Goal: Task Accomplishment & Management: Manage account settings

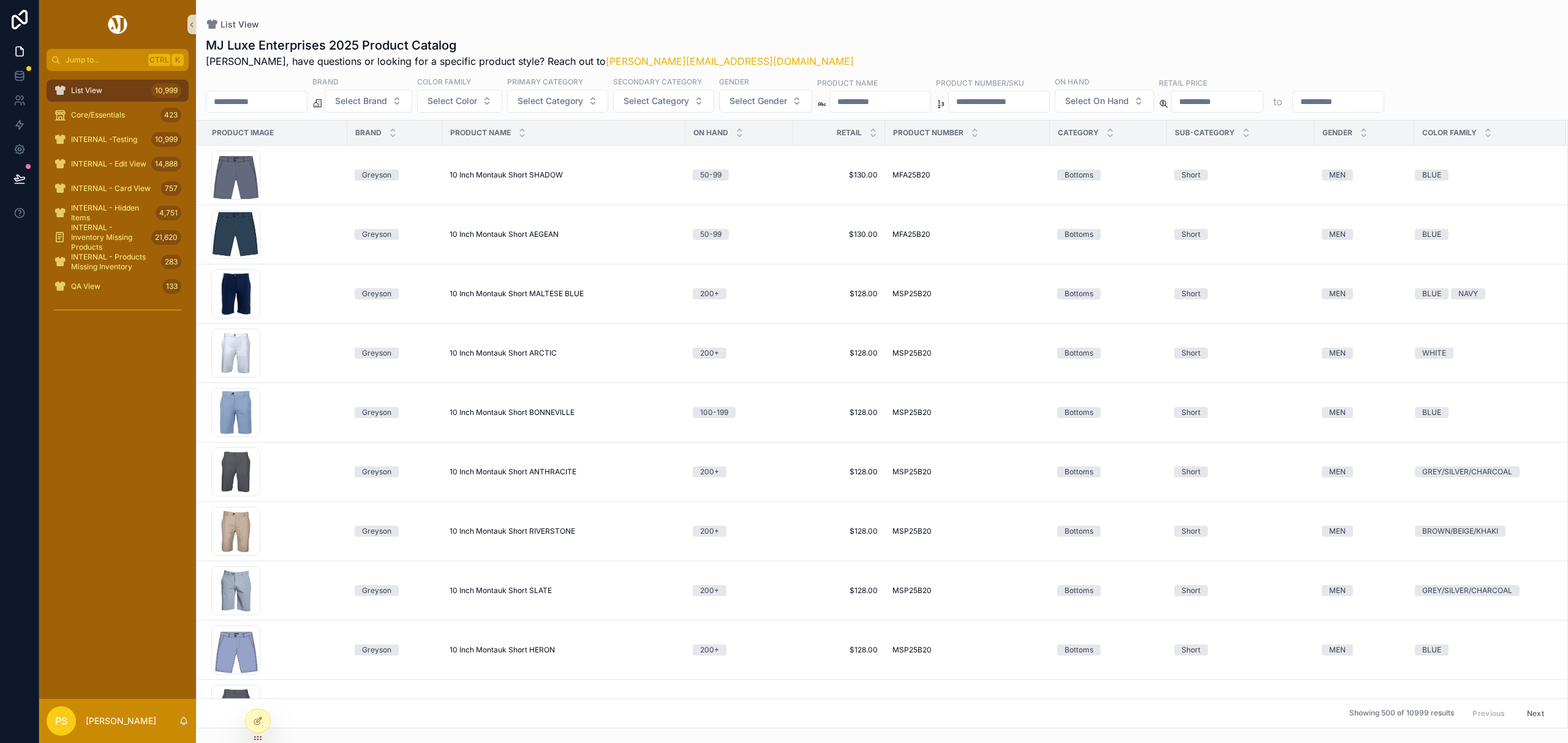
click at [236, 103] on input "scrollable content" at bounding box center [256, 101] width 100 height 17
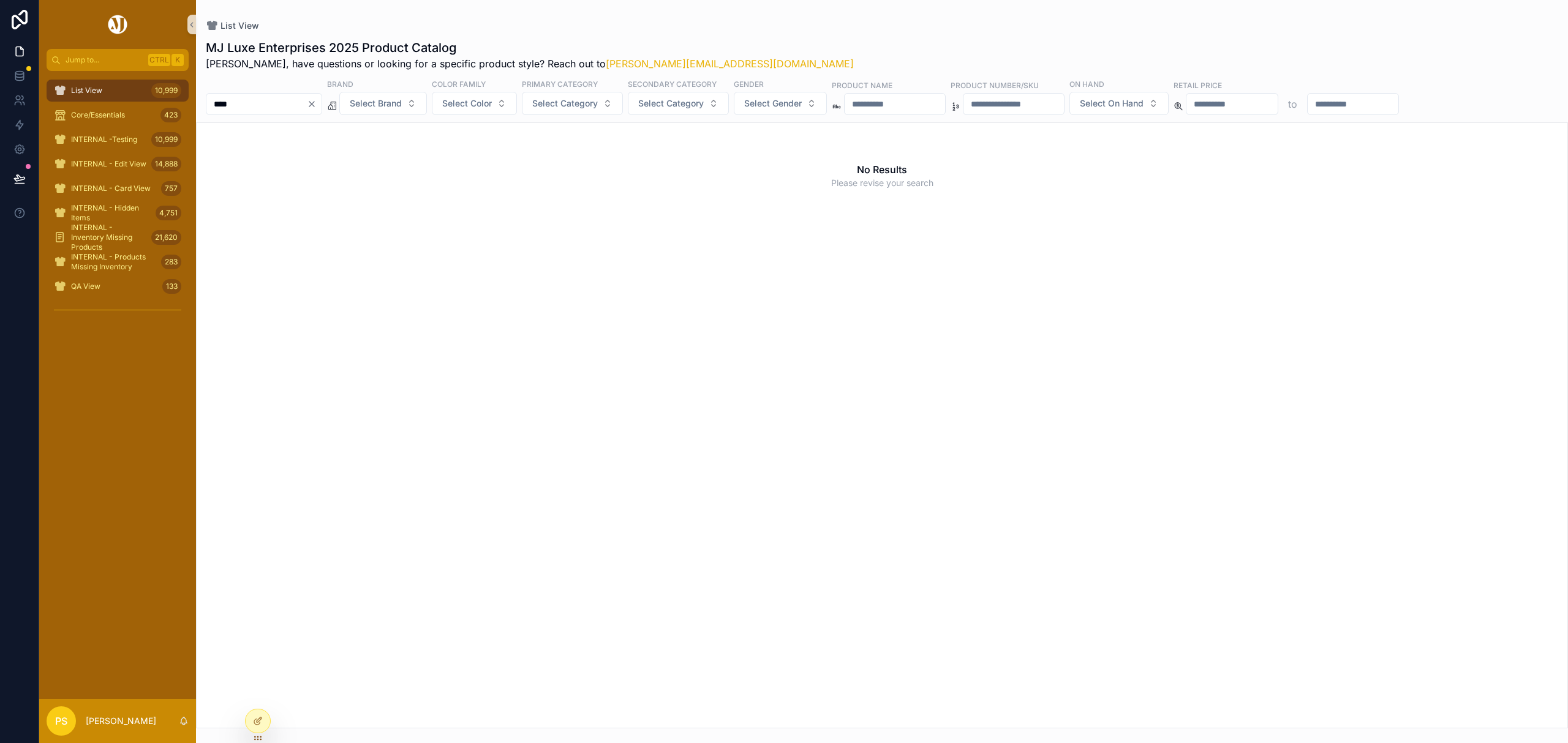
click at [263, 102] on input "****" at bounding box center [256, 103] width 100 height 17
type input "*"
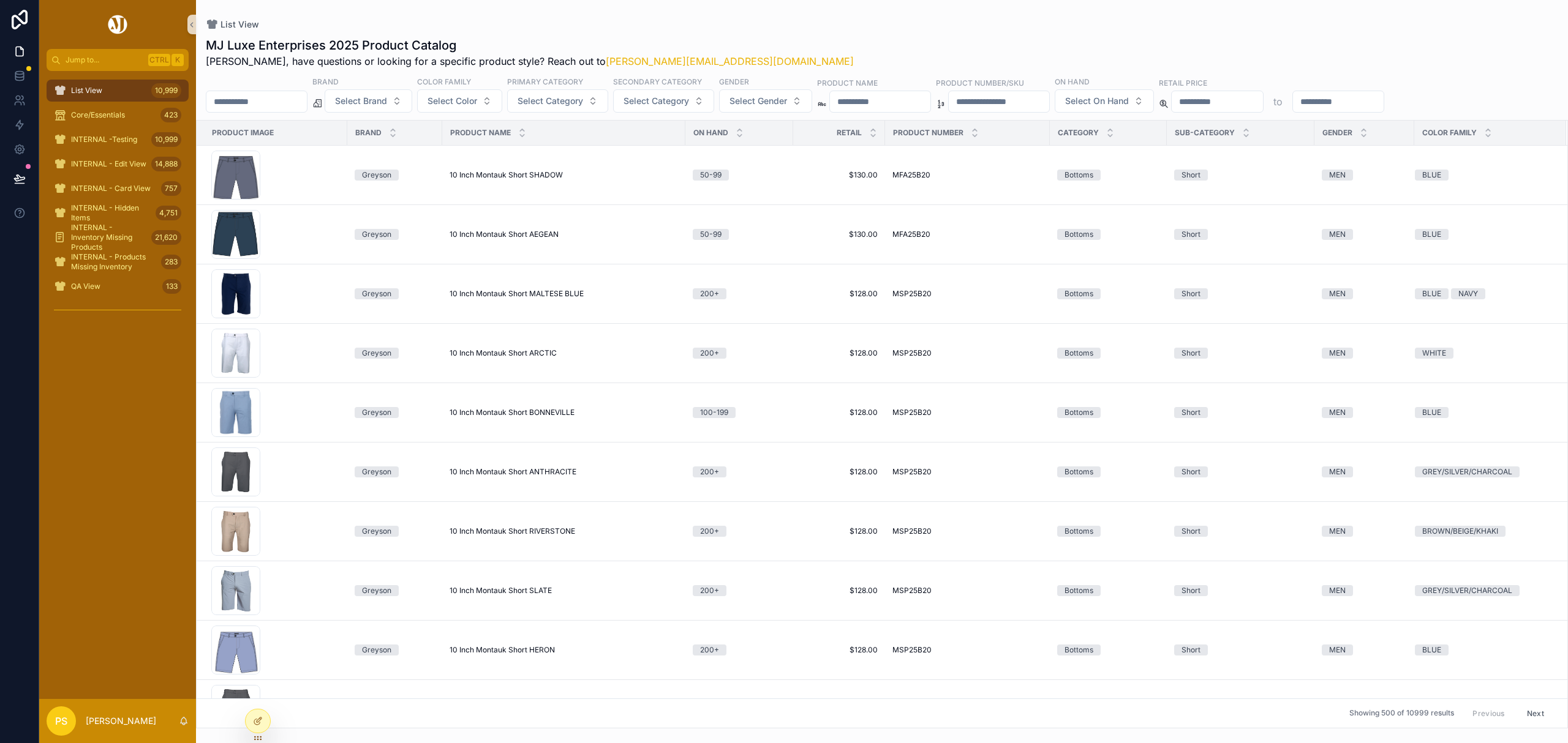
click at [801, 24] on div "List View" at bounding box center [882, 25] width 1352 height 10
click at [132, 84] on div "List View 10,999" at bounding box center [118, 90] width 127 height 20
click at [269, 97] on input "scrollable content" at bounding box center [256, 101] width 100 height 17
type input "*********"
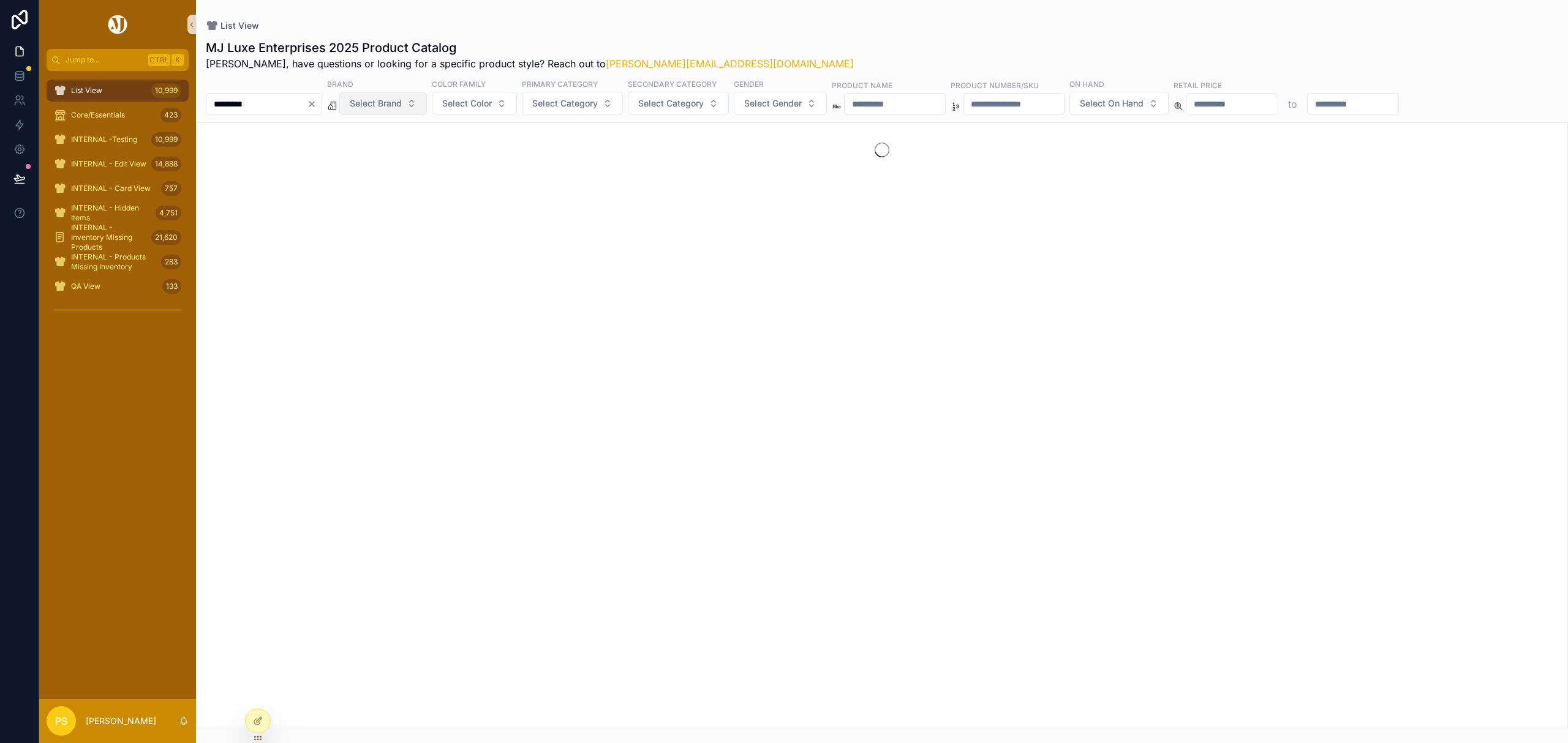
click at [402, 107] on span "Select Brand" at bounding box center [376, 103] width 52 height 12
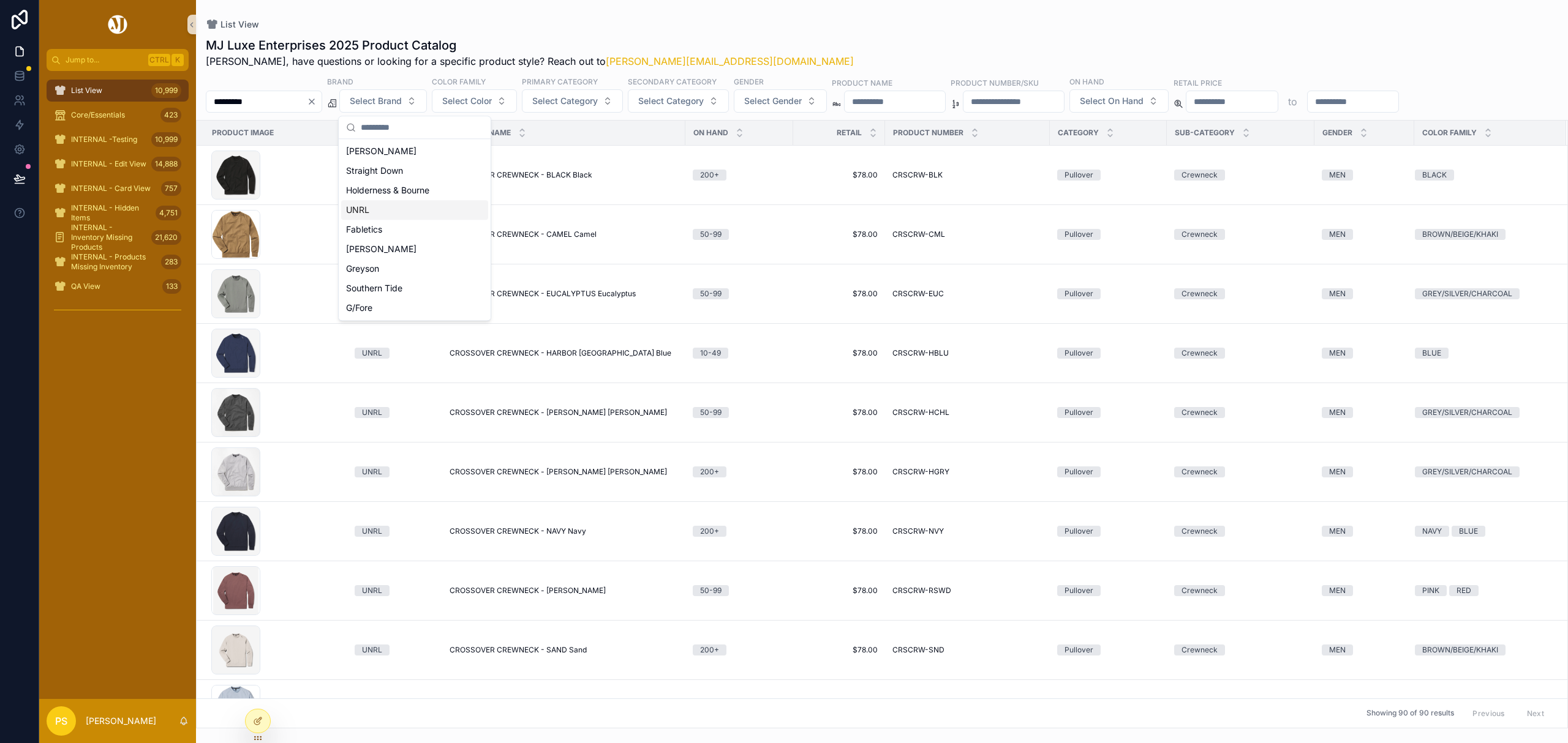
click at [379, 215] on div "UNRL" at bounding box center [415, 210] width 147 height 20
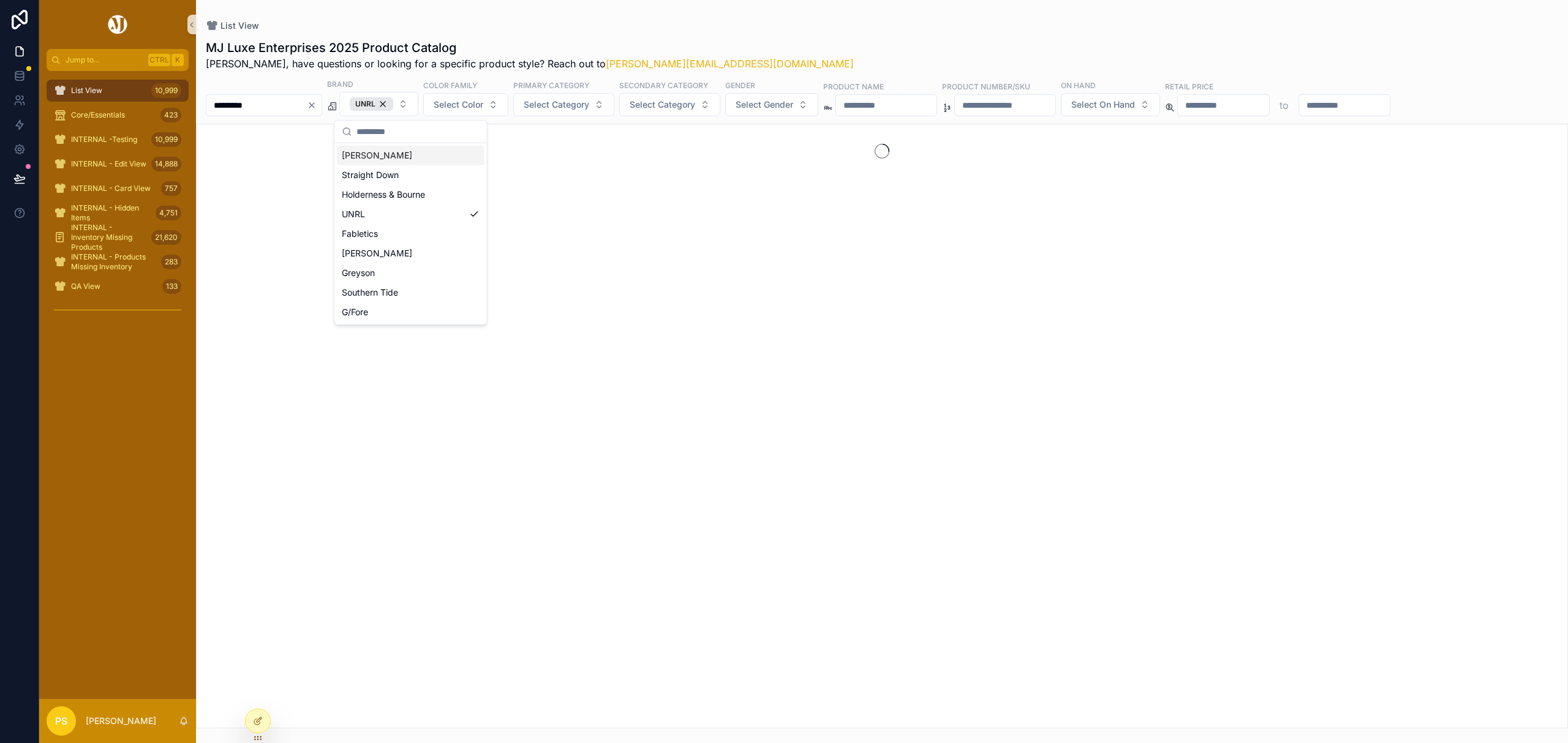
click at [683, 23] on div "List View" at bounding box center [882, 25] width 1352 height 12
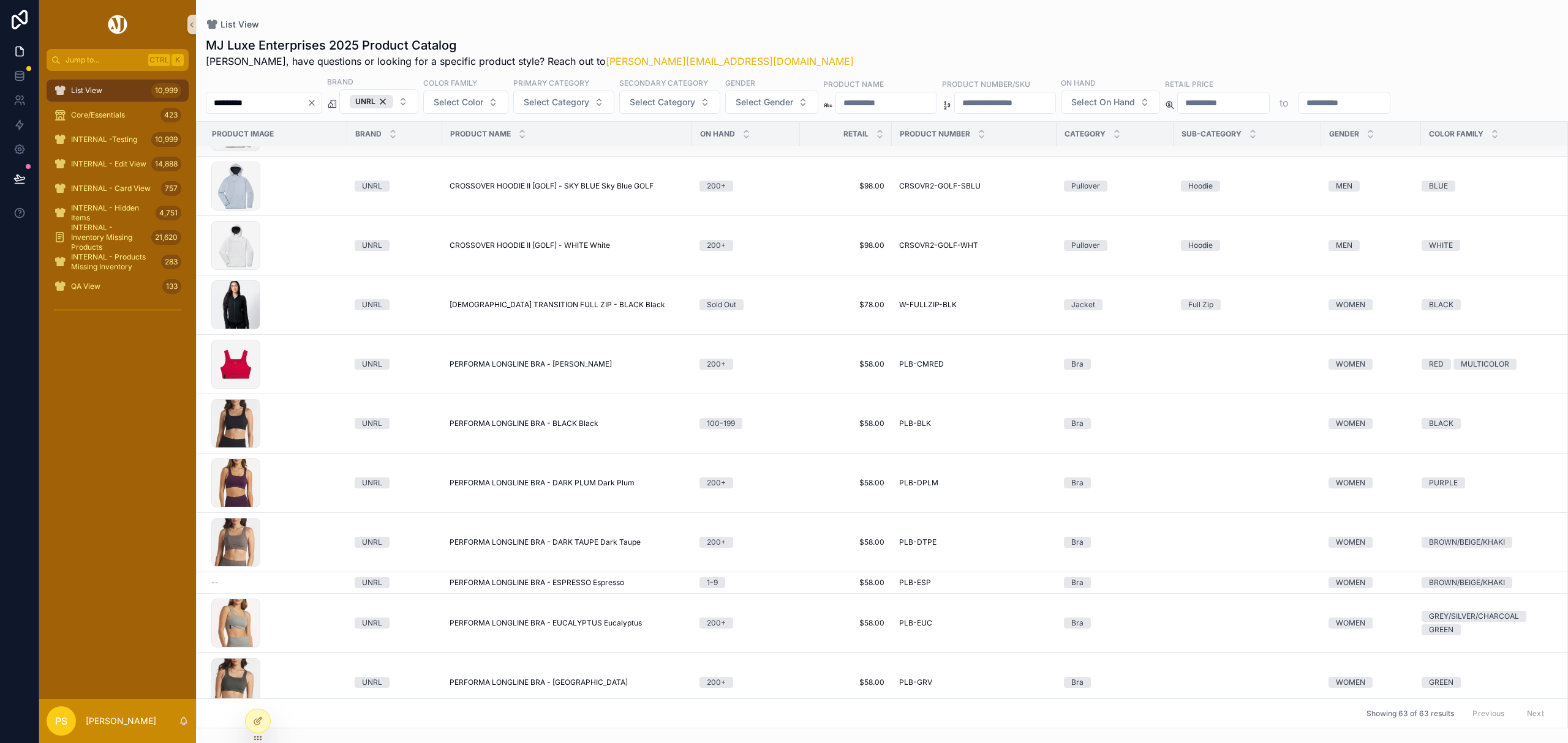
scroll to position [2605, 0]
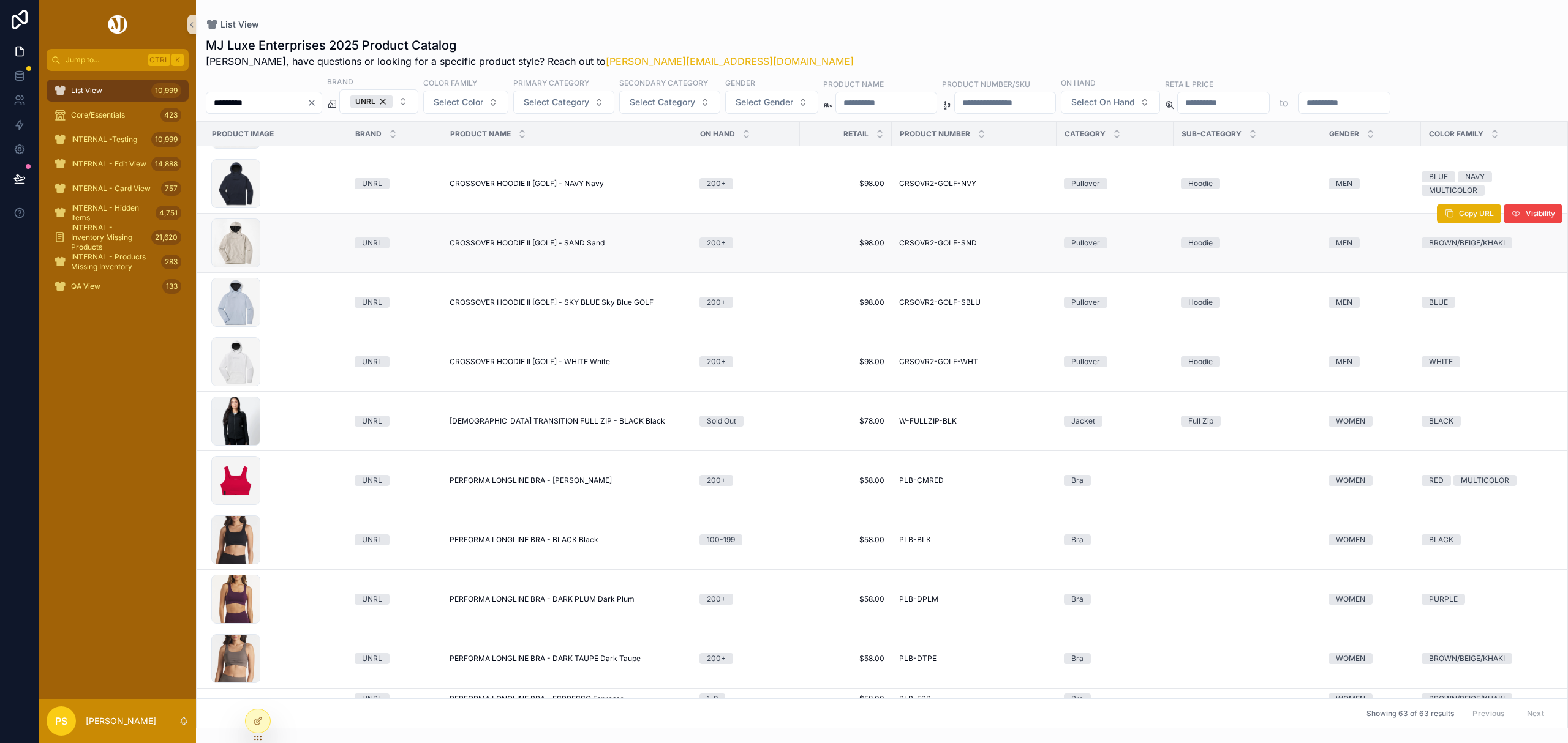
click at [506, 246] on span "CROSSOVER HOODIE II [GOLF] - SAND Sand" at bounding box center [527, 243] width 155 height 10
click at [128, 96] on div "List View 10,999" at bounding box center [118, 90] width 127 height 20
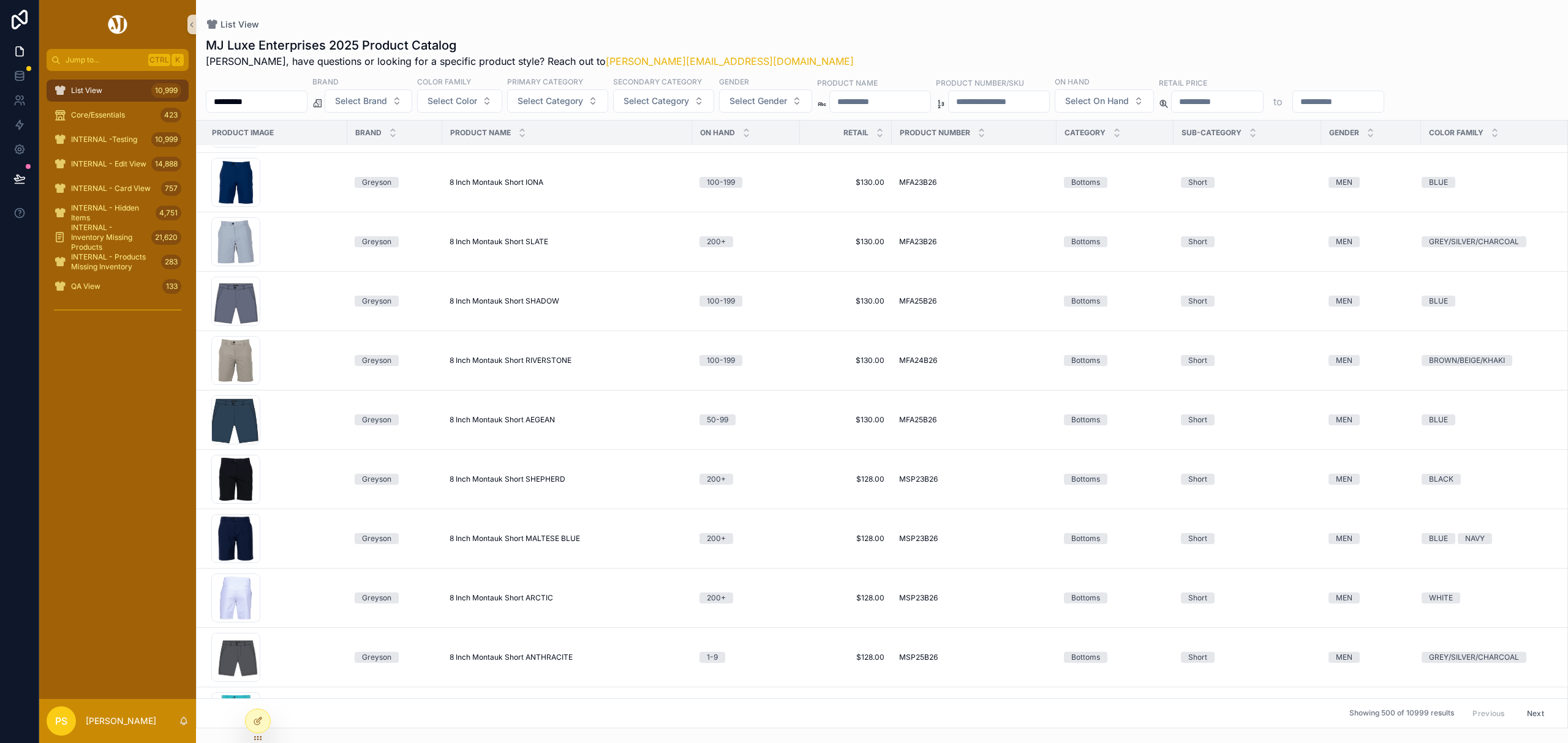
click at [287, 104] on input "*********" at bounding box center [256, 101] width 100 height 17
click at [286, 96] on input "scrollable content" at bounding box center [256, 101] width 100 height 17
type input "*******"
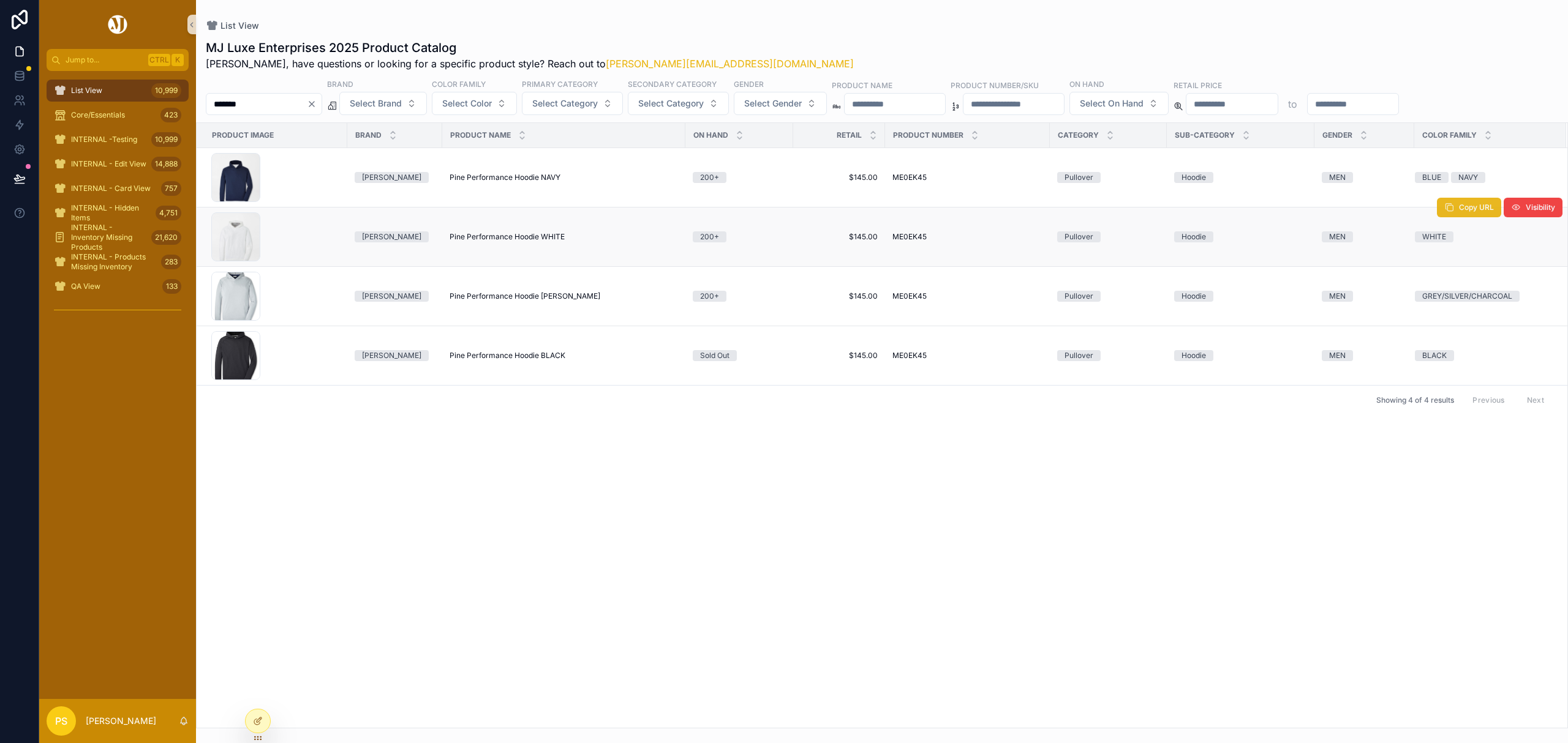
click at [1459, 211] on span "Copy URL" at bounding box center [1477, 208] width 35 height 10
click at [272, 104] on input "*******" at bounding box center [256, 103] width 100 height 17
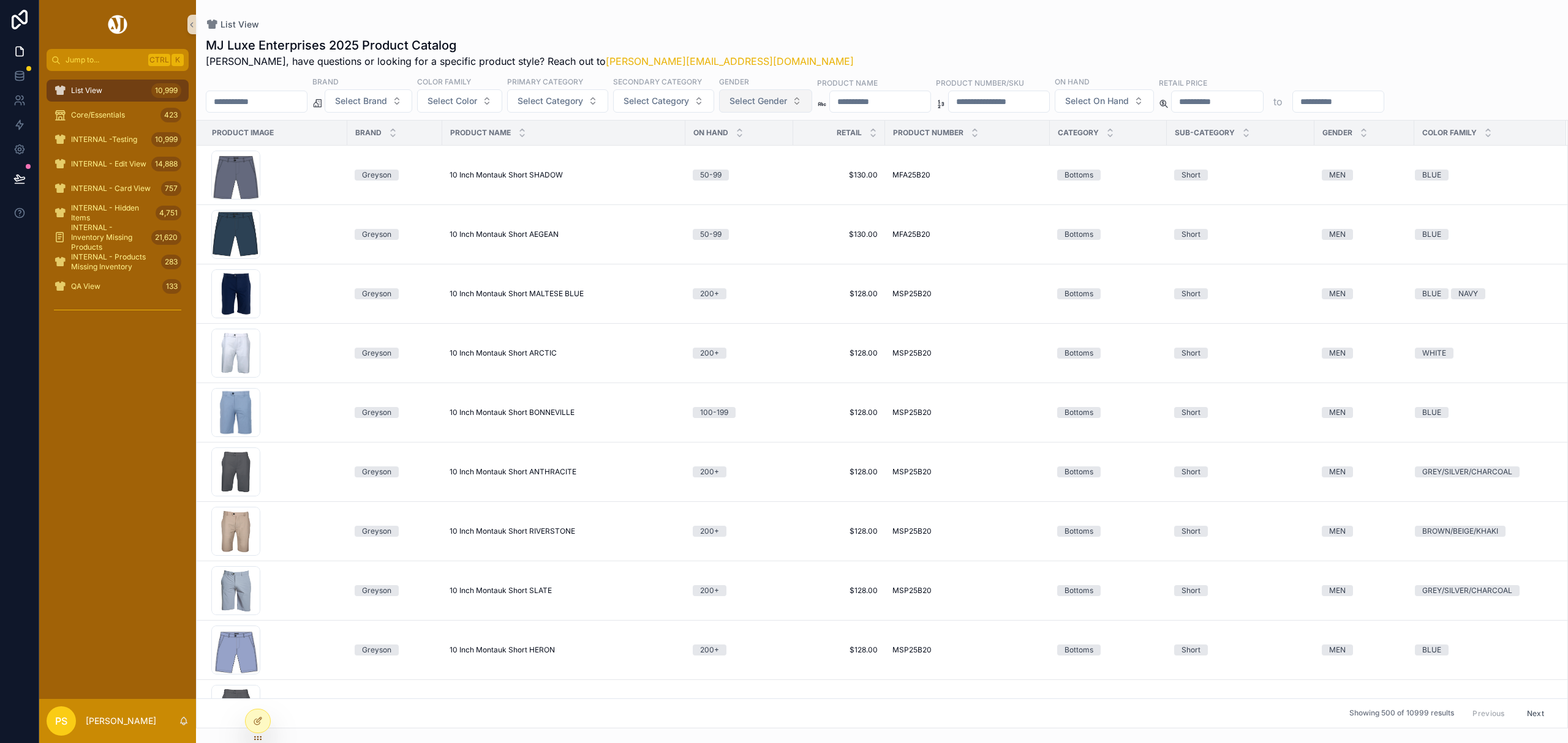
click at [781, 111] on button "Select Gender" at bounding box center [765, 101] width 93 height 24
click at [760, 173] on div "WOMEN" at bounding box center [800, 171] width 147 height 20
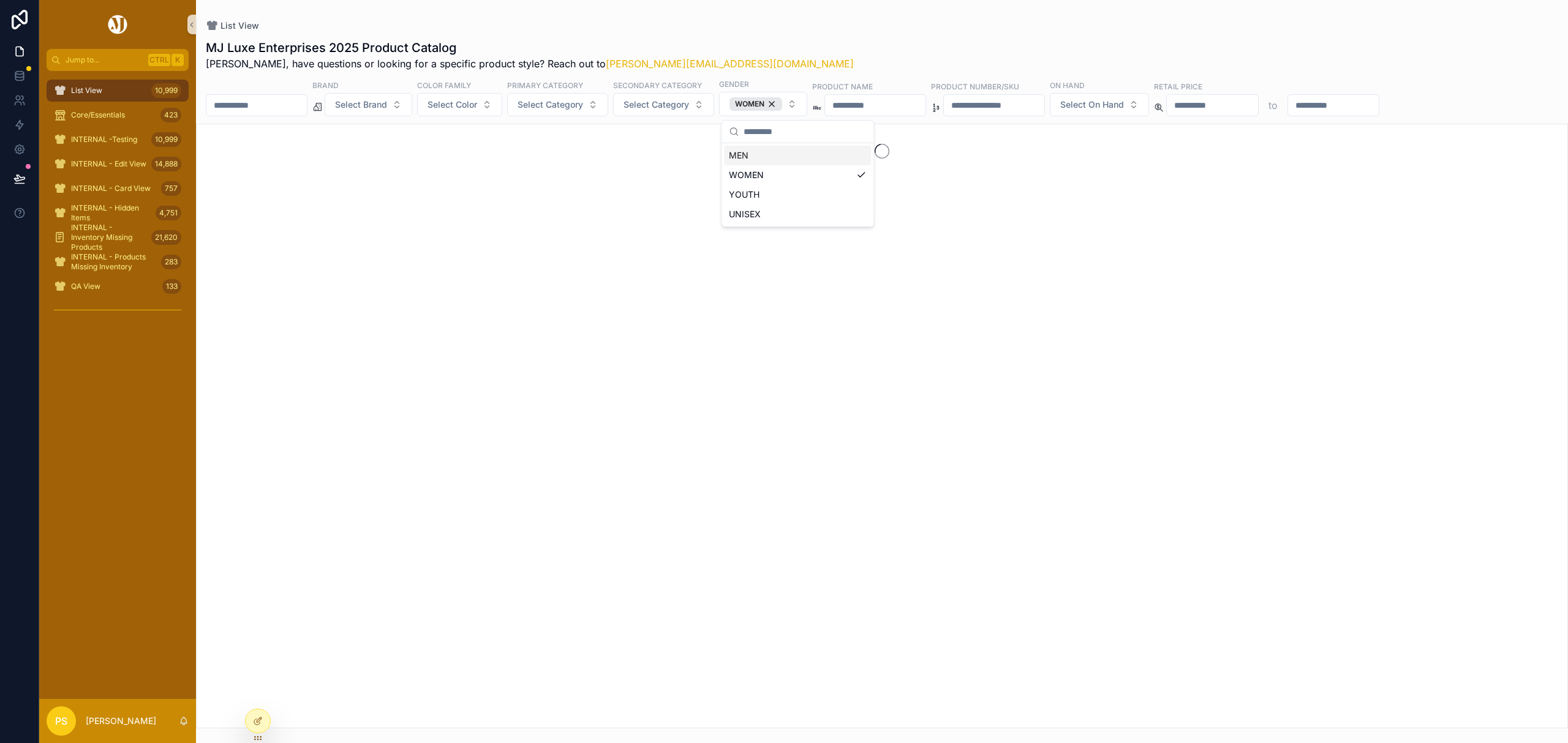
click at [286, 106] on input "scrollable content" at bounding box center [256, 105] width 100 height 17
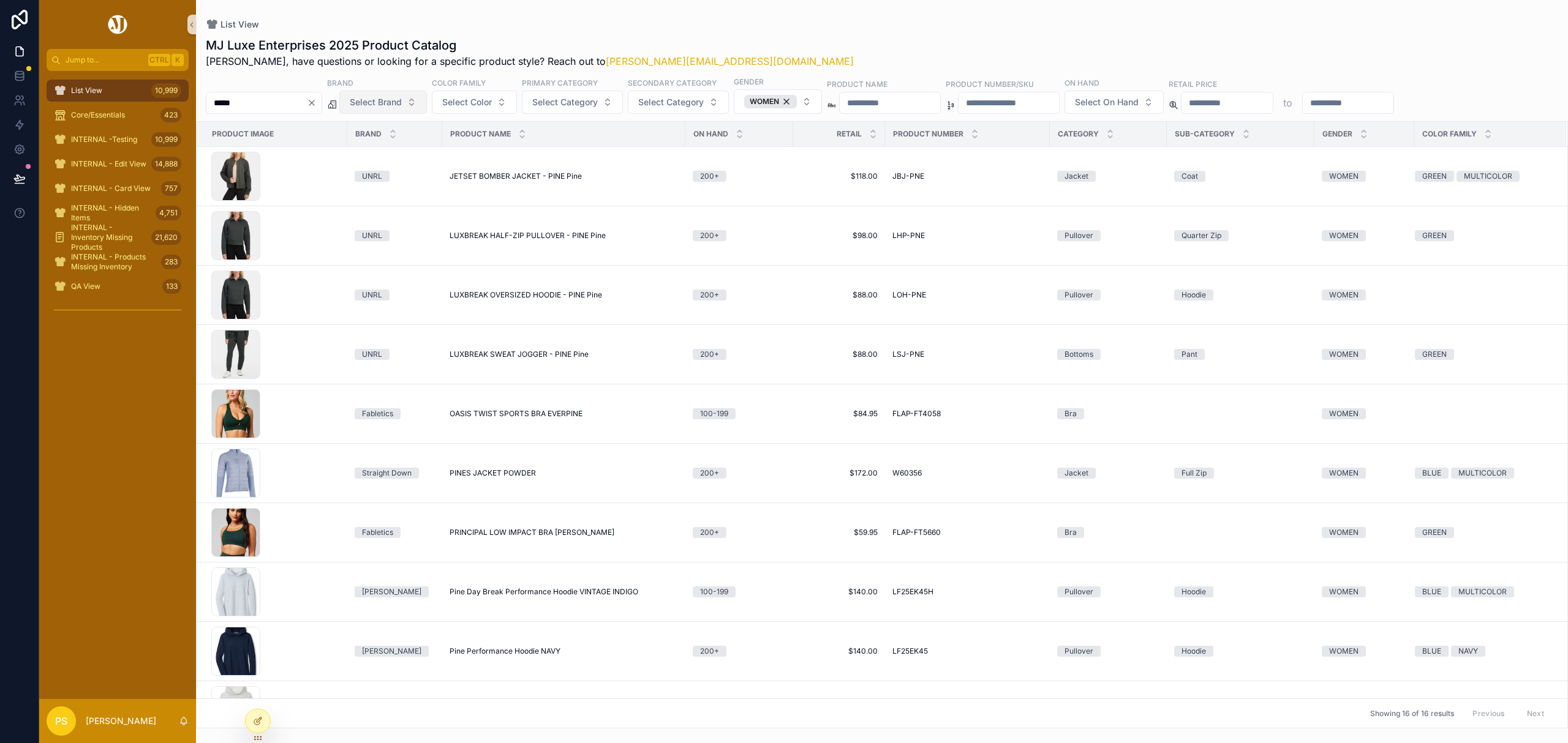
click at [397, 99] on span "Select Brand" at bounding box center [376, 102] width 52 height 12
click at [382, 155] on div "Peter Millar" at bounding box center [415, 153] width 147 height 20
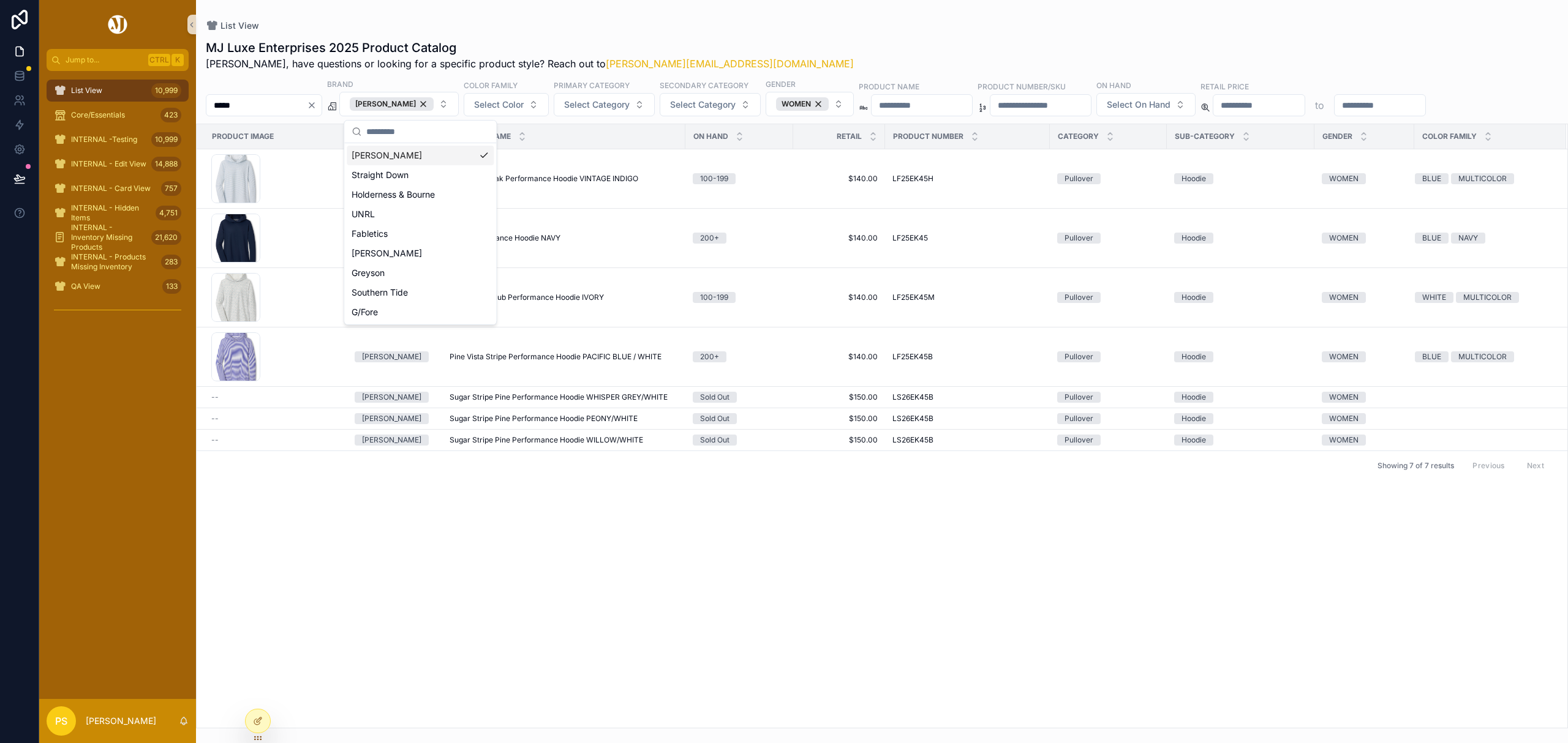
click at [750, 24] on div "List View" at bounding box center [882, 25] width 1352 height 12
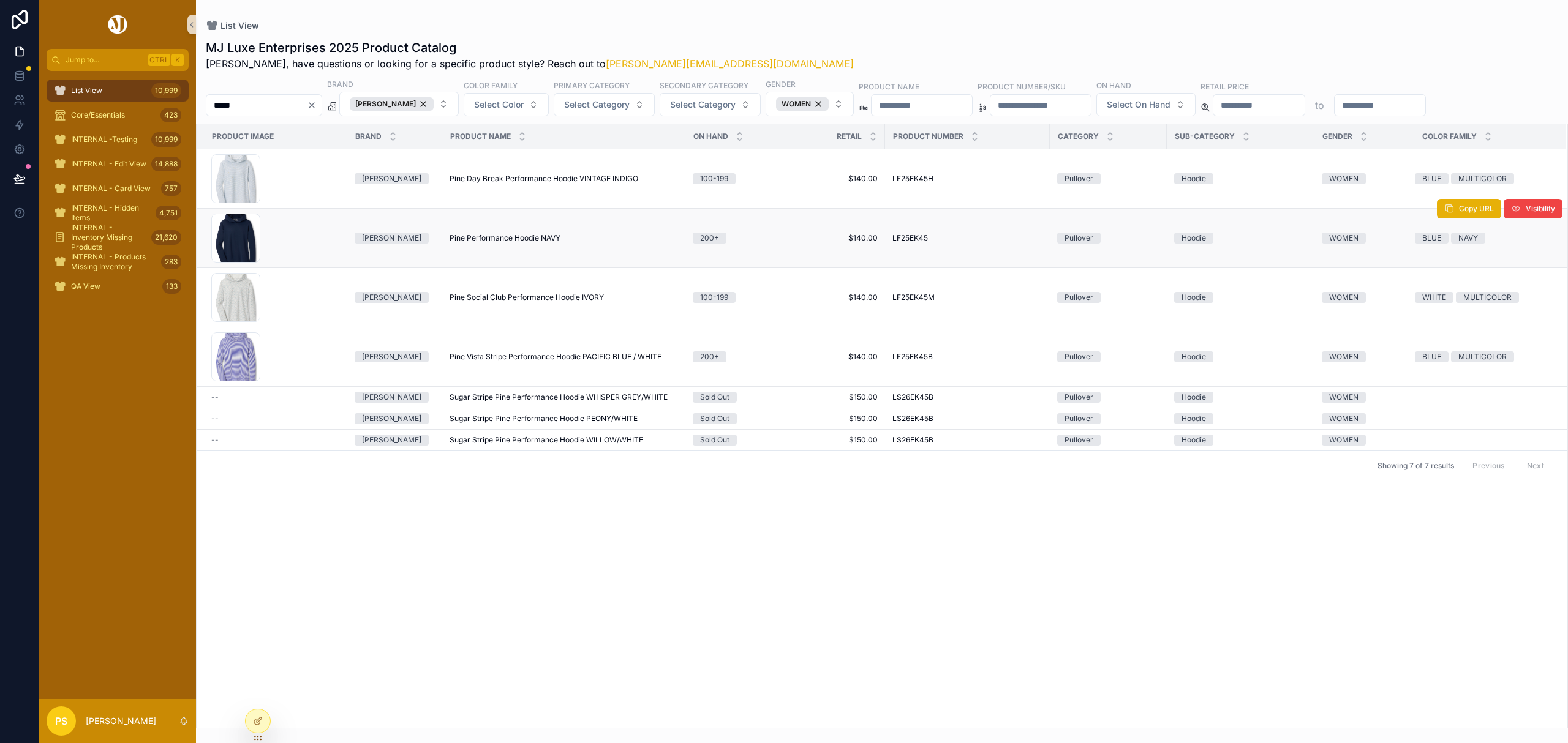
click at [481, 239] on span "Pine Performance Hoodie NAVY" at bounding box center [504, 238] width 111 height 10
click at [142, 88] on div "List View 10,999" at bounding box center [118, 90] width 127 height 20
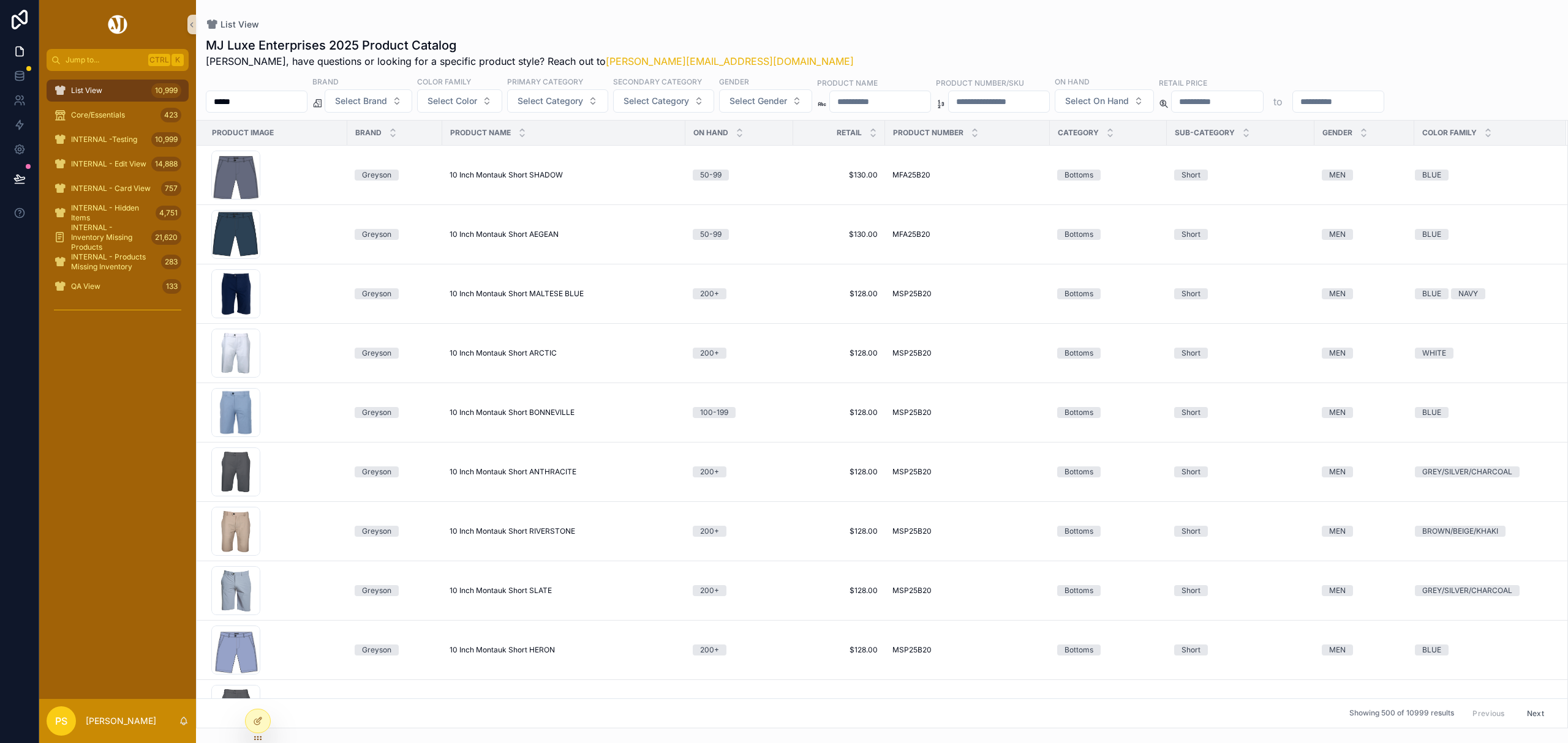
click at [289, 106] on input "****" at bounding box center [256, 101] width 100 height 17
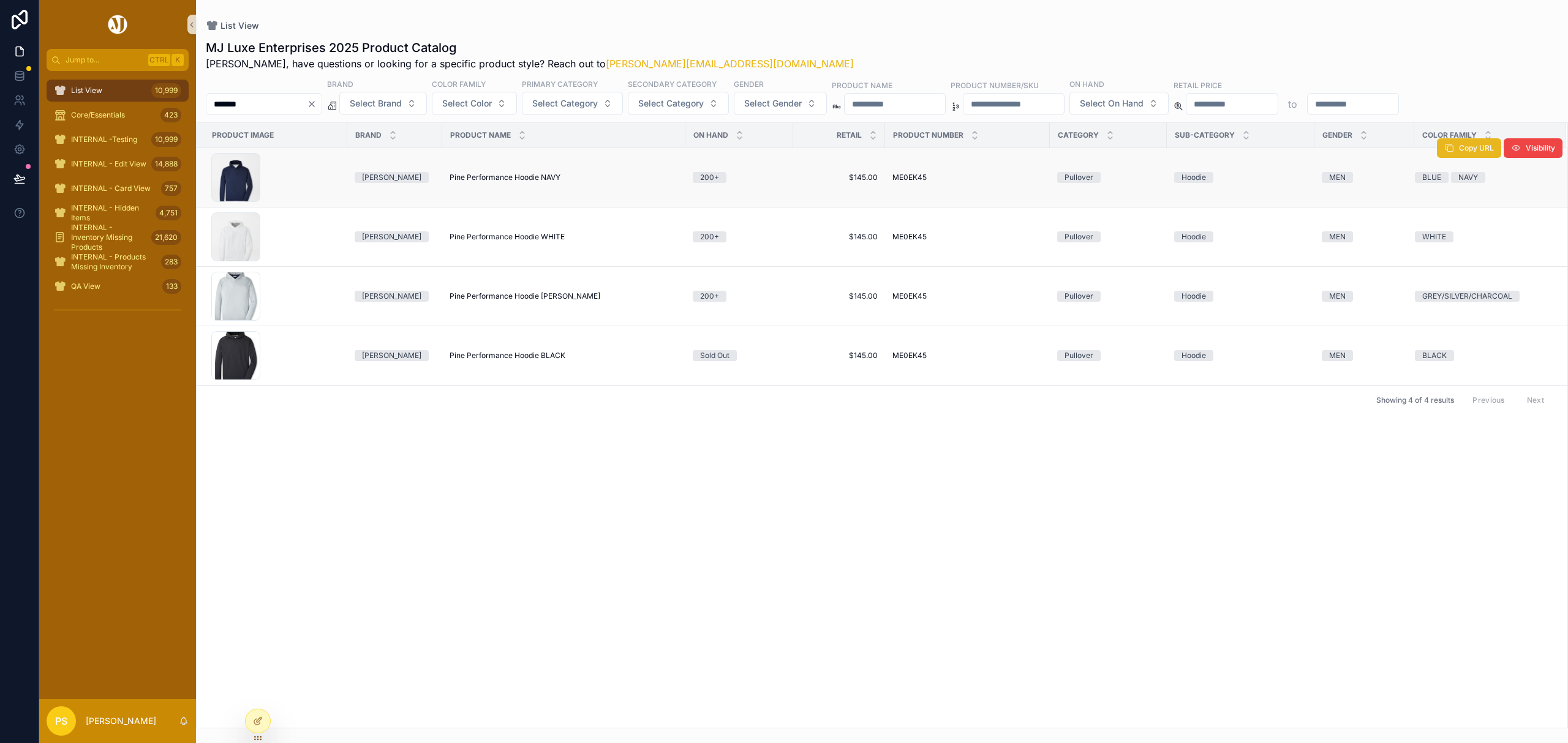
click at [1456, 145] on button "Copy URL" at bounding box center [1469, 148] width 65 height 20
click at [294, 102] on input "*******" at bounding box center [256, 103] width 100 height 17
type input "********"
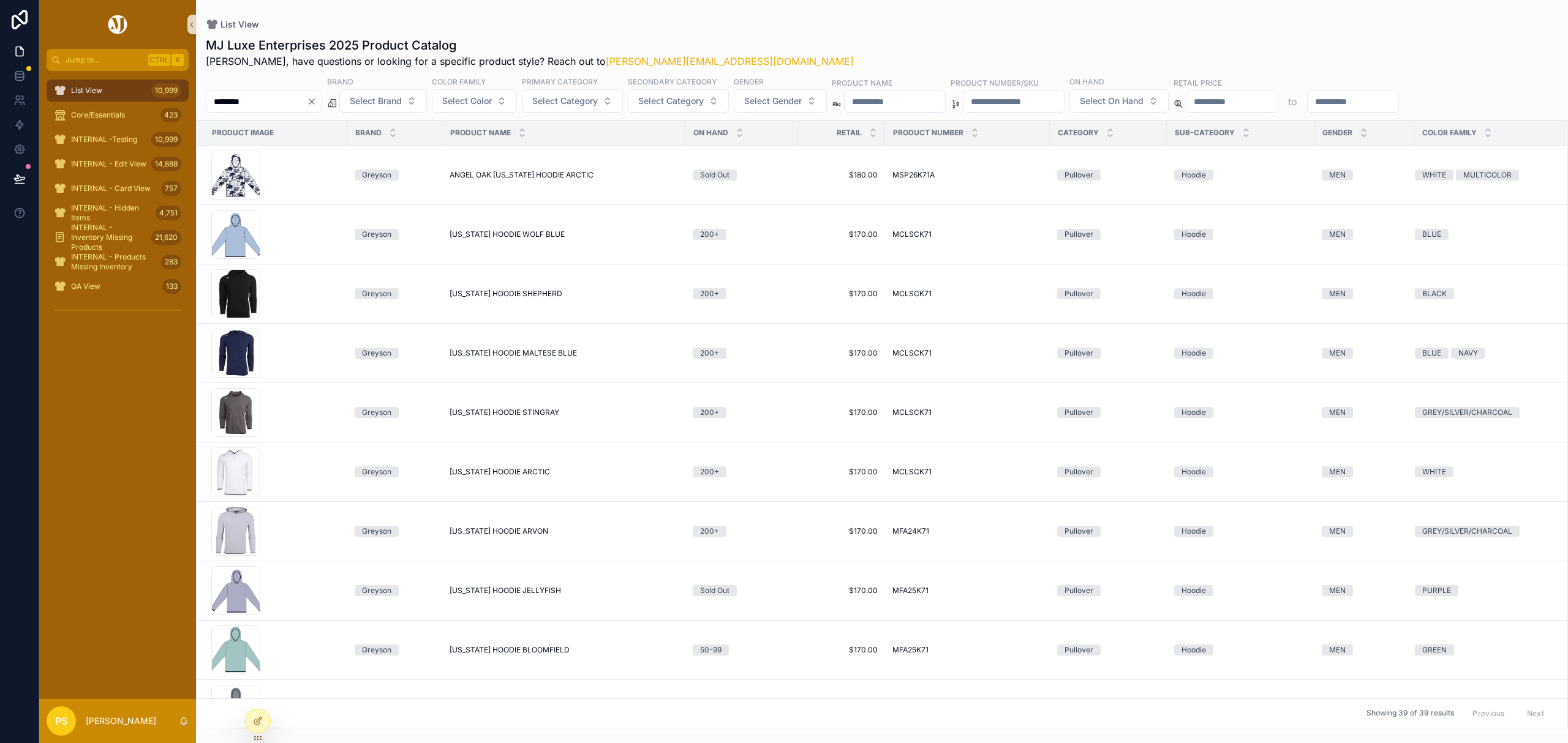
drag, startPoint x: 123, startPoint y: 94, endPoint x: 194, endPoint y: 96, distance: 71.0
click at [123, 94] on div "List View 10,999" at bounding box center [118, 90] width 127 height 20
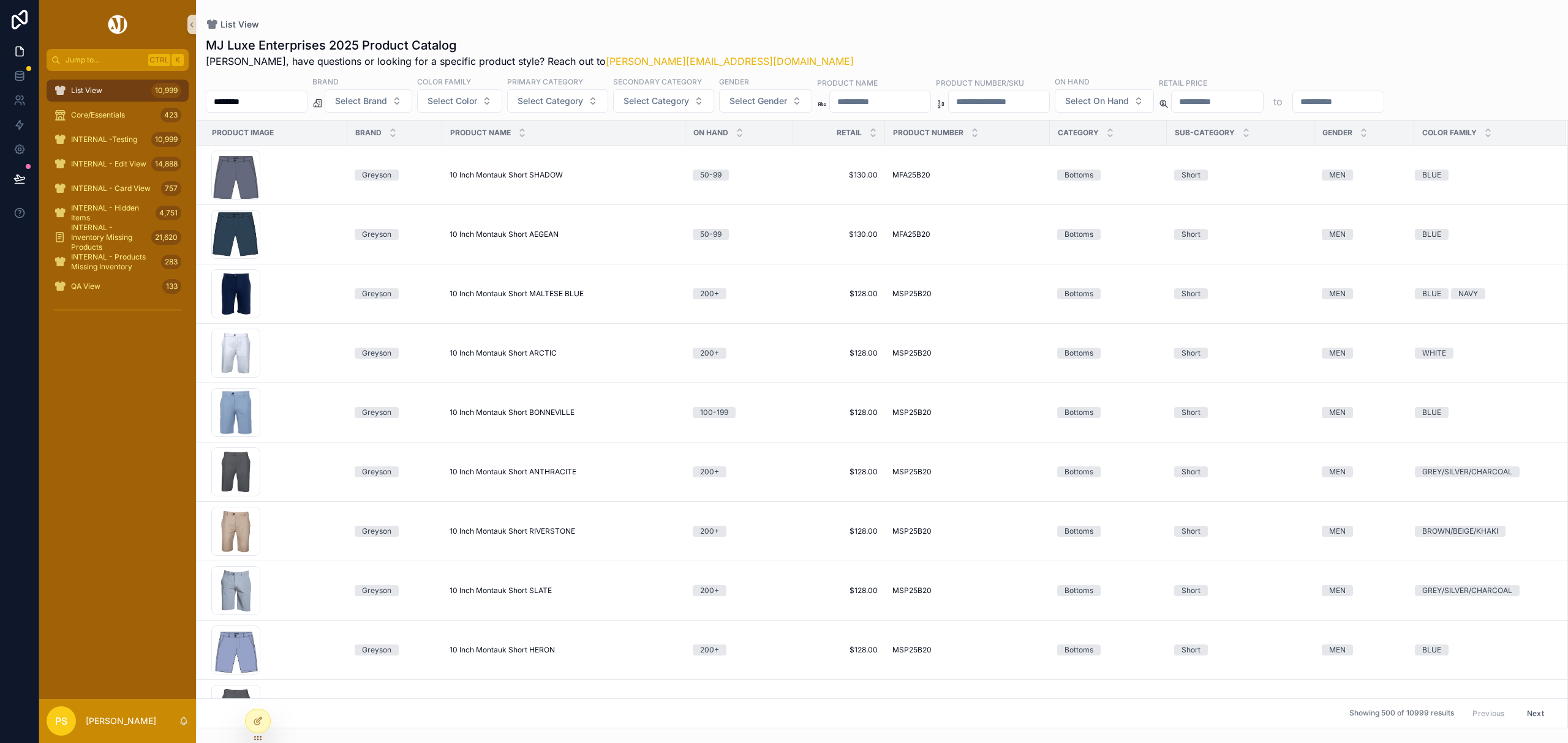
click at [286, 104] on input "********" at bounding box center [256, 101] width 100 height 17
click at [387, 102] on span "Select Brand" at bounding box center [361, 101] width 52 height 12
click at [370, 265] on div "Greyson" at bounding box center [400, 269] width 147 height 20
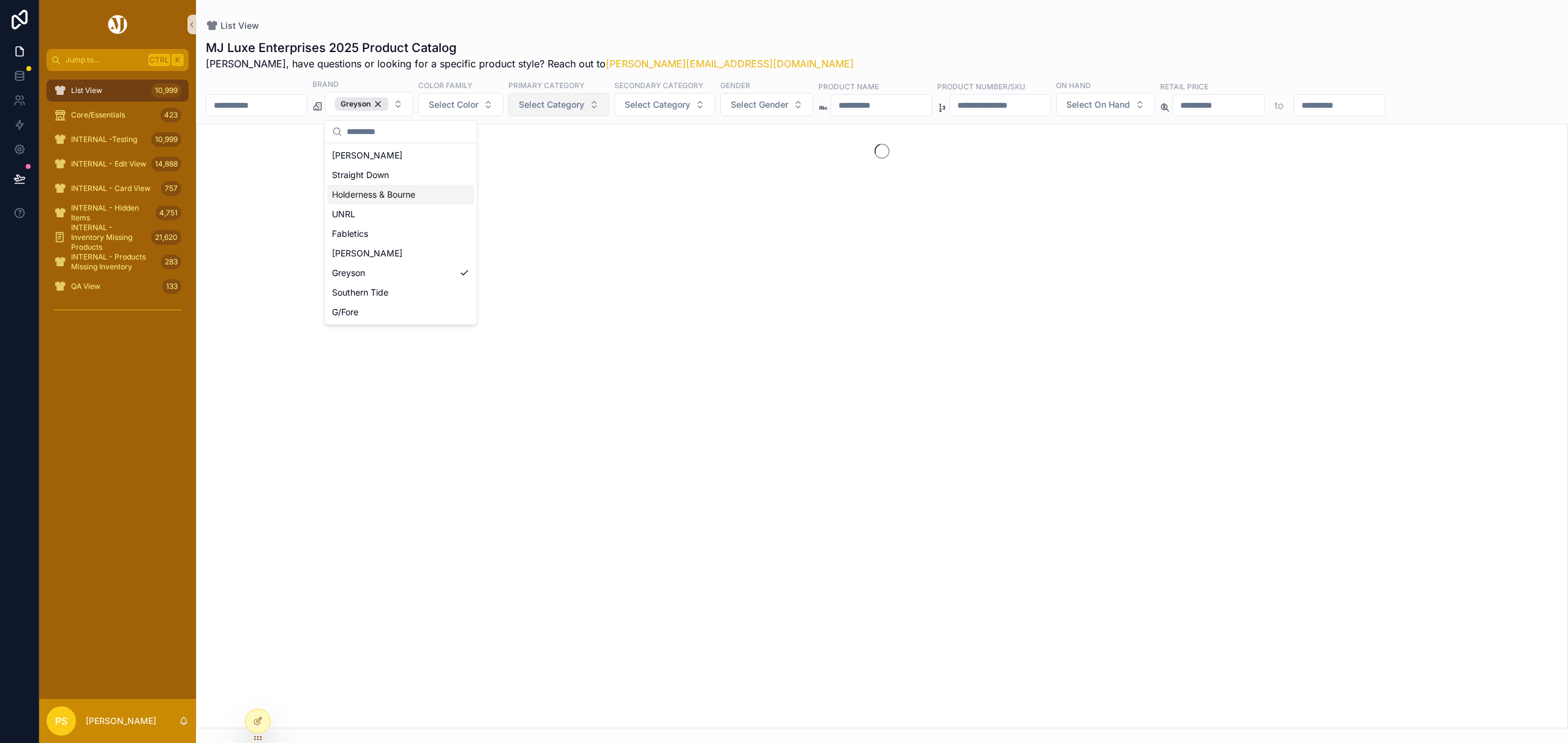
click at [584, 102] on span "Select Category" at bounding box center [551, 105] width 66 height 12
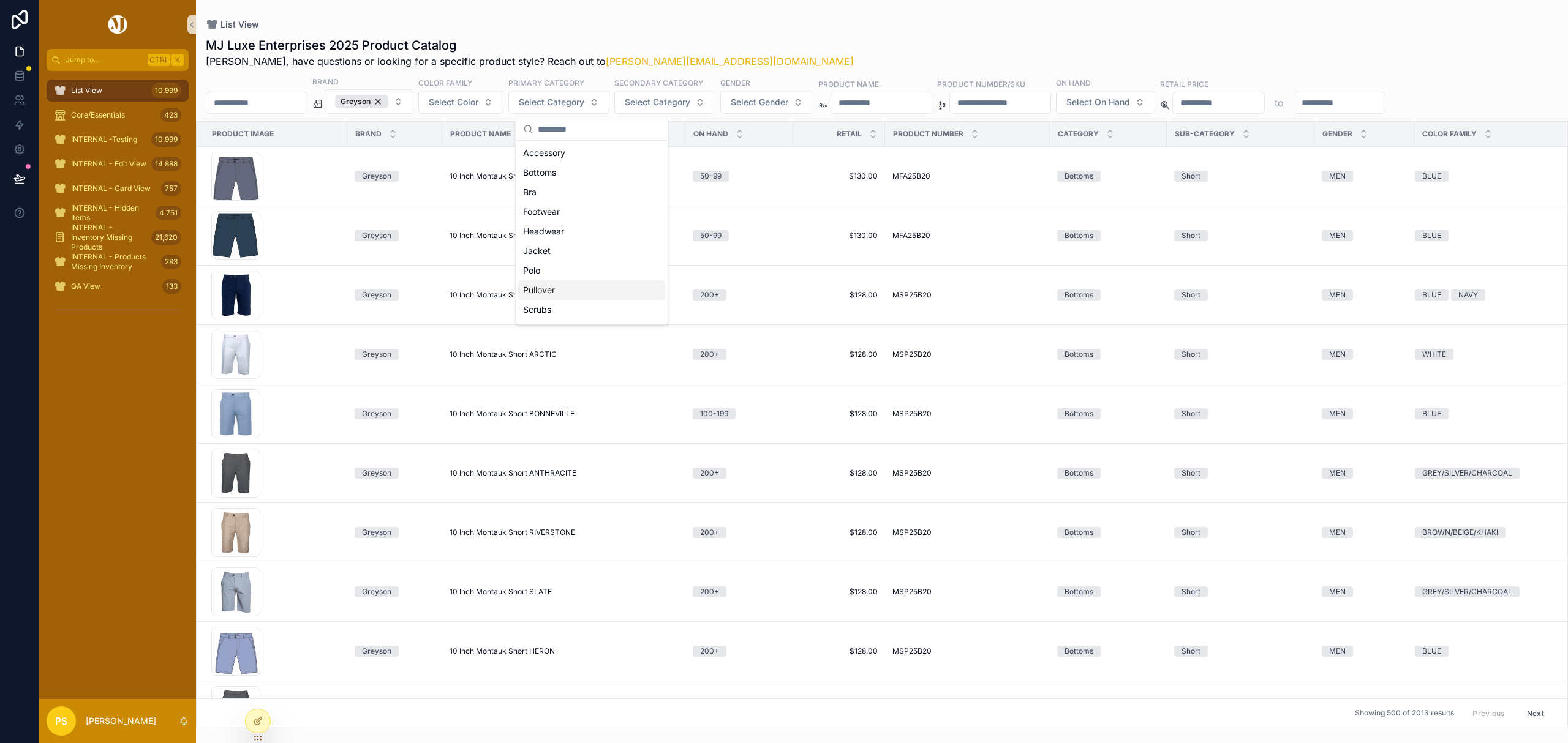
click at [552, 288] on div "Pullover" at bounding box center [591, 290] width 147 height 20
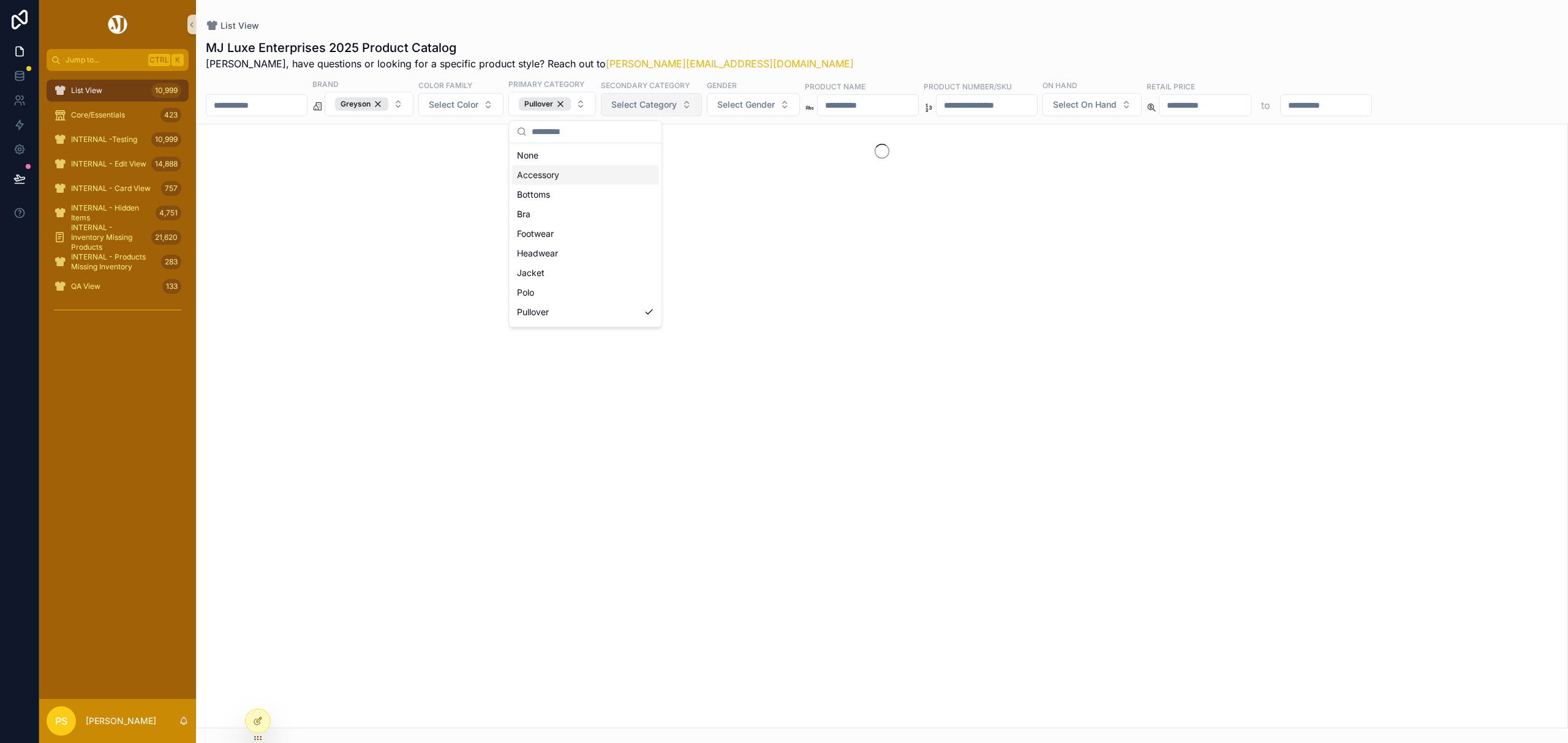
click at [677, 99] on span "Select Category" at bounding box center [643, 105] width 66 height 12
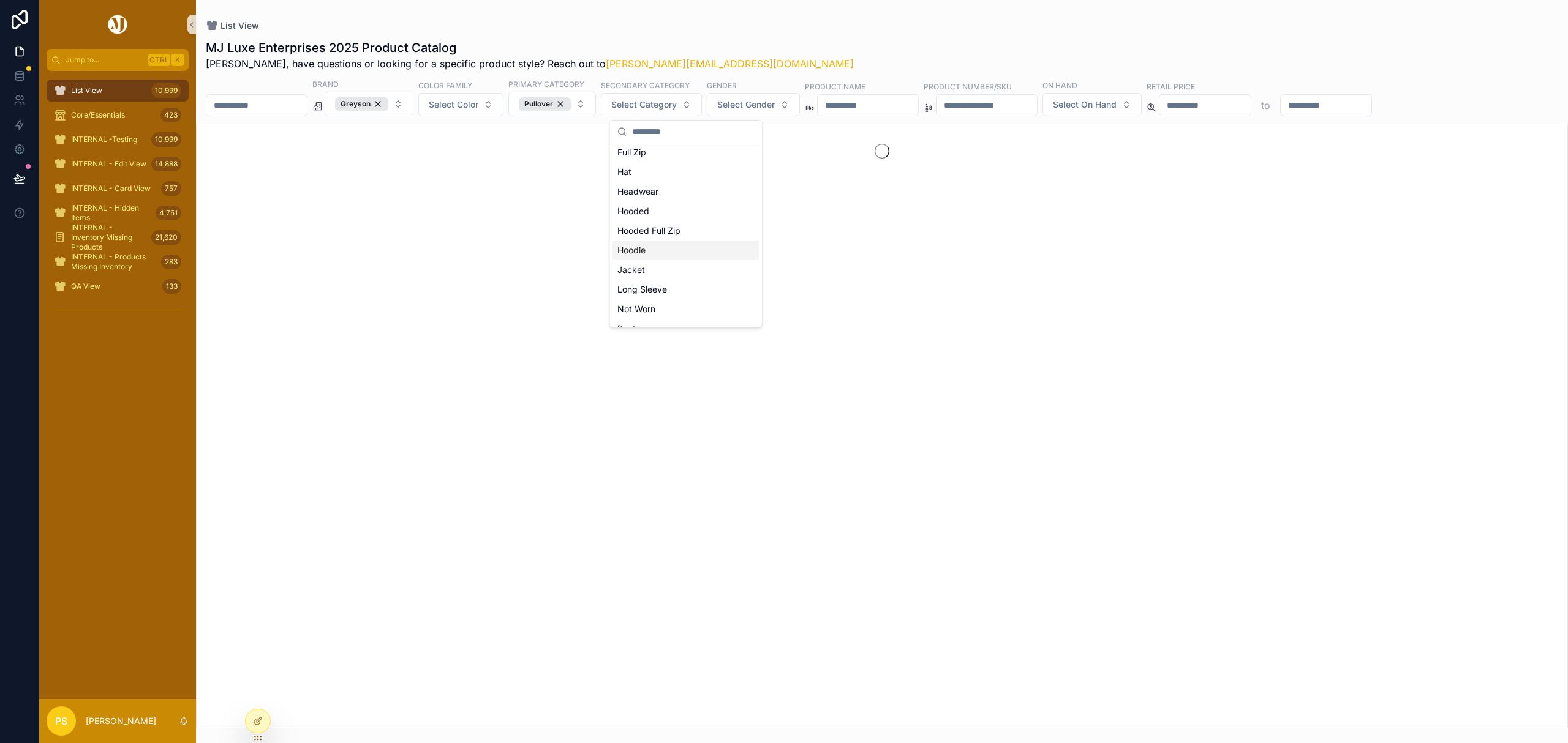
click at [653, 254] on div "Hoodie" at bounding box center [686, 250] width 147 height 20
click at [807, 30] on div "List View" at bounding box center [882, 25] width 1352 height 12
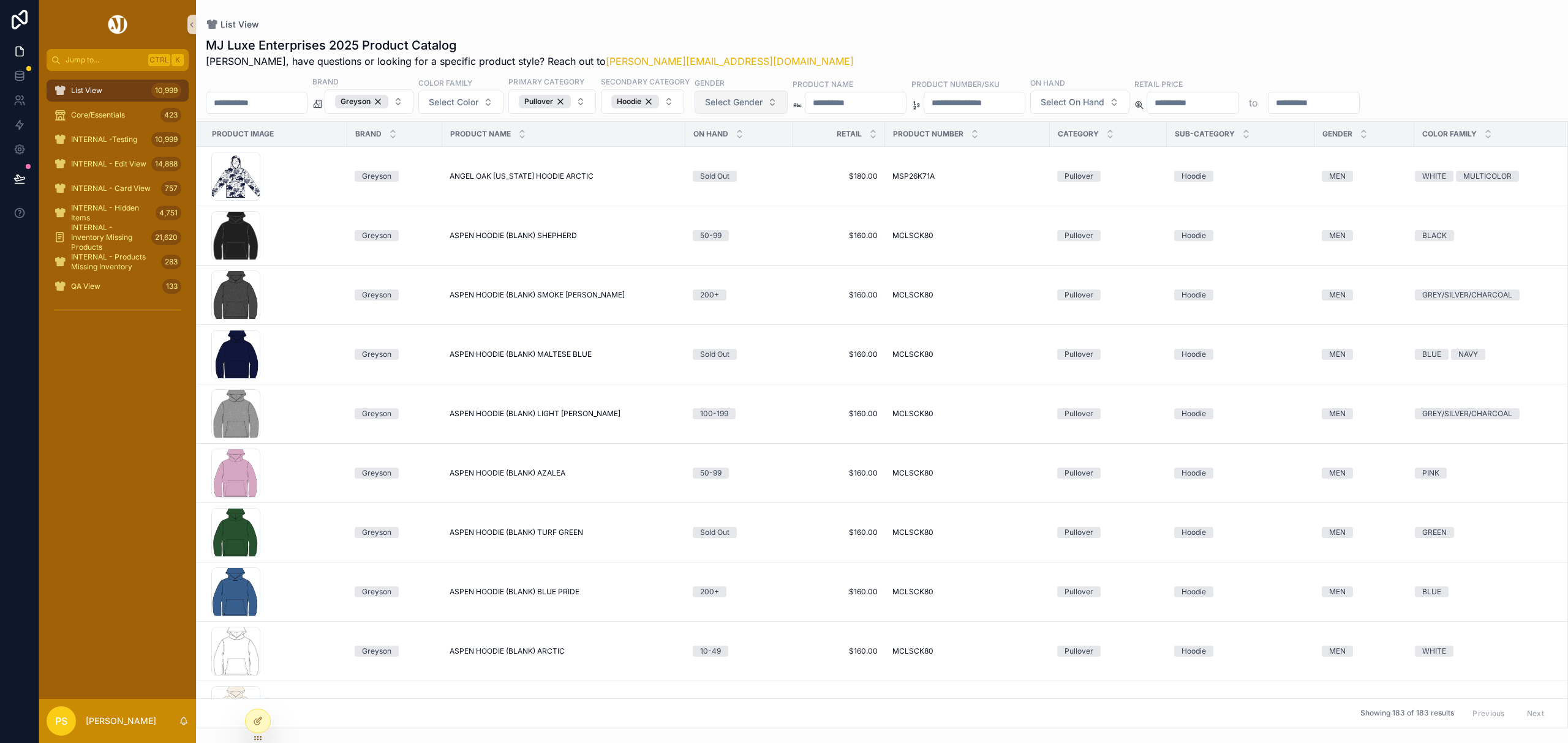
click at [763, 105] on span "Select Gender" at bounding box center [733, 102] width 58 height 12
click at [729, 170] on div "WOMEN" at bounding box center [775, 173] width 147 height 20
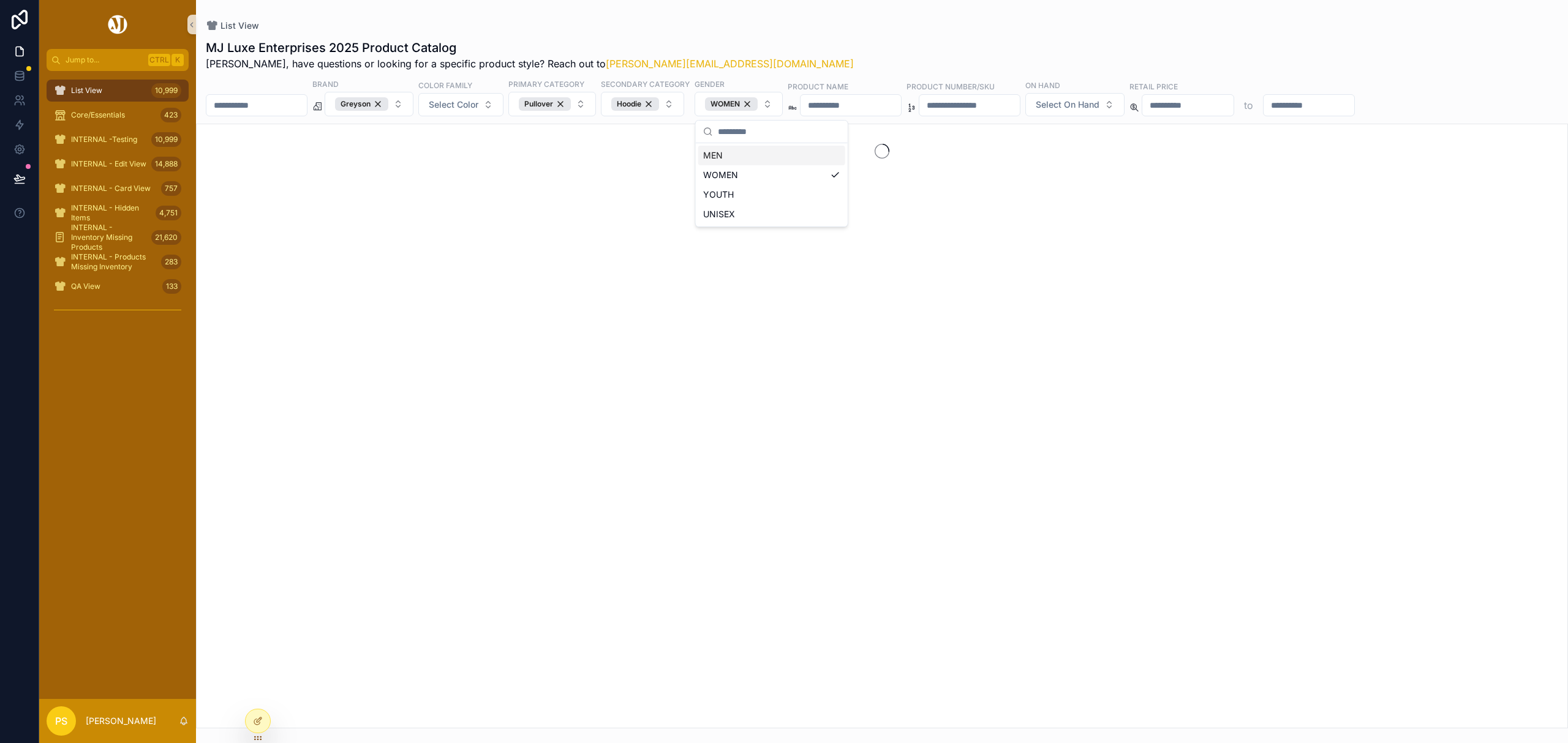
click at [784, 31] on div "MJ Luxe Enterprises 2025 Product Catalog Philip, have questions or looking for …" at bounding box center [882, 379] width 1372 height 697
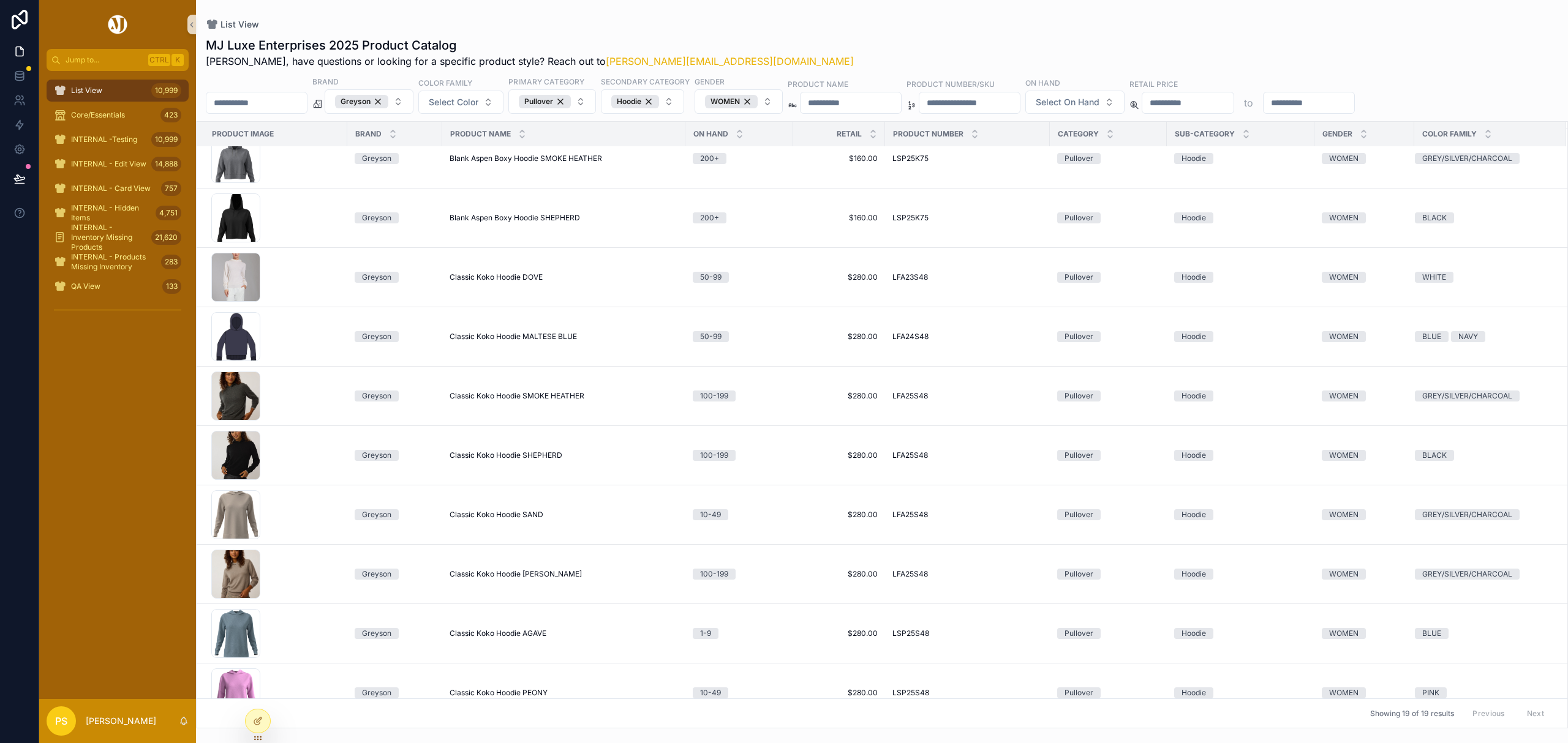
scroll to position [326, 0]
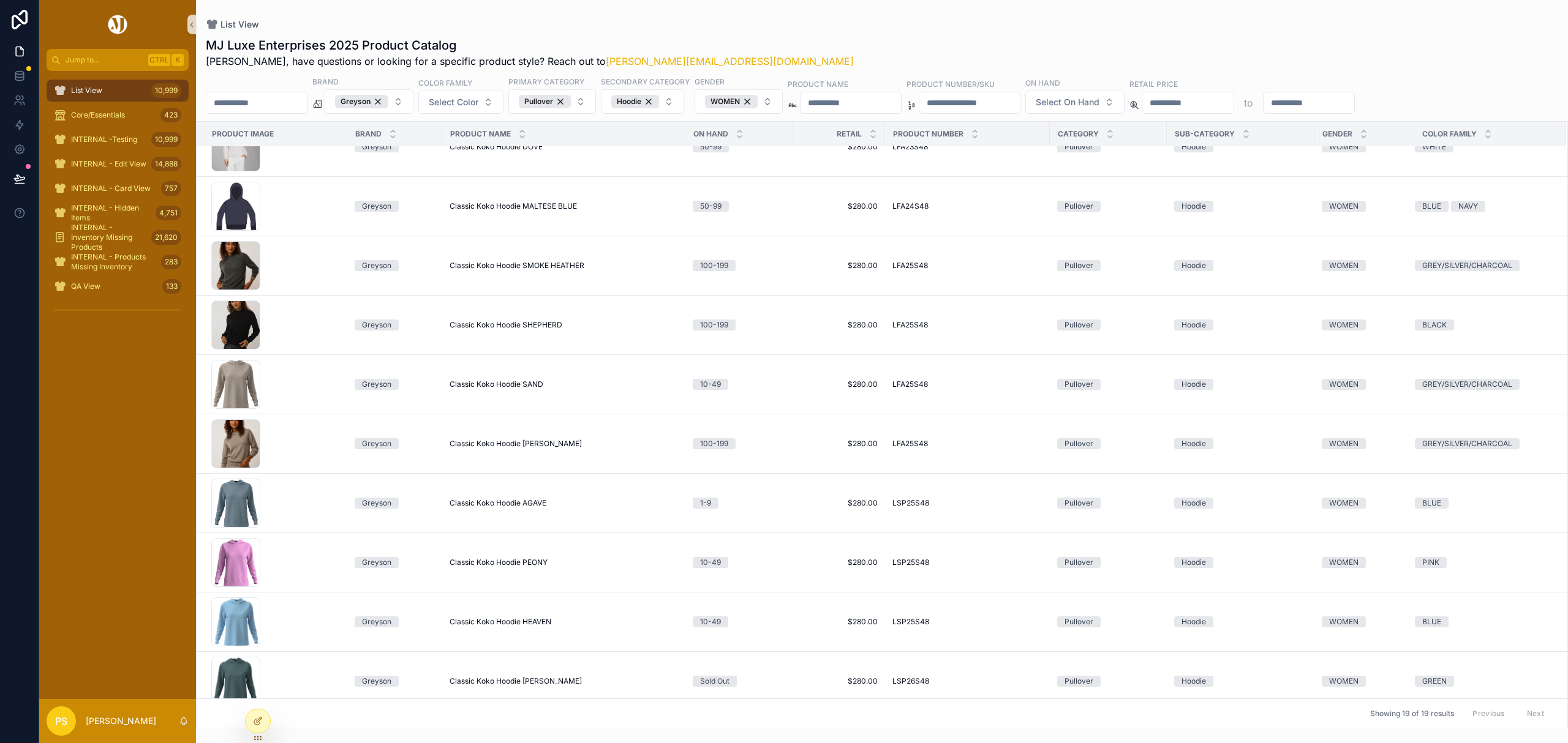
click at [120, 87] on div "List View 10,999" at bounding box center [118, 90] width 127 height 20
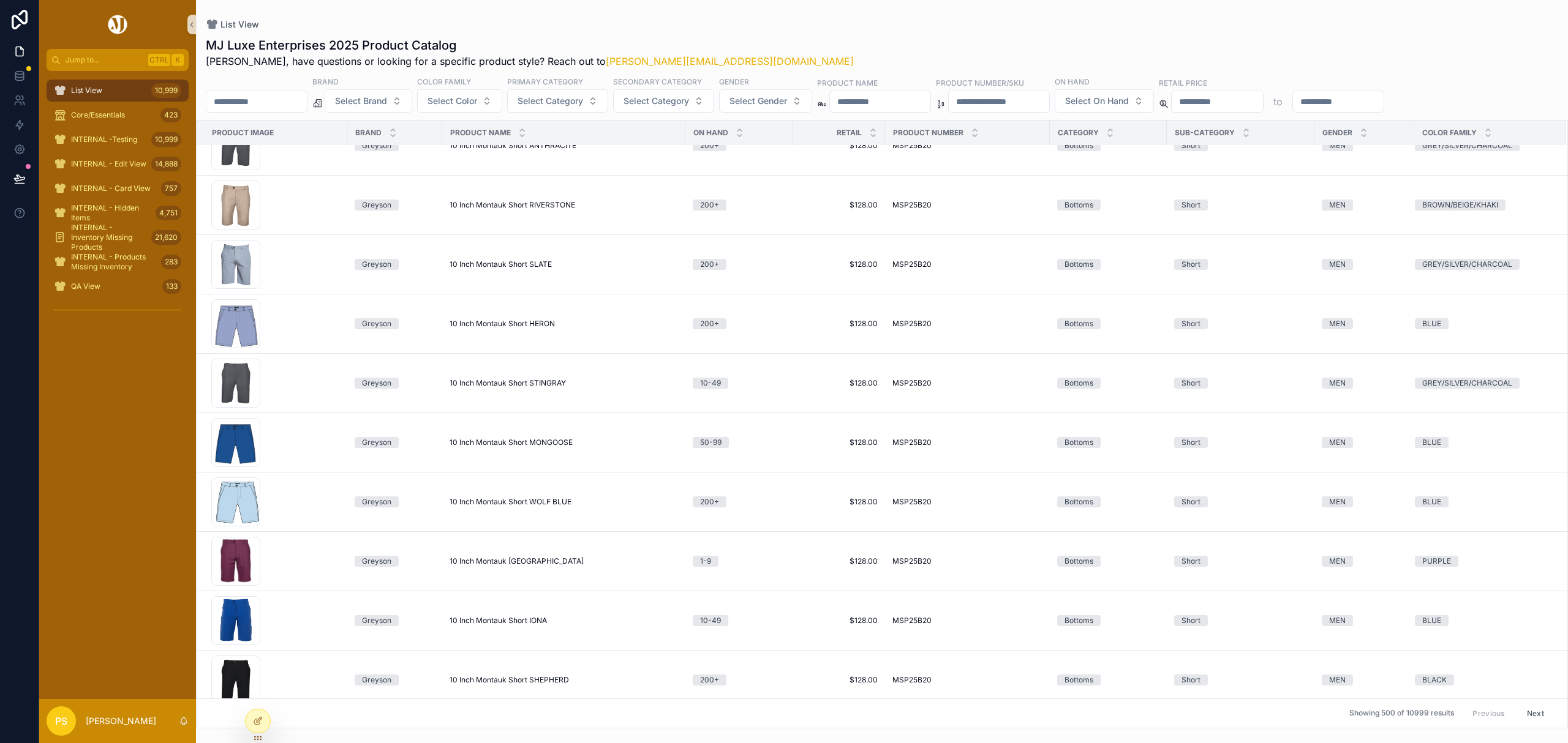
click at [797, 34] on div "MJ Luxe Enterprises 2025 Product Catalog Philip, have questions or looking for …" at bounding box center [882, 378] width 1372 height 699
click at [412, 101] on button "Select Brand" at bounding box center [368, 101] width 87 height 24
click at [387, 104] on span "Select Brand" at bounding box center [361, 101] width 52 height 12
click at [412, 106] on button "Select Brand" at bounding box center [368, 101] width 87 height 24
click at [397, 189] on div "Holderness & Bourne" at bounding box center [400, 190] width 147 height 20
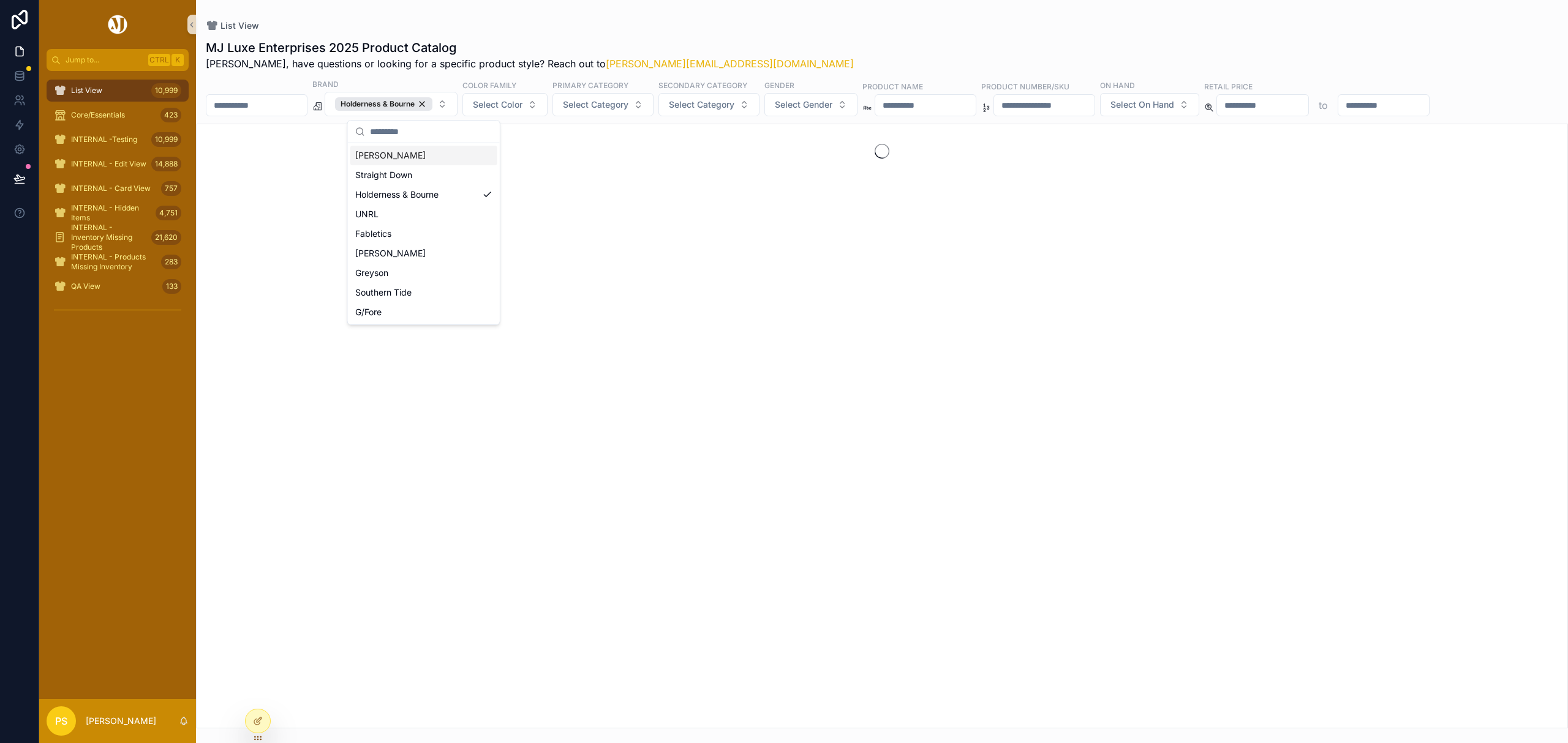
click at [787, 12] on div "List View MJ Luxe Enterprises 2025 Product Catalog Philip, have questions or lo…" at bounding box center [882, 364] width 1372 height 728
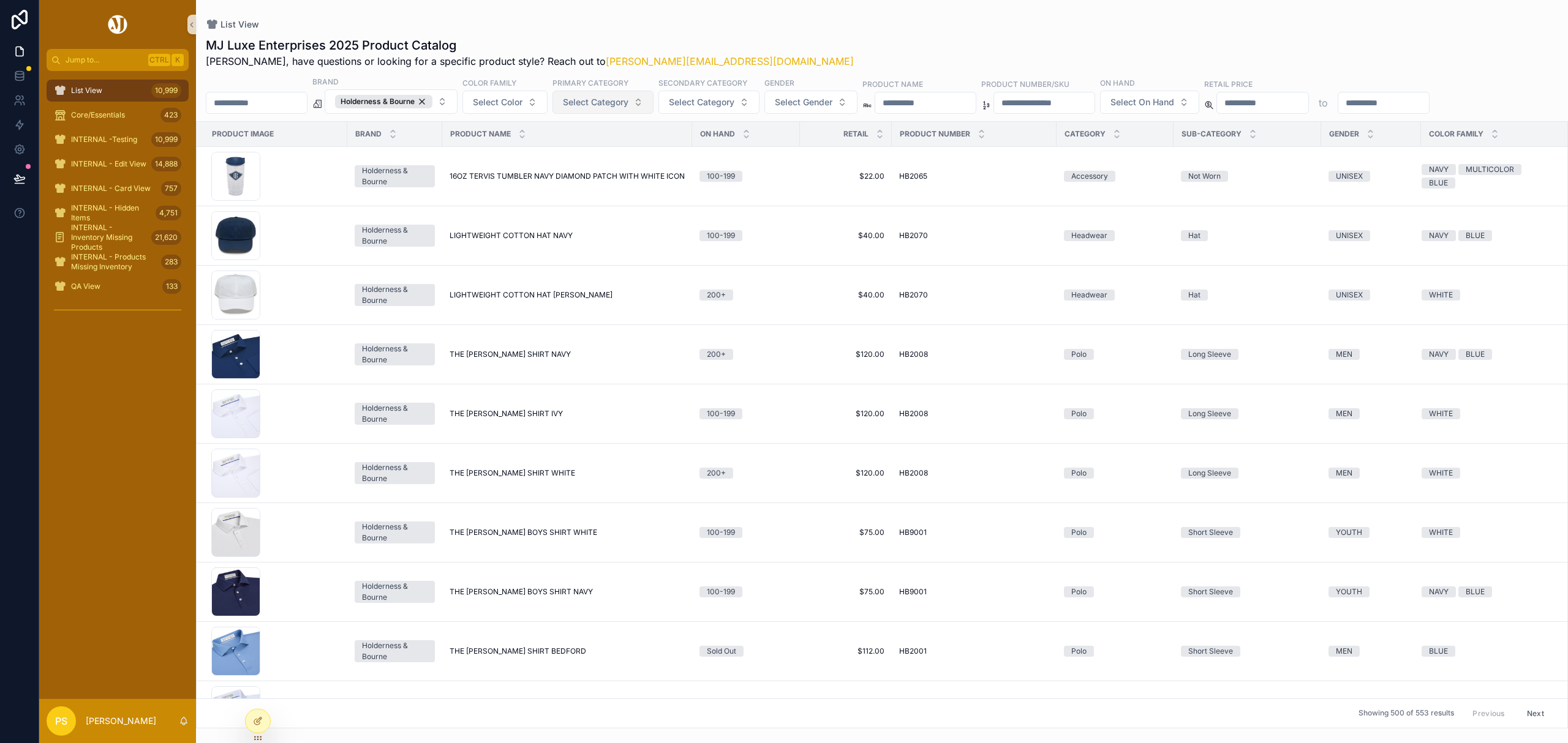
click at [629, 106] on span "Select Category" at bounding box center [595, 102] width 66 height 12
click at [591, 290] on div "Pullover" at bounding box center [637, 290] width 147 height 20
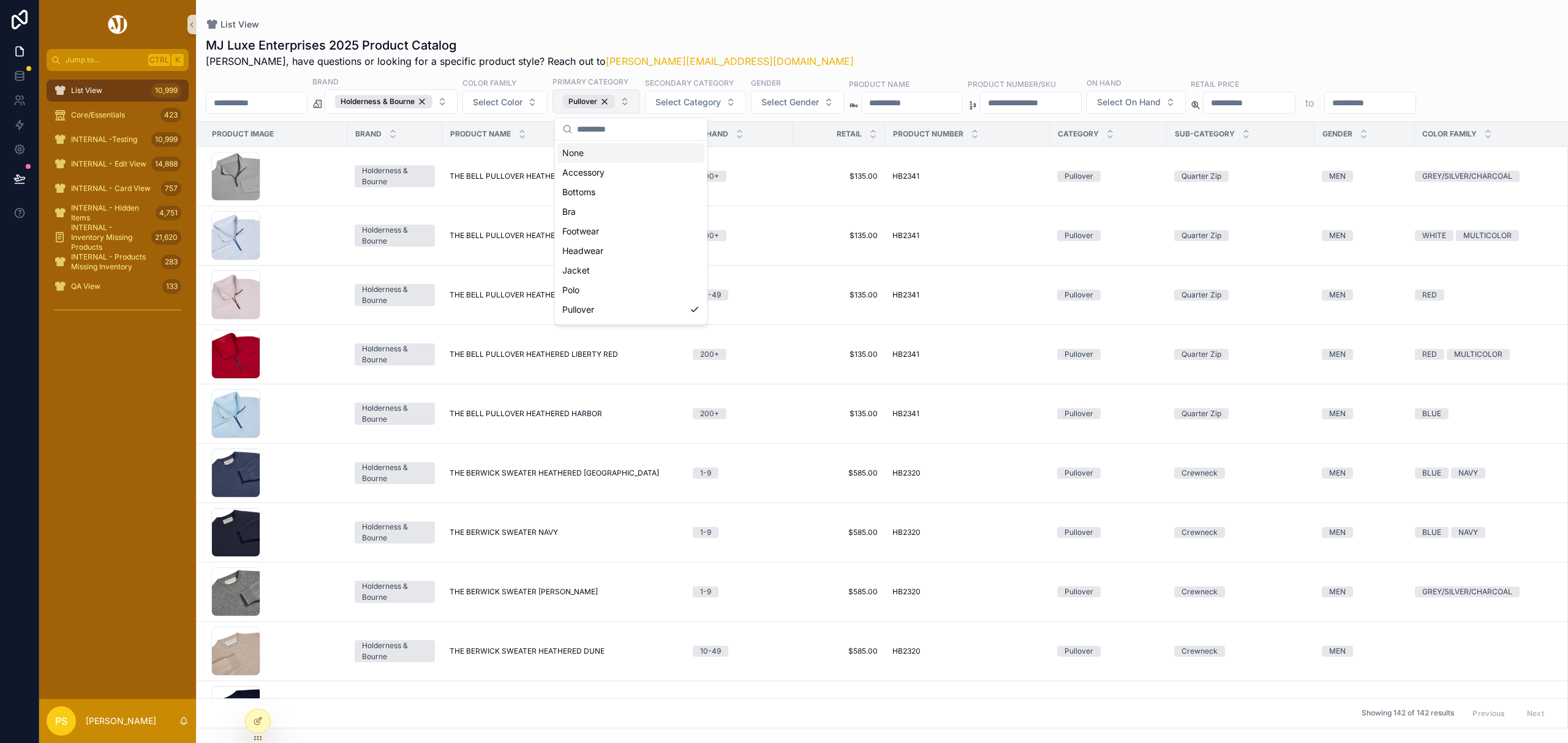
click at [640, 106] on button "Pullover" at bounding box center [595, 101] width 87 height 25
click at [640, 100] on button "Pullover" at bounding box center [595, 101] width 87 height 25
click at [611, 269] on div "Jacket" at bounding box center [631, 271] width 147 height 20
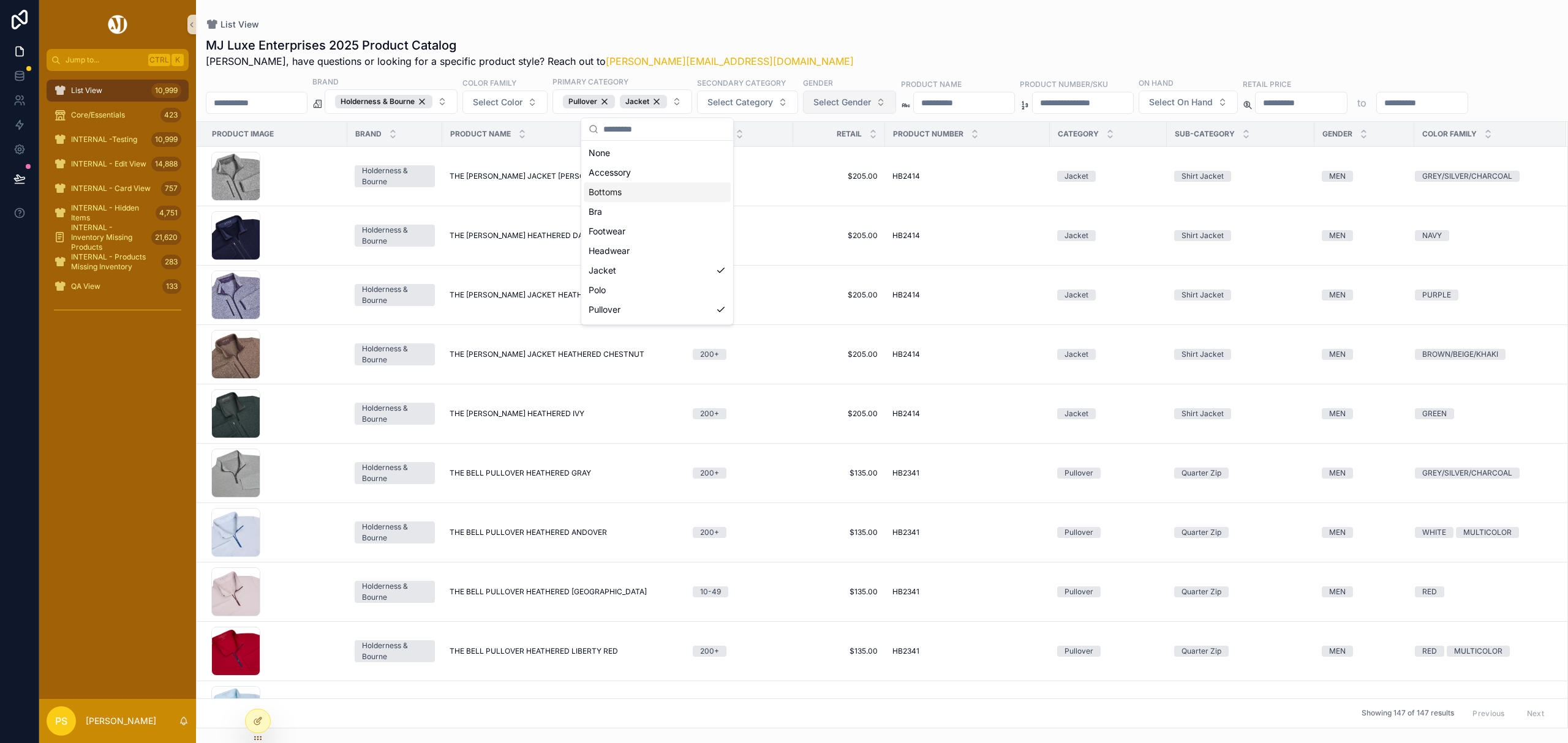
click at [863, 103] on span "Select Gender" at bounding box center [841, 102] width 58 height 12
click at [825, 154] on div "MEN" at bounding box center [885, 153] width 147 height 20
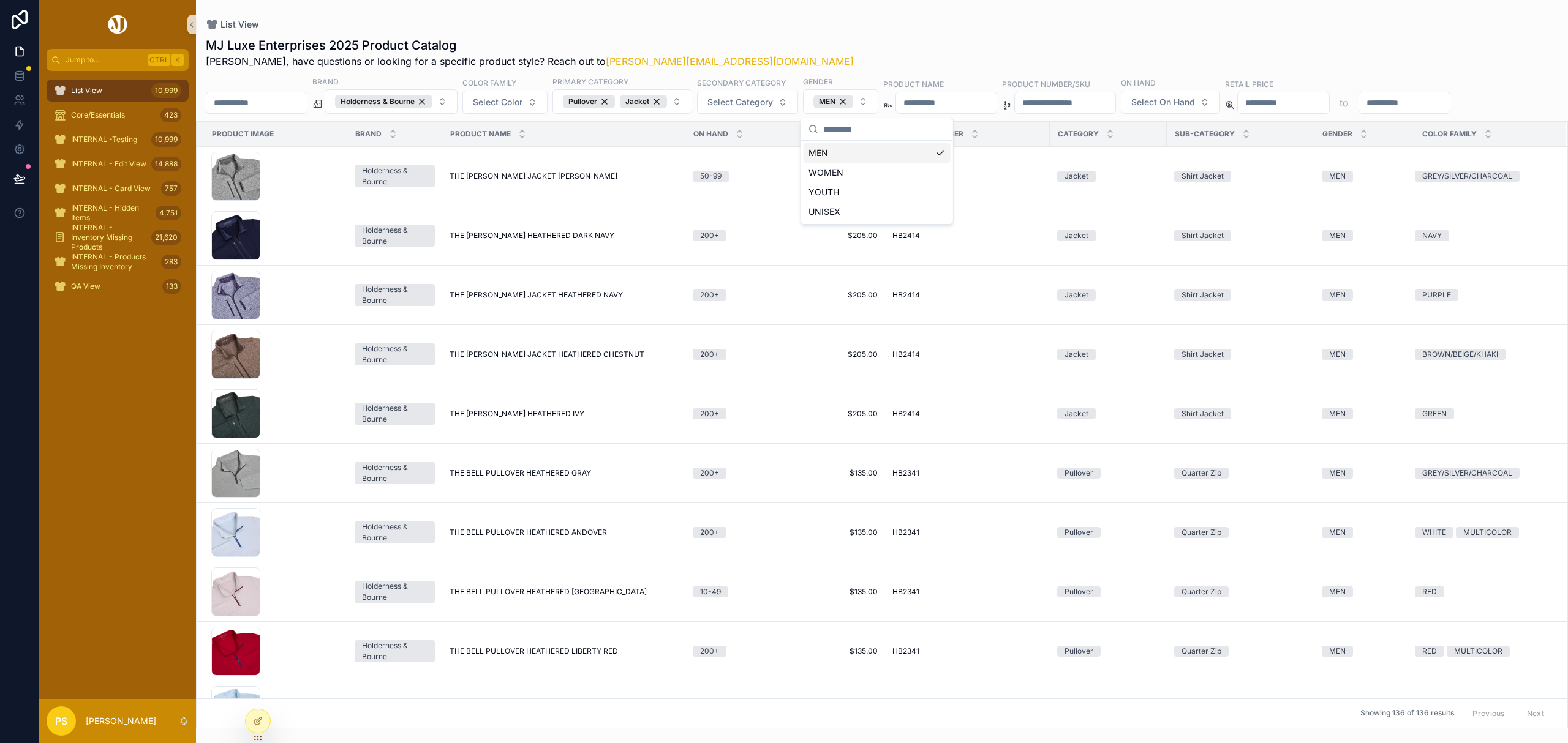
click at [797, 42] on div "MJ Luxe Enterprises 2025 Product Catalog Philip, have questions or looking for …" at bounding box center [882, 52] width 1352 height 31
click at [1195, 108] on span "Select On Hand" at bounding box center [1163, 102] width 64 height 12
click at [1216, 251] on div "200+" at bounding box center [1270, 251] width 147 height 20
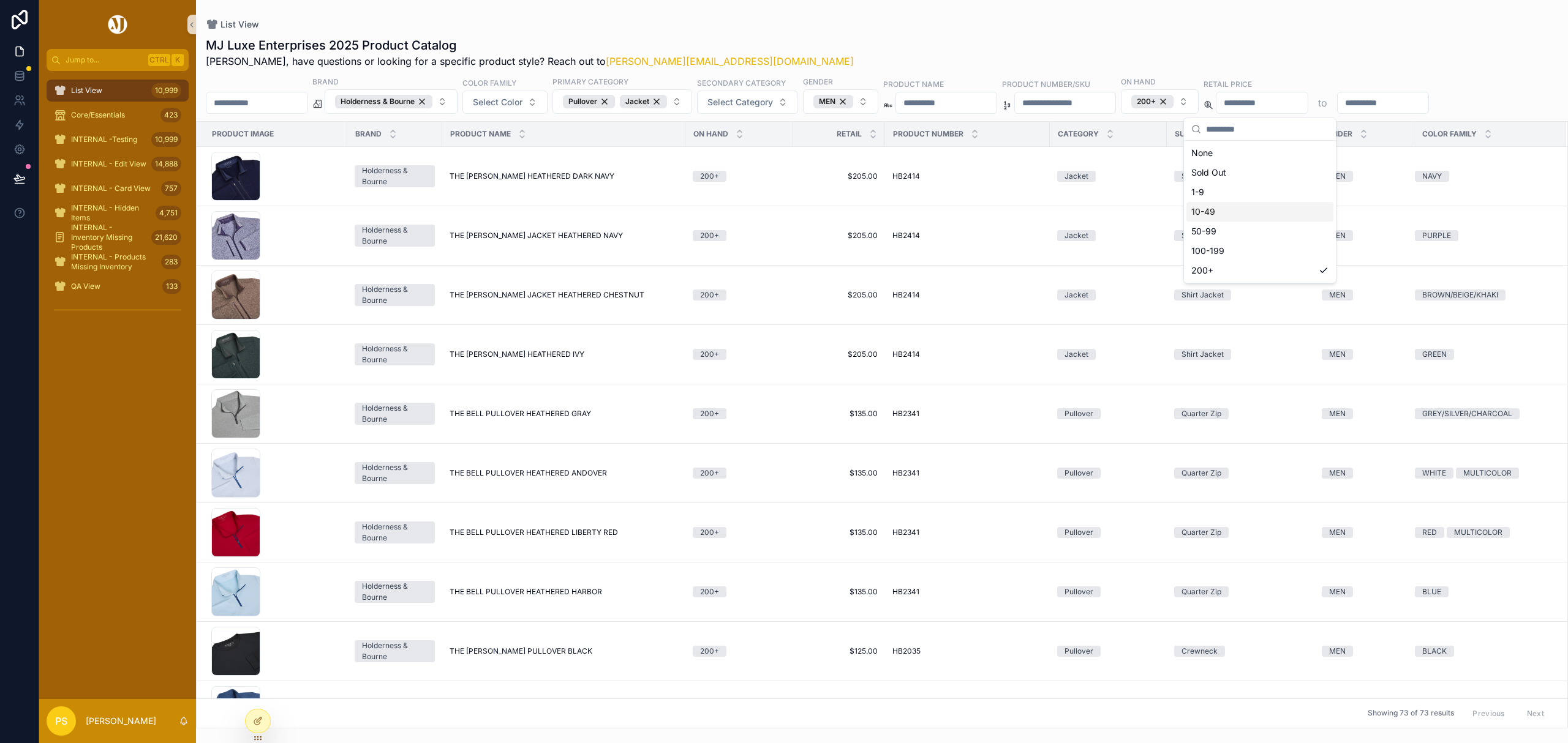
click at [866, 35] on div "MJ Luxe Enterprises 2025 Product Catalog Philip, have questions or looking for …" at bounding box center [882, 378] width 1372 height 699
click at [765, 98] on span "Select Category" at bounding box center [739, 102] width 66 height 12
click at [753, 151] on div "Full Zip" at bounding box center [783, 150] width 147 height 20
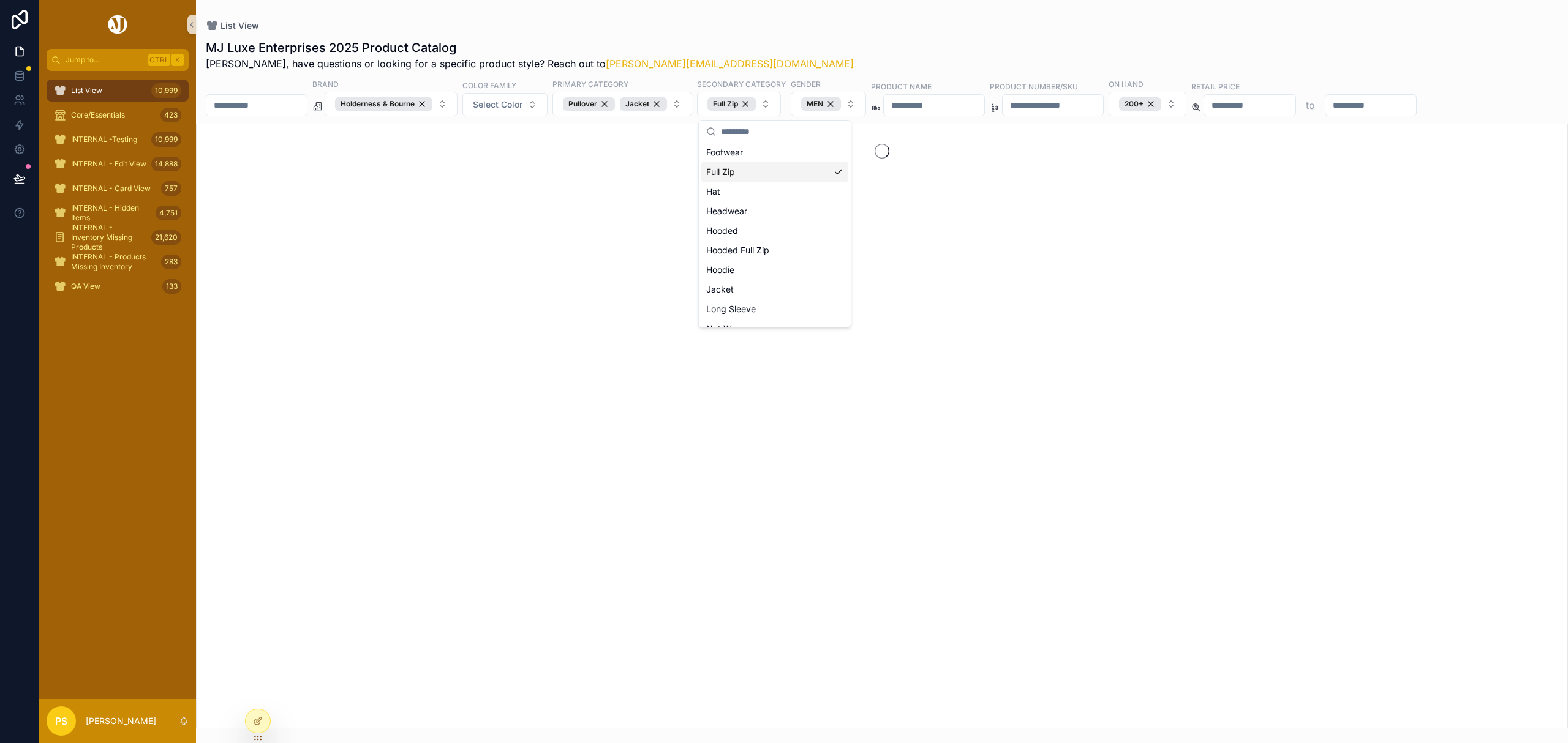
scroll to position [101, 0]
click at [756, 103] on div "Full Zip" at bounding box center [731, 104] width 48 height 14
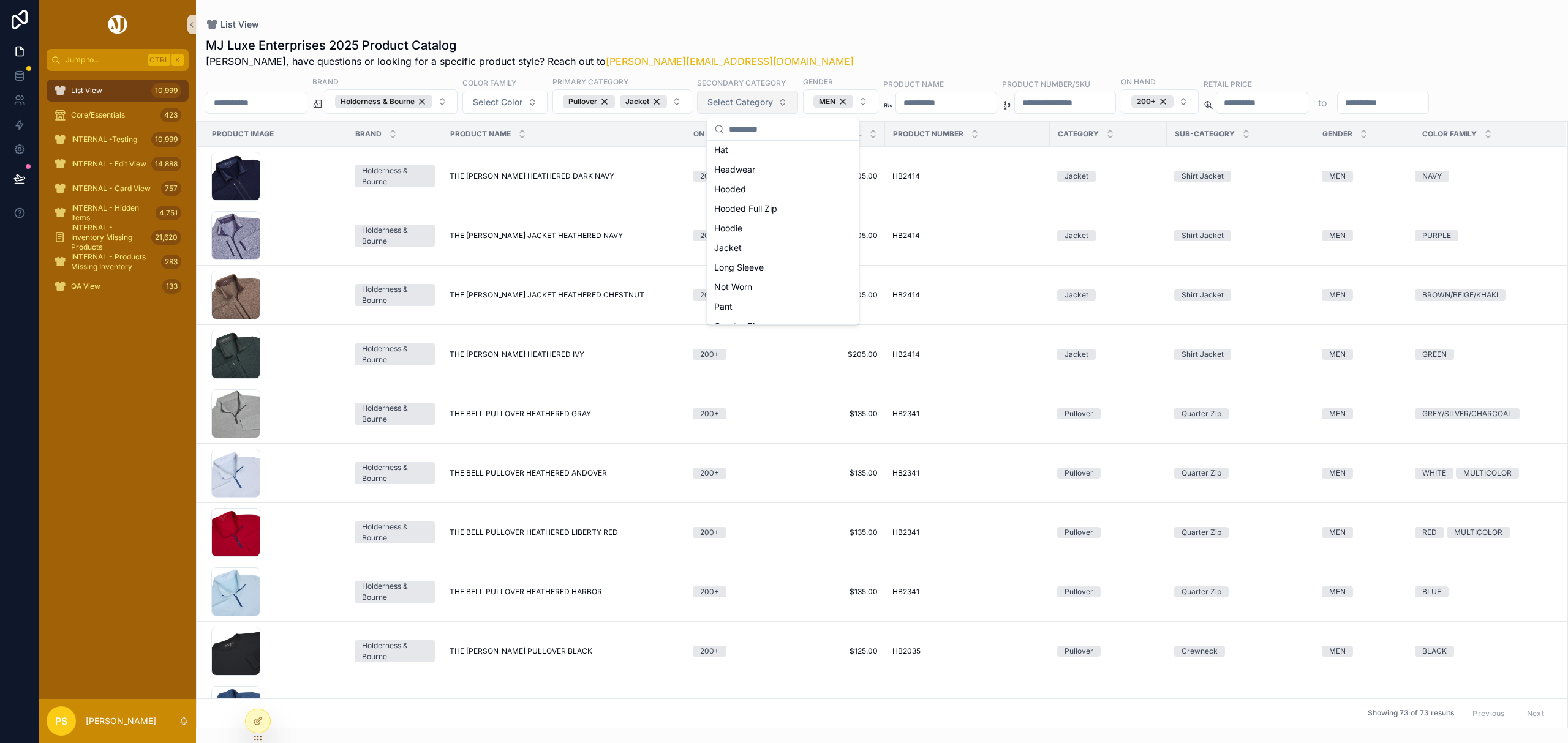
scroll to position [81, 0]
click at [780, 20] on div "List View" at bounding box center [882, 25] width 1352 height 10
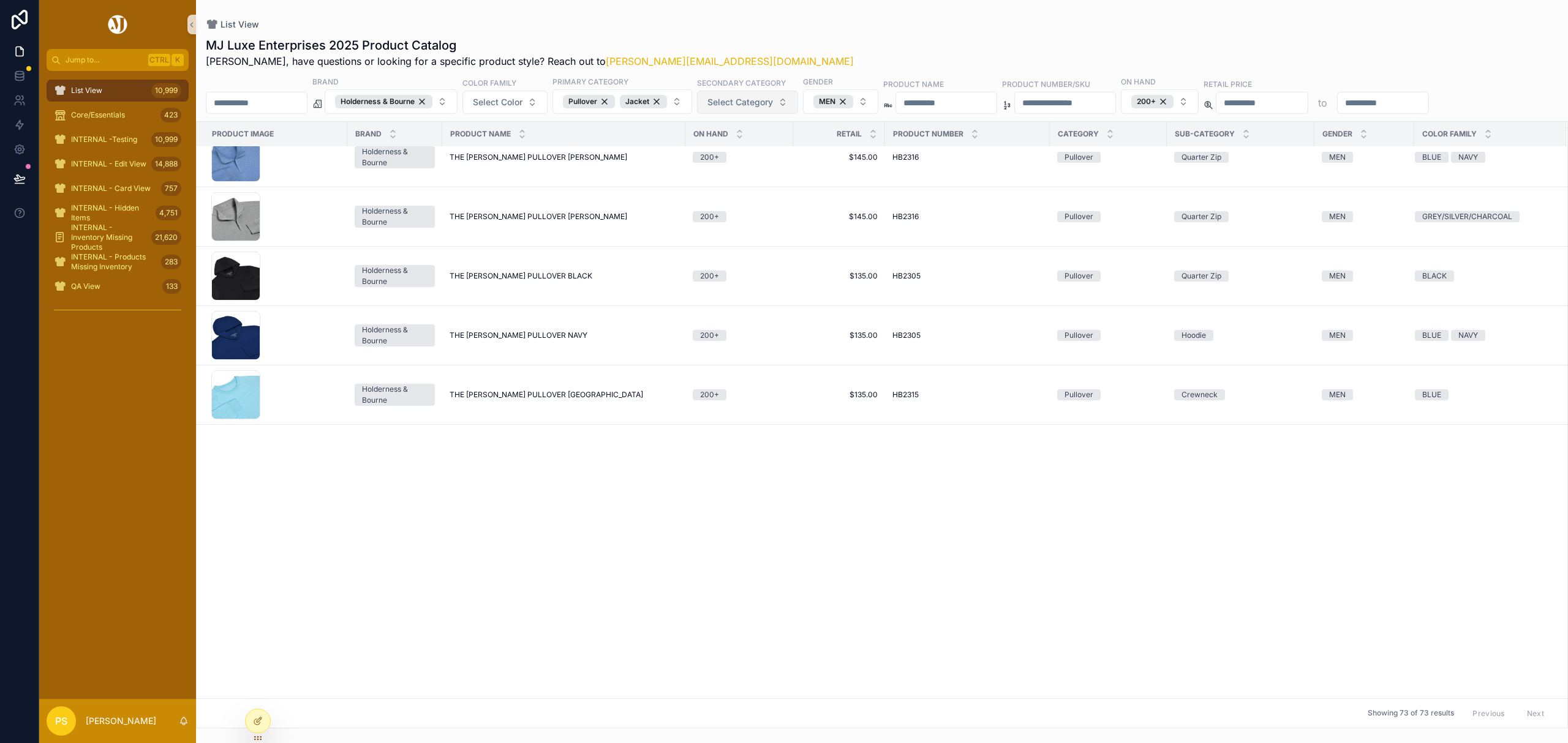
scroll to position [0, 0]
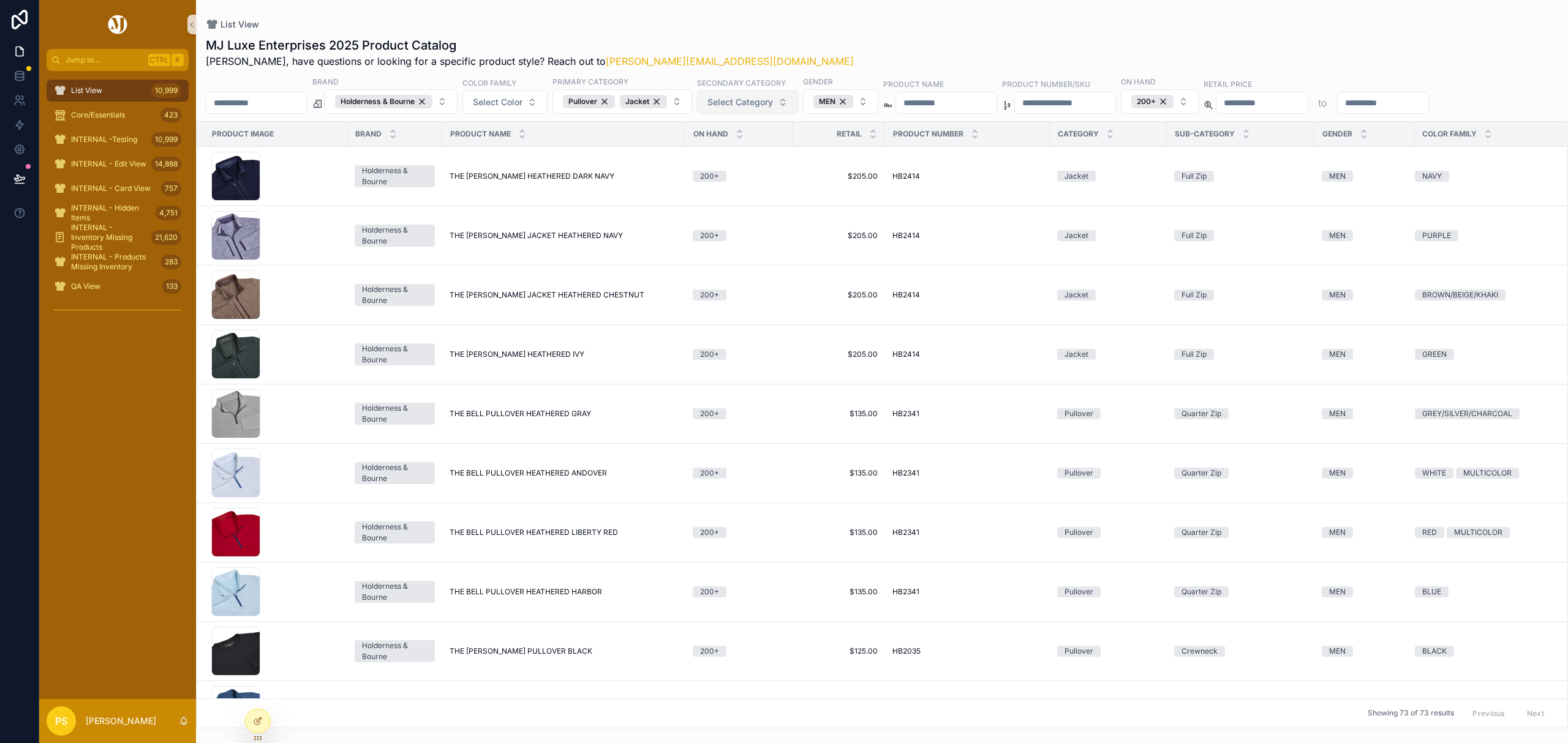
click at [773, 99] on span "Select Category" at bounding box center [739, 102] width 66 height 12
click at [756, 230] on div "Full Zip" at bounding box center [783, 231] width 147 height 20
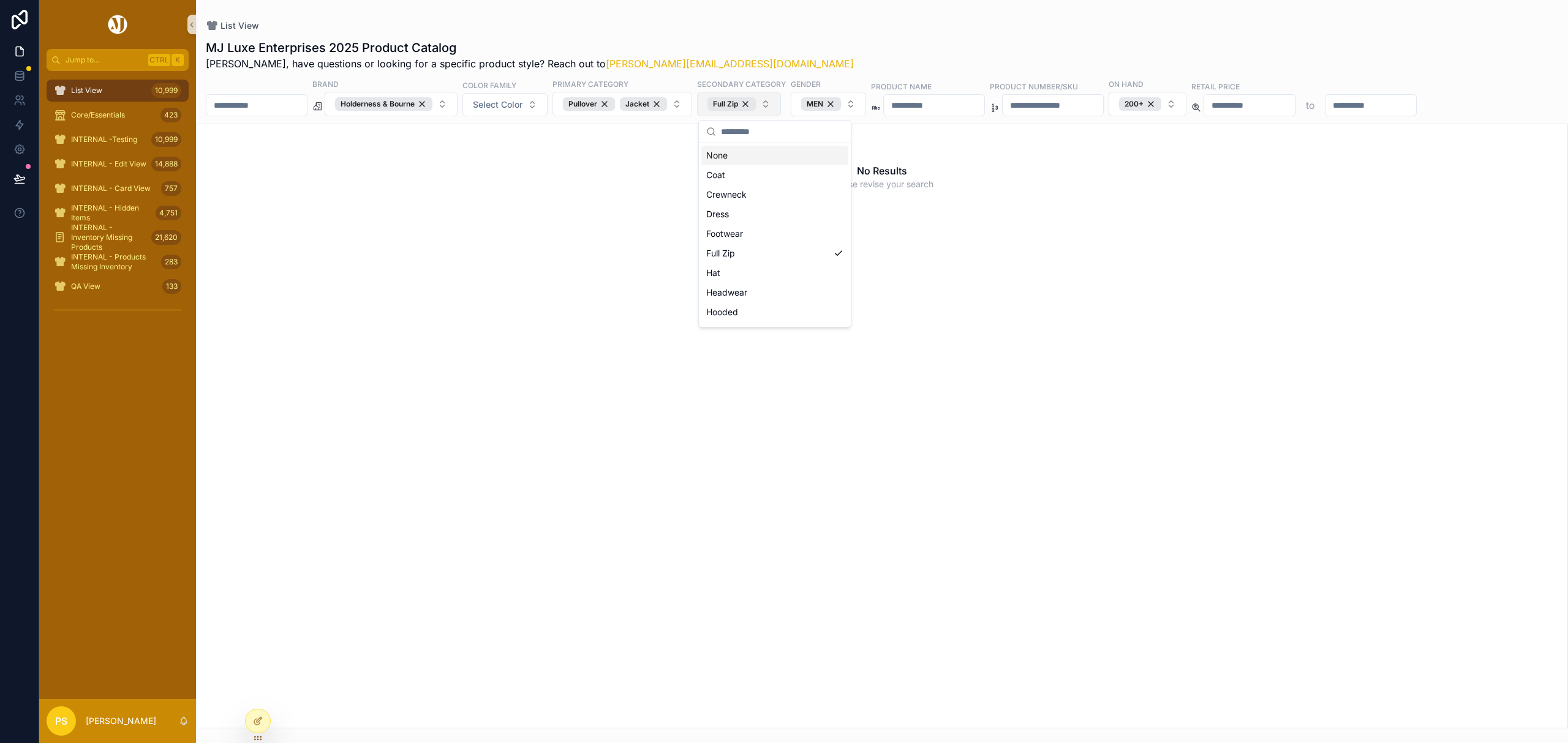
click at [781, 107] on button "Full Zip" at bounding box center [739, 104] width 84 height 25
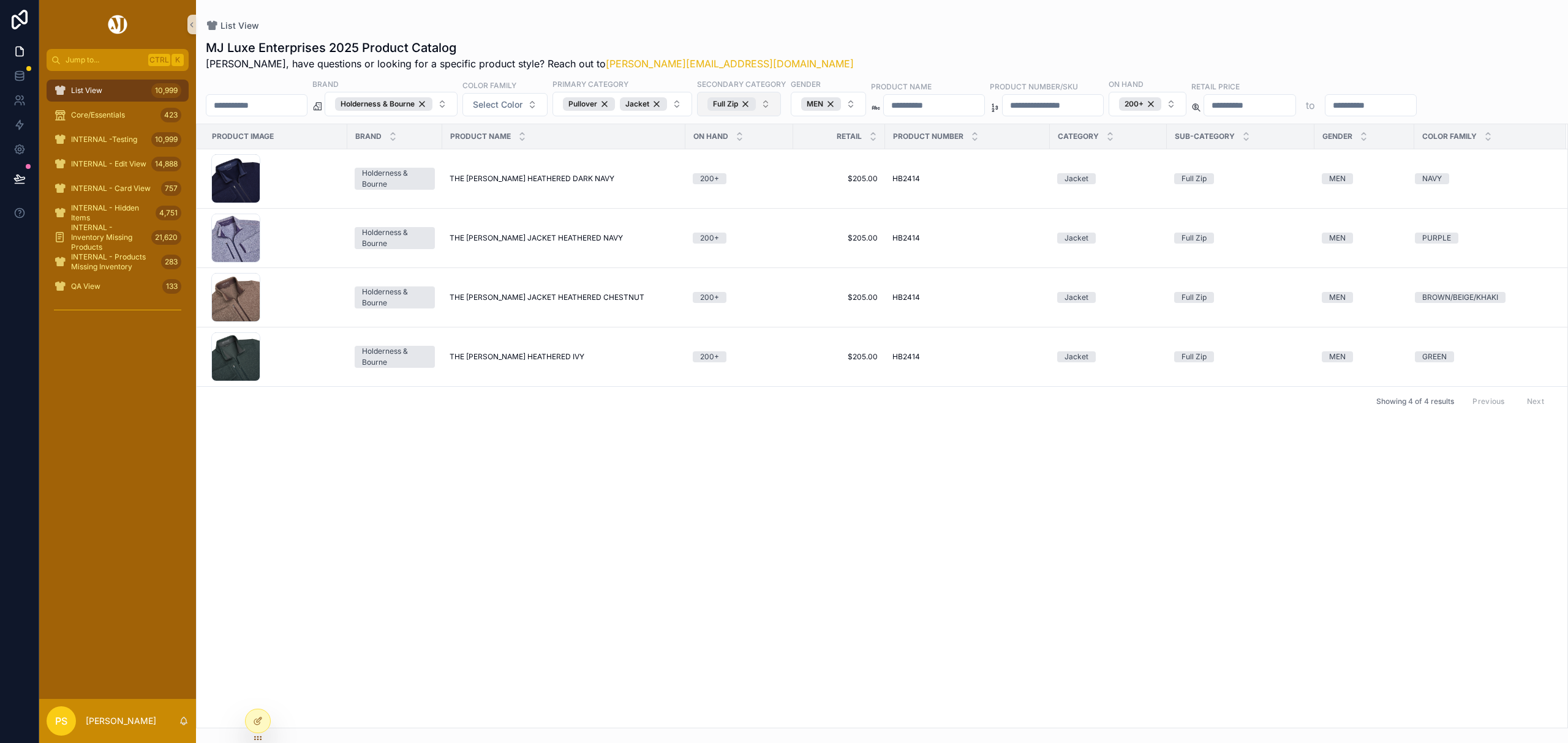
click at [781, 101] on button "Full Zip" at bounding box center [739, 104] width 84 height 25
click at [763, 270] on div "Hoodie" at bounding box center [775, 270] width 147 height 20
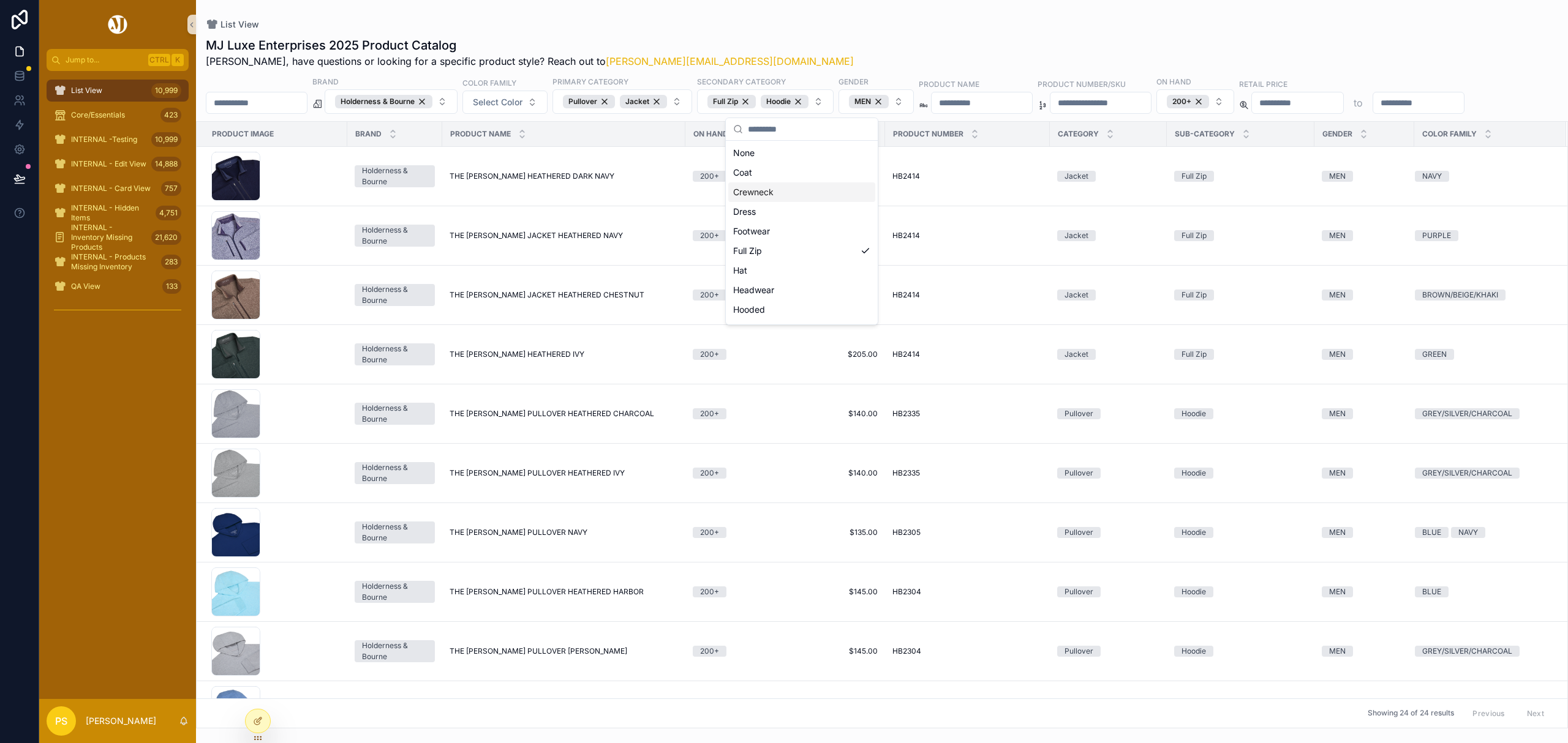
click at [790, 196] on div "Crewneck" at bounding box center [802, 192] width 147 height 20
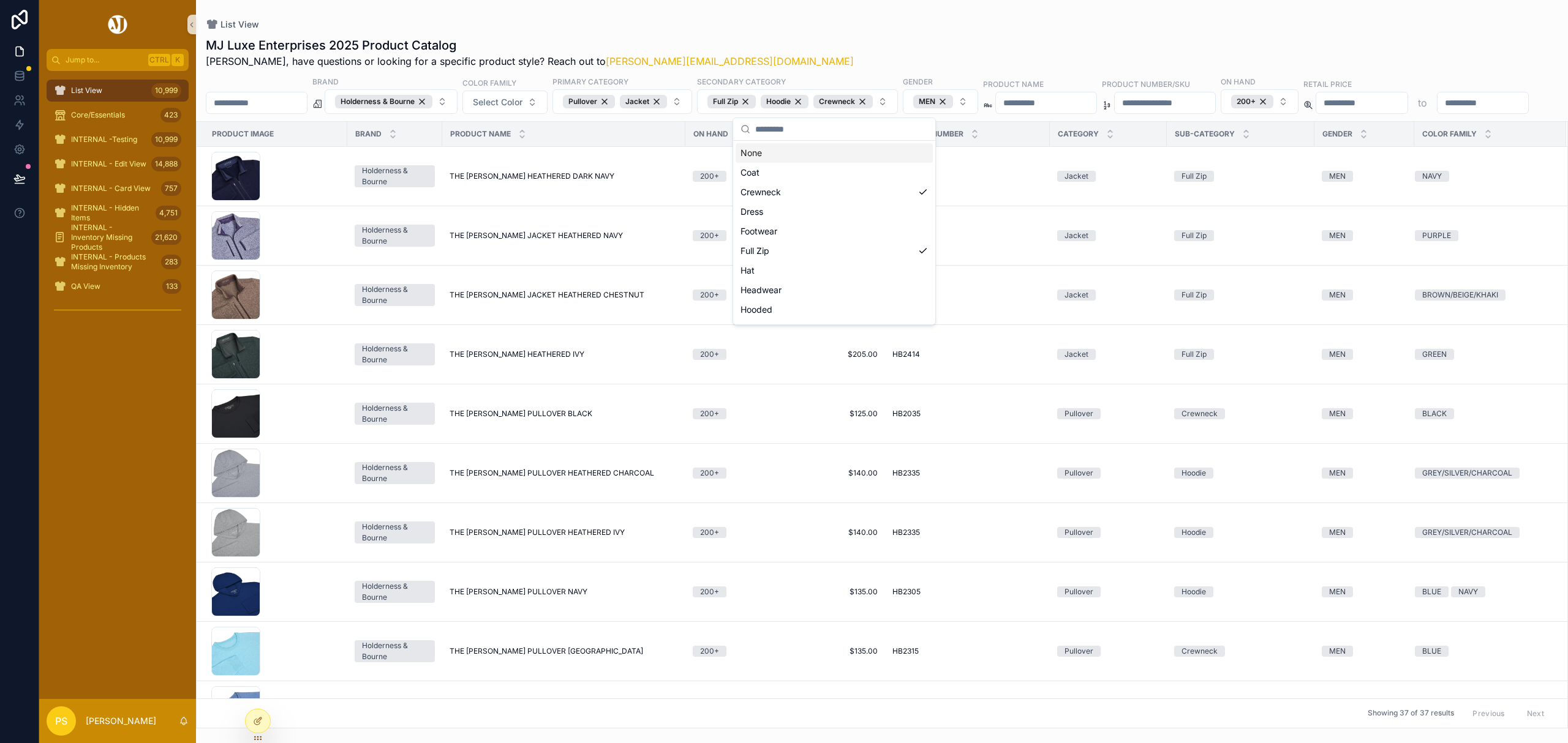
click at [871, 28] on div "List View" at bounding box center [882, 25] width 1352 height 10
click at [432, 101] on div "Holderness & Bourne" at bounding box center [383, 102] width 97 height 14
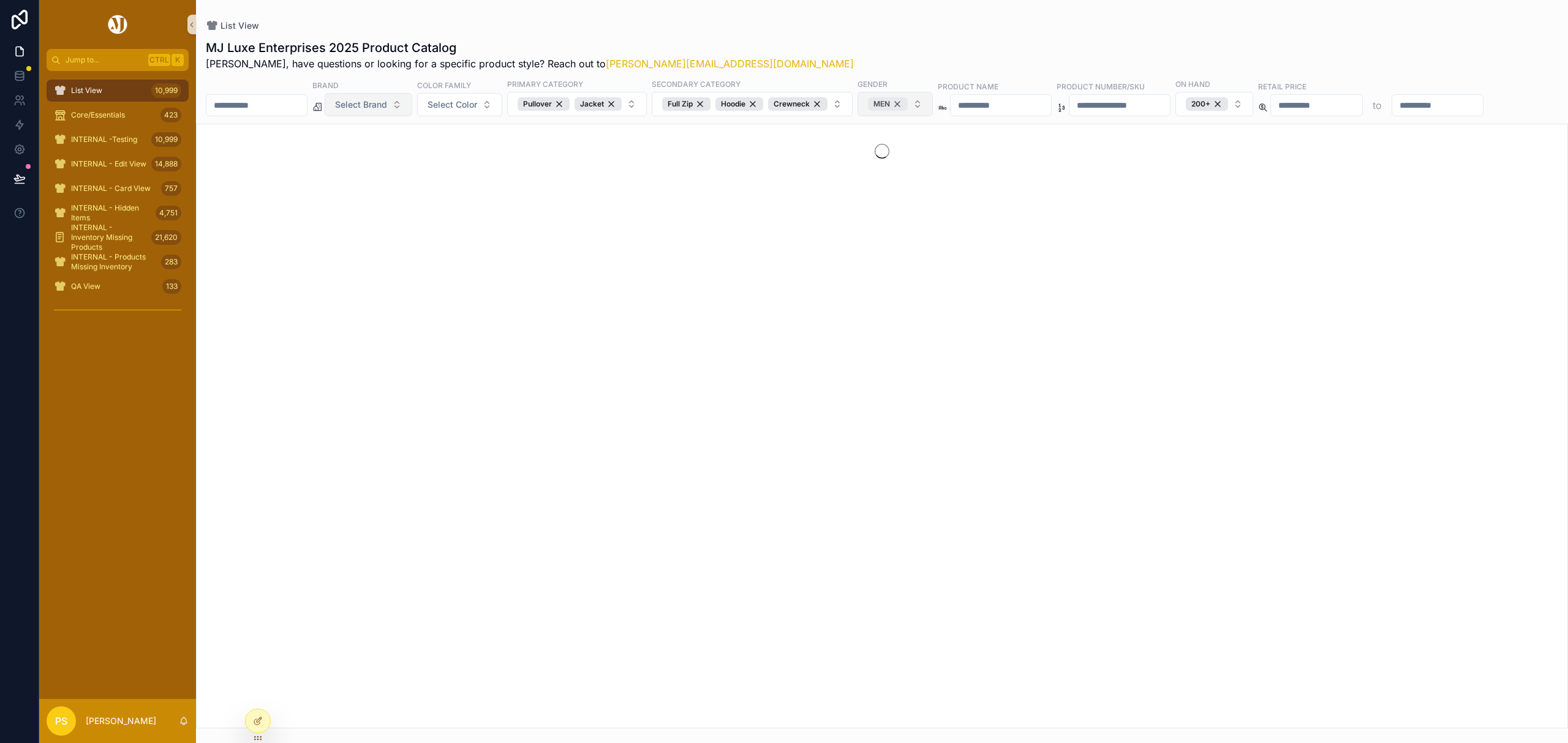
click at [908, 104] on div "MEN" at bounding box center [887, 104] width 40 height 14
click at [926, 106] on span "Select Gender" at bounding box center [896, 105] width 58 height 12
click at [910, 168] on div "WOMEN" at bounding box center [941, 175] width 147 height 20
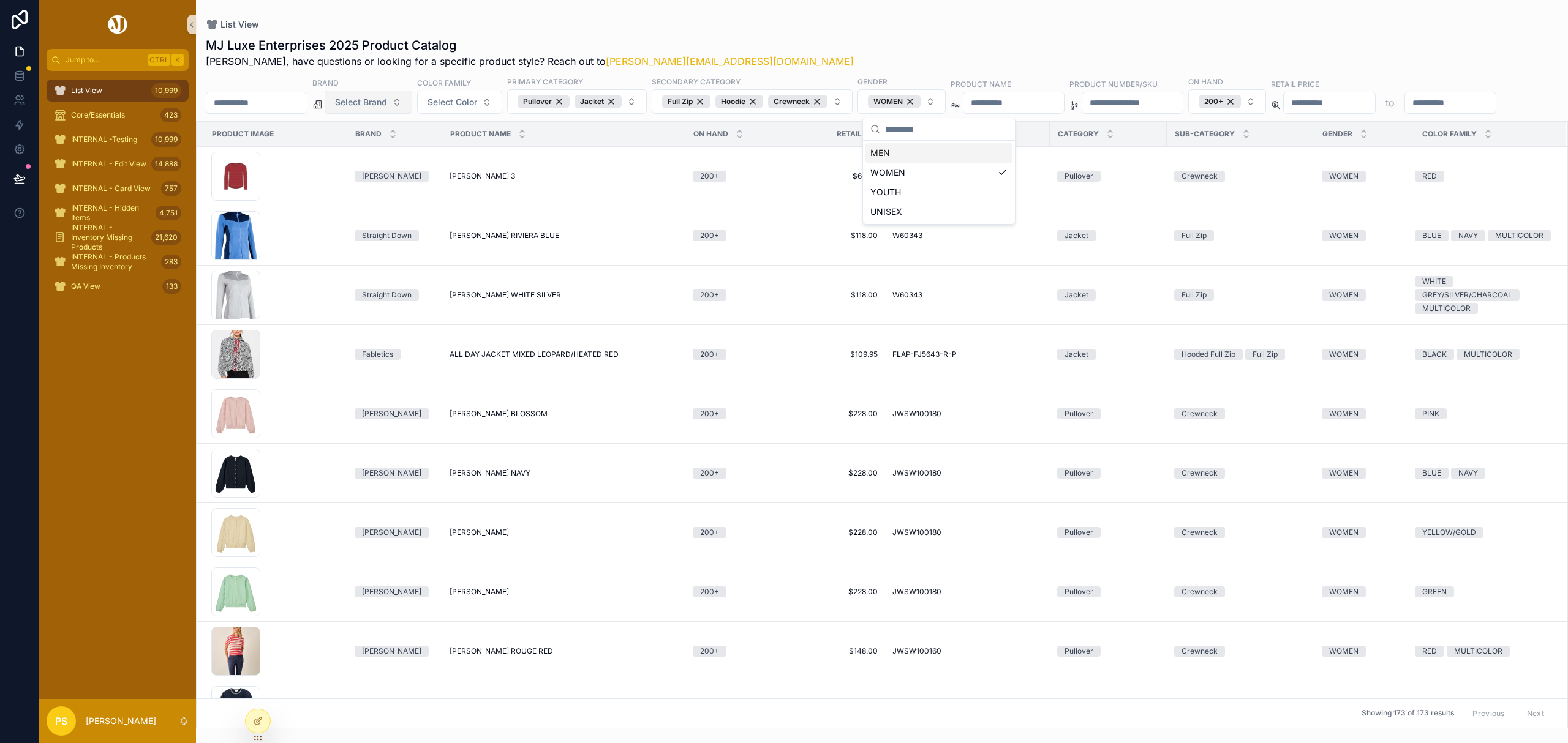
click at [933, 41] on div "MJ Luxe Enterprises 2025 Product Catalog Philip, have questions or looking for …" at bounding box center [882, 52] width 1352 height 31
click at [394, 135] on icon "scrollable content" at bounding box center [393, 131] width 8 height 8
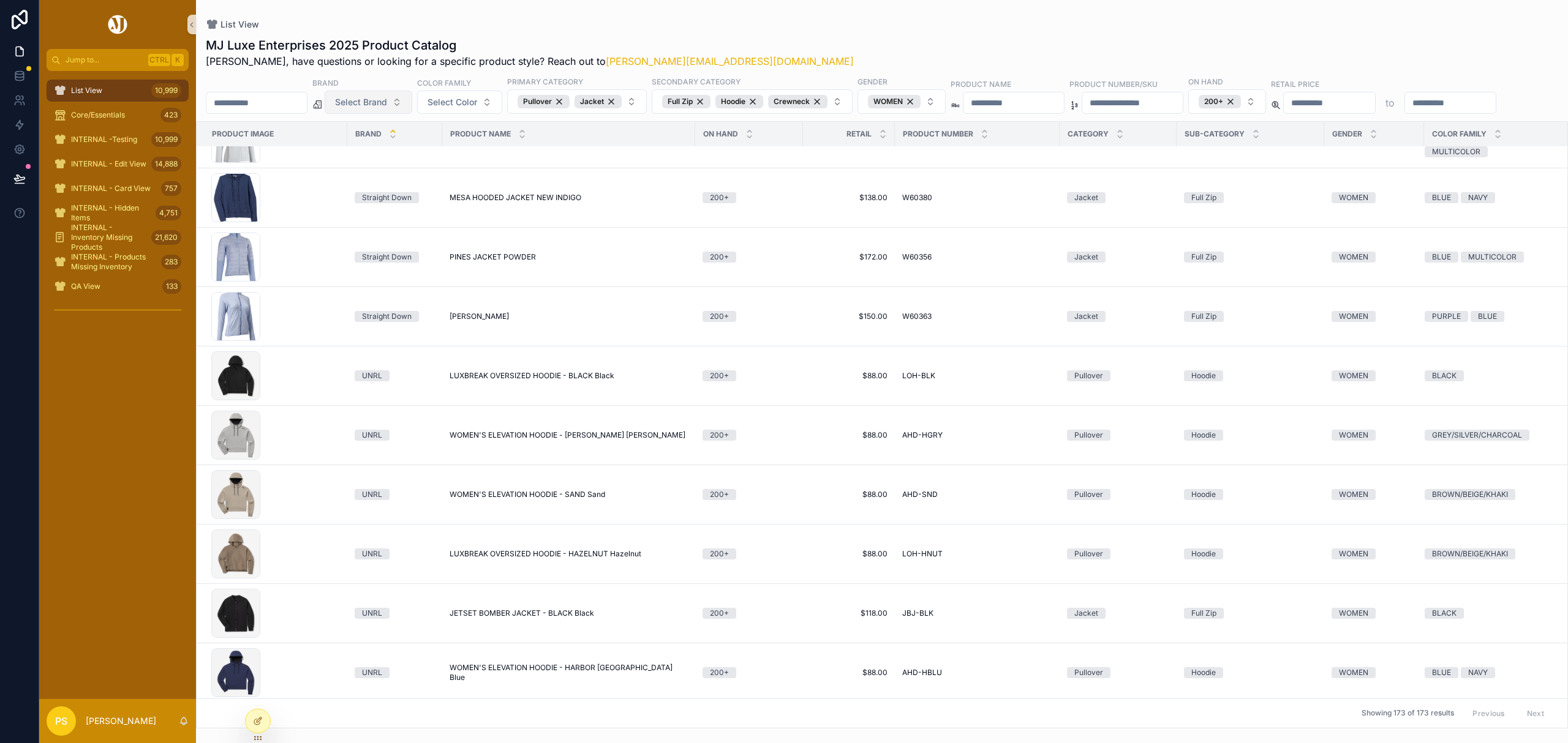
scroll to position [8396, 0]
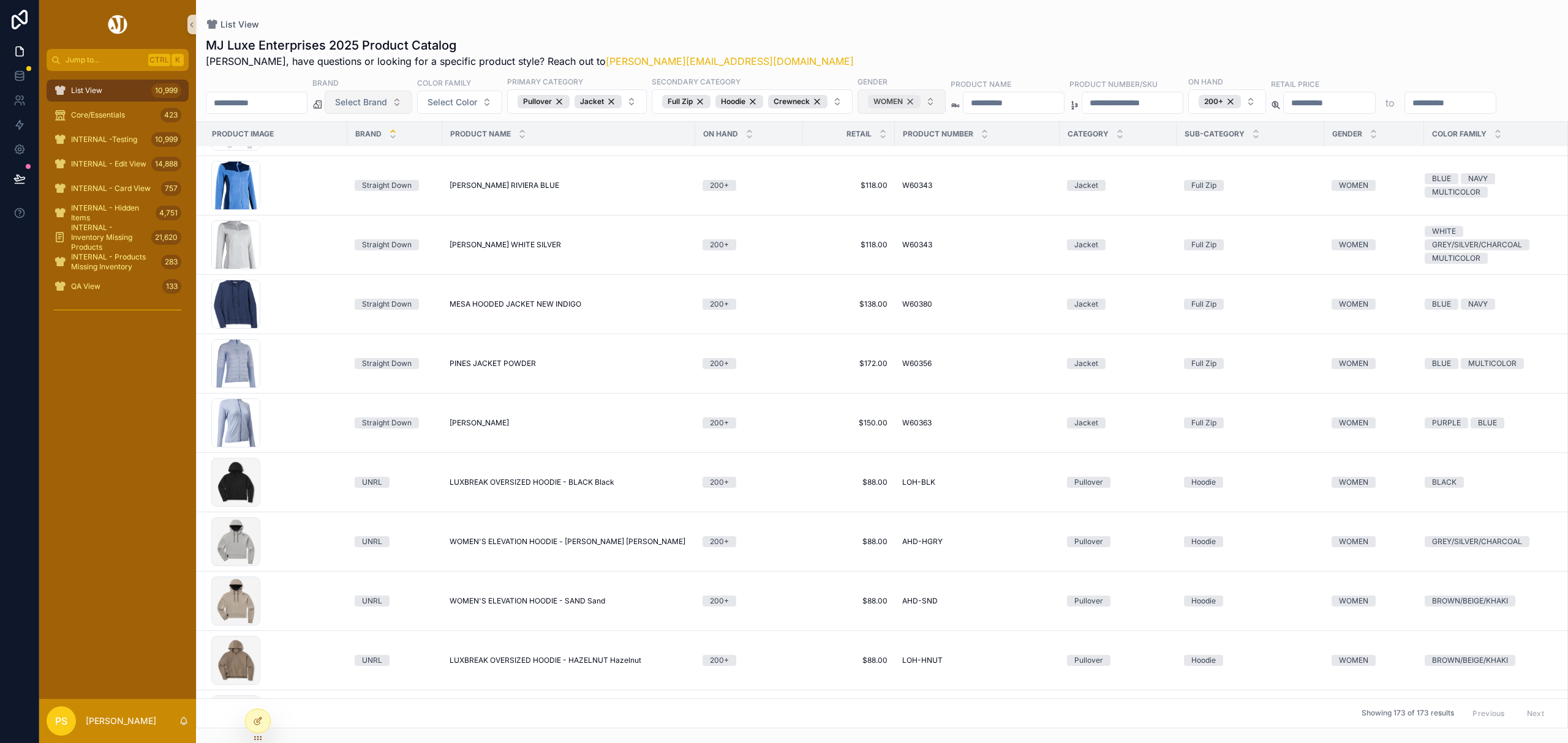
click at [921, 99] on div "WOMEN" at bounding box center [894, 102] width 53 height 14
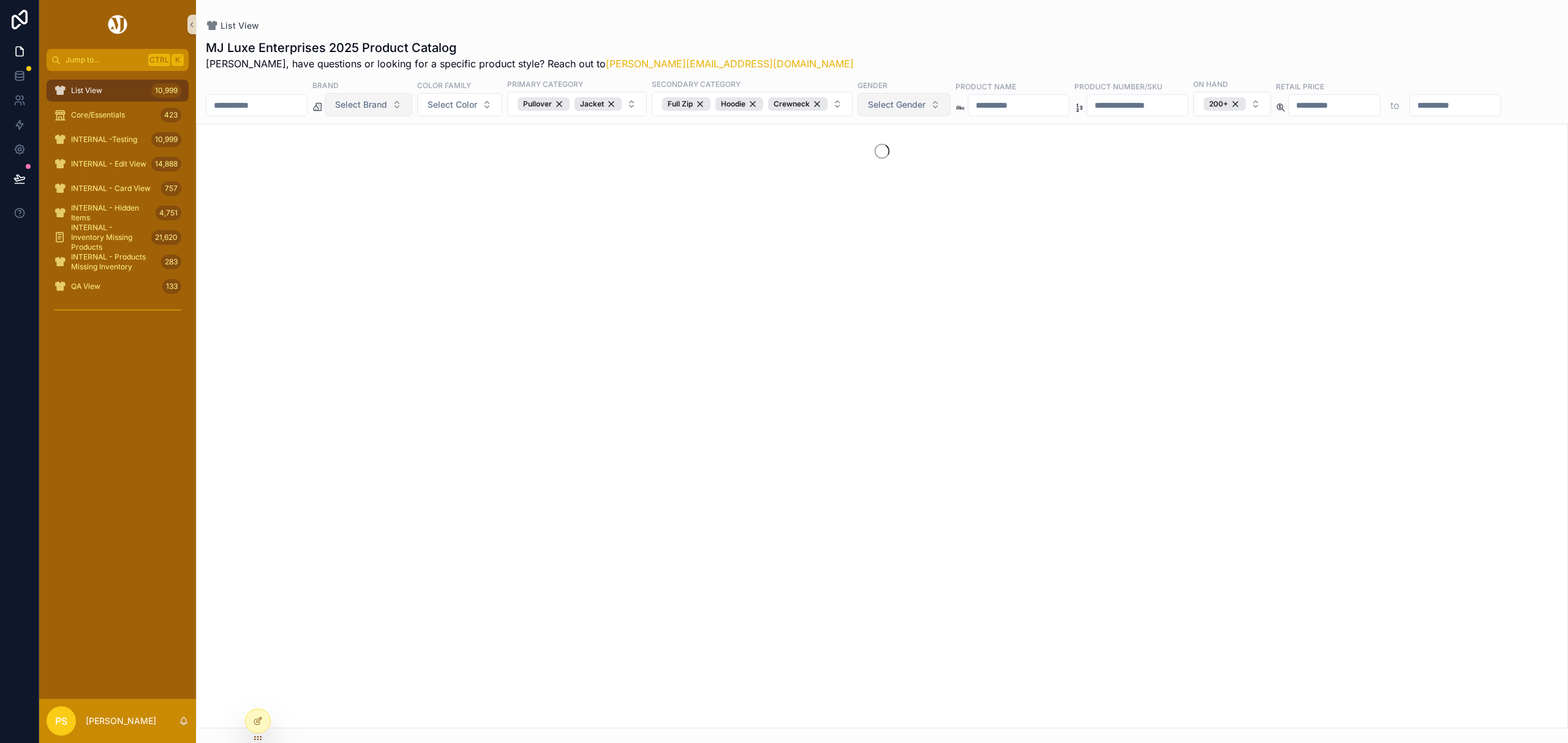
click at [926, 102] on span "Select Gender" at bounding box center [896, 105] width 58 height 12
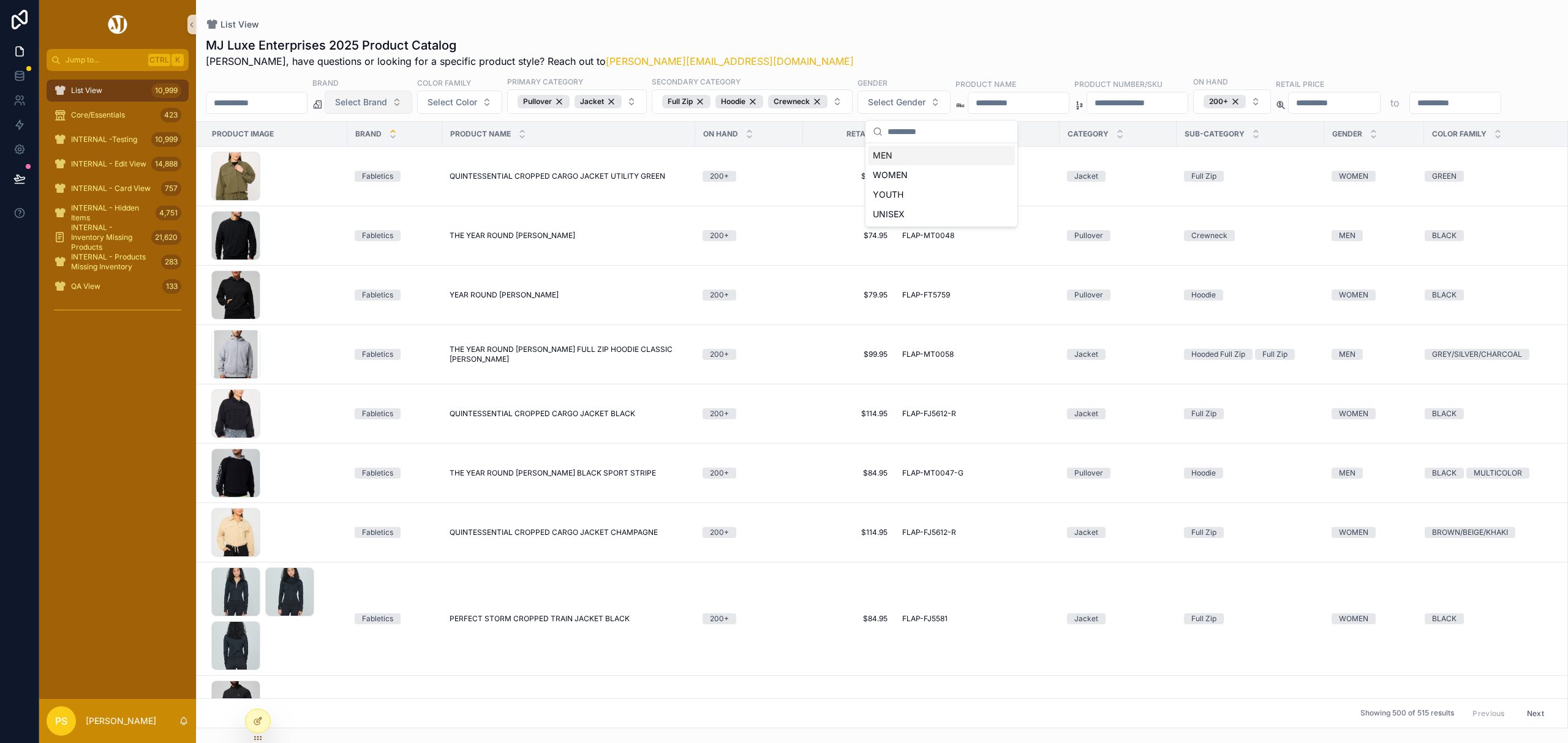
click at [914, 157] on div "MEN" at bounding box center [941, 156] width 147 height 20
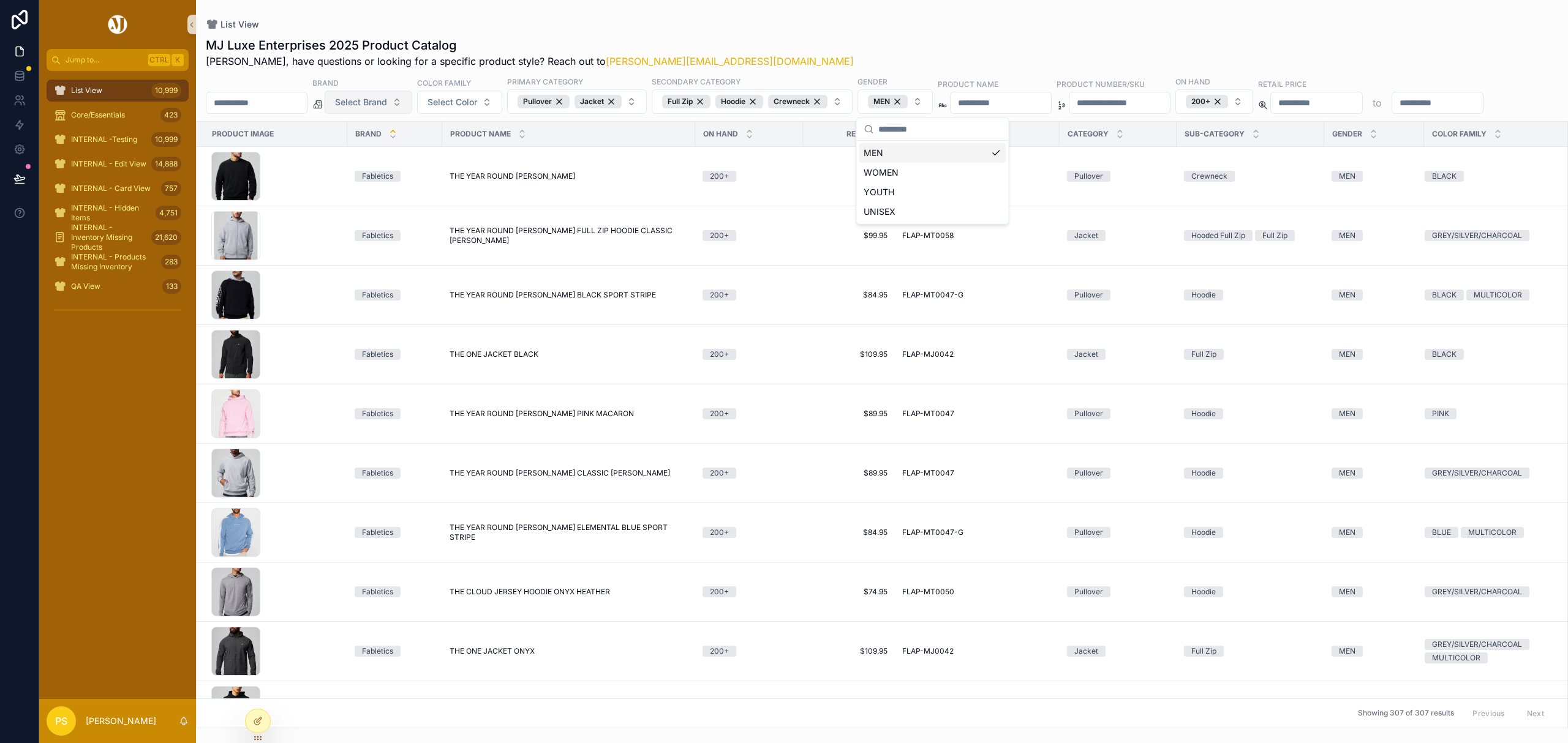
click at [977, 20] on div "List View" at bounding box center [882, 25] width 1352 height 10
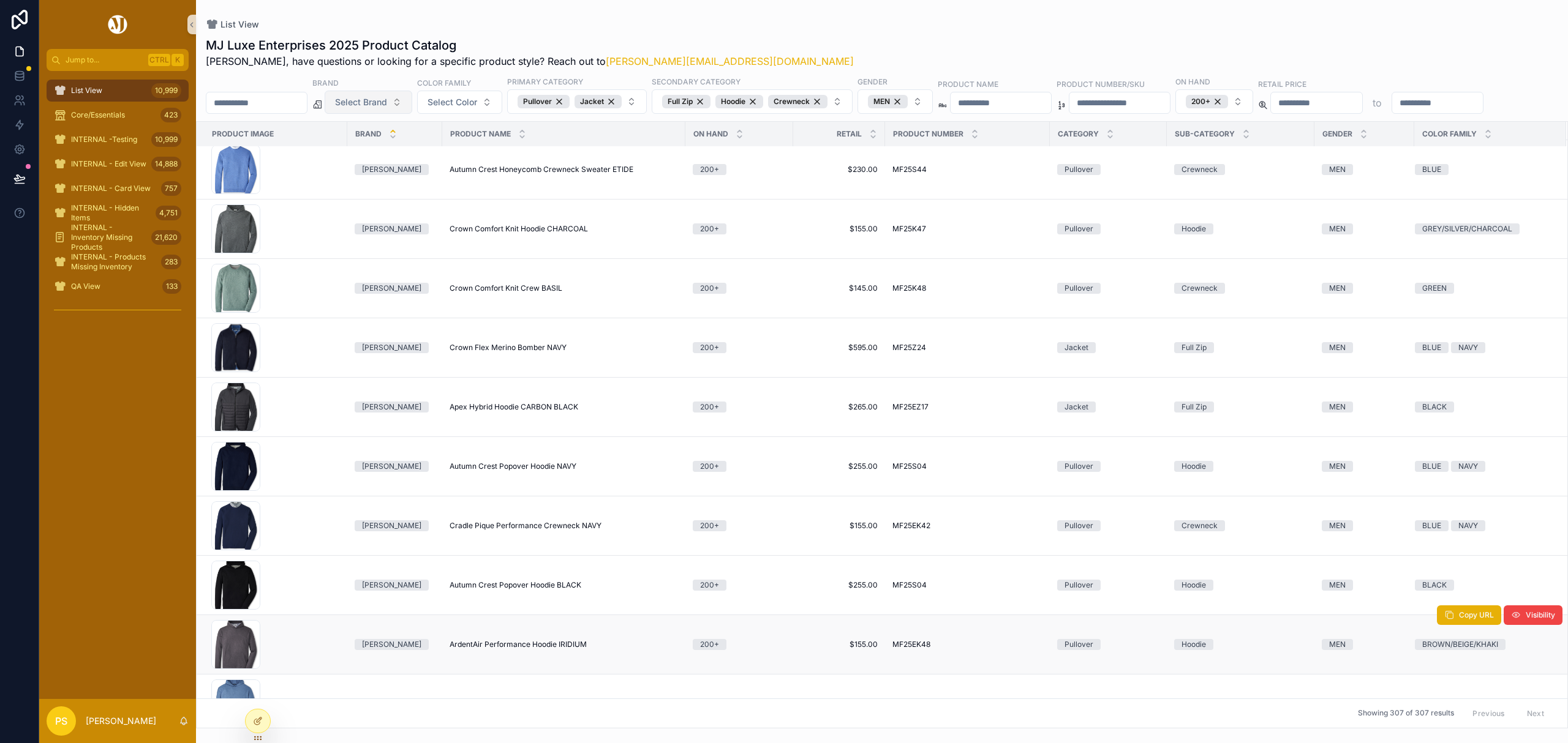
scroll to position [10232, 0]
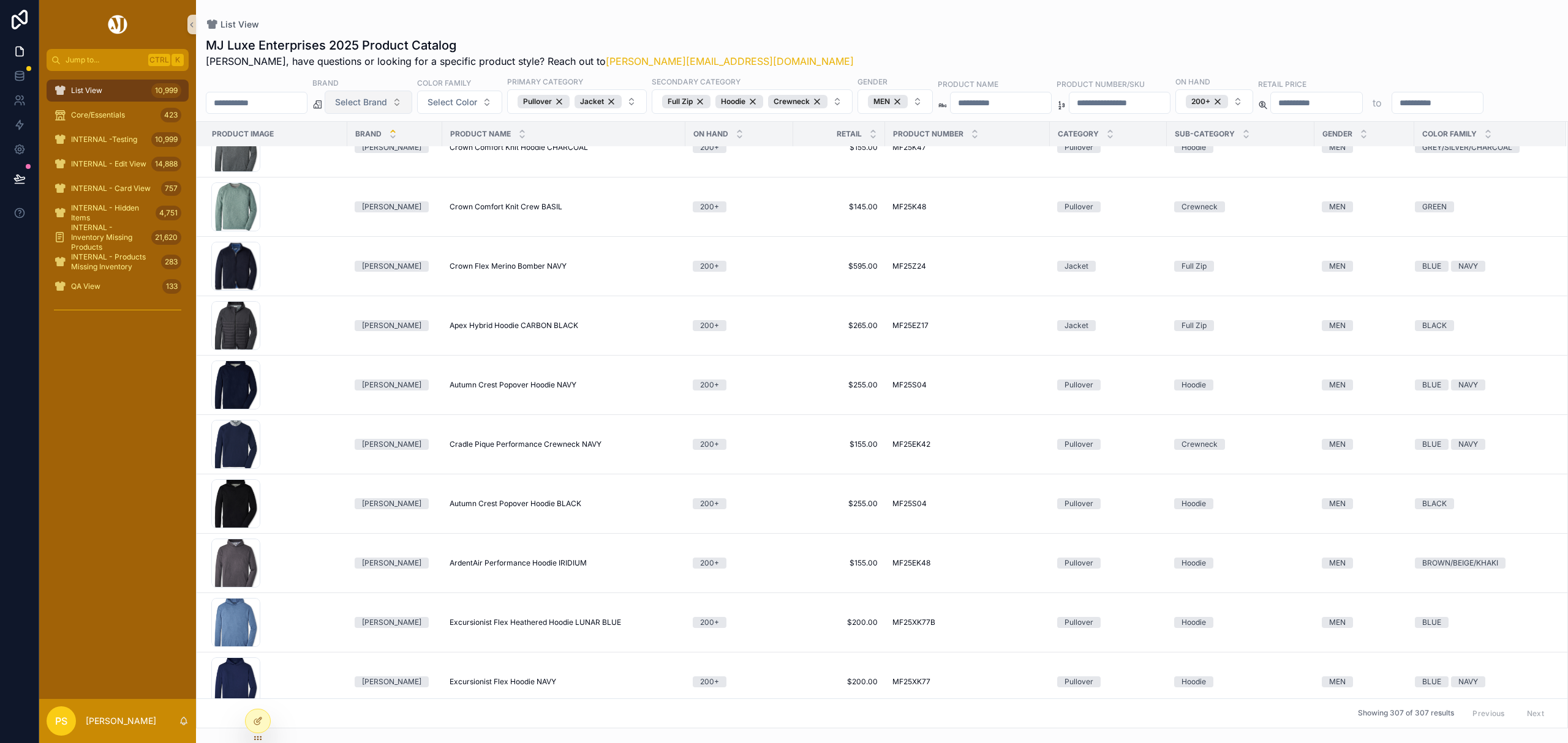
click at [126, 91] on div "List View 10,999" at bounding box center [118, 90] width 127 height 20
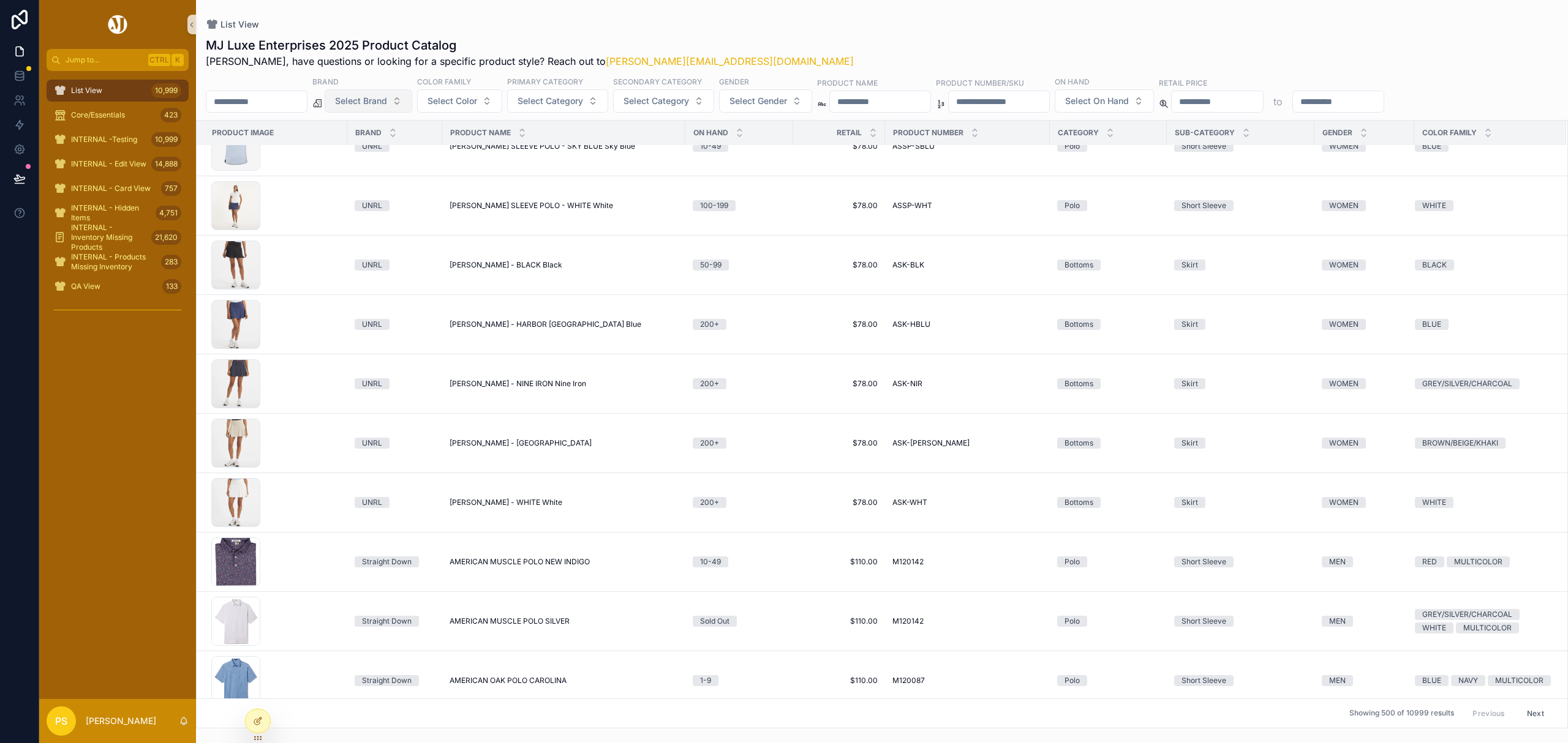
click at [270, 105] on input "scrollable content" at bounding box center [256, 101] width 100 height 17
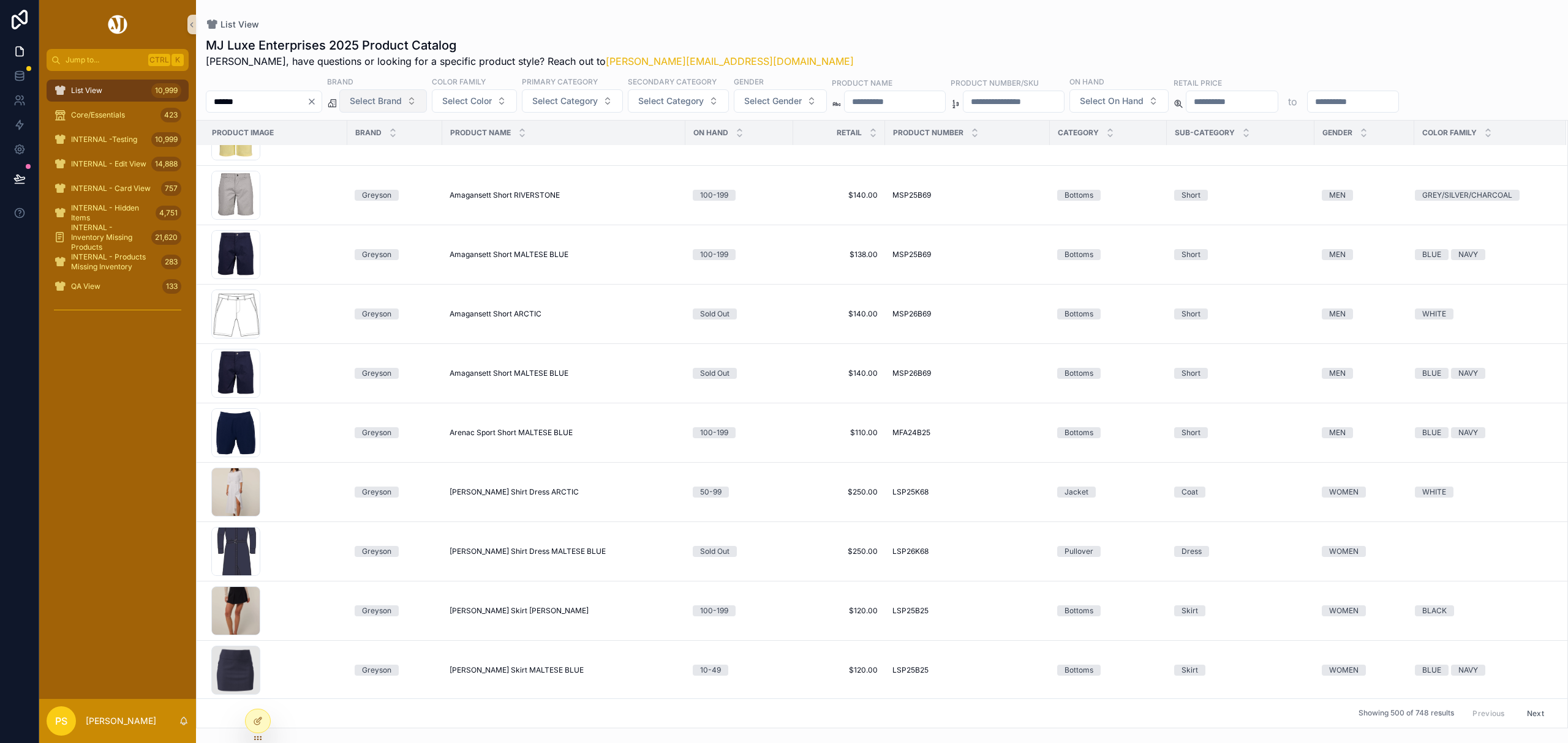
scroll to position [1548, 0]
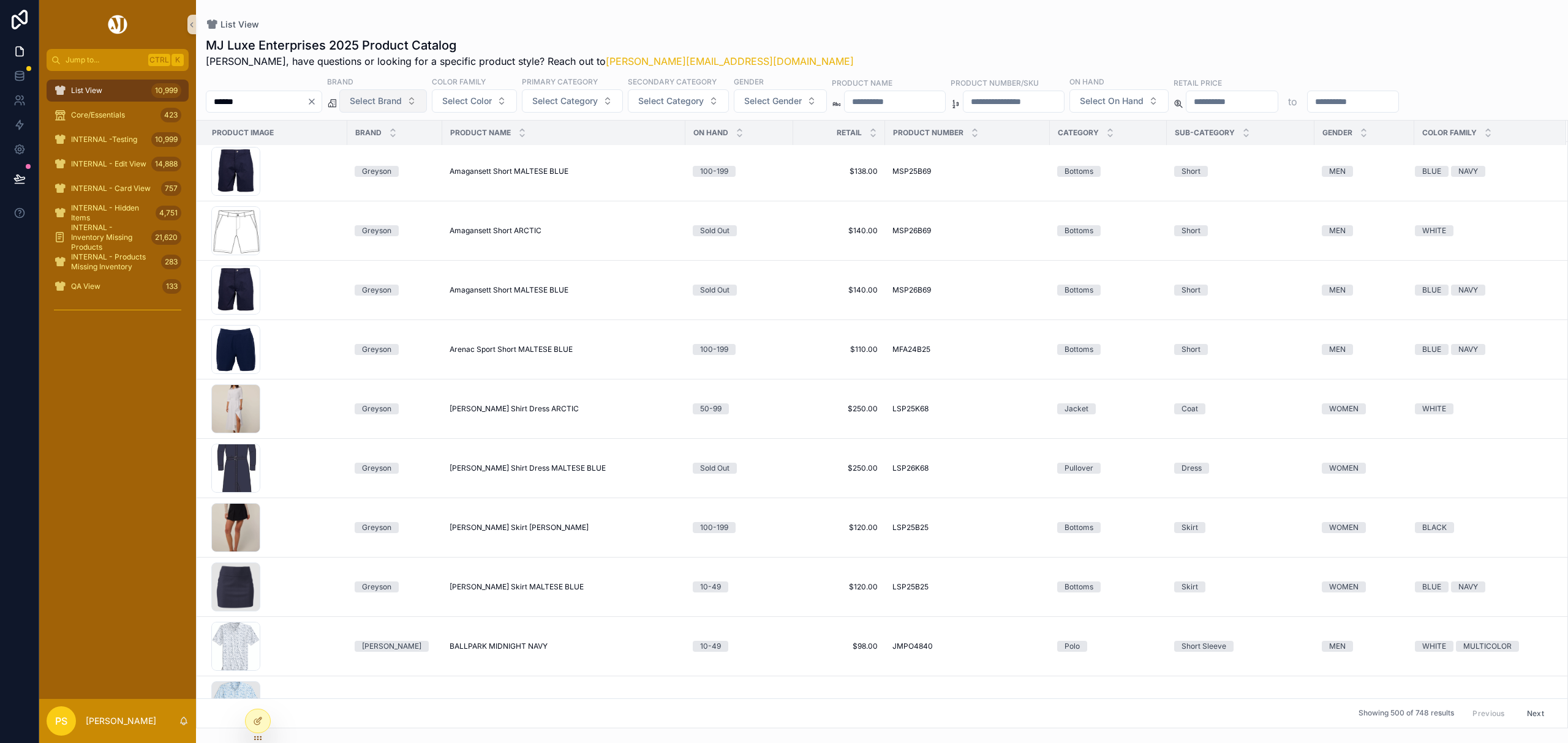
click at [402, 96] on span "Select Brand" at bounding box center [376, 101] width 52 height 12
click at [385, 211] on div "UNRL" at bounding box center [415, 210] width 147 height 20
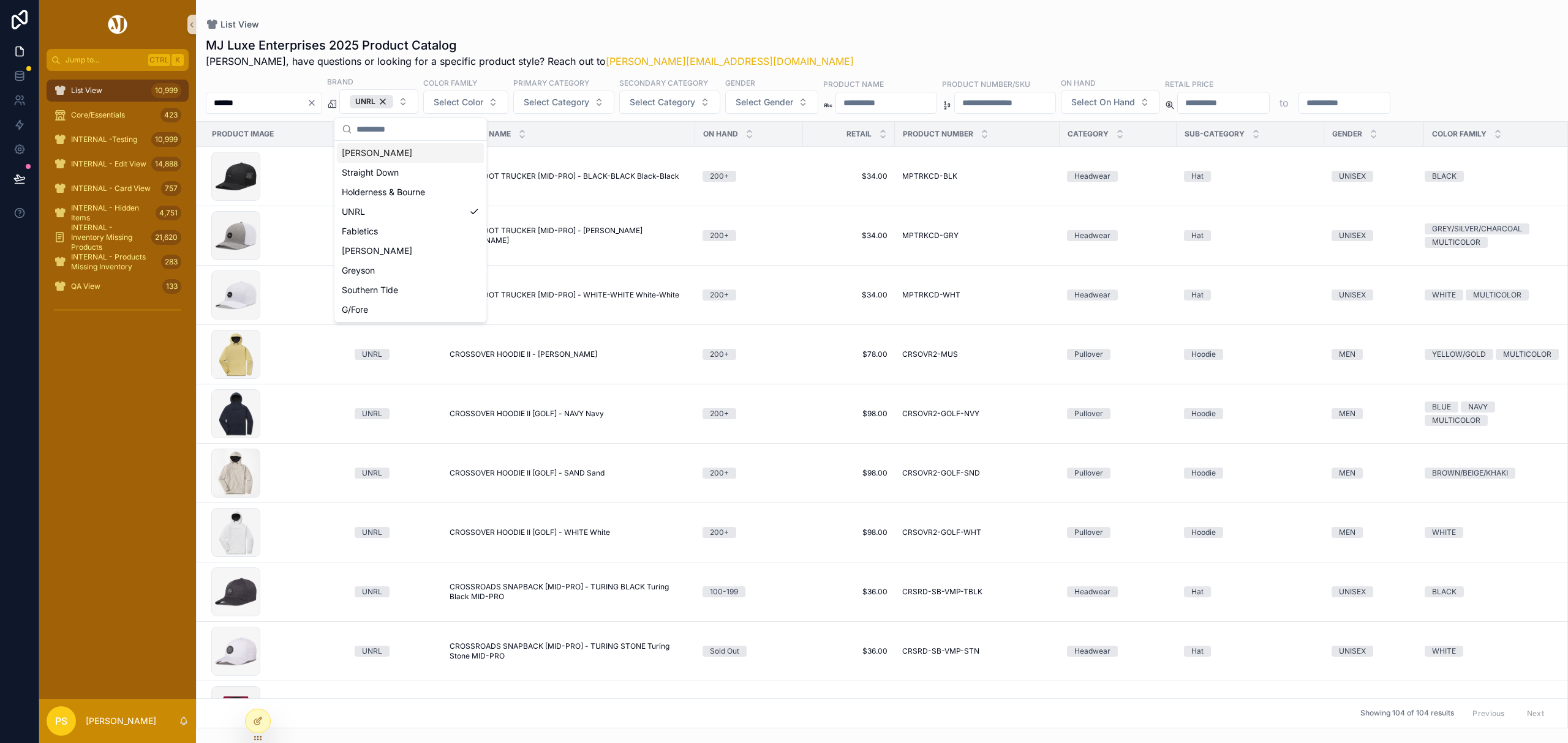
click at [677, 35] on div "MJ Luxe Enterprises 2025 Product Catalog Philip, have questions or looking for …" at bounding box center [882, 378] width 1372 height 699
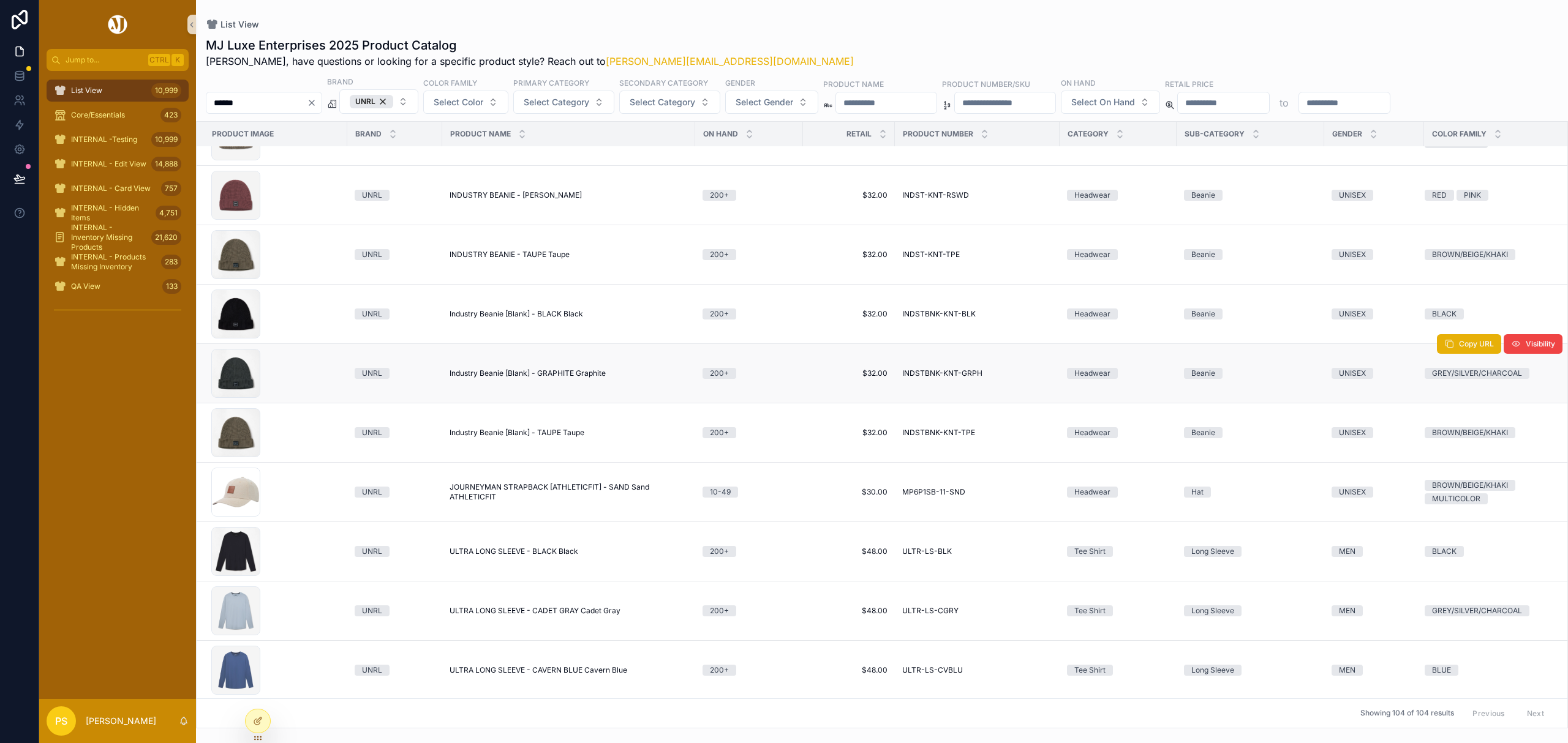
scroll to position [1955, 0]
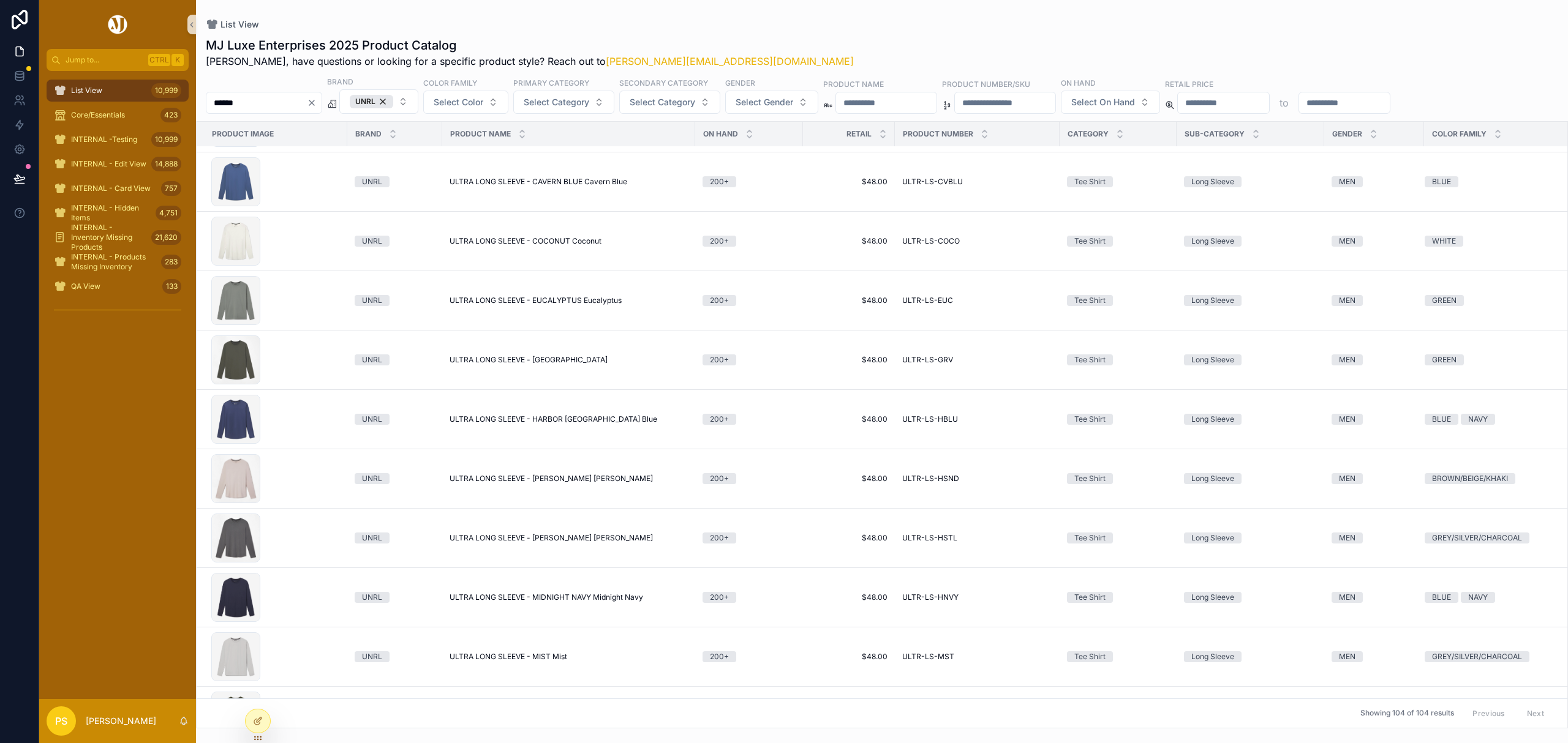
click at [614, 89] on div "Primary Category" at bounding box center [563, 84] width 101 height 14
click at [614, 102] on button "Select Category" at bounding box center [563, 102] width 101 height 24
click at [557, 272] on div "Polo" at bounding box center [596, 271] width 147 height 20
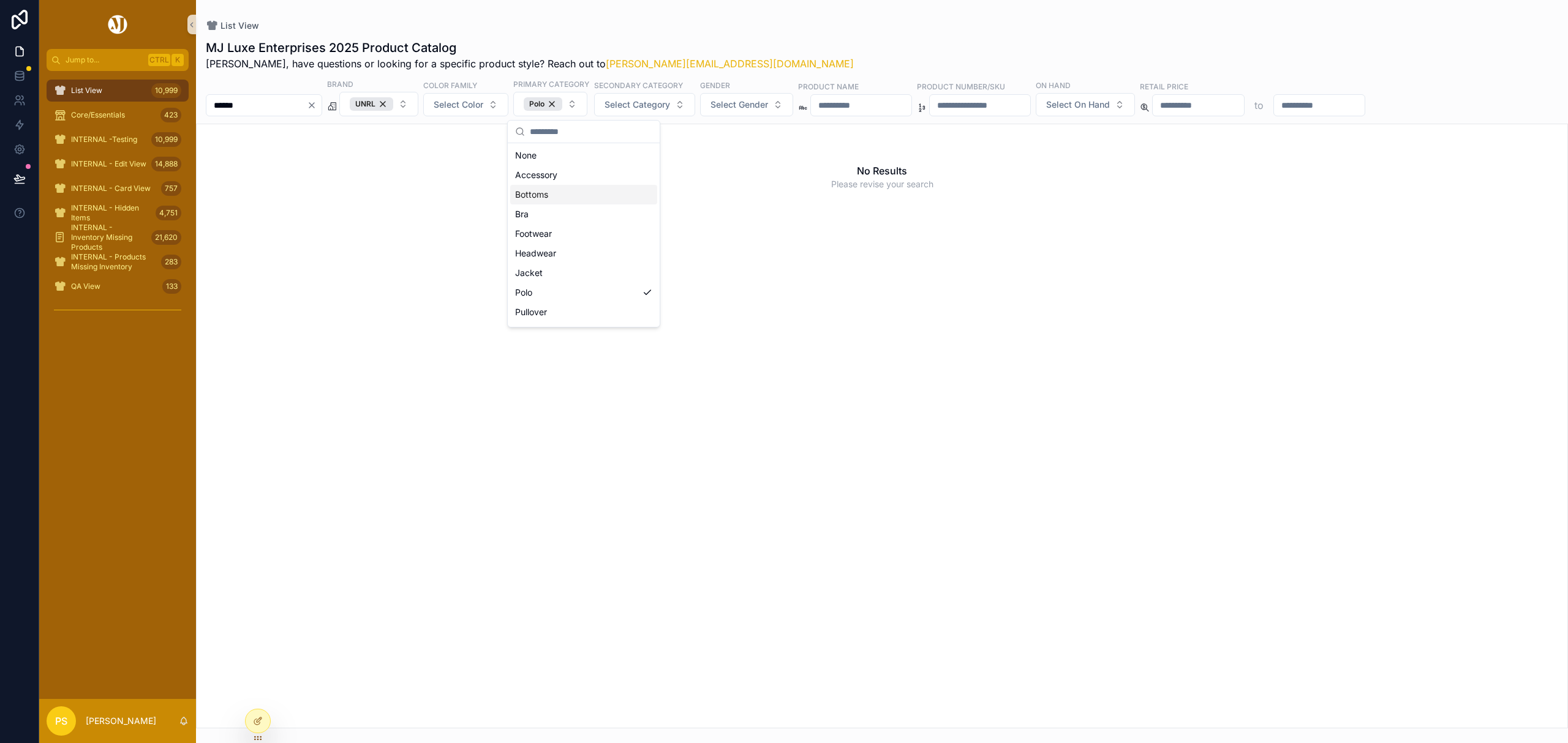
click at [794, 33] on div "MJ Luxe Enterprises 2025 Product Catalog Philip, have questions or looking for …" at bounding box center [882, 379] width 1372 height 697
click at [106, 82] on div "List View 10,999" at bounding box center [118, 90] width 127 height 20
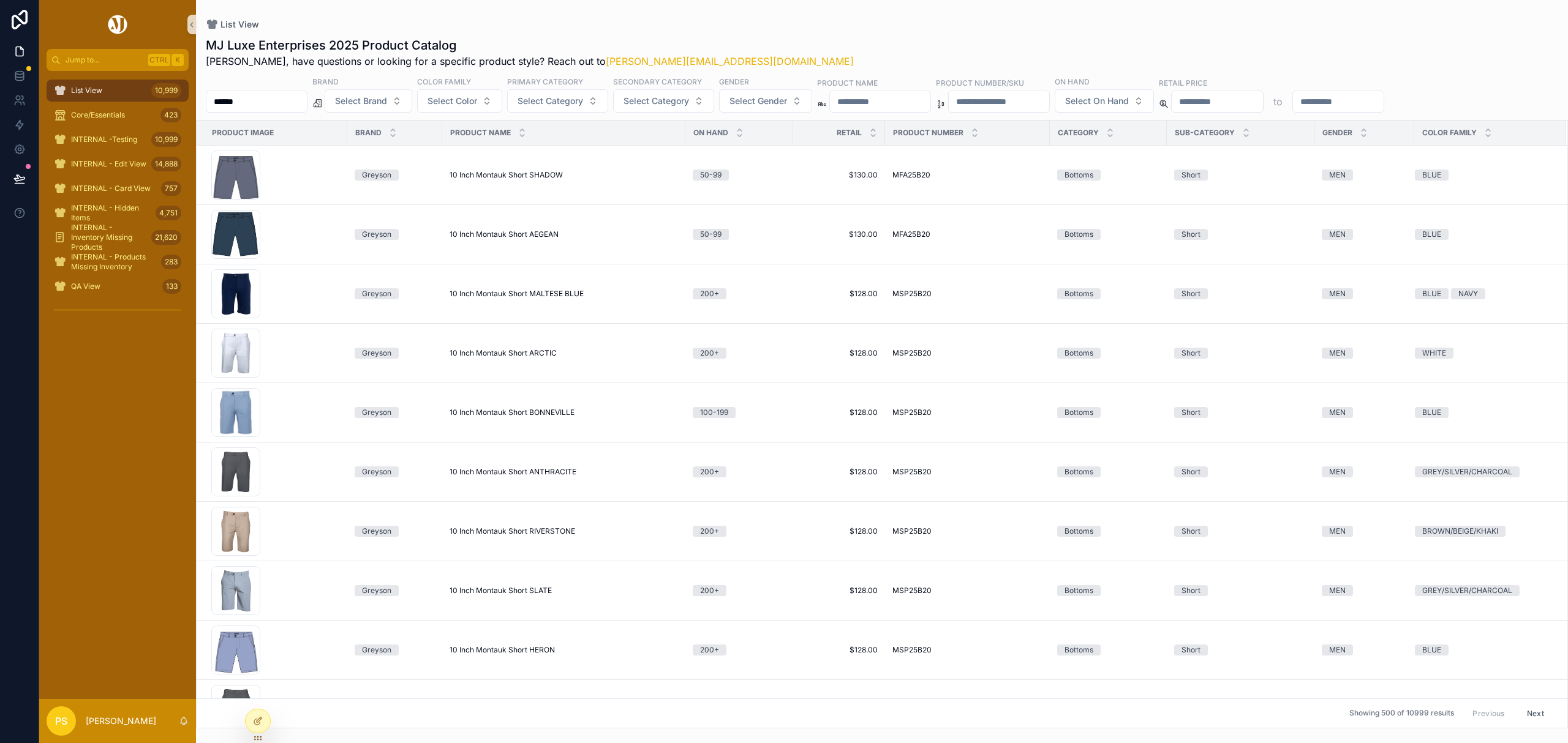
click at [279, 104] on input "******" at bounding box center [256, 101] width 100 height 17
type input "*******"
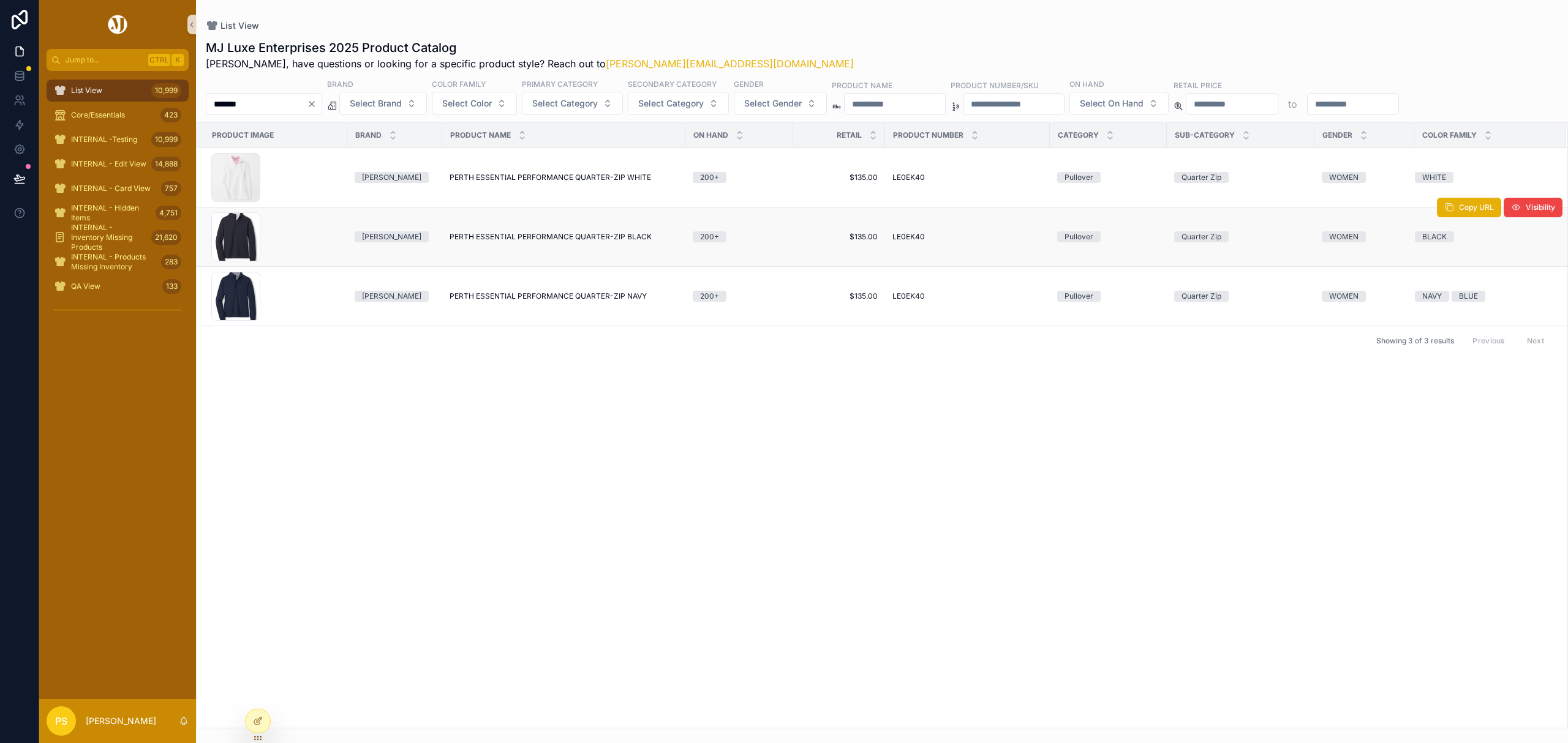
click at [530, 240] on span "PERTH ESSENTIAL PERFORMANCE QUARTER-ZIP BLACK" at bounding box center [550, 237] width 202 height 10
click at [16, 109] on link at bounding box center [19, 100] width 38 height 25
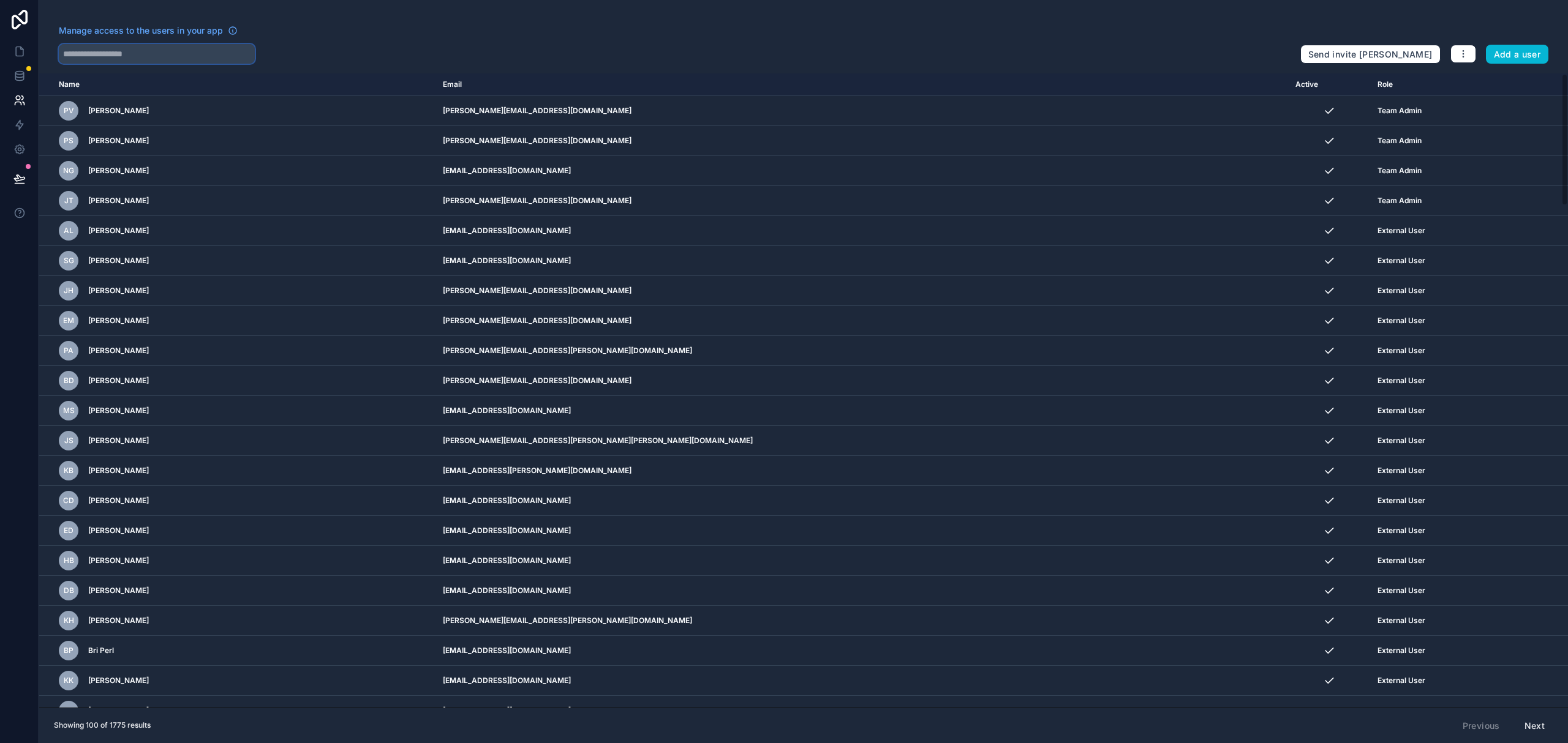
click at [178, 57] on input "text" at bounding box center [157, 54] width 196 height 20
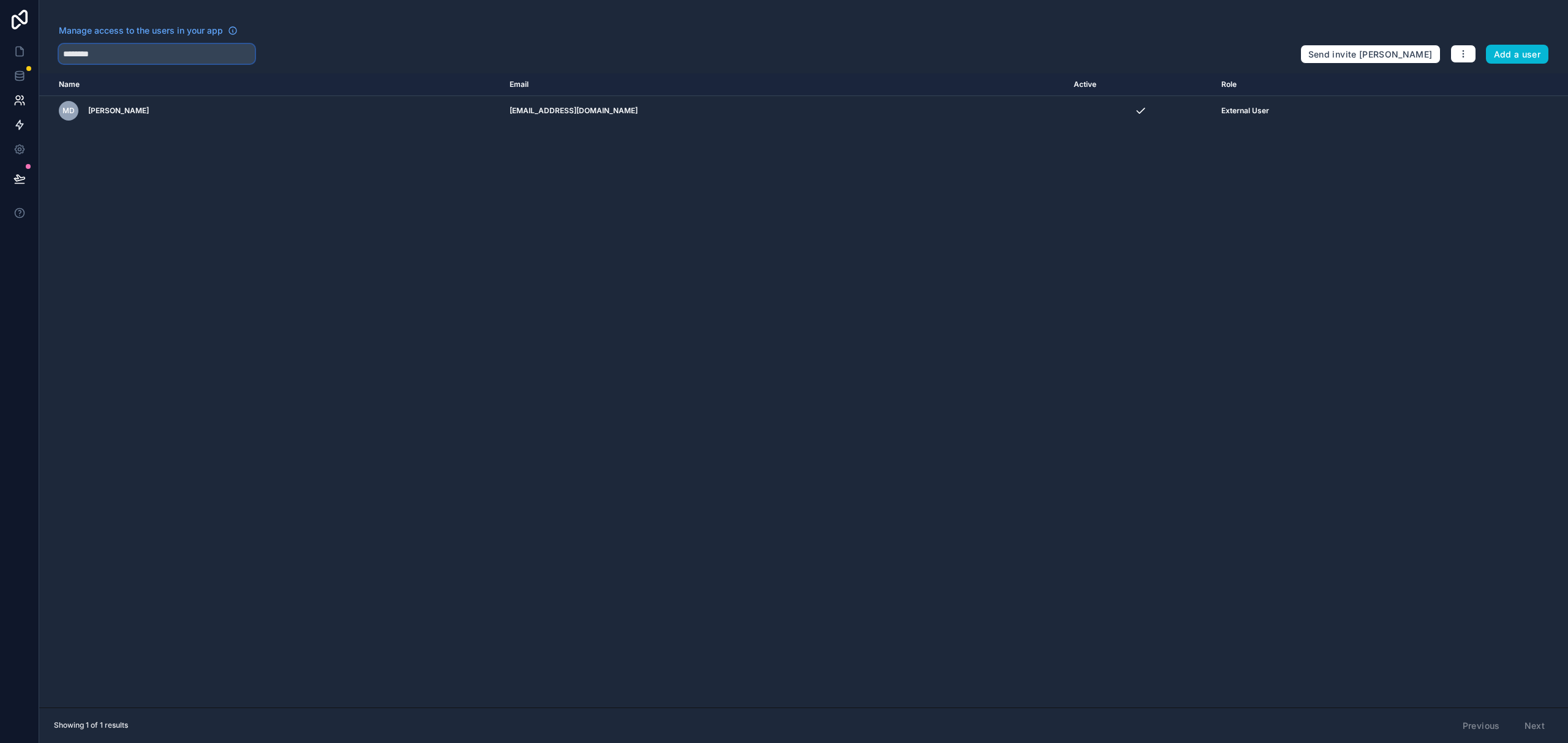
type input "********"
click at [19, 52] on icon at bounding box center [20, 51] width 12 height 12
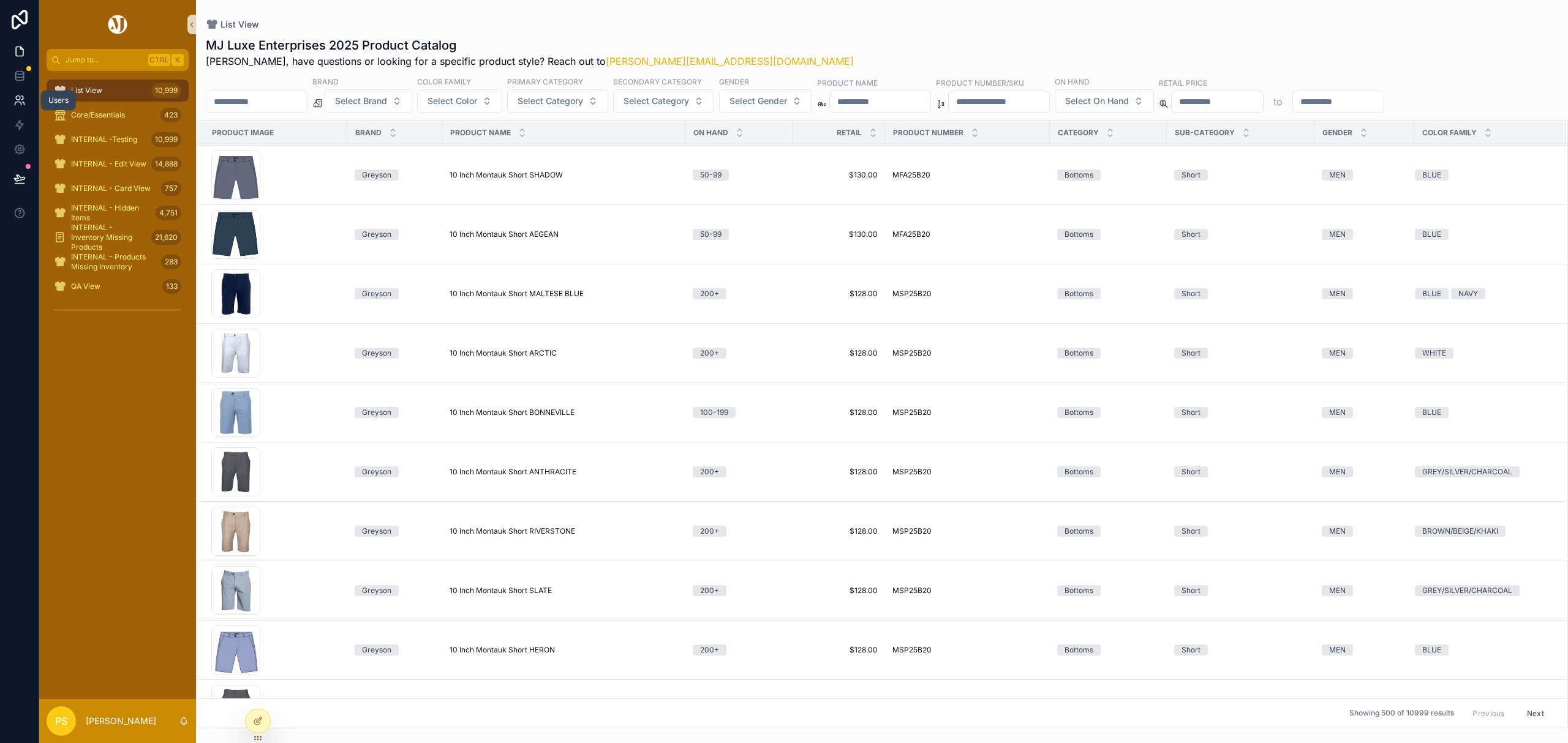
click at [16, 99] on icon at bounding box center [20, 100] width 12 height 12
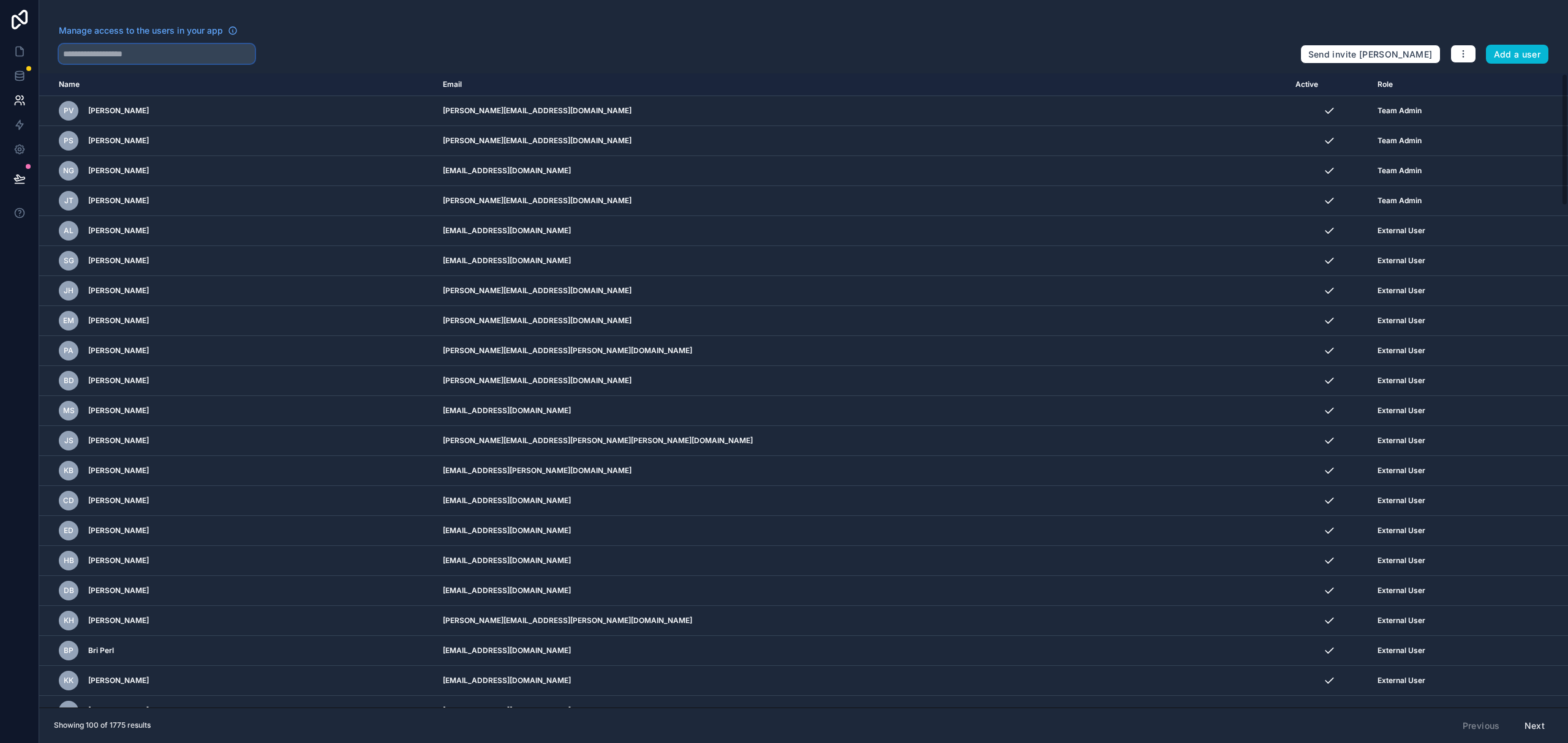
click at [153, 50] on input "text" at bounding box center [157, 54] width 196 height 20
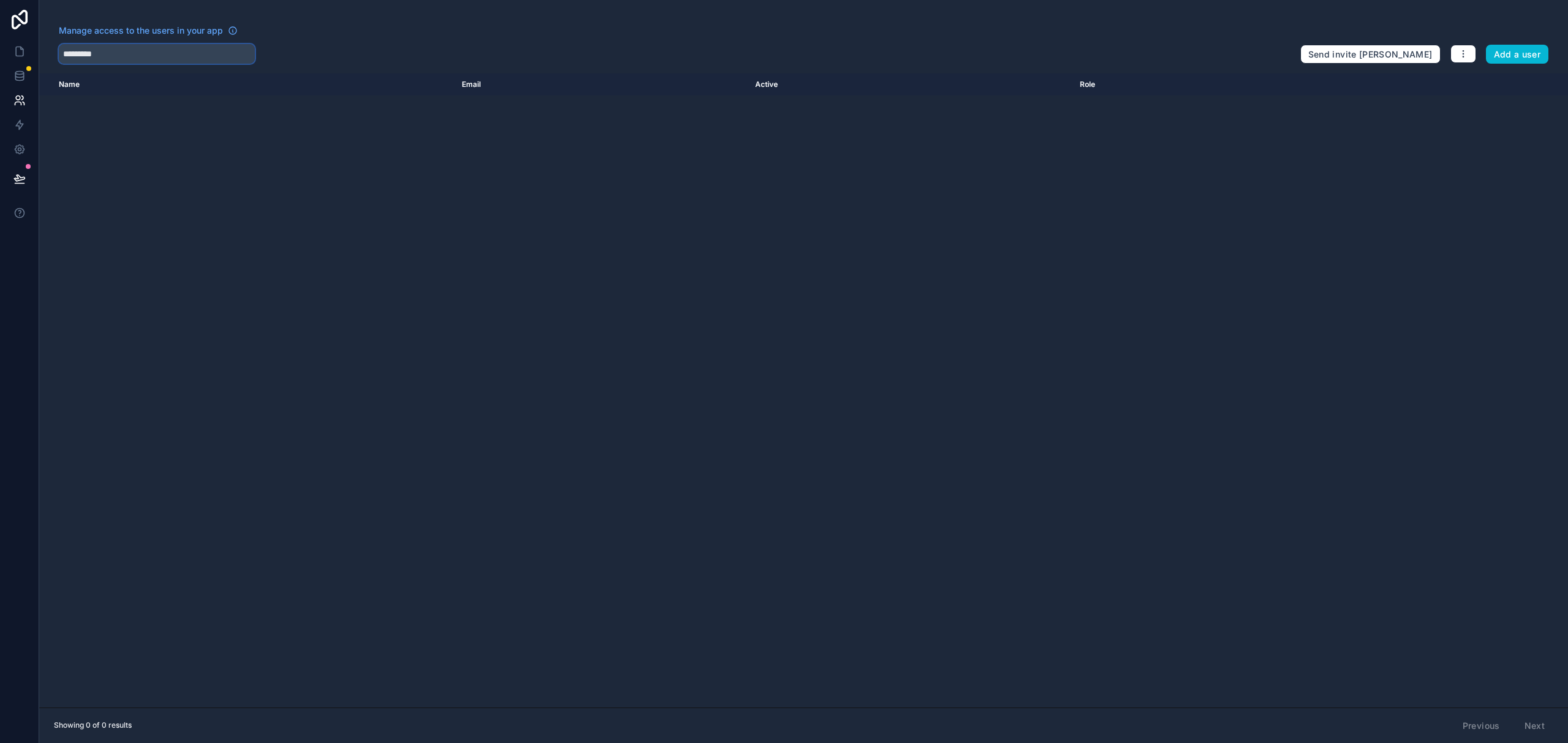
click at [129, 53] on input "*********" at bounding box center [157, 54] width 196 height 20
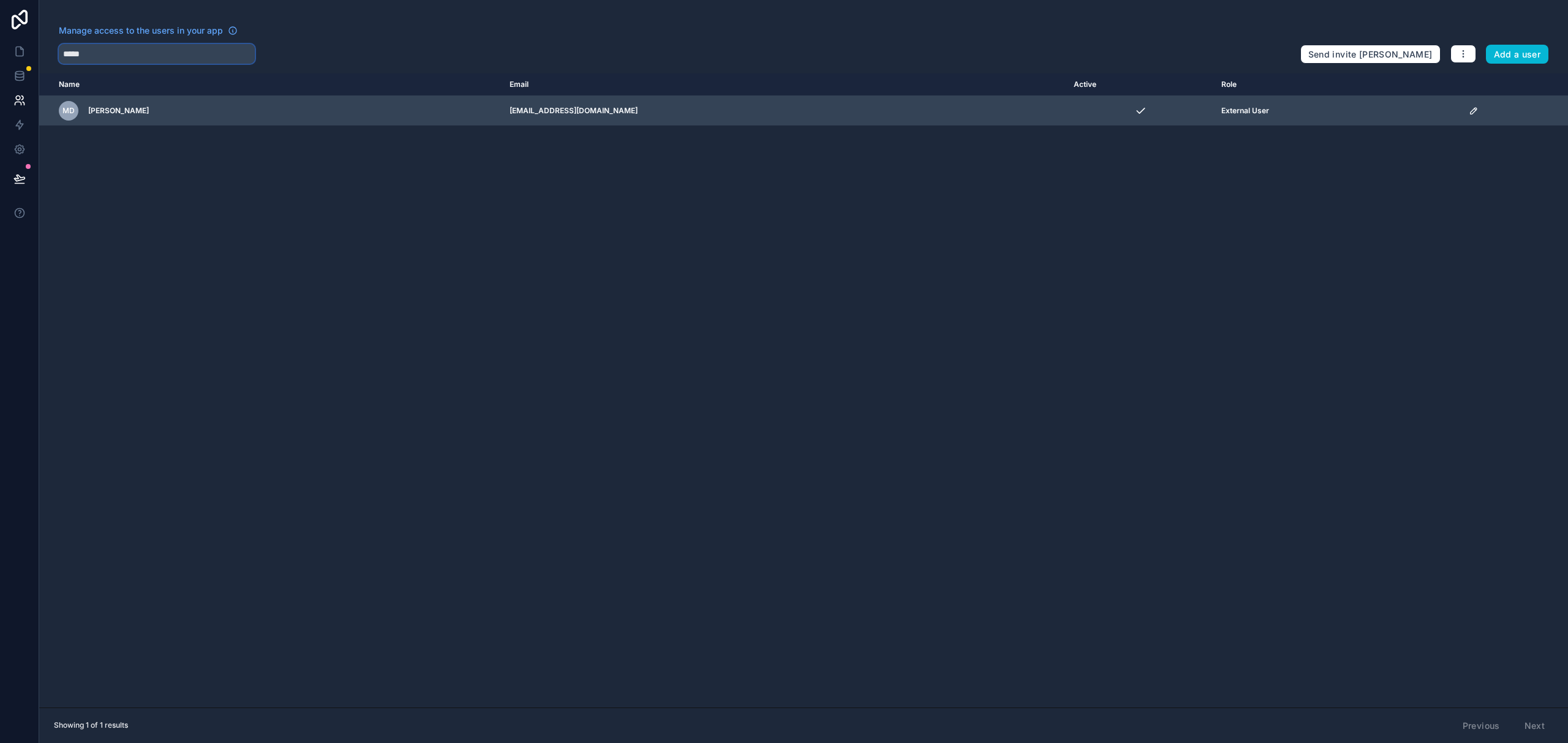
type input "*****"
click at [1469, 111] on icon "scrollable content" at bounding box center [1474, 111] width 10 height 10
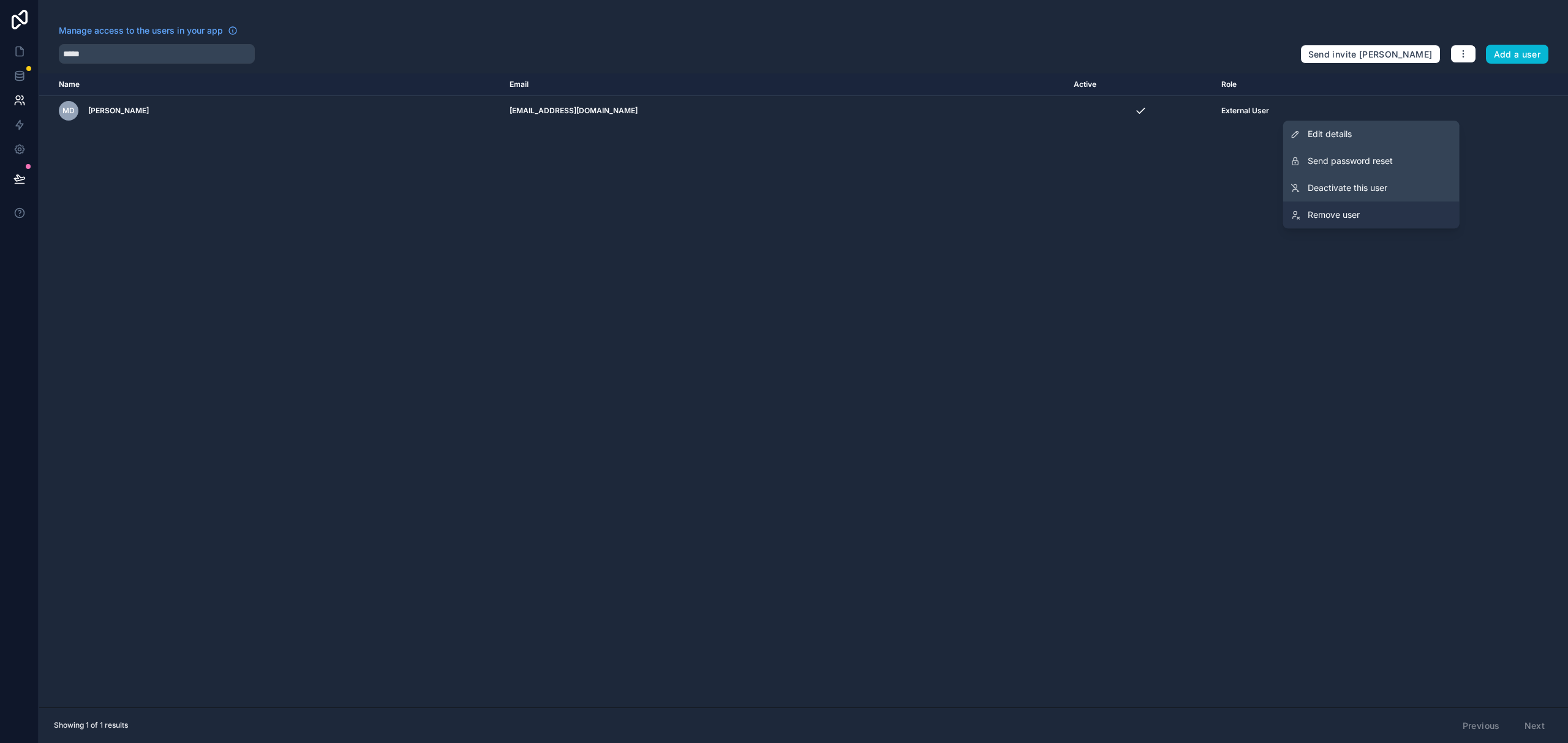
click at [1334, 209] on span "Remove user" at bounding box center [1334, 215] width 52 height 12
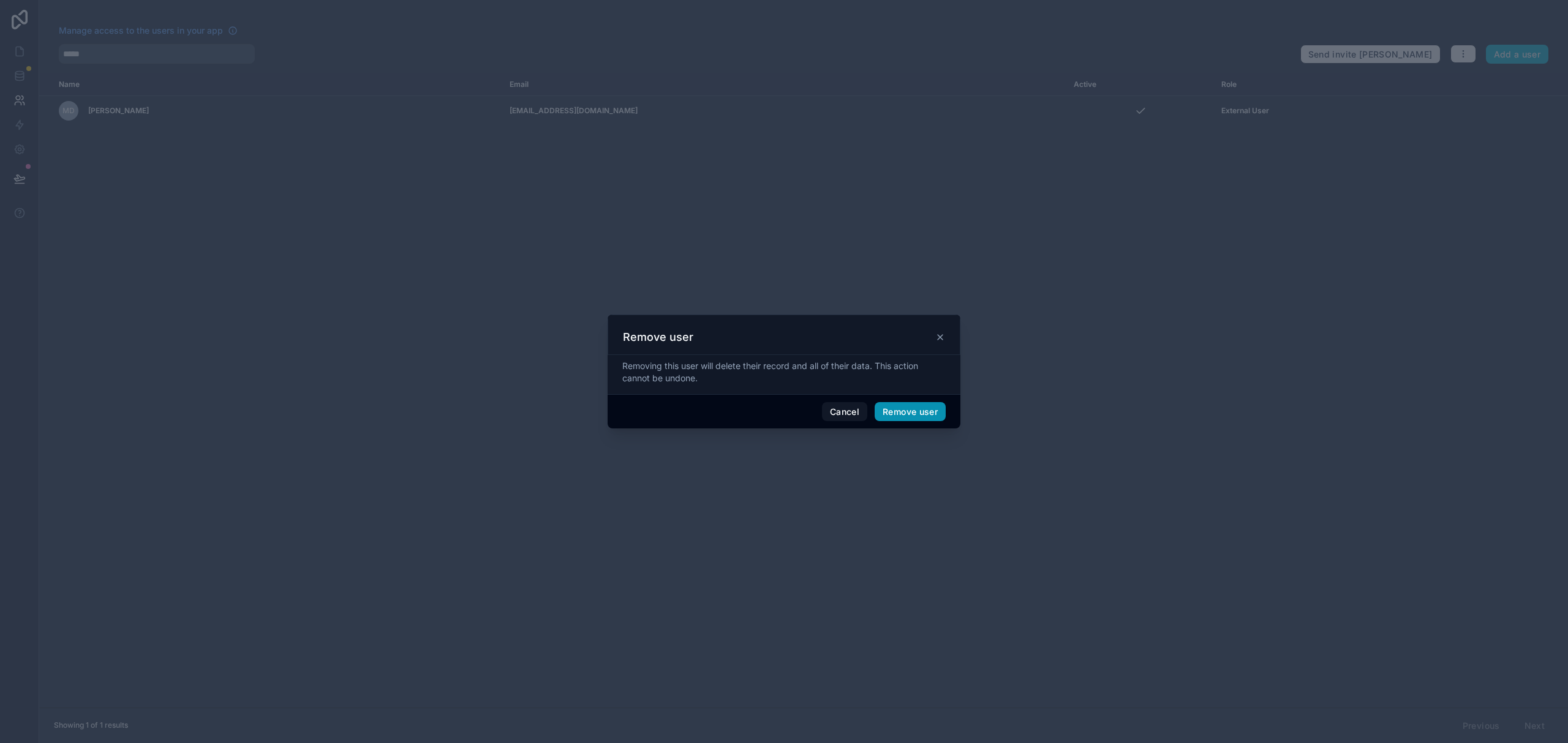
click at [909, 414] on button "Remove user" at bounding box center [910, 412] width 71 height 20
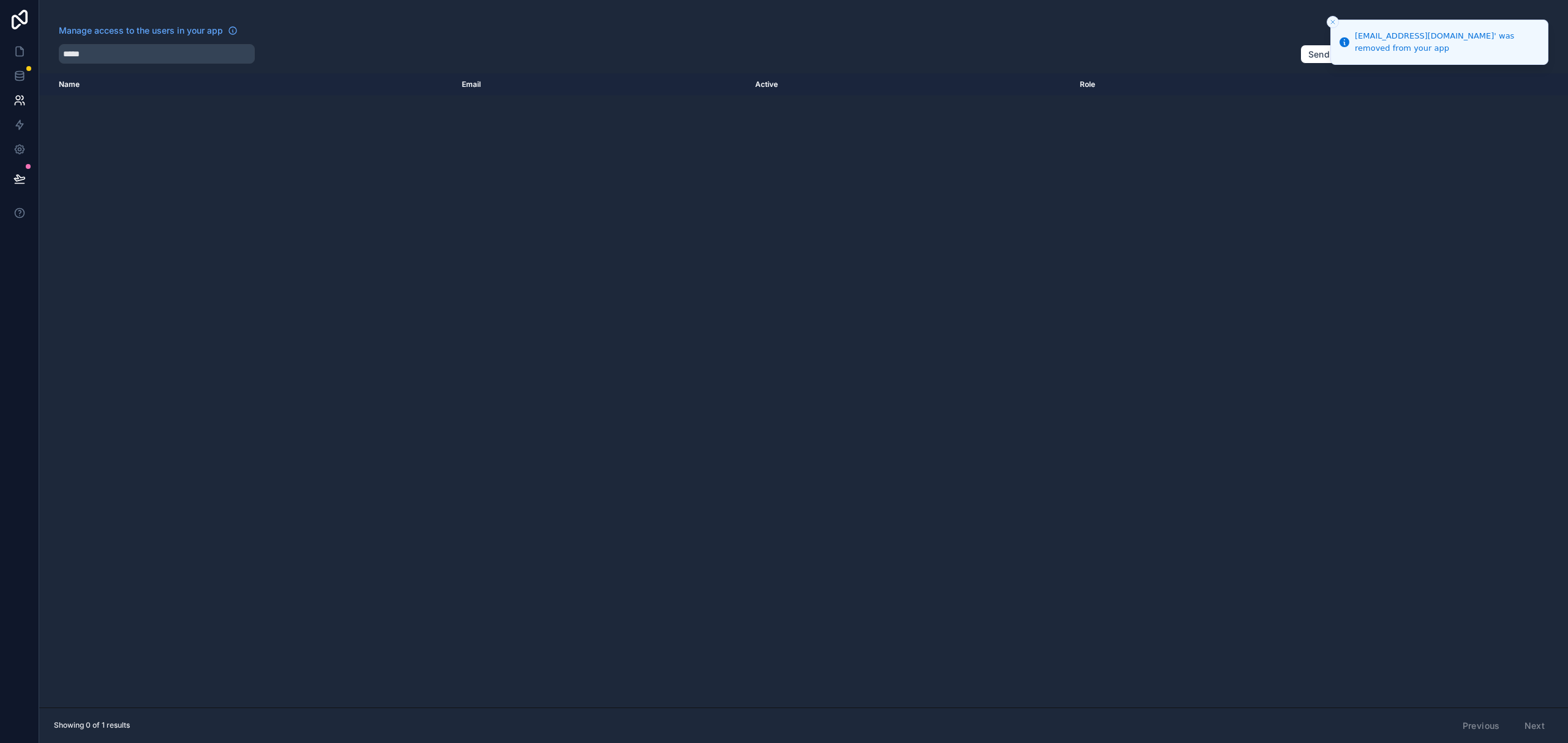
click at [1328, 21] on button "Close toast" at bounding box center [1333, 22] width 12 height 12
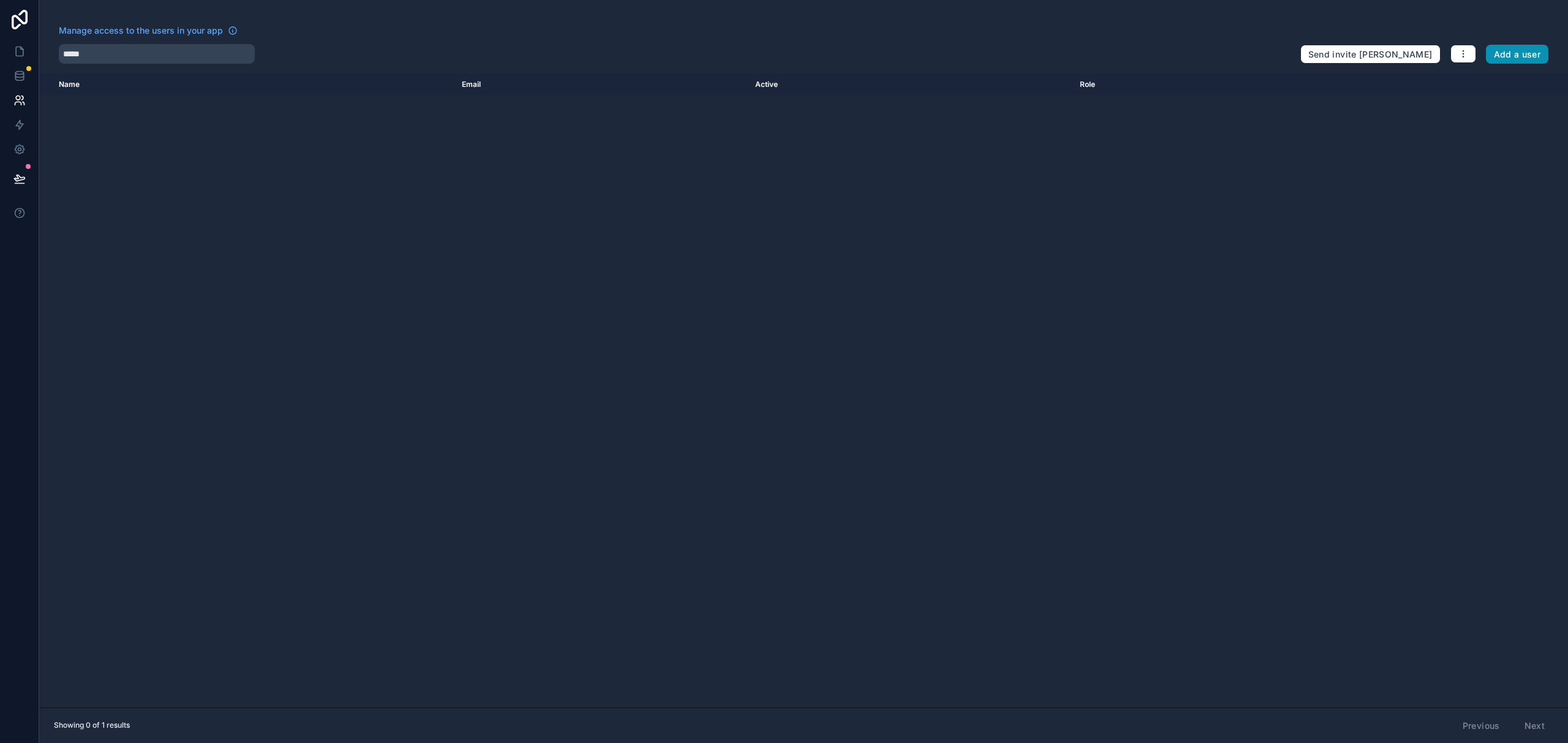
click at [1512, 52] on button "Add a user" at bounding box center [1517, 55] width 63 height 20
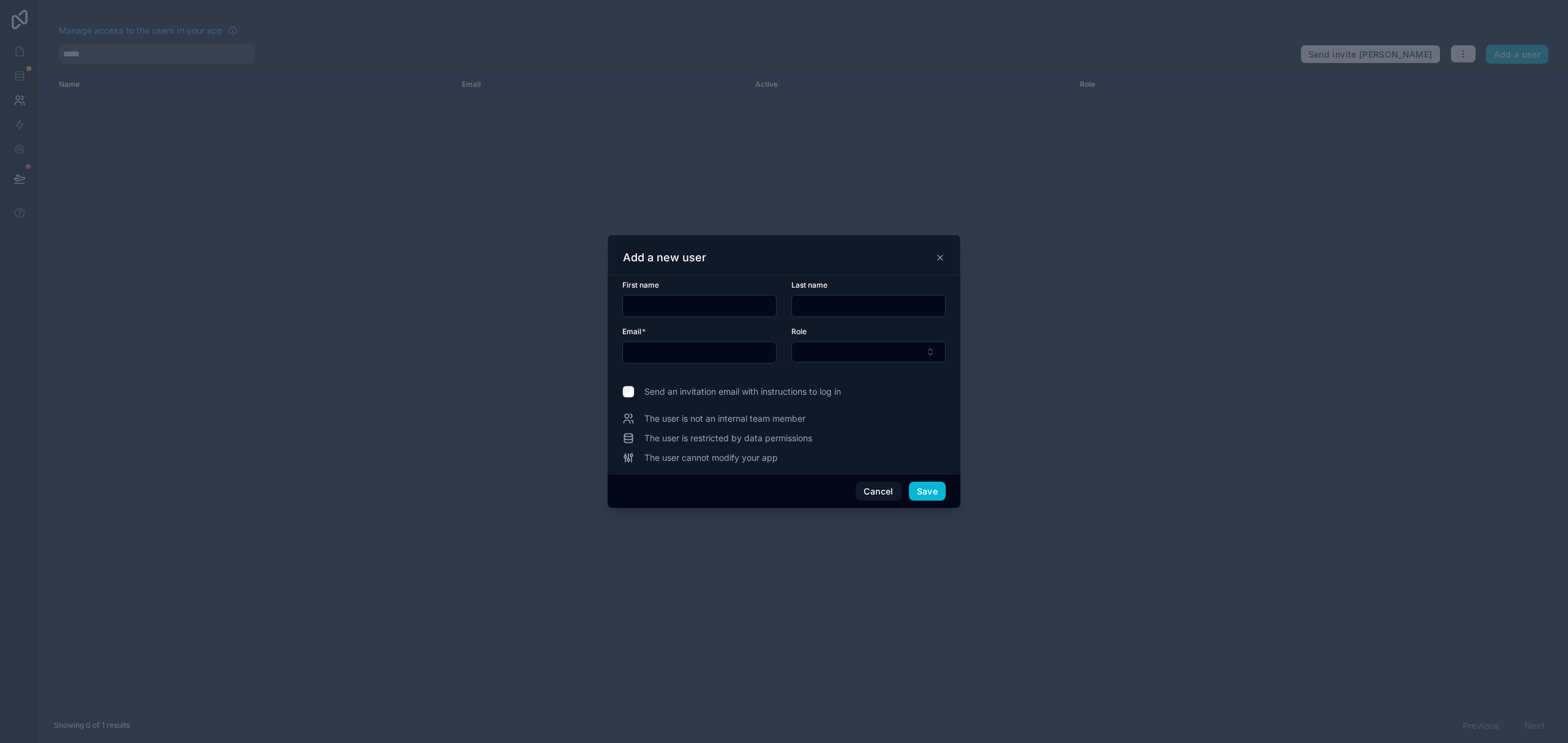
drag, startPoint x: 723, startPoint y: 295, endPoint x: 723, endPoint y: 304, distance: 9.0
click at [723, 302] on div at bounding box center [699, 306] width 154 height 22
click at [723, 304] on input "text" at bounding box center [699, 306] width 153 height 17
paste input "********"
type input "********"
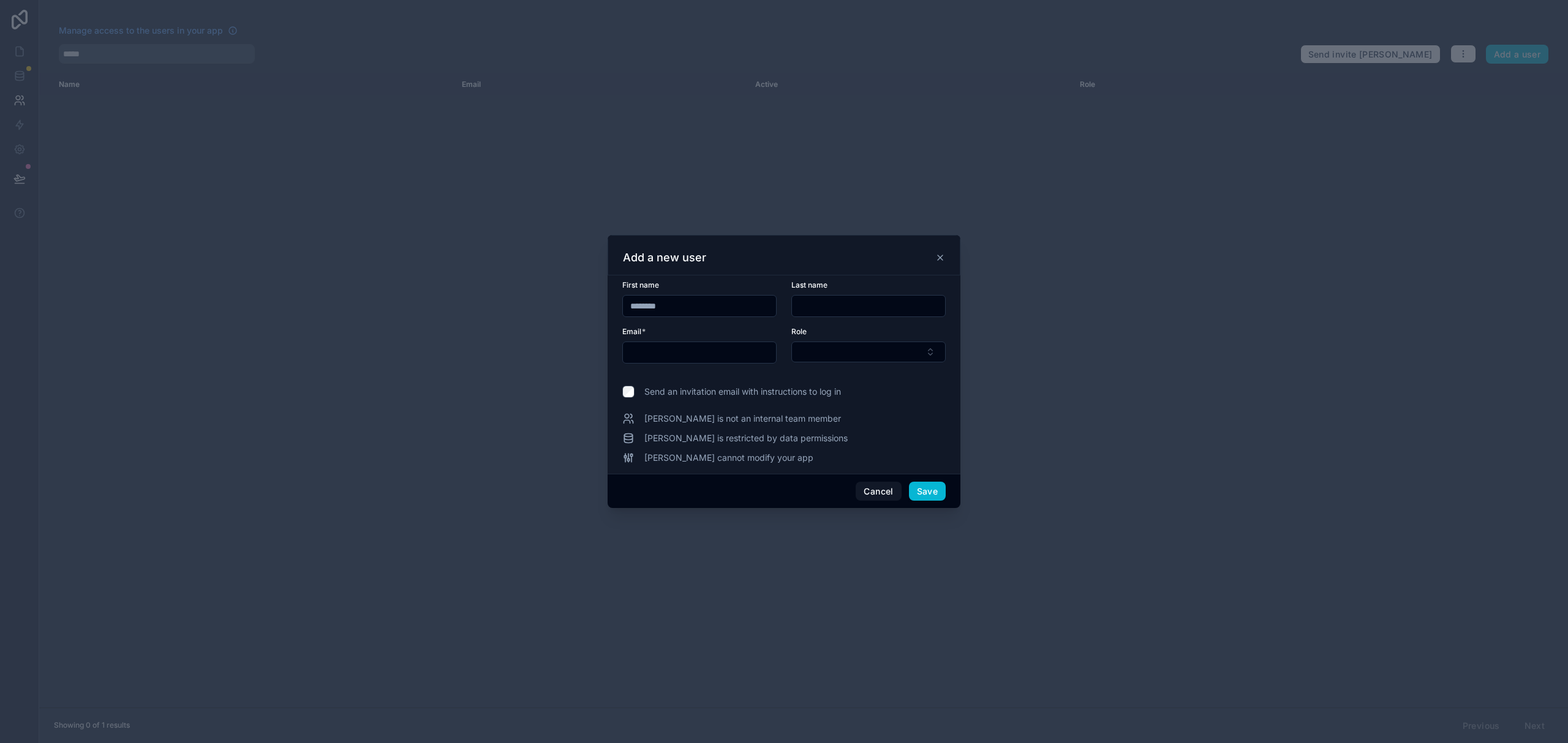
click at [888, 306] on input "text" at bounding box center [869, 306] width 153 height 17
paste input "*****"
type input "*****"
click at [707, 353] on input "text" at bounding box center [699, 352] width 153 height 17
paste input "**********"
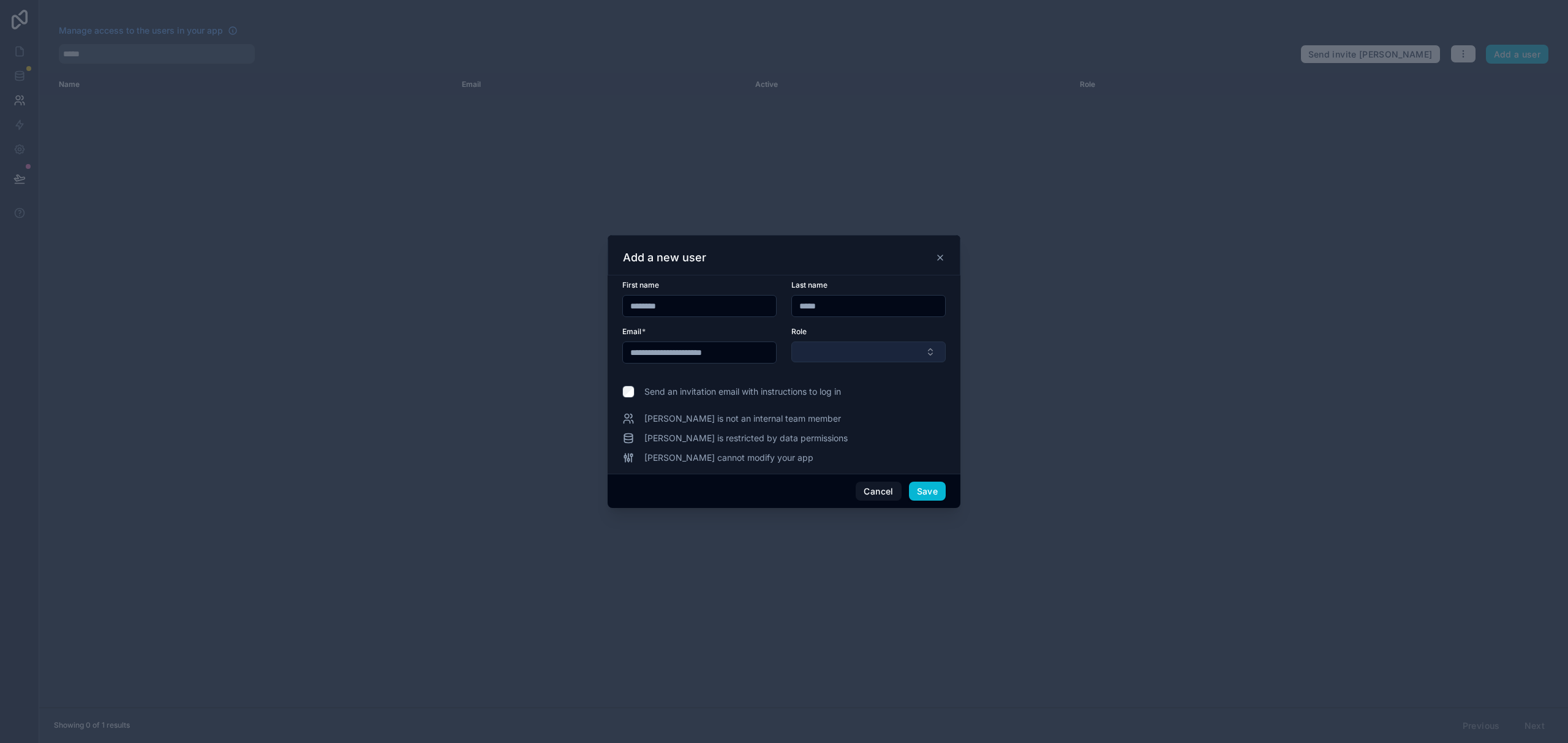
type input "**********"
click at [864, 353] on button "Select Button" at bounding box center [868, 352] width 154 height 21
click at [845, 441] on span "External User" at bounding box center [826, 439] width 53 height 12
click at [926, 490] on button "Save" at bounding box center [927, 492] width 36 height 20
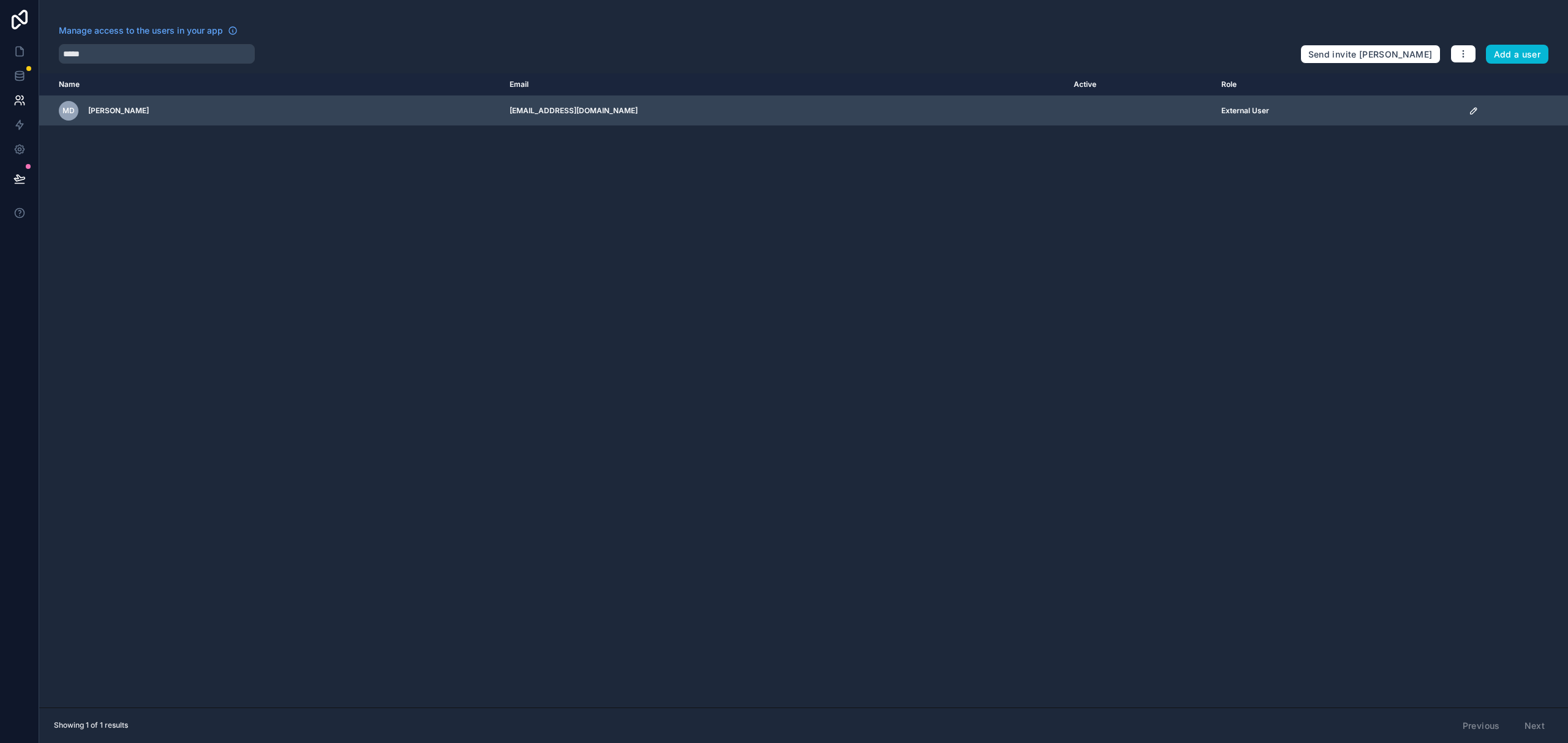
click at [1469, 109] on icon "scrollable content" at bounding box center [1474, 111] width 10 height 10
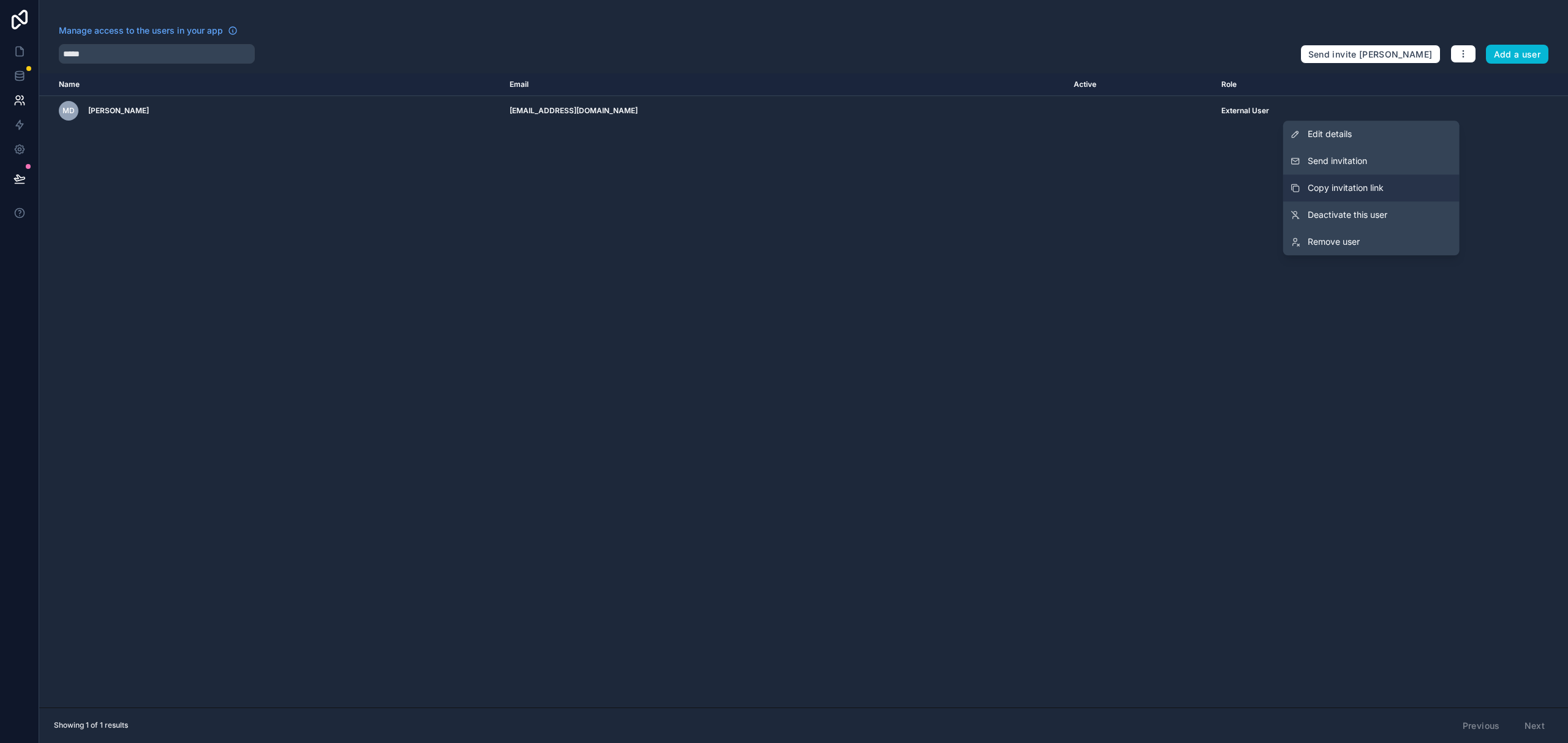
click at [1363, 184] on span "Copy invitation link" at bounding box center [1345, 188] width 76 height 12
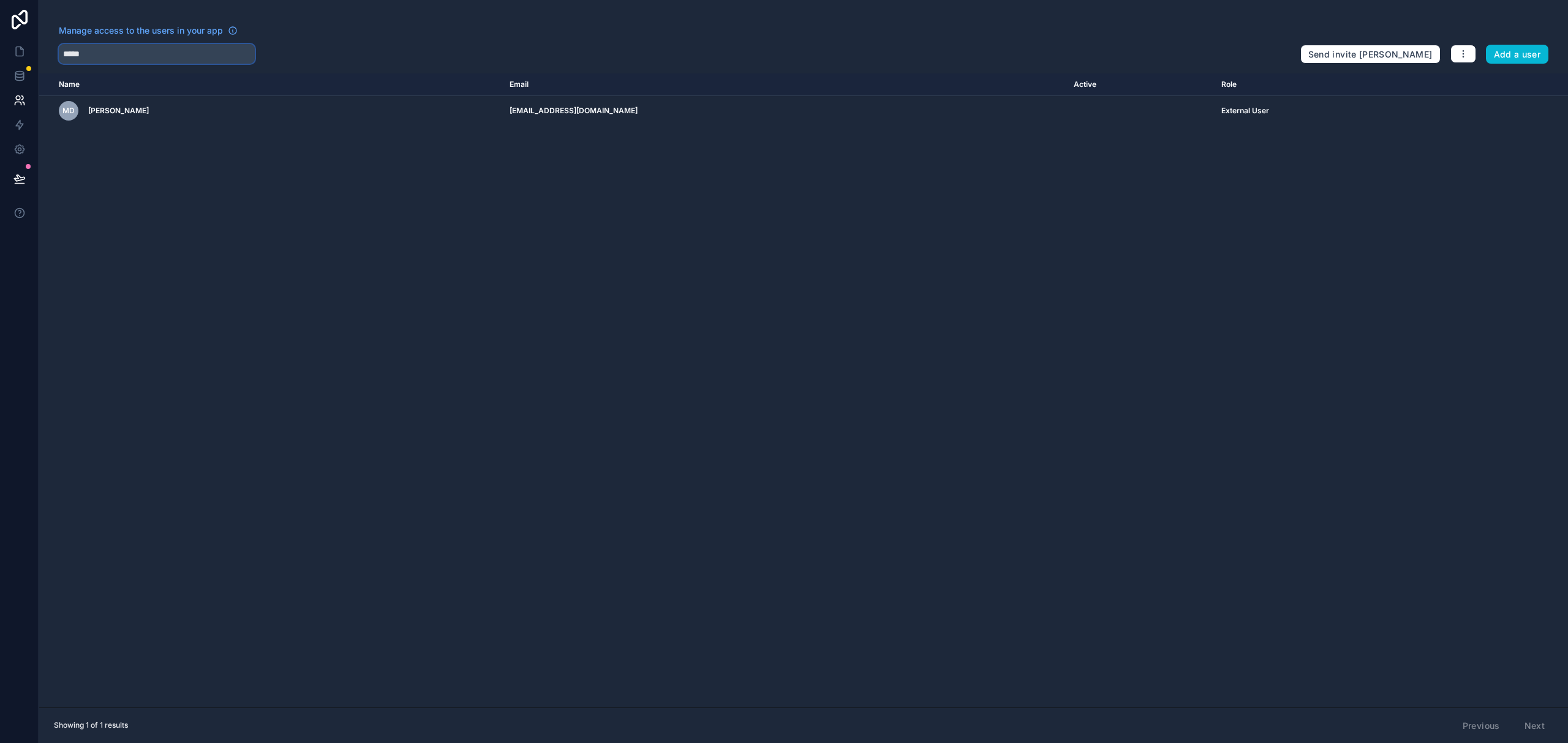
click at [118, 58] on input "*****" at bounding box center [157, 54] width 196 height 20
type input "******"
click at [18, 49] on icon at bounding box center [20, 51] width 12 height 12
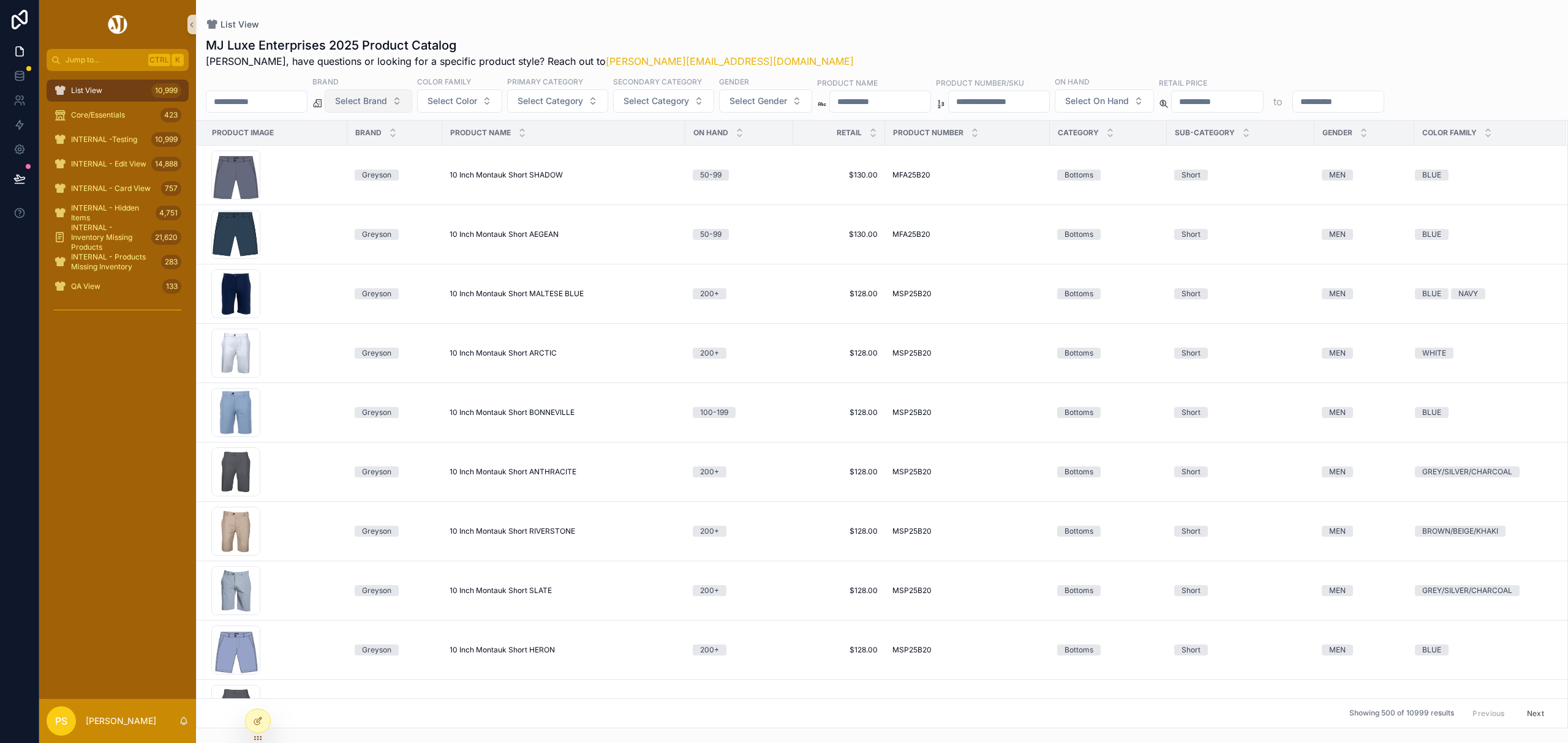
click at [380, 102] on span "Select Brand" at bounding box center [361, 101] width 52 height 12
click at [350, 214] on div "UNRL" at bounding box center [400, 210] width 147 height 20
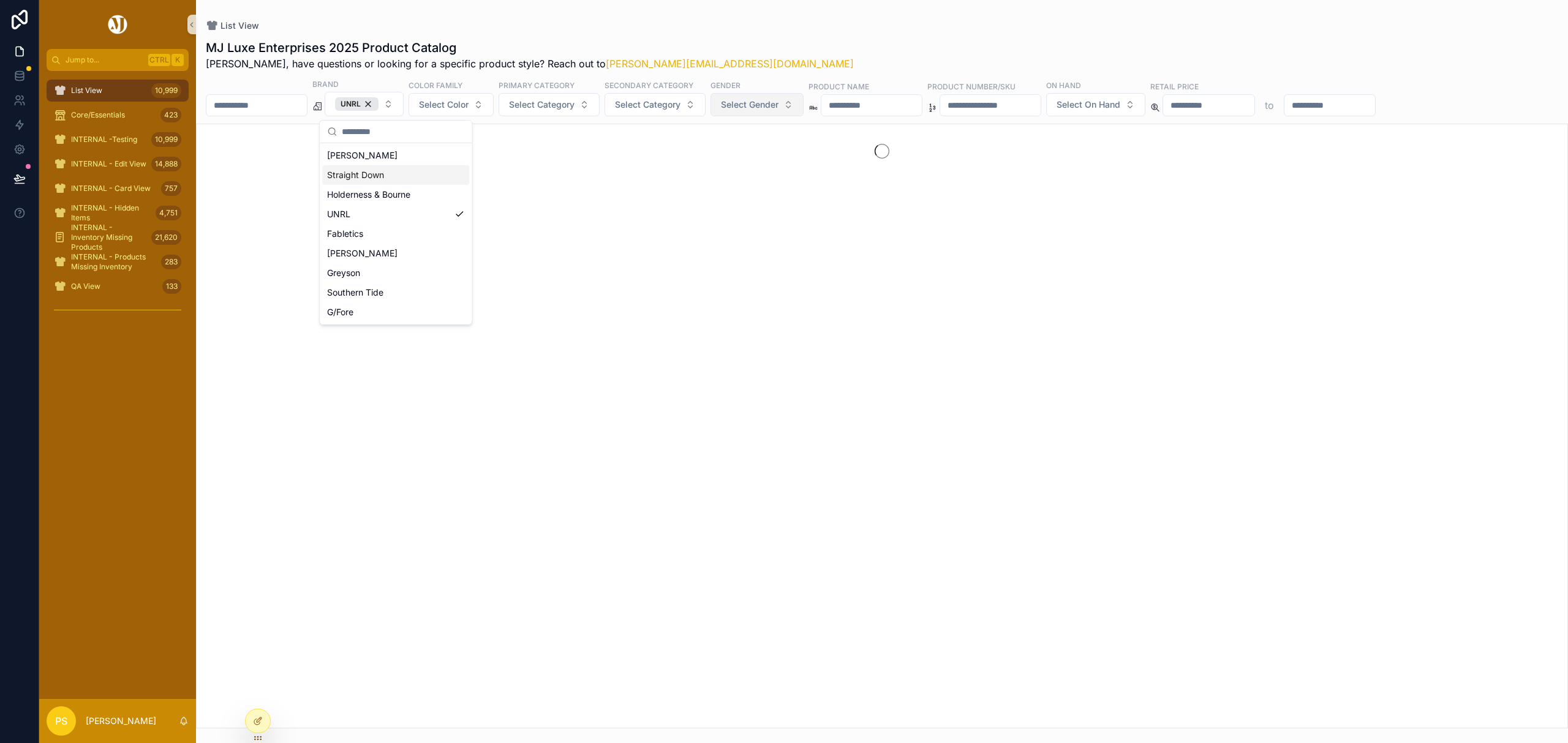
click at [793, 114] on button "Select Gender" at bounding box center [757, 105] width 93 height 24
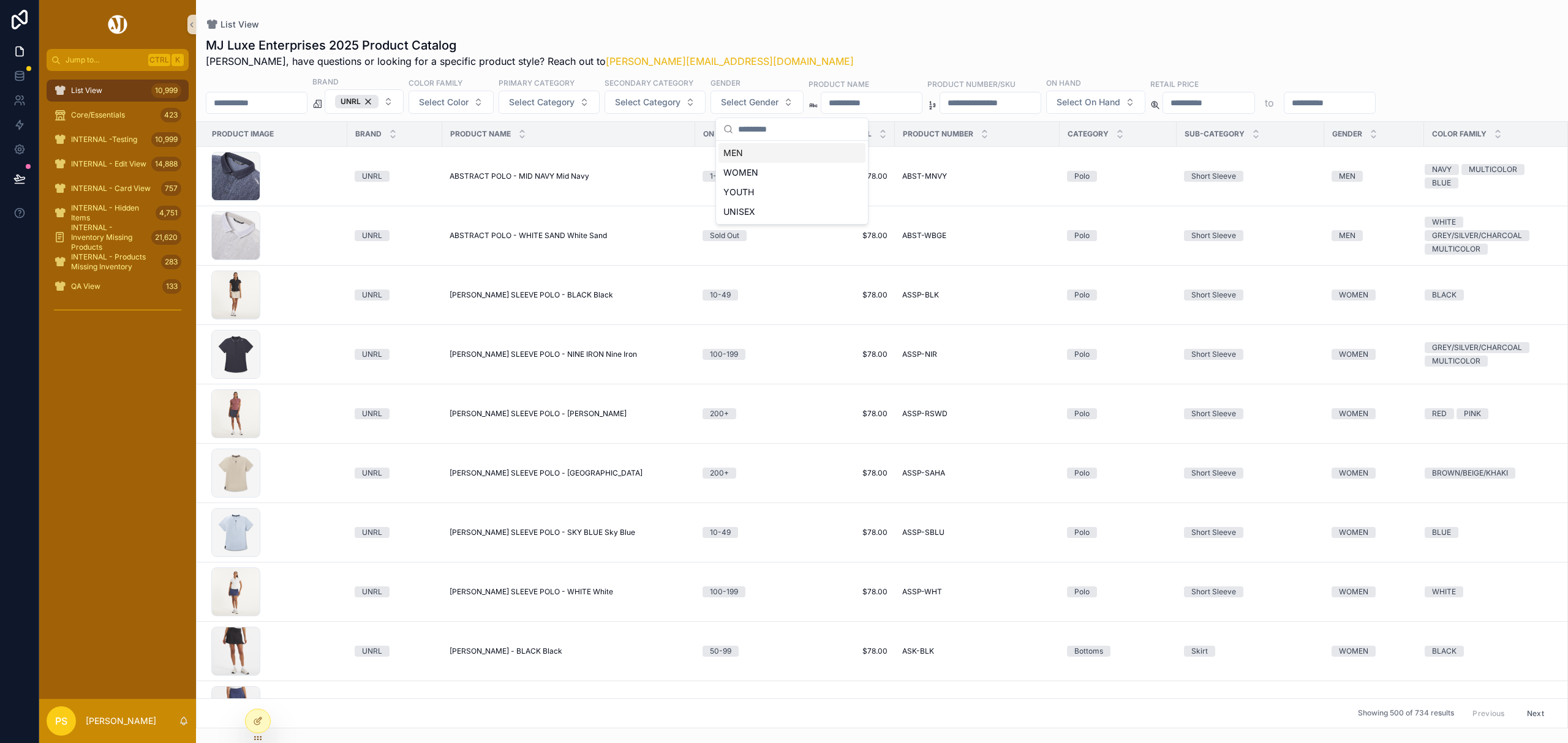
click at [747, 156] on div "MEN" at bounding box center [792, 153] width 147 height 20
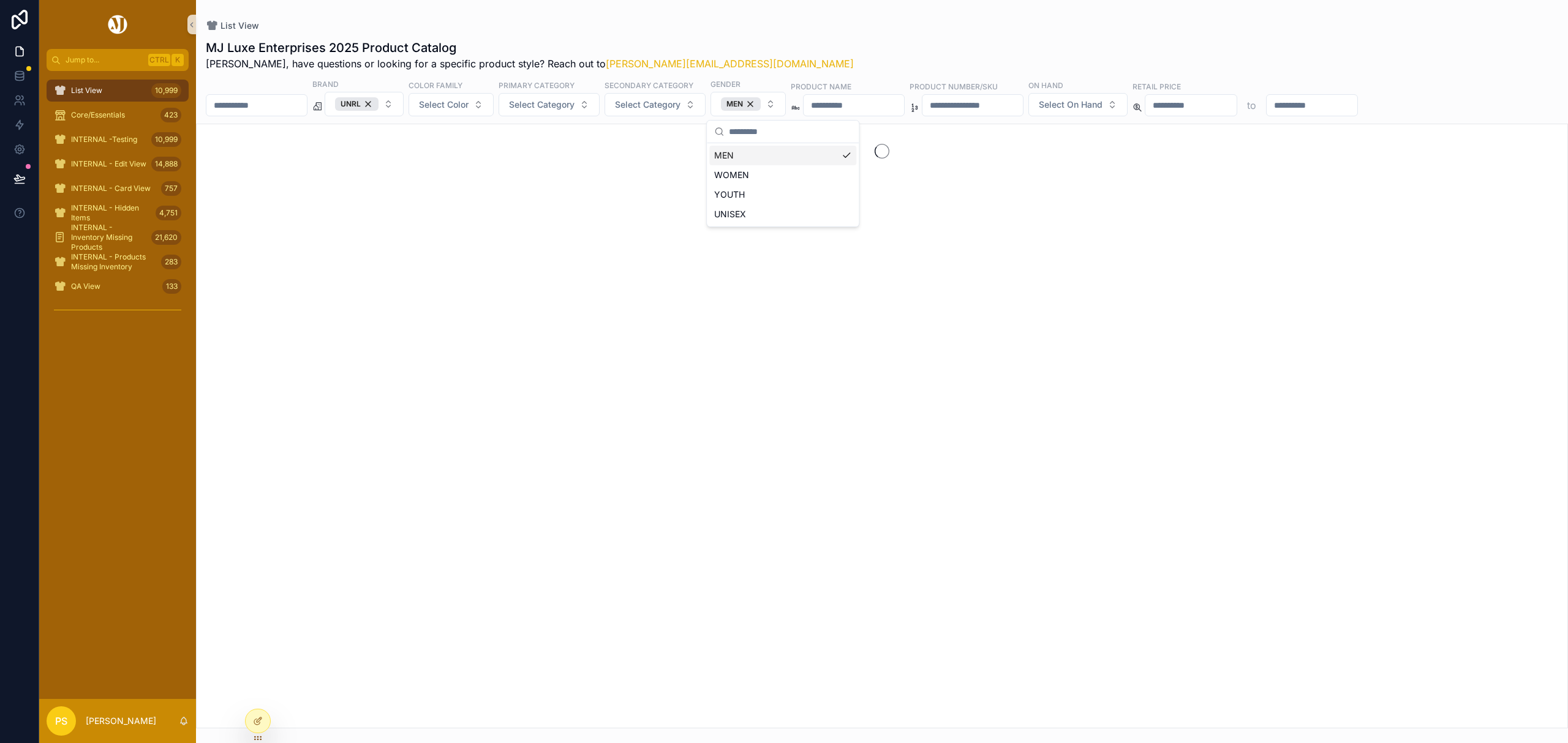
click at [828, 38] on div "MJ Luxe Enterprises 2025 Product Catalog Philip, have questions or looking for …" at bounding box center [882, 379] width 1372 height 697
click at [258, 102] on input "scrollable content" at bounding box center [256, 105] width 100 height 17
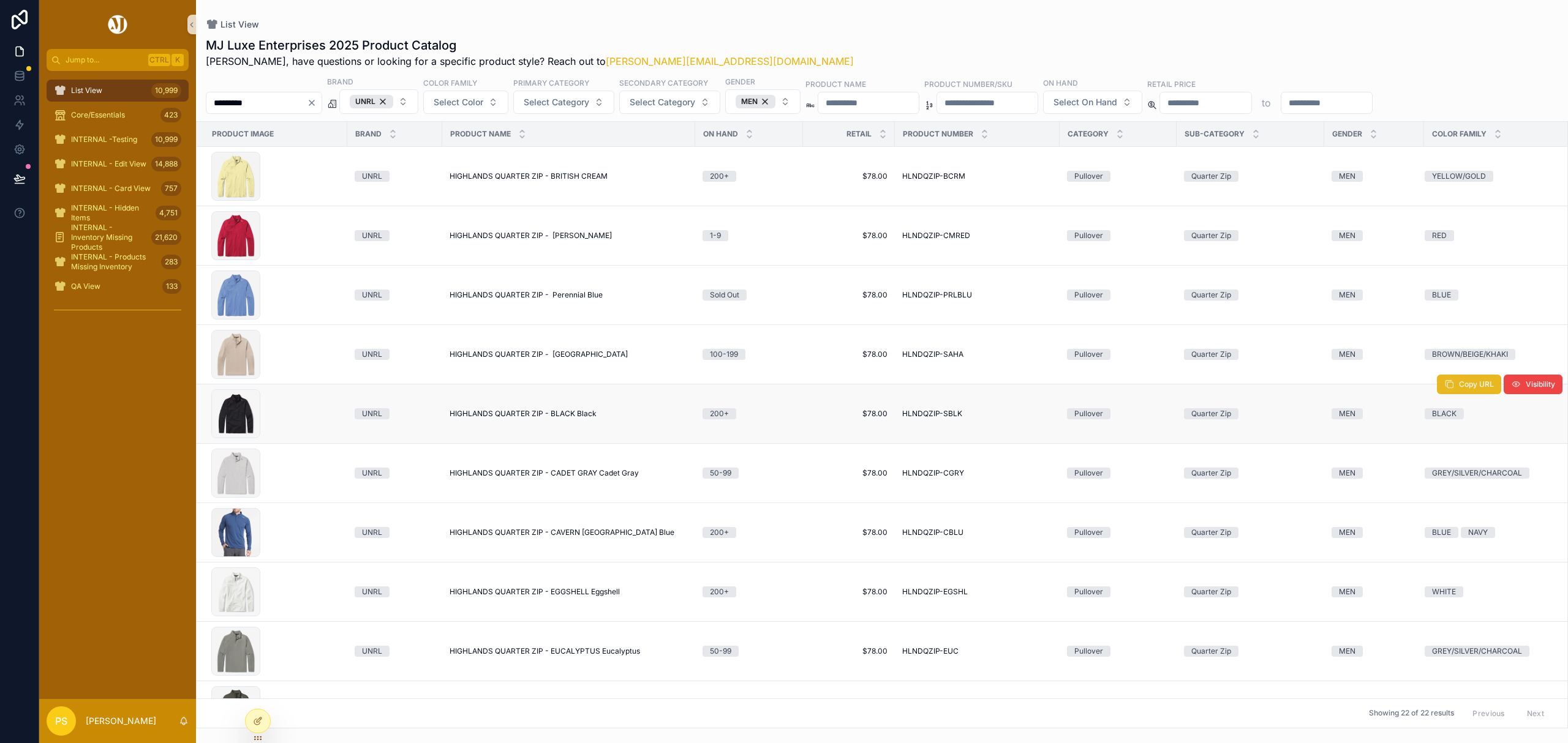
click at [1444, 387] on button "Copy URL" at bounding box center [1469, 384] width 65 height 20
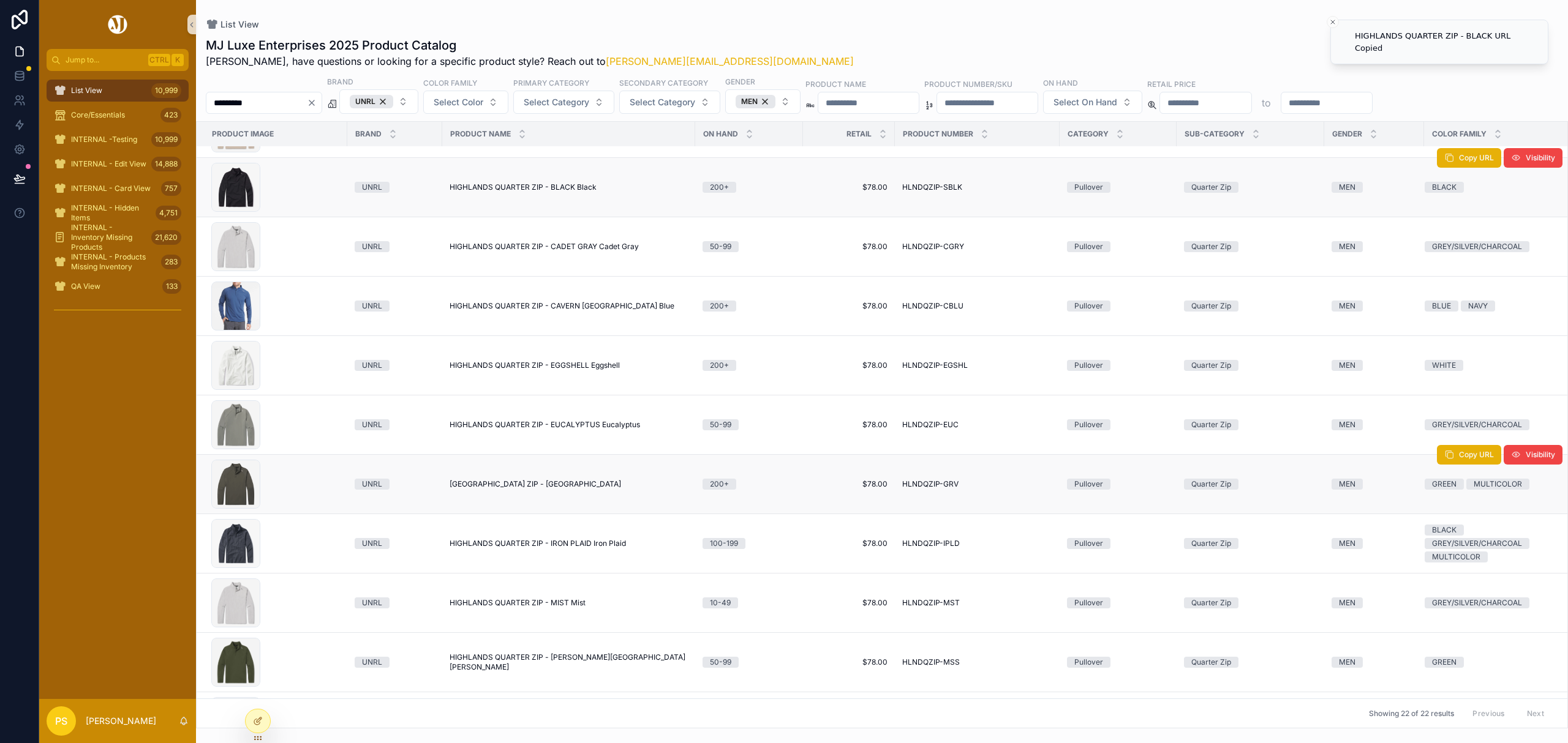
scroll to position [245, 0]
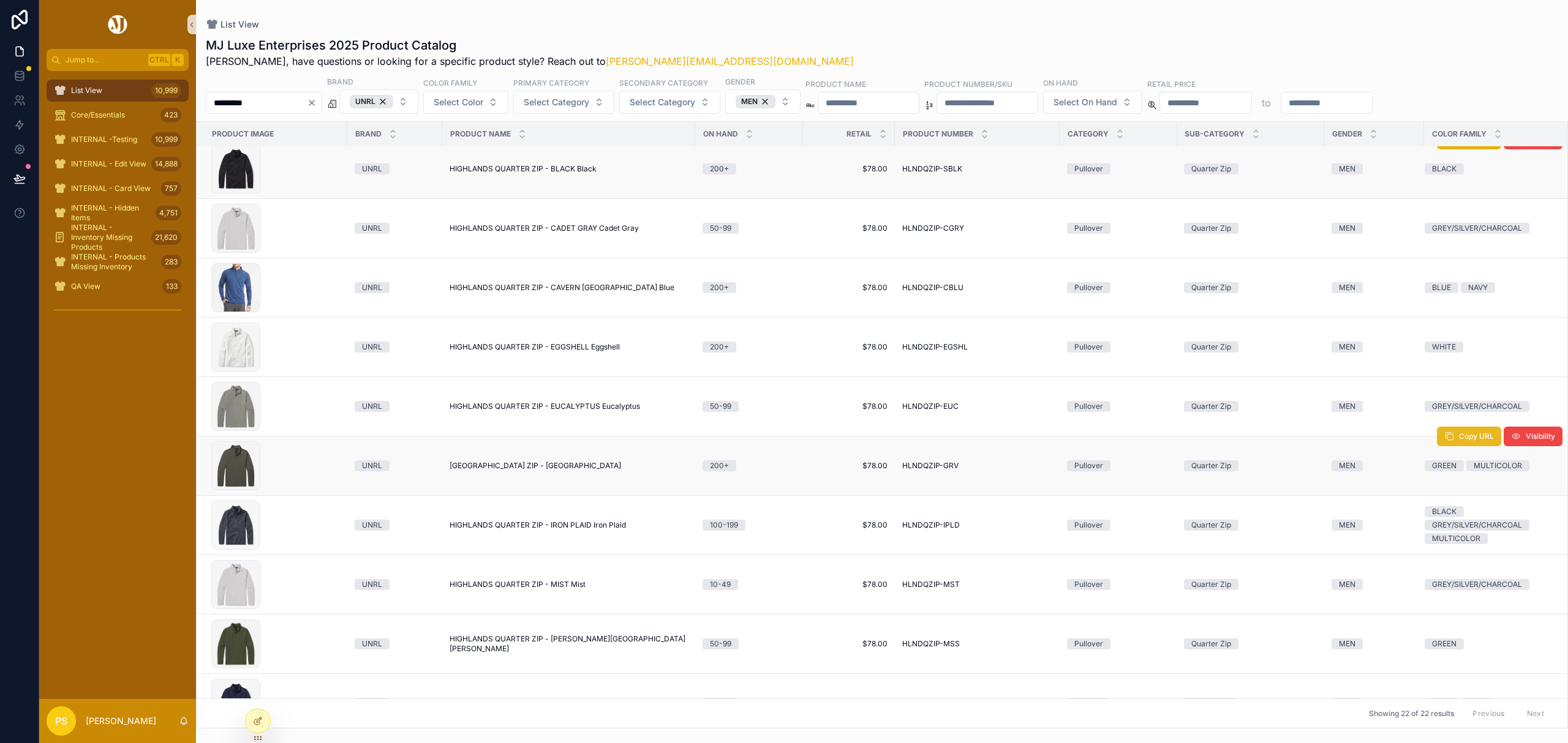
click at [1459, 441] on span "Copy URL" at bounding box center [1477, 436] width 35 height 10
click at [297, 108] on input "*********" at bounding box center [256, 102] width 100 height 17
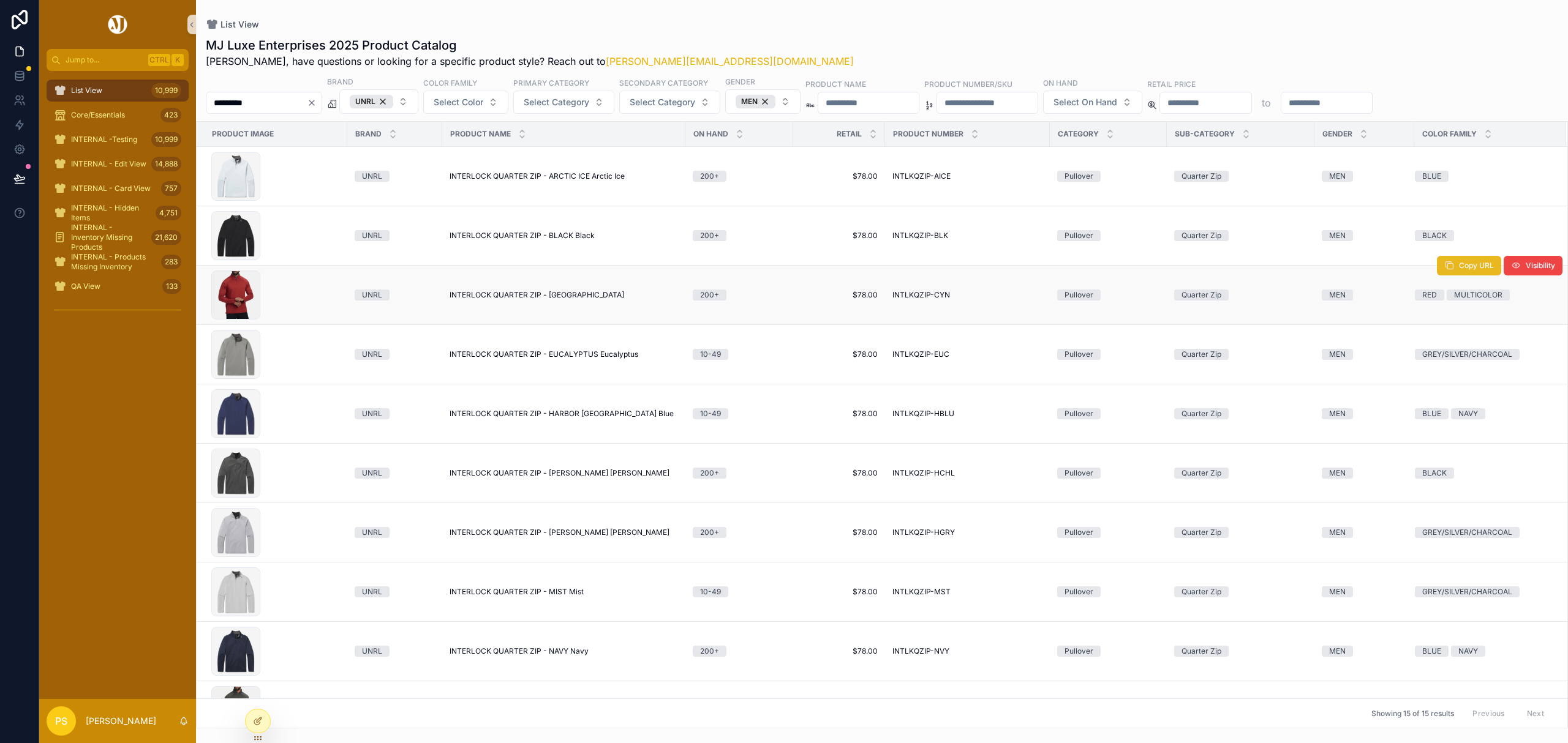
click at [1459, 271] on span "Copy URL" at bounding box center [1477, 266] width 35 height 10
click at [1444, 449] on span "scrollable content" at bounding box center [1449, 444] width 10 height 10
click at [282, 97] on input "*********" at bounding box center [256, 102] width 100 height 17
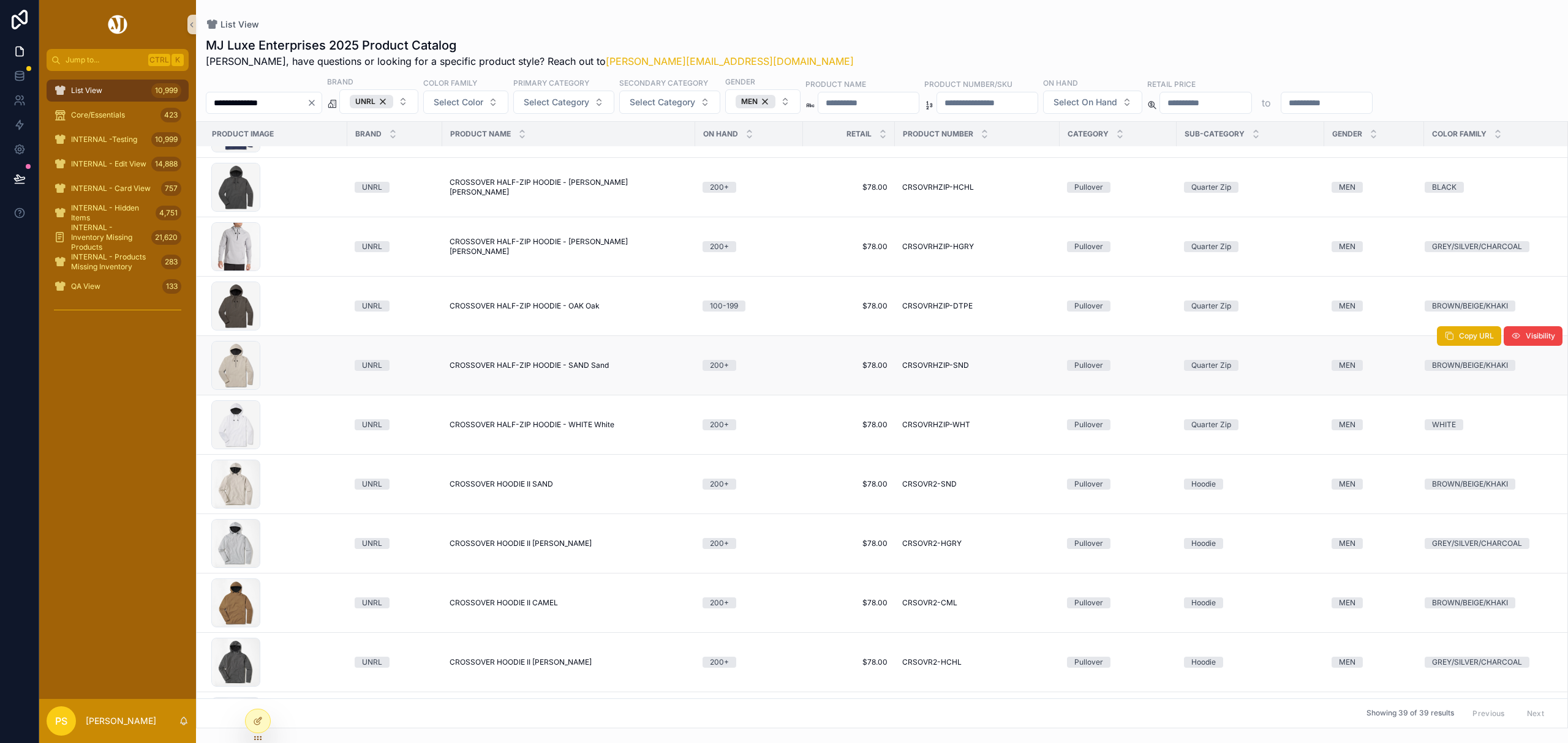
scroll to position [408, 0]
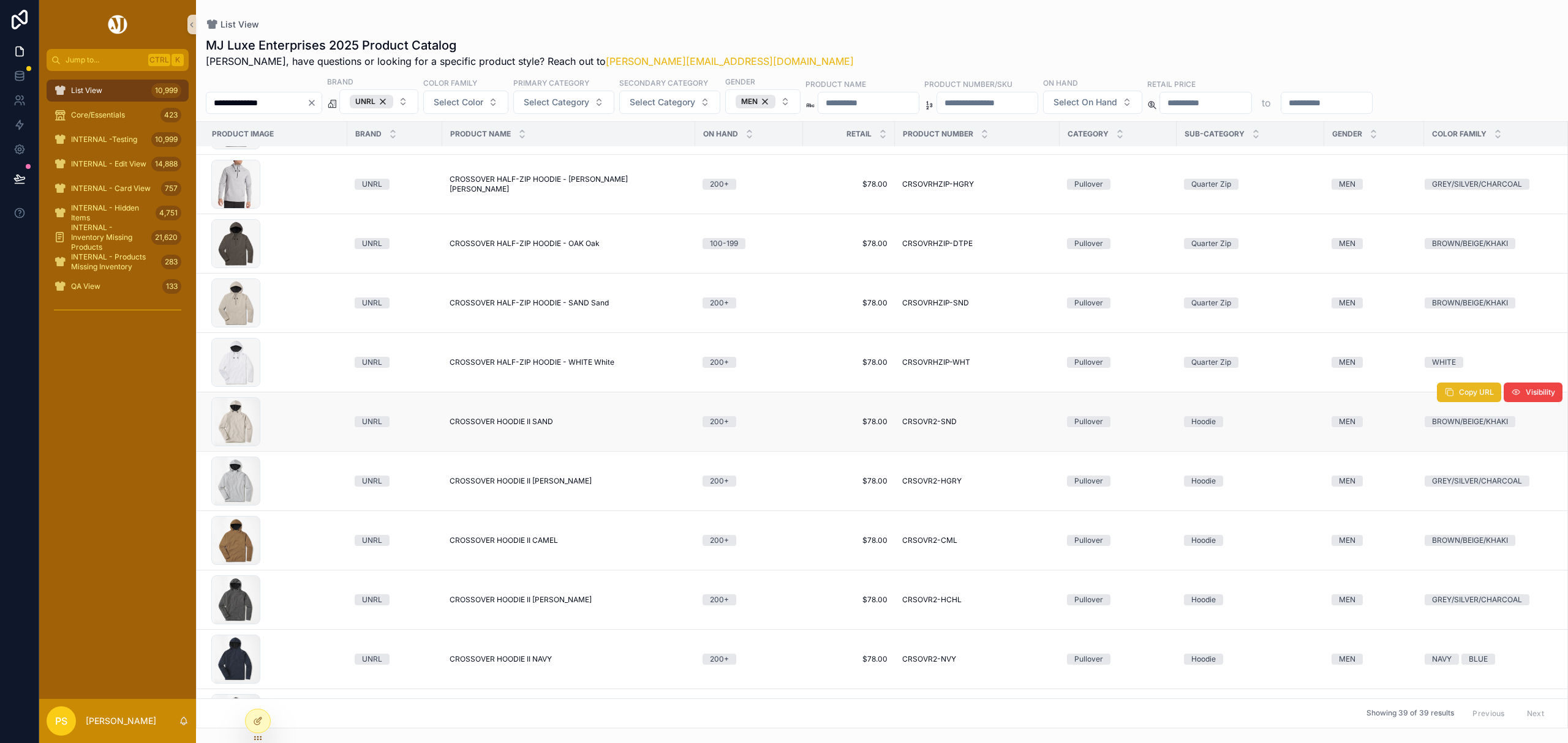
click at [1459, 395] on span "Copy URL" at bounding box center [1477, 392] width 35 height 10
drag, startPoint x: 1437, startPoint y: 516, endPoint x: 1337, endPoint y: 516, distance: 100.0
click at [1444, 516] on icon "scrollable content" at bounding box center [1449, 512] width 10 height 10
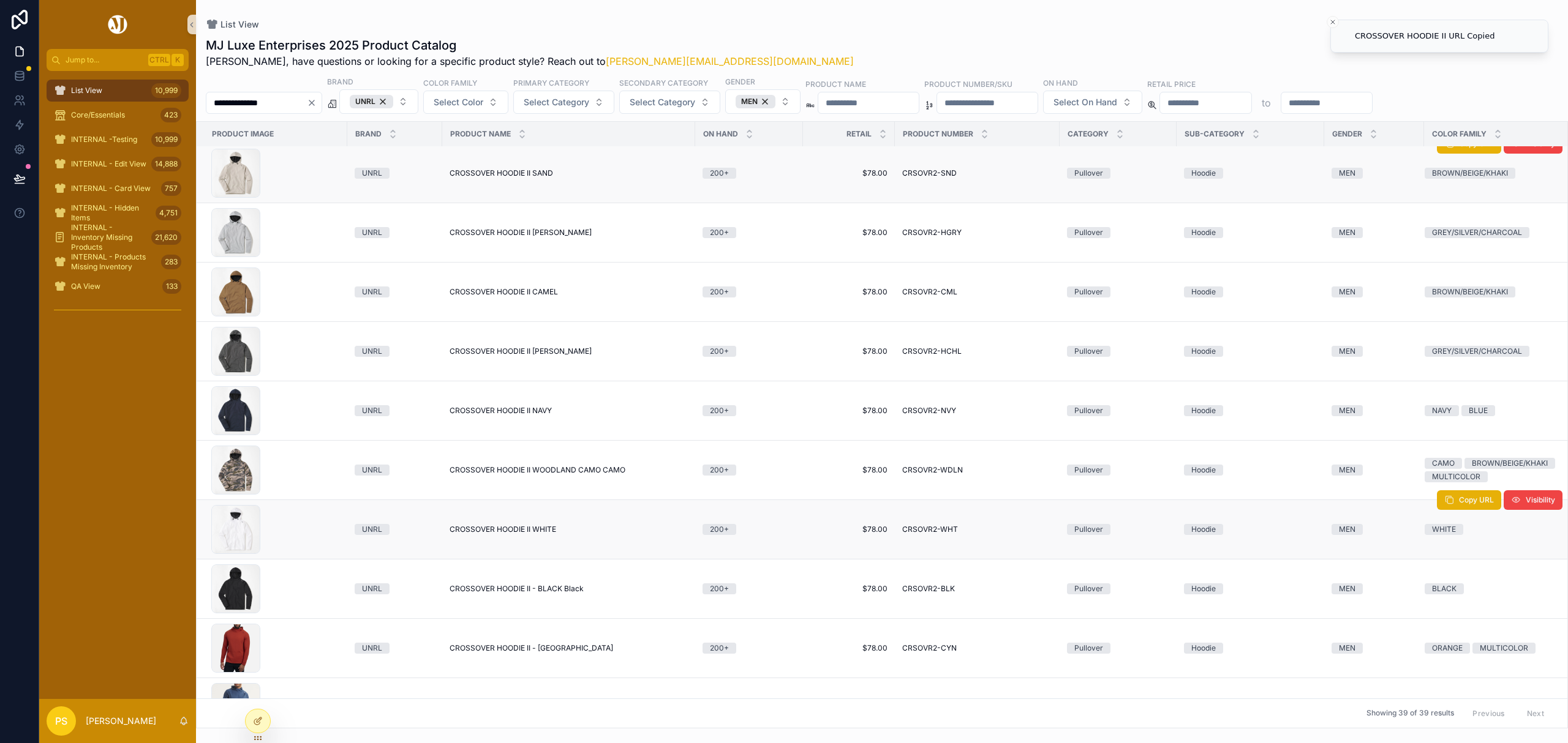
scroll to position [735, 0]
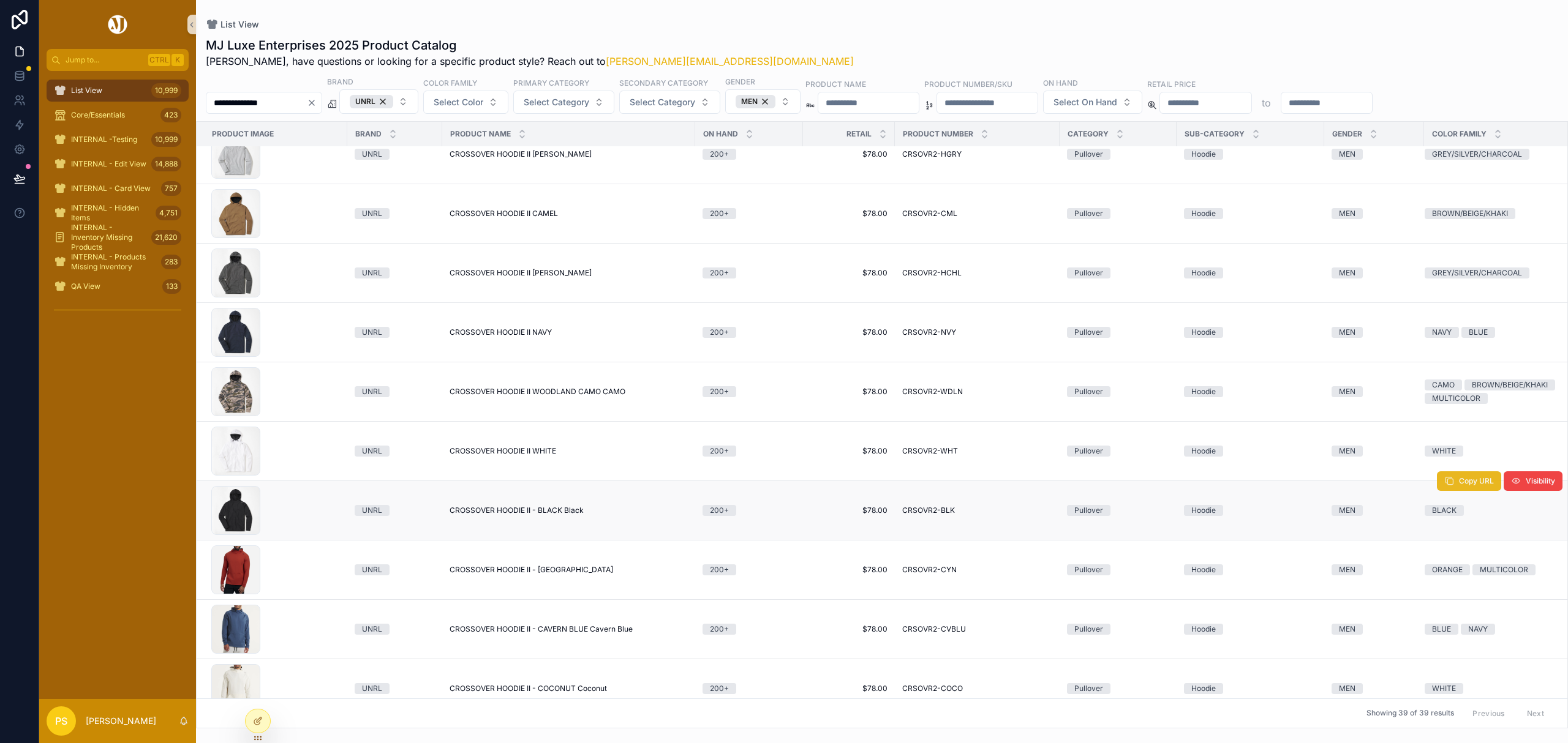
click at [1459, 485] on span "Copy URL" at bounding box center [1477, 481] width 35 height 10
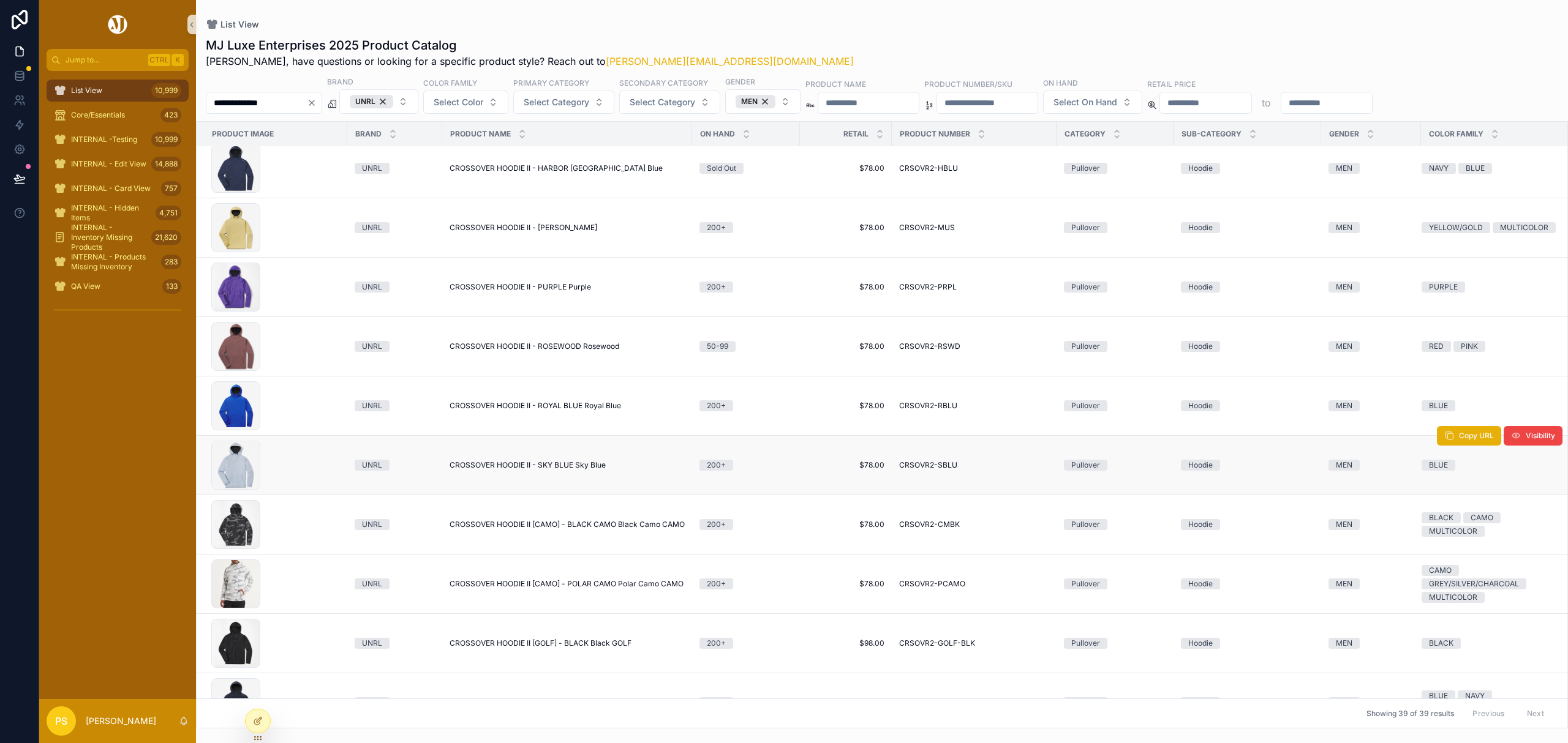
scroll to position [1292, 0]
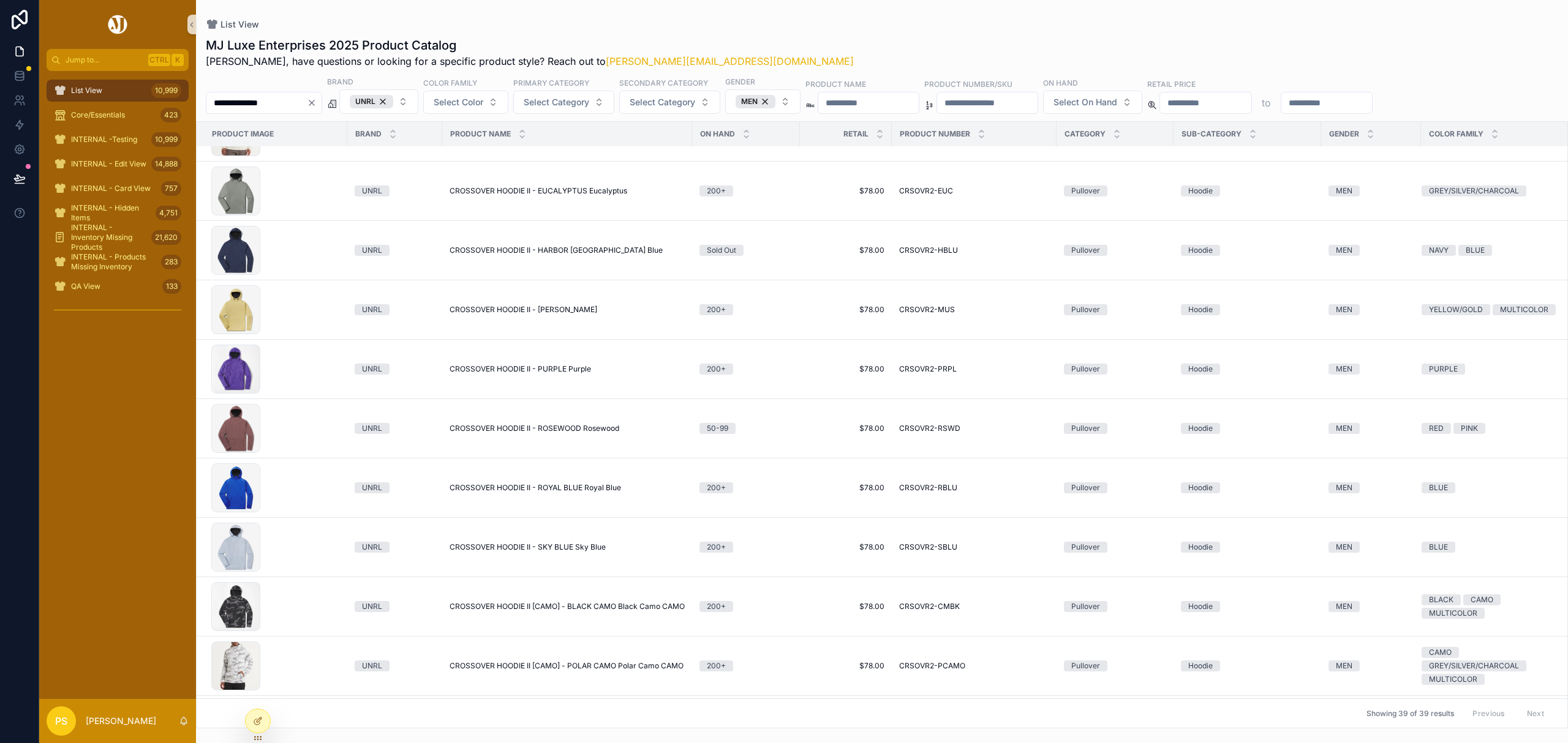
click at [279, 104] on input "**********" at bounding box center [256, 102] width 100 height 17
type input "*******"
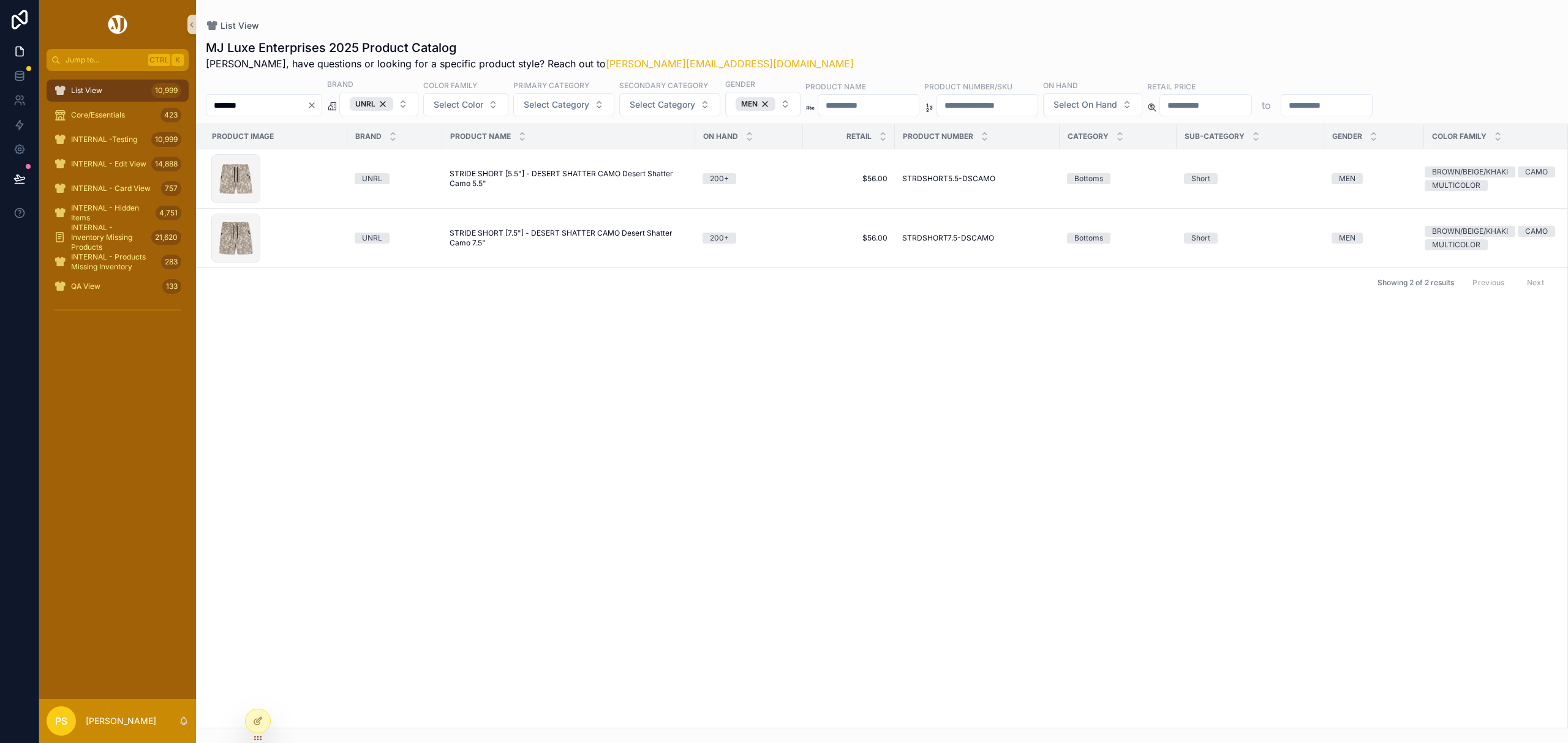
click at [265, 110] on input "*******" at bounding box center [256, 105] width 100 height 17
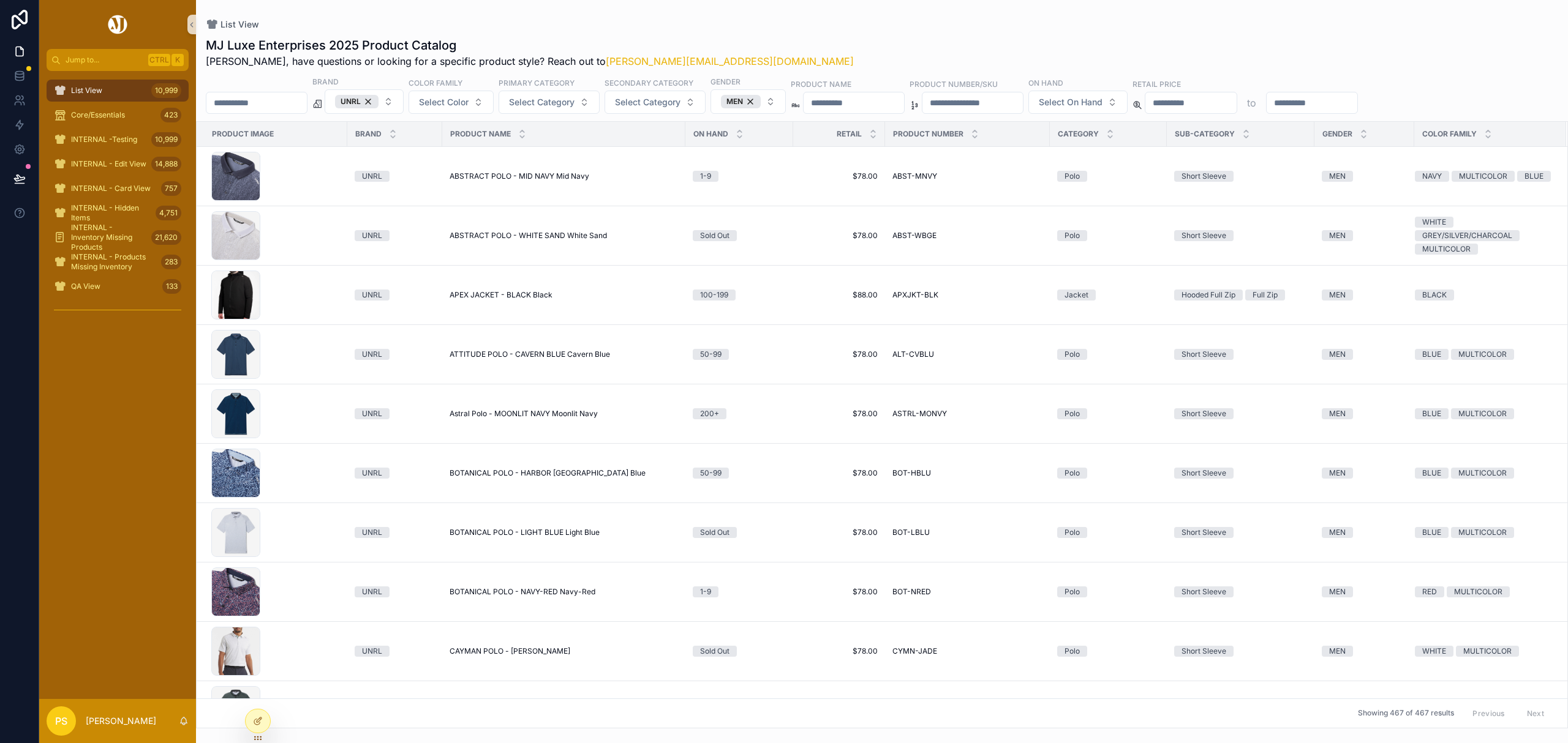
click at [230, 105] on input "scrollable content" at bounding box center [256, 102] width 100 height 17
type input "*******"
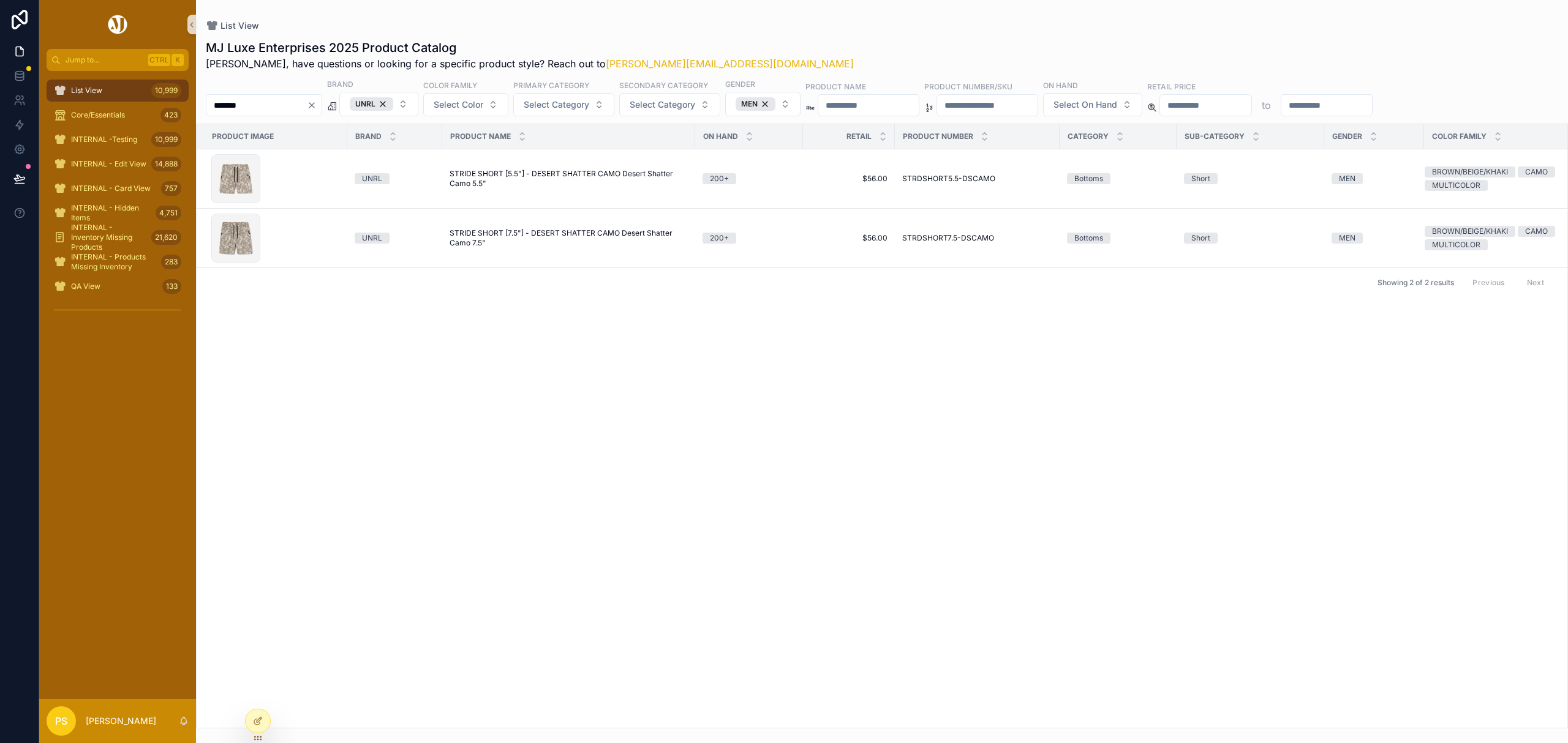
click at [250, 104] on input "*******" at bounding box center [256, 105] width 100 height 17
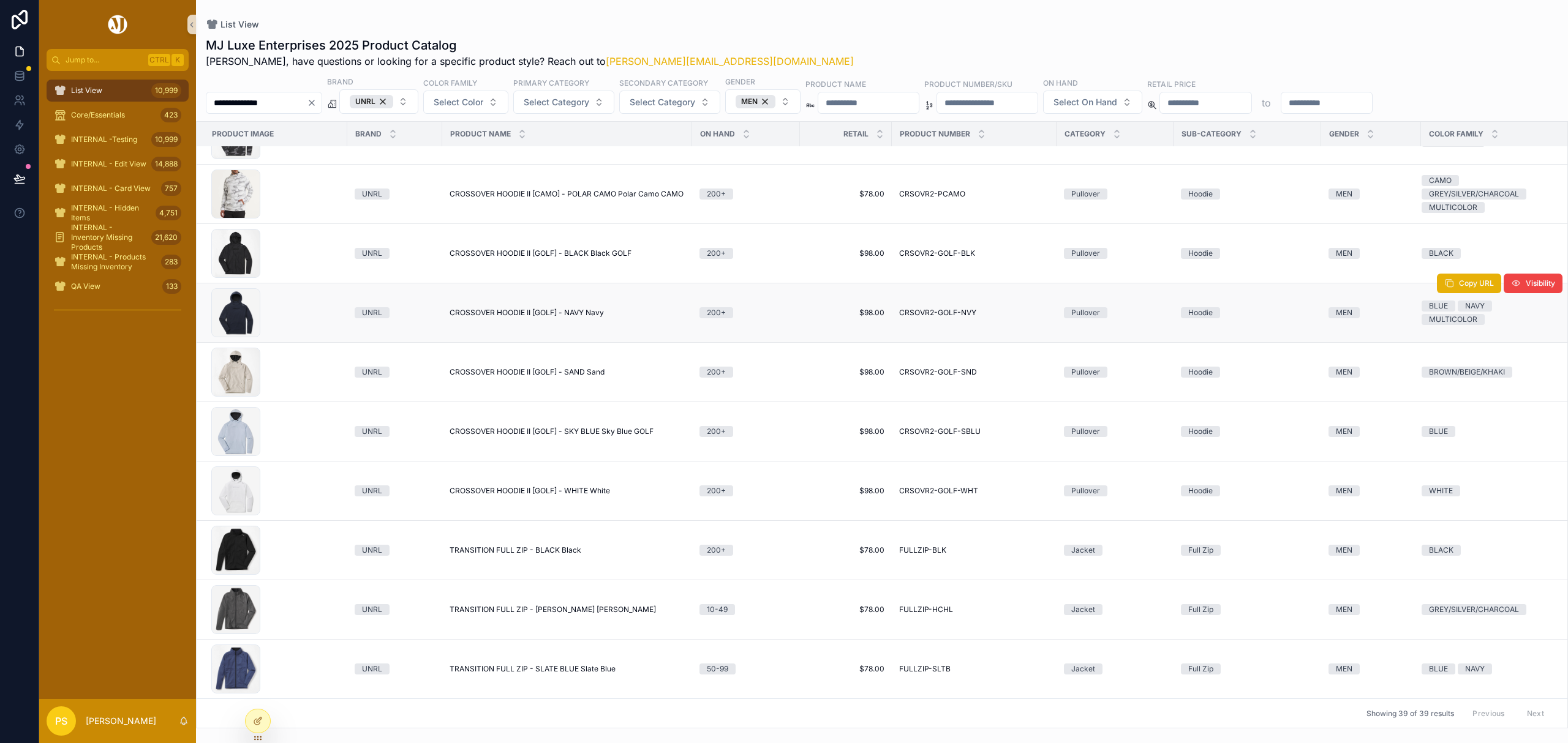
scroll to position [1780, 0]
click at [279, 110] on input "**********" at bounding box center [256, 102] width 100 height 17
type input "*****"
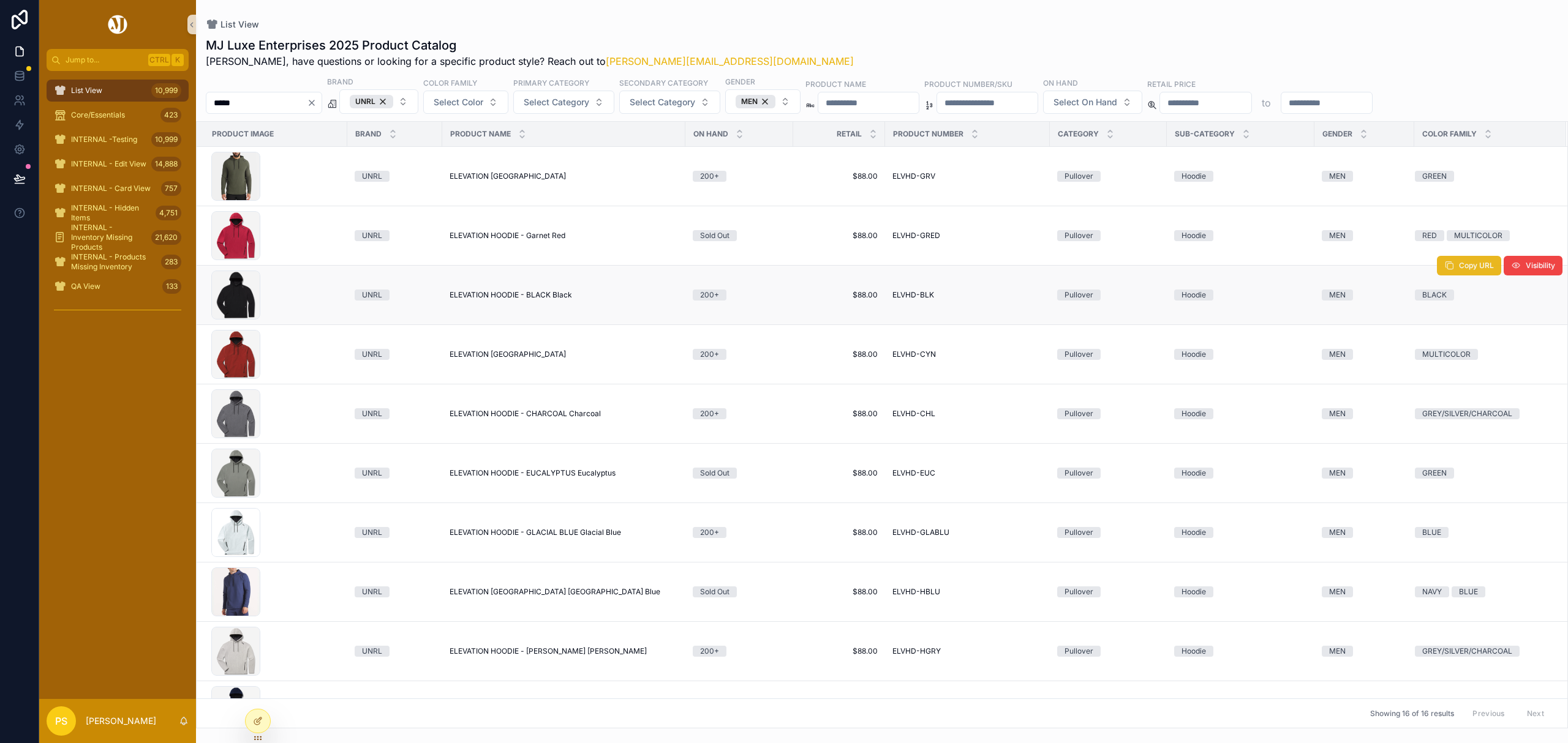
click at [1441, 274] on button "Copy URL" at bounding box center [1469, 266] width 65 height 20
click at [1459, 389] on span "Copy URL" at bounding box center [1477, 384] width 35 height 10
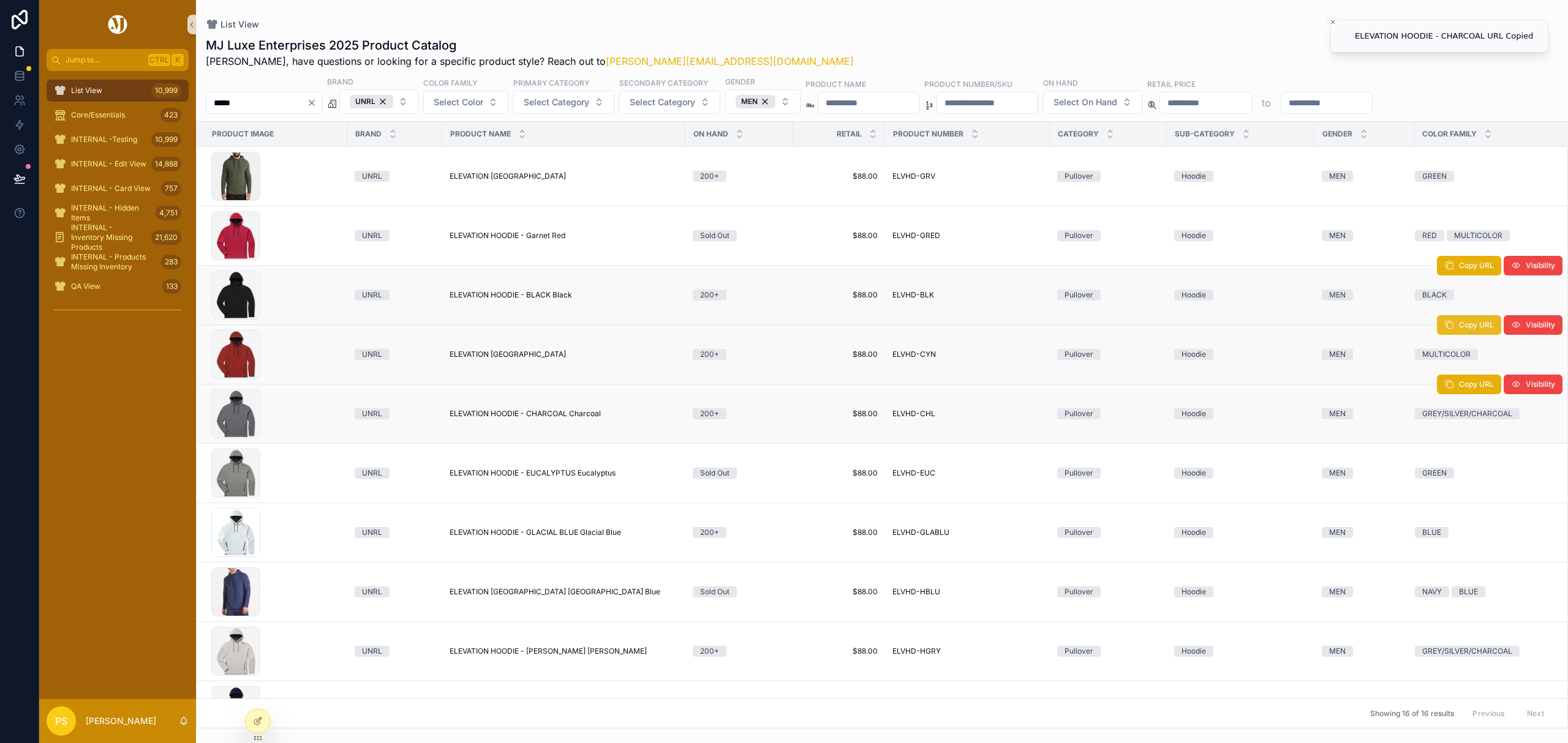
click at [1459, 326] on span "Copy URL" at bounding box center [1477, 325] width 35 height 10
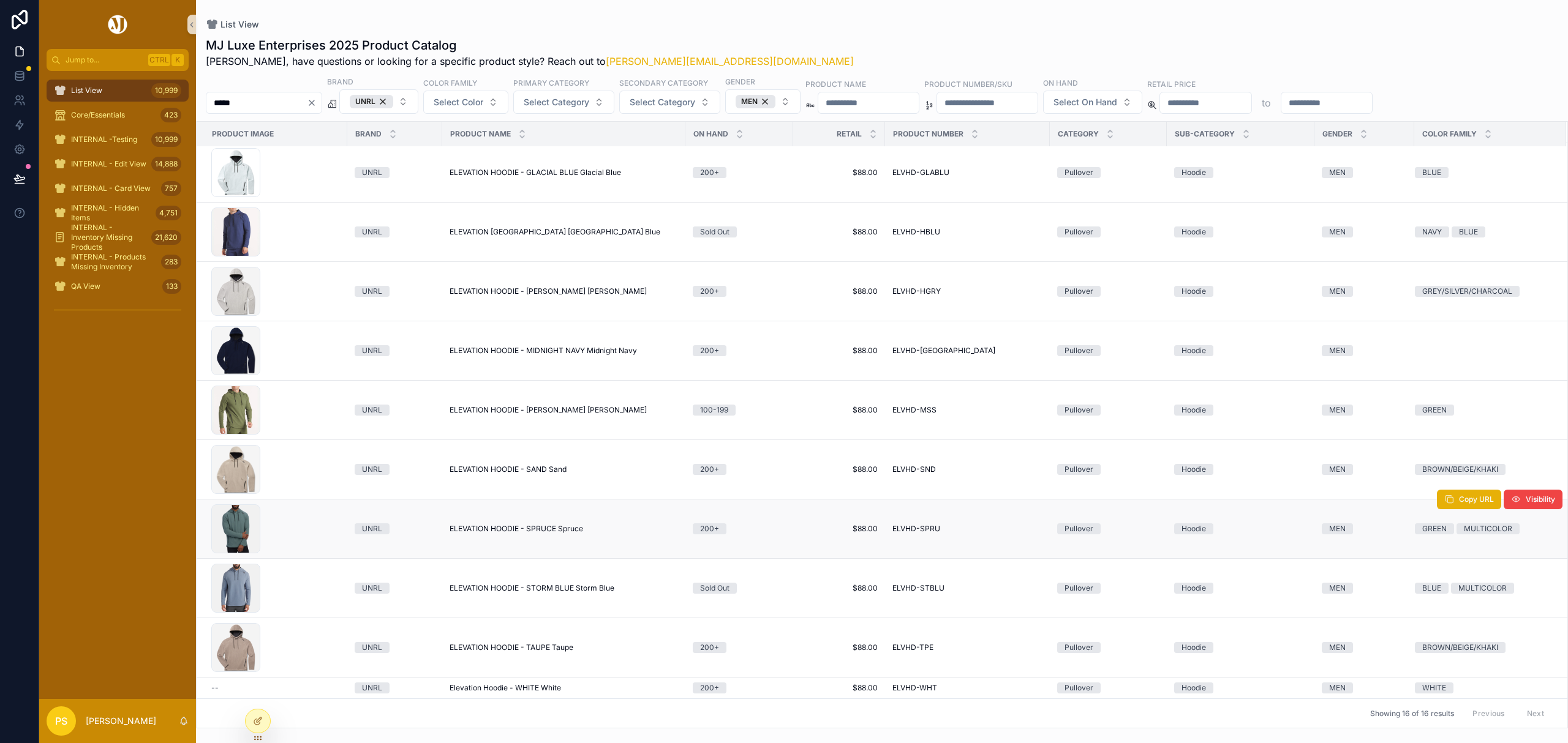
scroll to position [375, 0]
click at [1446, 613] on button "Copy URL" at bounding box center [1469, 619] width 65 height 20
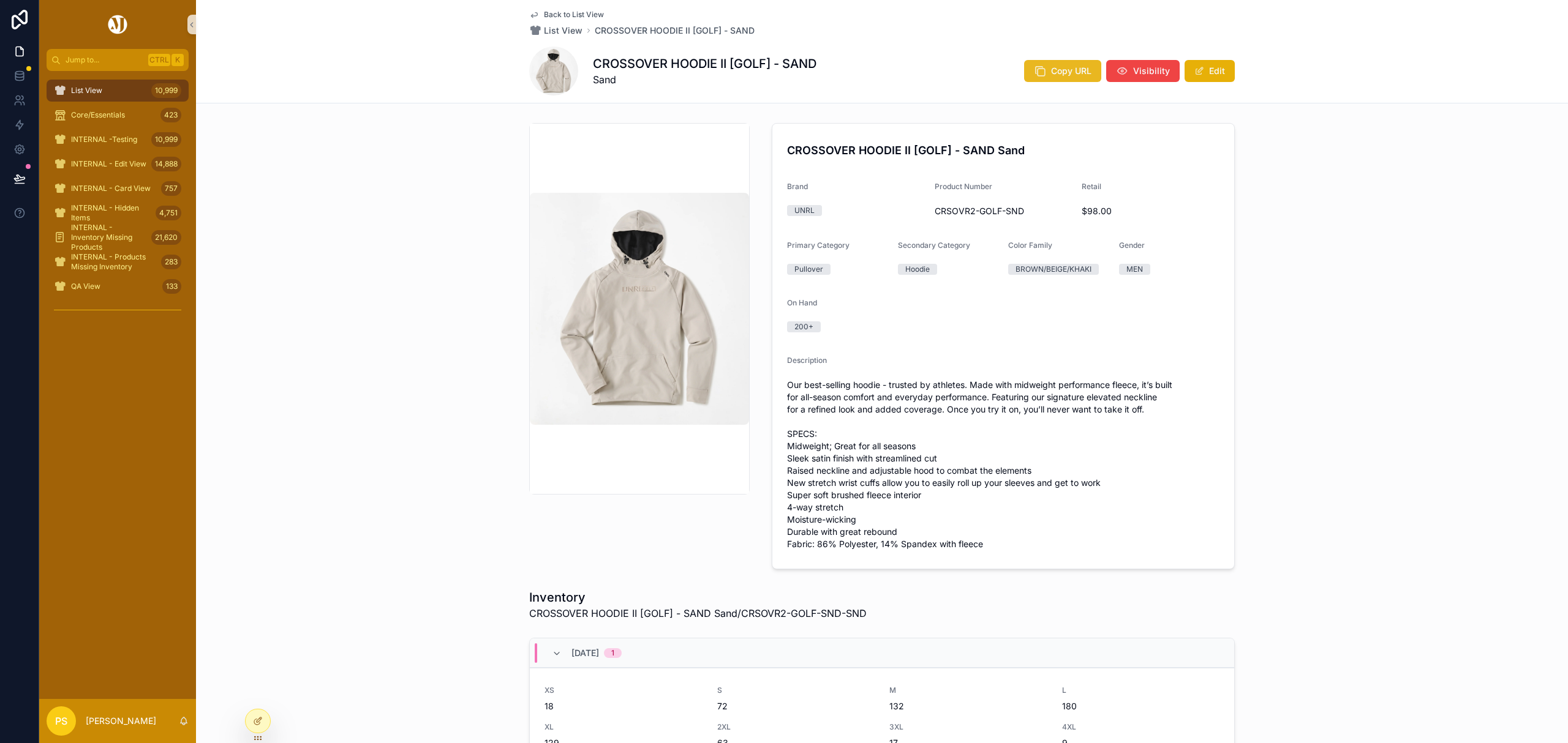
click at [1067, 68] on span "Copy URL" at bounding box center [1071, 71] width 40 height 12
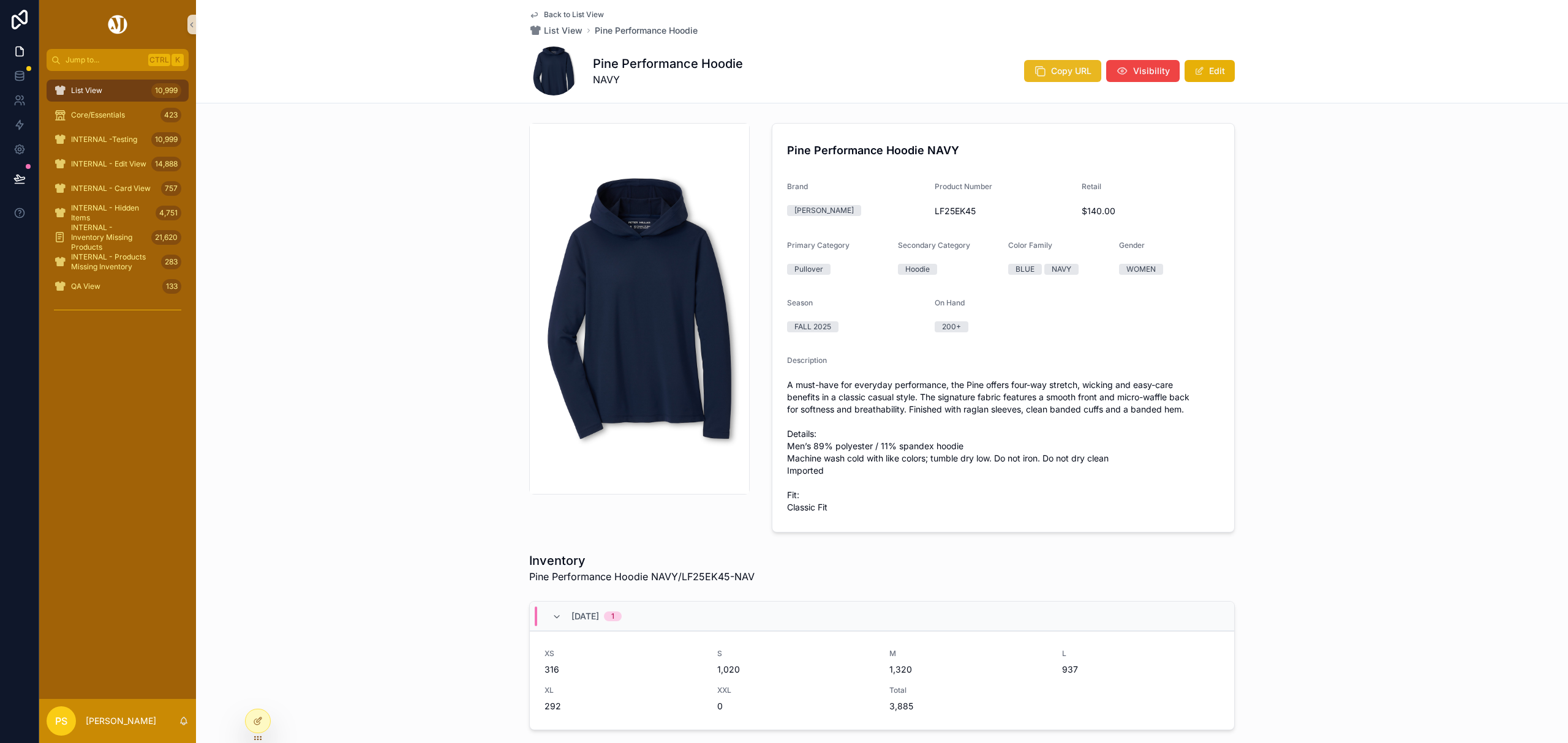
click at [1061, 74] on span "Copy URL" at bounding box center [1071, 71] width 40 height 12
click at [1194, 73] on span "scrollable content" at bounding box center [1199, 71] width 10 height 10
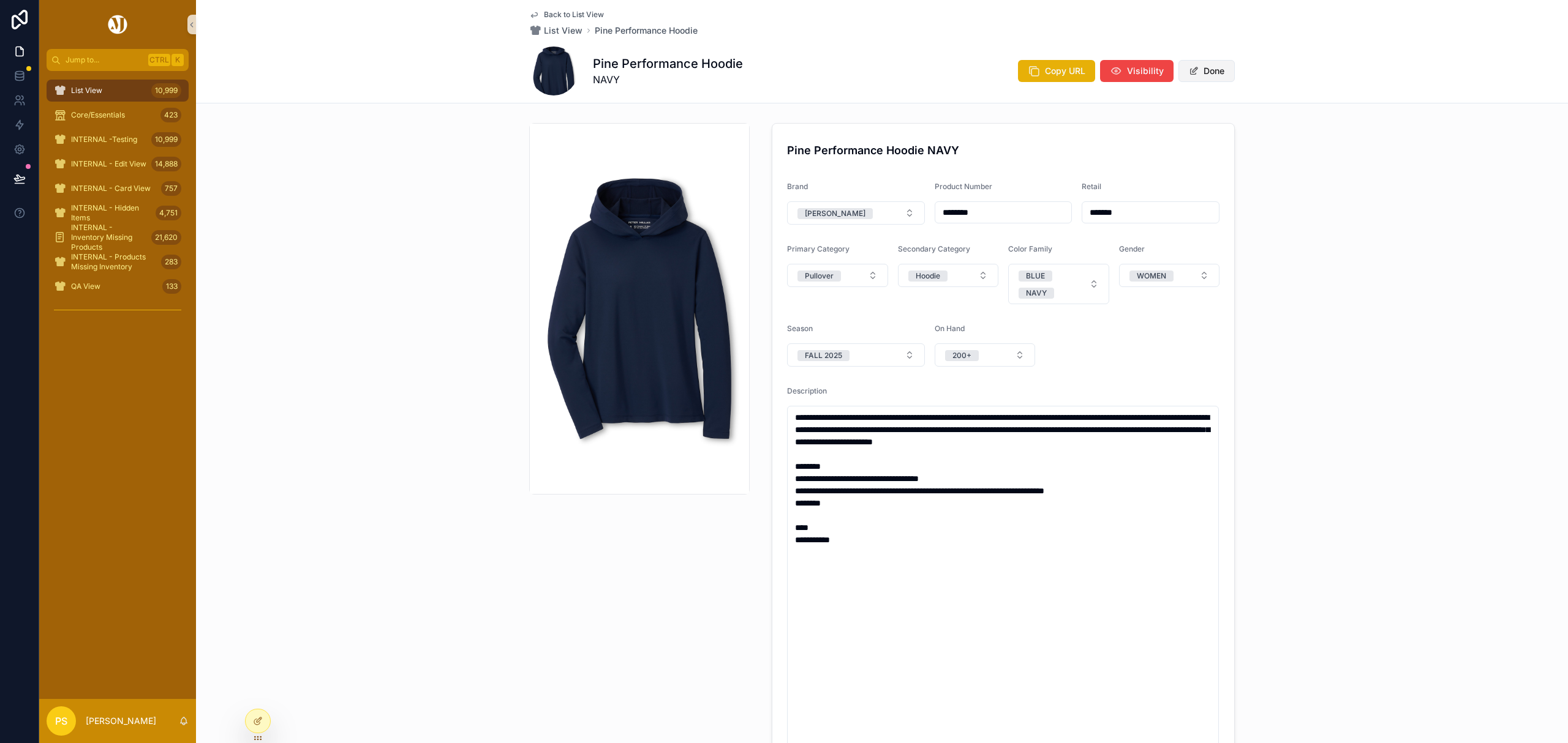
click at [1218, 79] on button "Done" at bounding box center [1206, 71] width 56 height 22
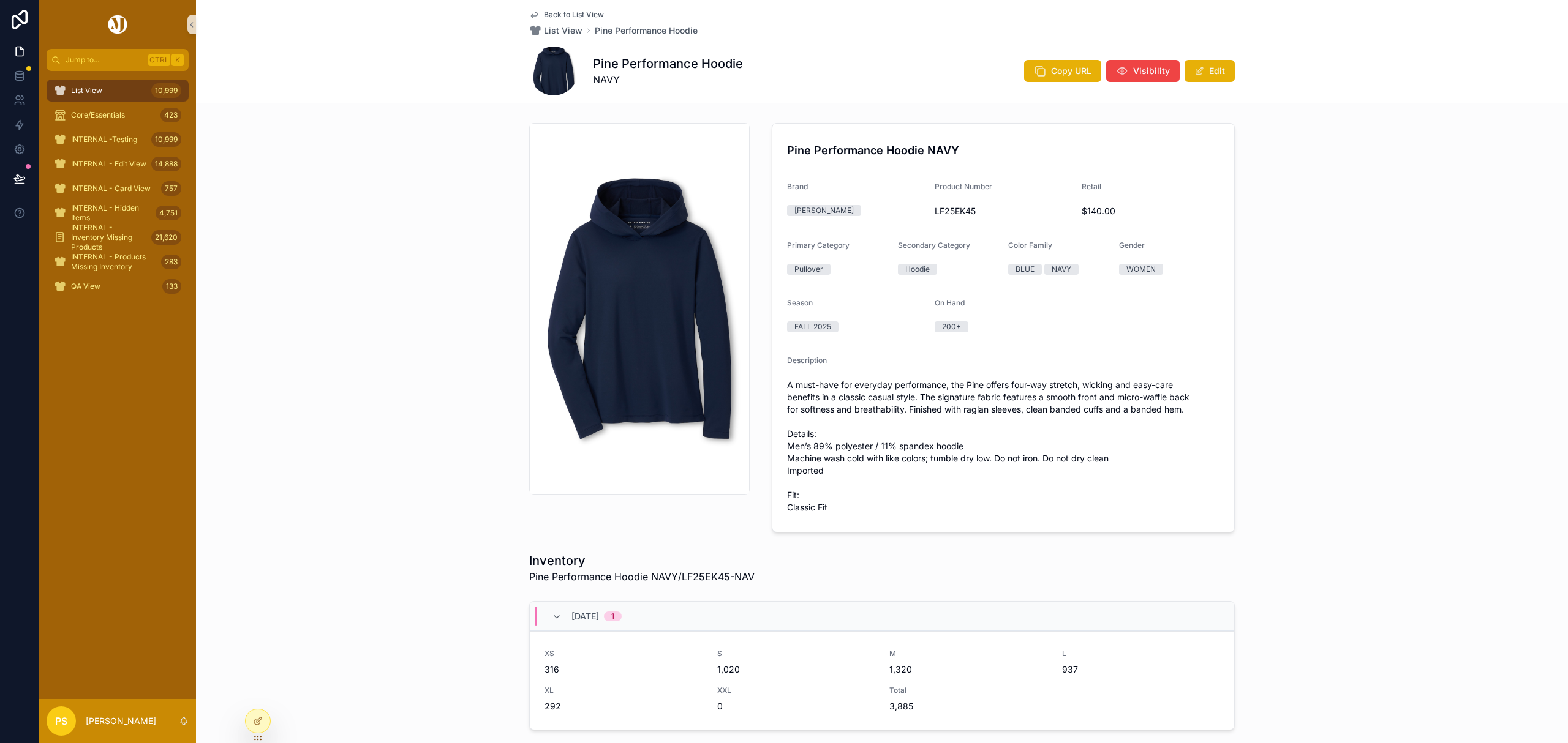
click at [1329, 201] on div "Pine Performance Hoodie NAVY Brand Peter Millar Product Number LF25EK45 Retail …" at bounding box center [882, 328] width 1372 height 420
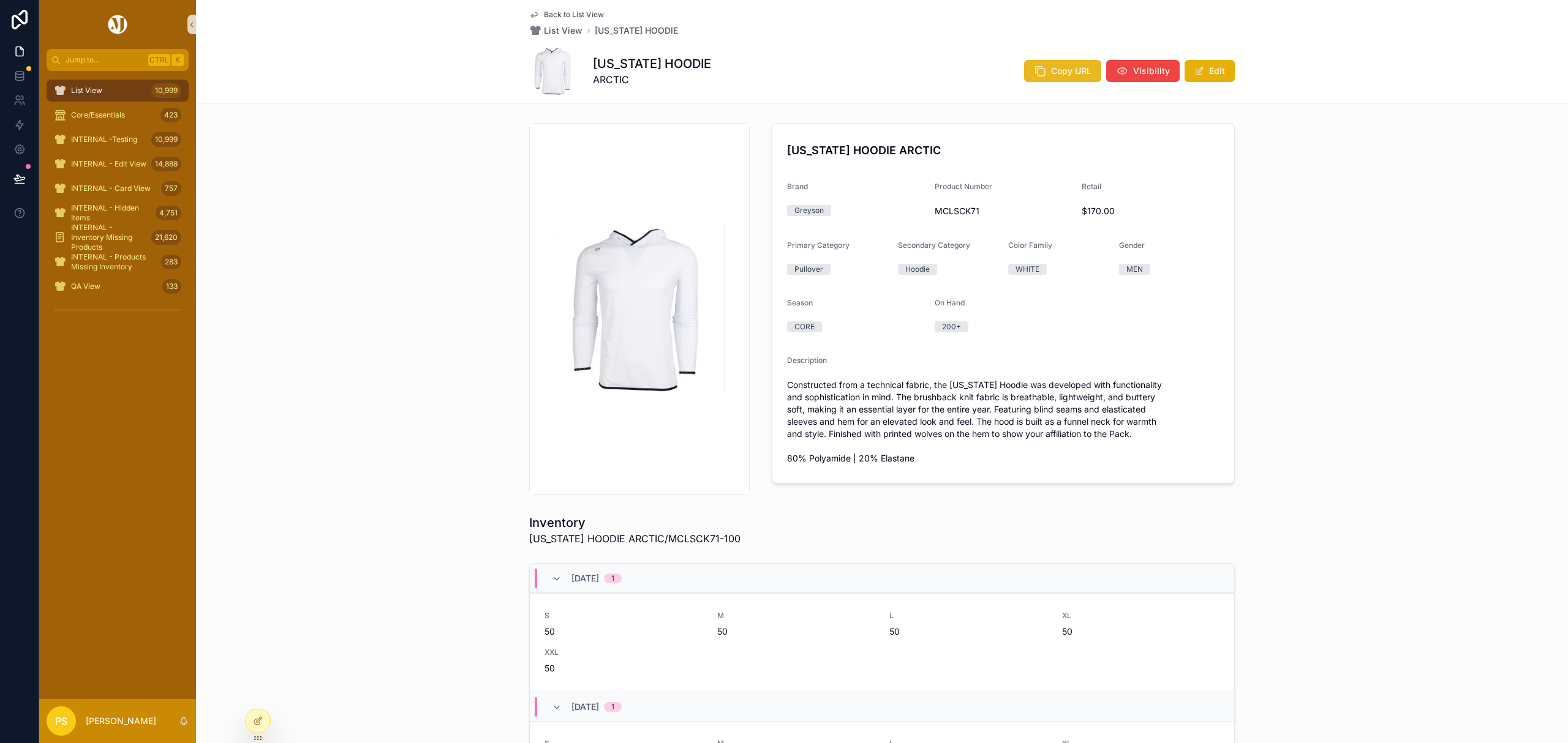
click at [1051, 74] on span "Copy URL" at bounding box center [1071, 71] width 40 height 12
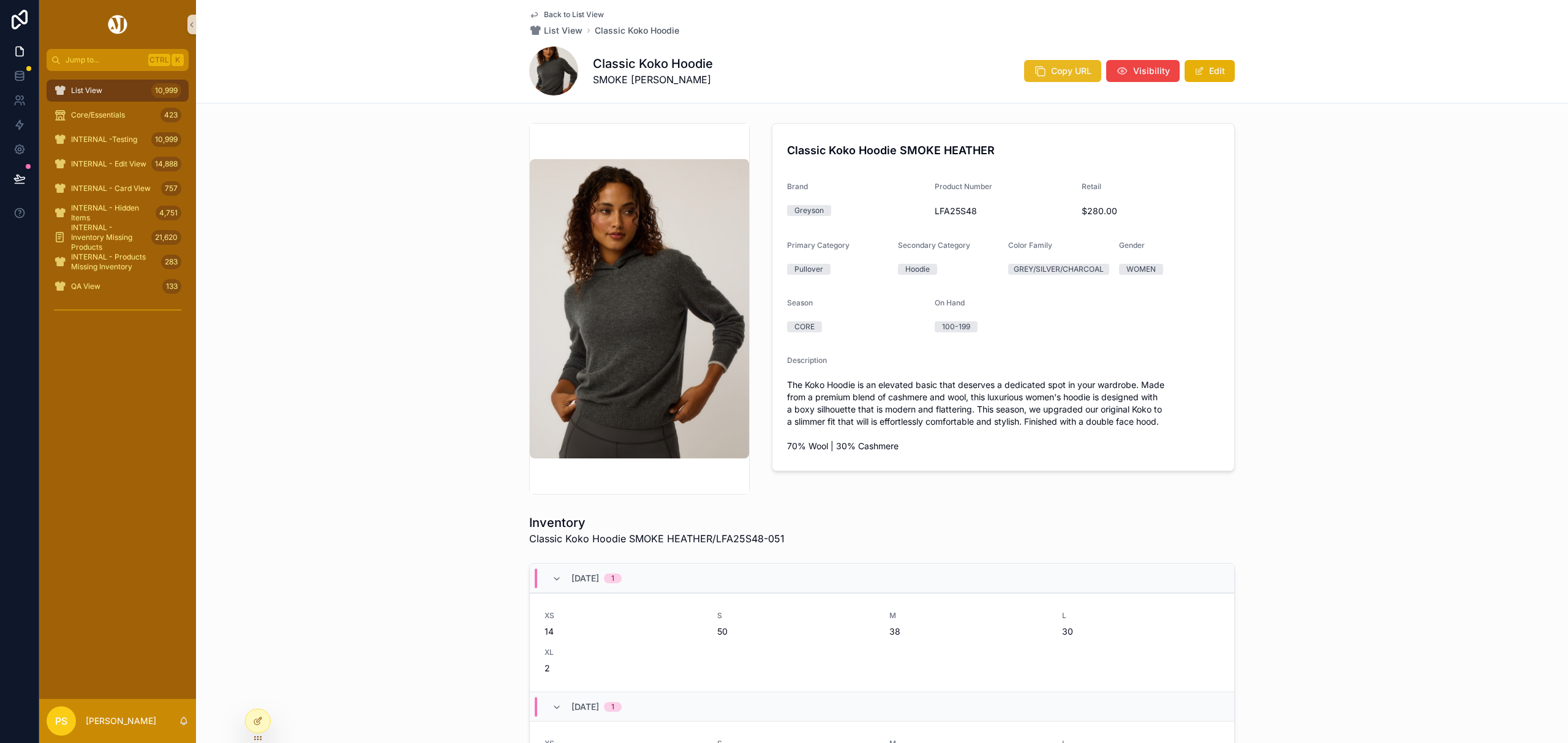
click at [1044, 74] on button "Copy URL" at bounding box center [1062, 71] width 77 height 22
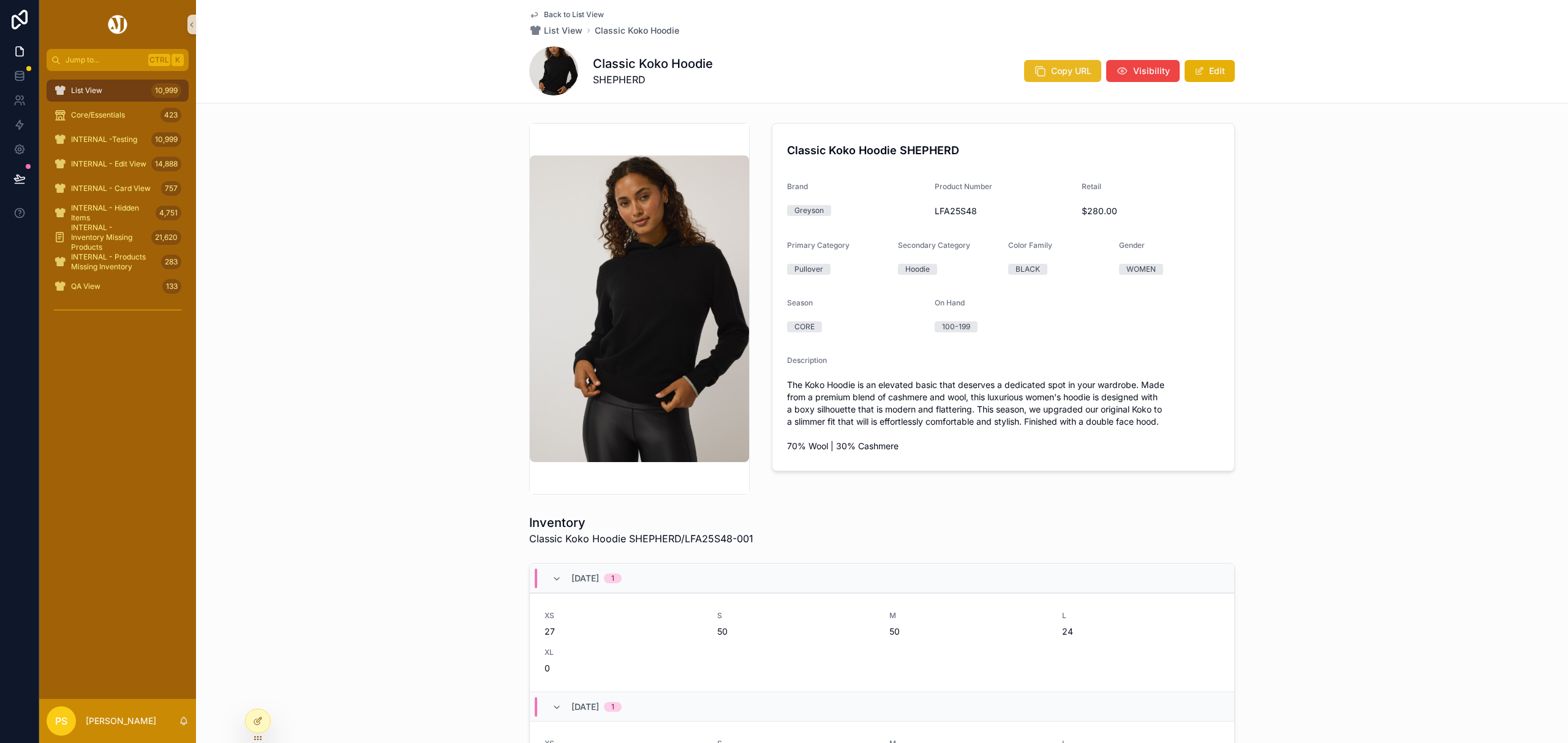
click at [1044, 74] on button "Copy URL" at bounding box center [1062, 71] width 77 height 22
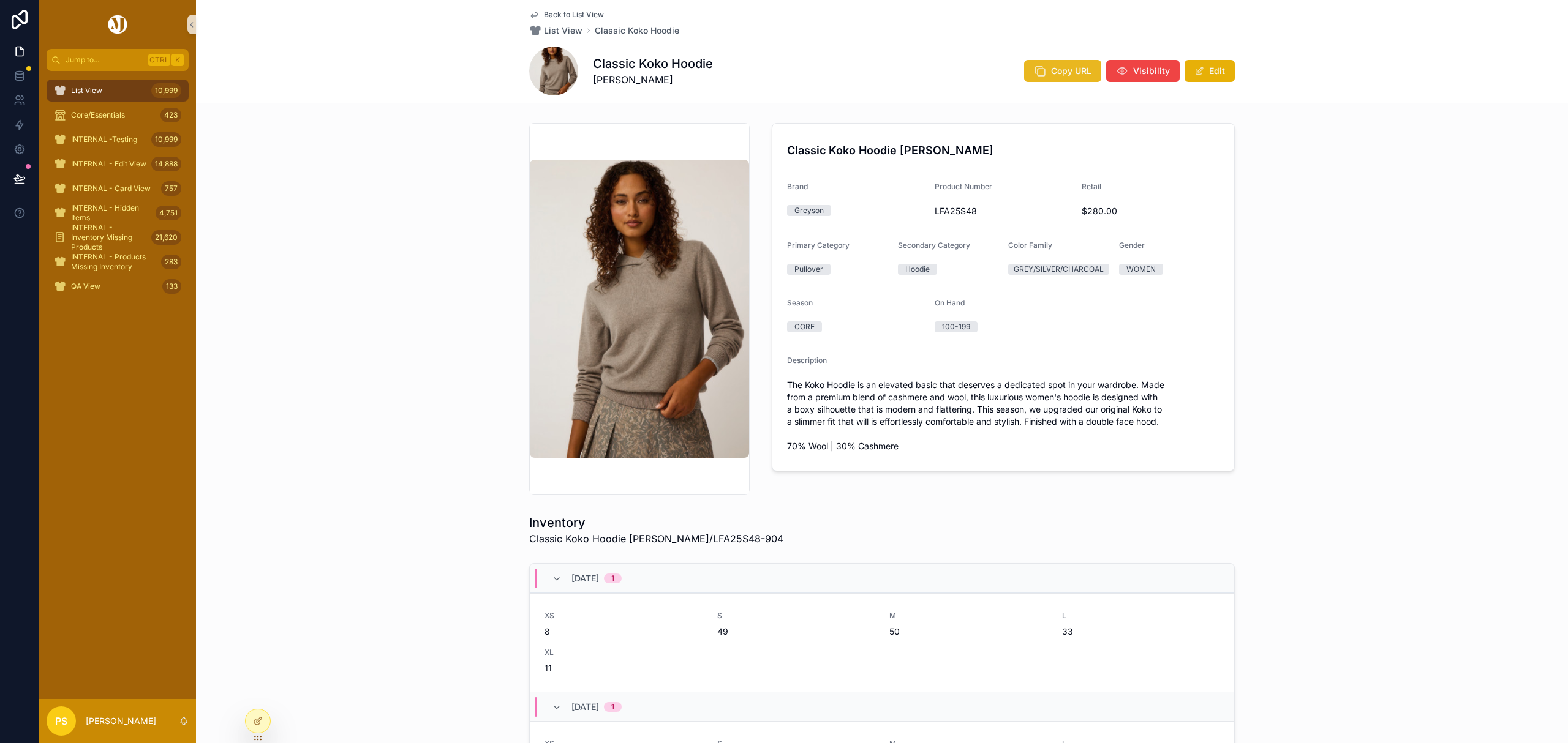
click at [1059, 68] on span "Copy URL" at bounding box center [1071, 71] width 40 height 12
click at [115, 96] on div "List View 10,999" at bounding box center [118, 90] width 127 height 20
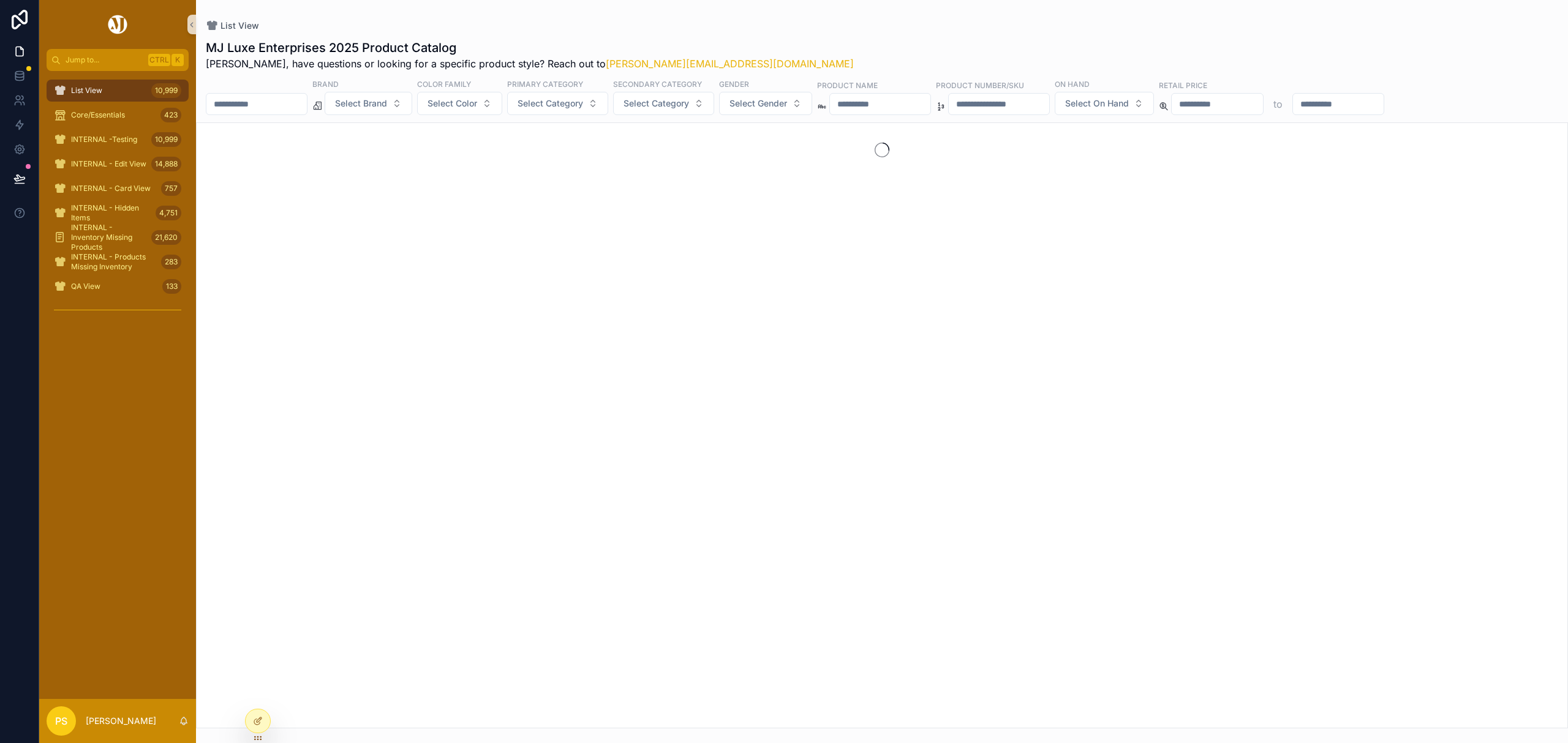
drag, startPoint x: 289, startPoint y: 102, endPoint x: 6, endPoint y: 163, distance: 289.5
click at [289, 102] on input "scrollable content" at bounding box center [256, 103] width 100 height 17
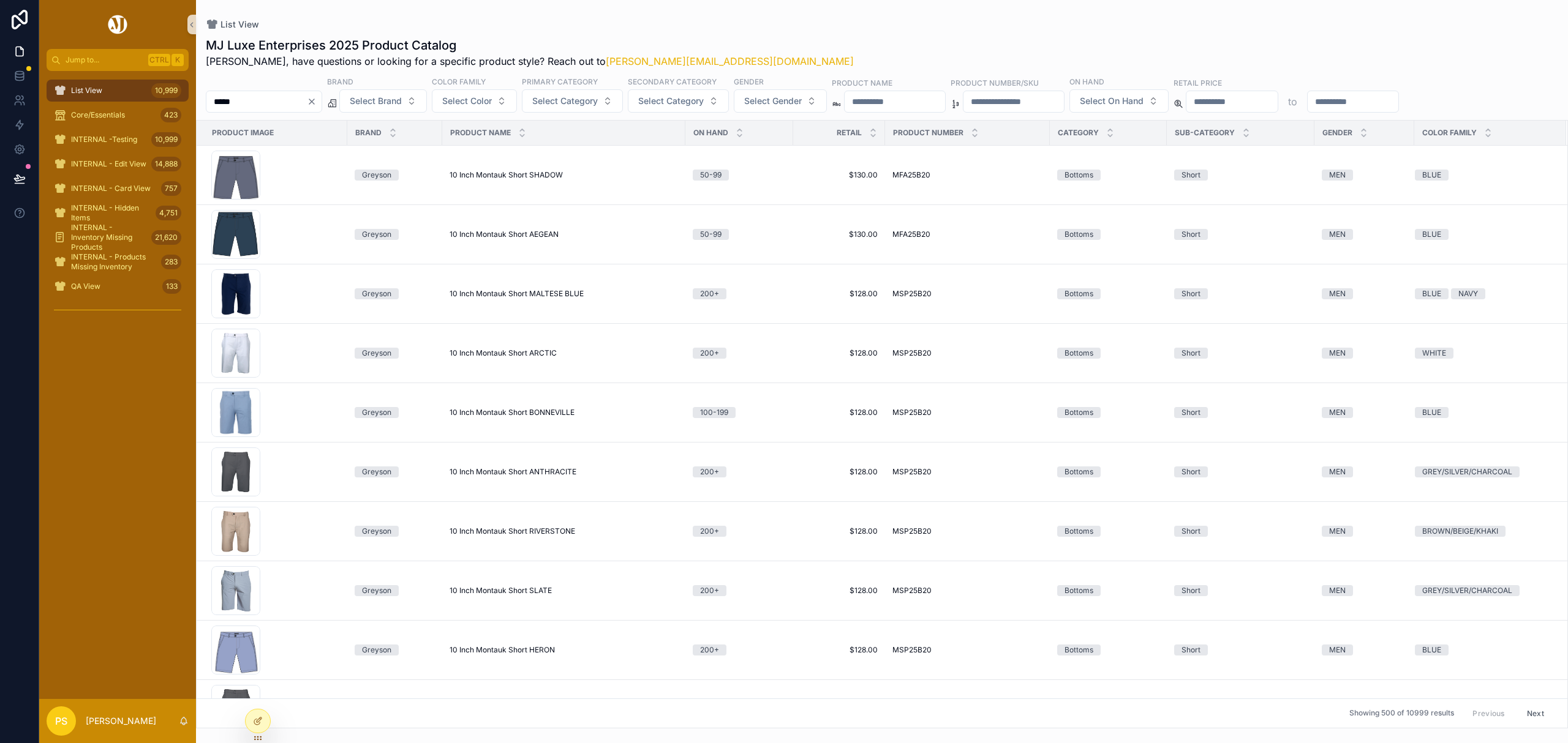
type input "*****"
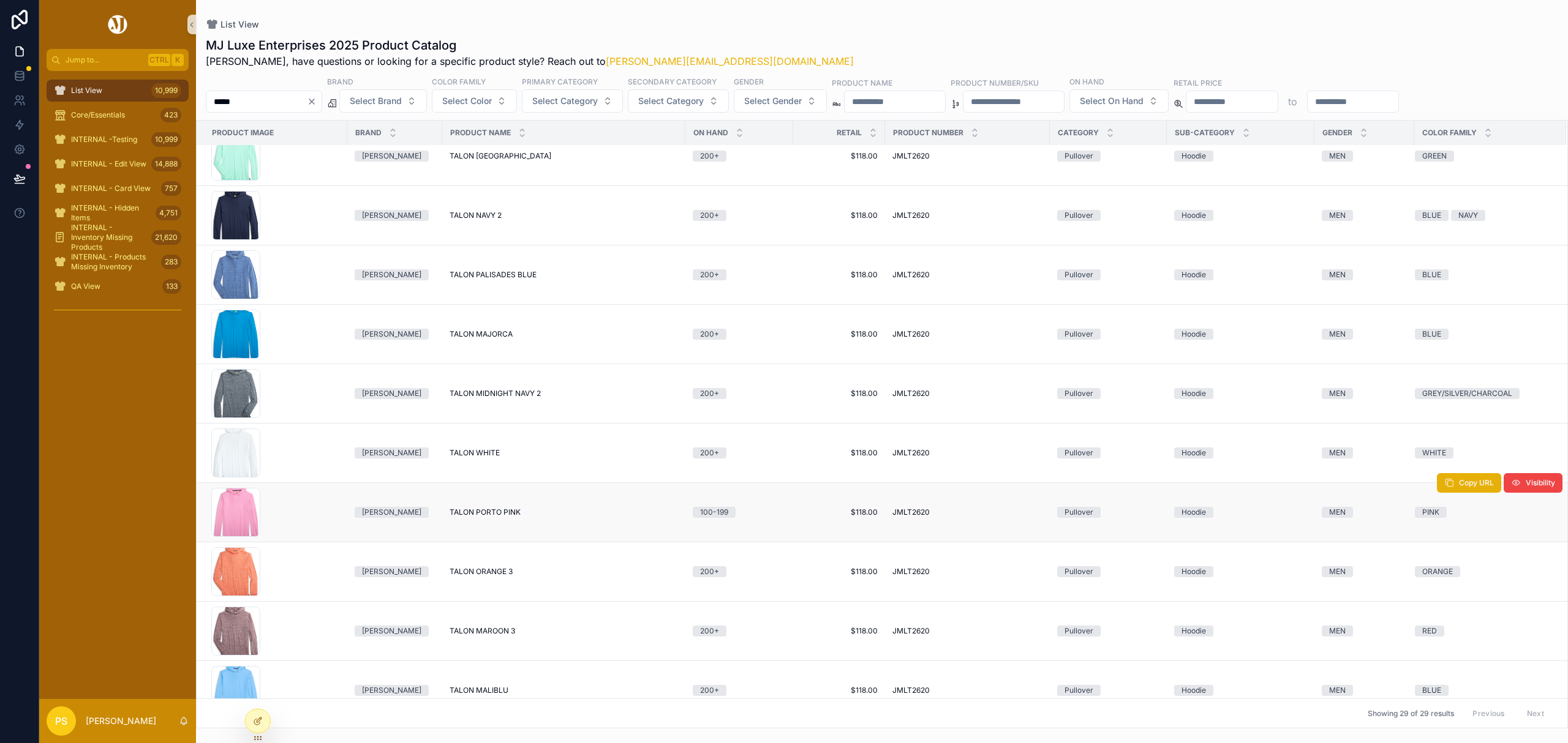
scroll to position [1147, 0]
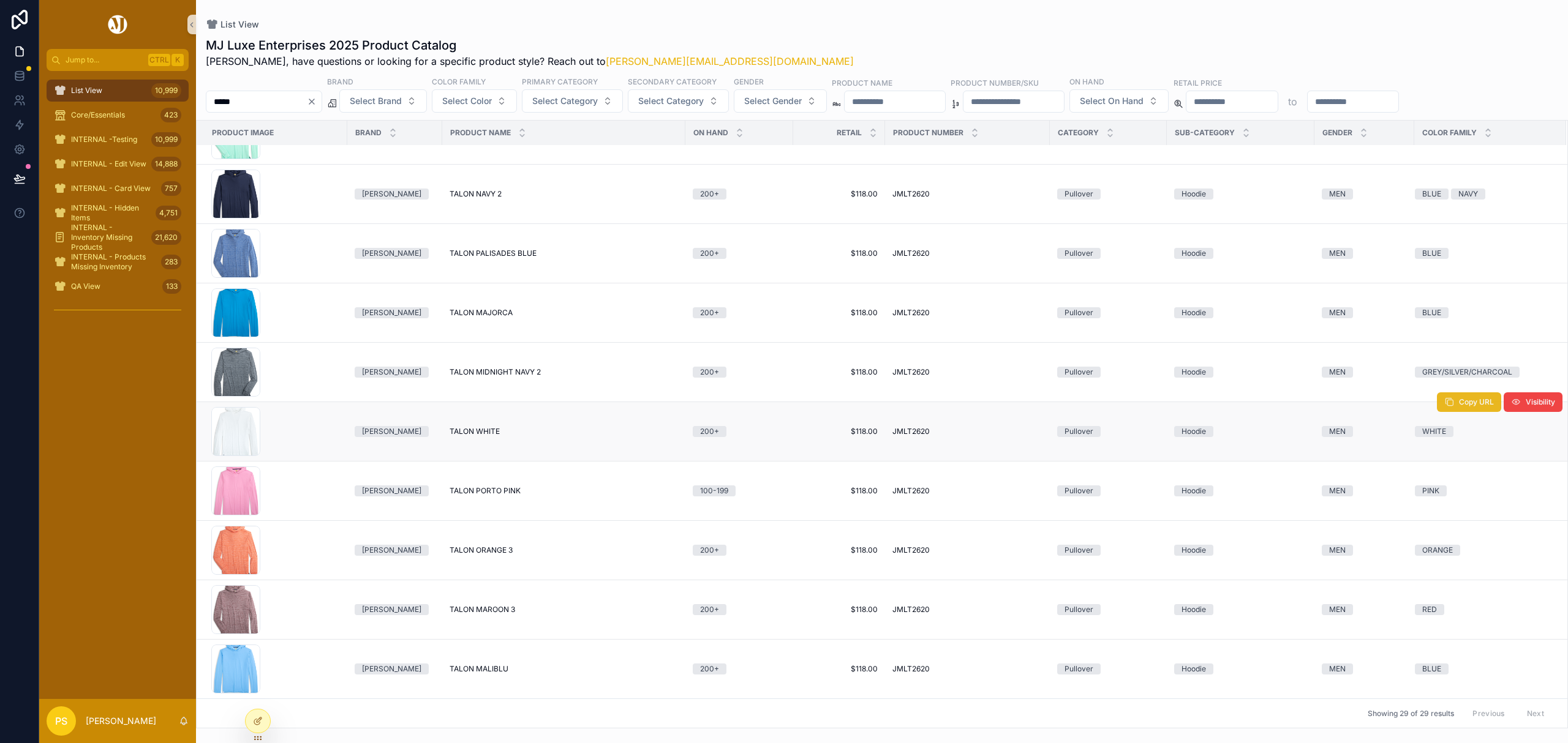
click at [1459, 397] on span "Copy URL" at bounding box center [1477, 402] width 35 height 10
click at [307, 98] on input "*****" at bounding box center [256, 101] width 100 height 17
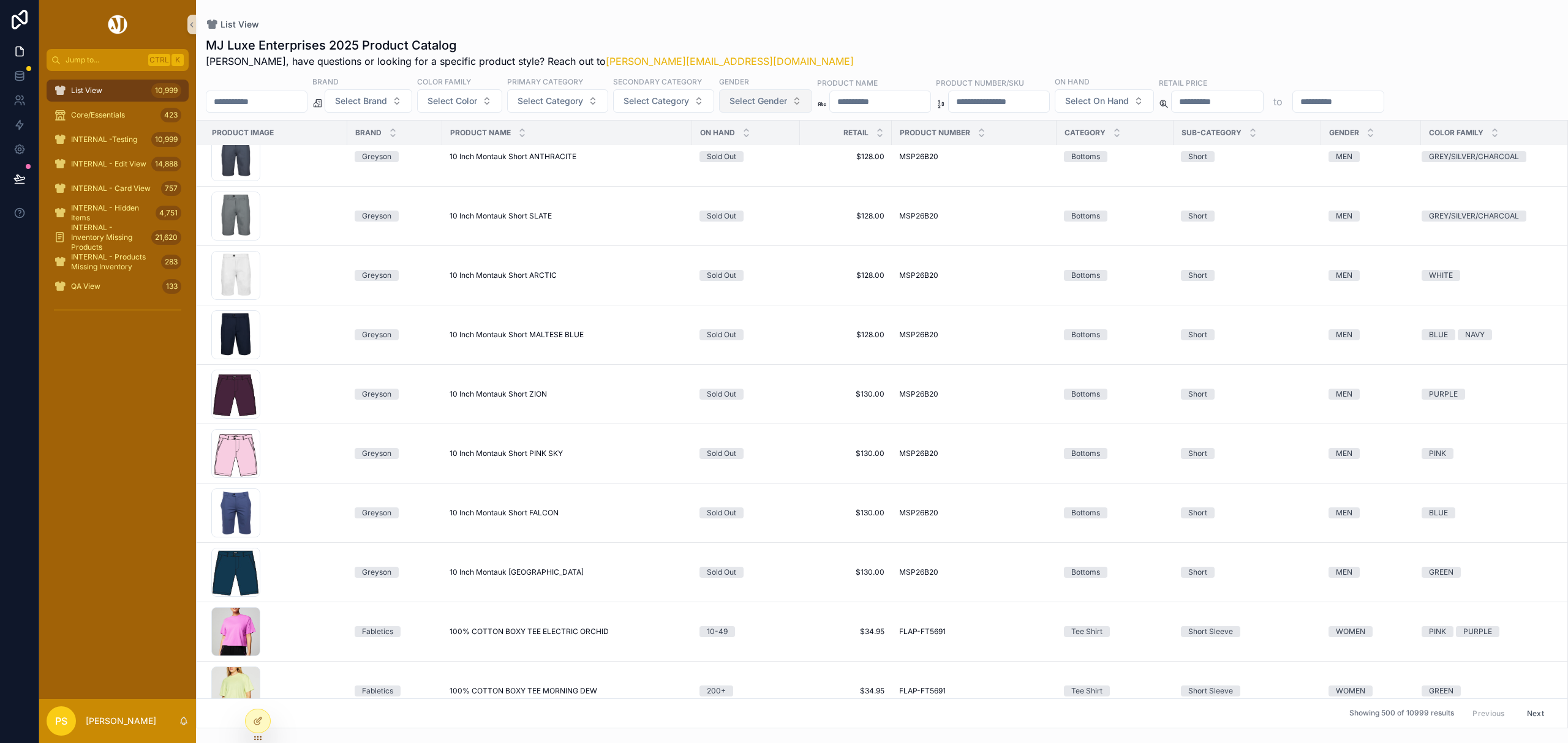
click at [775, 104] on span "Select Gender" at bounding box center [758, 101] width 58 height 12
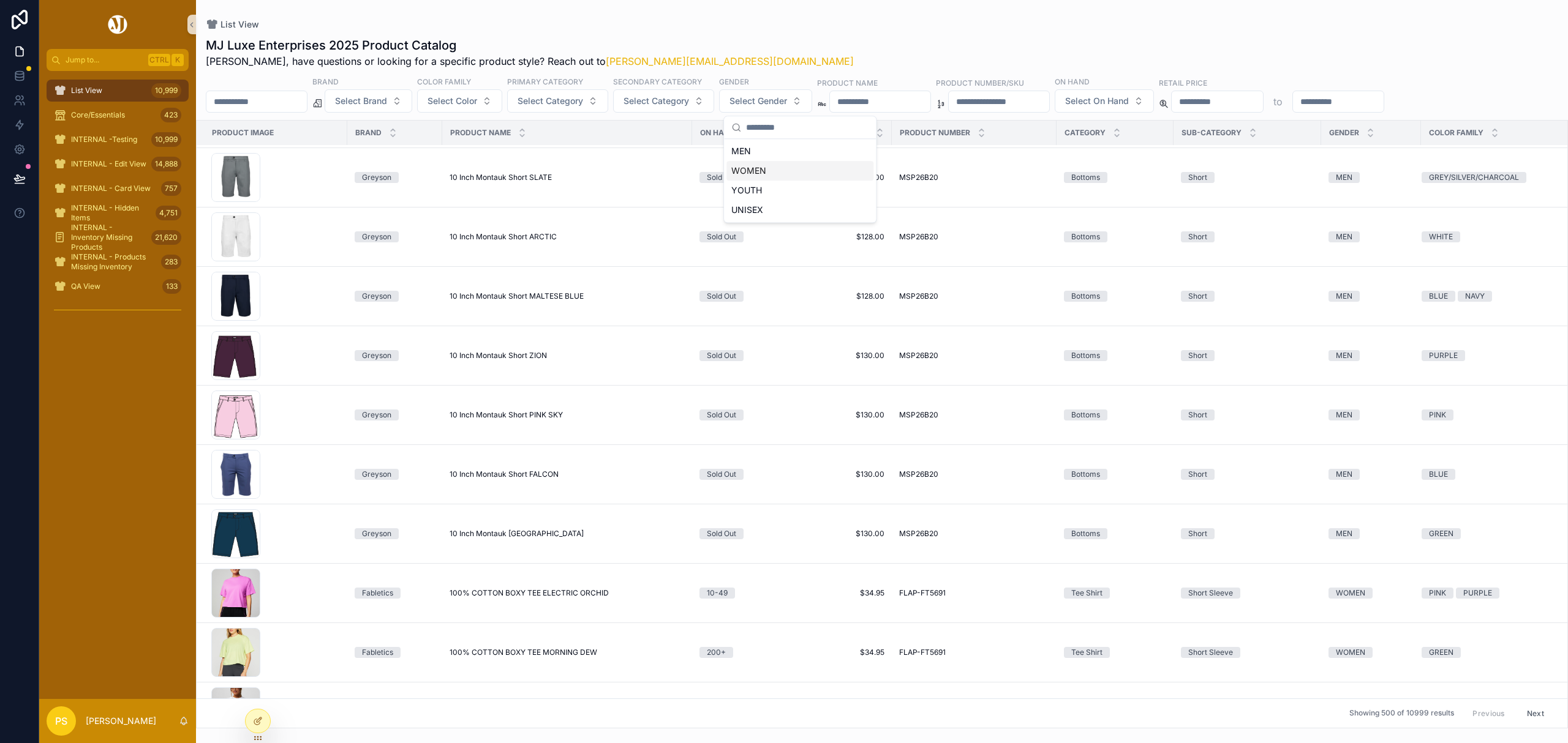
click at [750, 173] on div "WOMEN" at bounding box center [800, 171] width 147 height 20
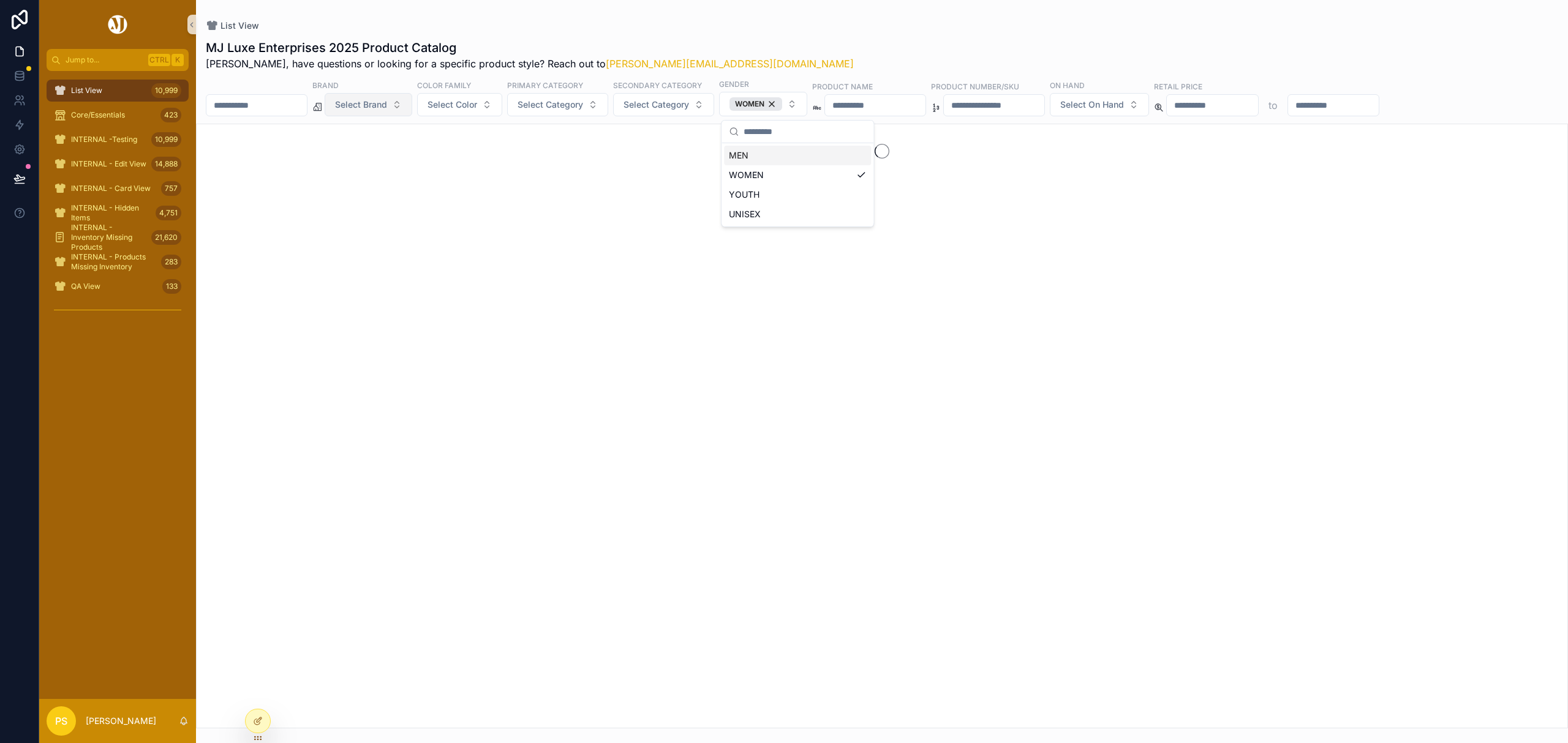
click at [387, 105] on span "Select Brand" at bounding box center [361, 105] width 52 height 12
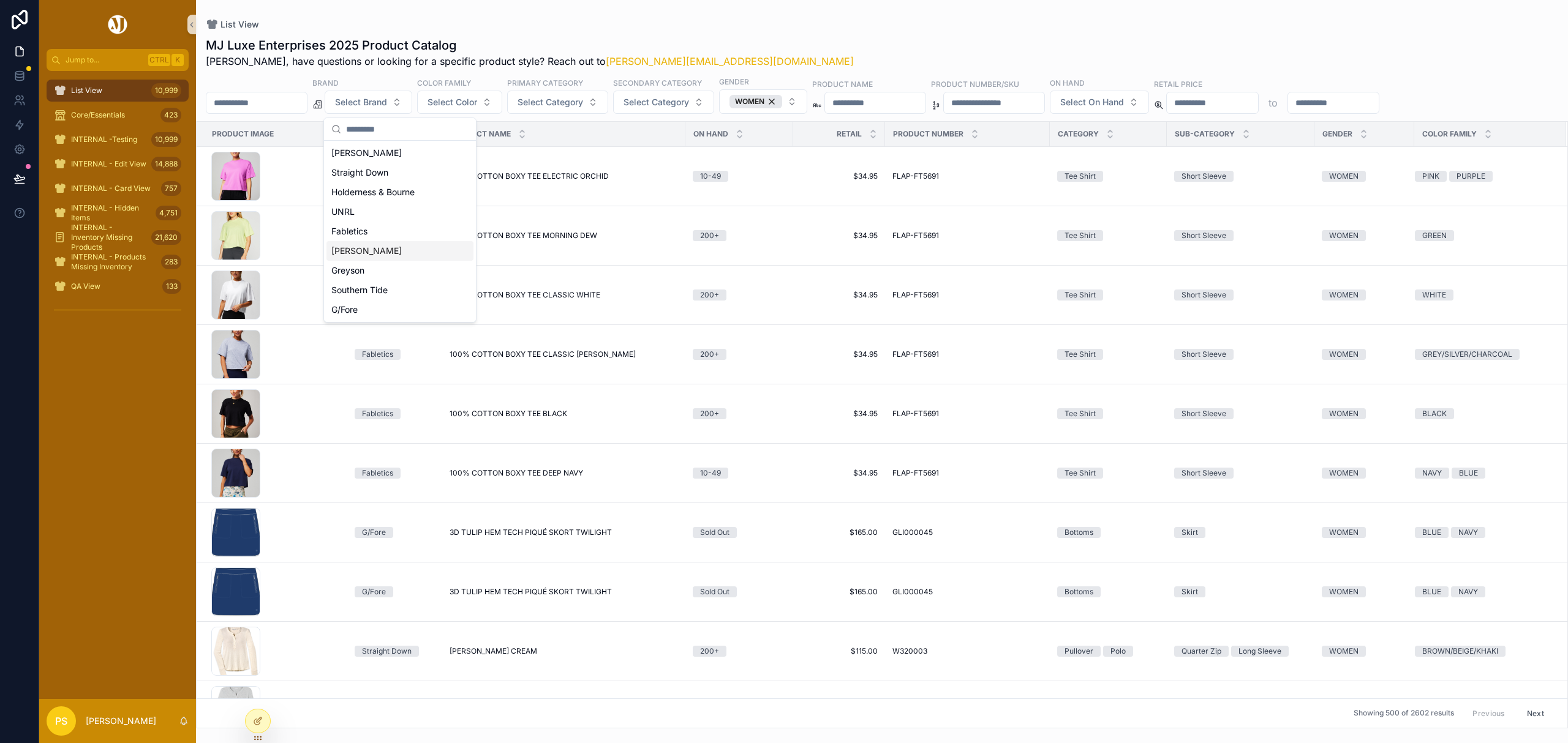
click at [367, 250] on div "Johnnie-O" at bounding box center [400, 251] width 147 height 20
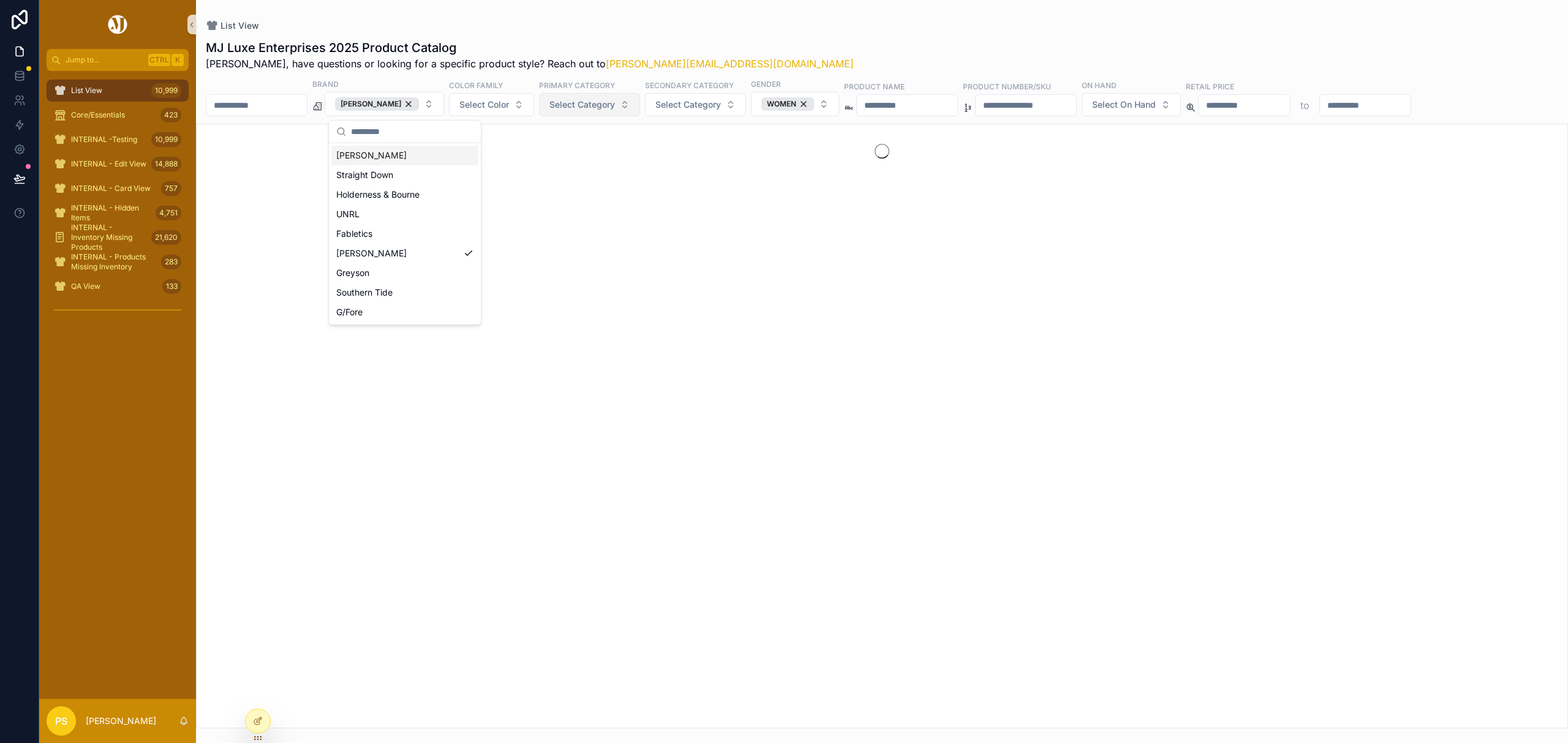
click at [614, 103] on span "Select Category" at bounding box center [582, 105] width 66 height 12
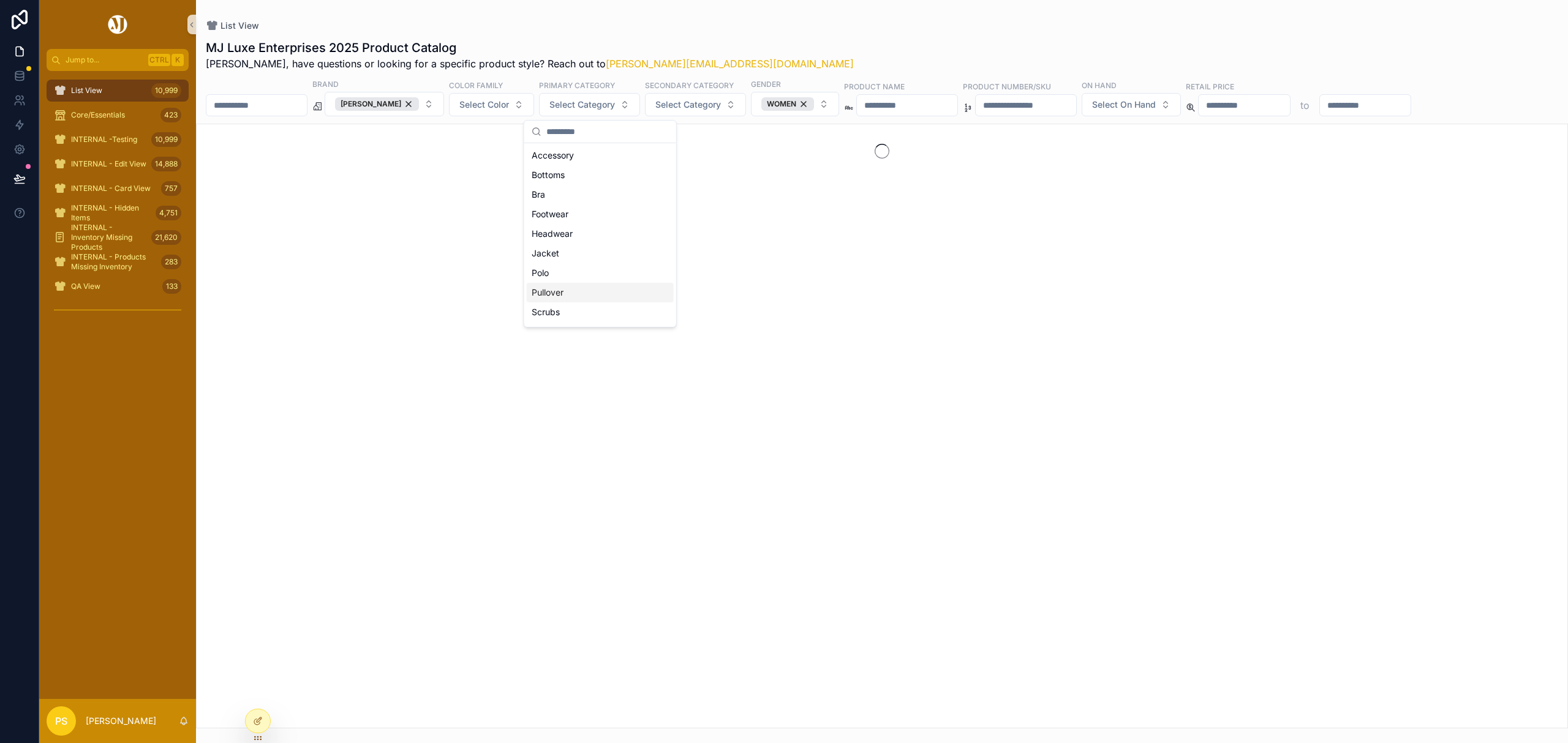
click at [567, 295] on div "Pullover" at bounding box center [600, 293] width 147 height 20
click at [682, 105] on span "Select Category" at bounding box center [675, 105] width 66 height 12
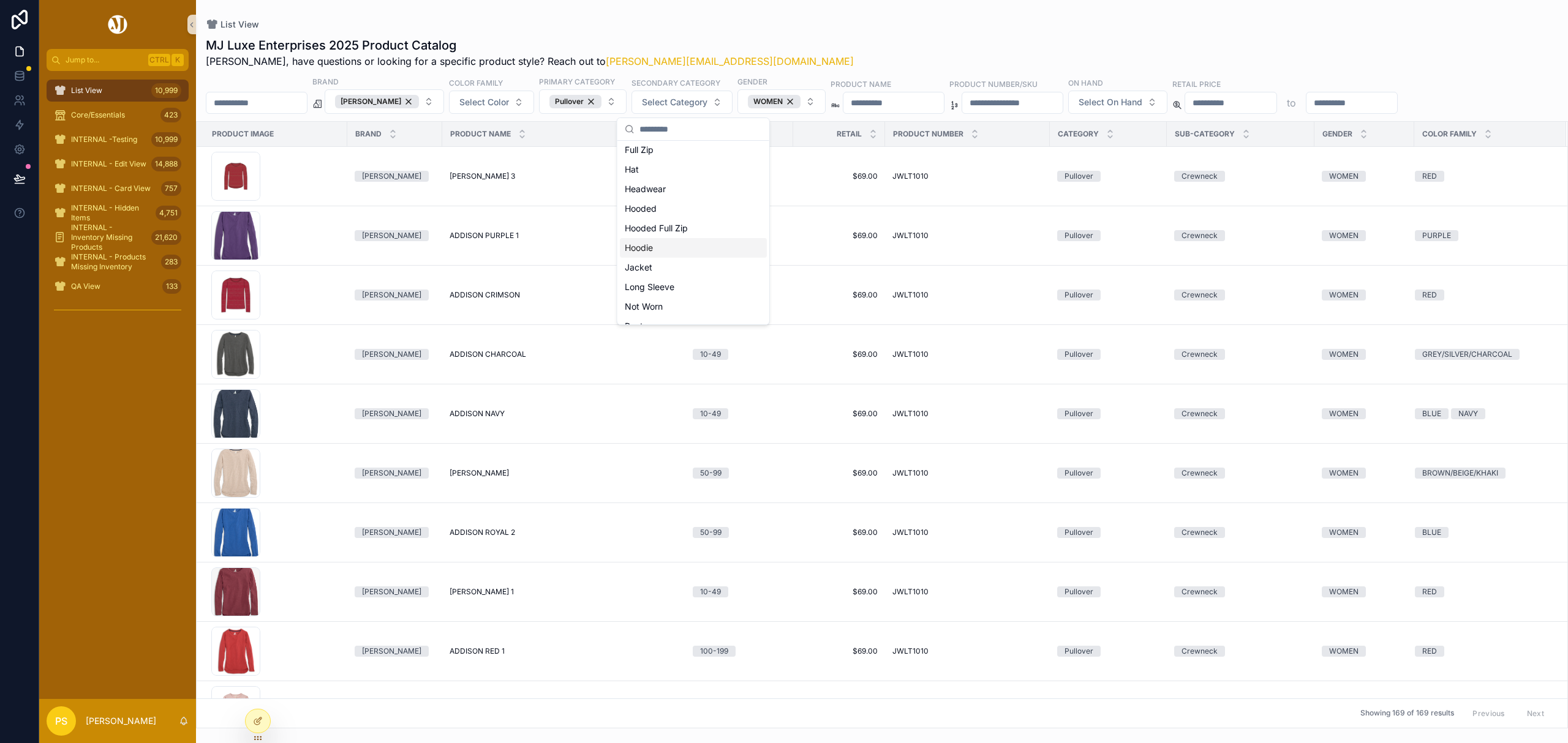
click at [668, 247] on div "Hoodie" at bounding box center [693, 248] width 147 height 20
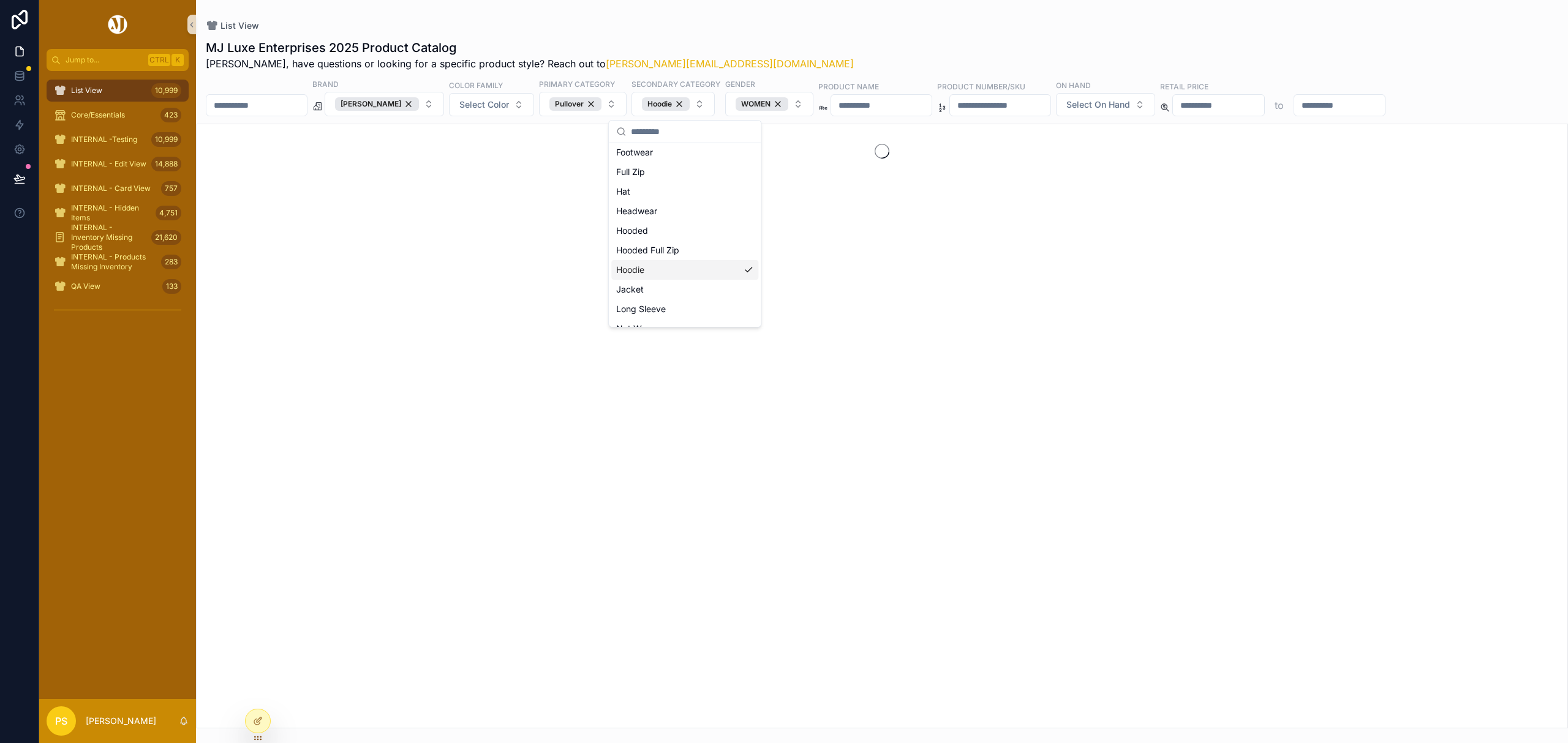
scroll to position [101, 0]
click at [856, 11] on div "List View MJ Luxe Enterprises 2025 Product Catalog Philip, have questions or lo…" at bounding box center [882, 364] width 1372 height 728
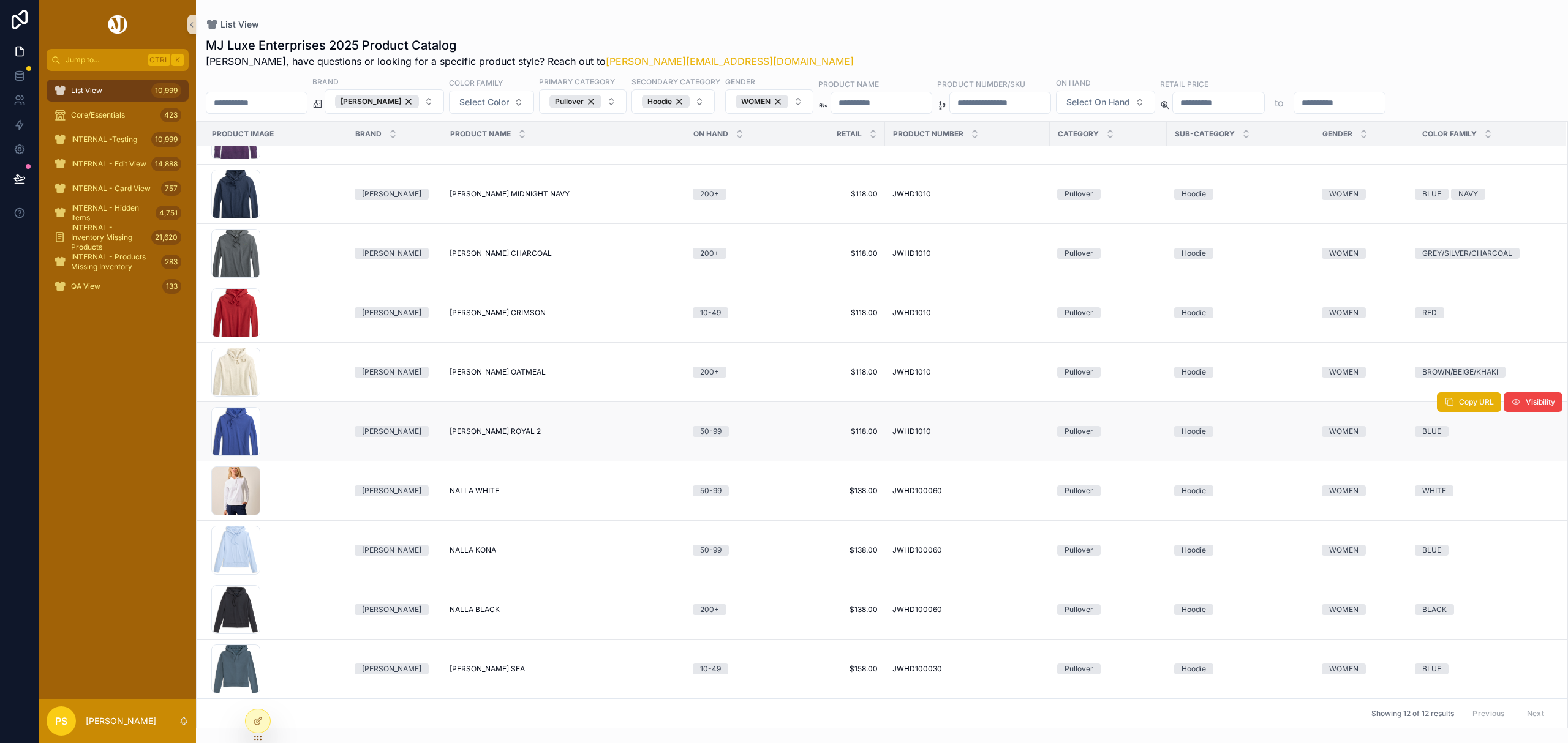
scroll to position [175, 0]
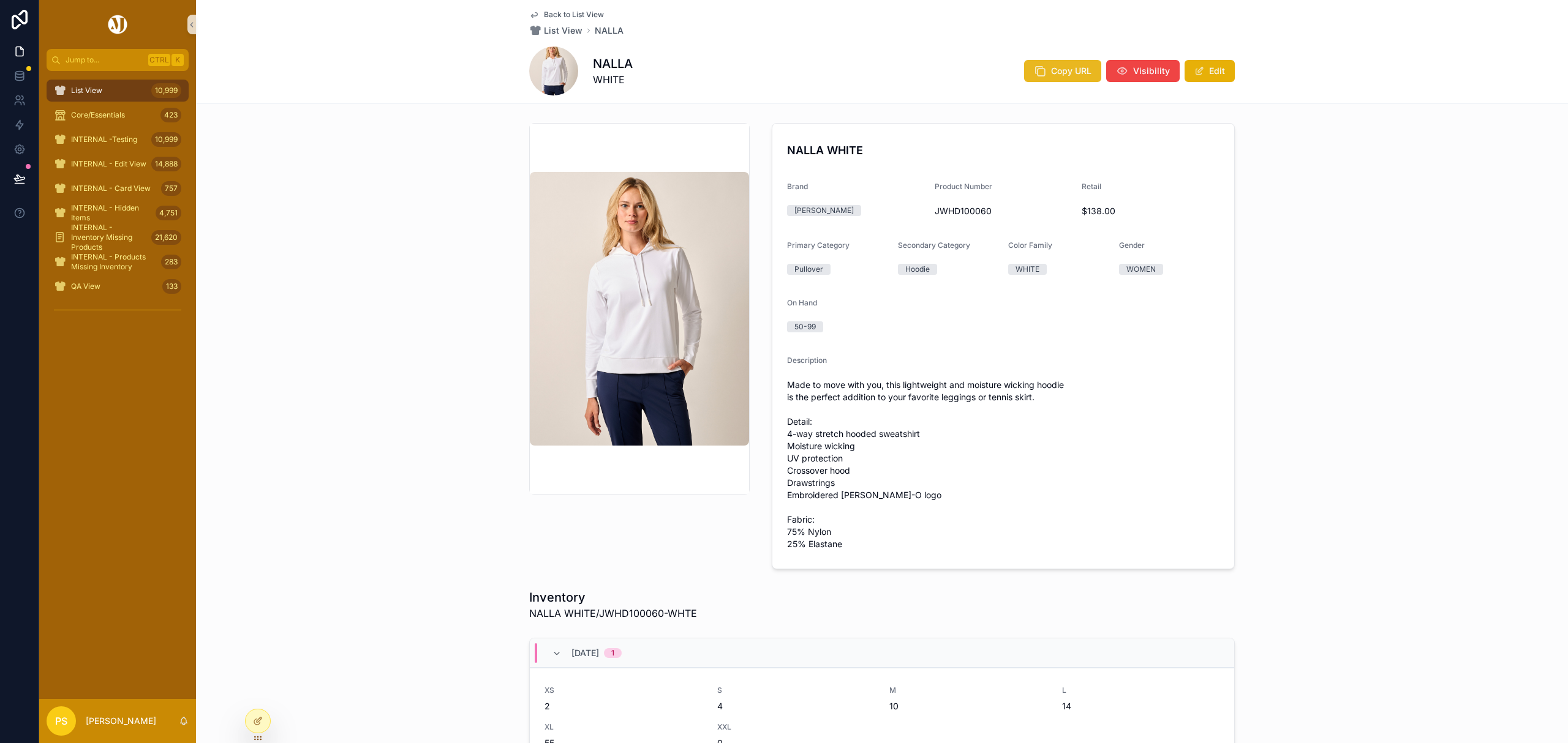
click at [1053, 70] on span "Copy URL" at bounding box center [1071, 71] width 40 height 12
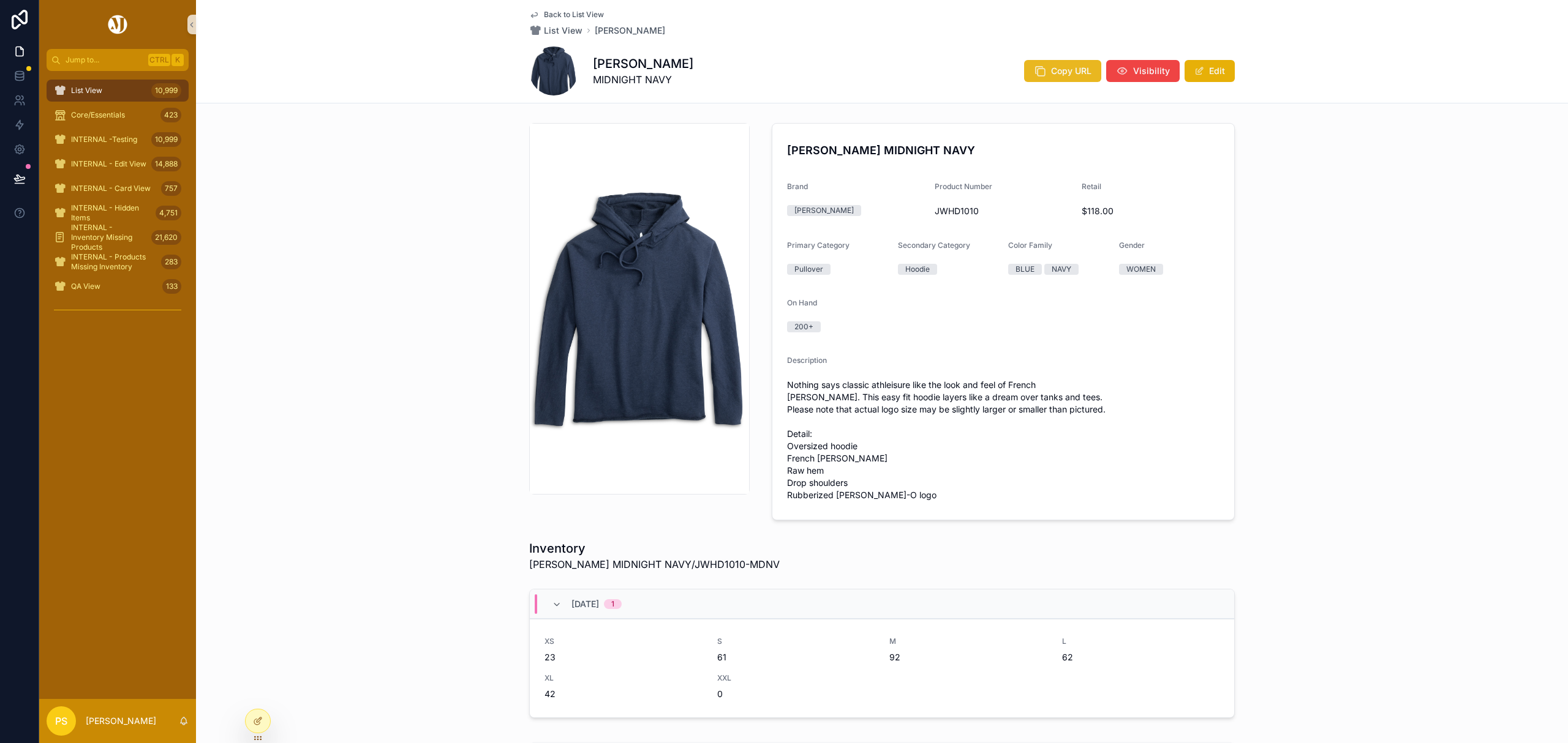
click at [1071, 71] on span "Copy URL" at bounding box center [1071, 71] width 40 height 12
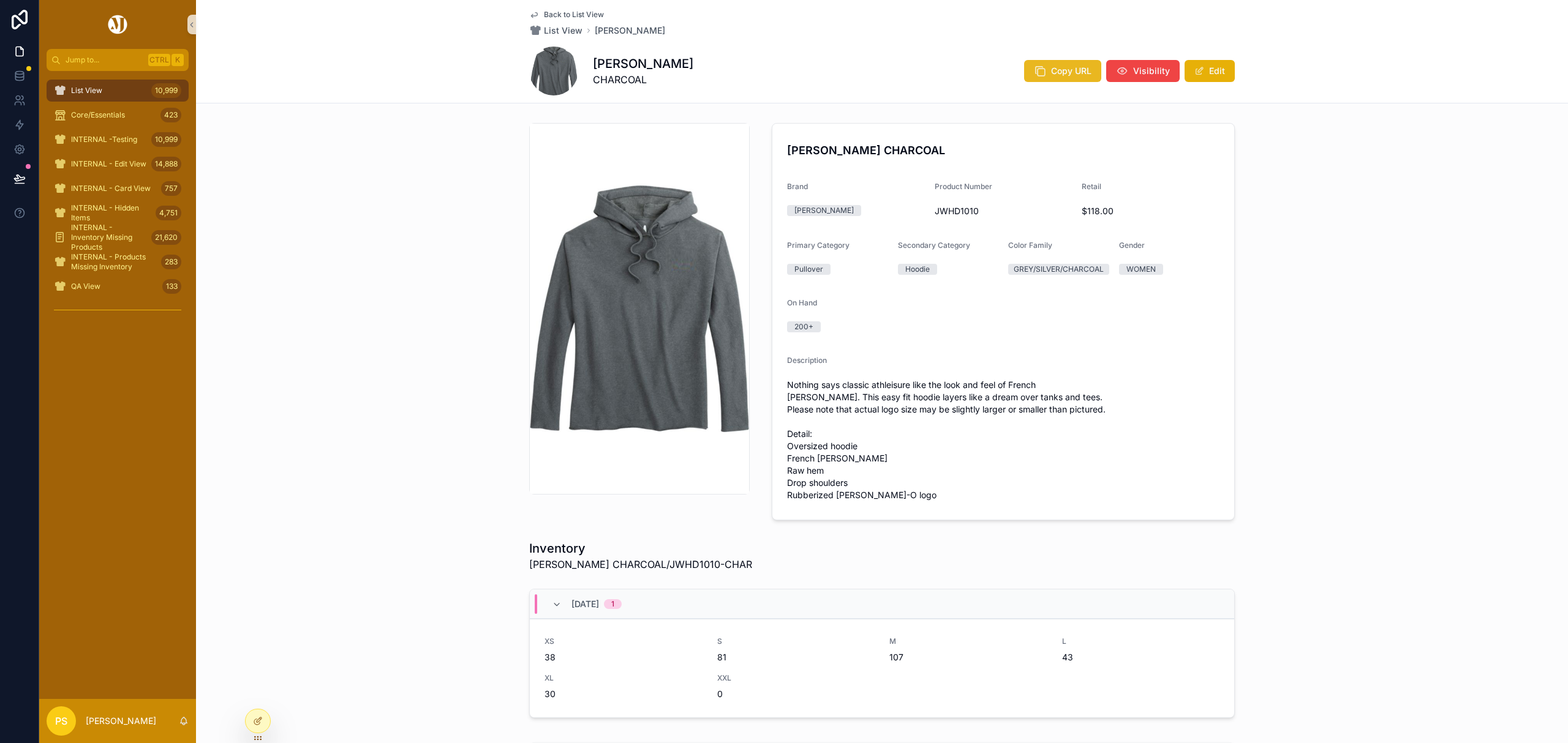
click at [1043, 70] on button "Copy URL" at bounding box center [1062, 71] width 77 height 22
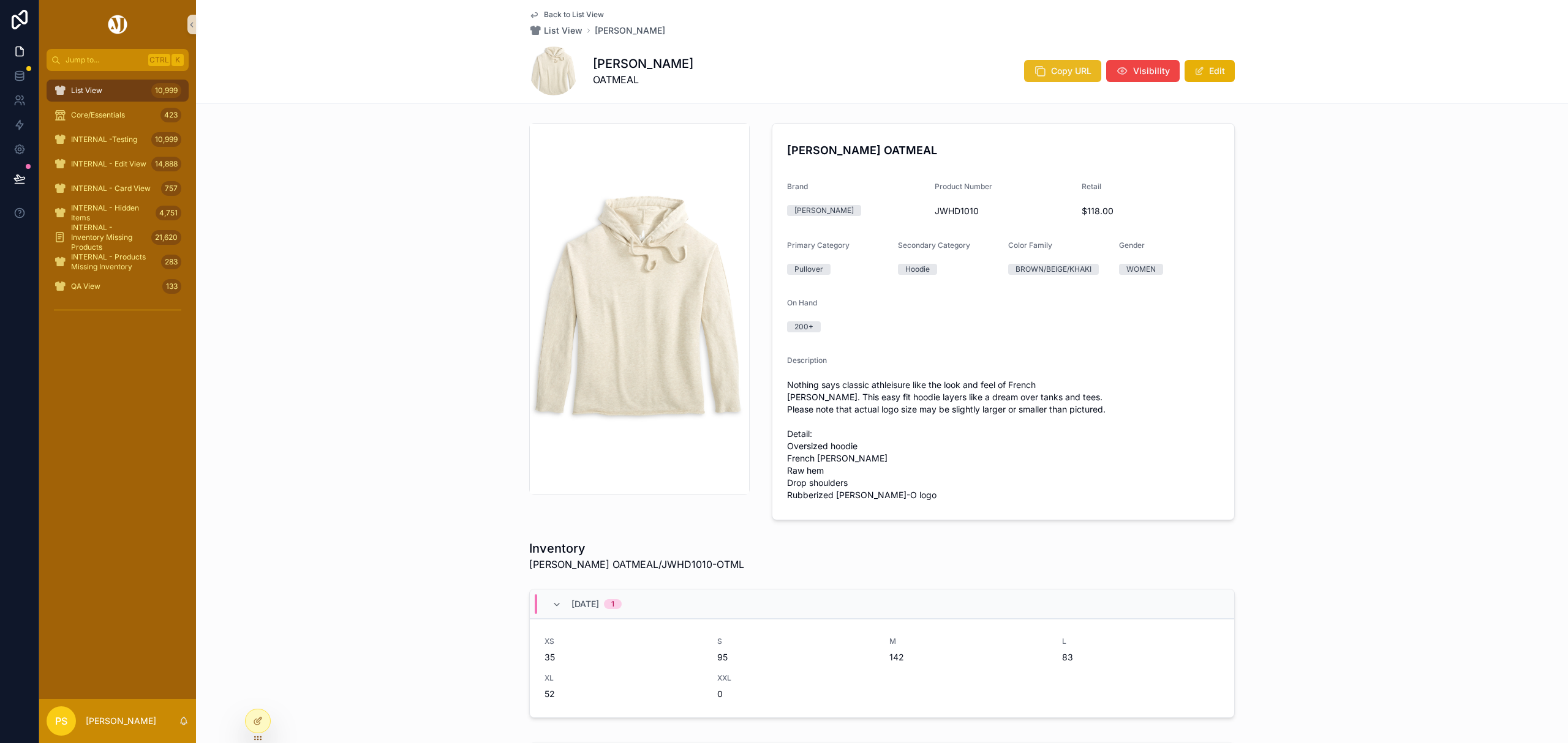
click at [1045, 72] on button "Copy URL" at bounding box center [1062, 71] width 77 height 22
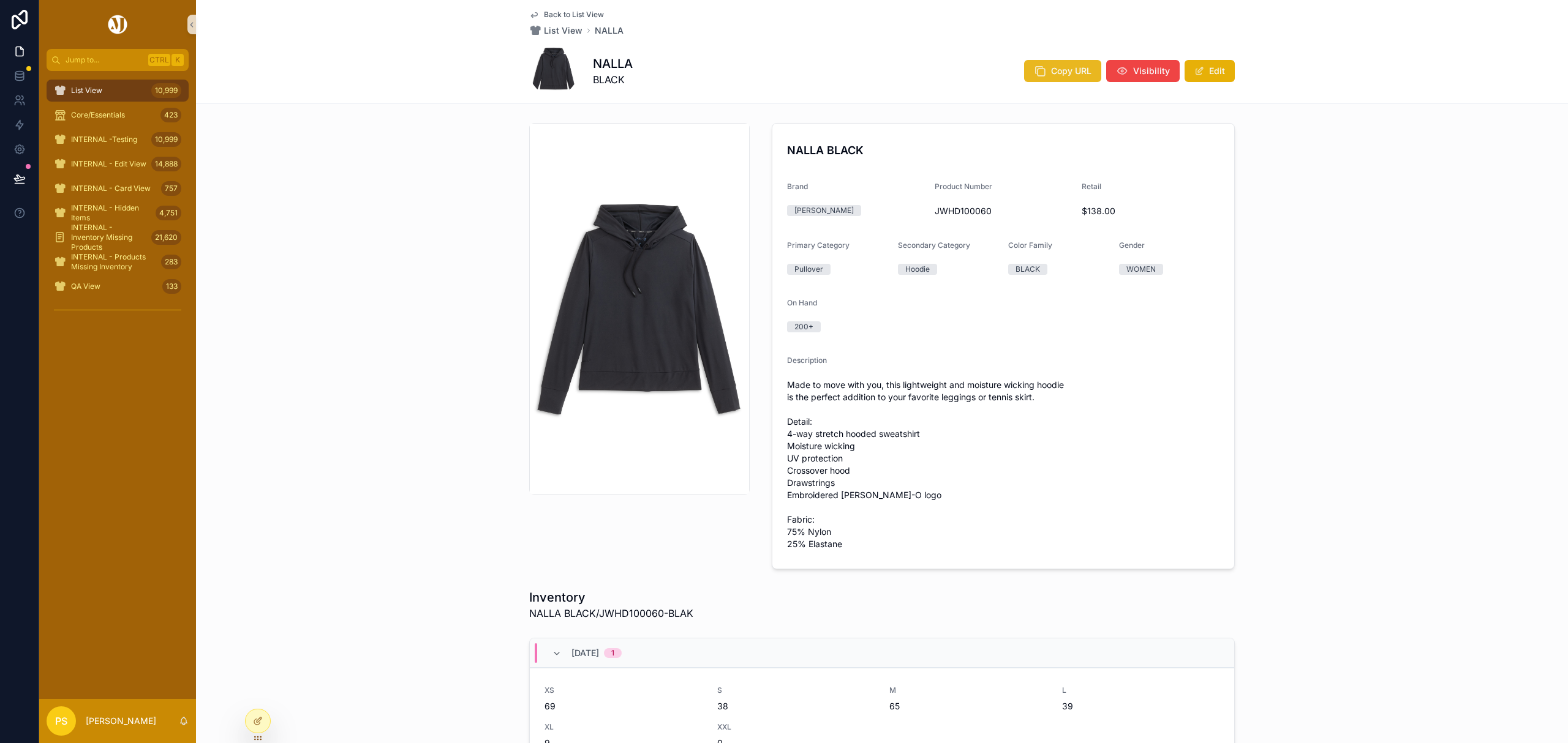
click at [1069, 70] on span "Copy URL" at bounding box center [1071, 71] width 40 height 12
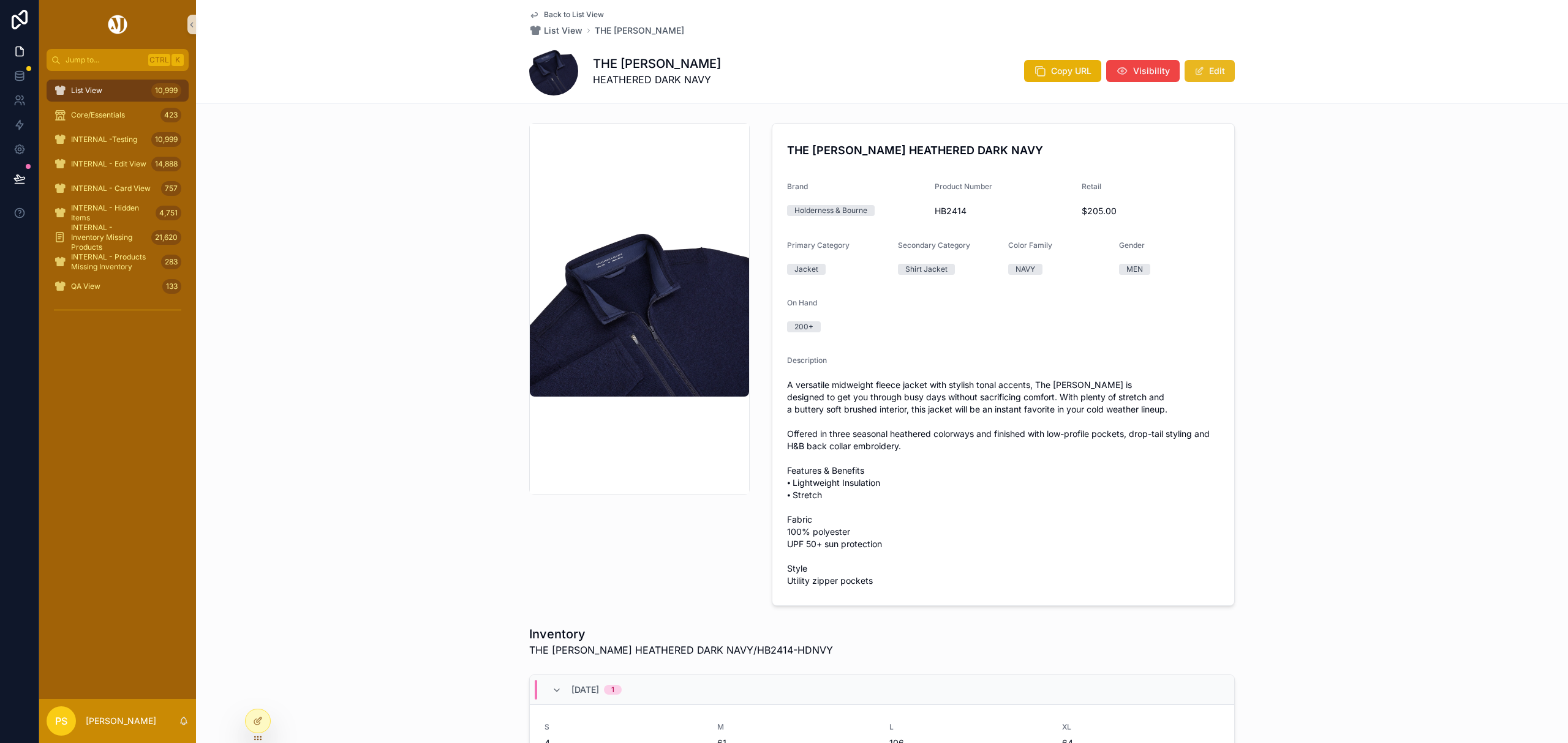
click at [1203, 74] on button "Edit" at bounding box center [1209, 71] width 50 height 22
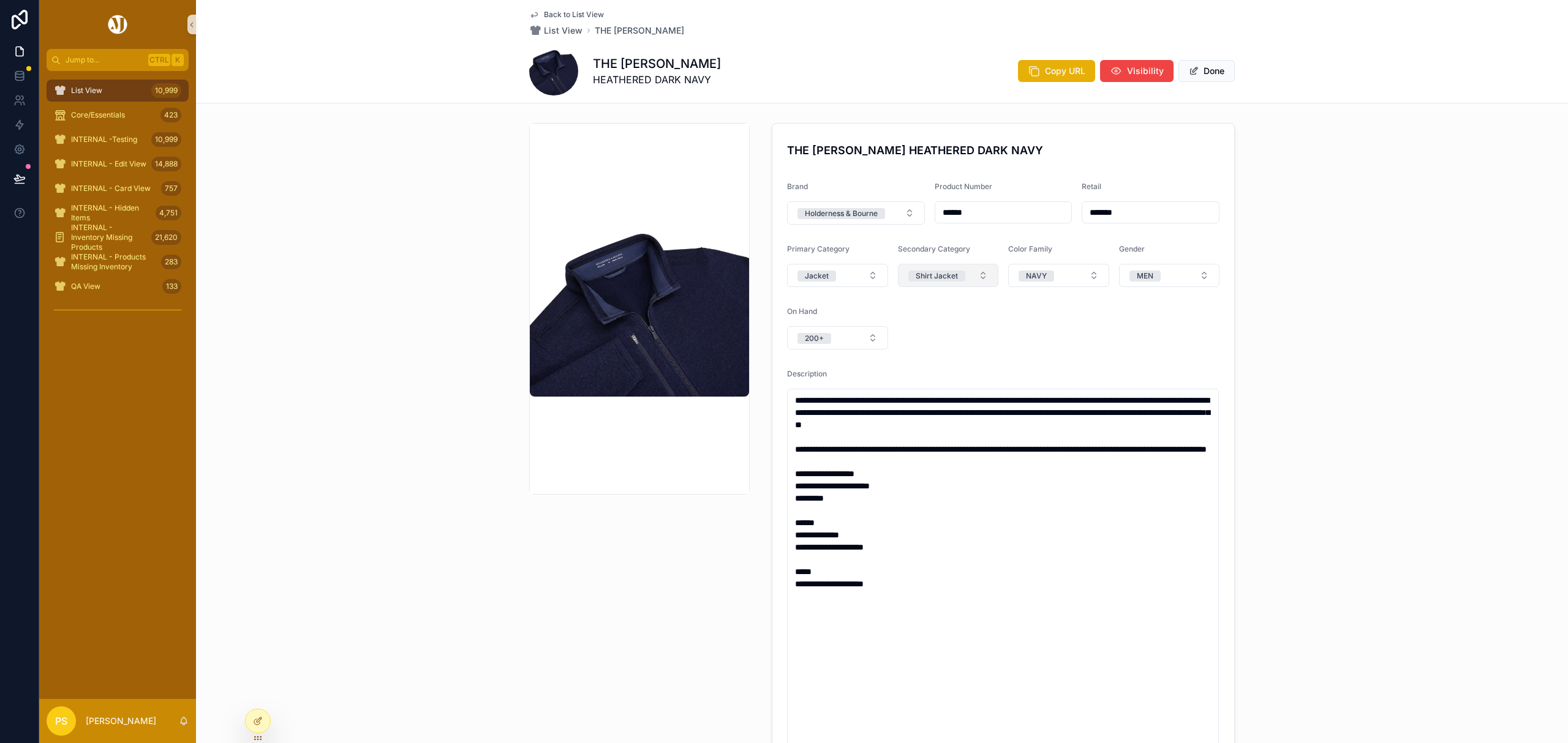
click at [947, 274] on div "Shirt Jacket" at bounding box center [936, 275] width 42 height 11
click at [951, 275] on span "Select a Catalog Category - Secondary" at bounding box center [940, 275] width 66 height 12
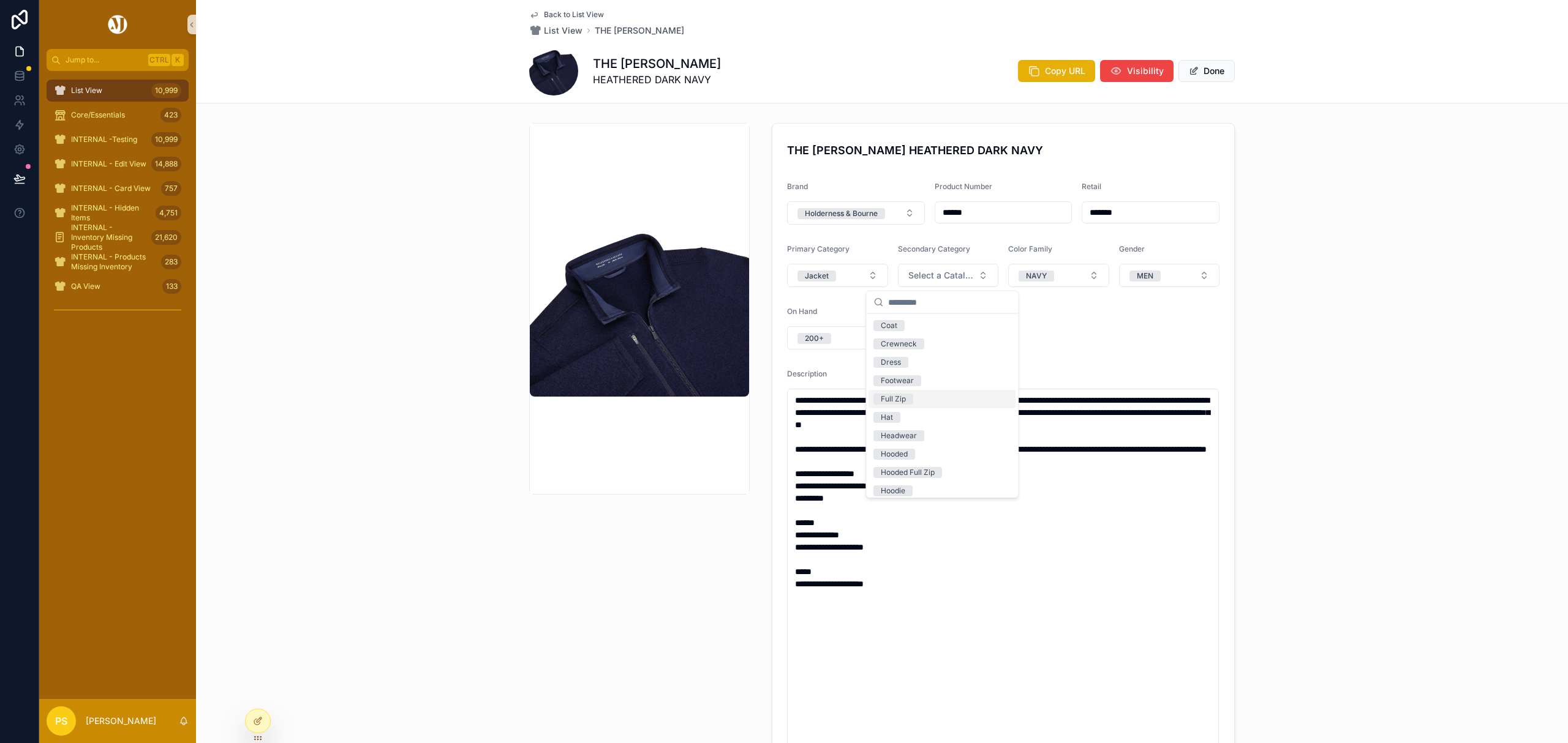
click at [922, 397] on div "Full Zip" at bounding box center [942, 399] width 147 height 19
click at [1363, 285] on div "**********" at bounding box center [882, 453] width 1372 height 669
click at [1206, 70] on button "Done" at bounding box center [1206, 71] width 56 height 22
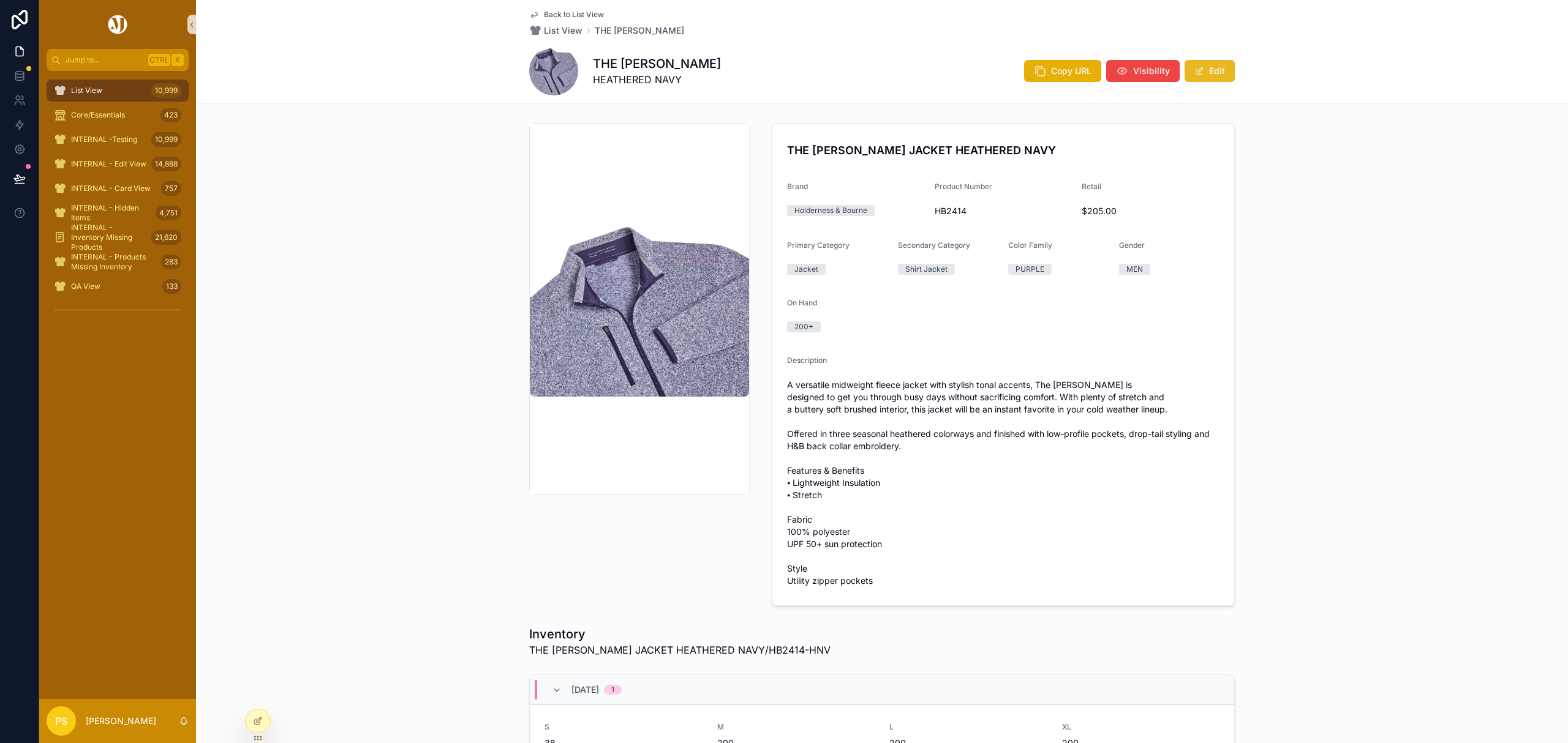
click at [1210, 72] on button "Edit" at bounding box center [1209, 71] width 50 height 22
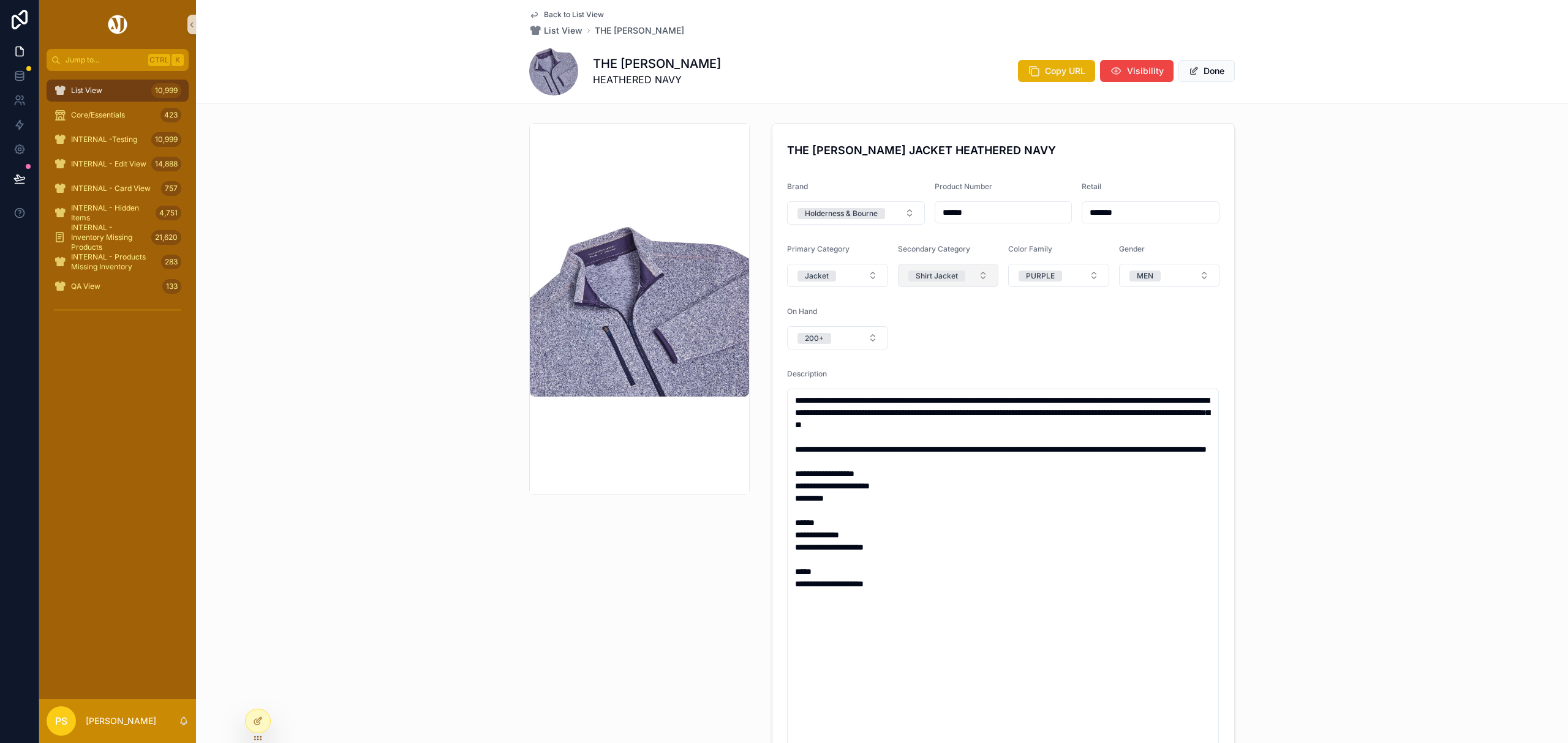
click at [945, 275] on div "Shirt Jacket" at bounding box center [936, 275] width 42 height 11
click at [962, 276] on span "Select a Catalog Category - Secondary" at bounding box center [940, 275] width 66 height 12
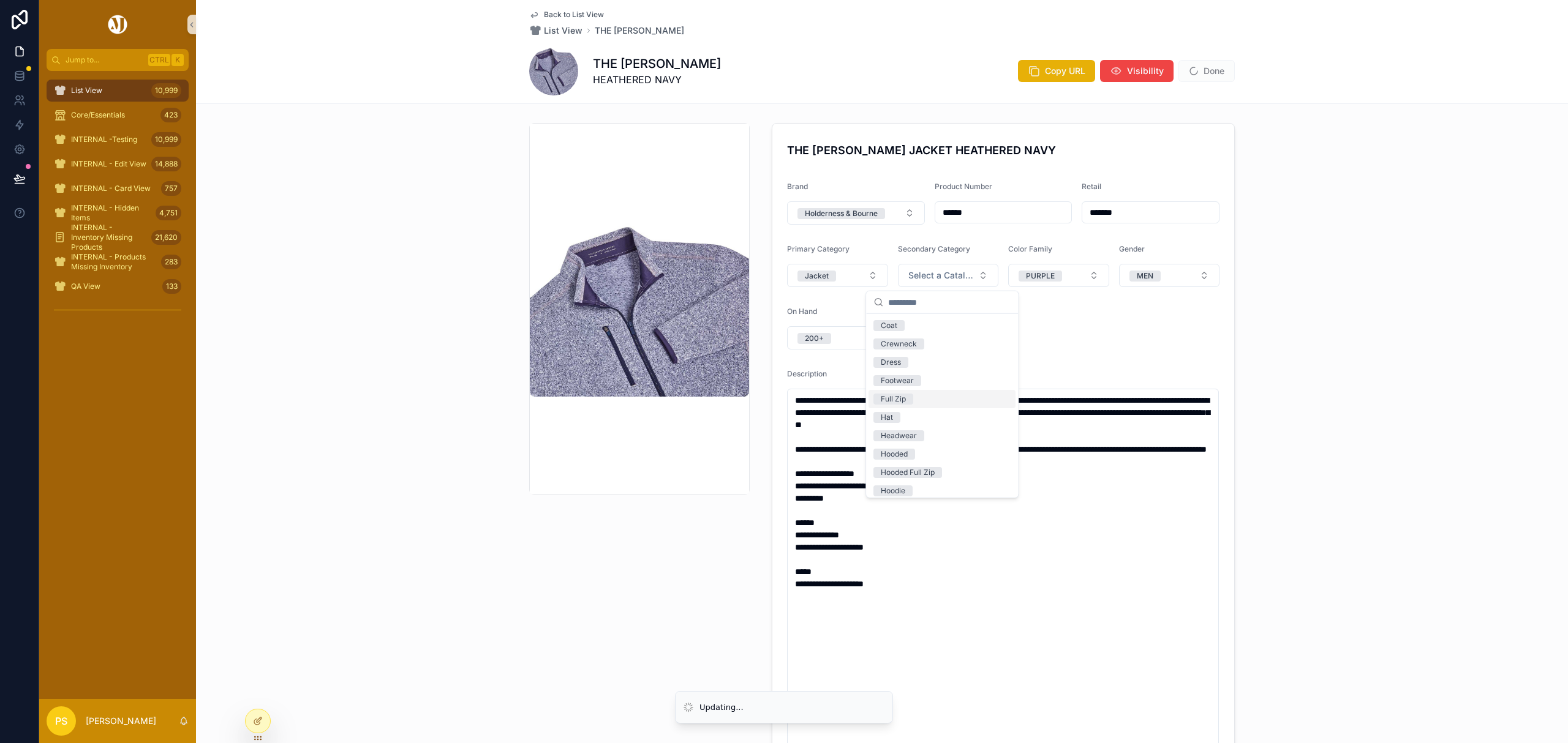
click at [924, 405] on div "Full Zip" at bounding box center [942, 399] width 147 height 19
click at [1334, 323] on div "**********" at bounding box center [882, 453] width 1372 height 669
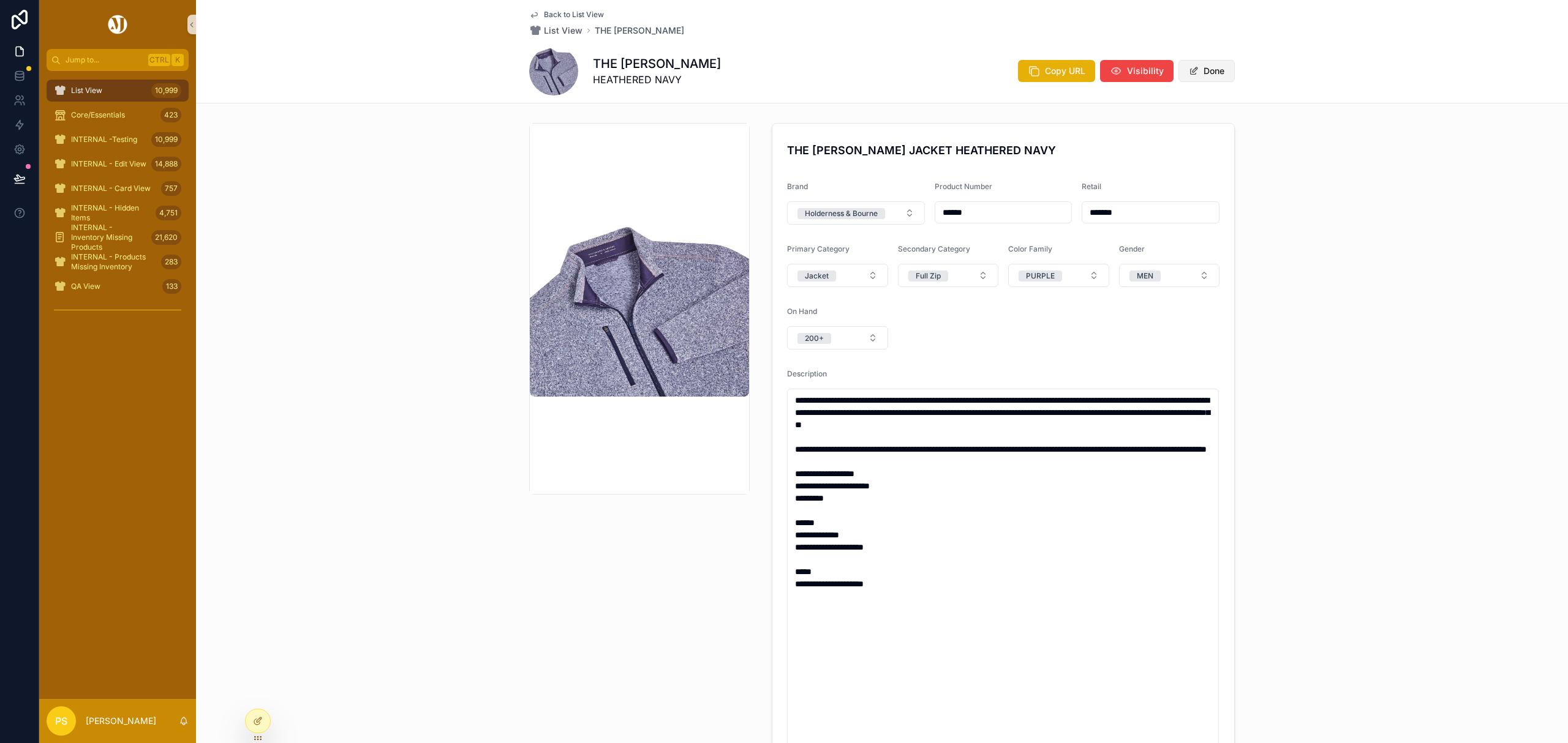
click at [1205, 77] on button "Done" at bounding box center [1206, 71] width 56 height 22
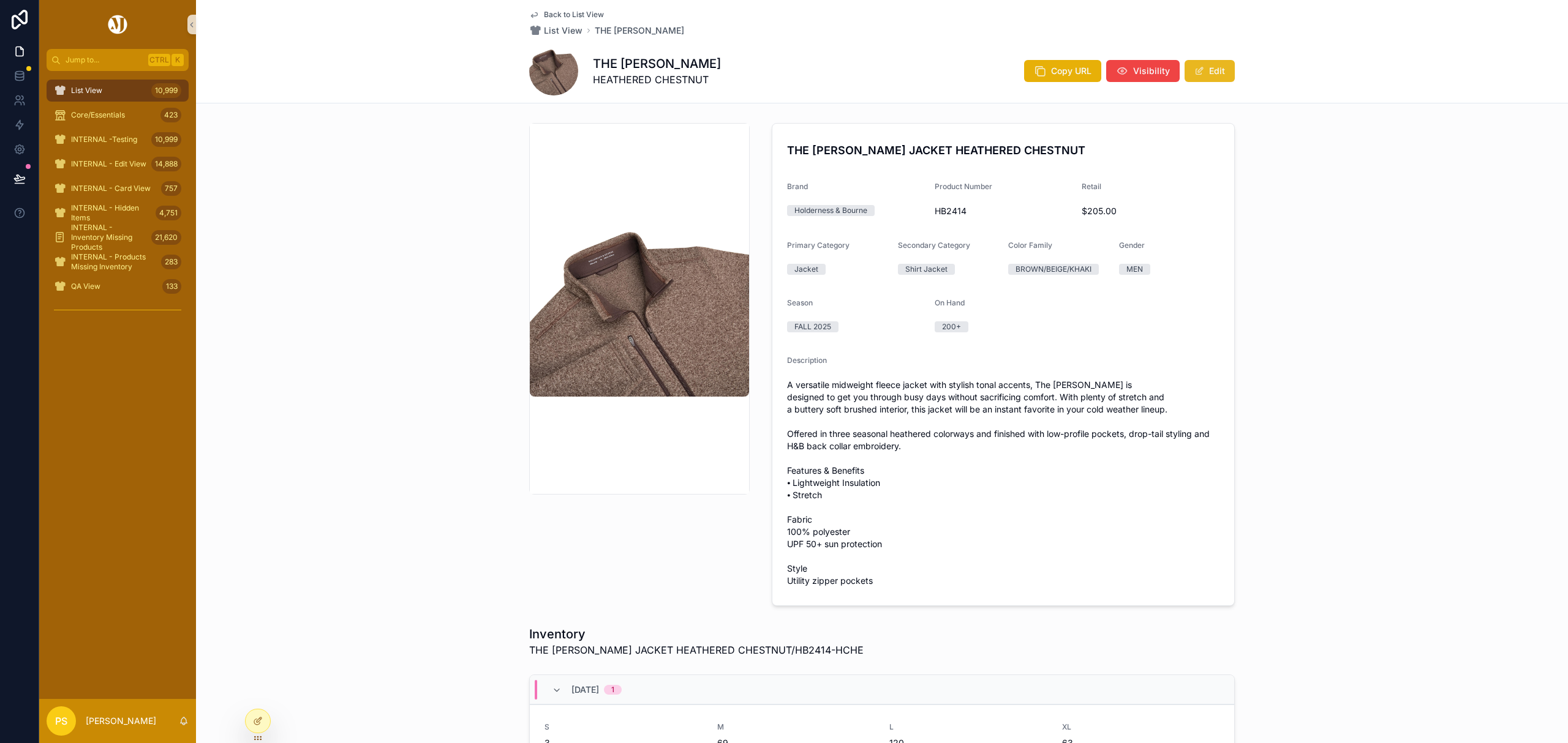
click at [1201, 75] on button "Edit" at bounding box center [1209, 71] width 50 height 22
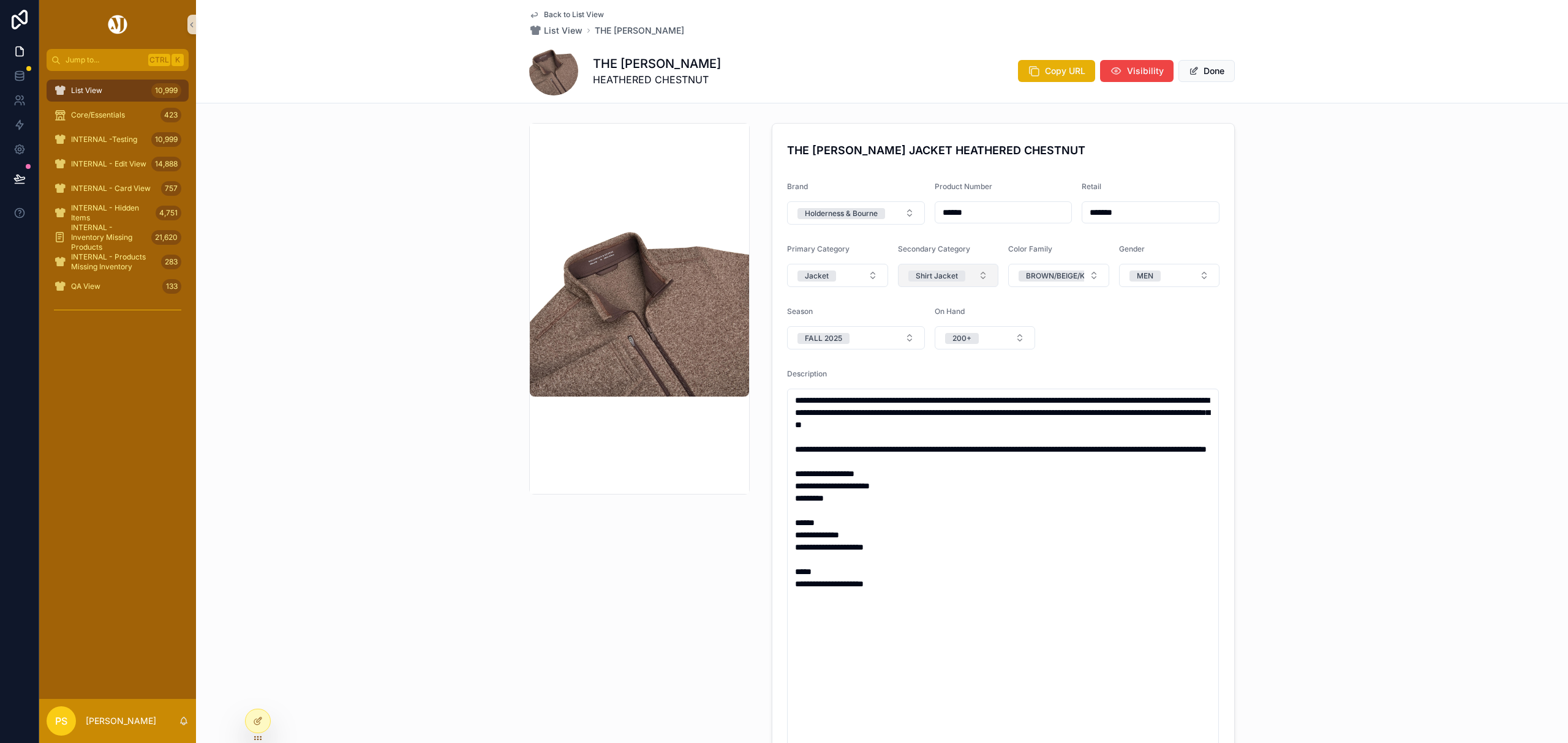
click at [942, 279] on div "Shirt Jacket" at bounding box center [936, 275] width 42 height 11
click at [955, 277] on span "Select a Catalog Category - Secondary" at bounding box center [940, 275] width 66 height 12
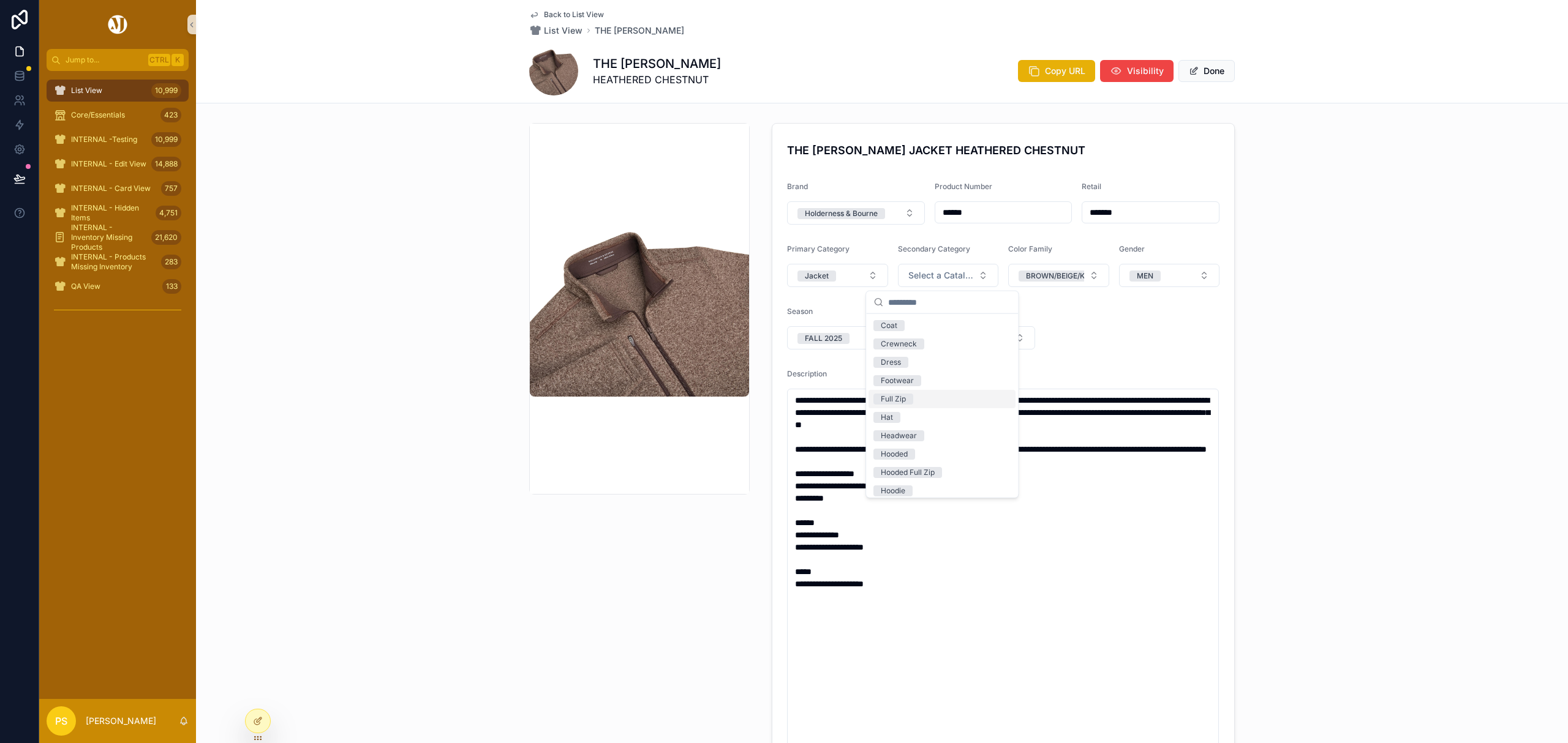
click at [910, 400] on span "Full Zip" at bounding box center [893, 399] width 40 height 11
click at [1215, 73] on button "Done" at bounding box center [1206, 71] width 56 height 22
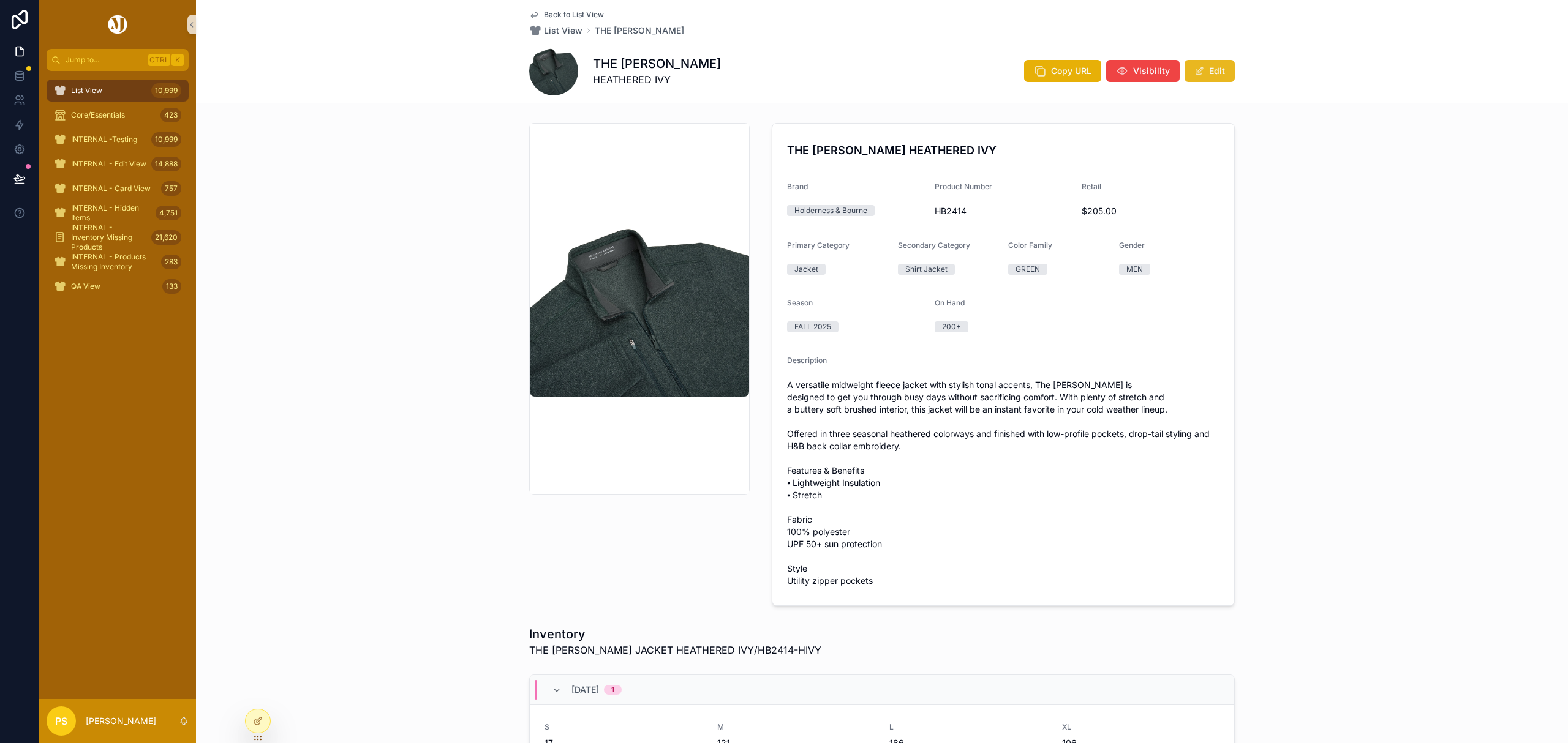
click at [1205, 72] on button "Edit" at bounding box center [1209, 71] width 50 height 22
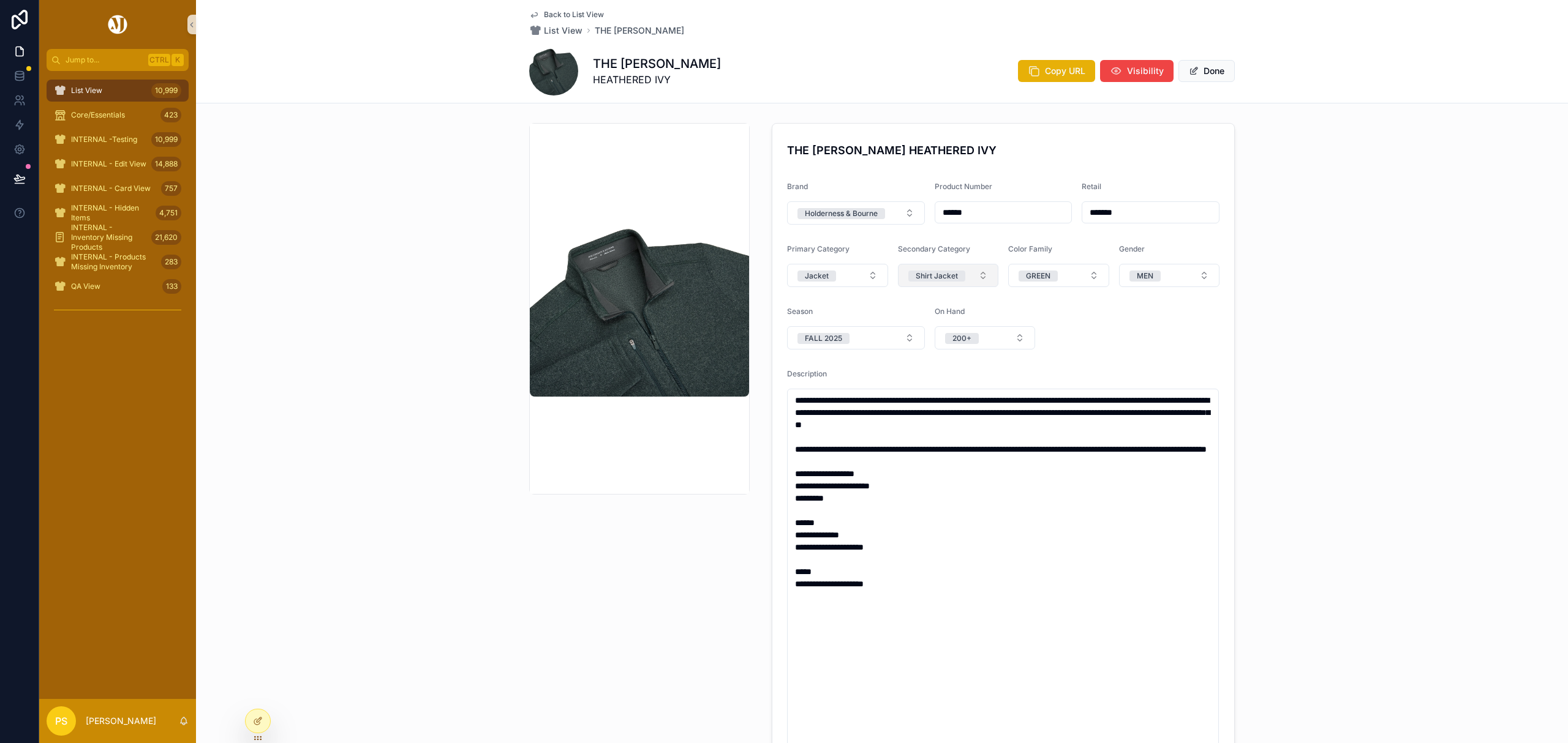
click at [944, 274] on div "Shirt Jacket" at bounding box center [936, 275] width 42 height 11
click at [954, 280] on span "Select a Catalog Category - Secondary" at bounding box center [940, 275] width 66 height 12
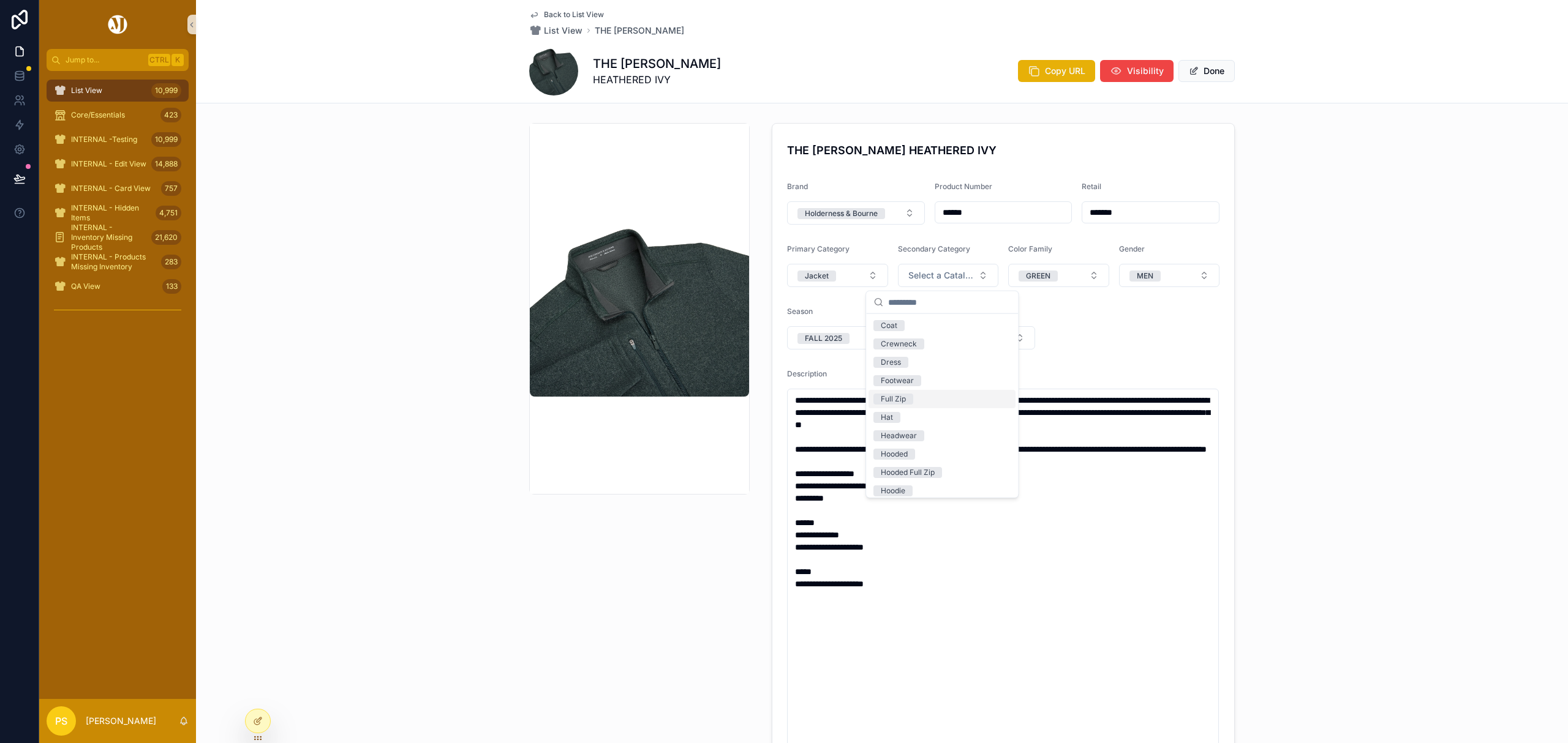
click at [906, 400] on span "Full Zip" at bounding box center [893, 399] width 40 height 11
click at [1299, 314] on div "**********" at bounding box center [882, 453] width 1372 height 669
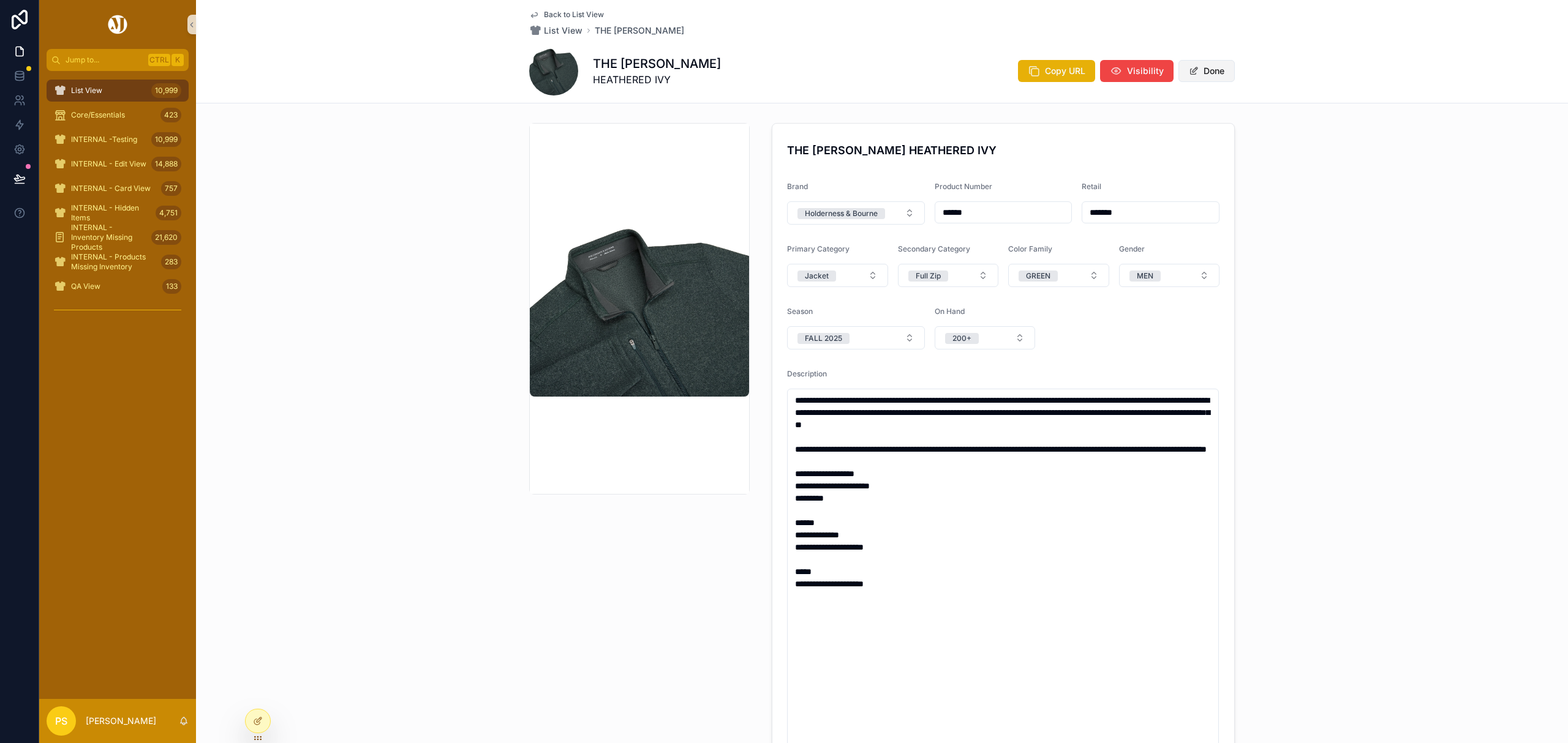
click at [1209, 72] on button "Done" at bounding box center [1206, 71] width 56 height 22
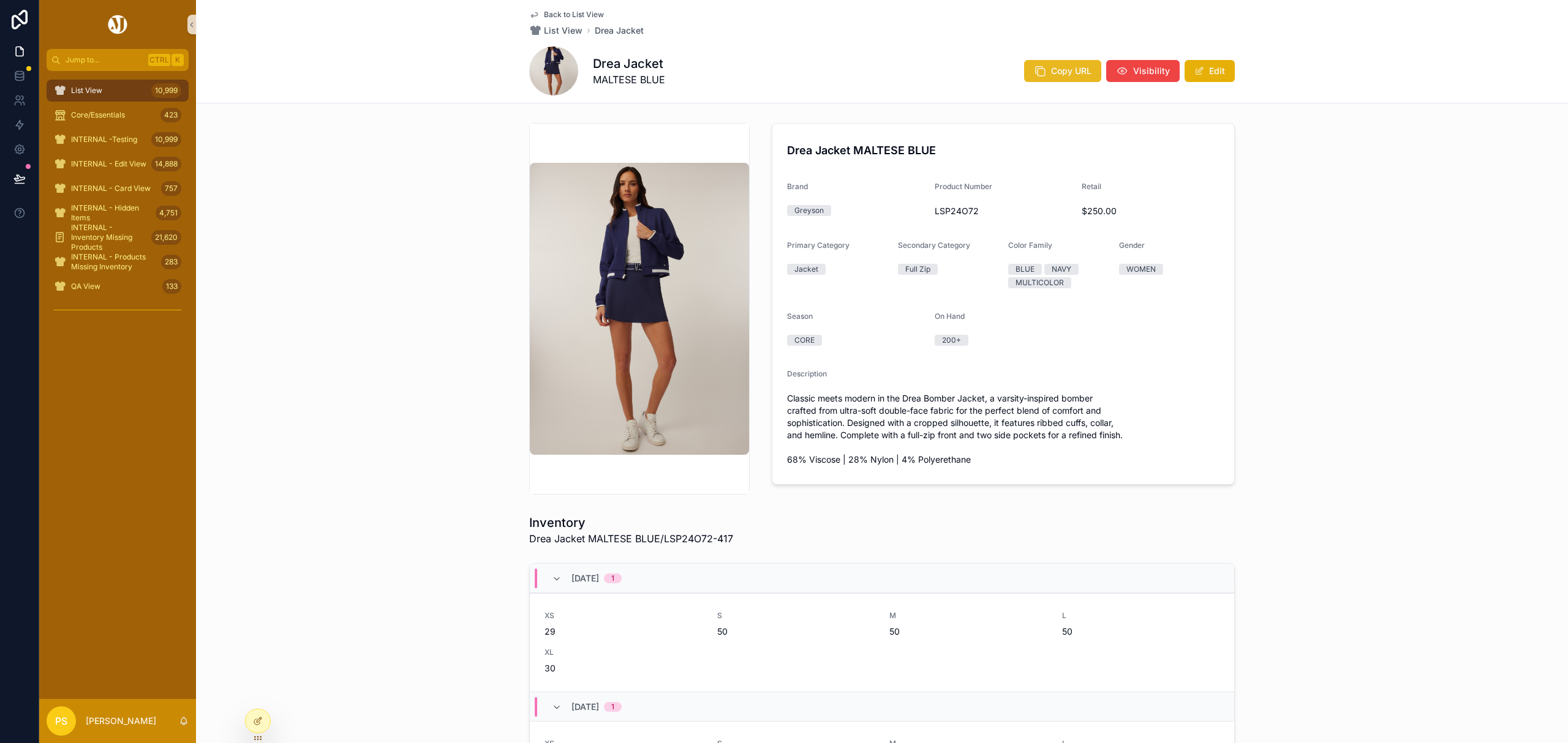
click at [1070, 70] on span "Copy URL" at bounding box center [1071, 71] width 40 height 12
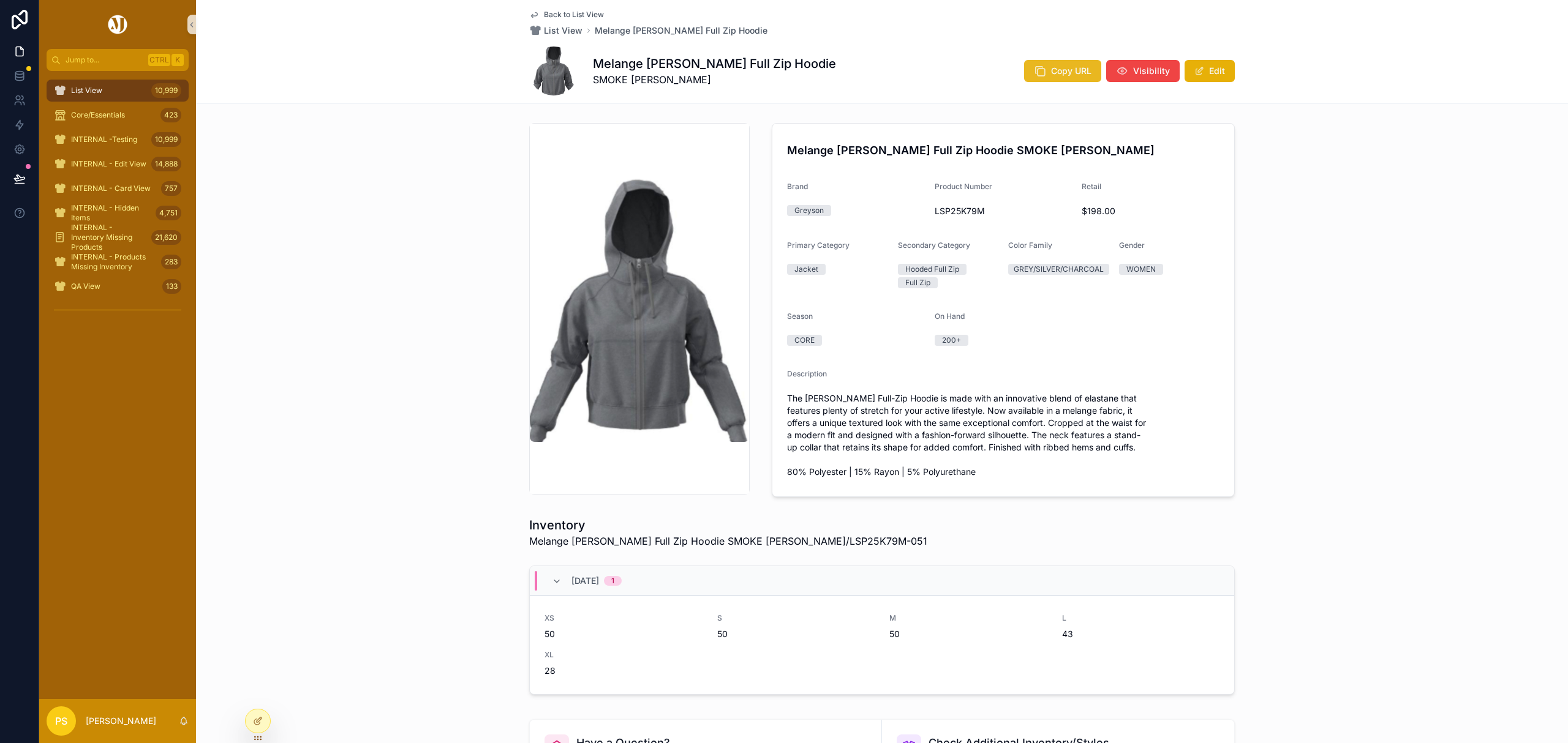
click at [1046, 74] on button "Copy URL" at bounding box center [1062, 71] width 77 height 22
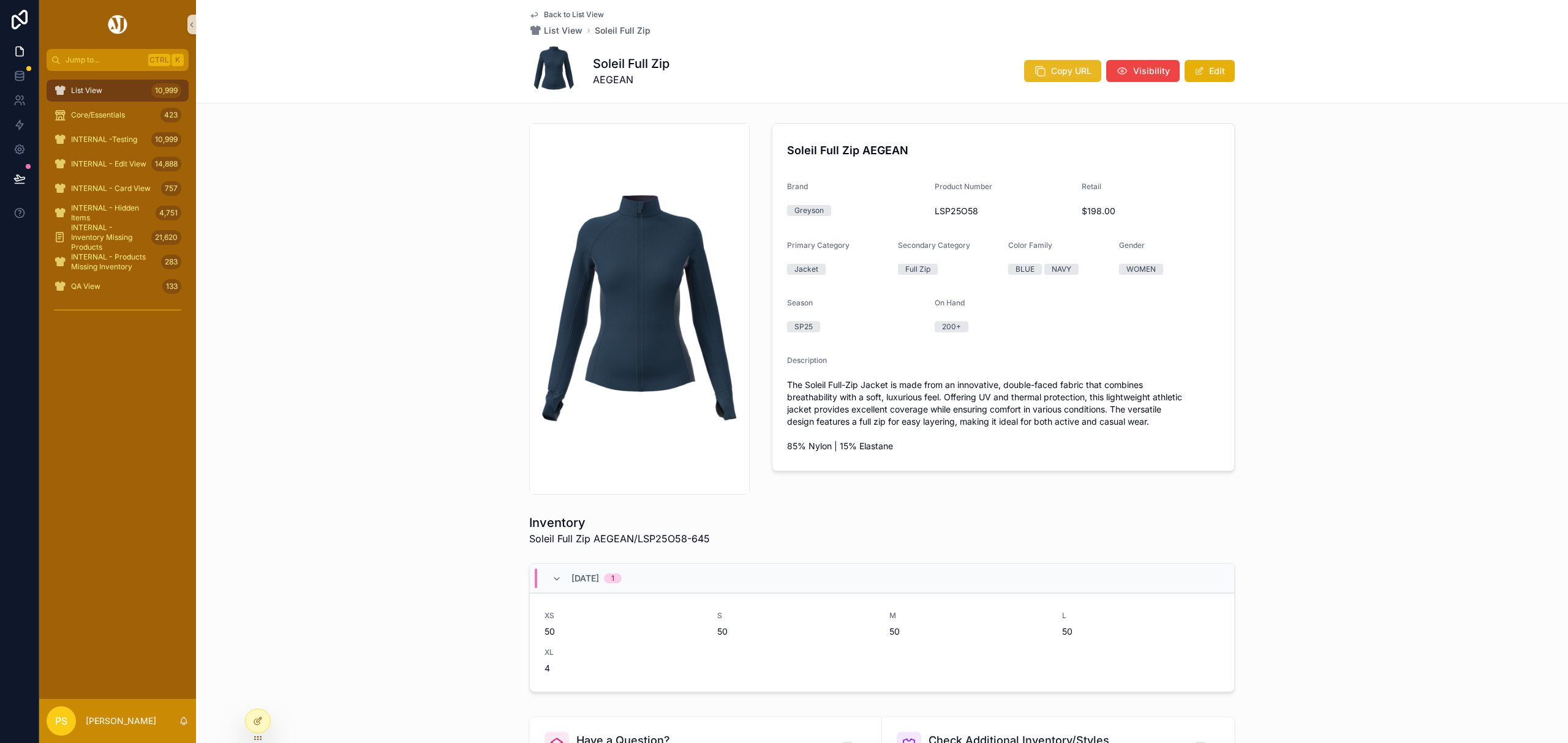
click at [1063, 76] on span "Copy URL" at bounding box center [1071, 71] width 40 height 12
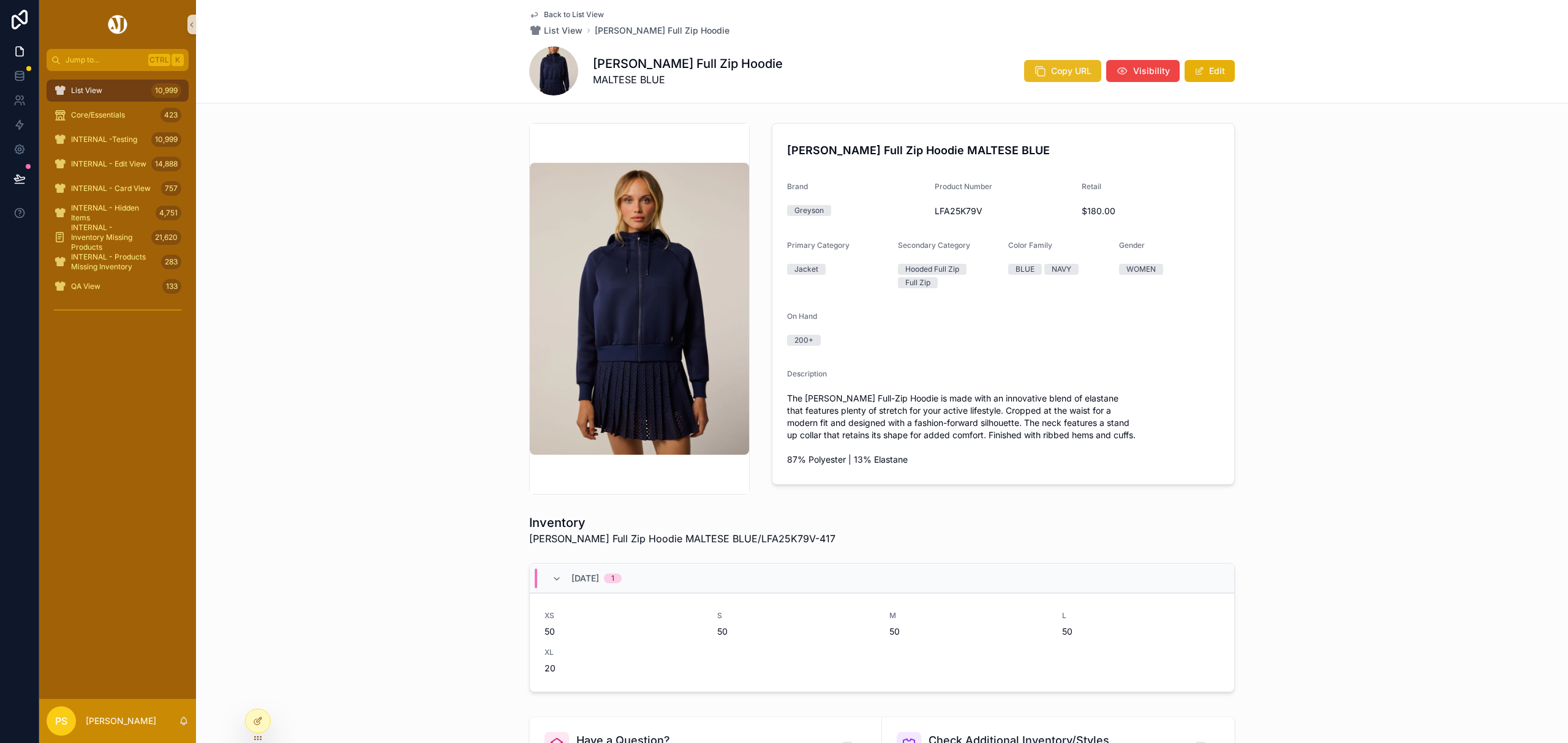
click at [1043, 72] on button "Copy URL" at bounding box center [1062, 71] width 77 height 22
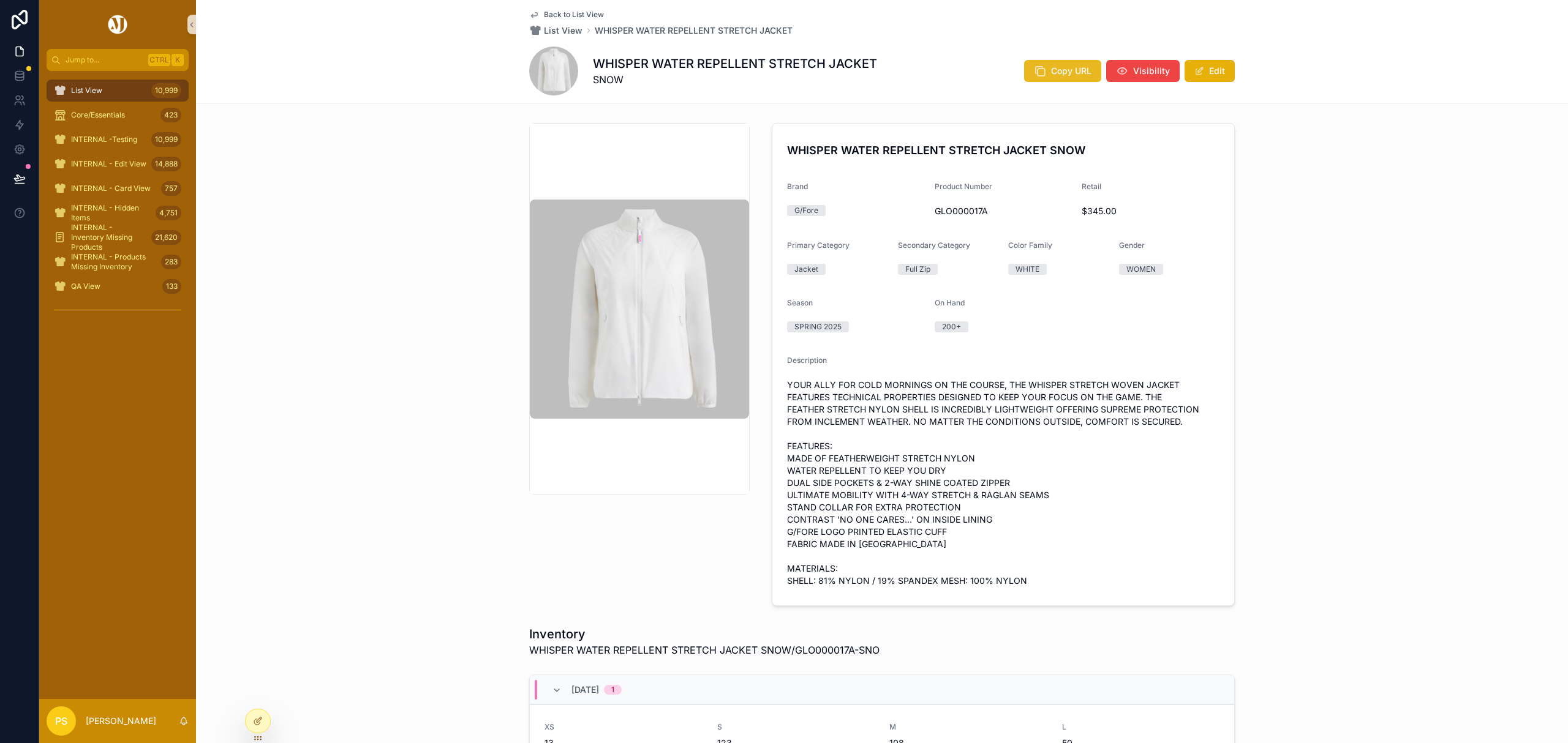
click at [1051, 73] on span "Copy URL" at bounding box center [1071, 71] width 40 height 12
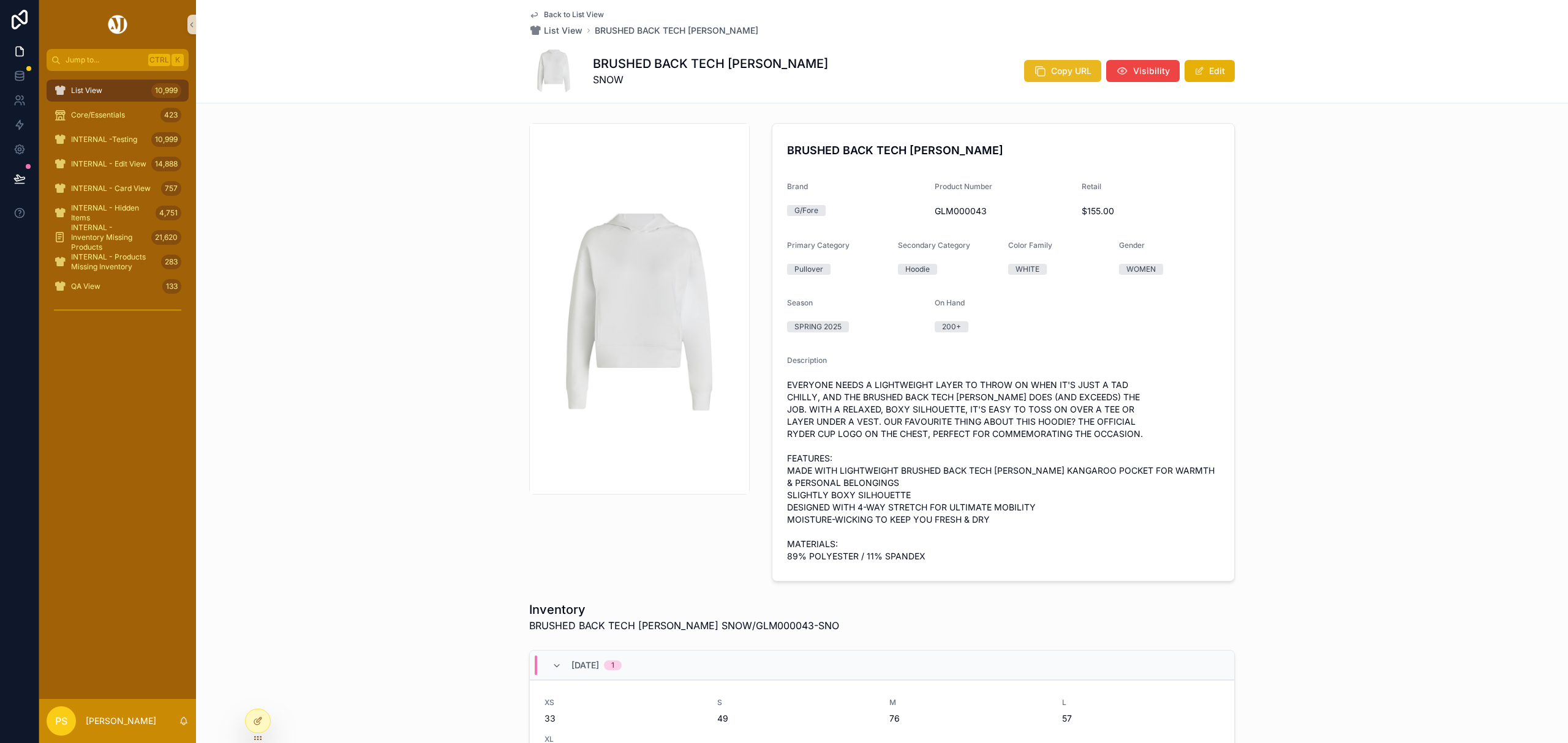
click at [1063, 76] on span "Copy URL" at bounding box center [1071, 71] width 40 height 12
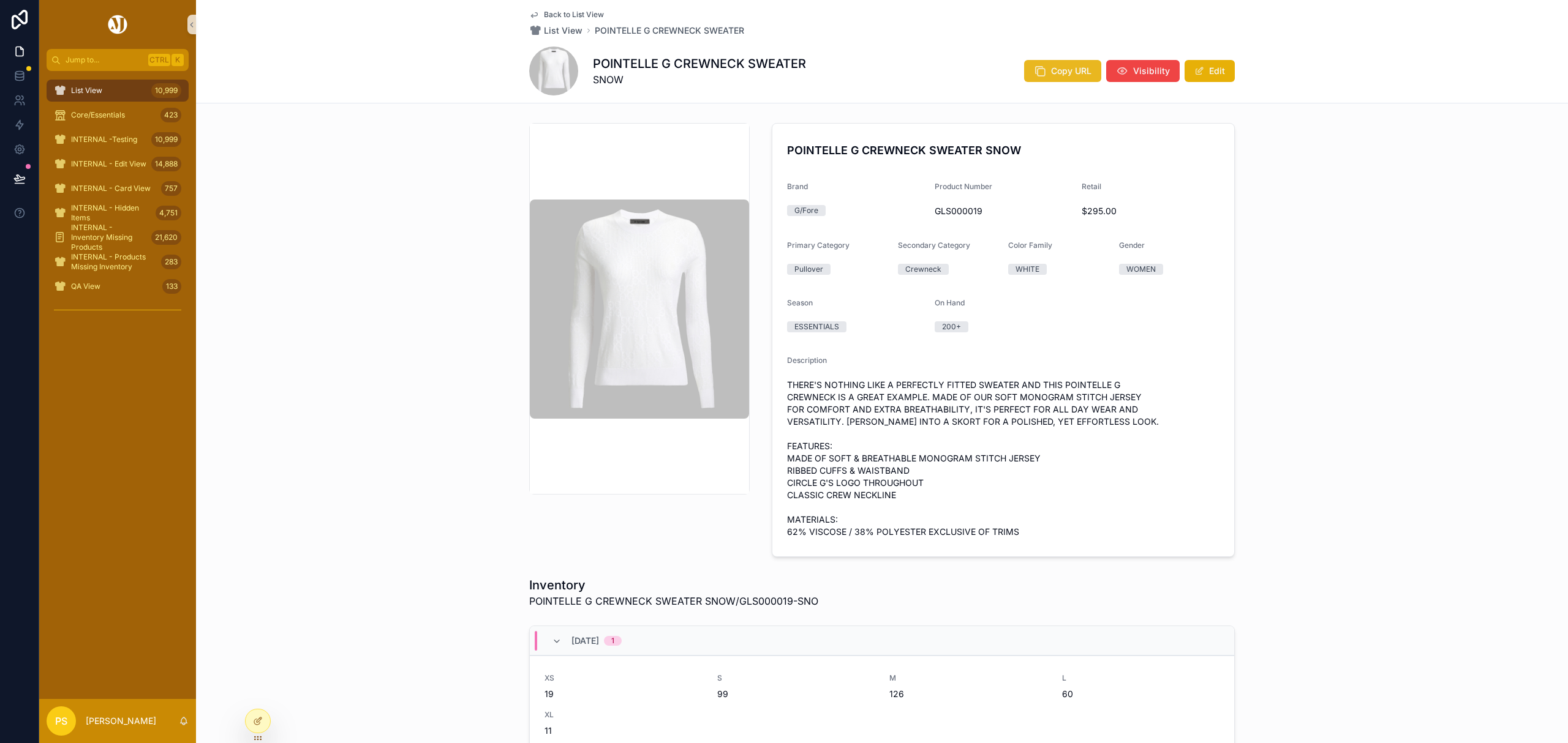
click at [1071, 75] on span "Copy URL" at bounding box center [1071, 71] width 40 height 12
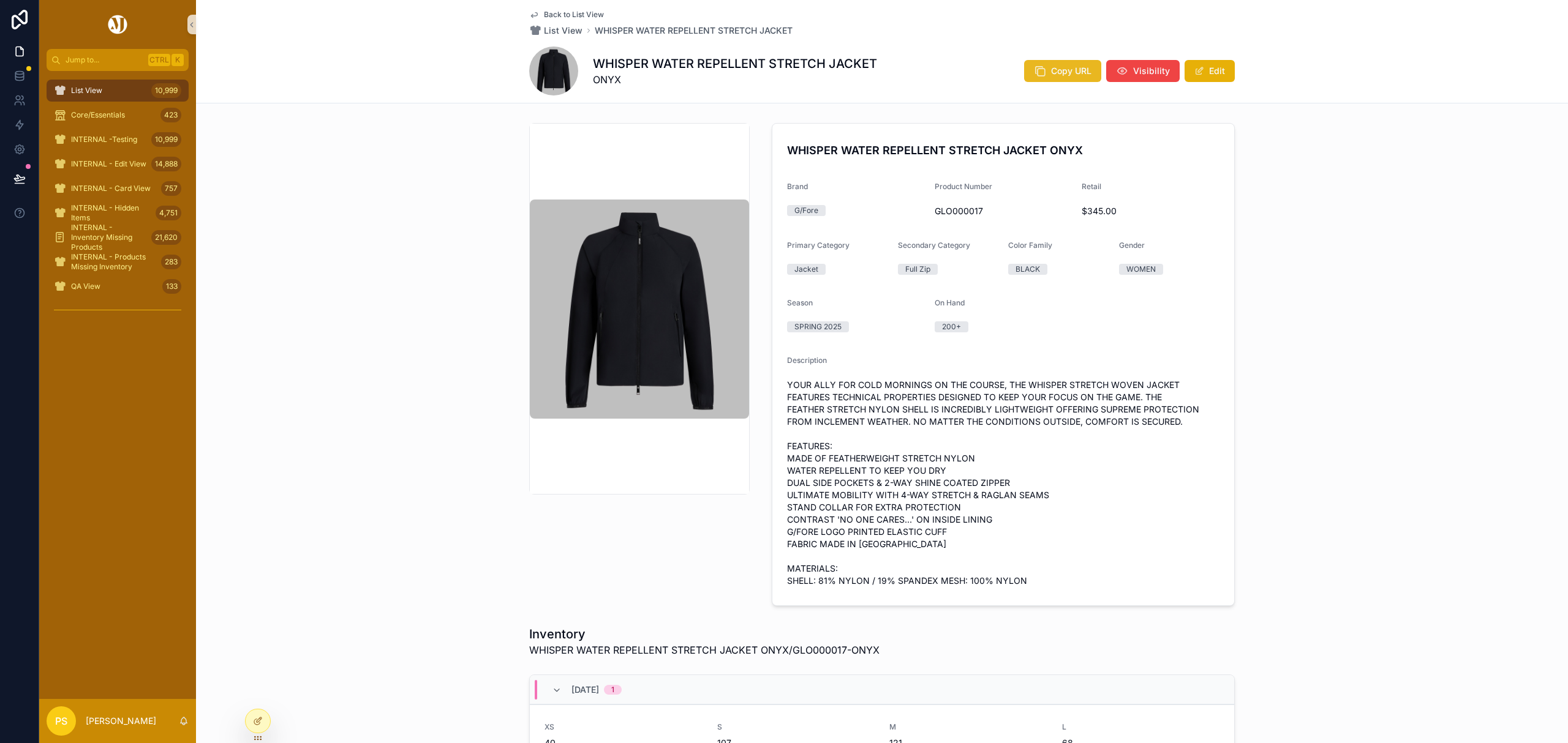
click at [1045, 74] on button "Copy URL" at bounding box center [1062, 71] width 77 height 22
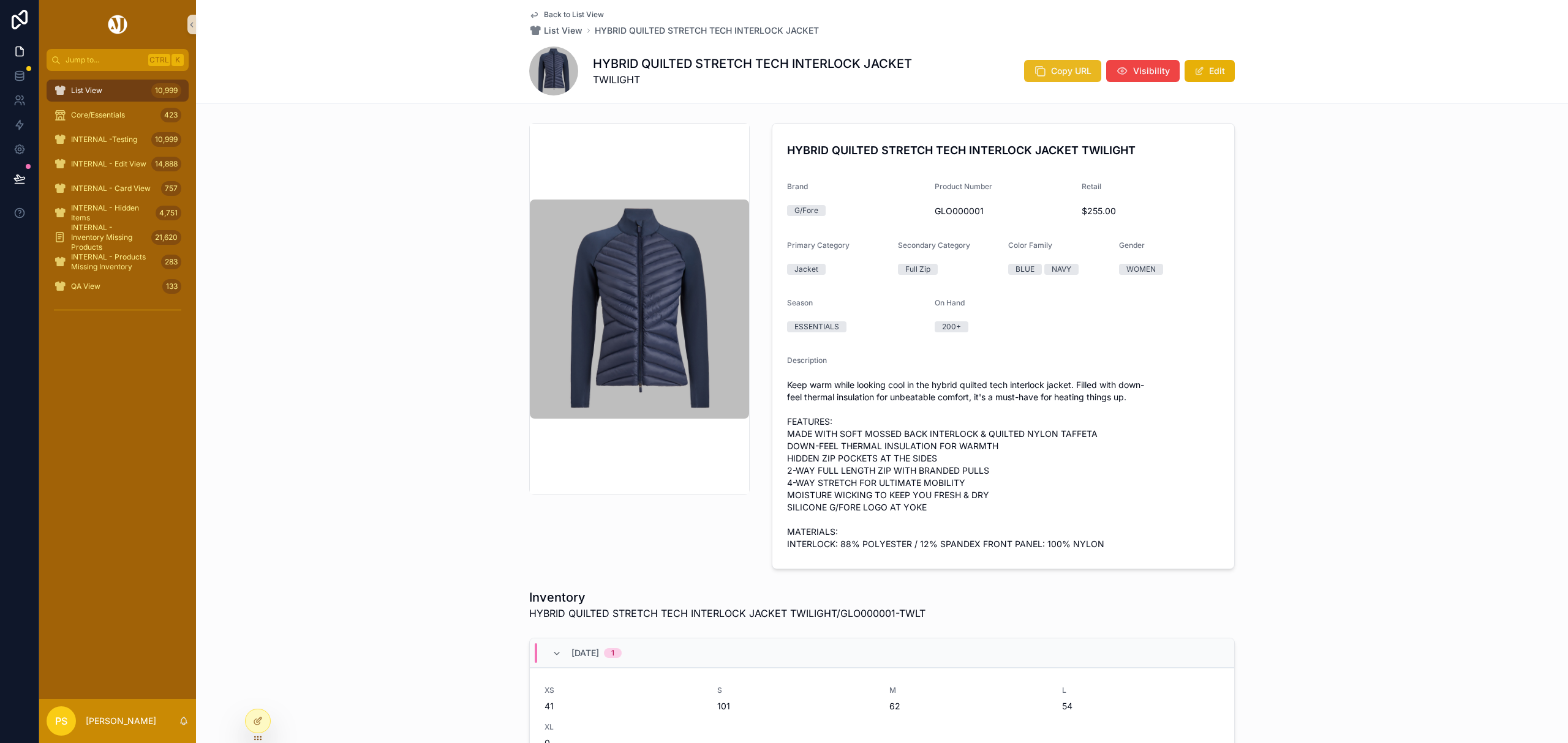
click at [1061, 66] on span "Copy URL" at bounding box center [1071, 71] width 40 height 12
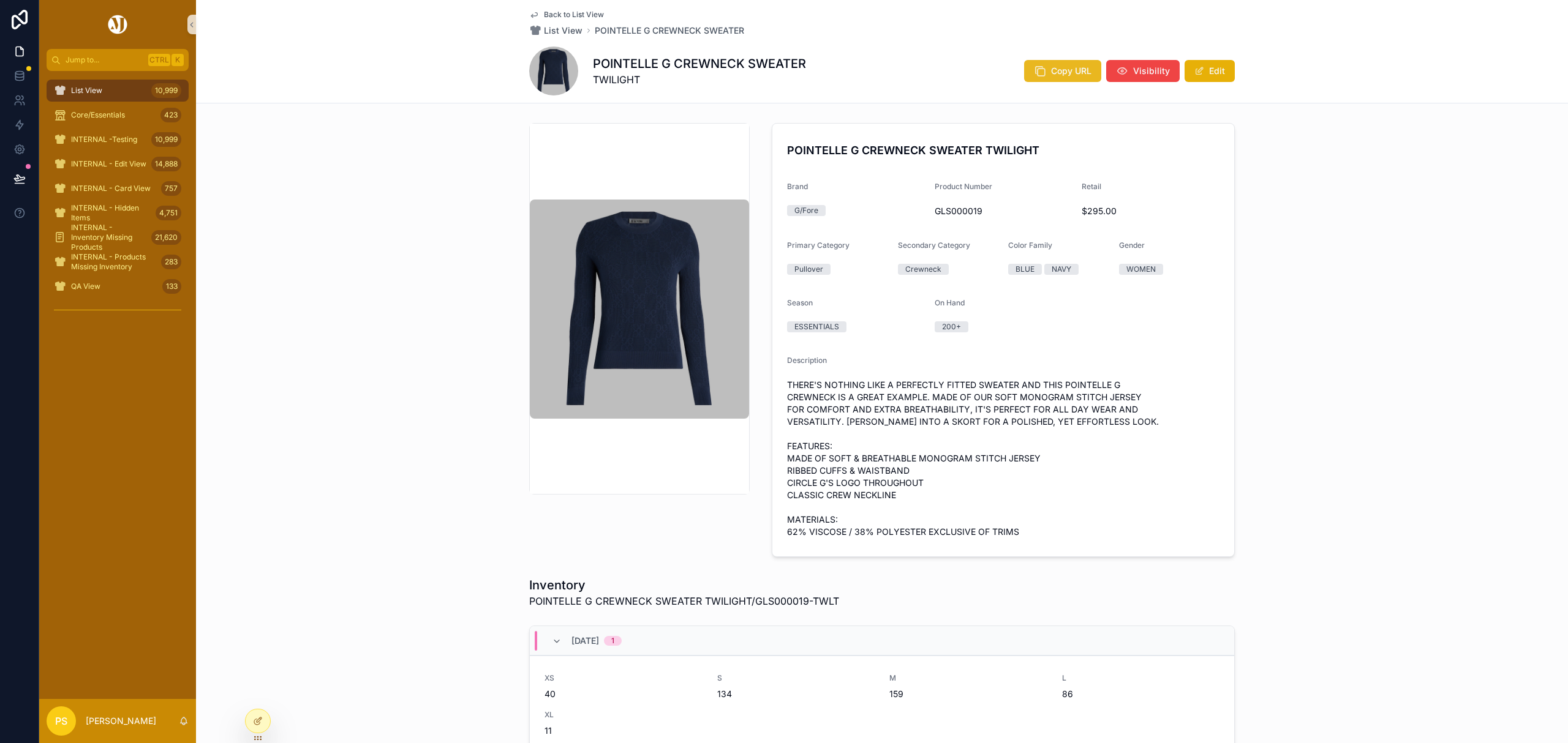
click at [1056, 73] on span "Copy URL" at bounding box center [1071, 71] width 40 height 12
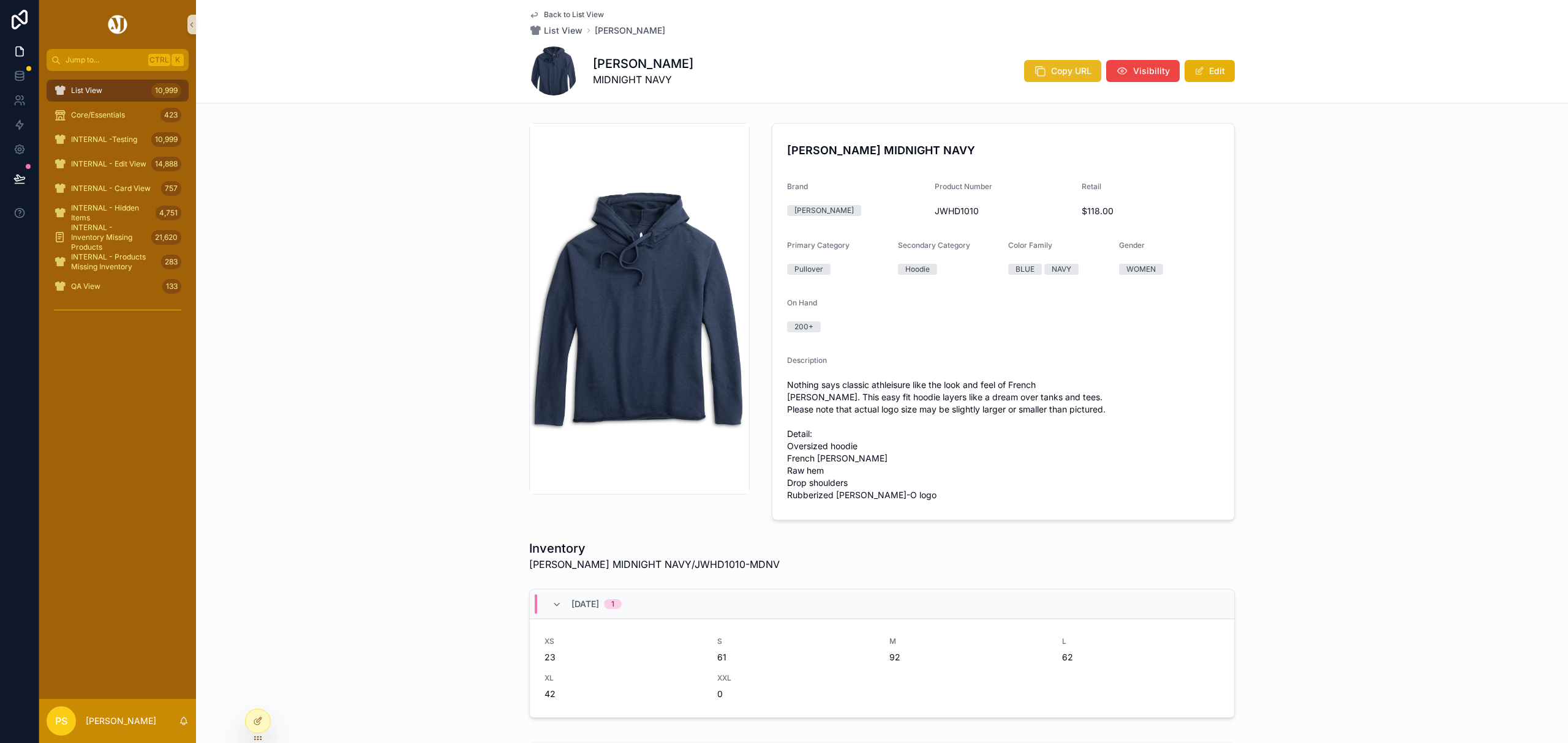
click at [1056, 73] on span "Copy URL" at bounding box center [1071, 71] width 40 height 12
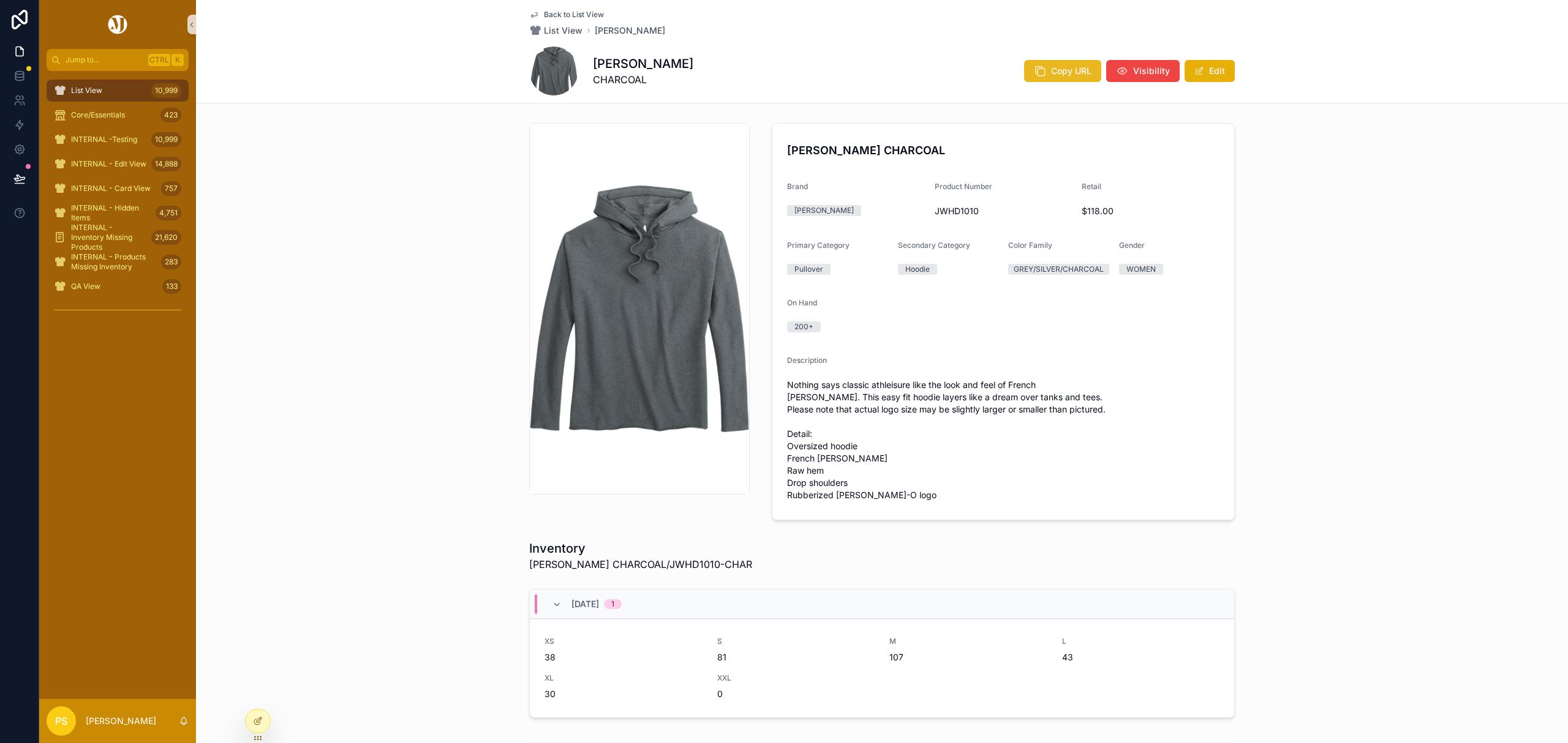
click at [1040, 74] on icon "scrollable content" at bounding box center [1039, 71] width 12 height 12
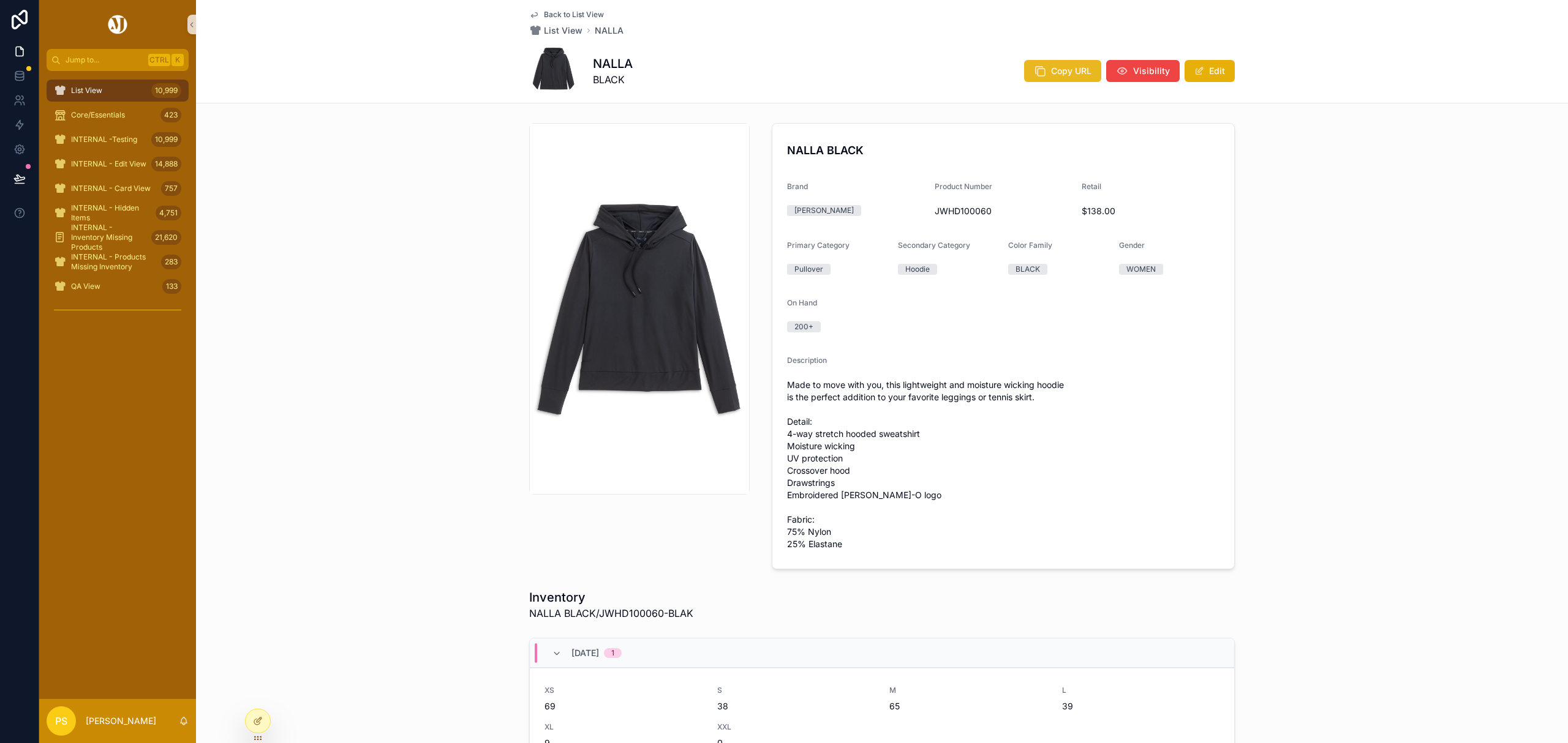
click at [1045, 74] on button "Copy URL" at bounding box center [1062, 71] width 77 height 22
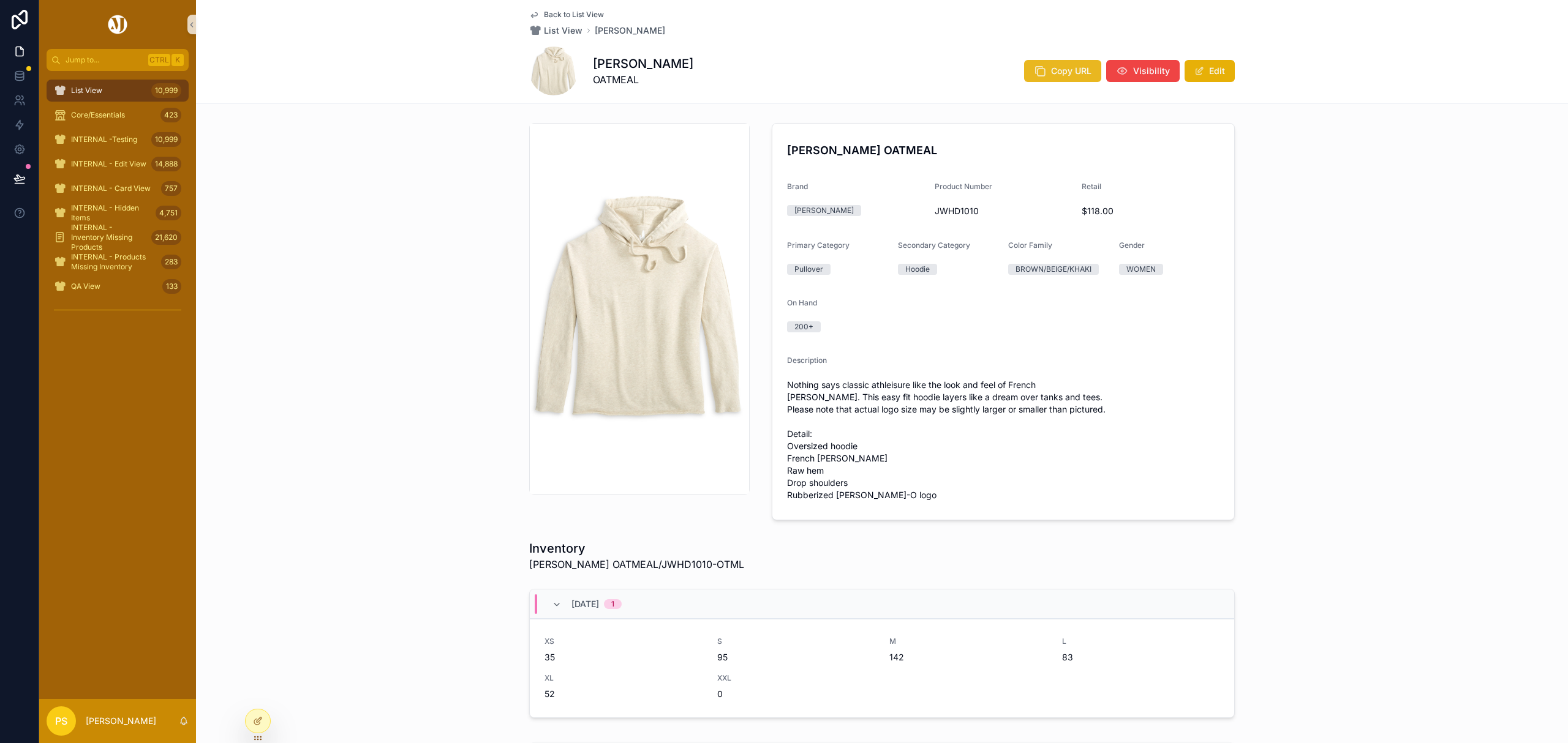
click at [1055, 70] on span "Copy URL" at bounding box center [1071, 71] width 40 height 12
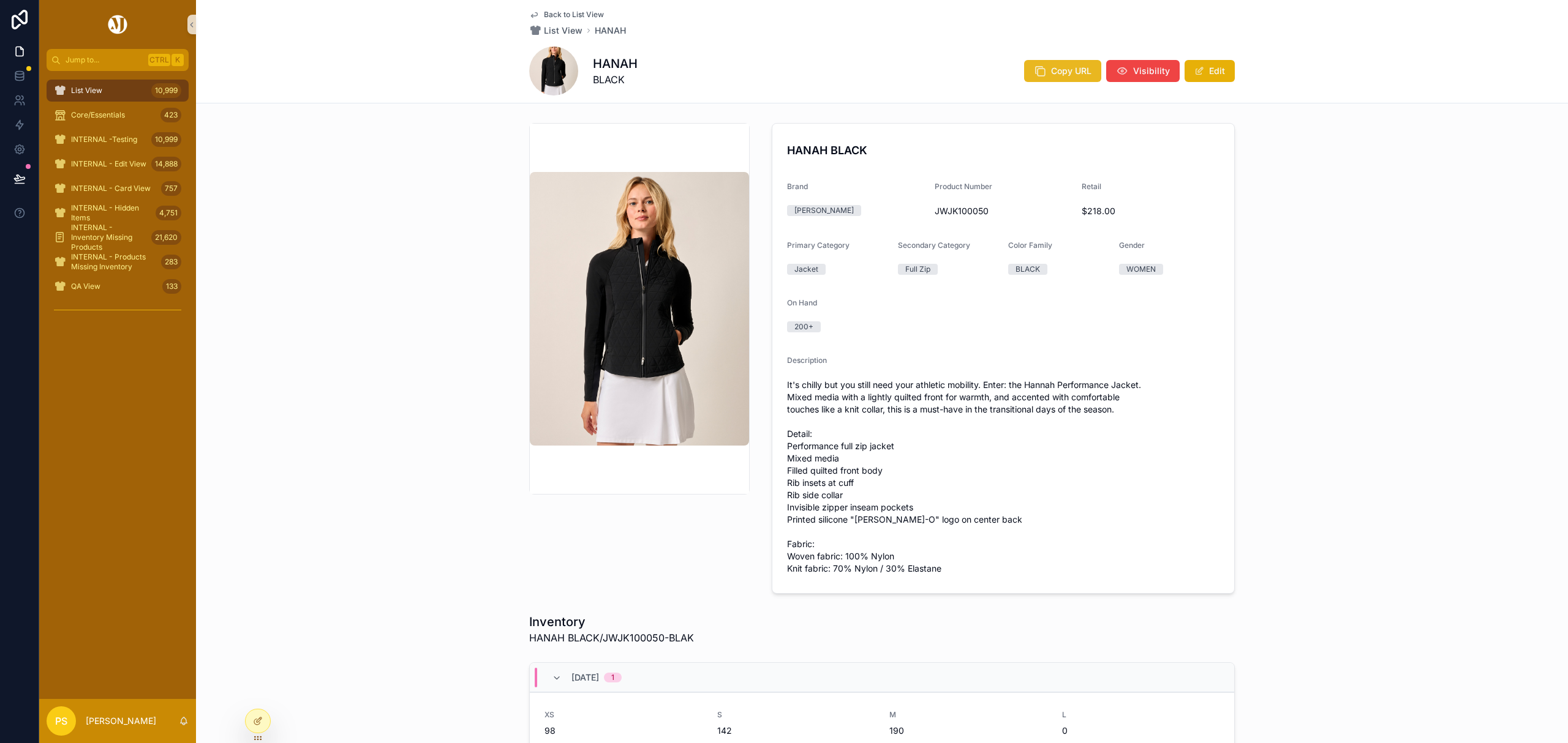
click at [1061, 69] on span "Copy URL" at bounding box center [1071, 71] width 40 height 12
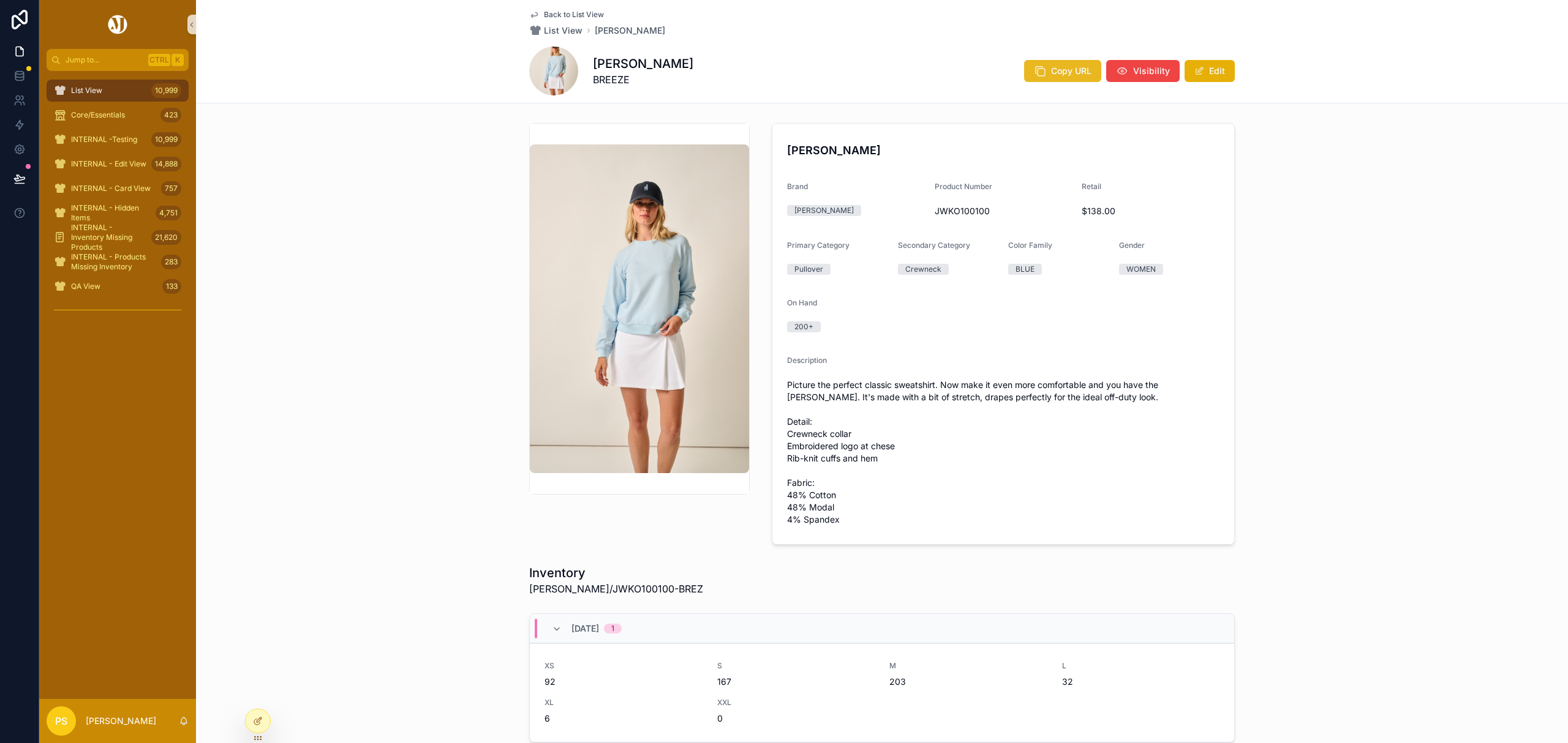
click at [1051, 72] on span "Copy URL" at bounding box center [1071, 71] width 40 height 12
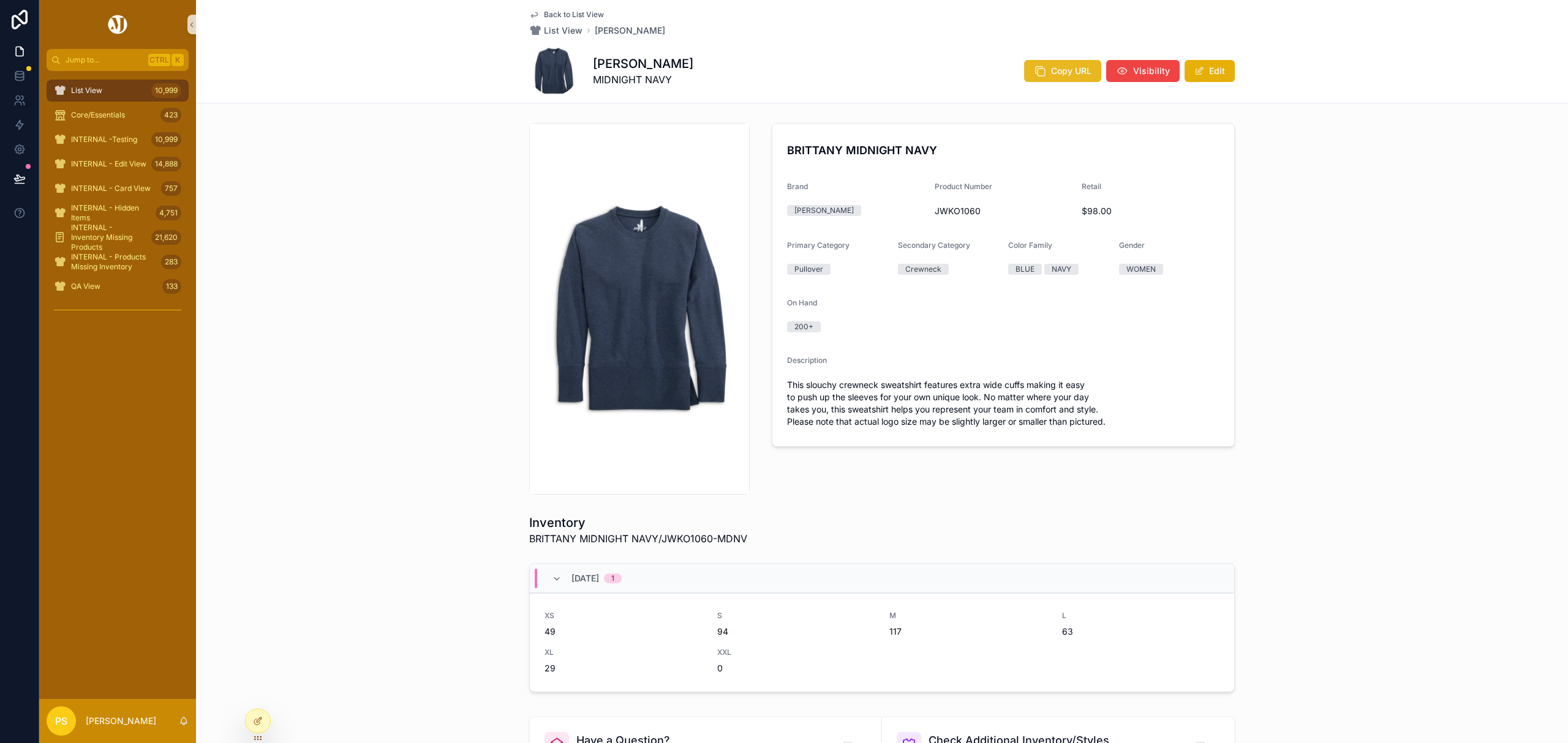
click at [1086, 74] on span "Copy URL" at bounding box center [1071, 71] width 40 height 12
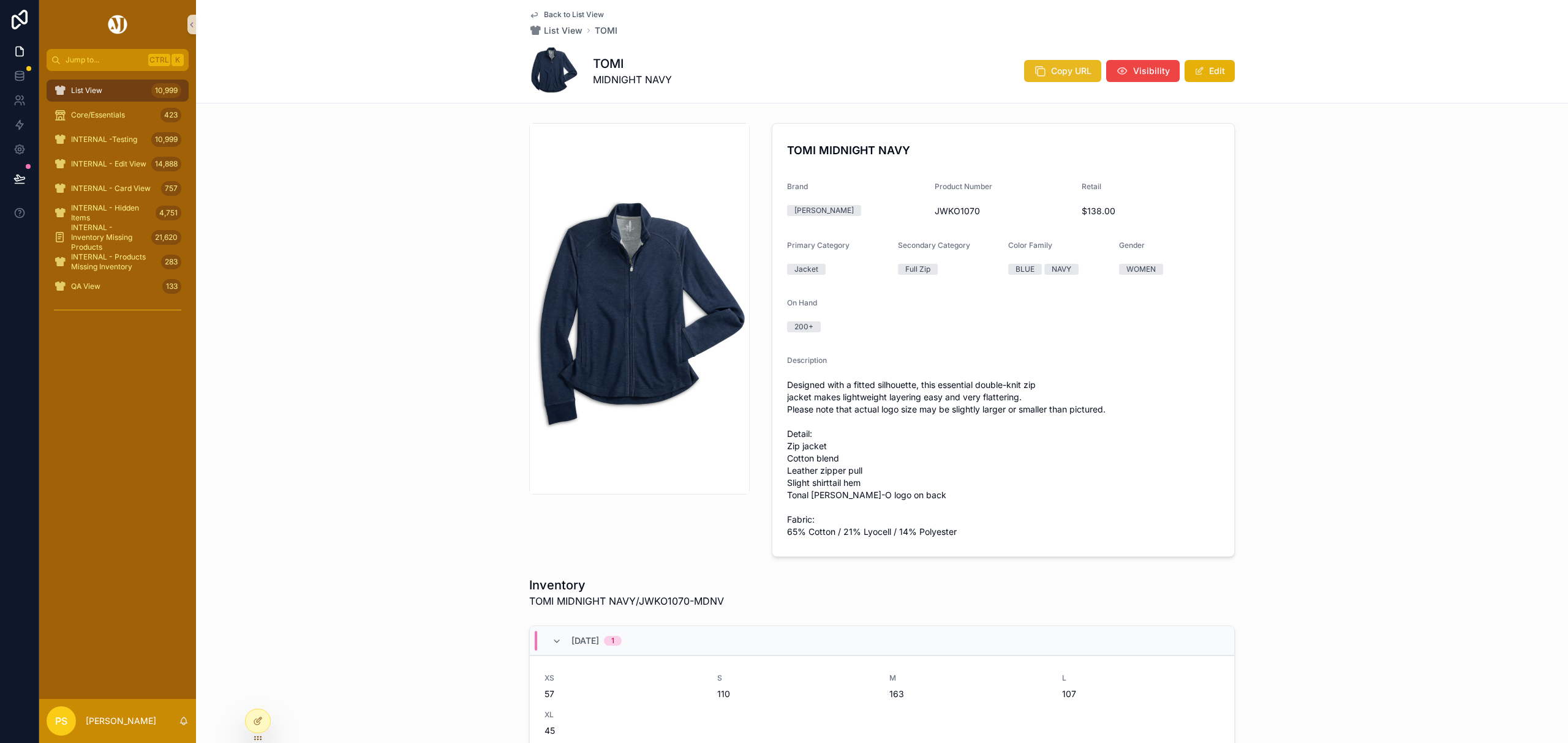
click at [1045, 78] on button "Copy URL" at bounding box center [1062, 71] width 77 height 22
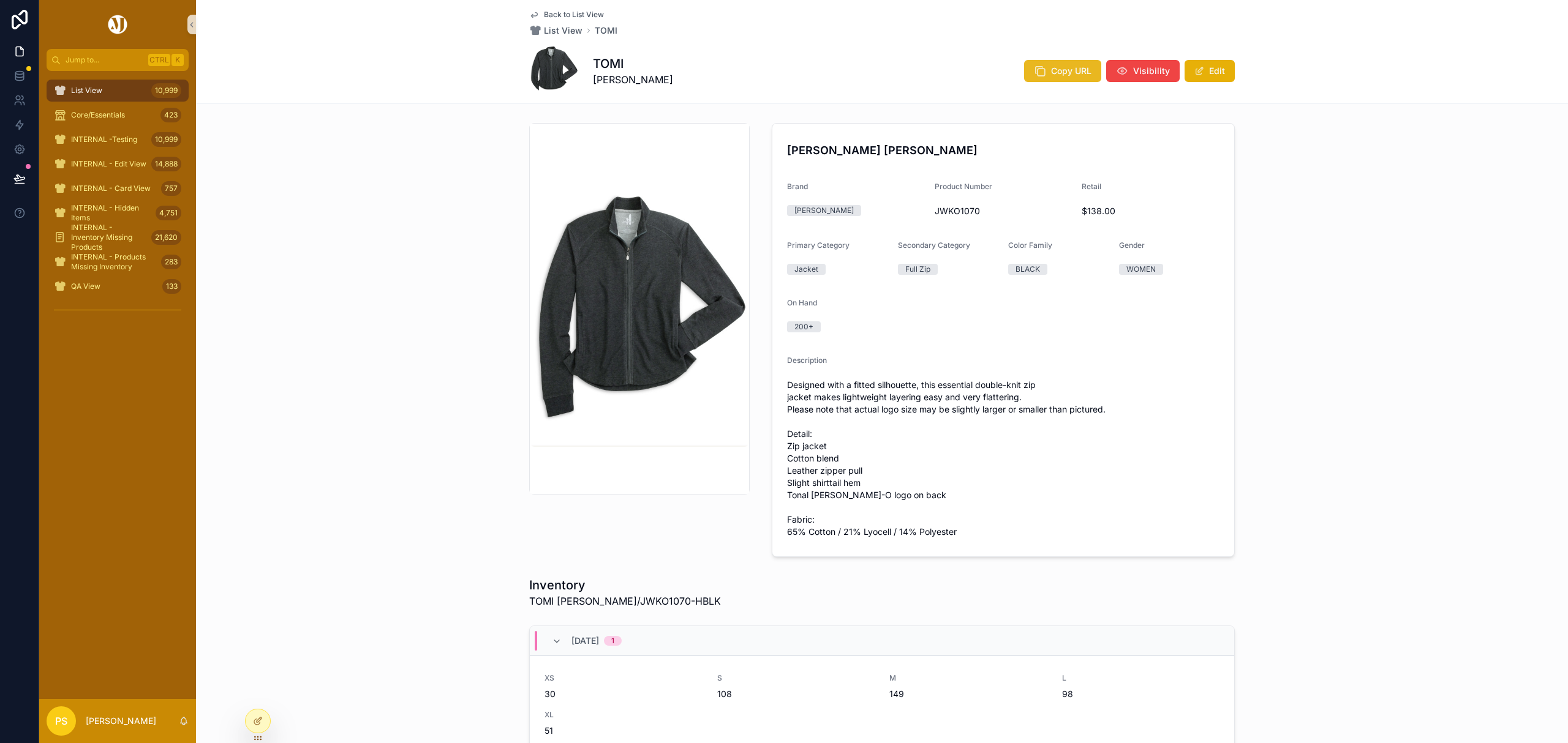
click at [1042, 70] on button "Copy URL" at bounding box center [1062, 71] width 77 height 22
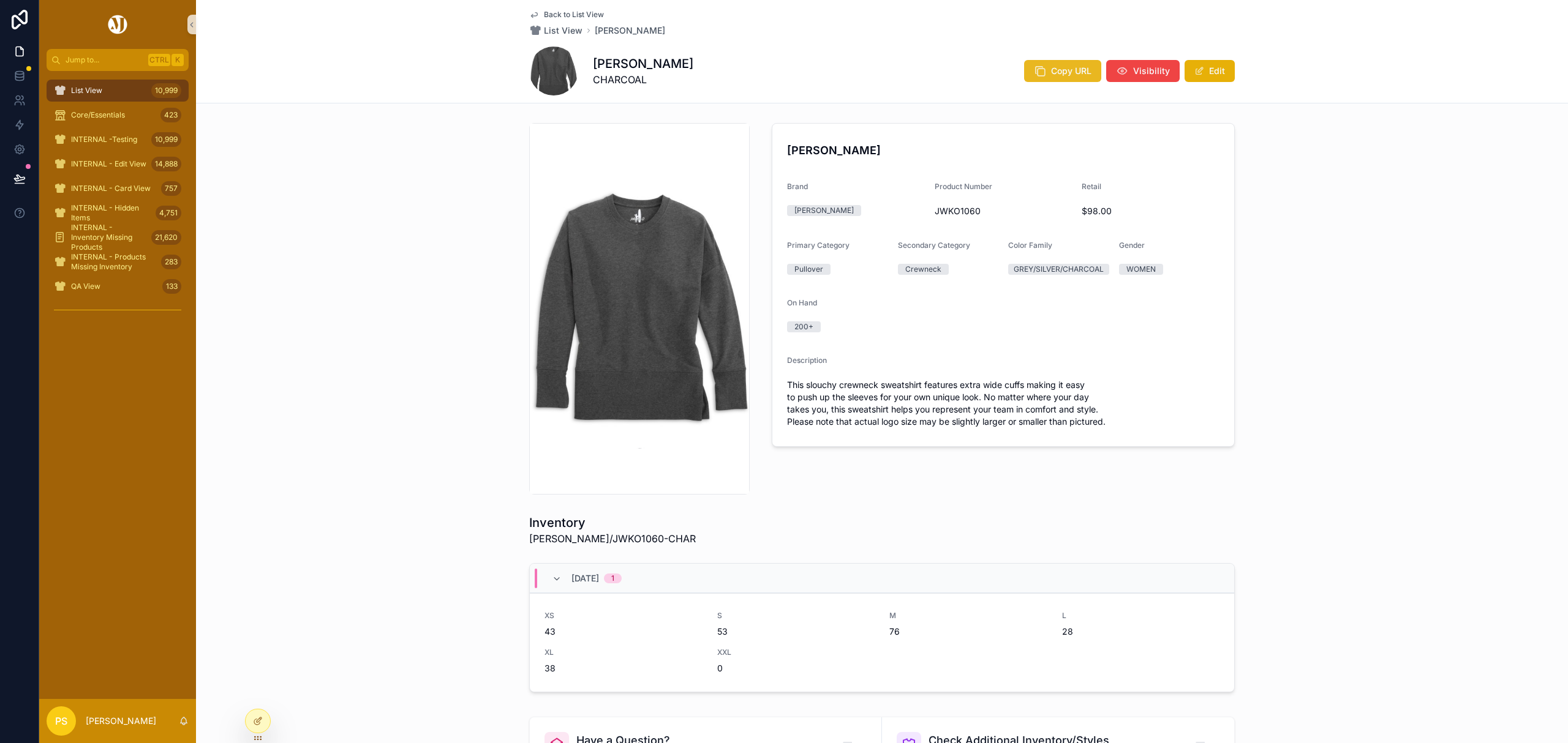
click at [1059, 71] on span "Copy URL" at bounding box center [1071, 71] width 40 height 12
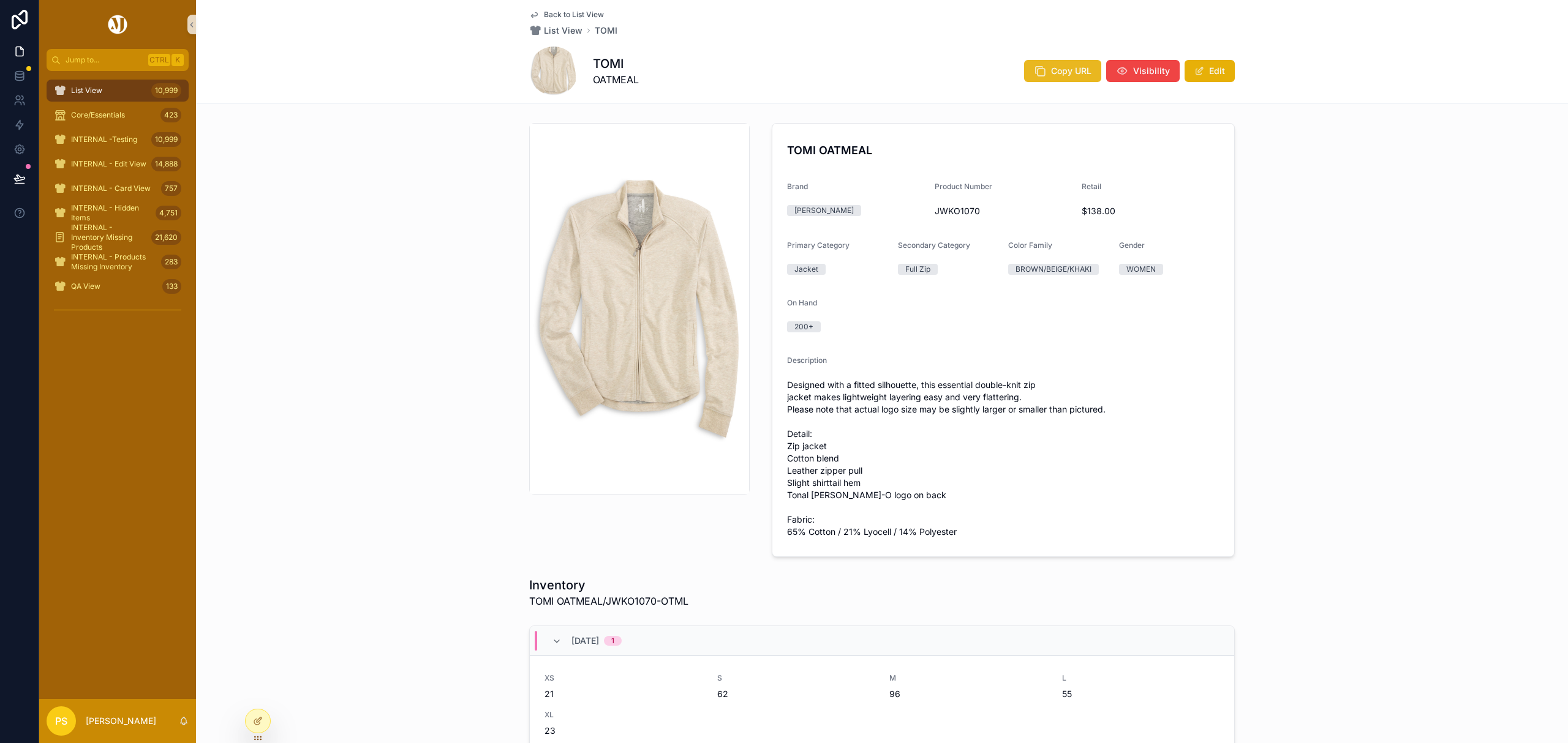
click at [1061, 70] on span "Copy URL" at bounding box center [1071, 71] width 40 height 12
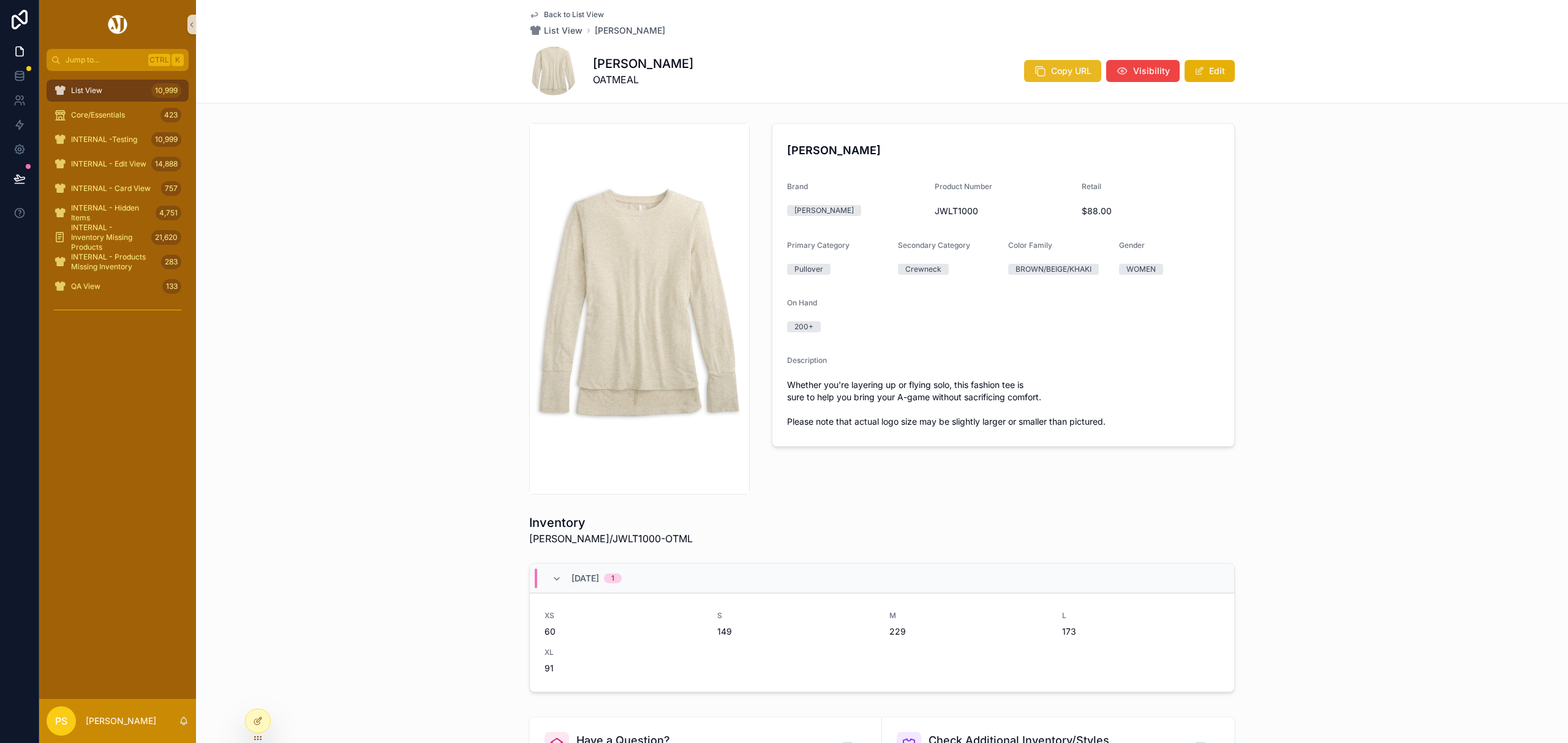
click at [1037, 70] on icon "scrollable content" at bounding box center [1039, 71] width 12 height 12
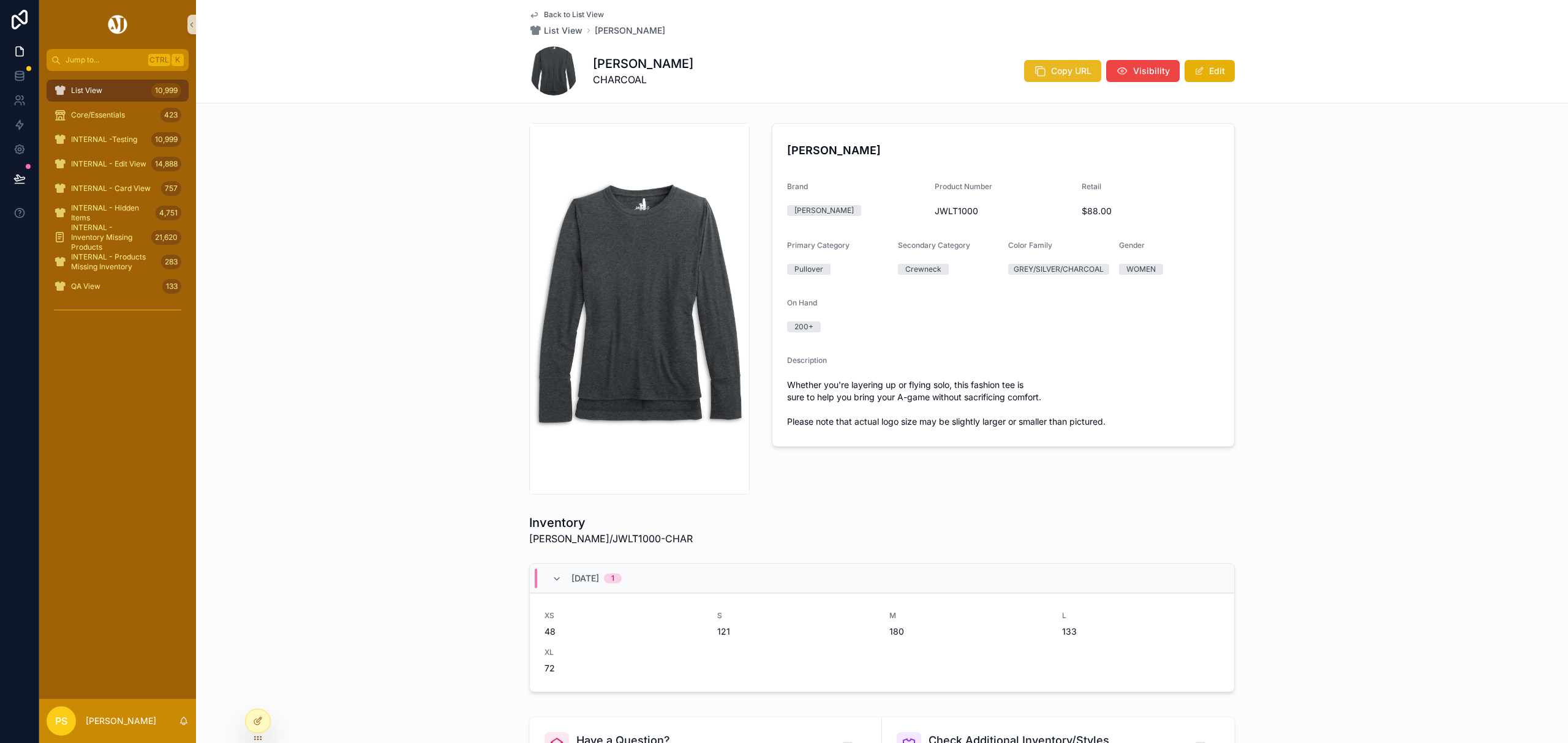
click at [1056, 74] on span "Copy URL" at bounding box center [1071, 71] width 40 height 12
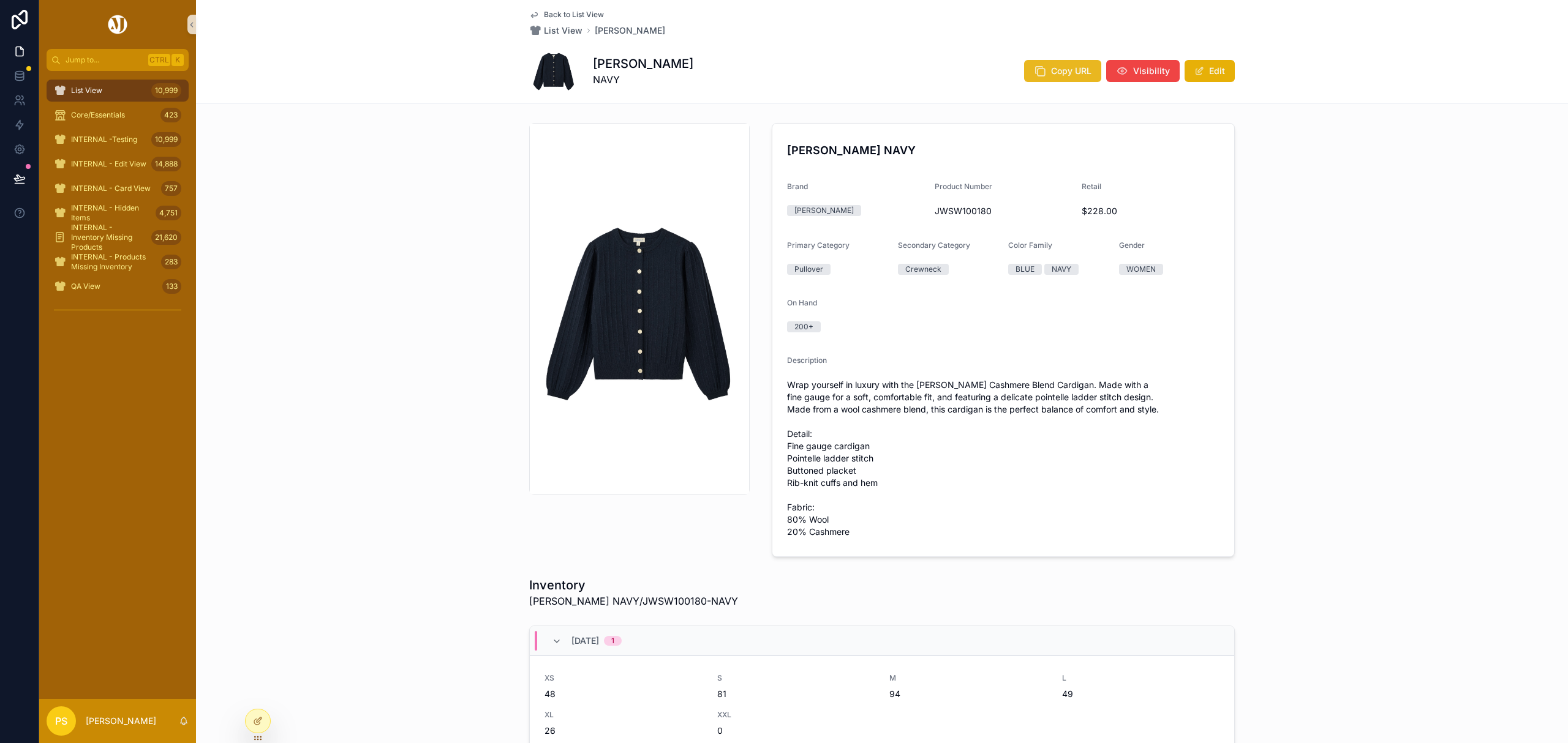
click at [1041, 72] on icon "scrollable content" at bounding box center [1039, 71] width 12 height 12
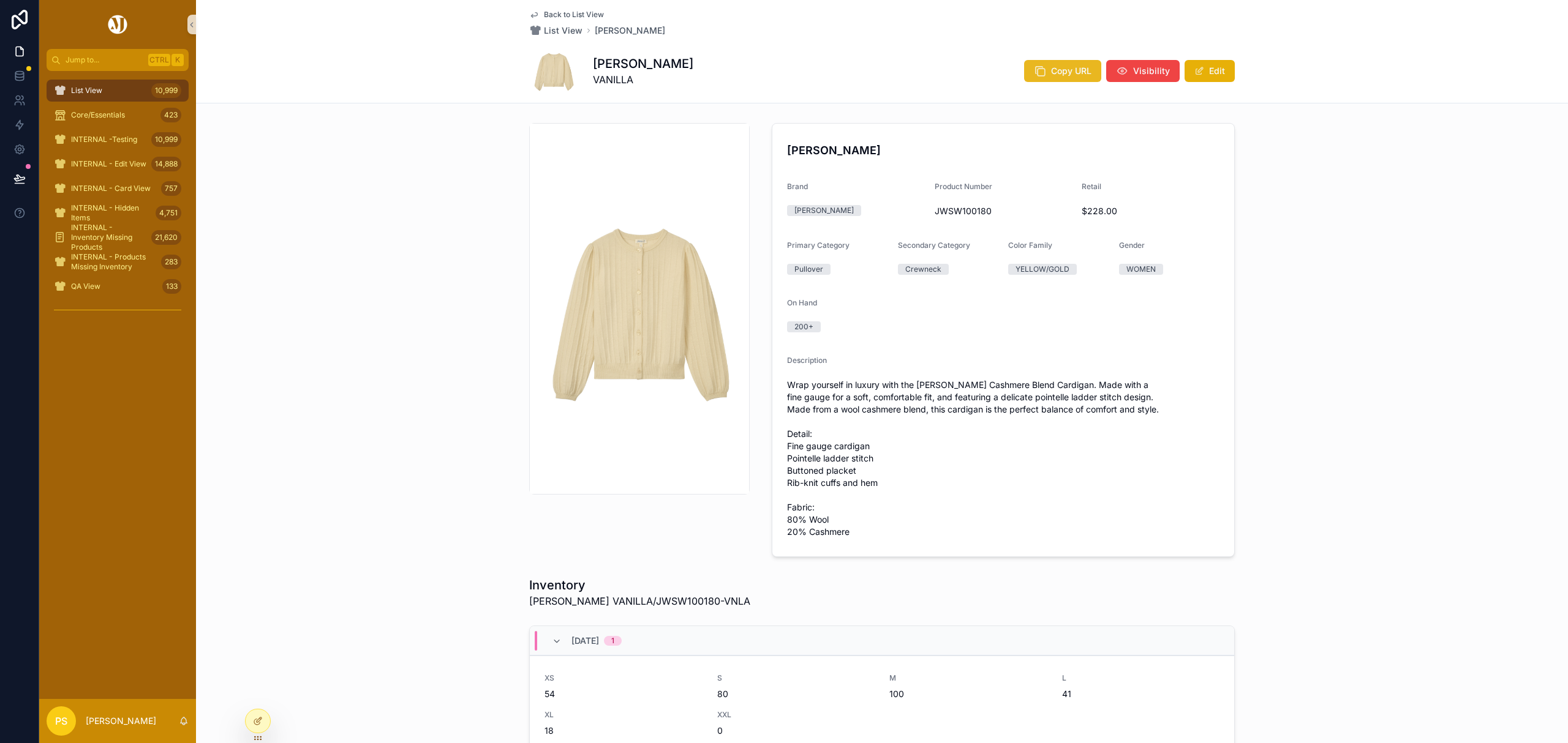
click at [1060, 62] on button "Copy URL" at bounding box center [1062, 71] width 77 height 22
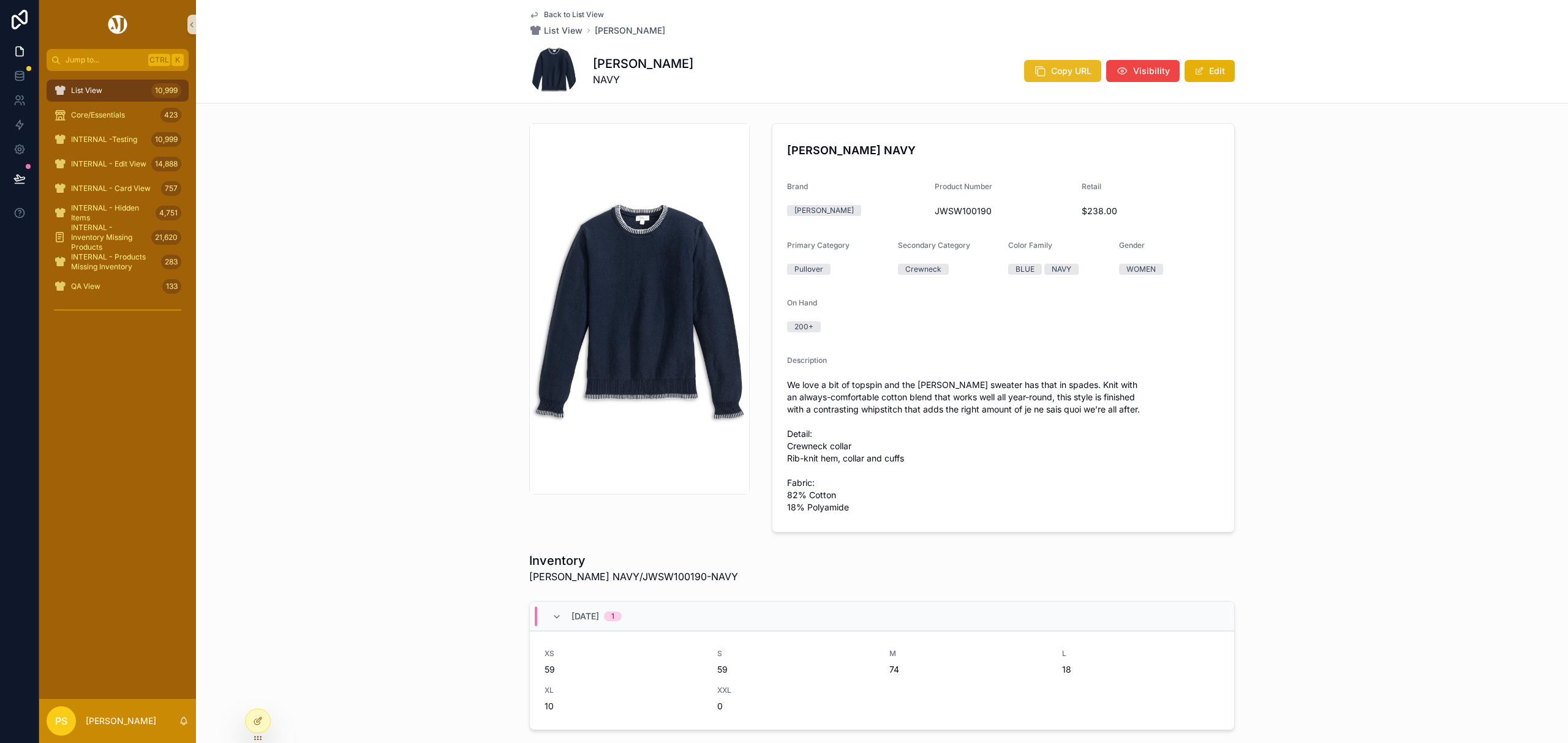
click at [1047, 77] on button "Copy URL" at bounding box center [1062, 71] width 77 height 22
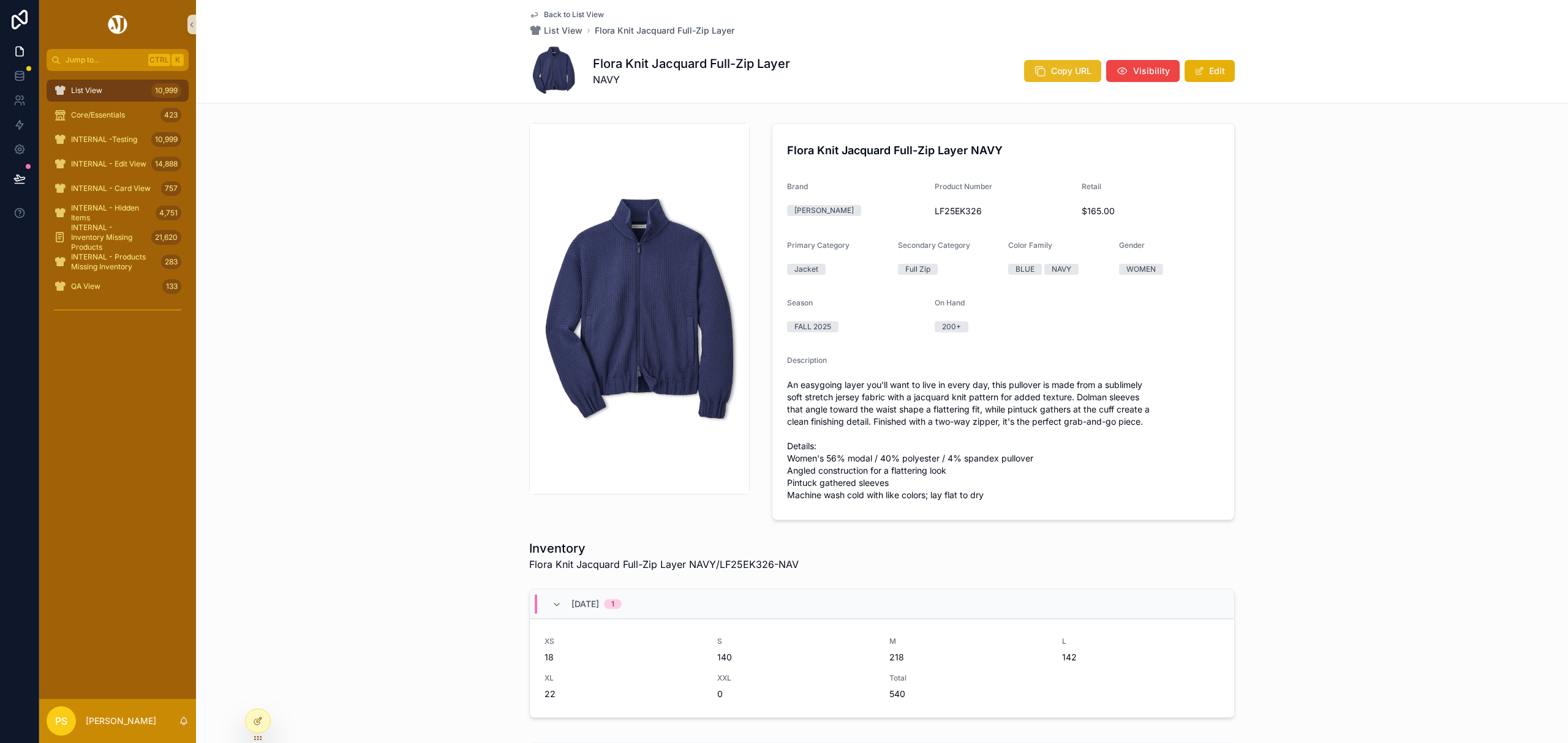
click at [1054, 77] on button "Copy URL" at bounding box center [1062, 71] width 77 height 22
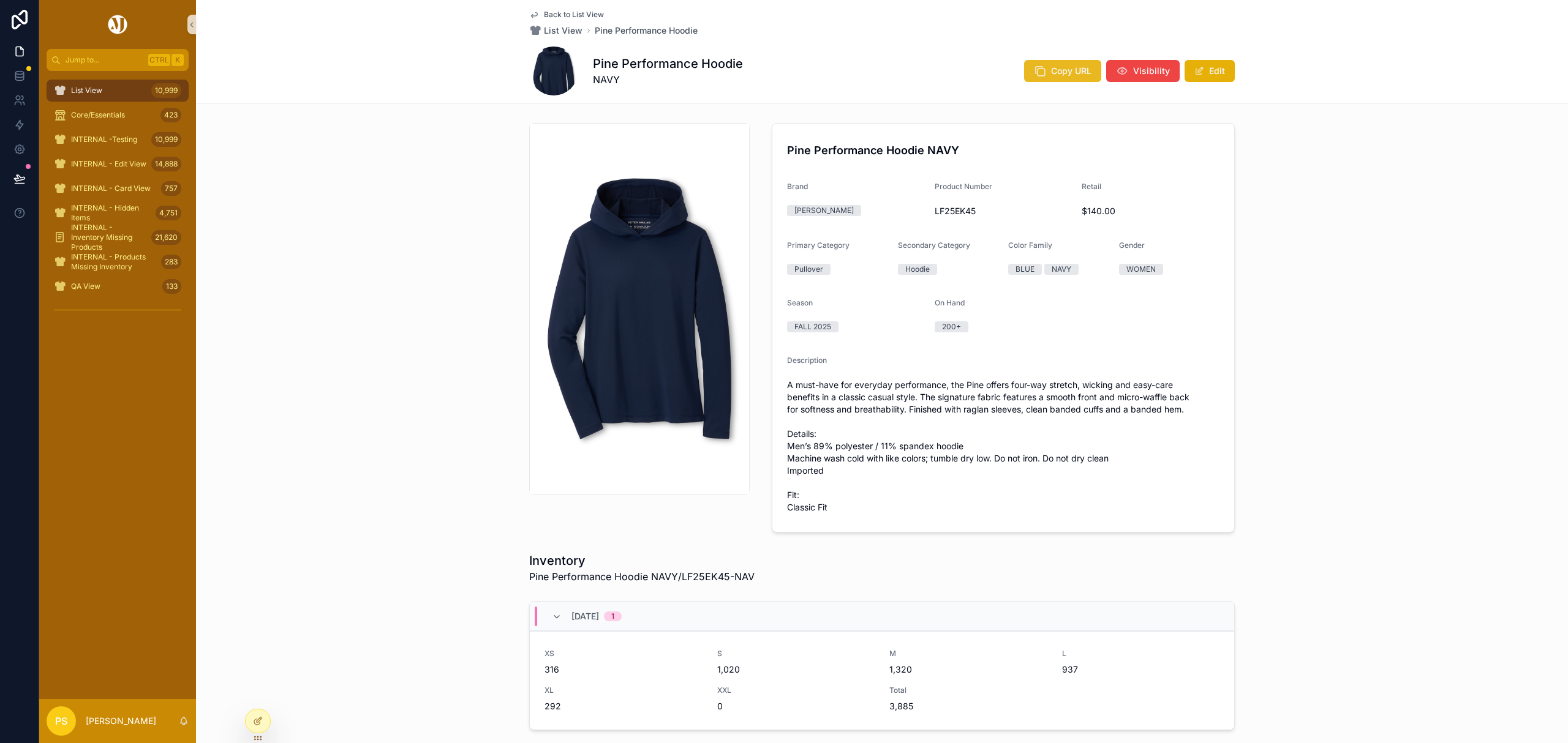
click at [1054, 76] on span "Copy URL" at bounding box center [1071, 71] width 40 height 12
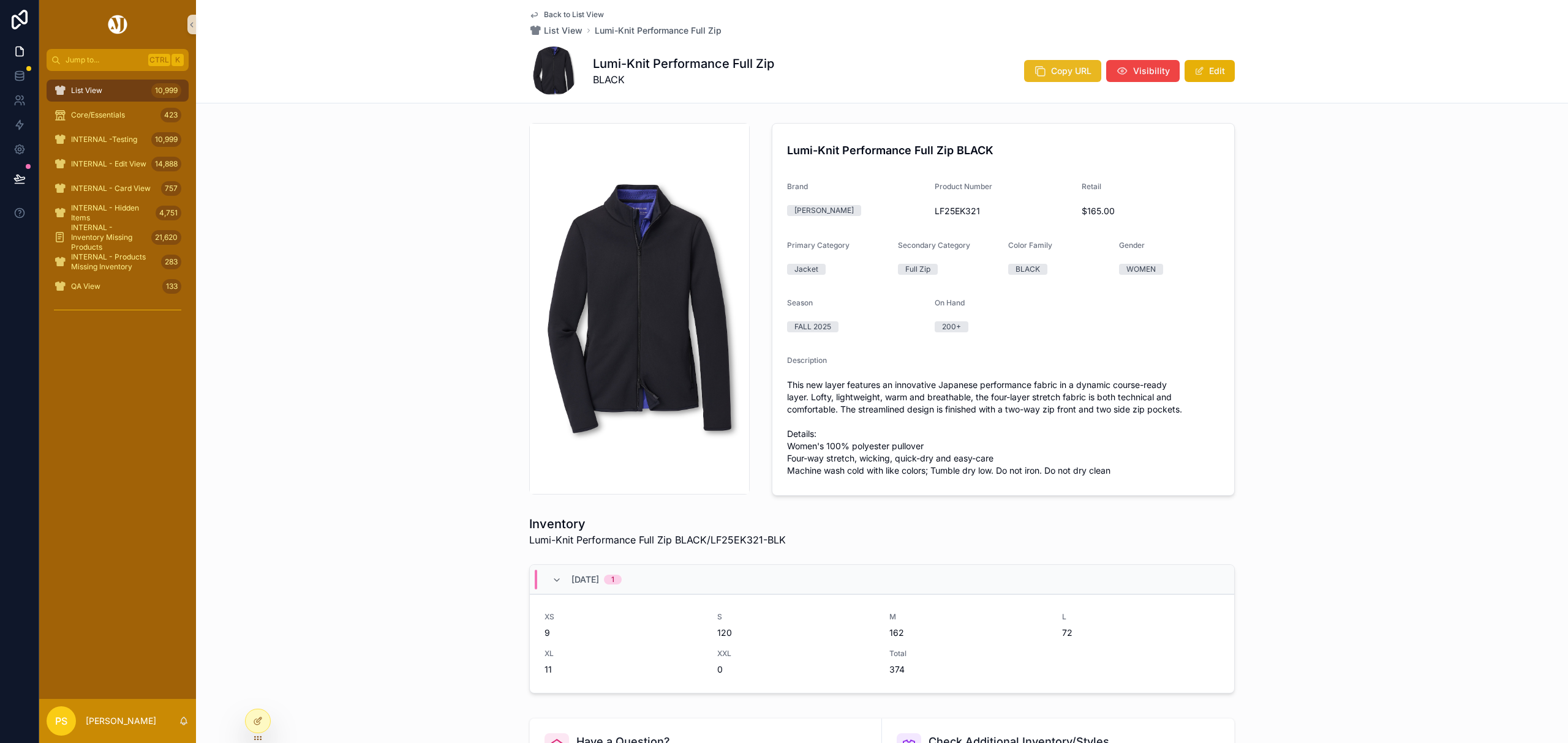
click at [1071, 69] on span "Copy URL" at bounding box center [1071, 71] width 40 height 12
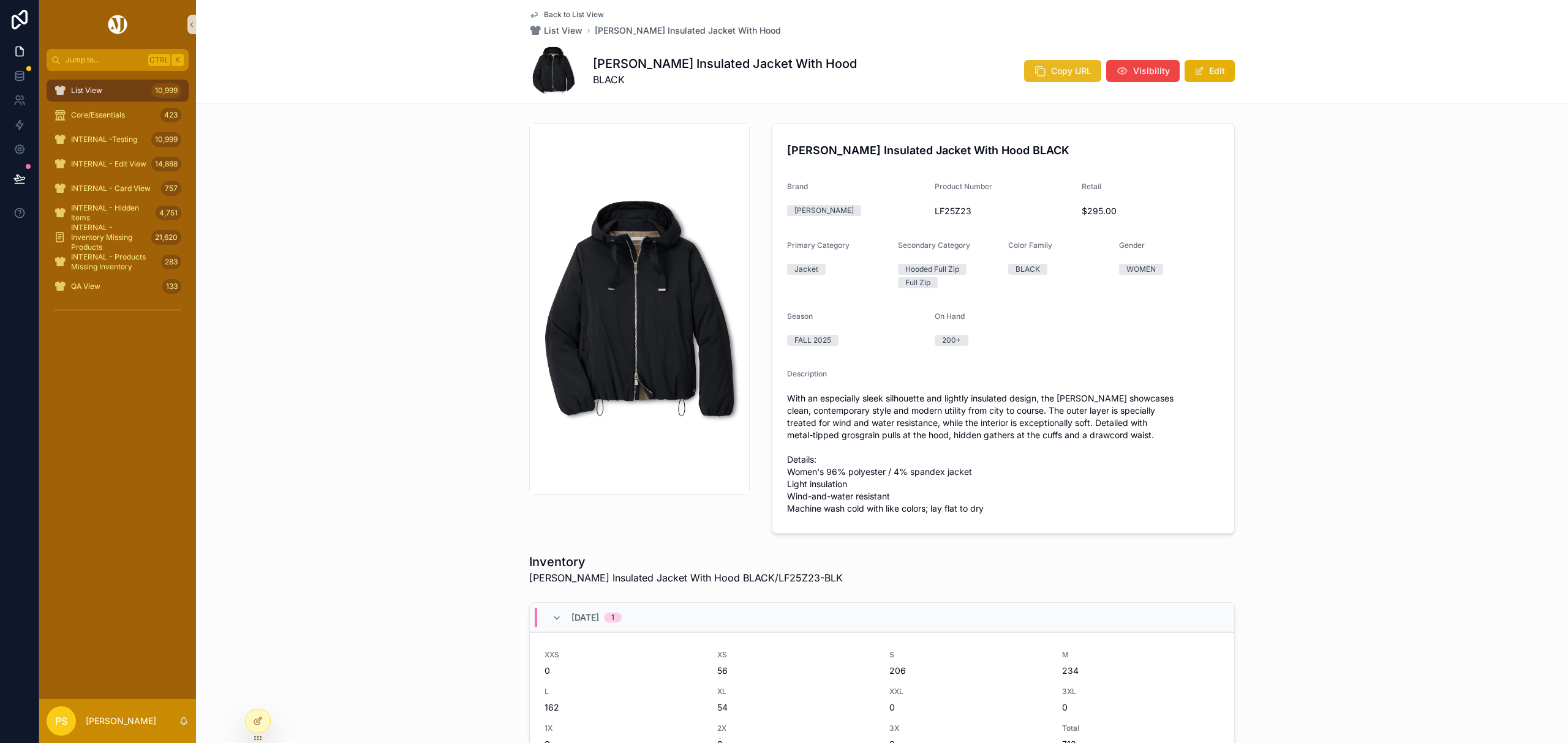
click at [1065, 75] on span "Copy URL" at bounding box center [1071, 71] width 40 height 12
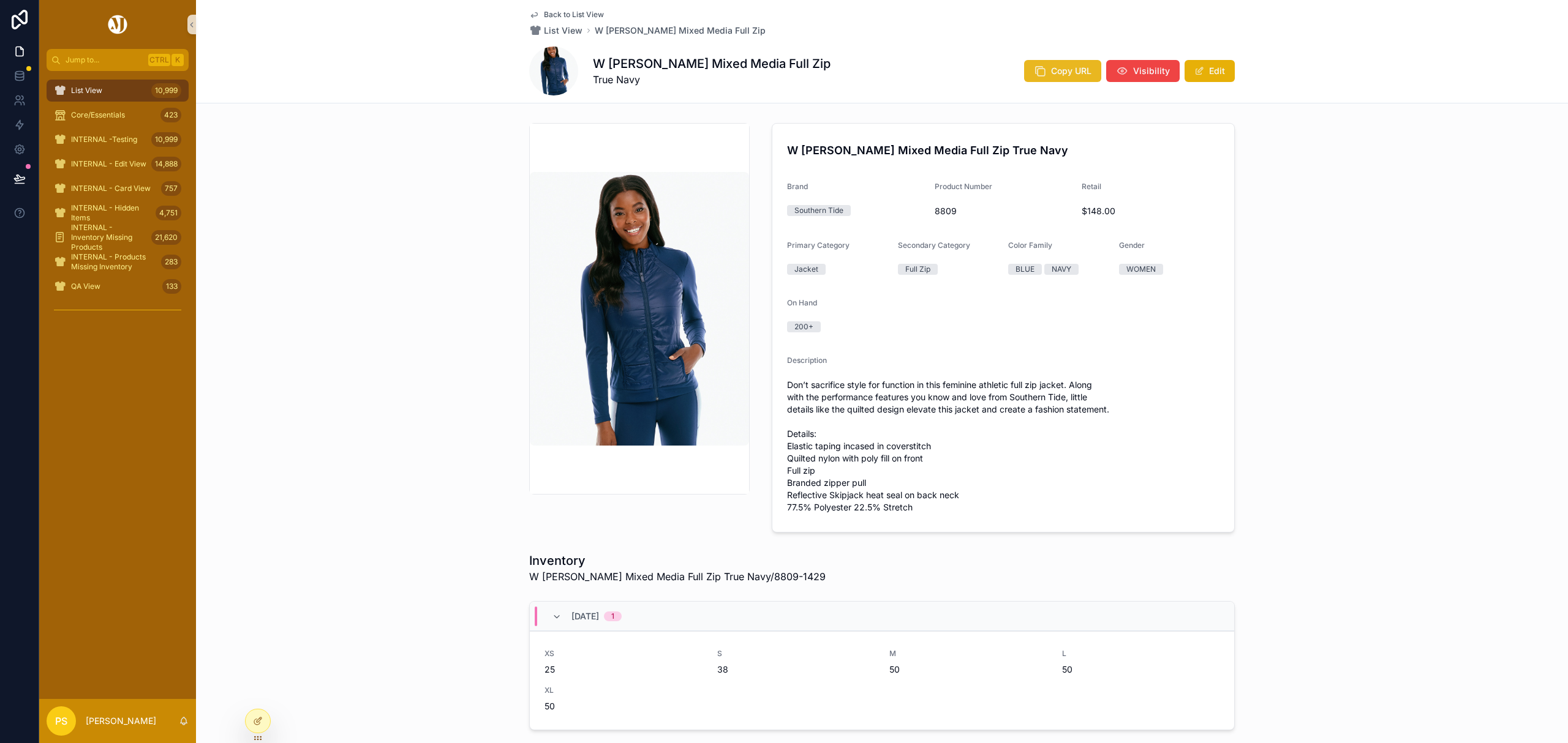
click at [1056, 74] on span "Copy URL" at bounding box center [1071, 71] width 40 height 12
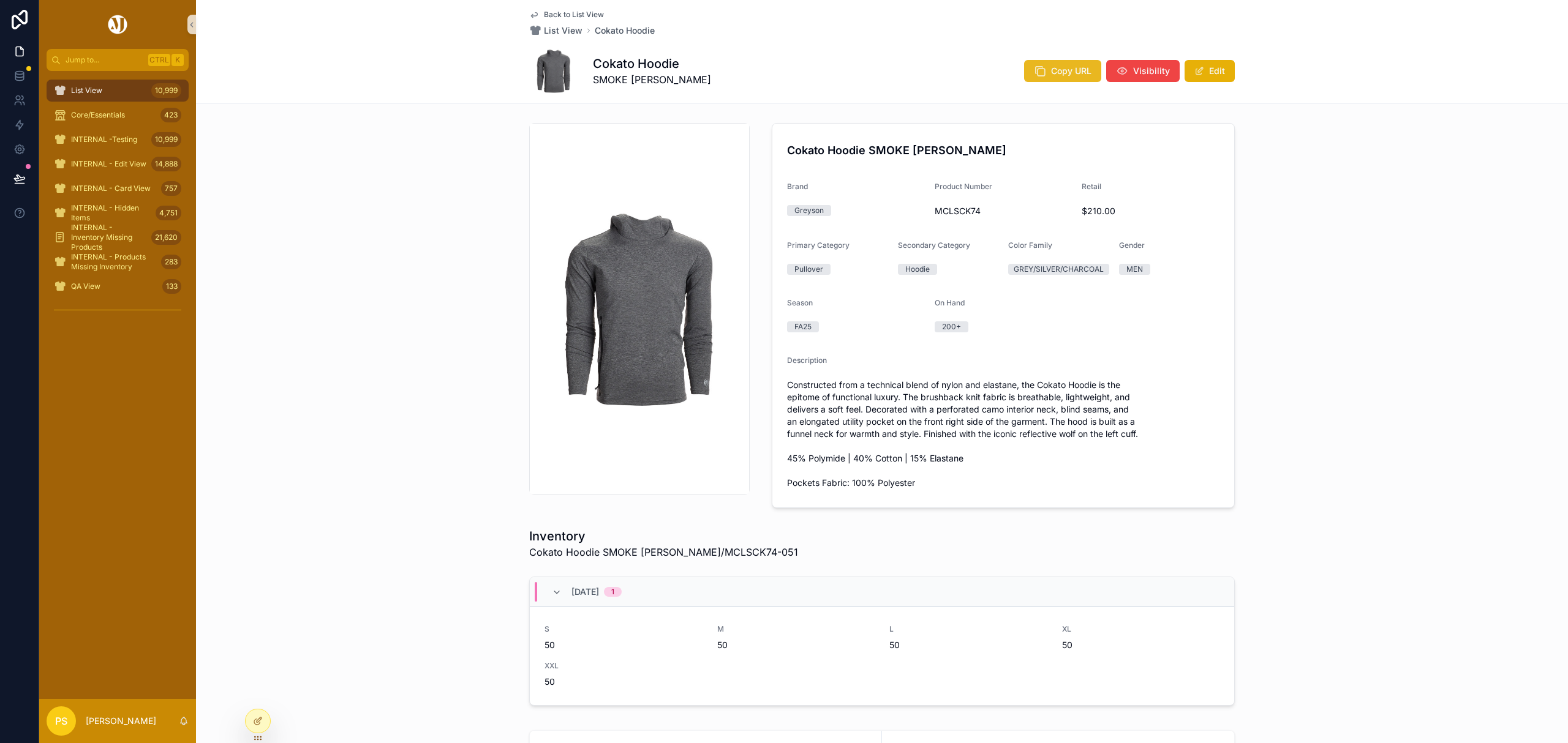
click at [1051, 73] on span "Copy URL" at bounding box center [1071, 71] width 40 height 12
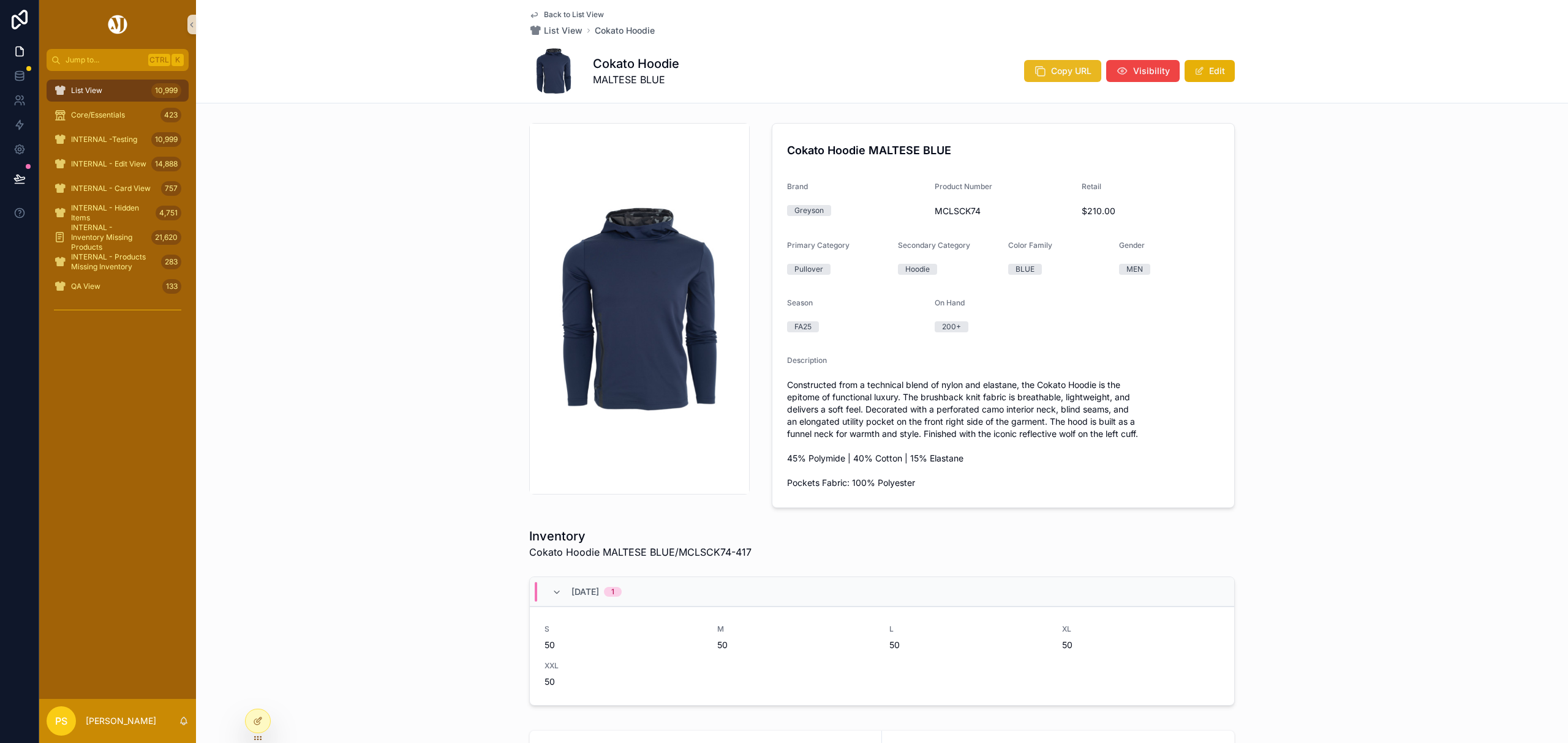
click at [1064, 72] on span "Copy URL" at bounding box center [1071, 71] width 40 height 12
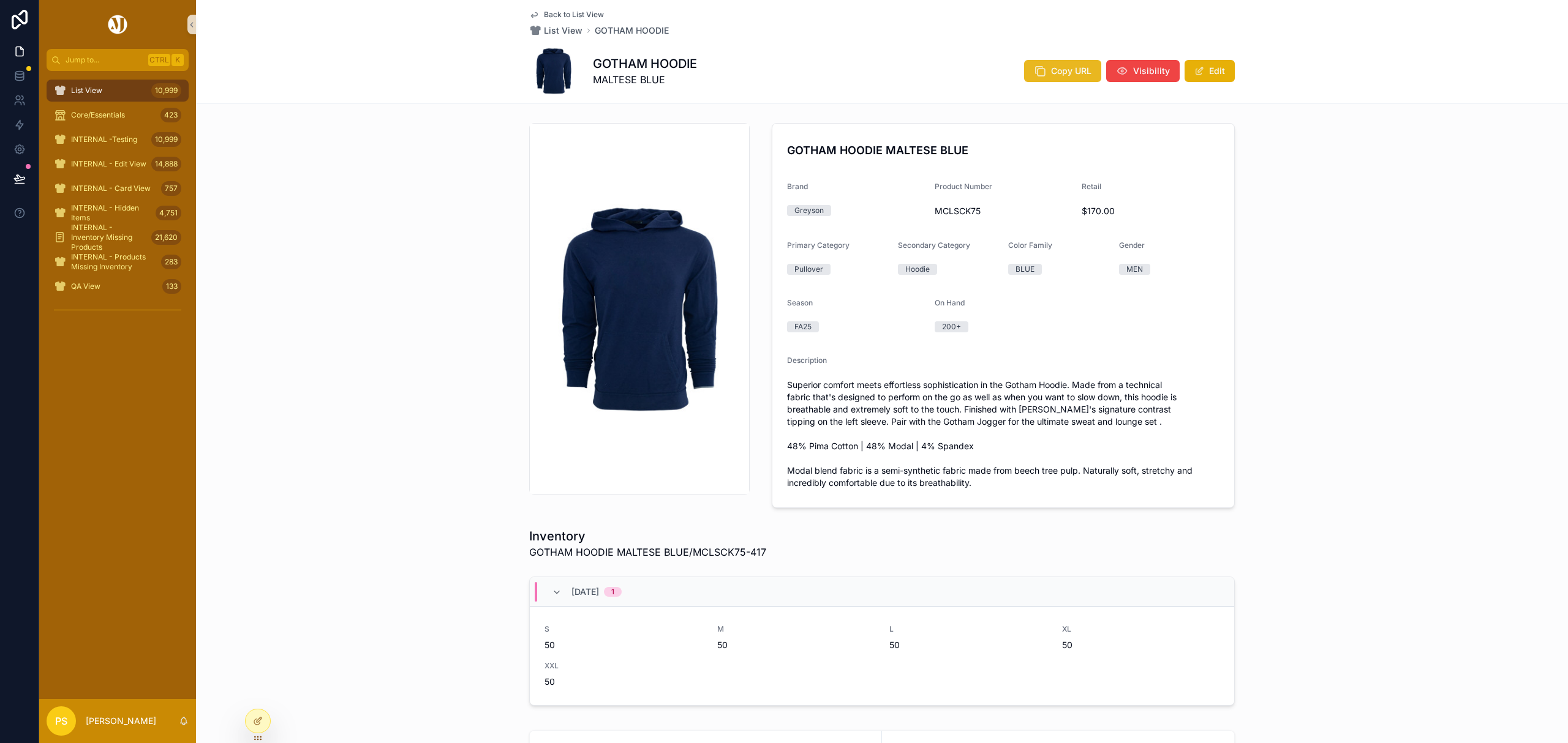
click at [1052, 70] on span "Copy URL" at bounding box center [1071, 71] width 40 height 12
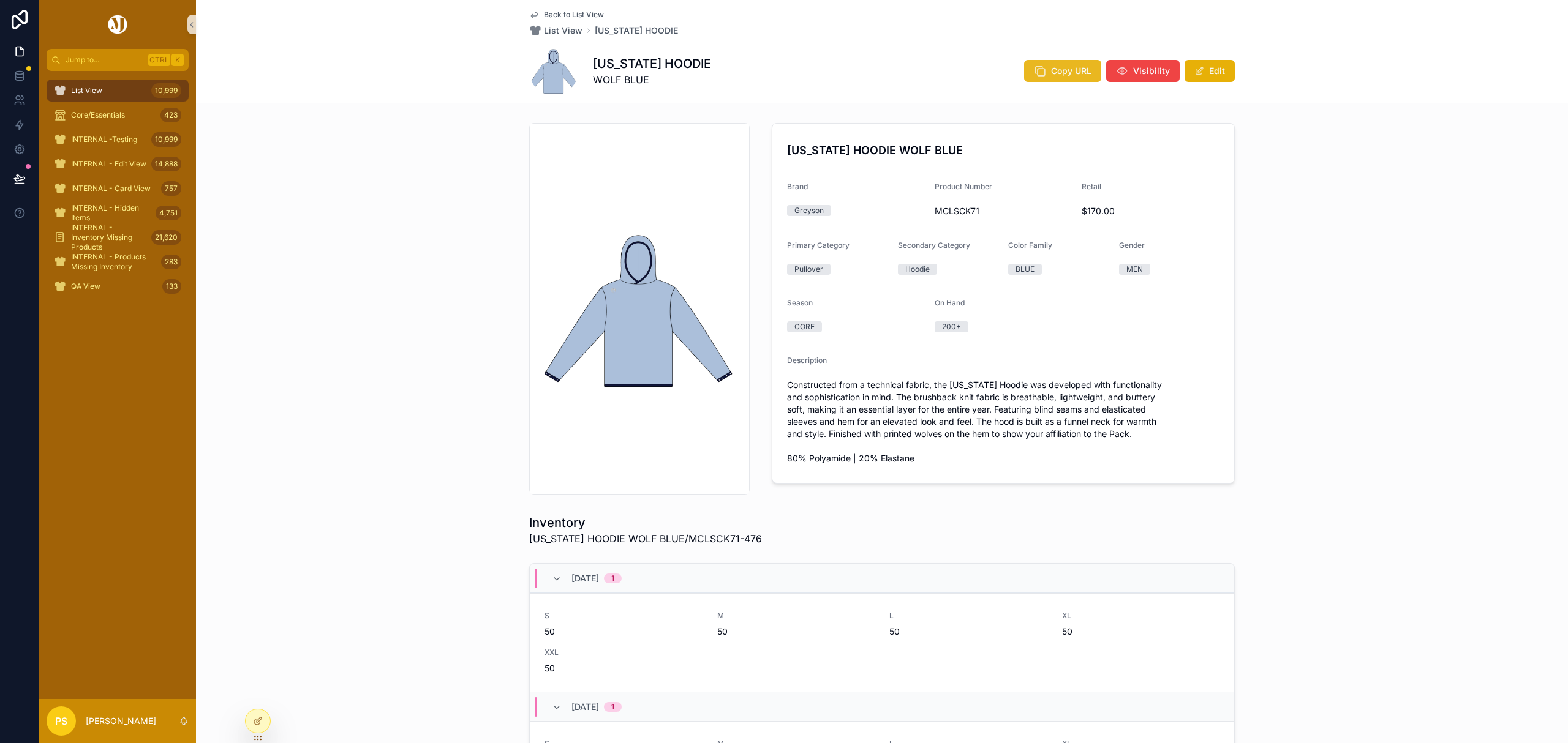
click at [1061, 74] on span "Copy URL" at bounding box center [1071, 71] width 40 height 12
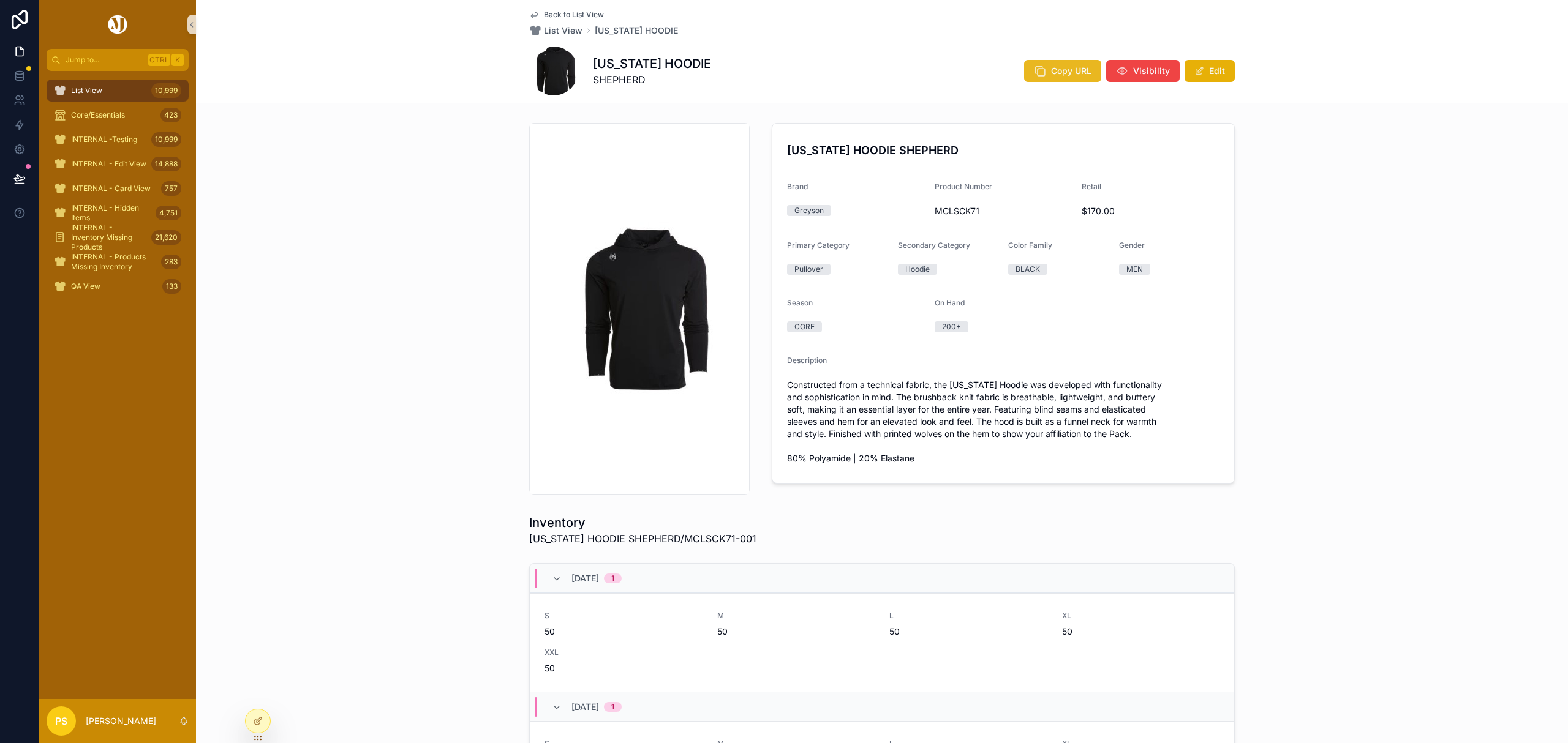
click at [1084, 70] on span "Copy URL" at bounding box center [1071, 71] width 40 height 12
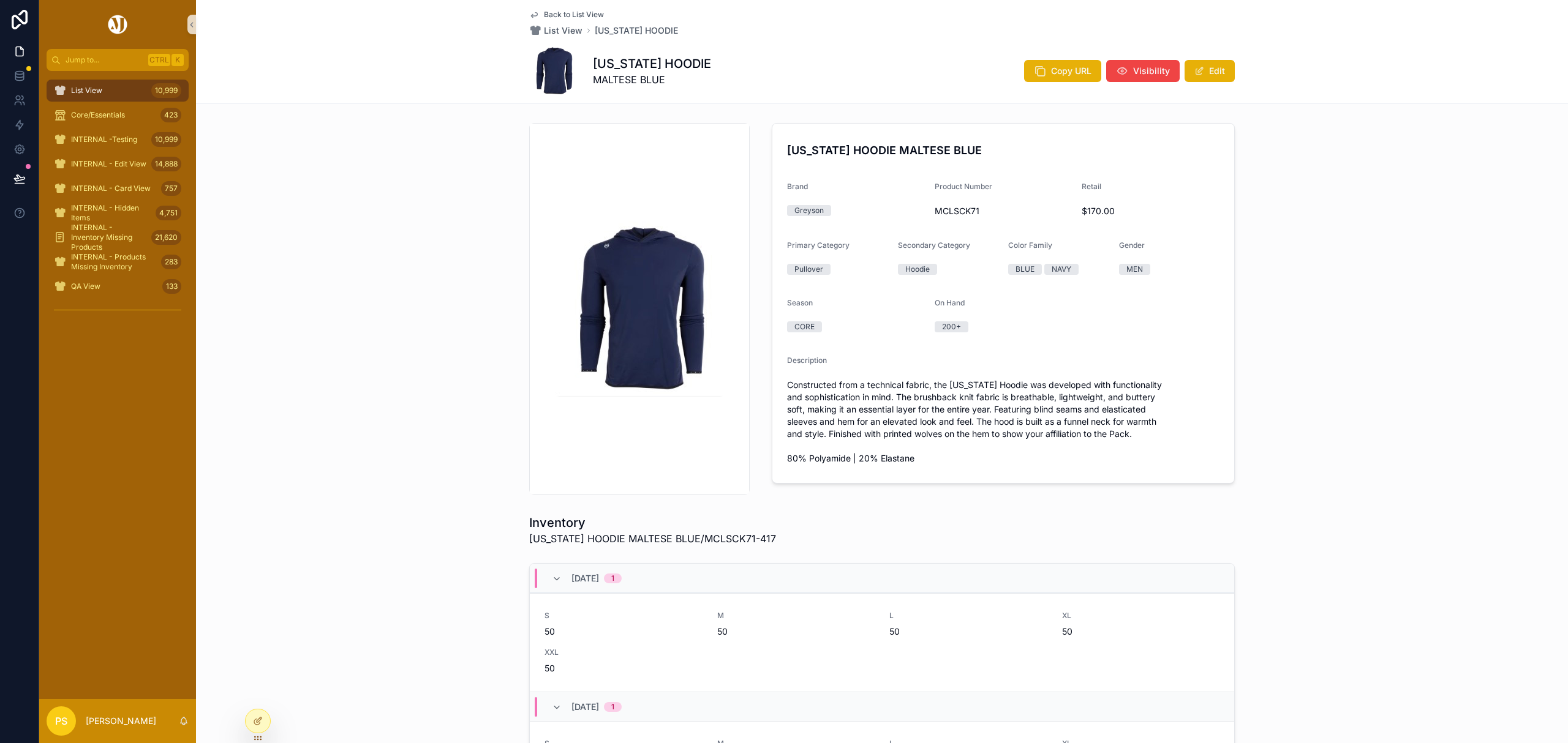
click at [1067, 82] on div "Copy URL Visibility Edit" at bounding box center [1124, 72] width 221 height 24
click at [1061, 74] on span "Copy URL" at bounding box center [1071, 71] width 40 height 12
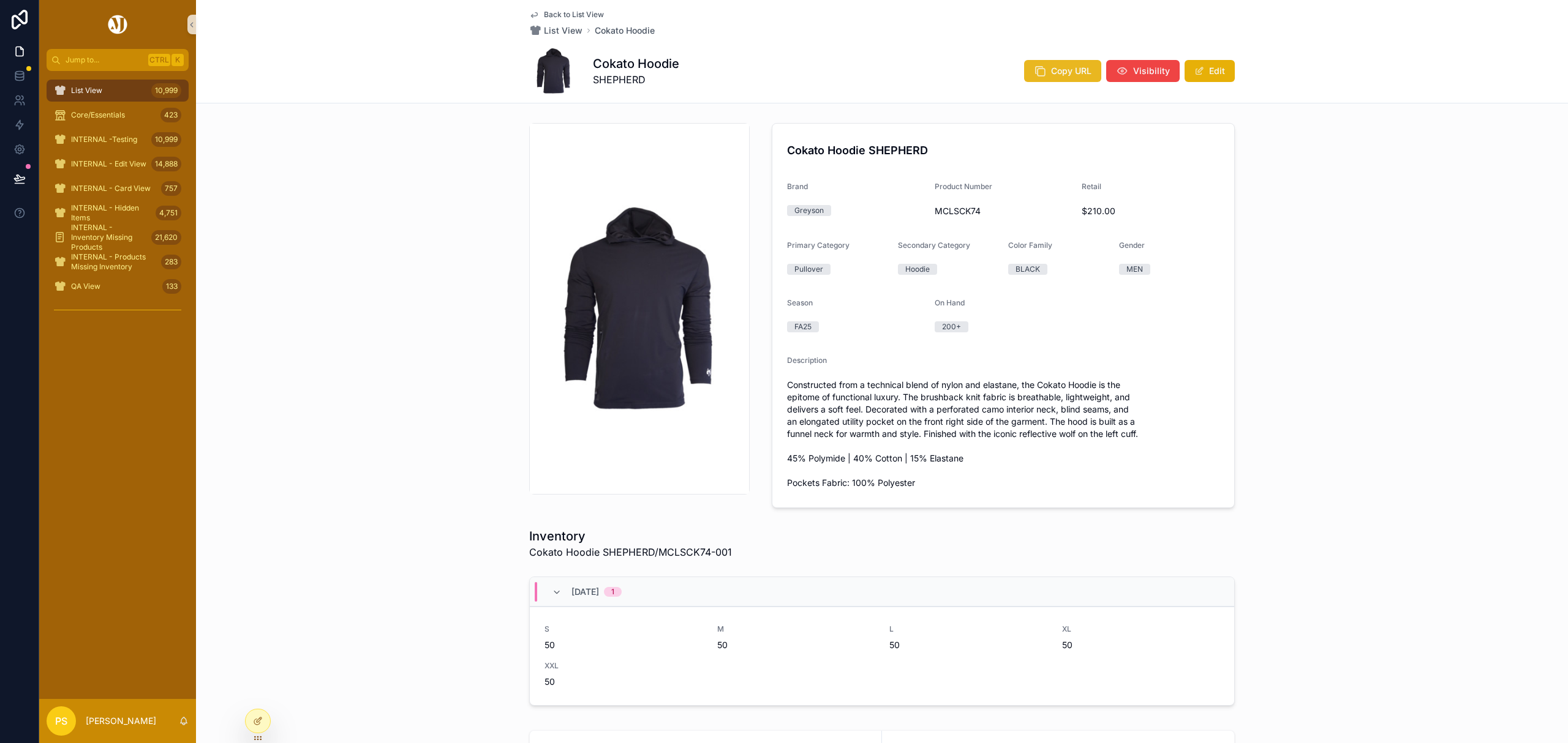
click at [1055, 67] on span "Copy URL" at bounding box center [1071, 71] width 40 height 12
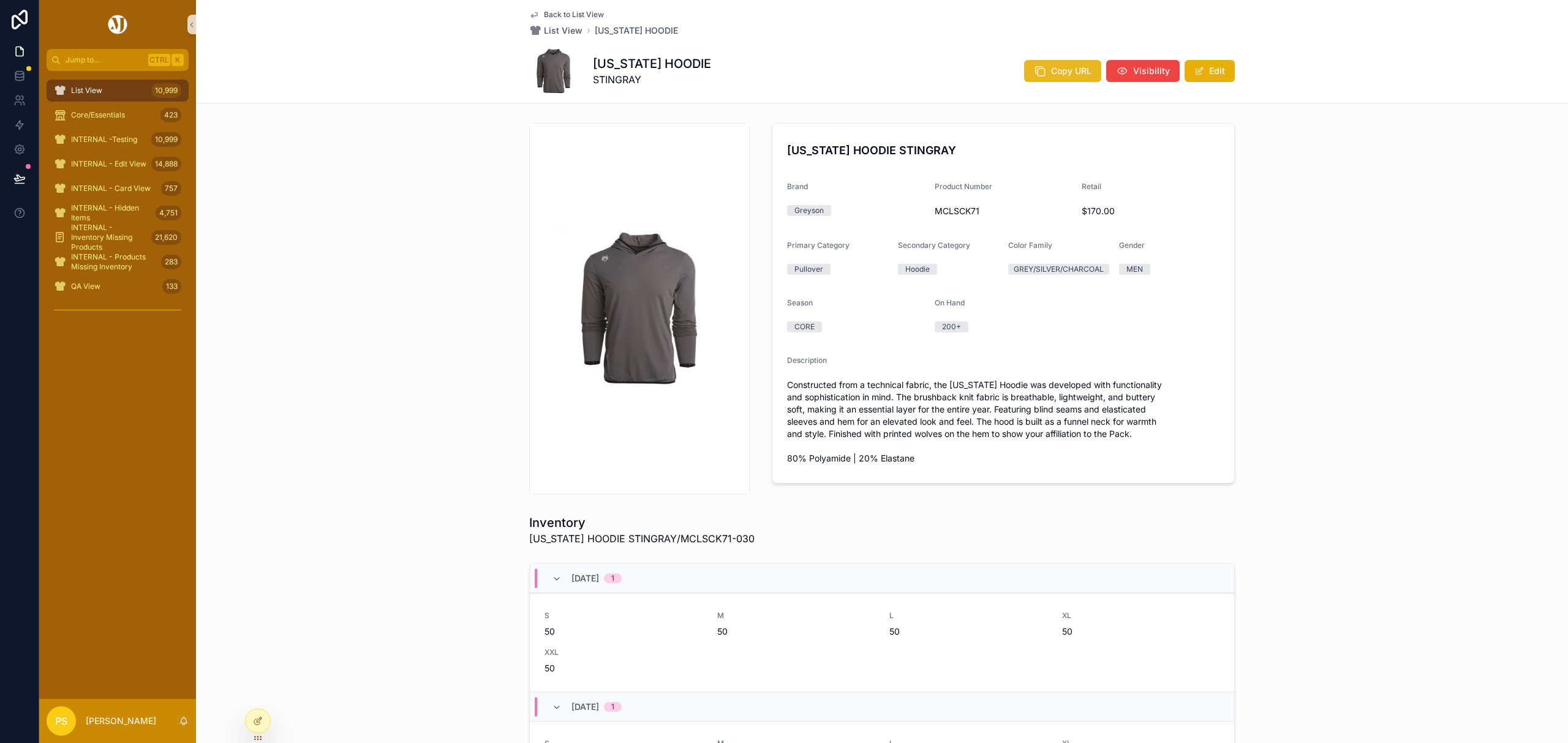
click at [1060, 78] on button "Copy URL" at bounding box center [1062, 71] width 77 height 22
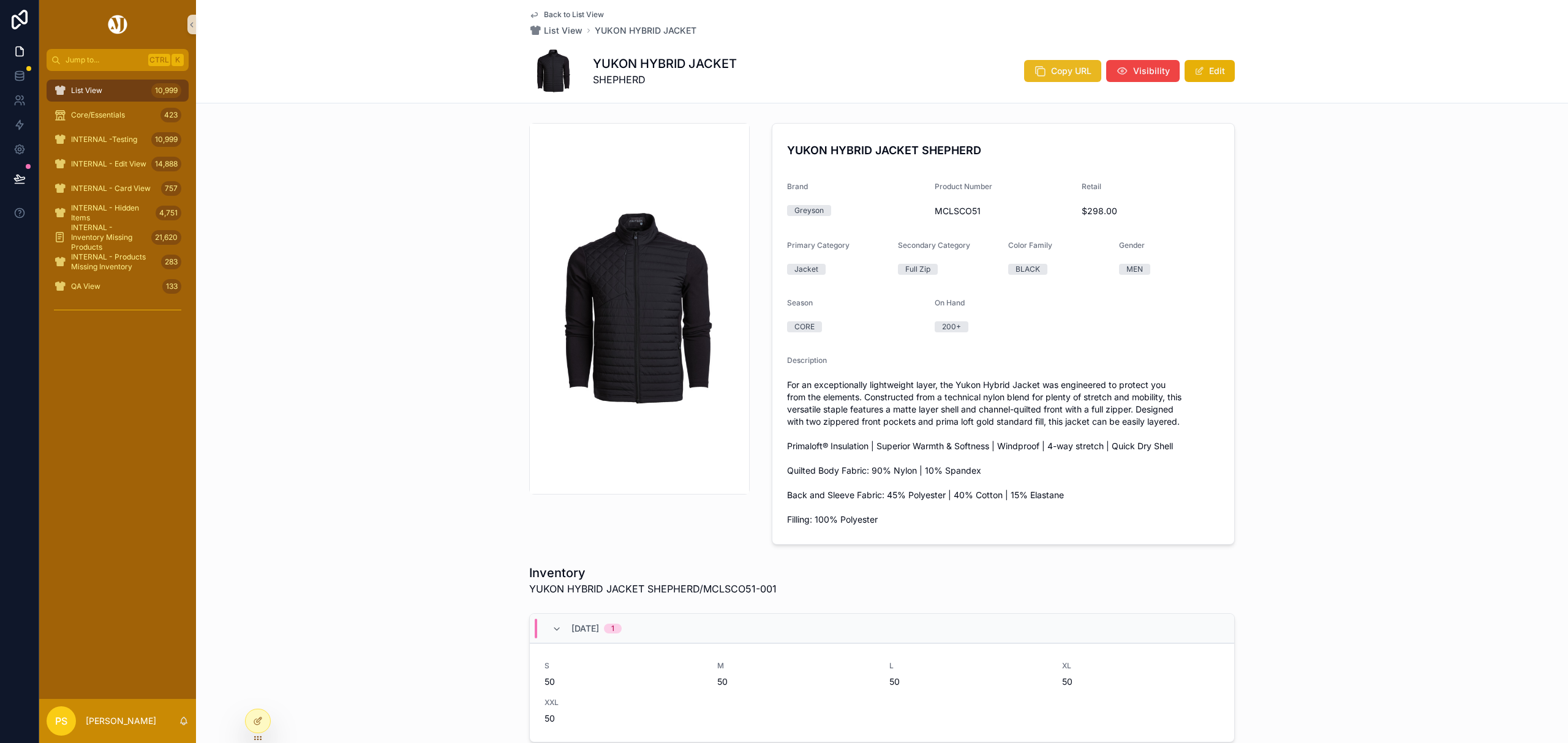
click at [1046, 67] on button "Copy URL" at bounding box center [1062, 71] width 77 height 22
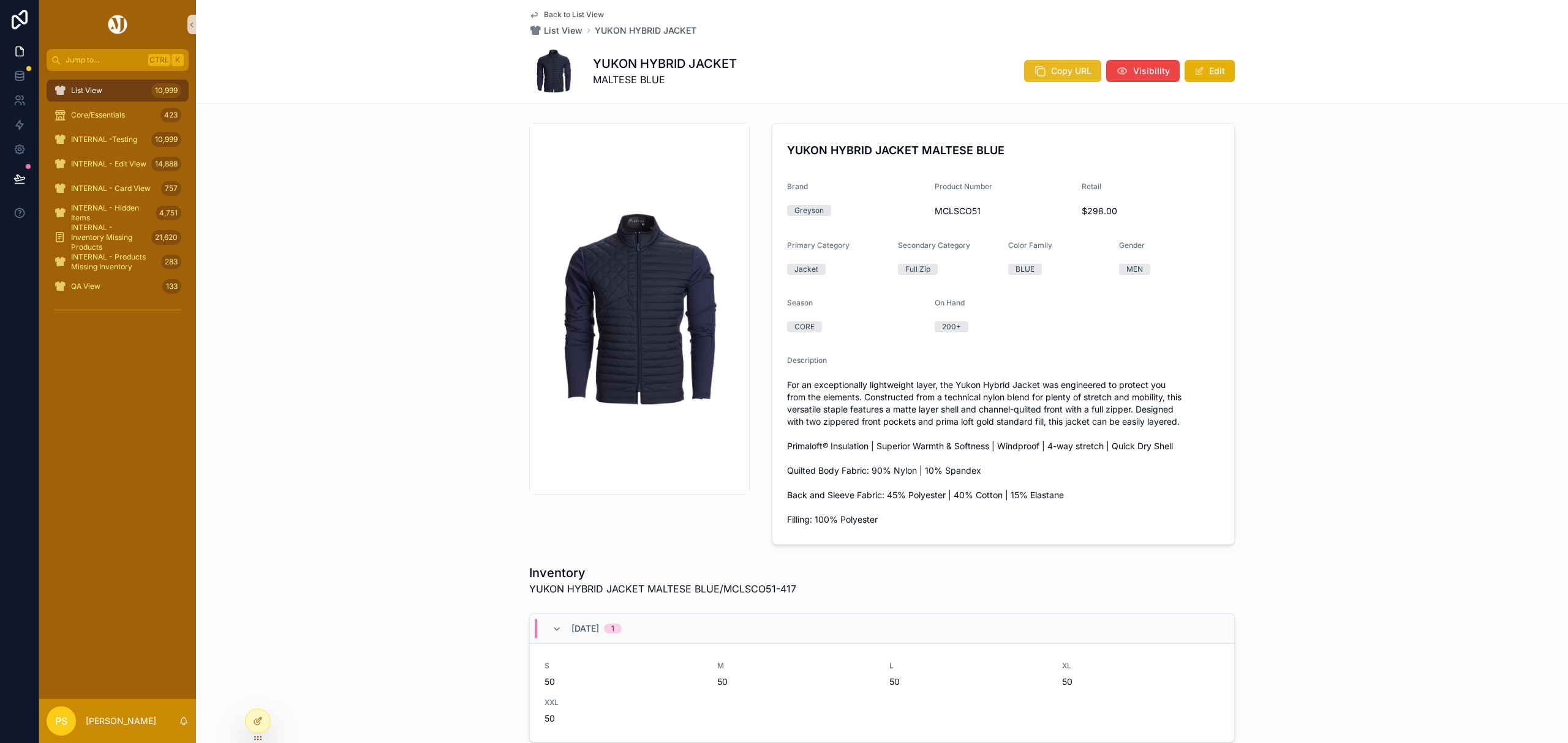
click at [1046, 70] on button "Copy URL" at bounding box center [1062, 71] width 77 height 22
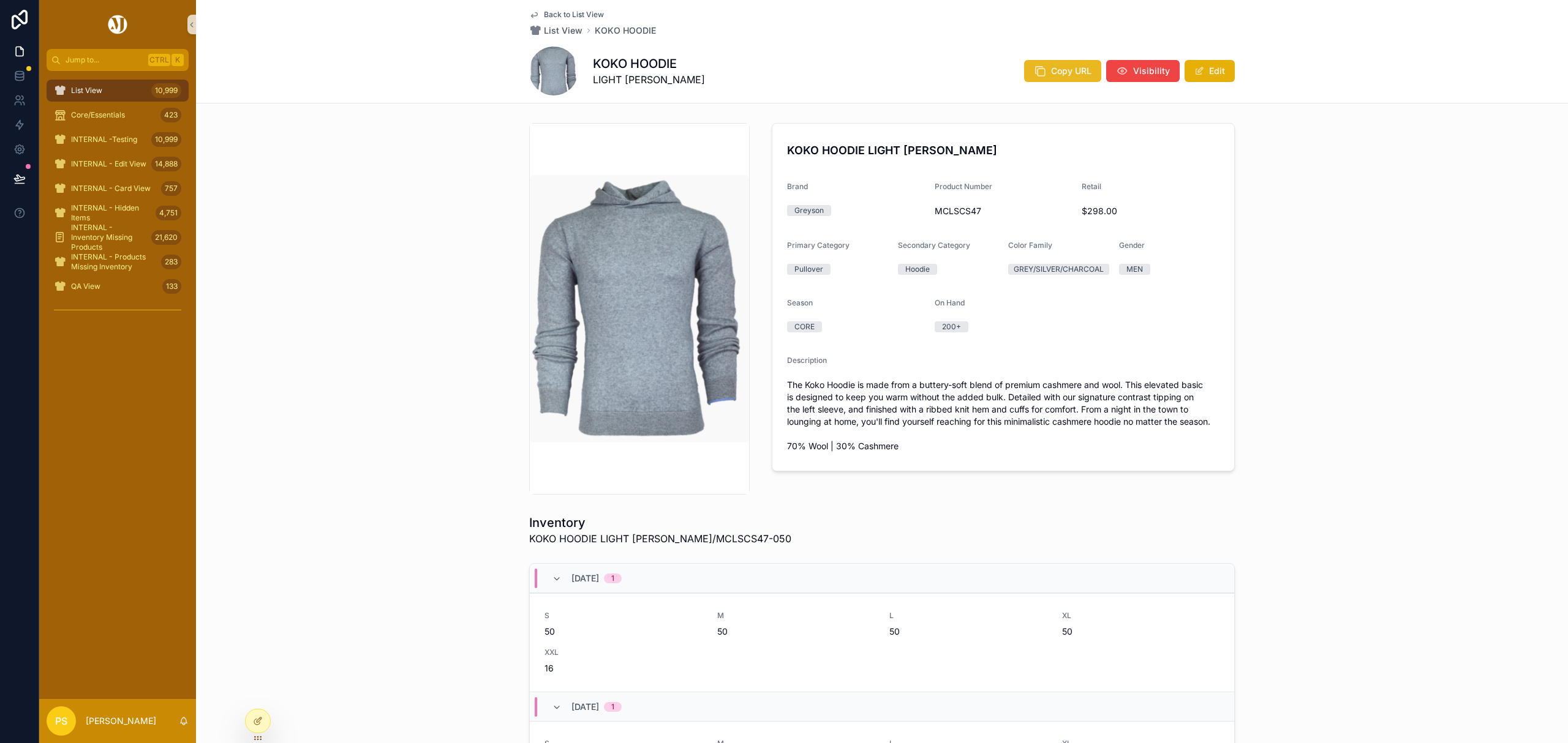
click at [1056, 72] on span "Copy URL" at bounding box center [1071, 71] width 40 height 12
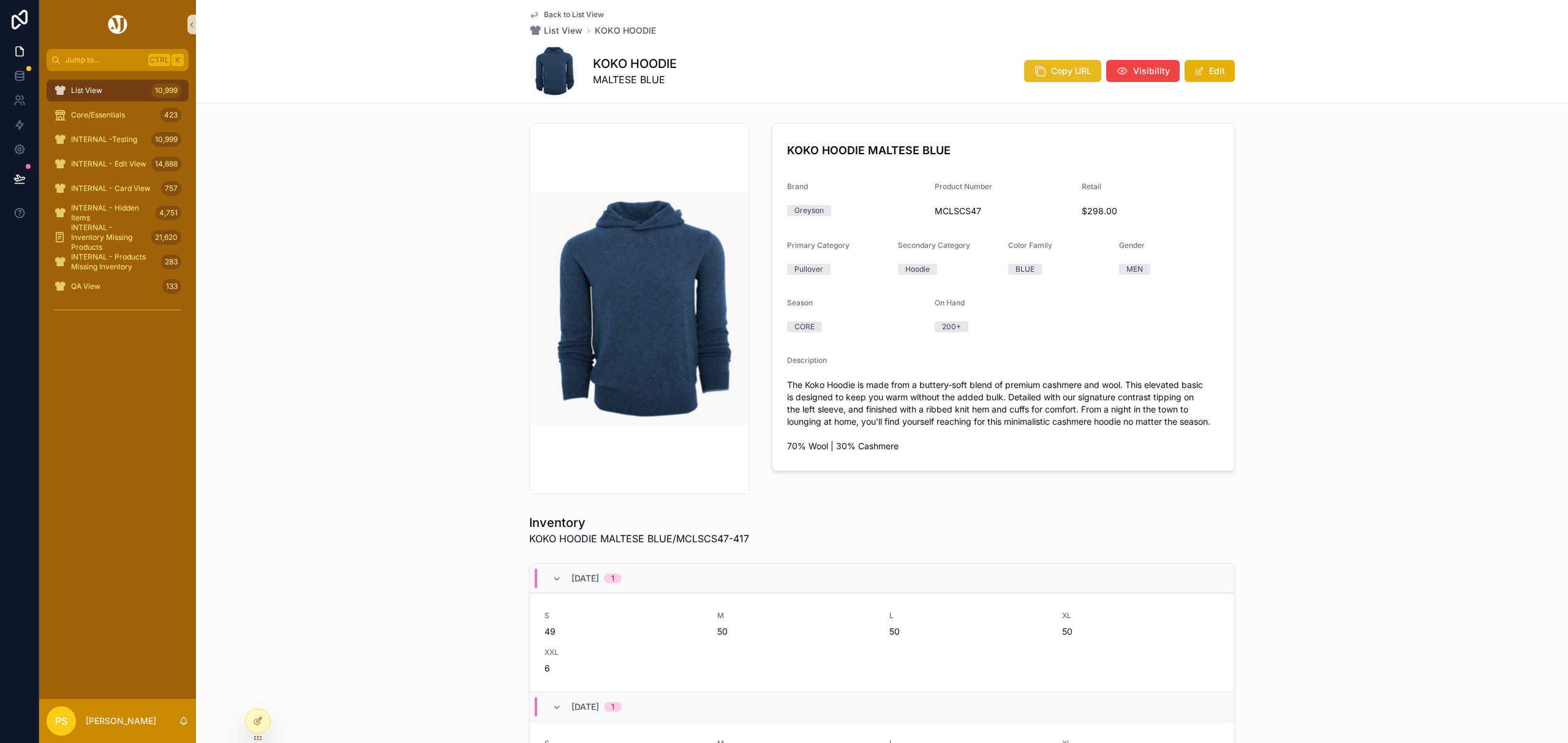
click at [1061, 65] on span "Copy URL" at bounding box center [1071, 71] width 40 height 12
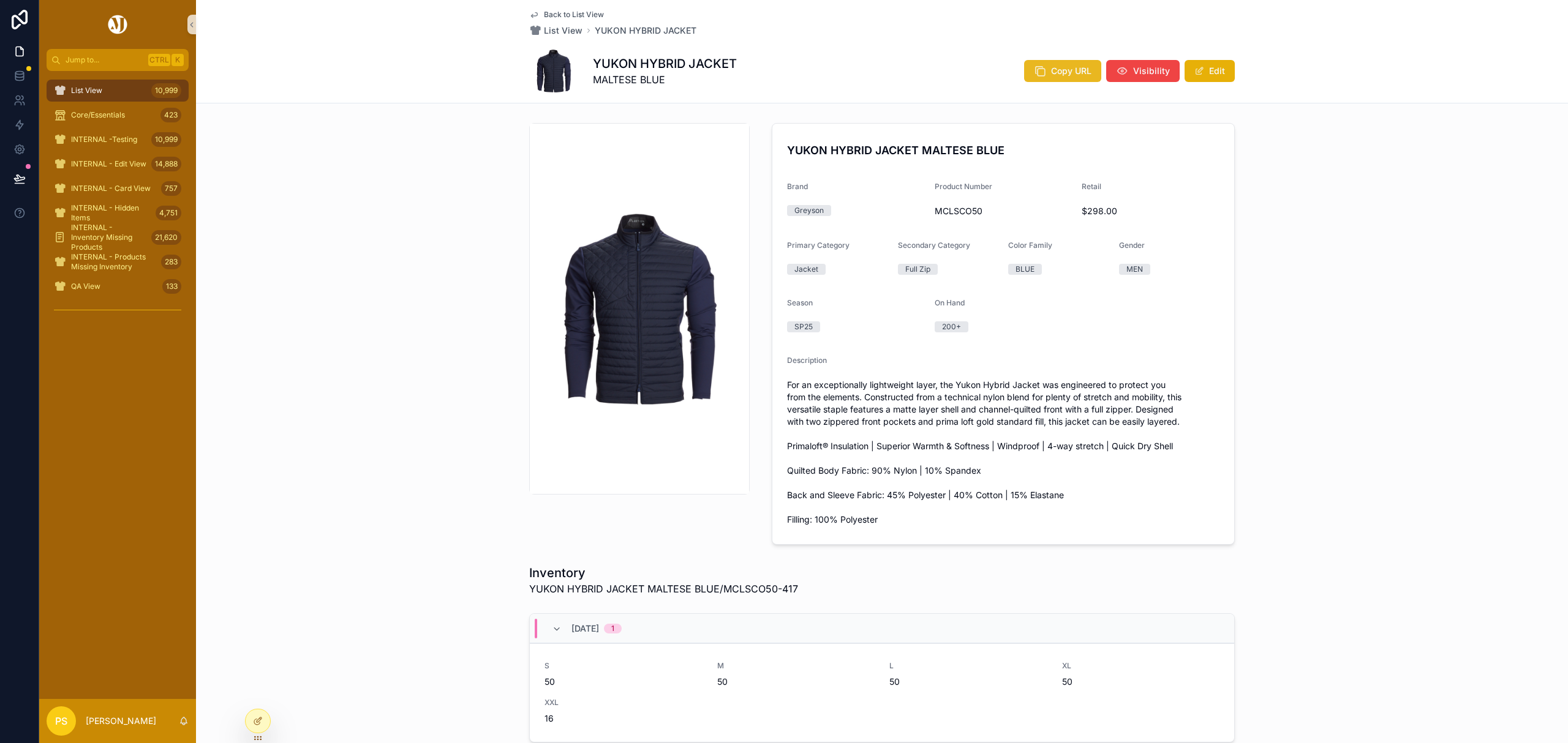
click at [1051, 76] on span "Copy URL" at bounding box center [1071, 71] width 40 height 12
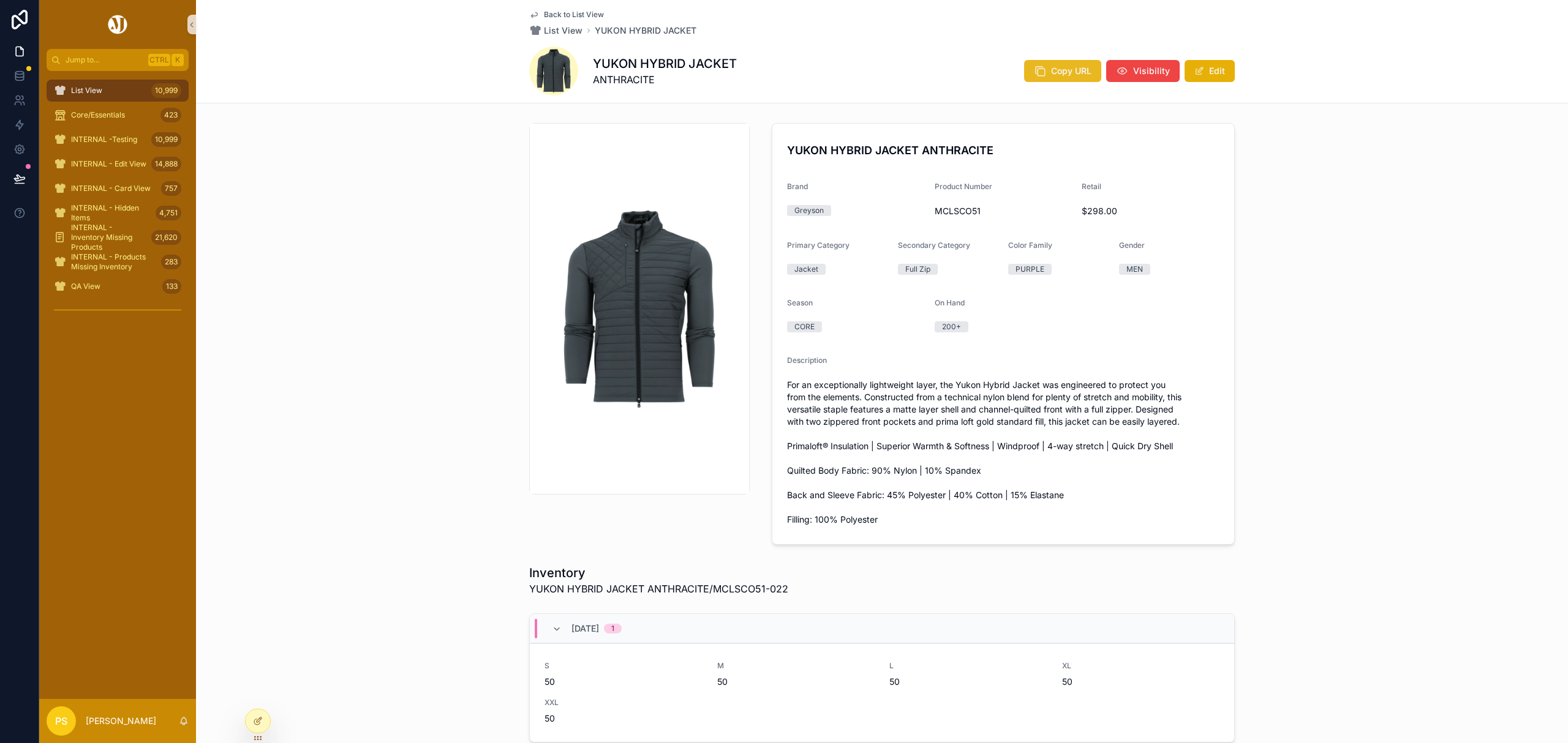
click at [1051, 70] on span "Copy URL" at bounding box center [1071, 71] width 40 height 12
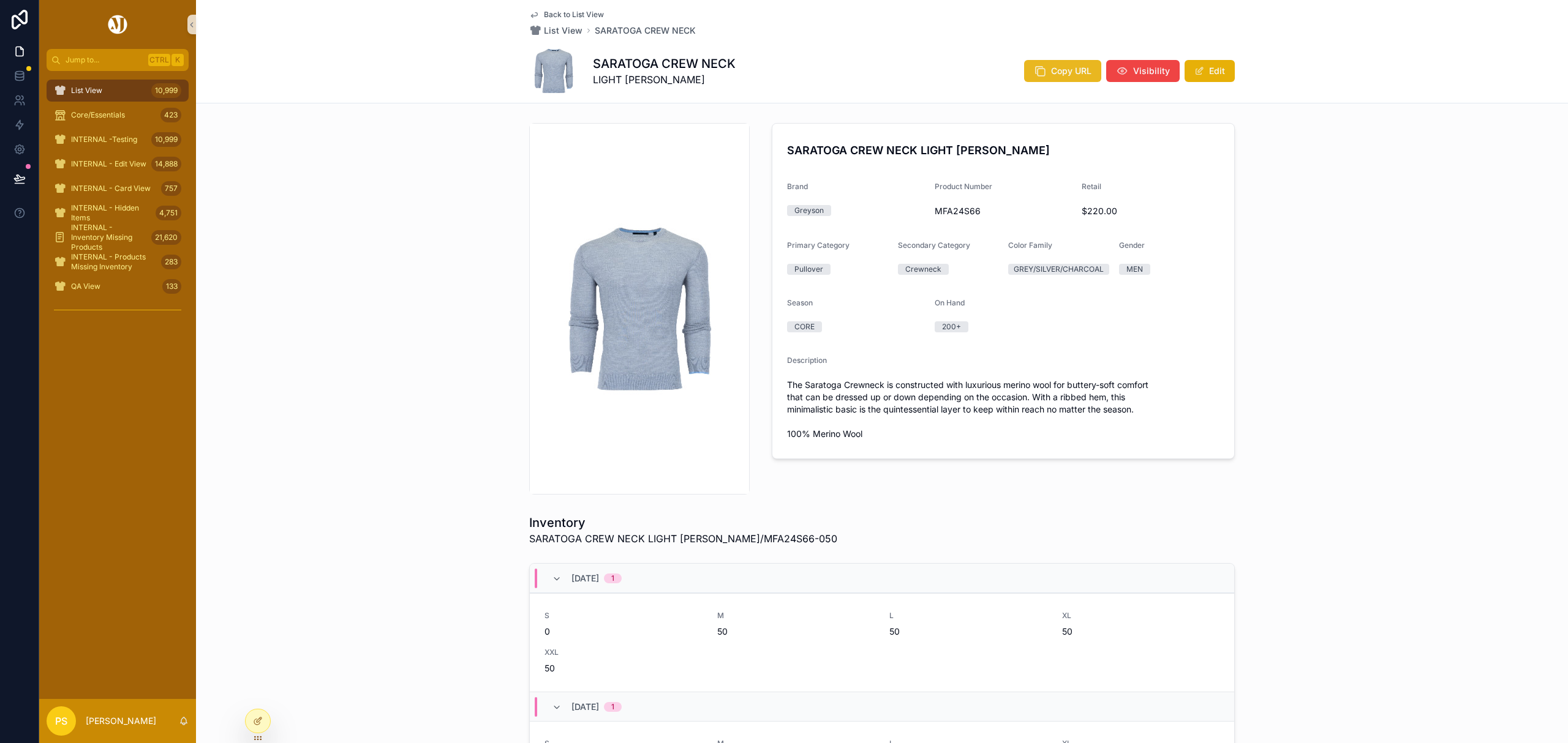
click at [1069, 72] on span "Copy URL" at bounding box center [1071, 71] width 40 height 12
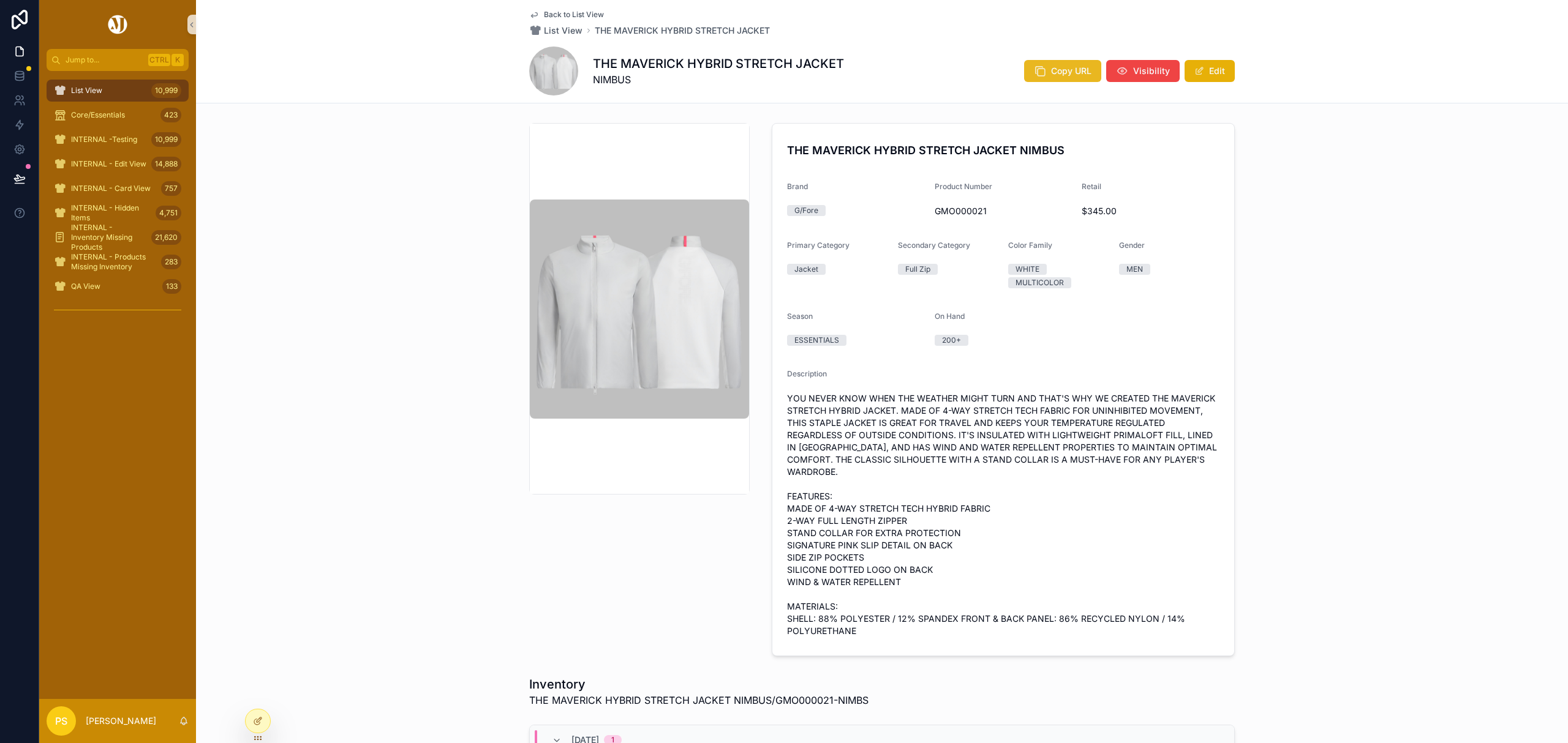
click at [1044, 70] on button "Copy URL" at bounding box center [1062, 71] width 77 height 22
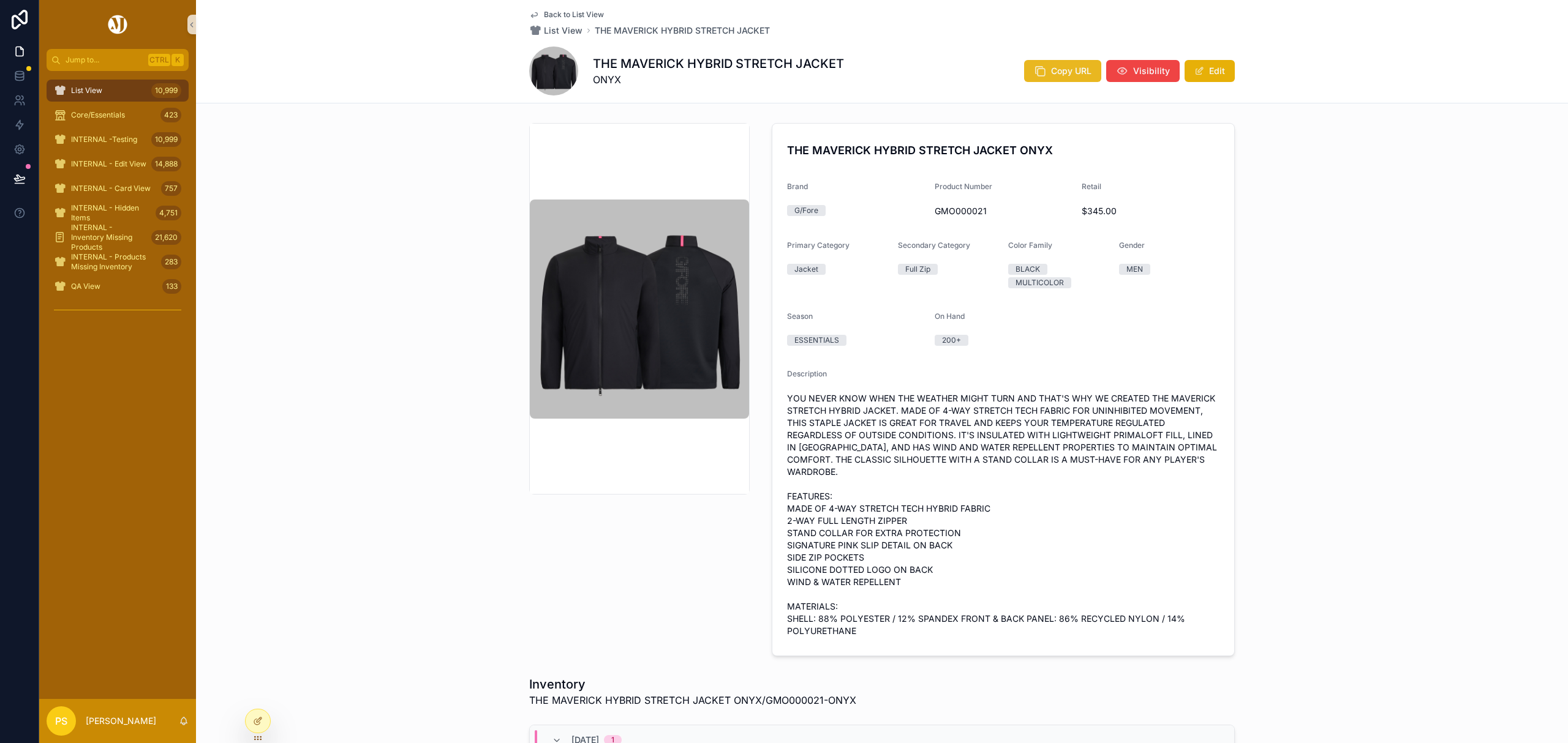
click at [1042, 70] on button "Copy URL" at bounding box center [1062, 71] width 77 height 22
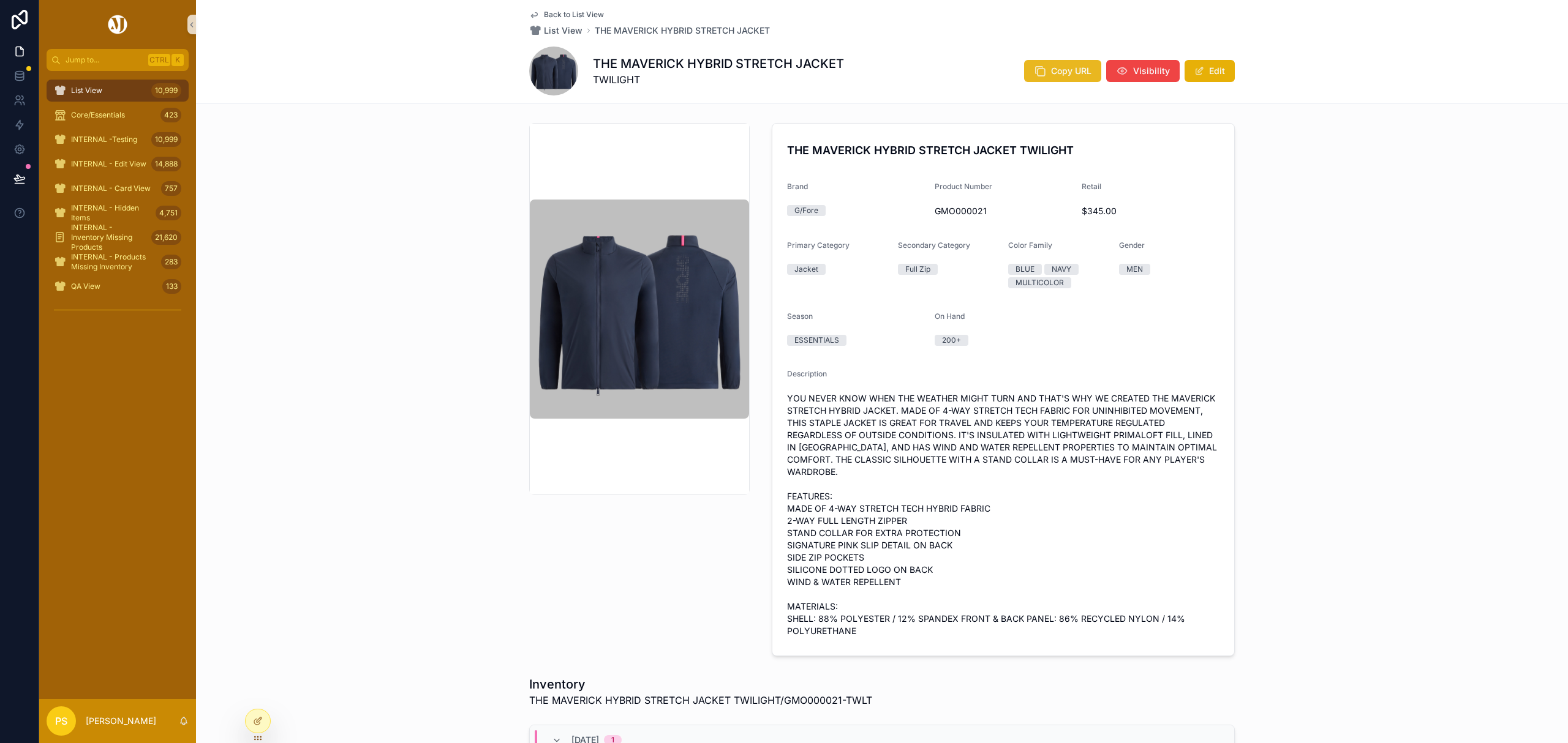
click at [1062, 63] on button "Copy URL" at bounding box center [1062, 71] width 77 height 22
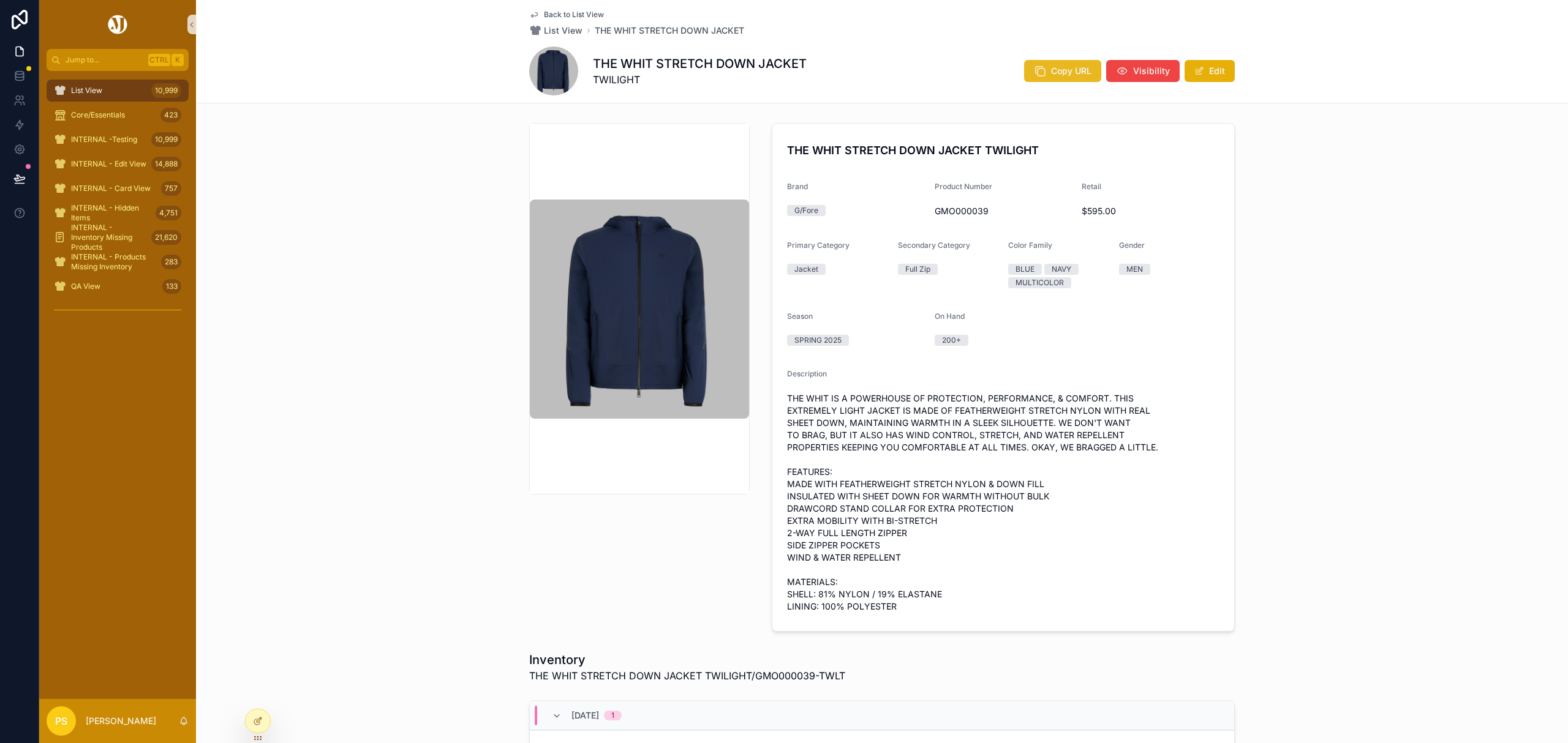
click at [1061, 71] on span "Copy URL" at bounding box center [1071, 71] width 40 height 12
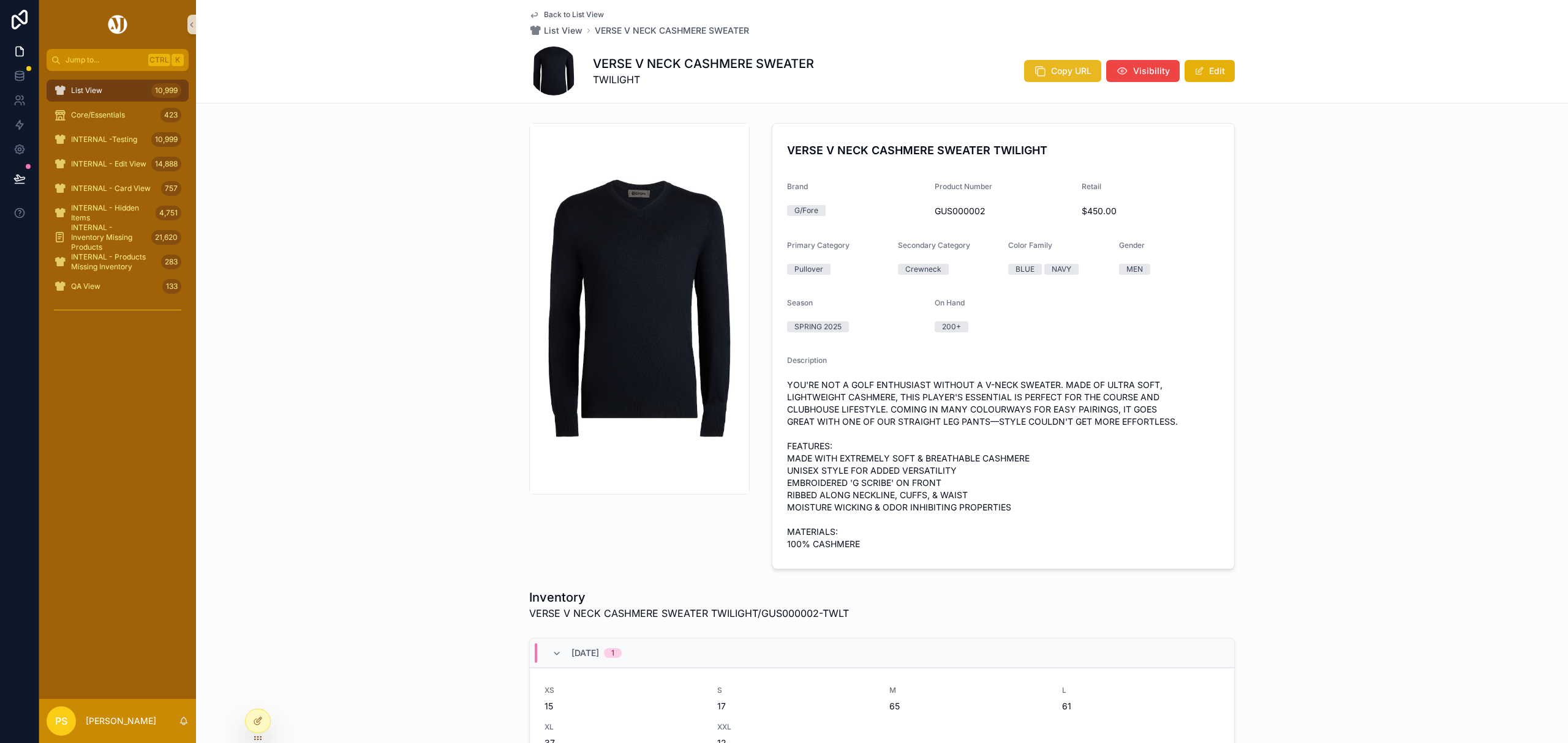
click at [1062, 74] on span "Copy URL" at bounding box center [1071, 71] width 40 height 12
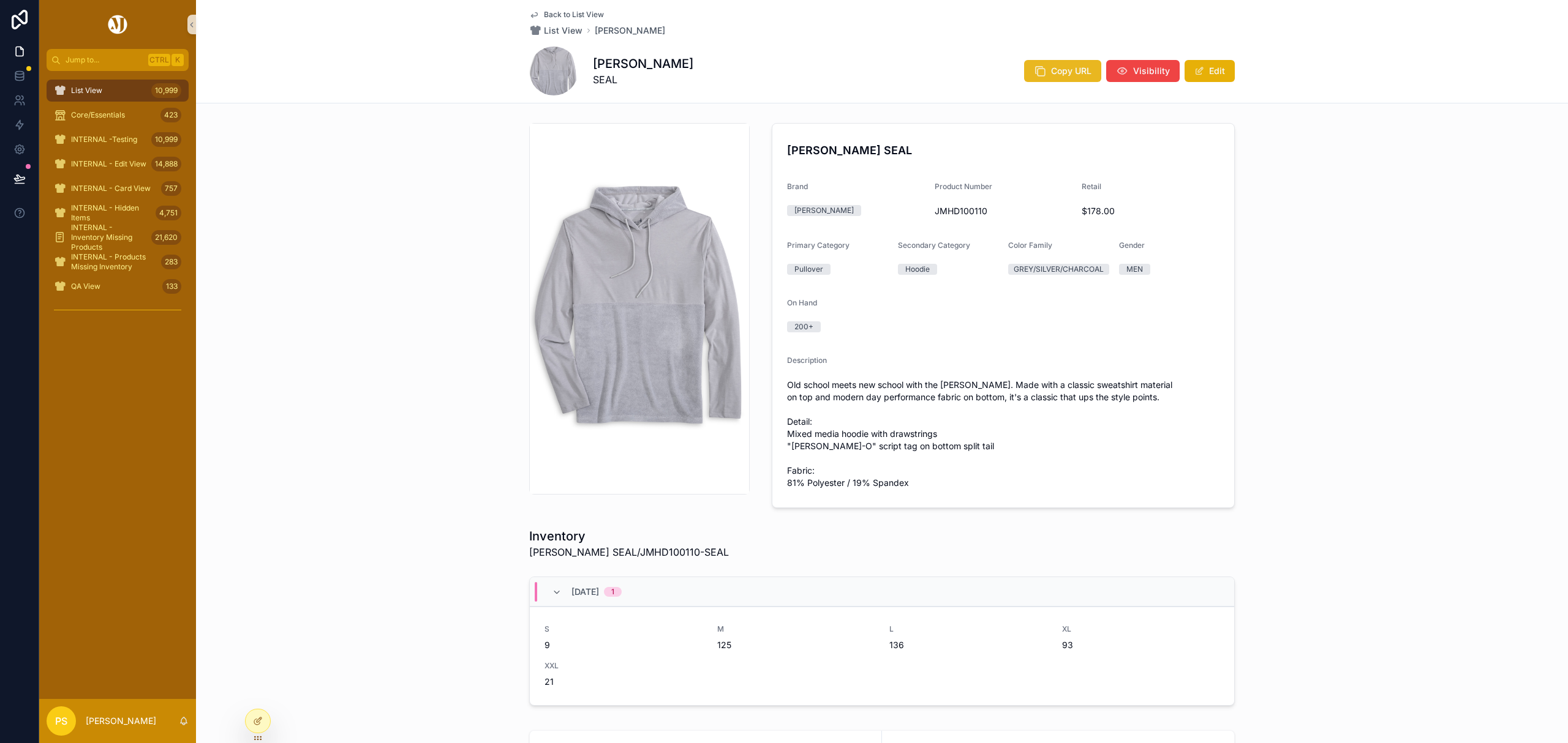
click at [1041, 70] on icon "scrollable content" at bounding box center [1039, 71] width 12 height 12
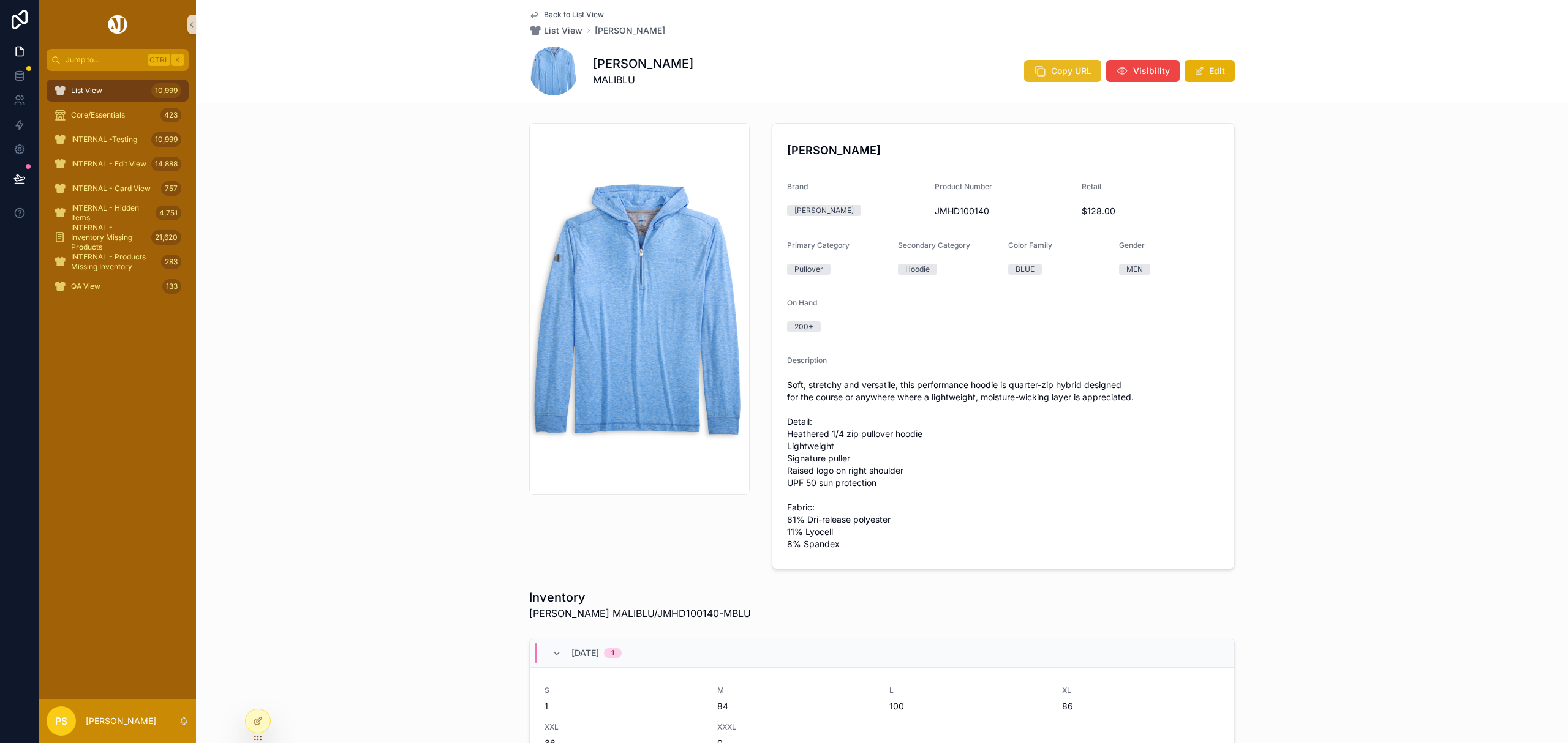
click at [1053, 68] on span "Copy URL" at bounding box center [1071, 71] width 40 height 12
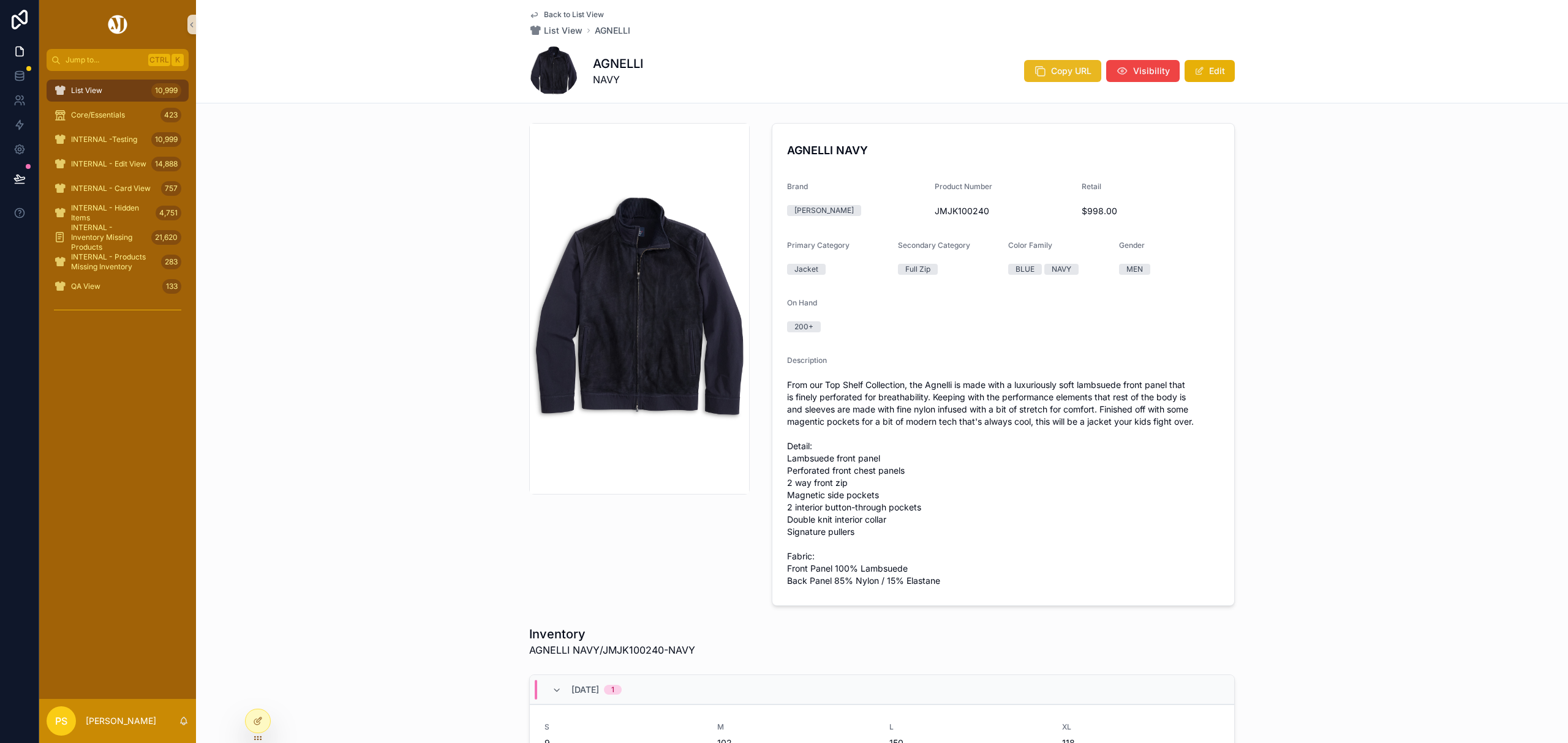
click at [1077, 74] on span "Copy URL" at bounding box center [1071, 71] width 40 height 12
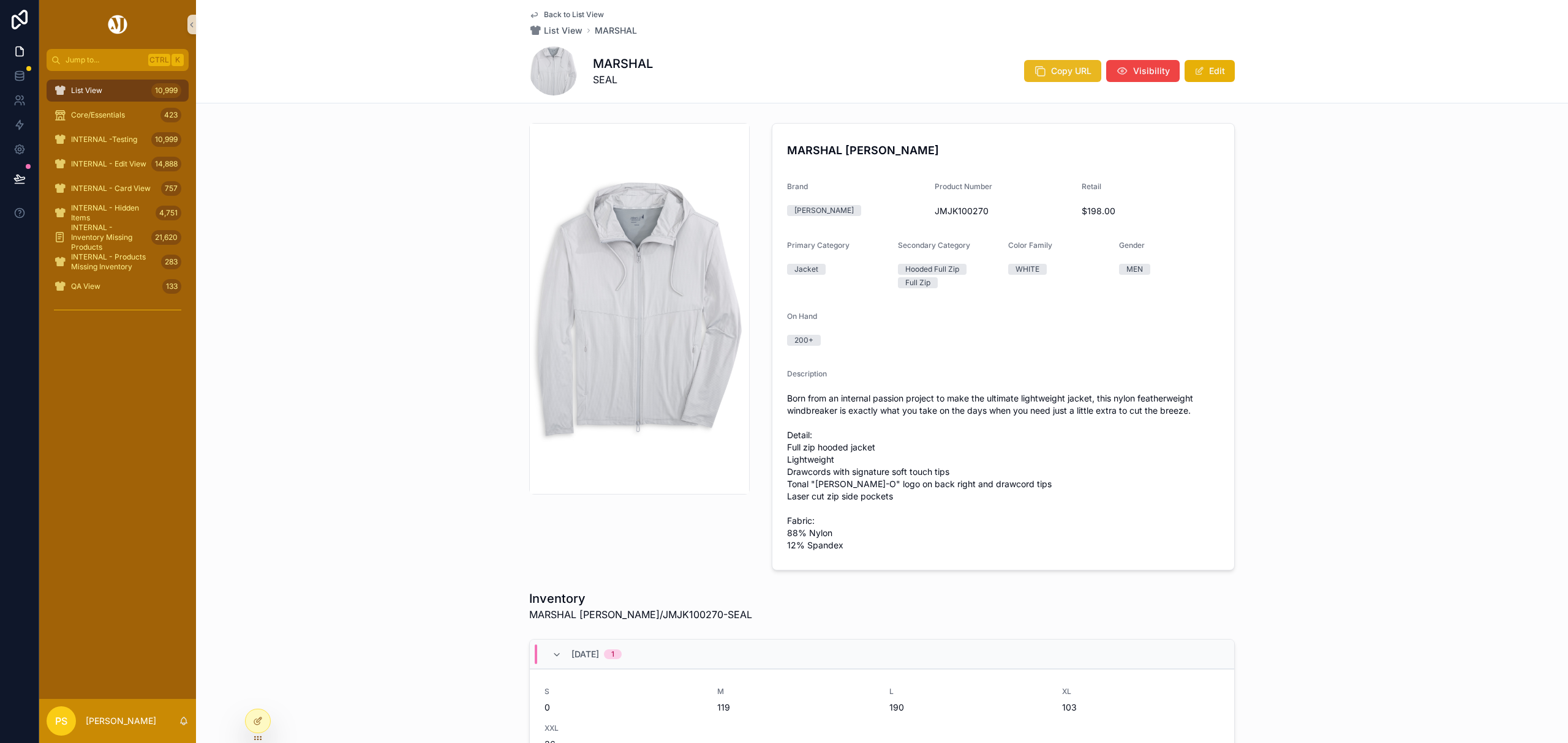
click at [1051, 74] on span "Copy URL" at bounding box center [1071, 71] width 40 height 12
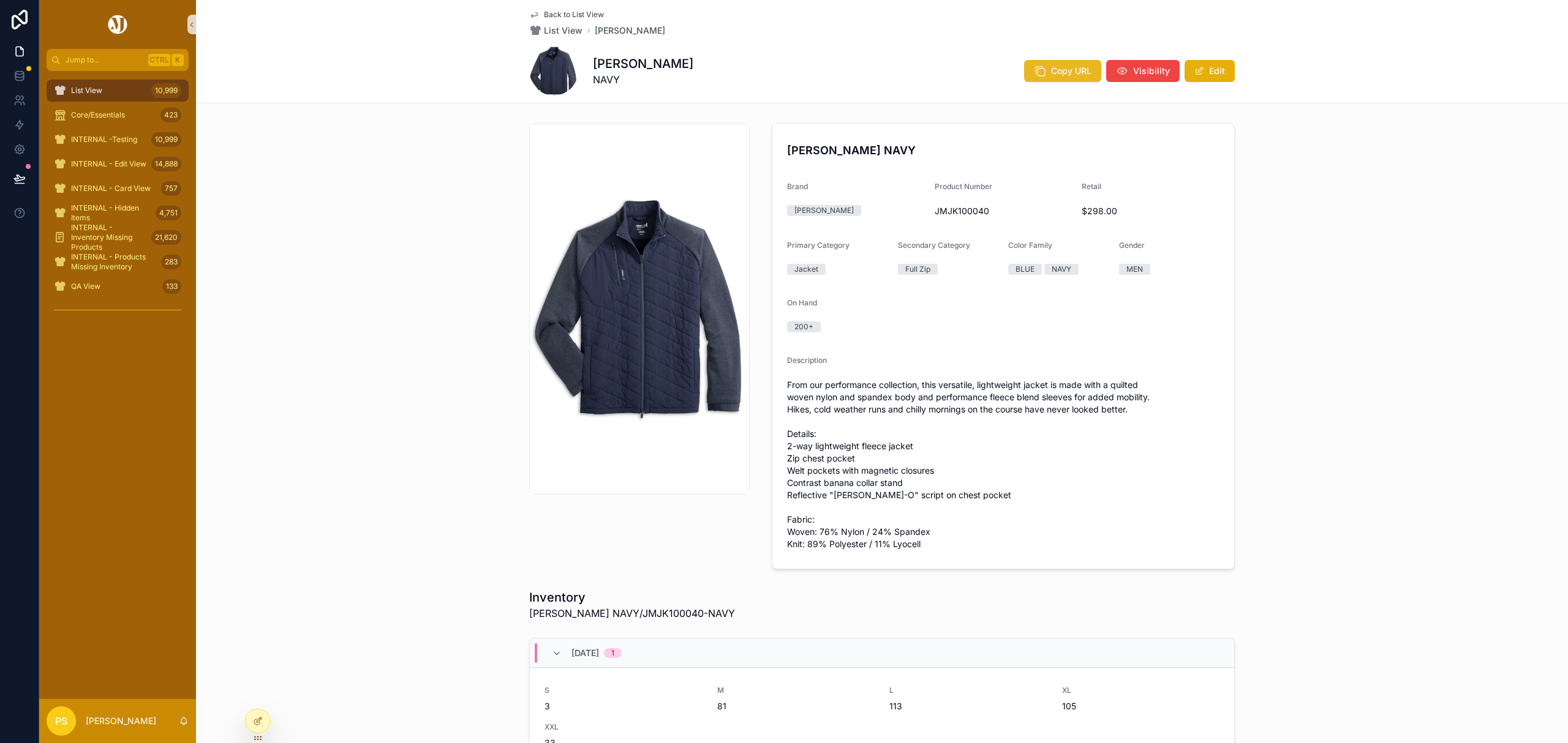
click span "Copy URL"
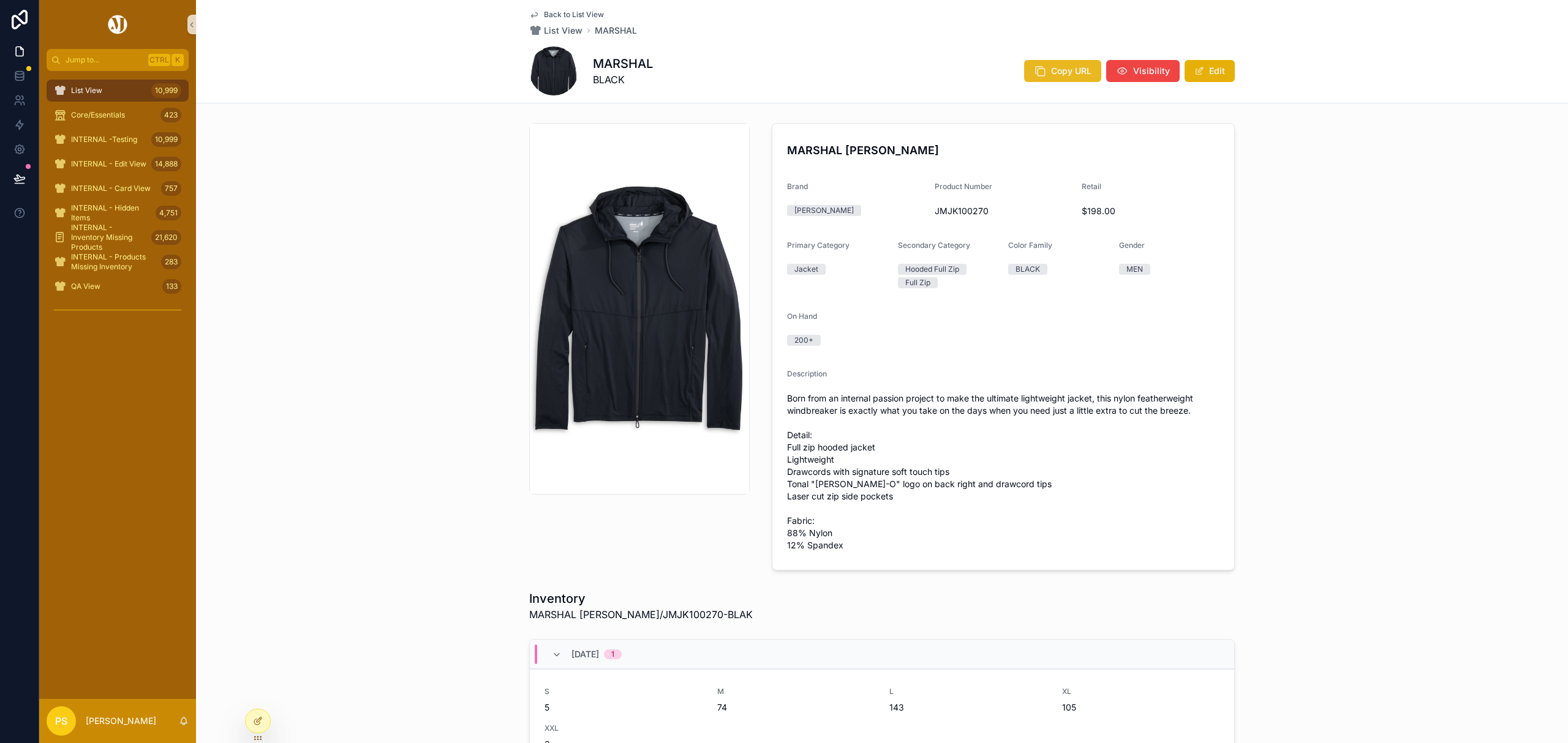
click at [1044, 74] on button "Copy URL" at bounding box center [1062, 71] width 77 height 22
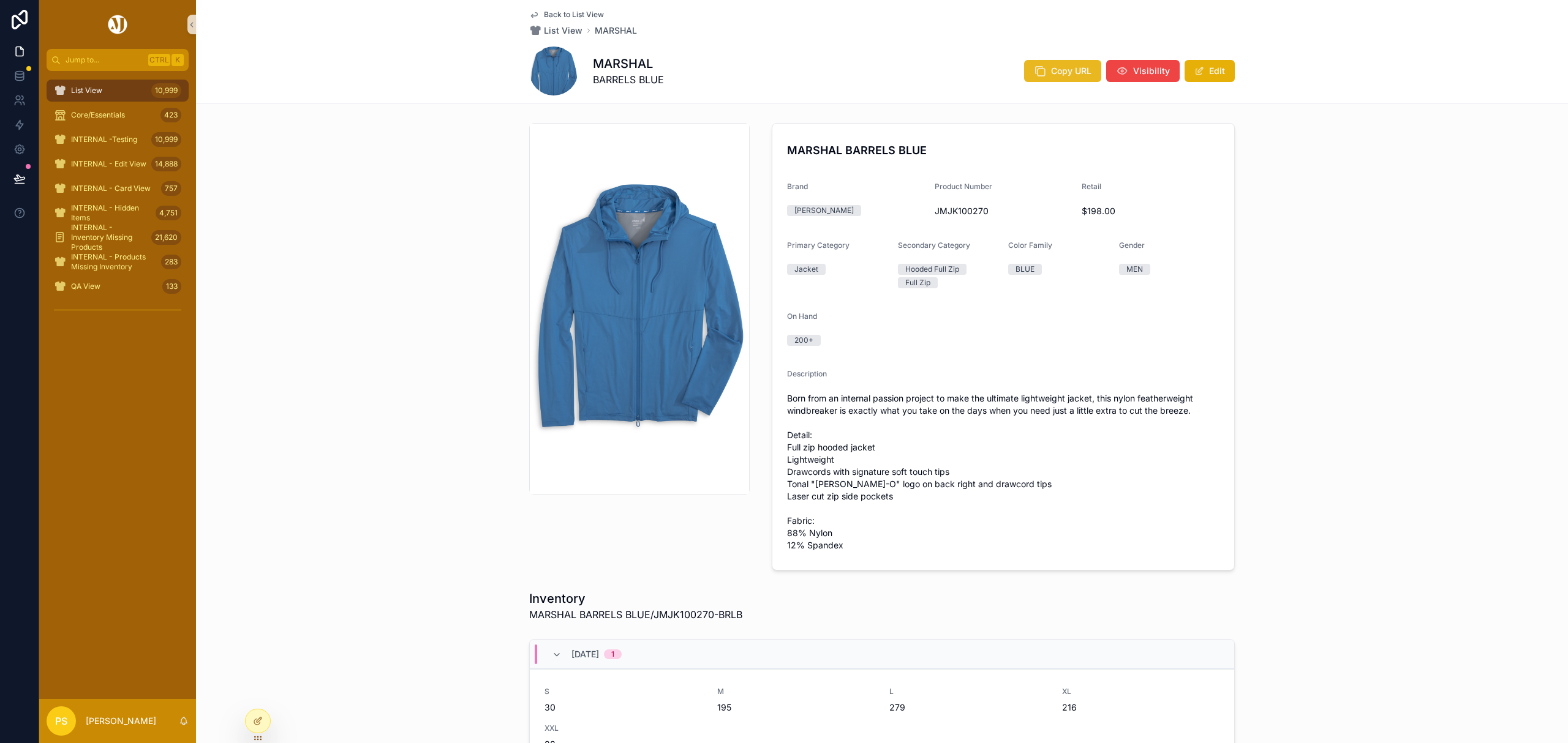
click at [1051, 70] on span "Copy URL" at bounding box center [1071, 71] width 40 height 12
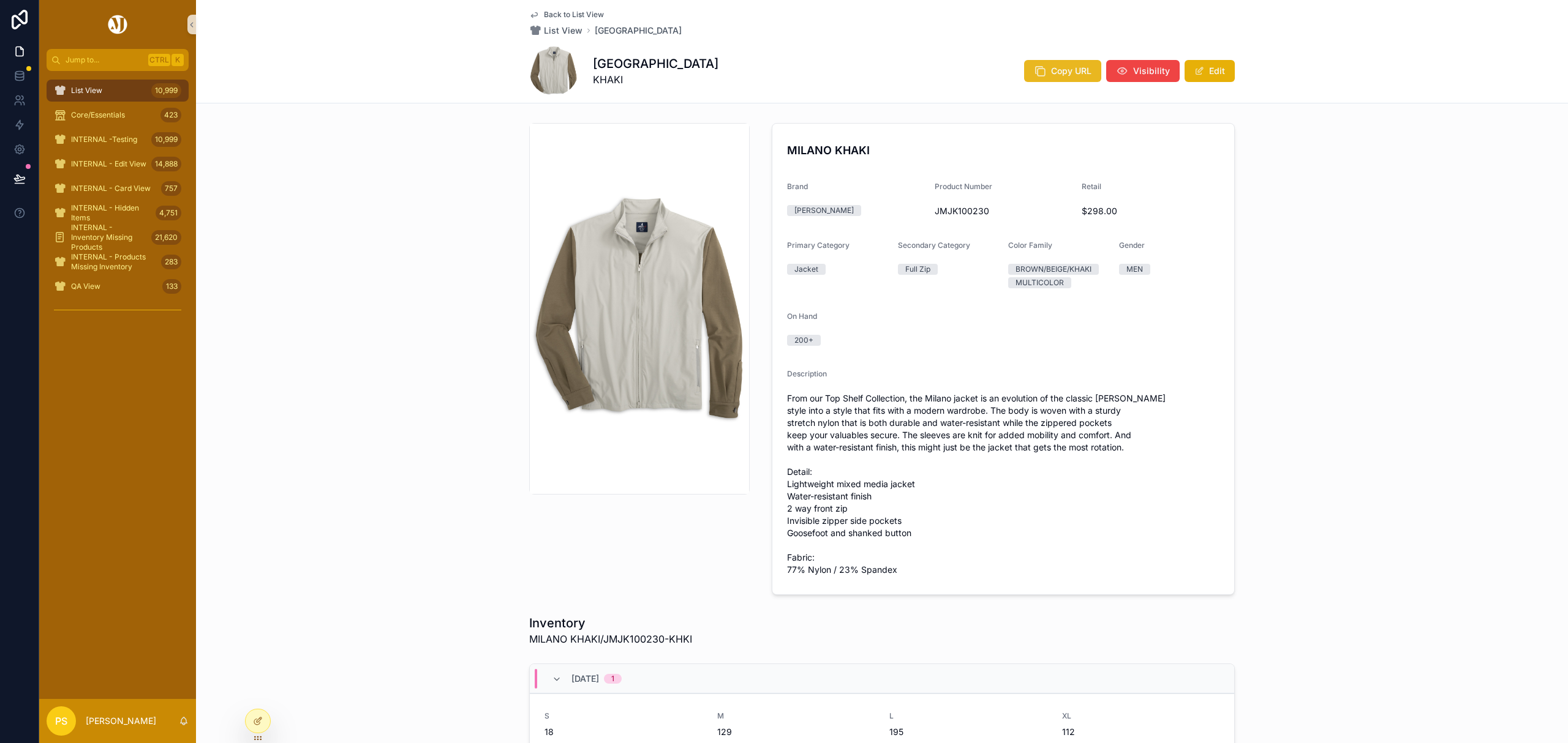
click at [1038, 72] on icon "scrollable content" at bounding box center [1039, 71] width 12 height 12
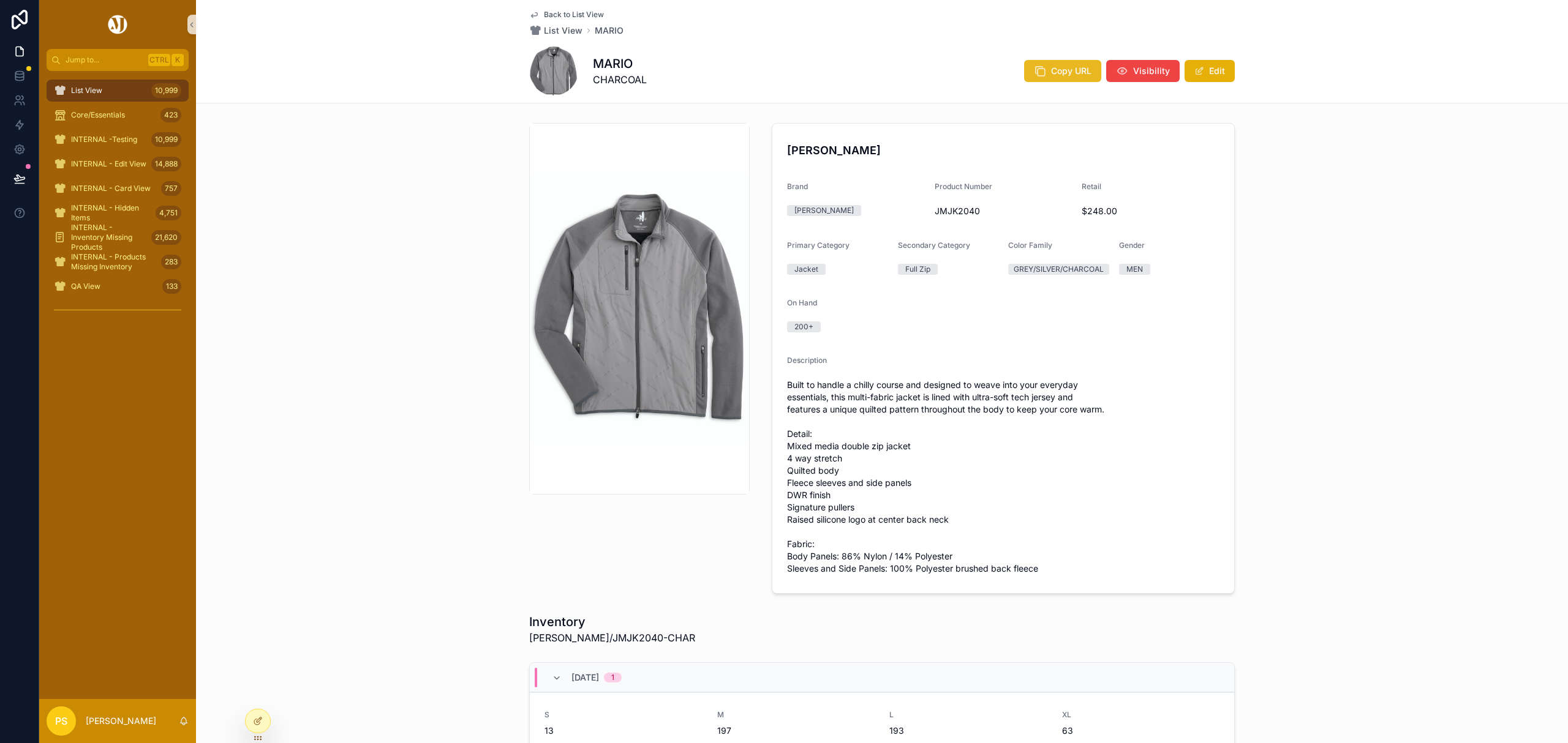
click at [1082, 72] on span "Copy URL" at bounding box center [1071, 71] width 40 height 12
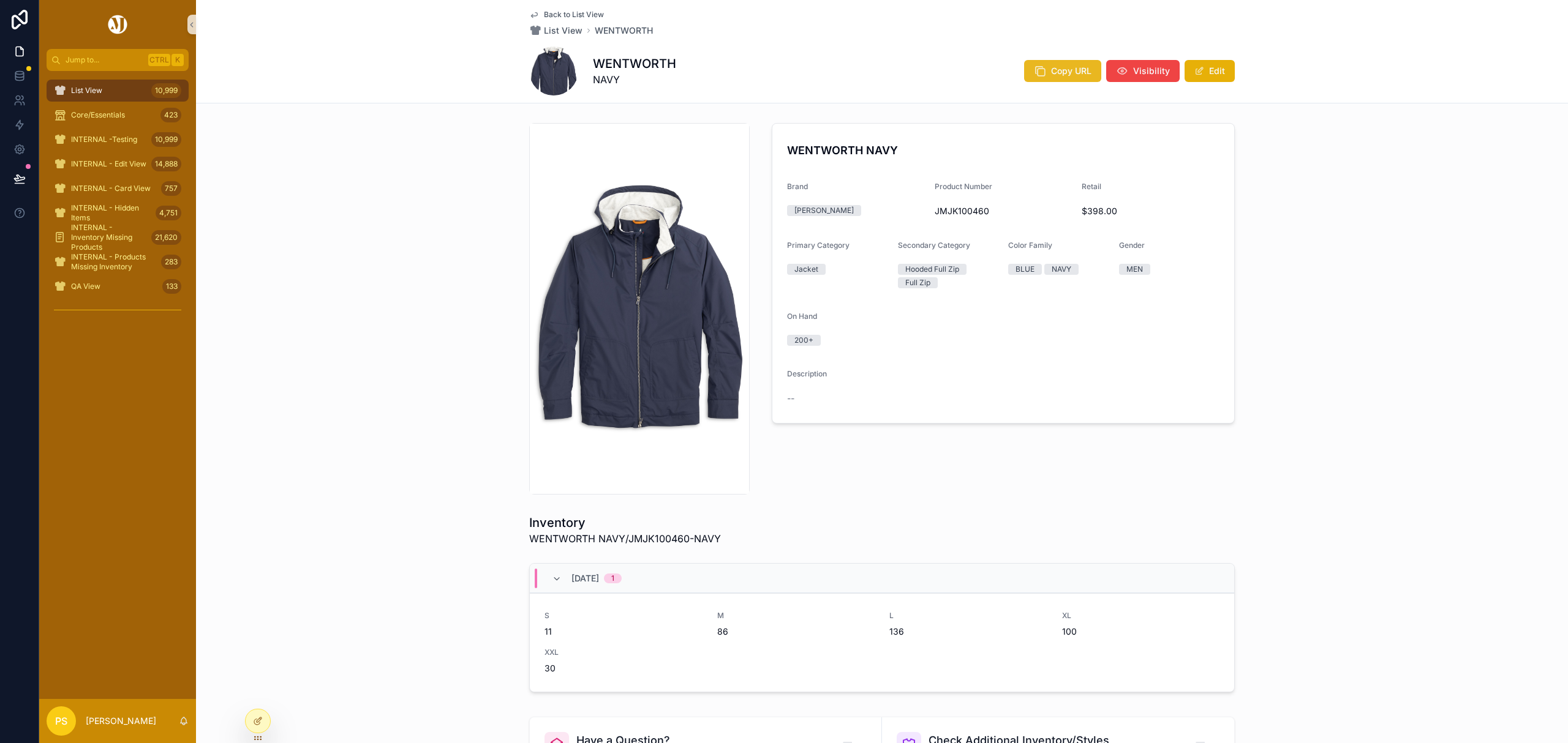
click at [1038, 76] on icon "scrollable content" at bounding box center [1039, 71] width 12 height 12
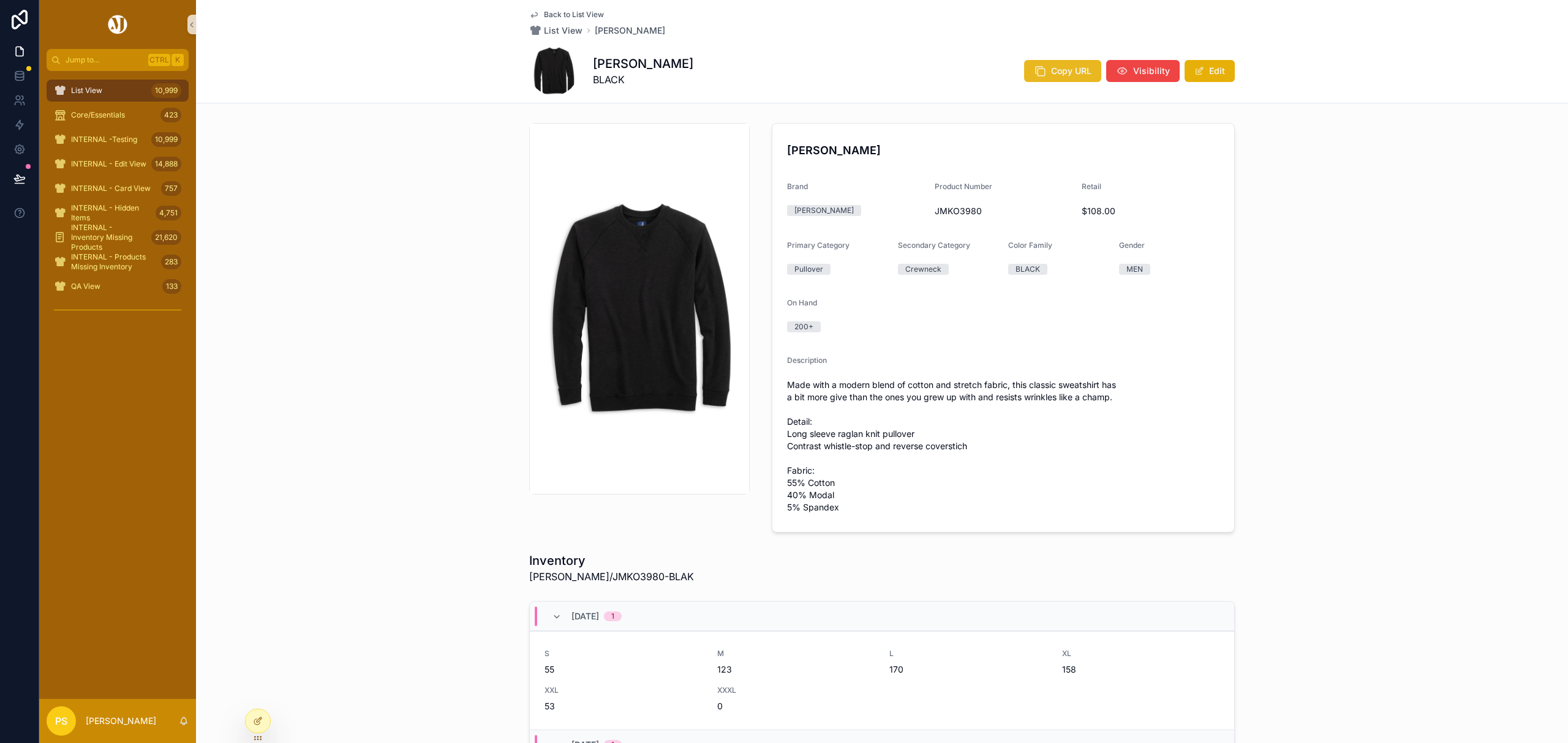
click at [1053, 62] on button "Copy URL" at bounding box center [1062, 71] width 77 height 22
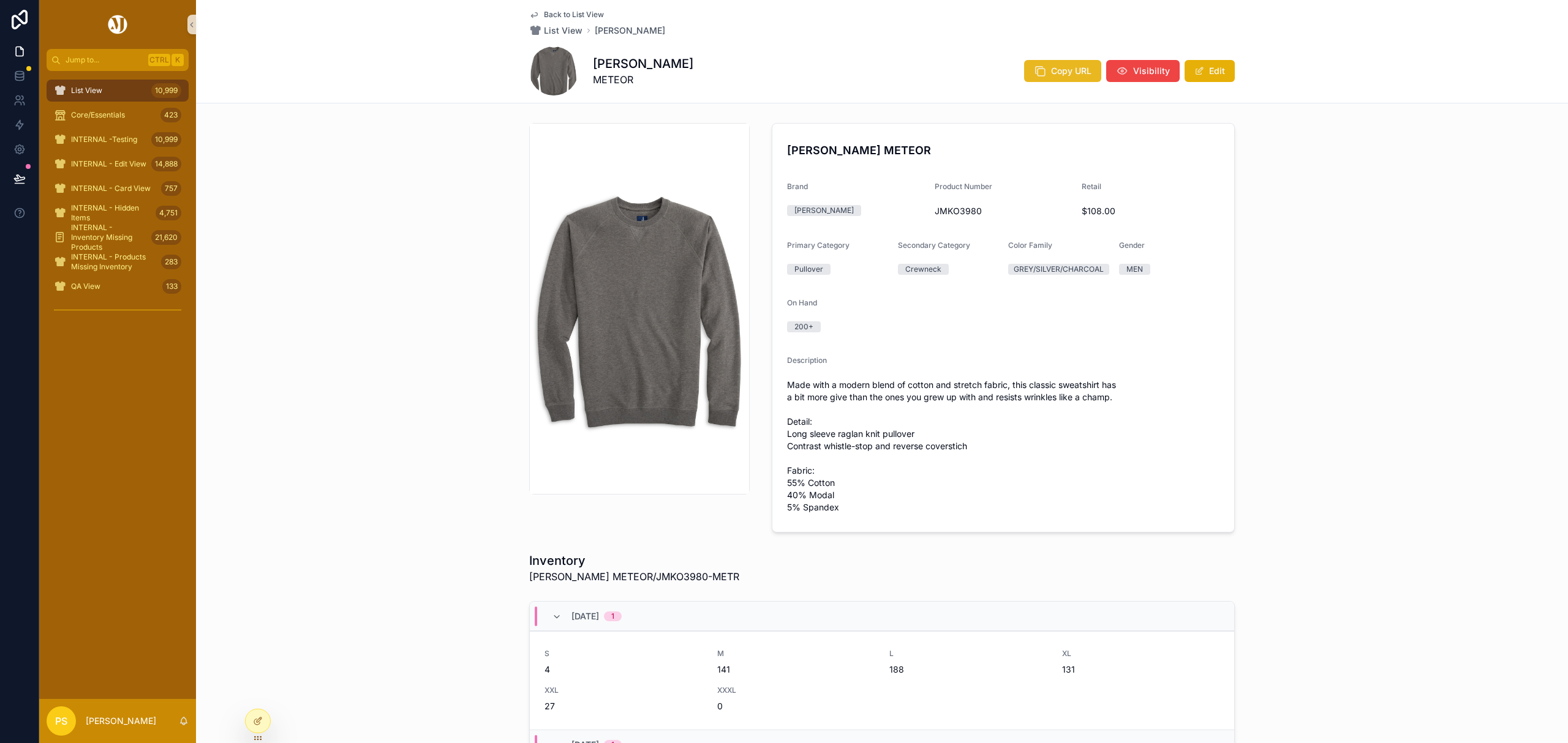
click at [1079, 73] on span "Copy URL" at bounding box center [1071, 71] width 40 height 12
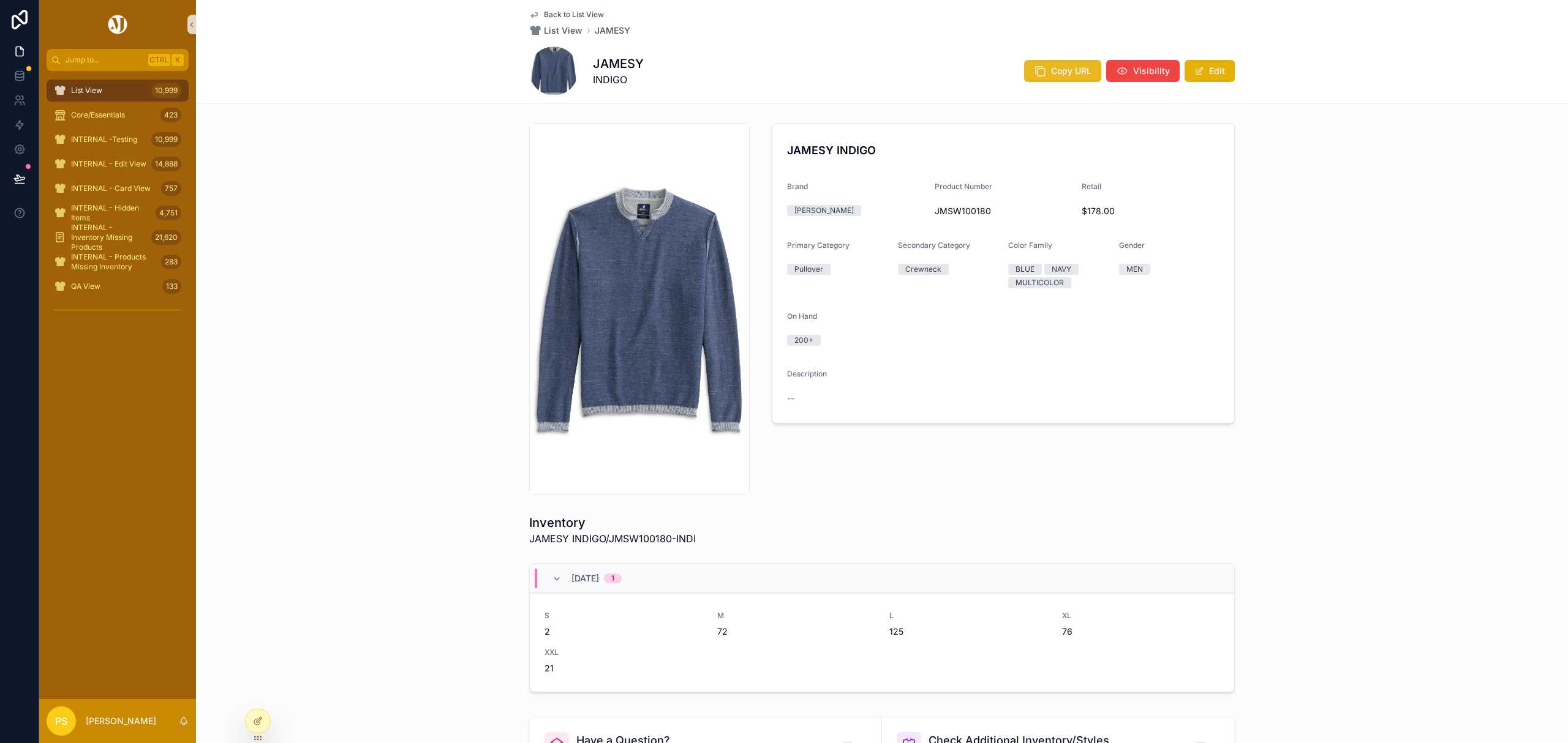
click at [1072, 70] on span "Copy URL" at bounding box center [1071, 71] width 40 height 12
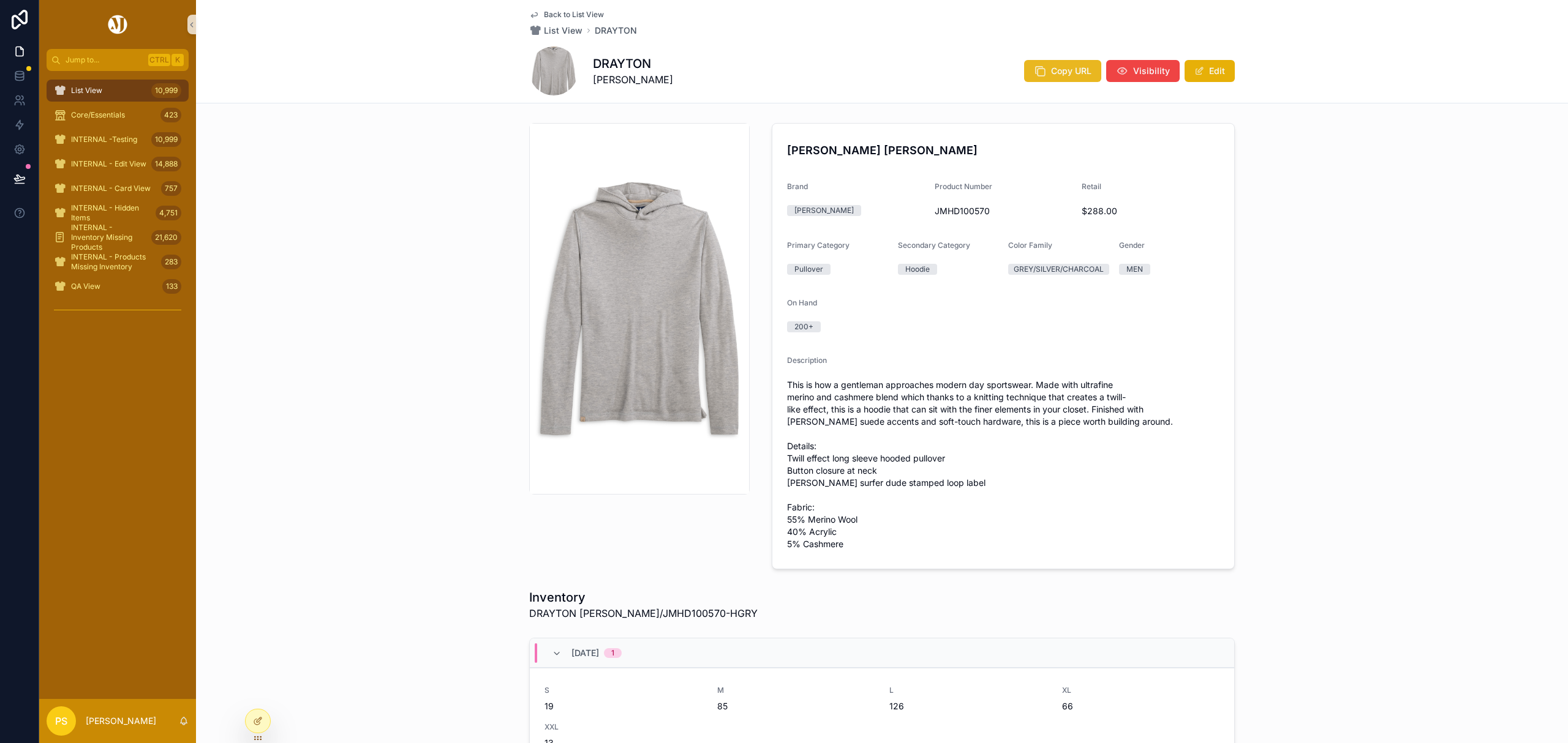
click at [1062, 69] on span "Copy URL" at bounding box center [1071, 71] width 40 height 12
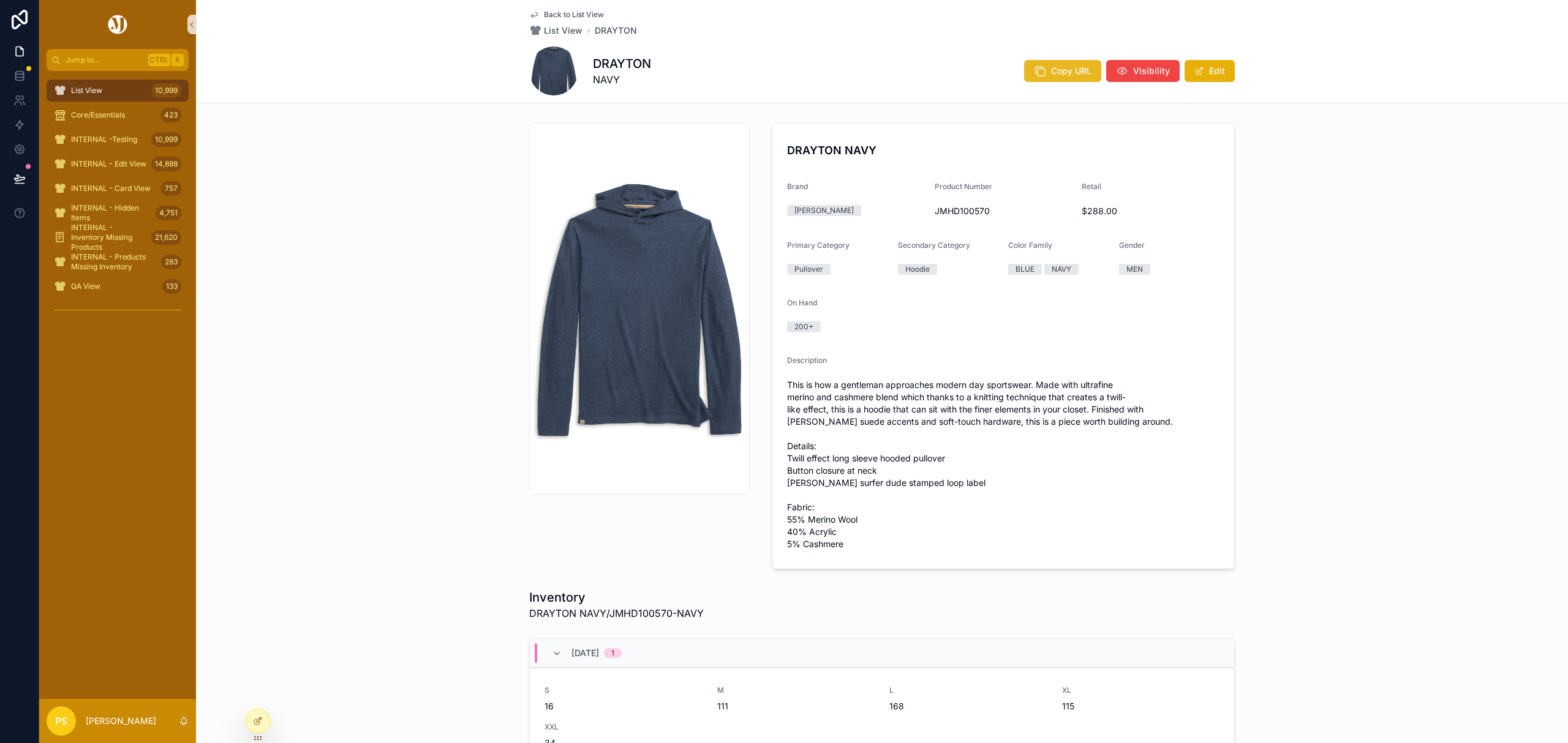
click at [1059, 70] on span "Copy URL" at bounding box center [1071, 71] width 40 height 12
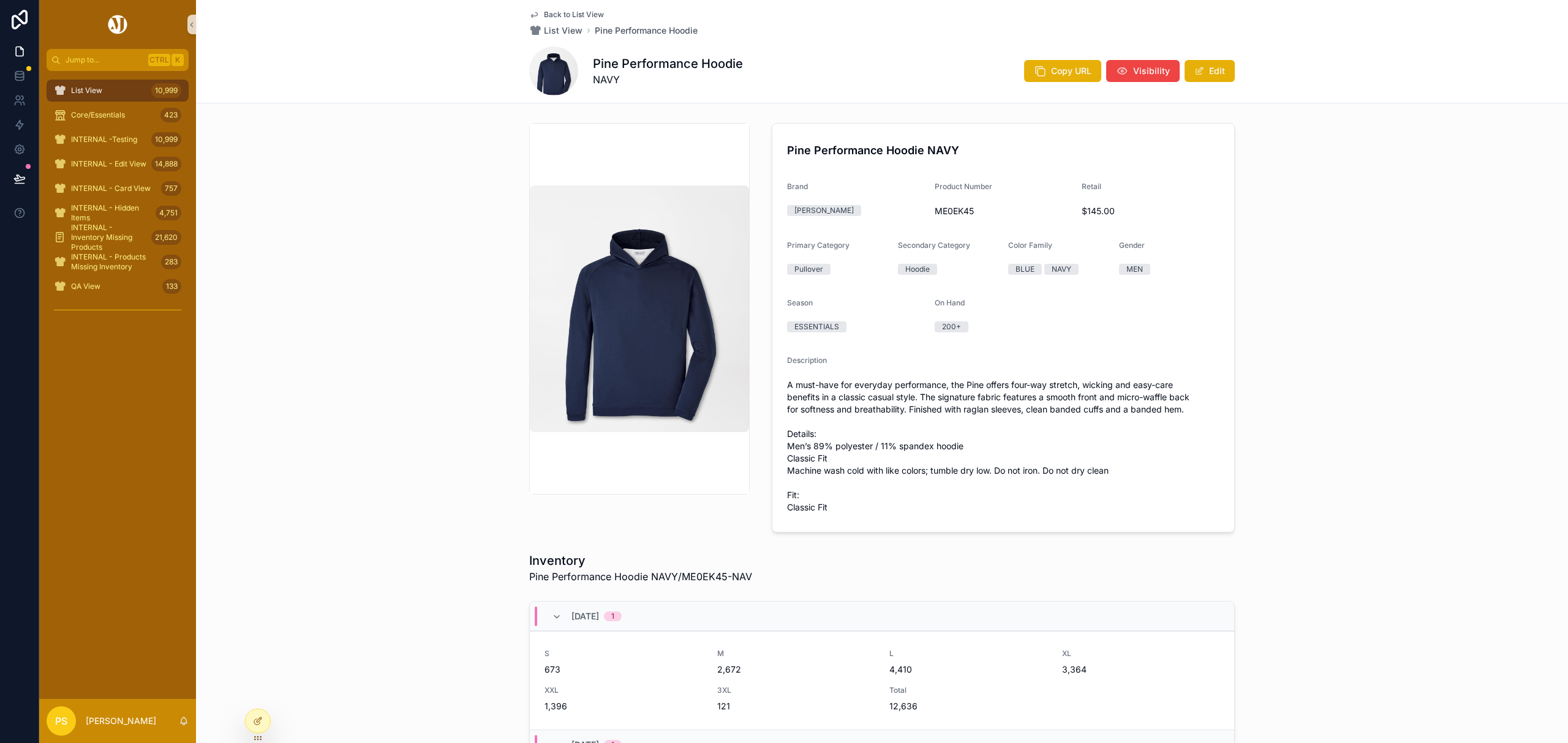
drag, startPoint x: 1051, startPoint y: 75, endPoint x: 978, endPoint y: 101, distance: 77.5
click at [1051, 75] on span "Copy URL" at bounding box center [1071, 71] width 40 height 12
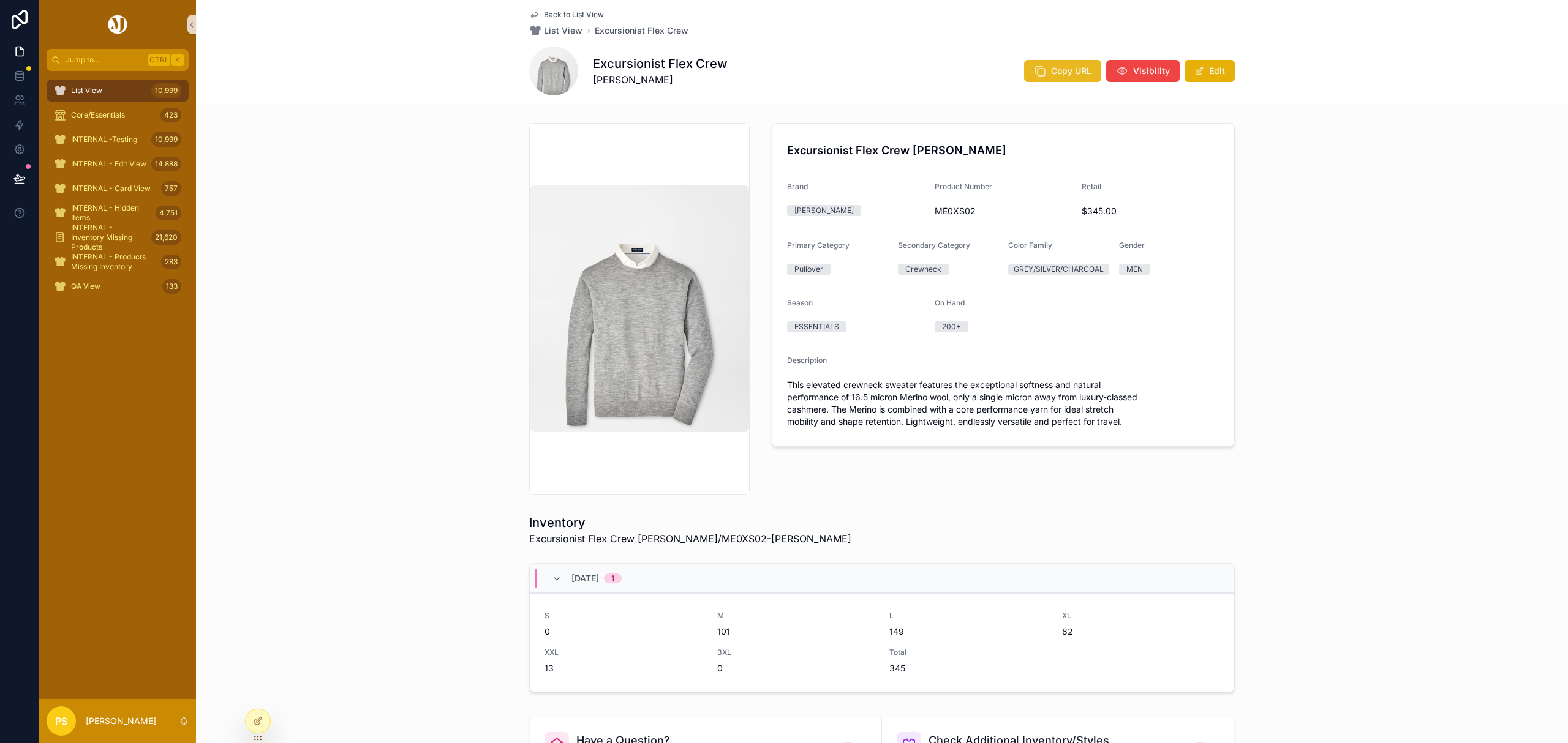
click at [1053, 69] on span "Copy URL" at bounding box center [1071, 71] width 40 height 12
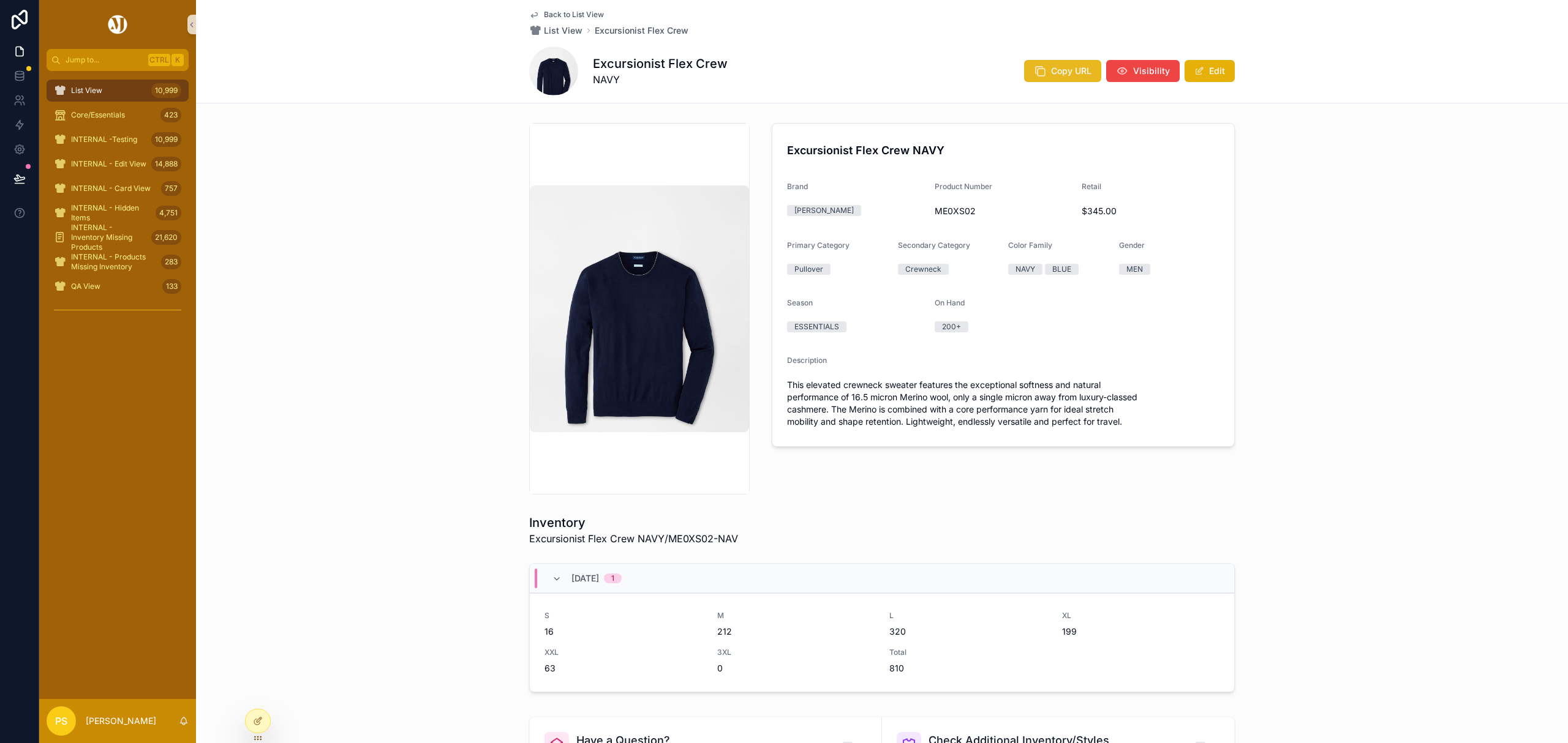
click at [1041, 73] on icon "scrollable content" at bounding box center [1039, 71] width 12 height 12
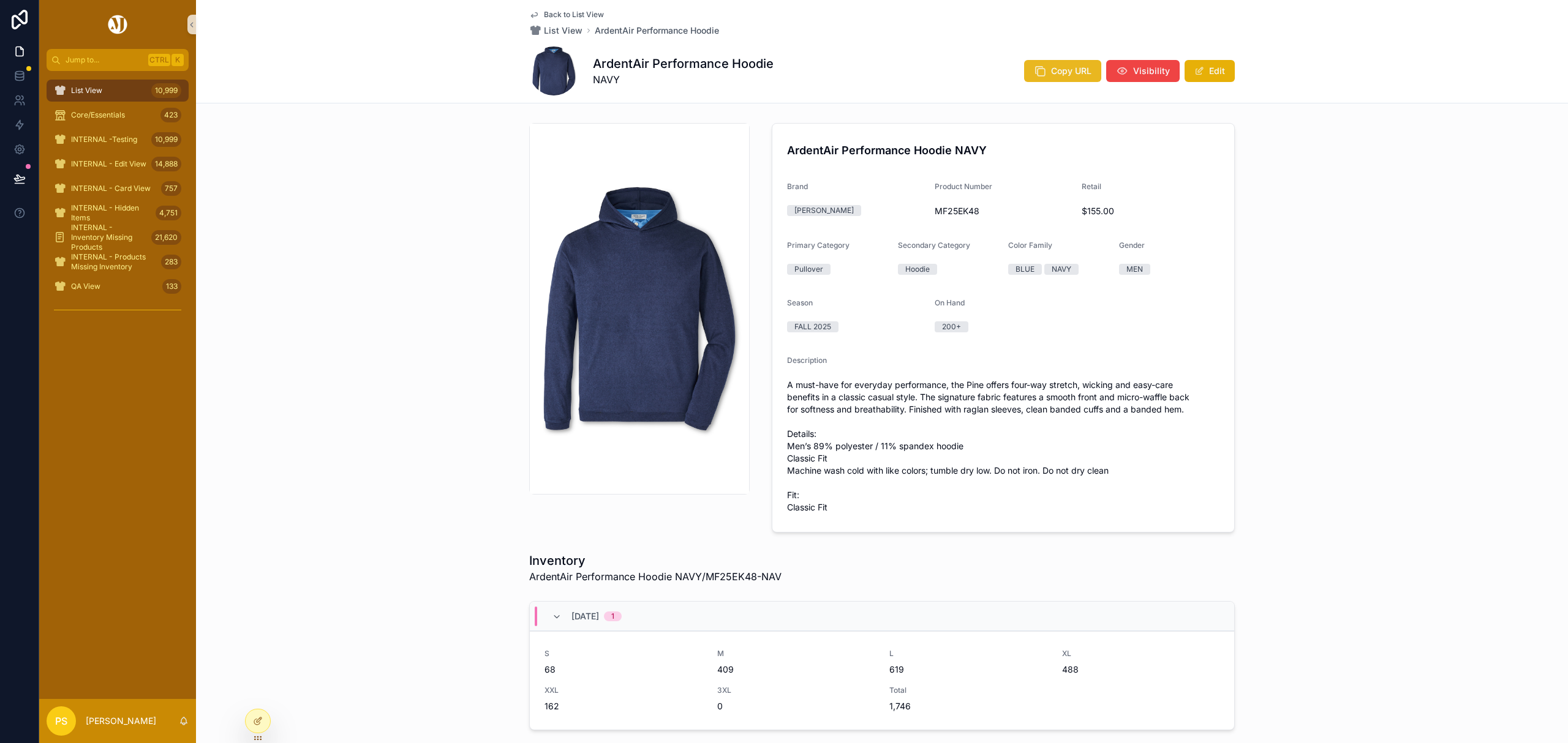
click at [1064, 74] on span "Copy URL" at bounding box center [1071, 71] width 40 height 12
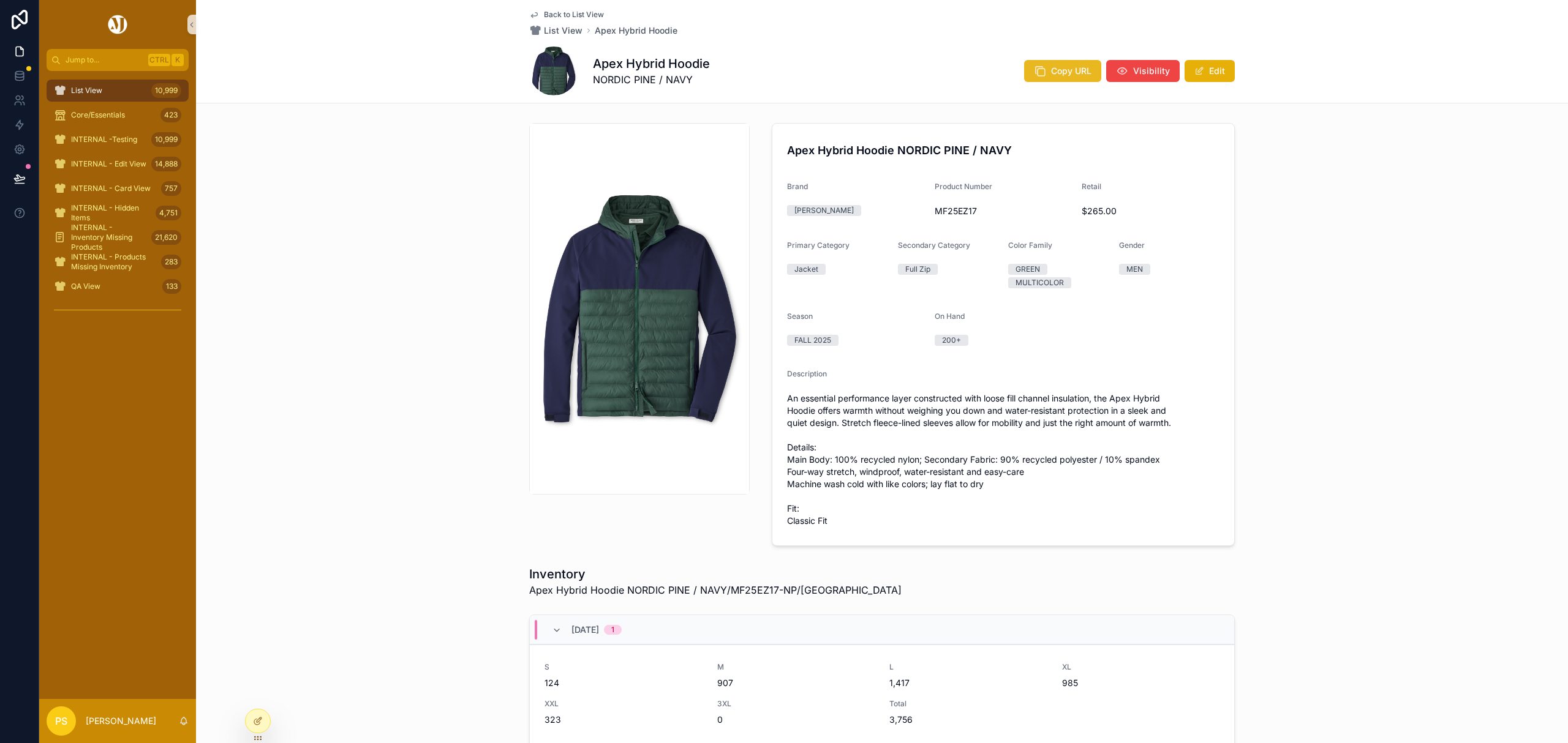
click at [1037, 74] on icon "scrollable content" at bounding box center [1039, 71] width 12 height 12
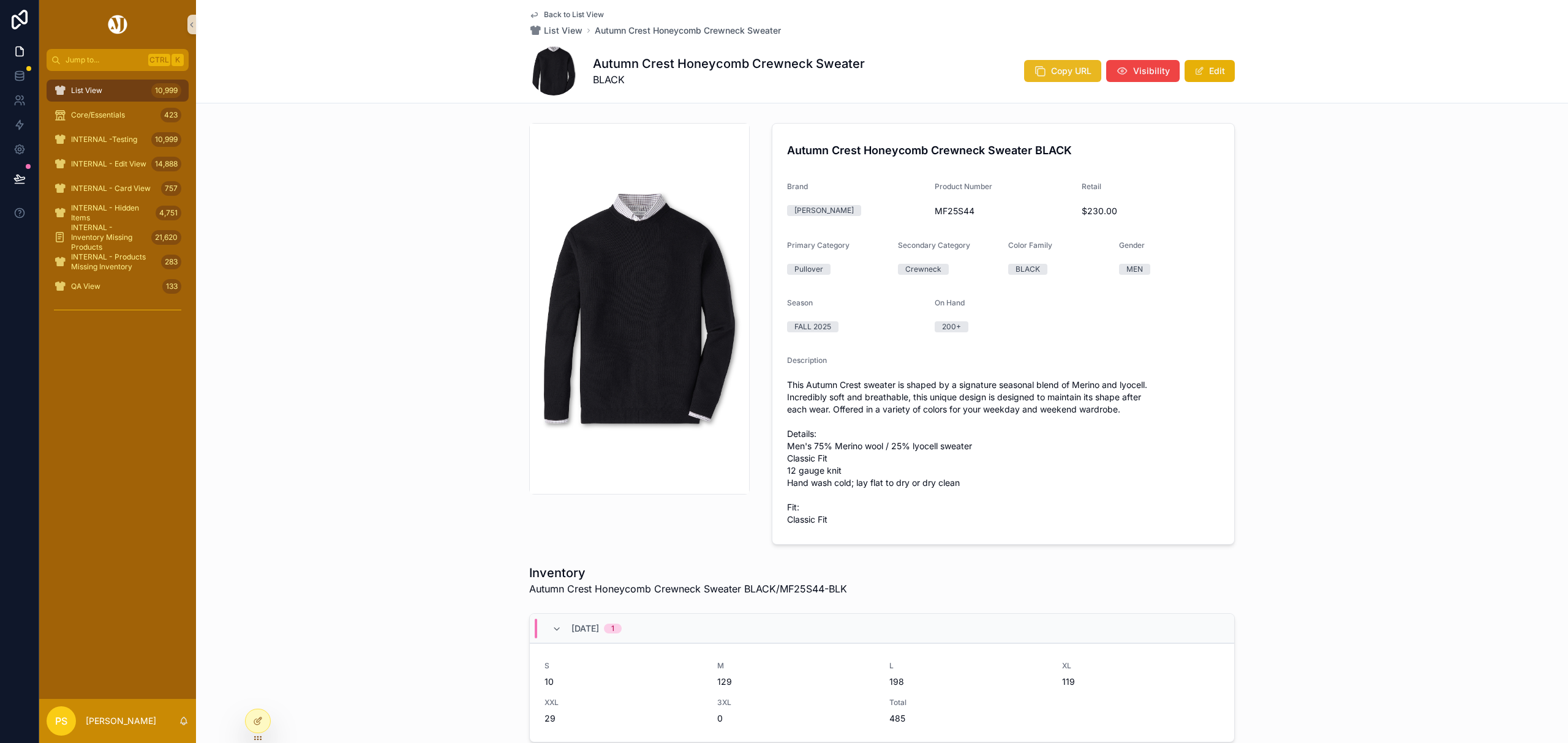
click at [1051, 64] on button "Copy URL" at bounding box center [1062, 71] width 77 height 22
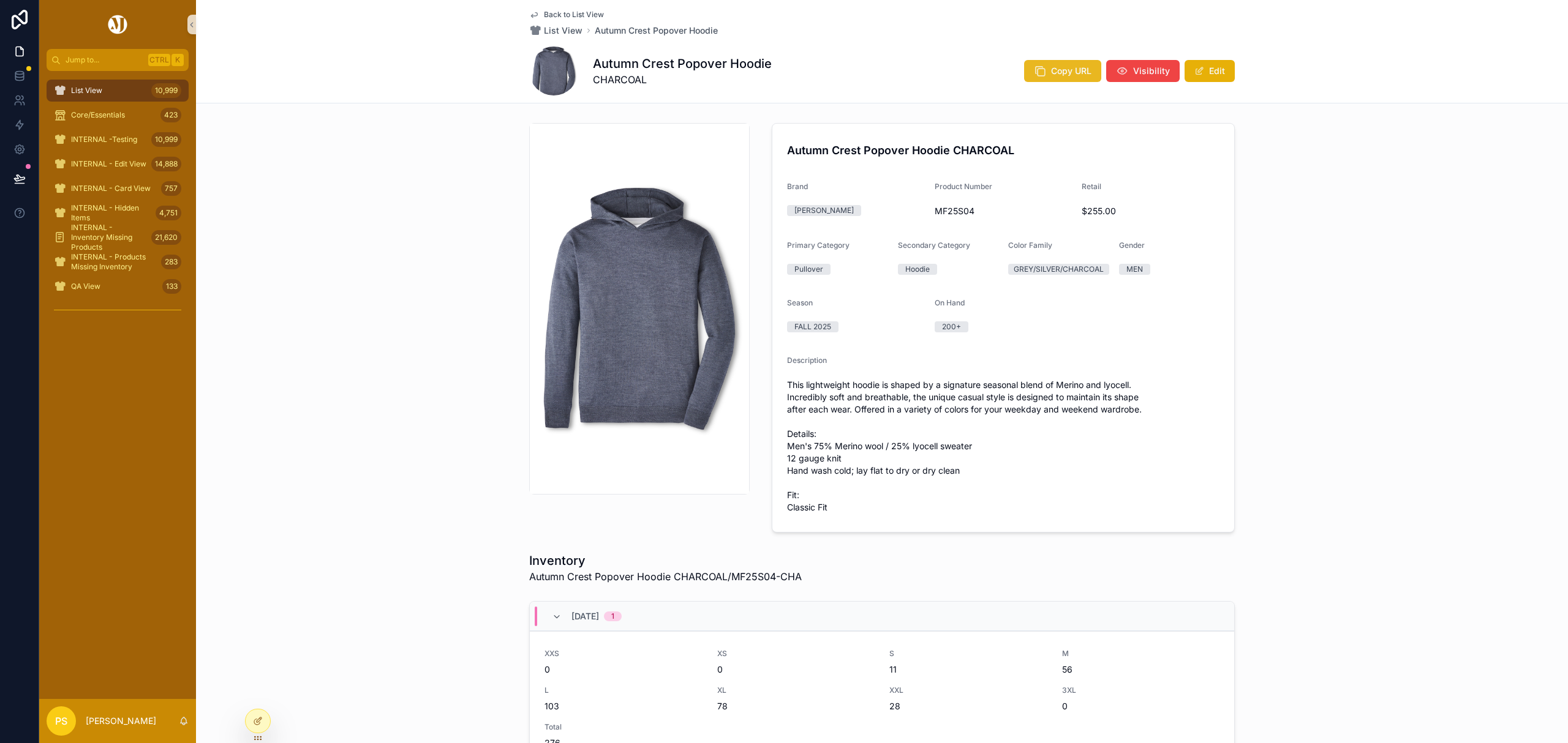
click at [1075, 67] on span "Copy URL" at bounding box center [1071, 71] width 40 height 12
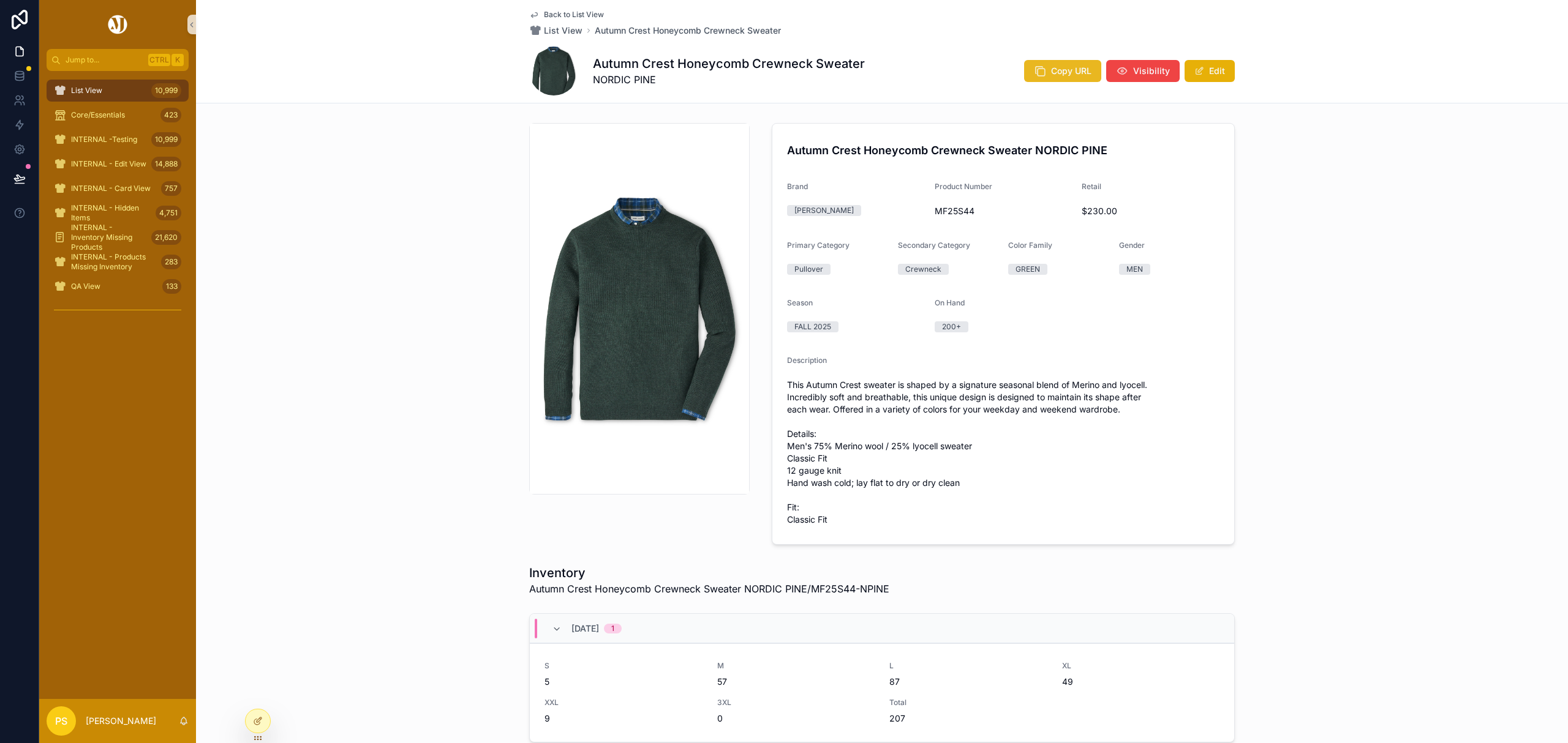
click at [1067, 72] on span "Copy URL" at bounding box center [1071, 71] width 40 height 12
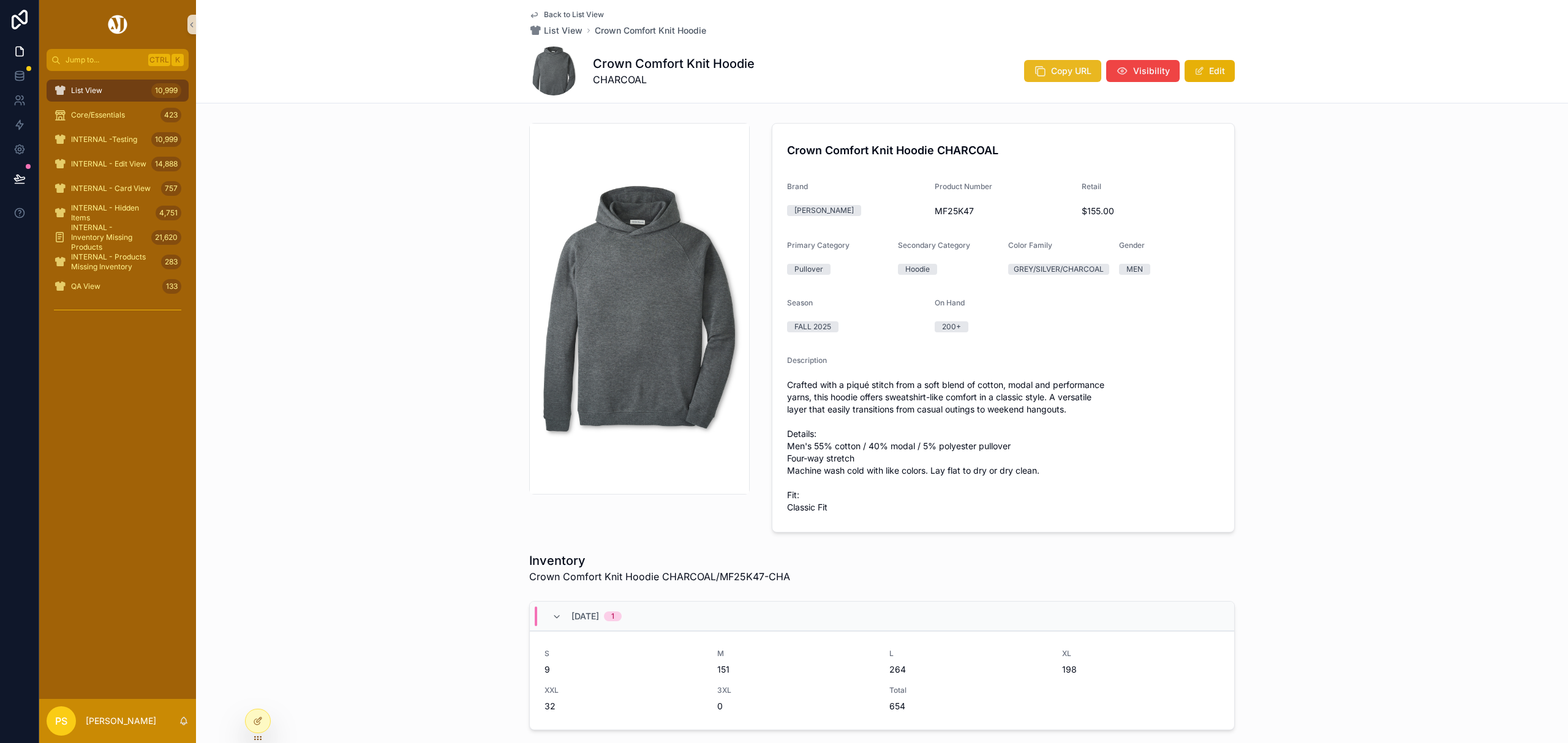
click at [1057, 78] on button "Copy URL" at bounding box center [1062, 71] width 77 height 22
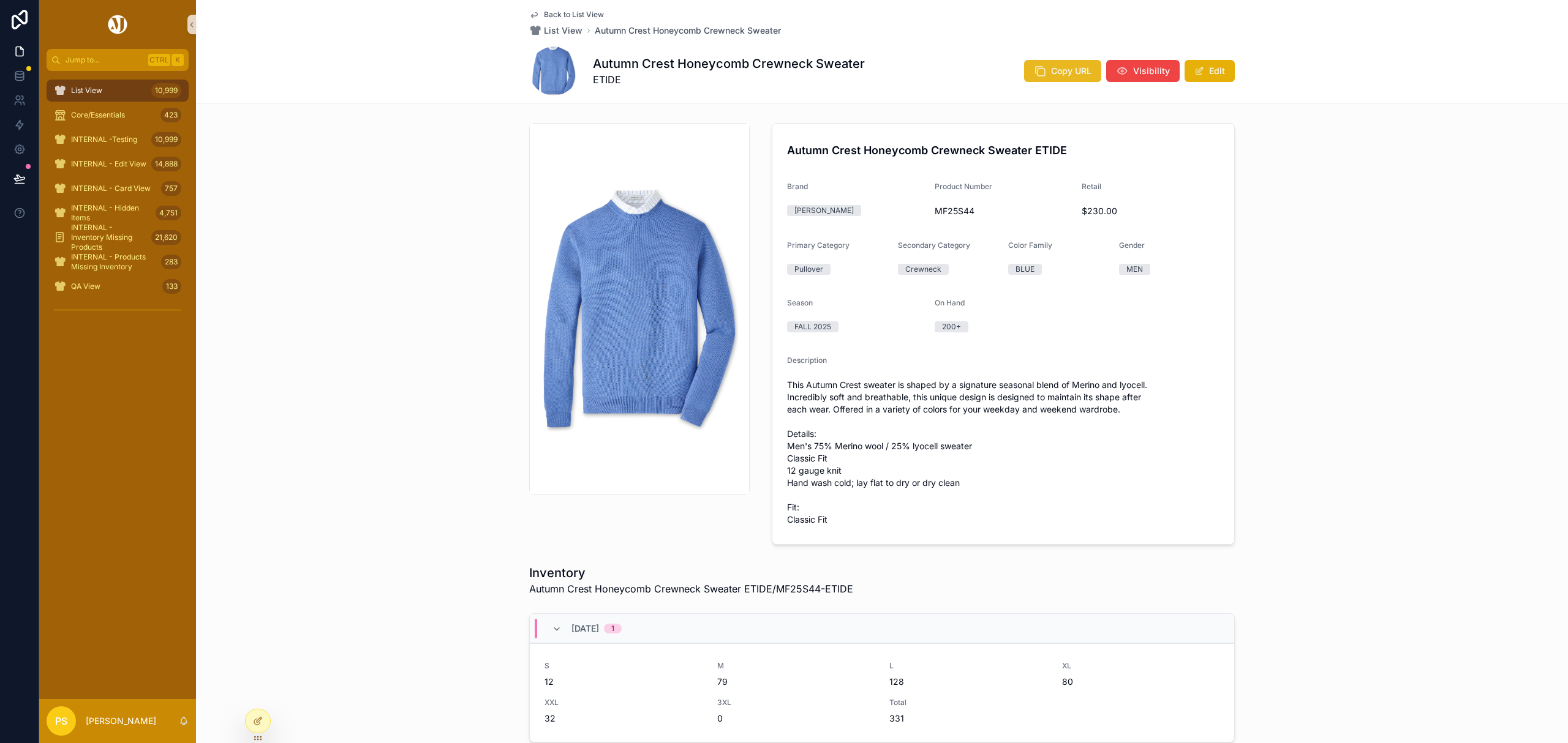
click at [1061, 71] on span "Copy URL" at bounding box center [1071, 71] width 40 height 12
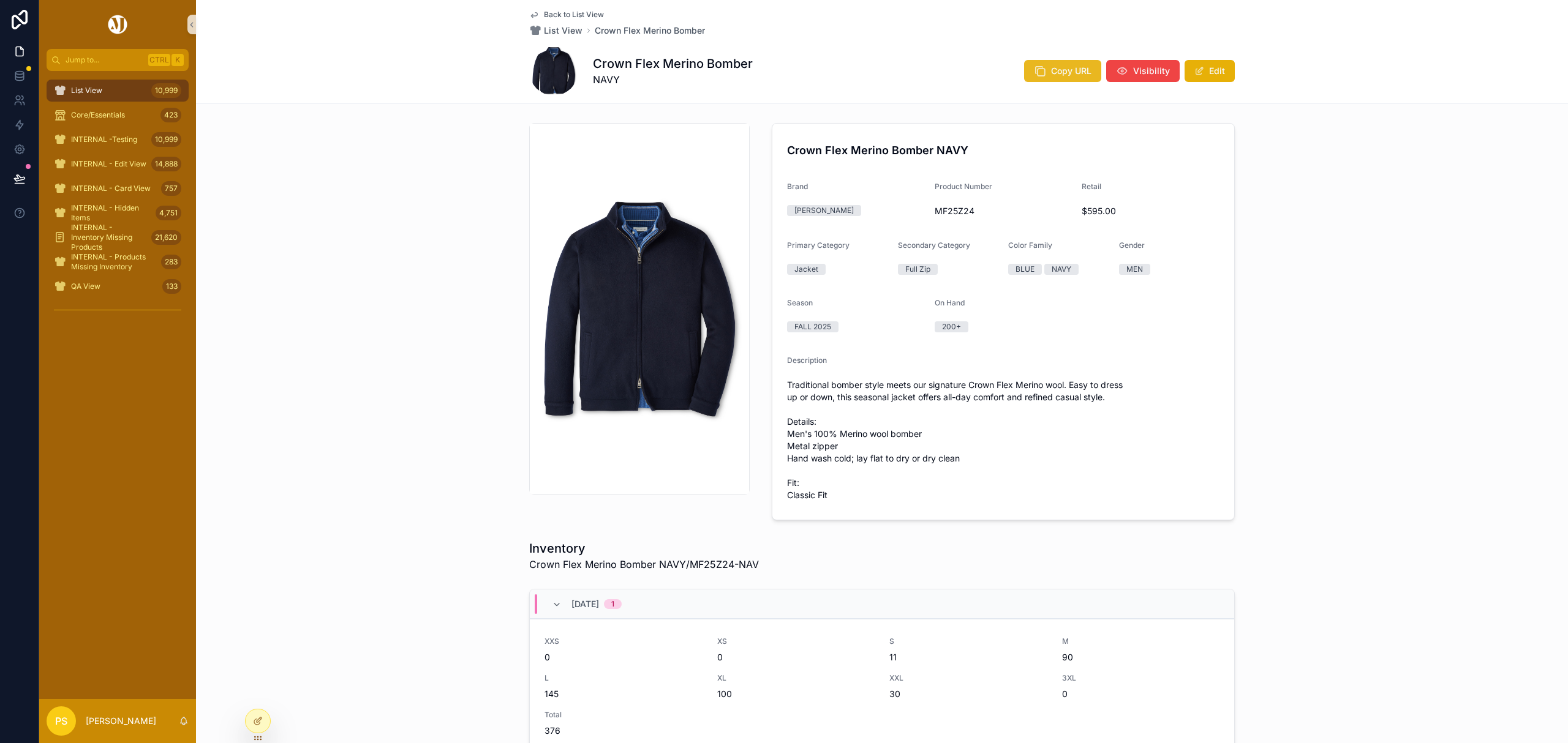
click at [1058, 73] on span "Copy URL" at bounding box center [1071, 71] width 40 height 12
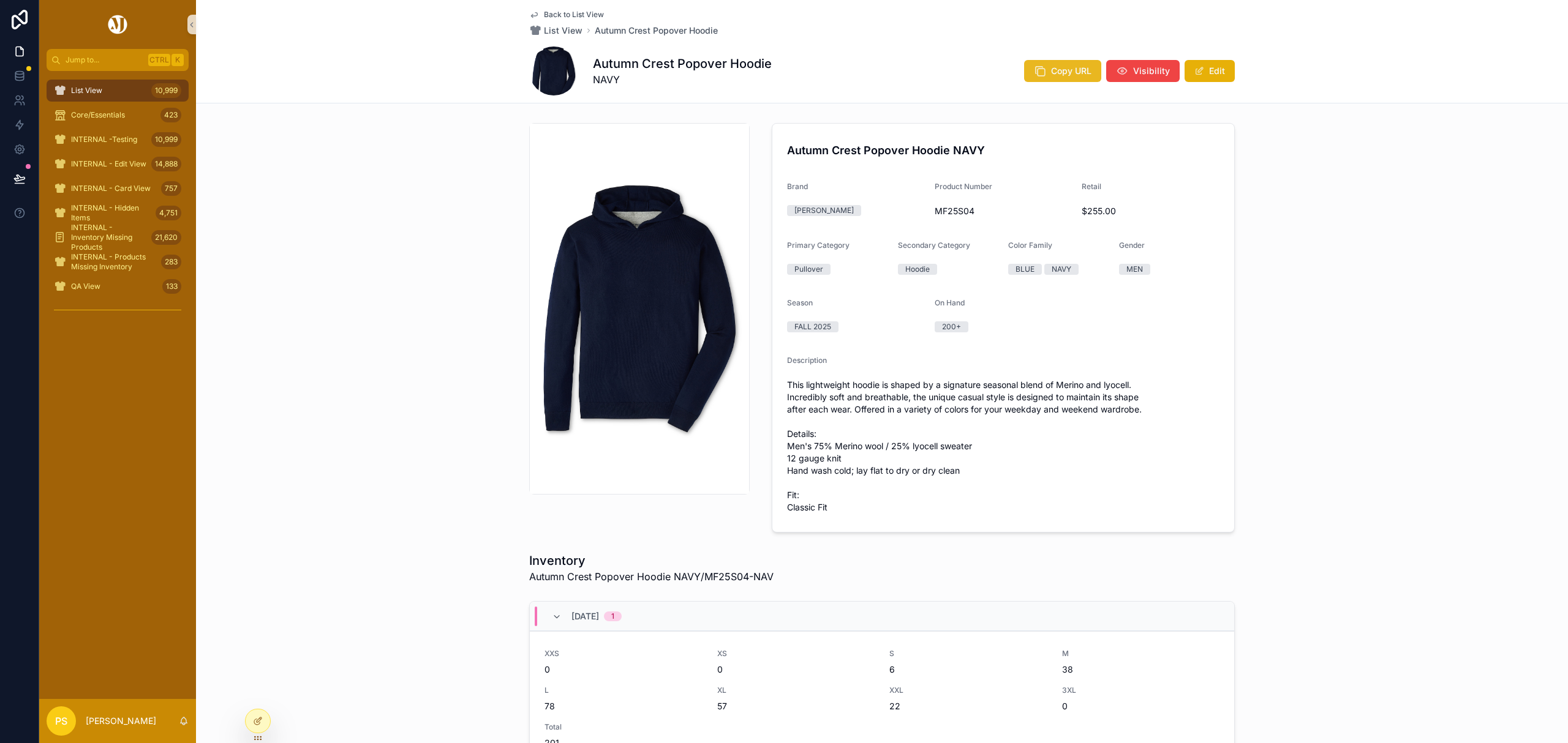
click at [1071, 67] on span "Copy URL" at bounding box center [1071, 71] width 40 height 12
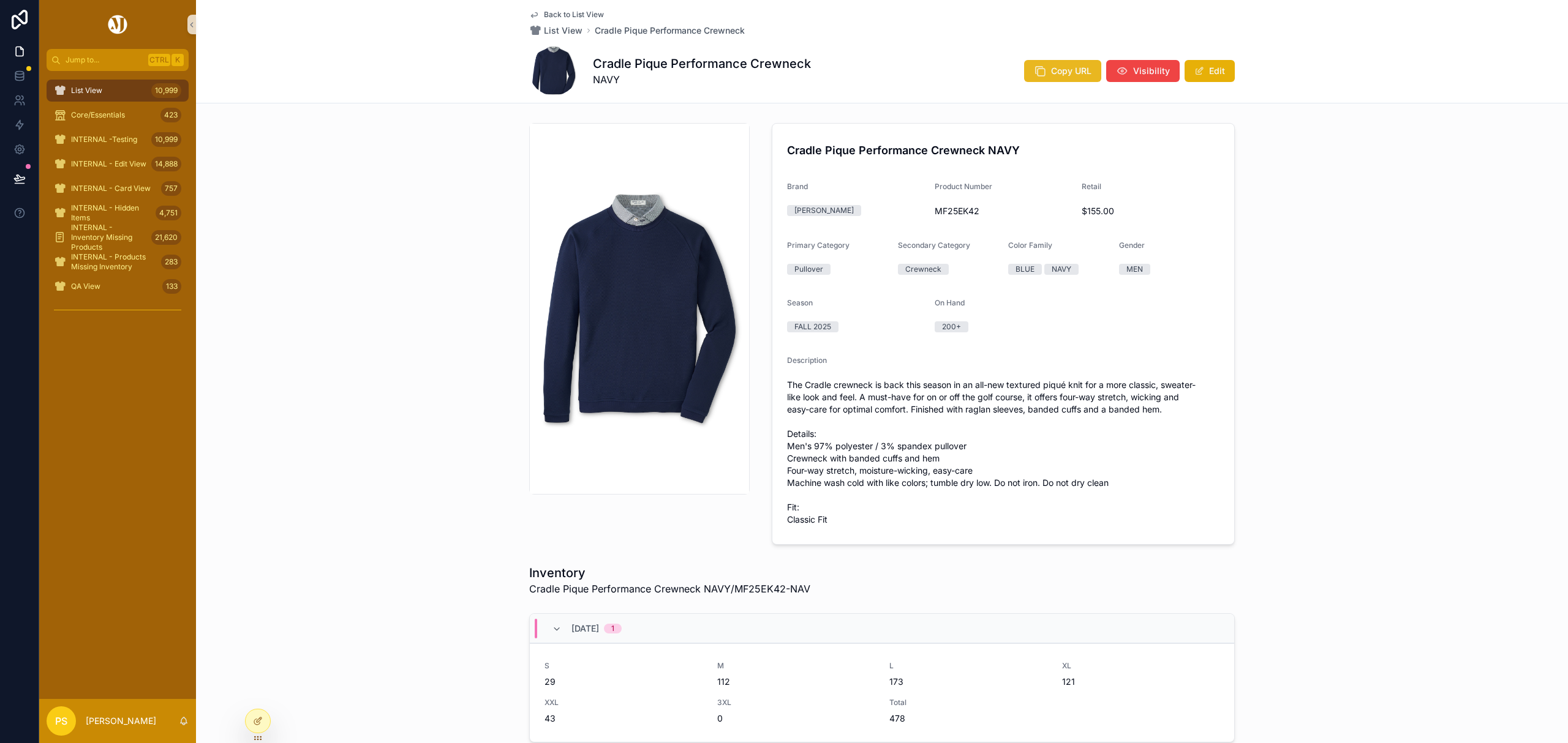
click at [1056, 75] on span "Copy URL" at bounding box center [1071, 71] width 40 height 12
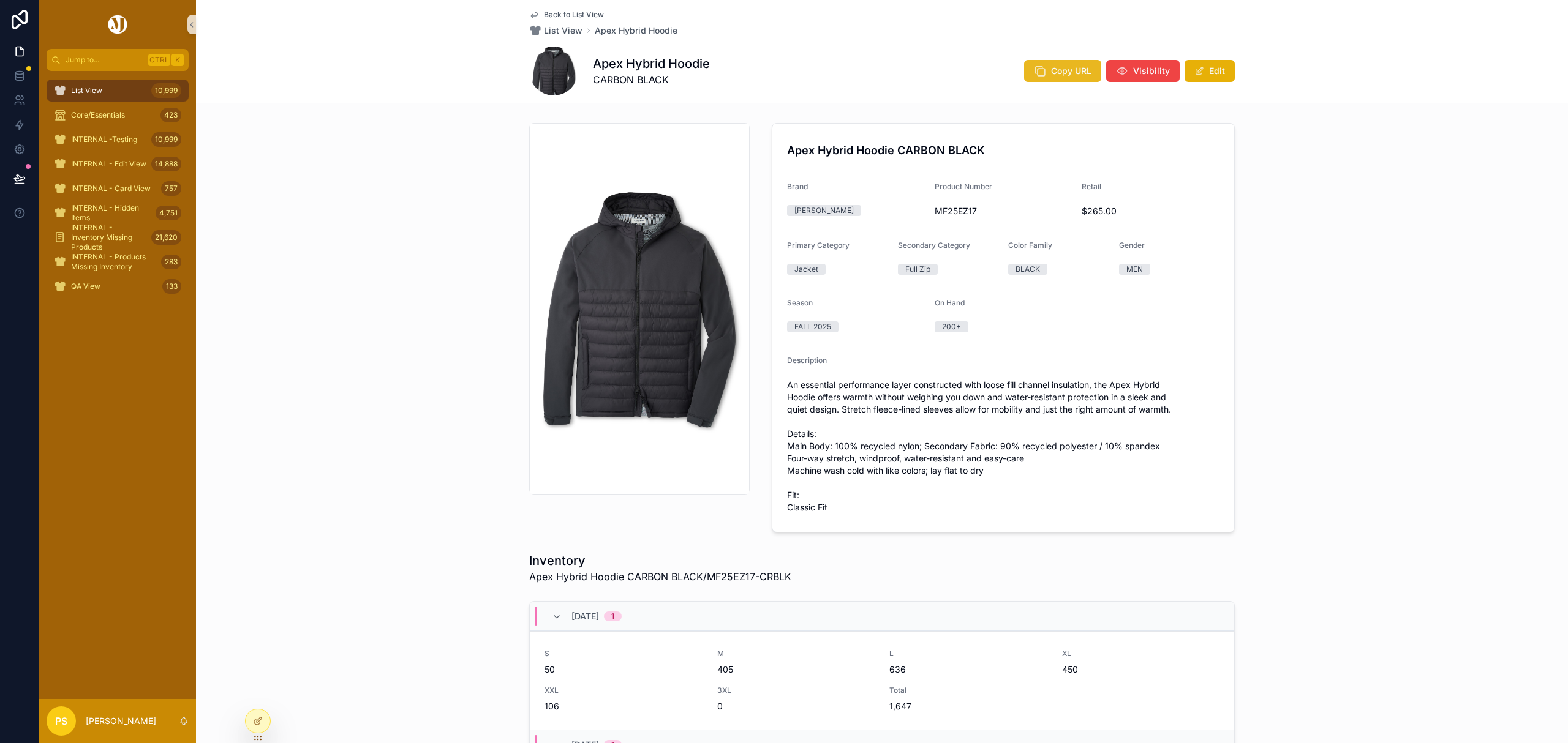
click at [1063, 74] on span "Copy URL" at bounding box center [1071, 71] width 40 height 12
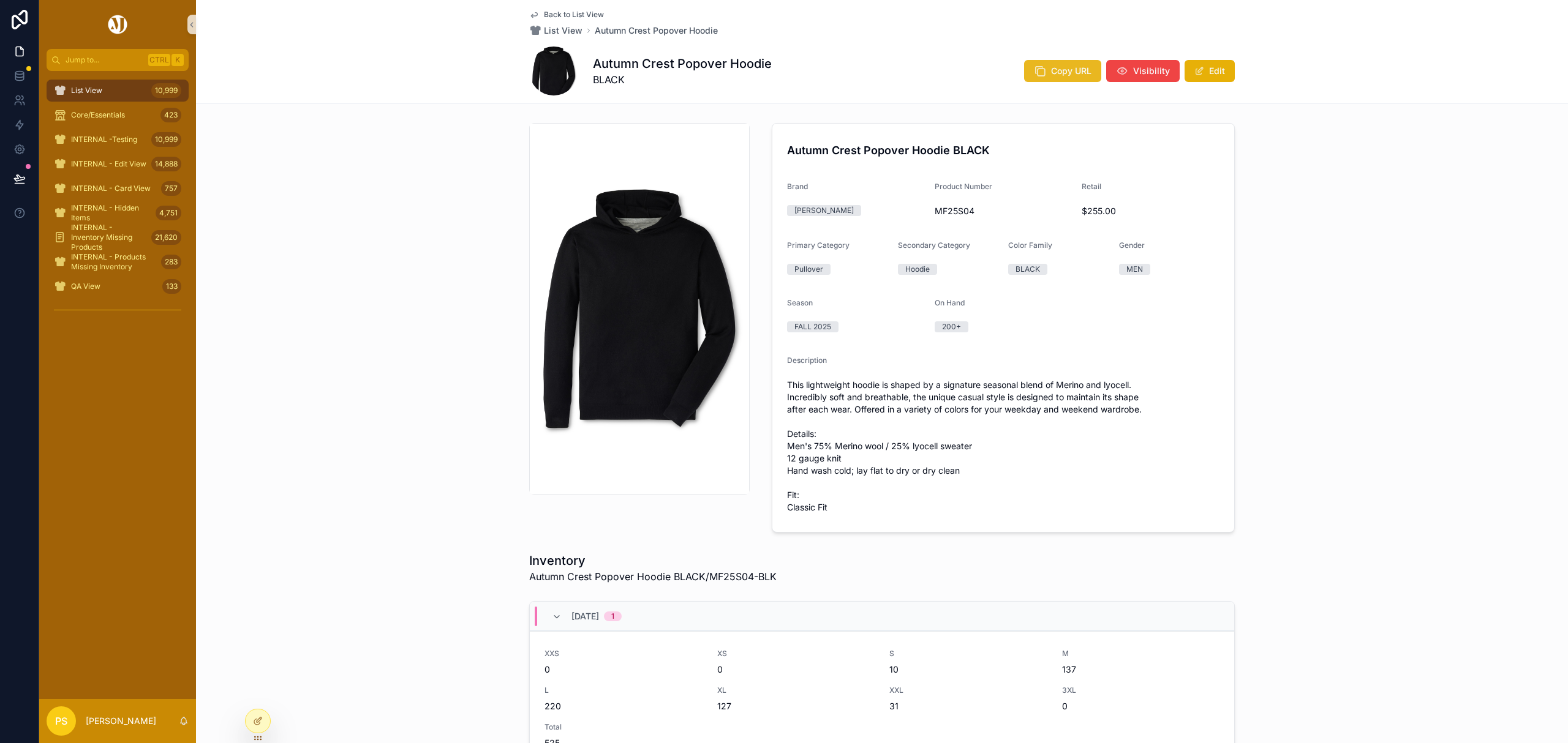
click at [1061, 74] on span "Copy URL" at bounding box center [1071, 71] width 40 height 12
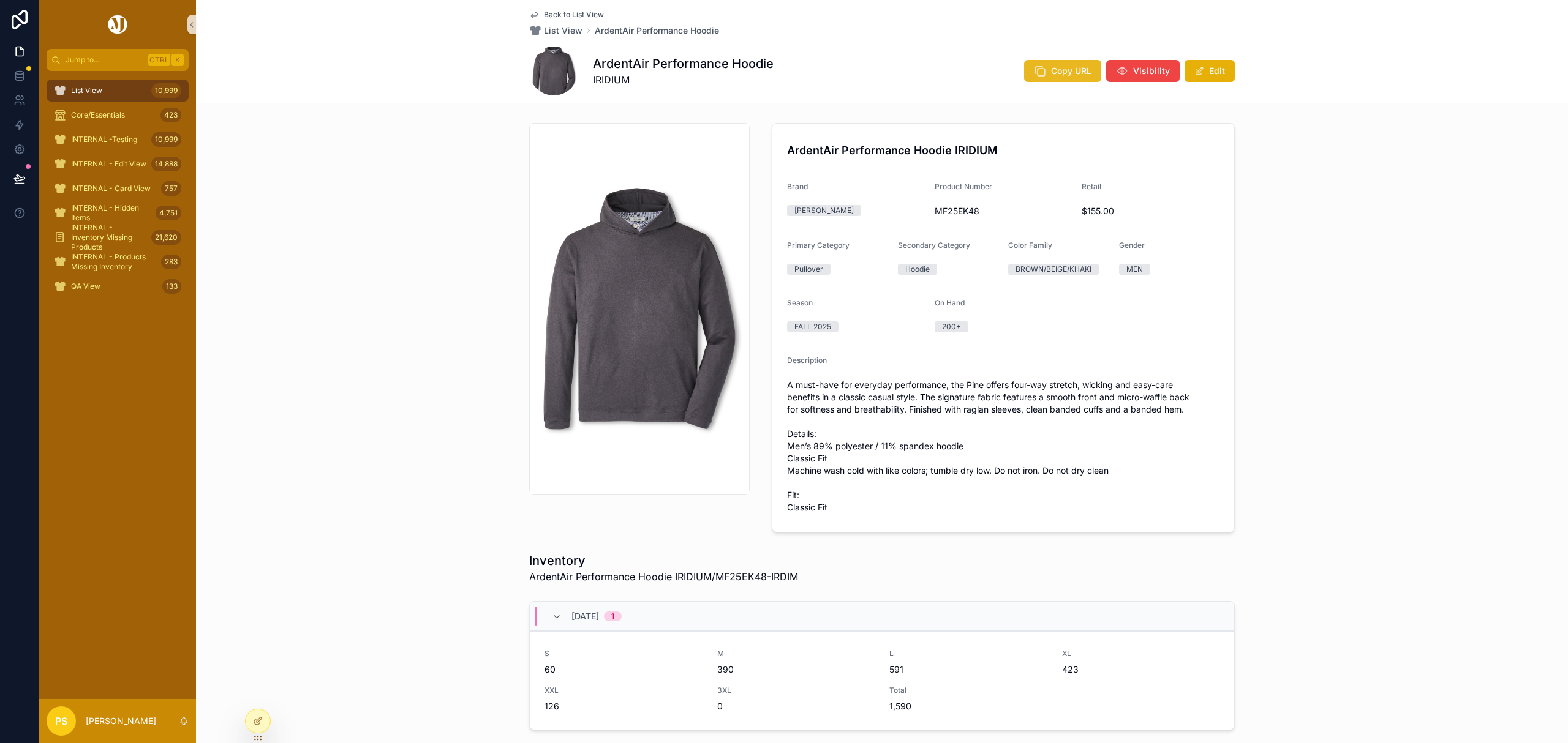
click at [1051, 66] on span "Copy URL" at bounding box center [1071, 71] width 40 height 12
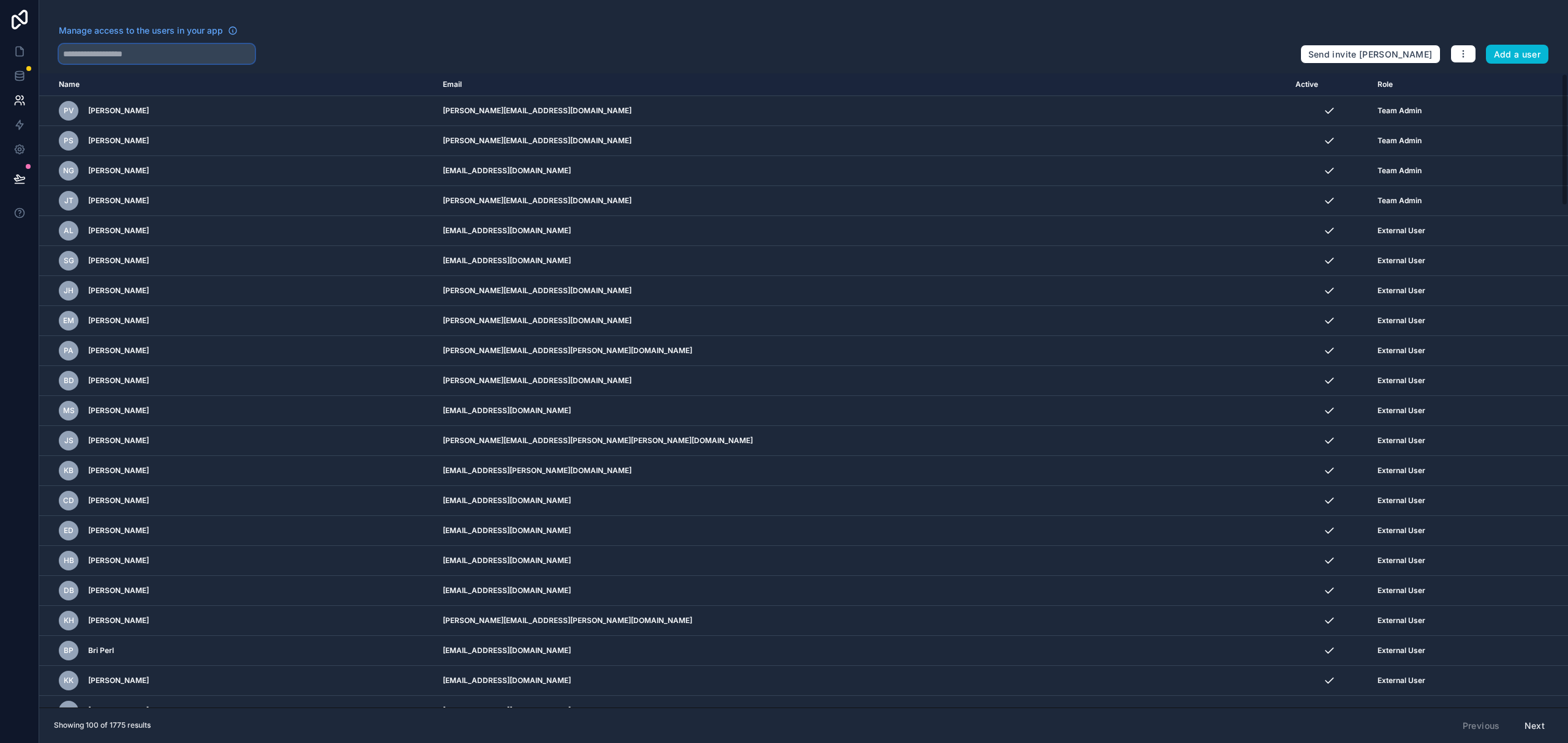
click at [219, 59] on input "text" at bounding box center [157, 54] width 196 height 20
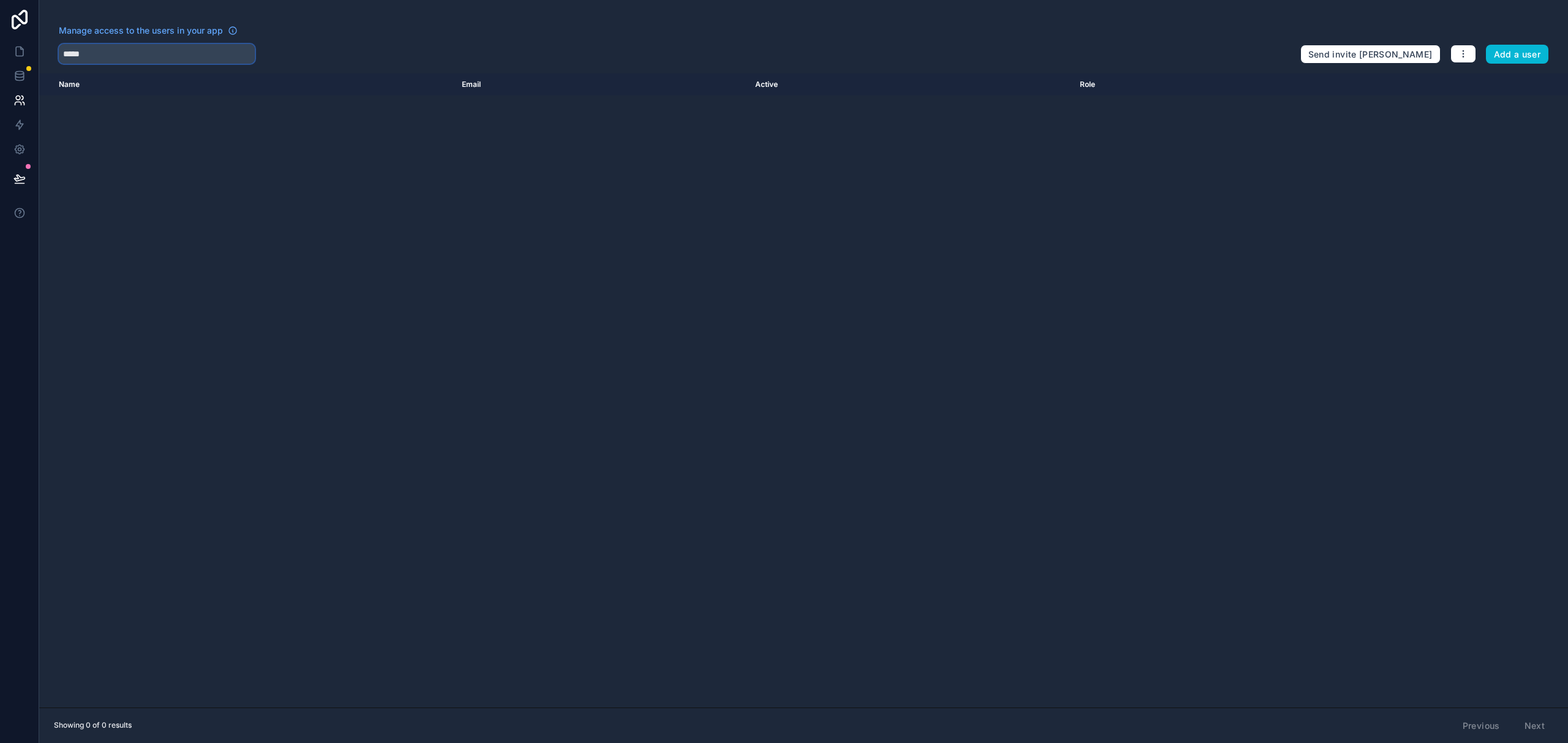
type input "*****"
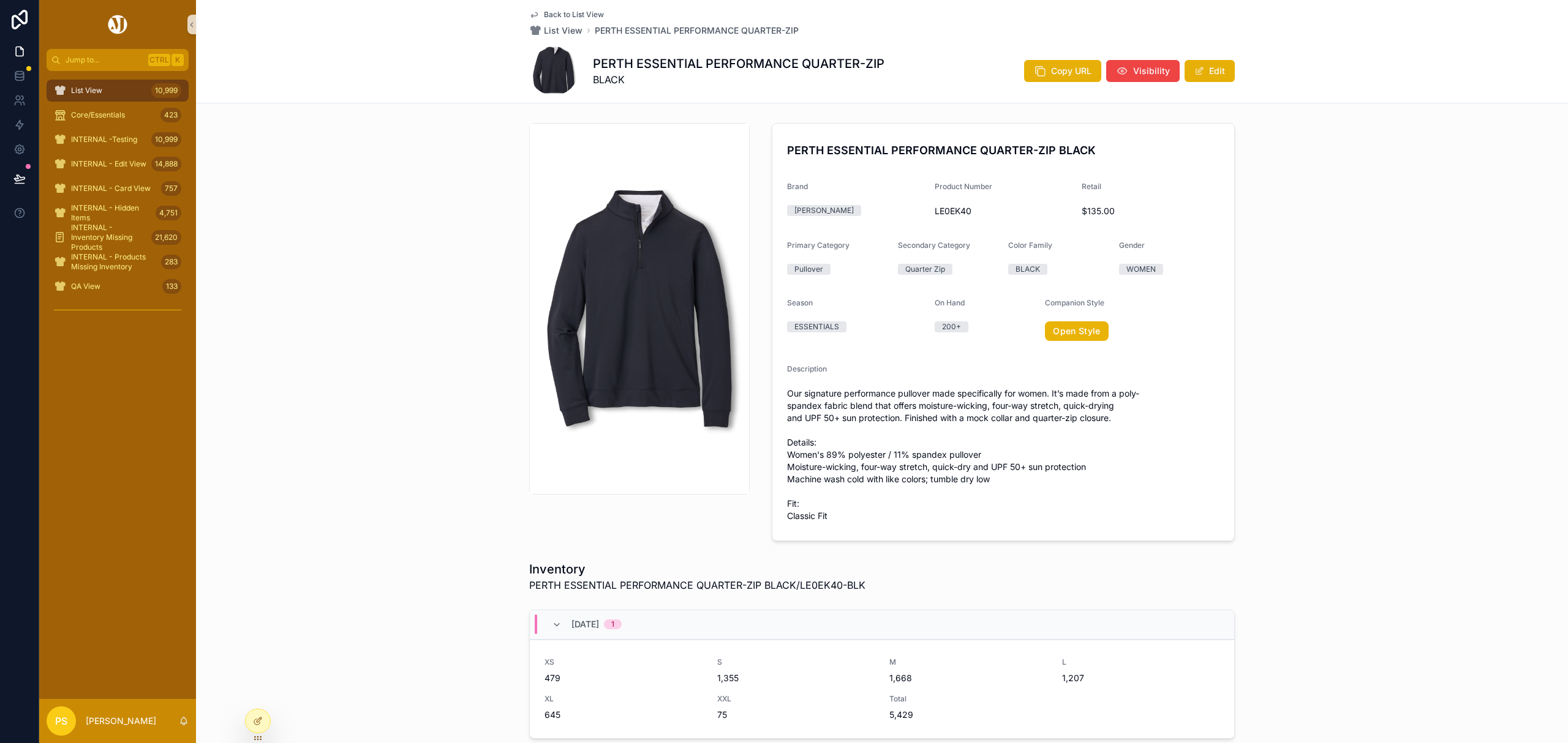
click at [114, 96] on div "List View 10,999" at bounding box center [118, 90] width 127 height 20
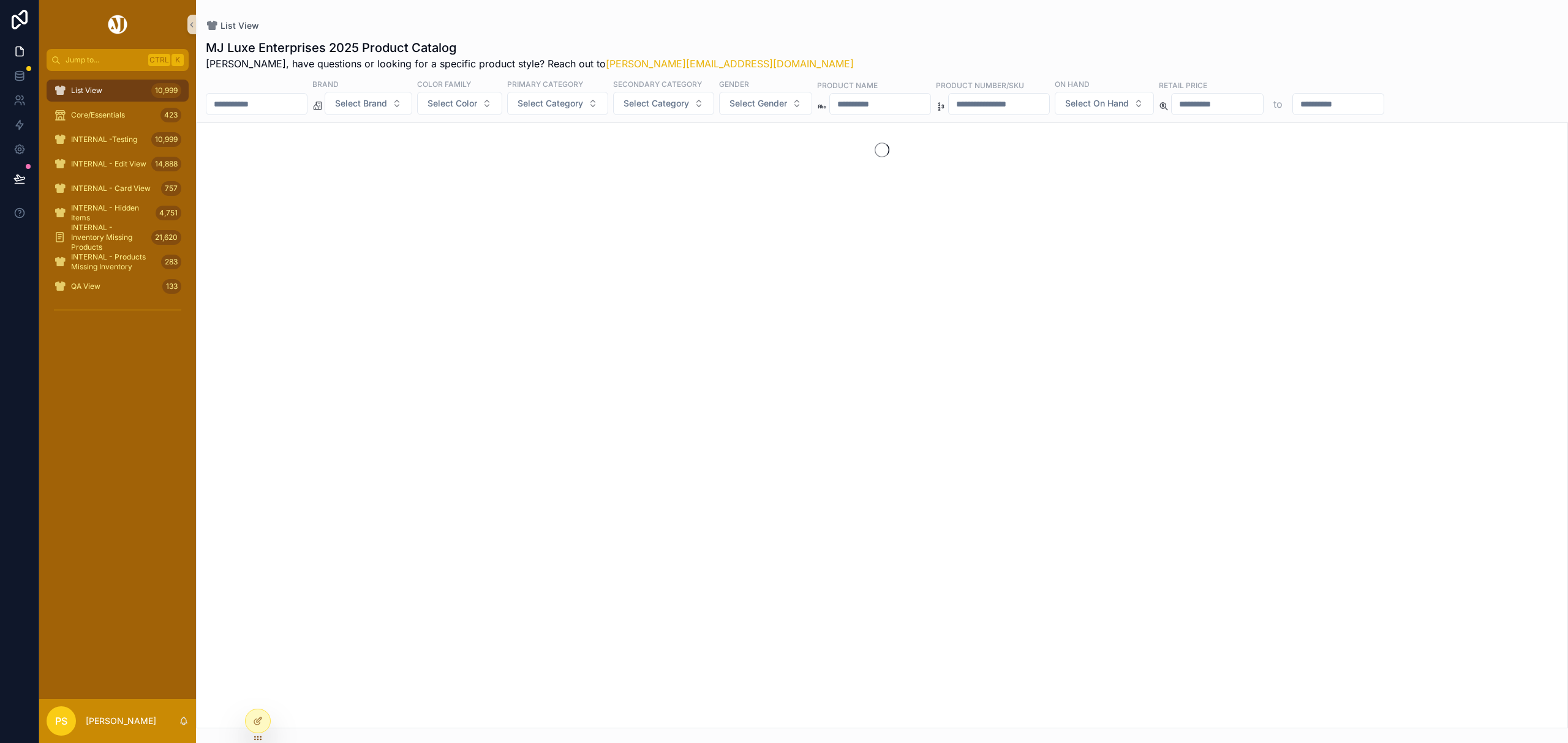
click at [286, 98] on input "scrollable content" at bounding box center [256, 103] width 100 height 17
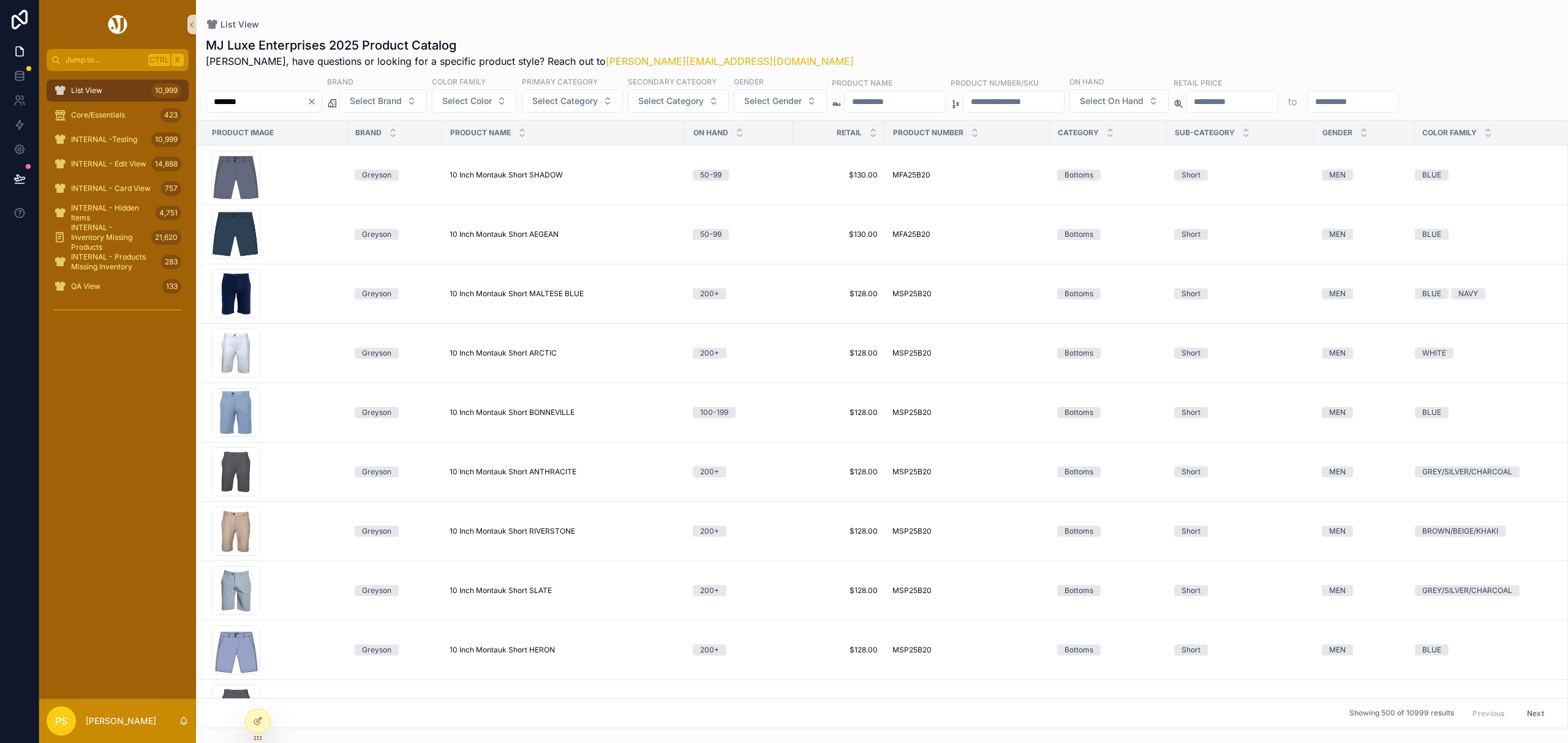
type input "*******"
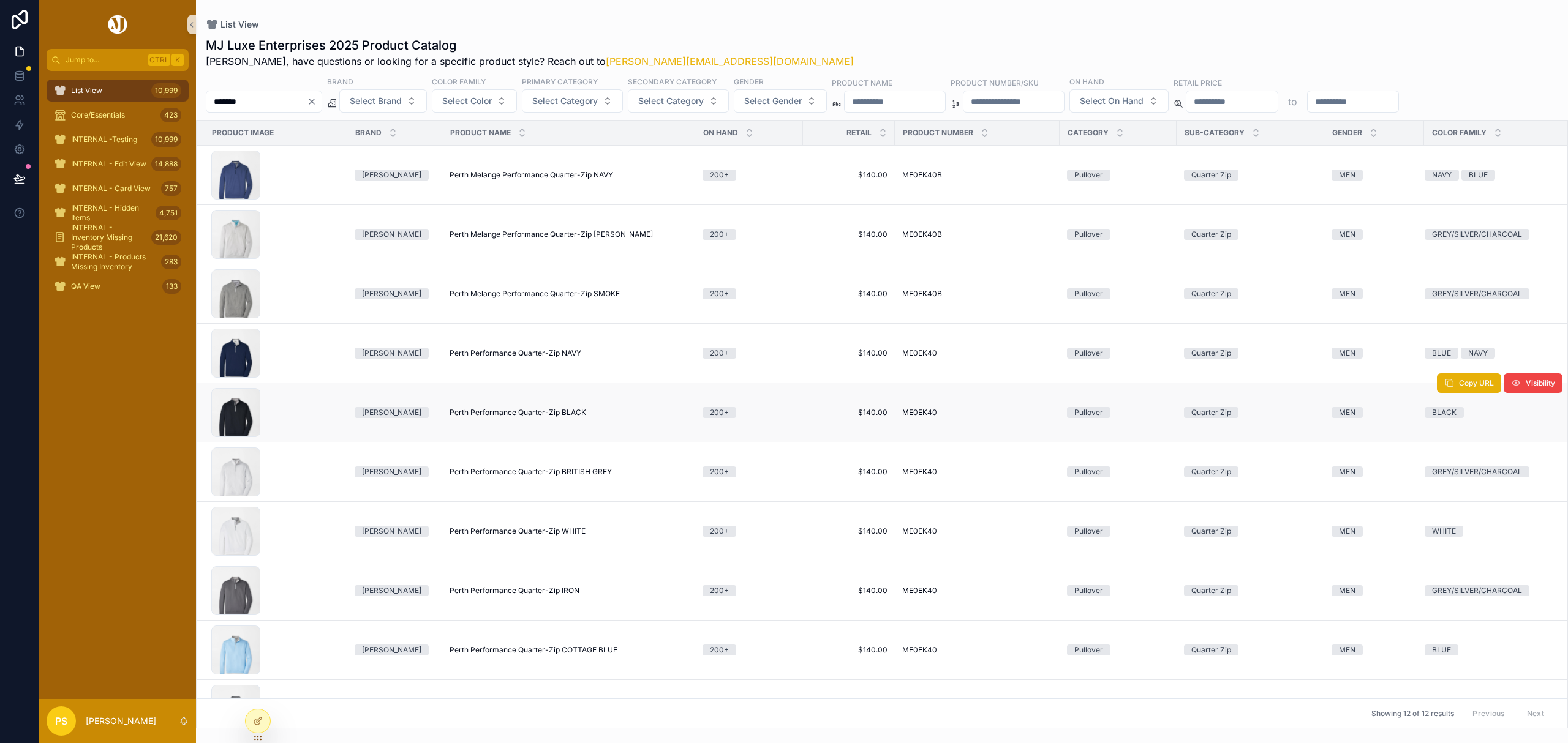
click at [477, 412] on span "Perth Performance Quarter-Zip BLACK" at bounding box center [517, 413] width 136 height 10
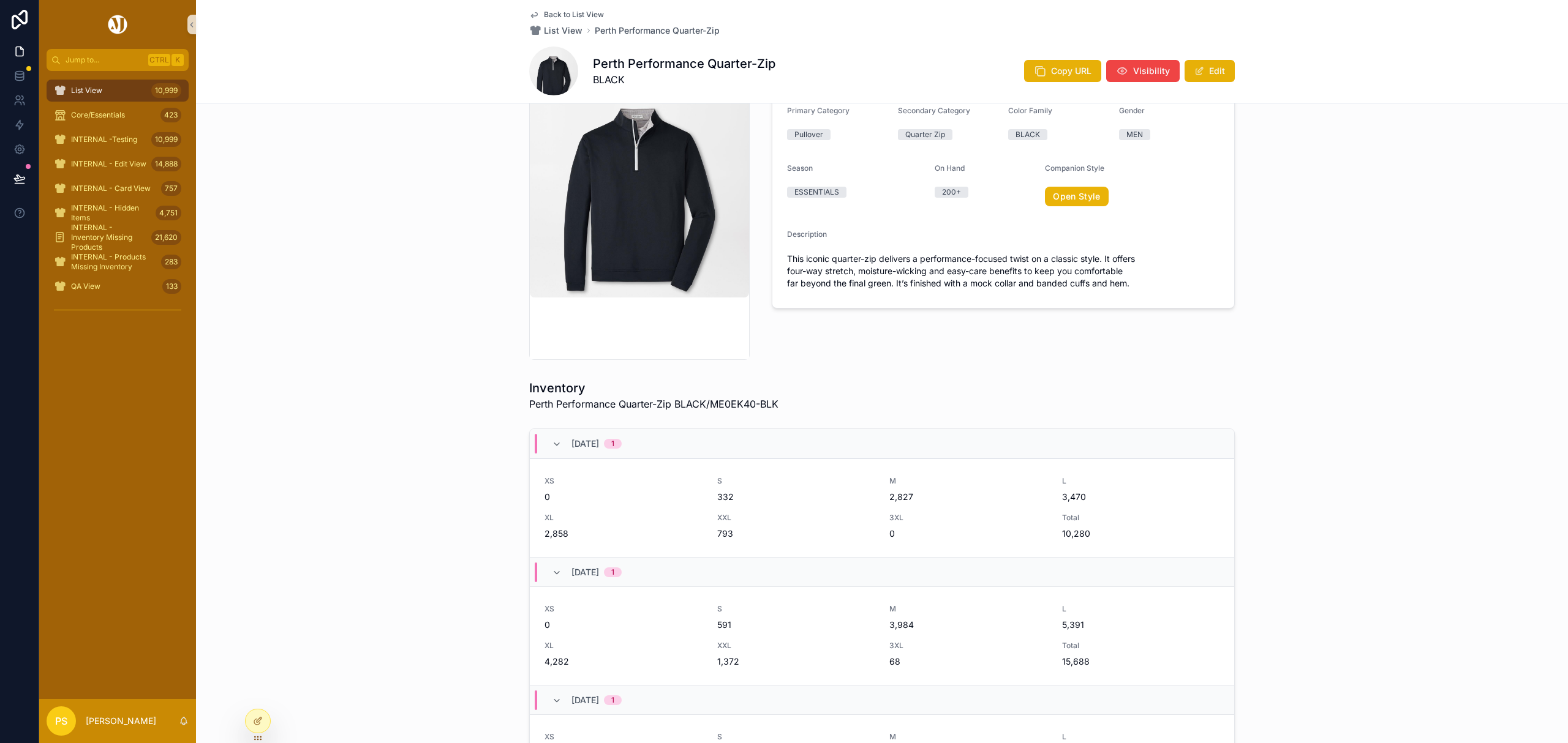
scroll to position [163, 0]
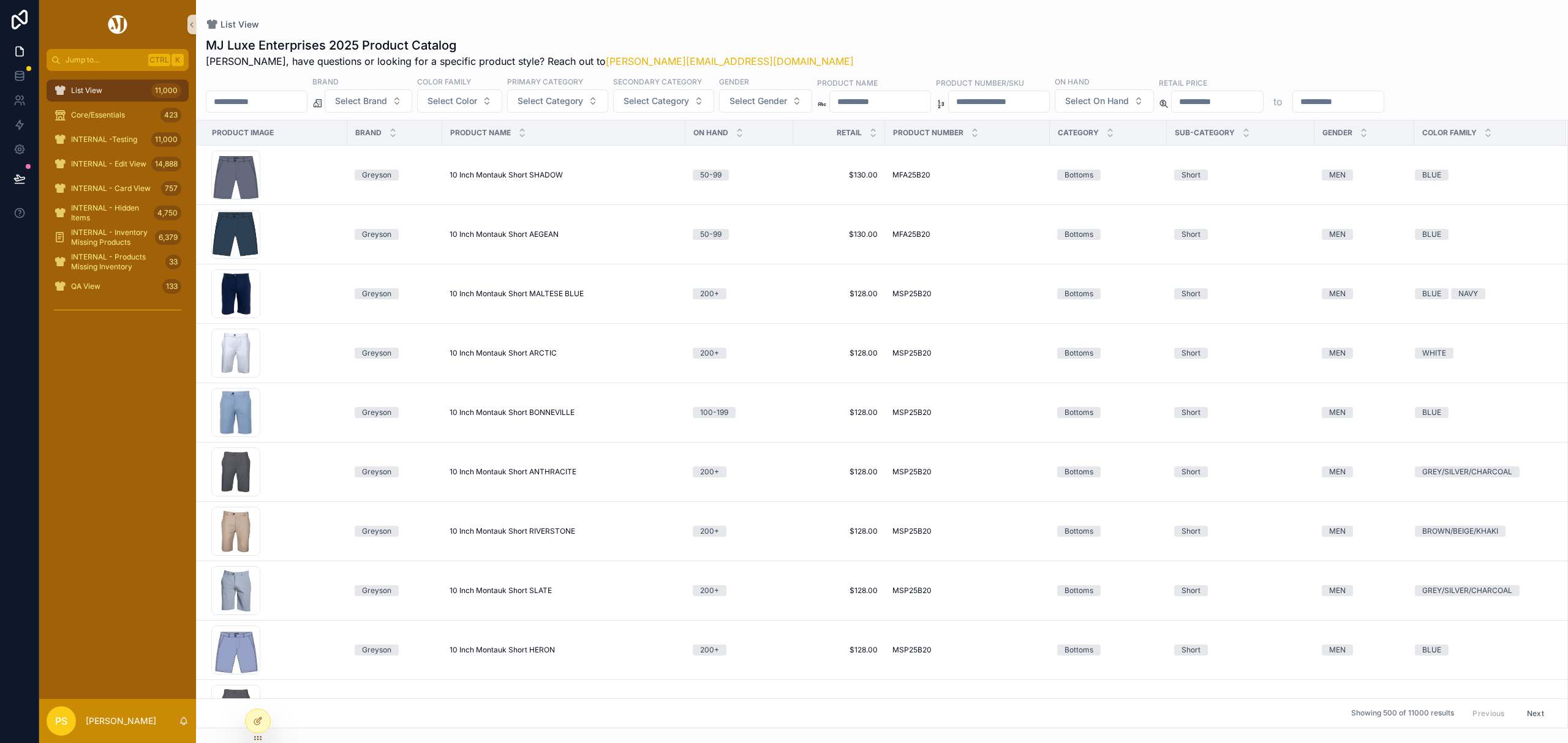
click at [263, 99] on input "scrollable content" at bounding box center [256, 101] width 100 height 17
type input "*****"
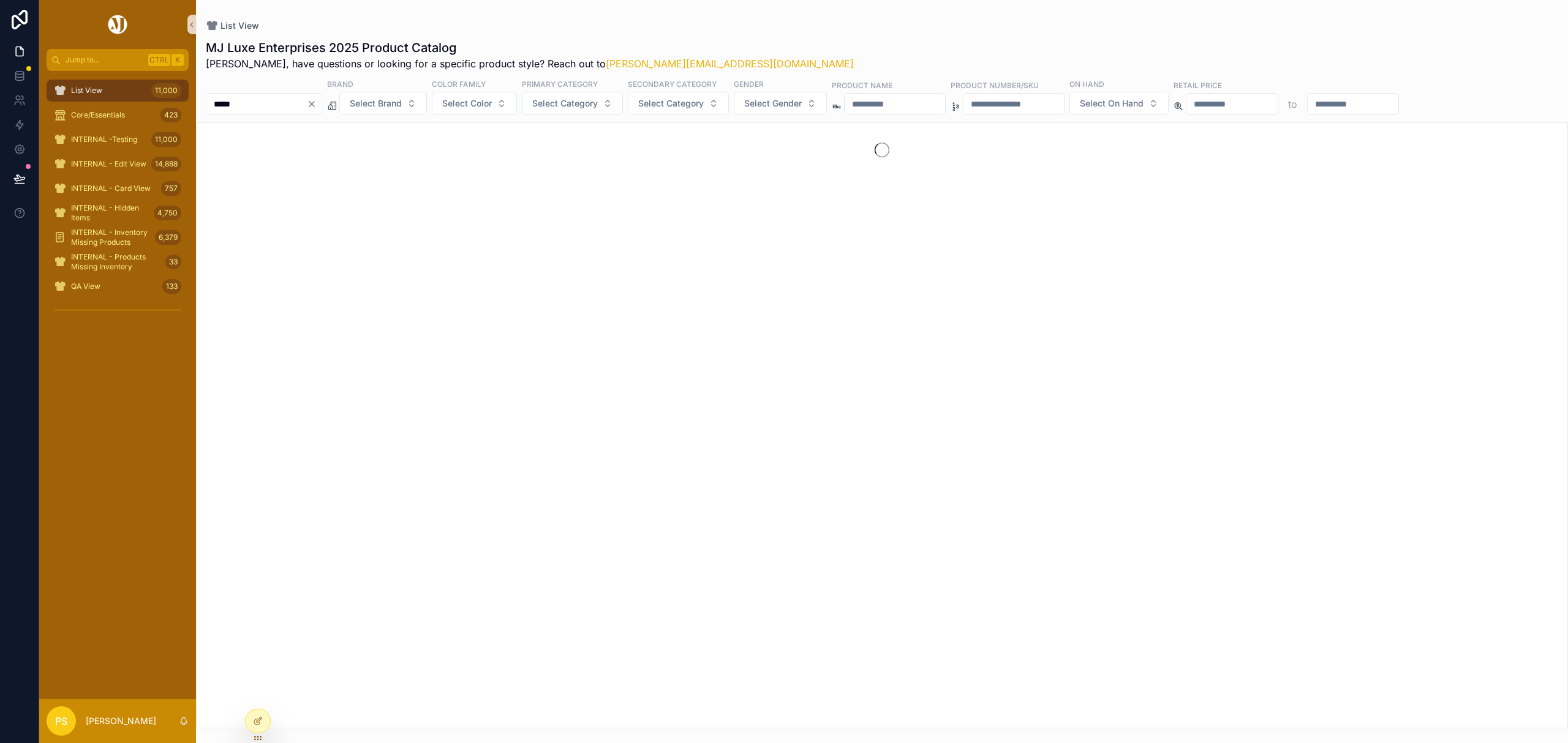
click at [407, 116] on div "MJ Luxe Enterprises 2025 Product Catalog [PERSON_NAME], have questions or looki…" at bounding box center [882, 379] width 1372 height 697
click at [402, 107] on span "Select Brand" at bounding box center [376, 103] width 52 height 12
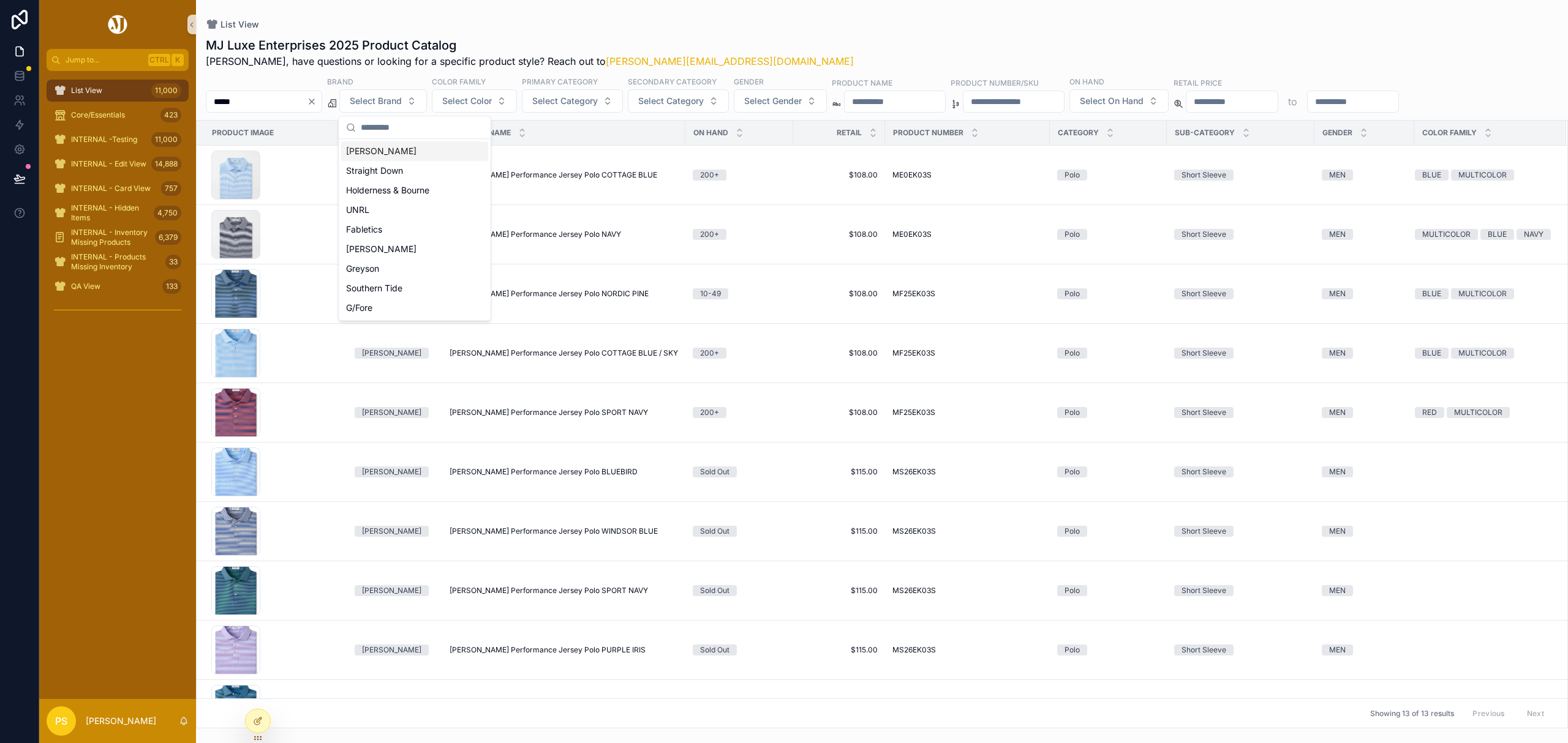
click at [382, 155] on div "Peter Millar" at bounding box center [415, 151] width 147 height 20
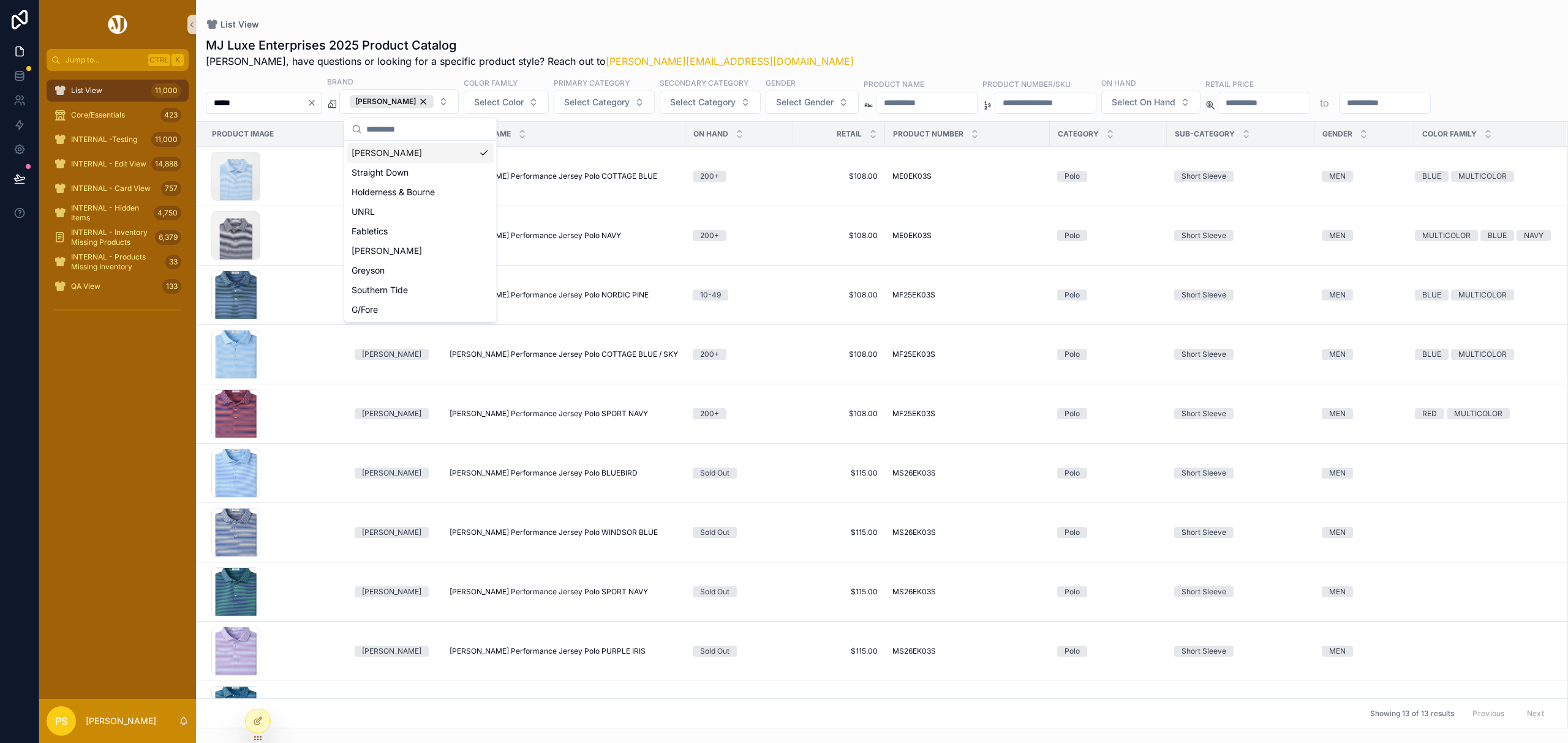
click at [721, 16] on div "List View MJ Luxe Enterprises 2025 Product Catalog Philip, have questions or lo…" at bounding box center [882, 364] width 1372 height 728
click at [834, 108] on span "Select Gender" at bounding box center [804, 102] width 58 height 12
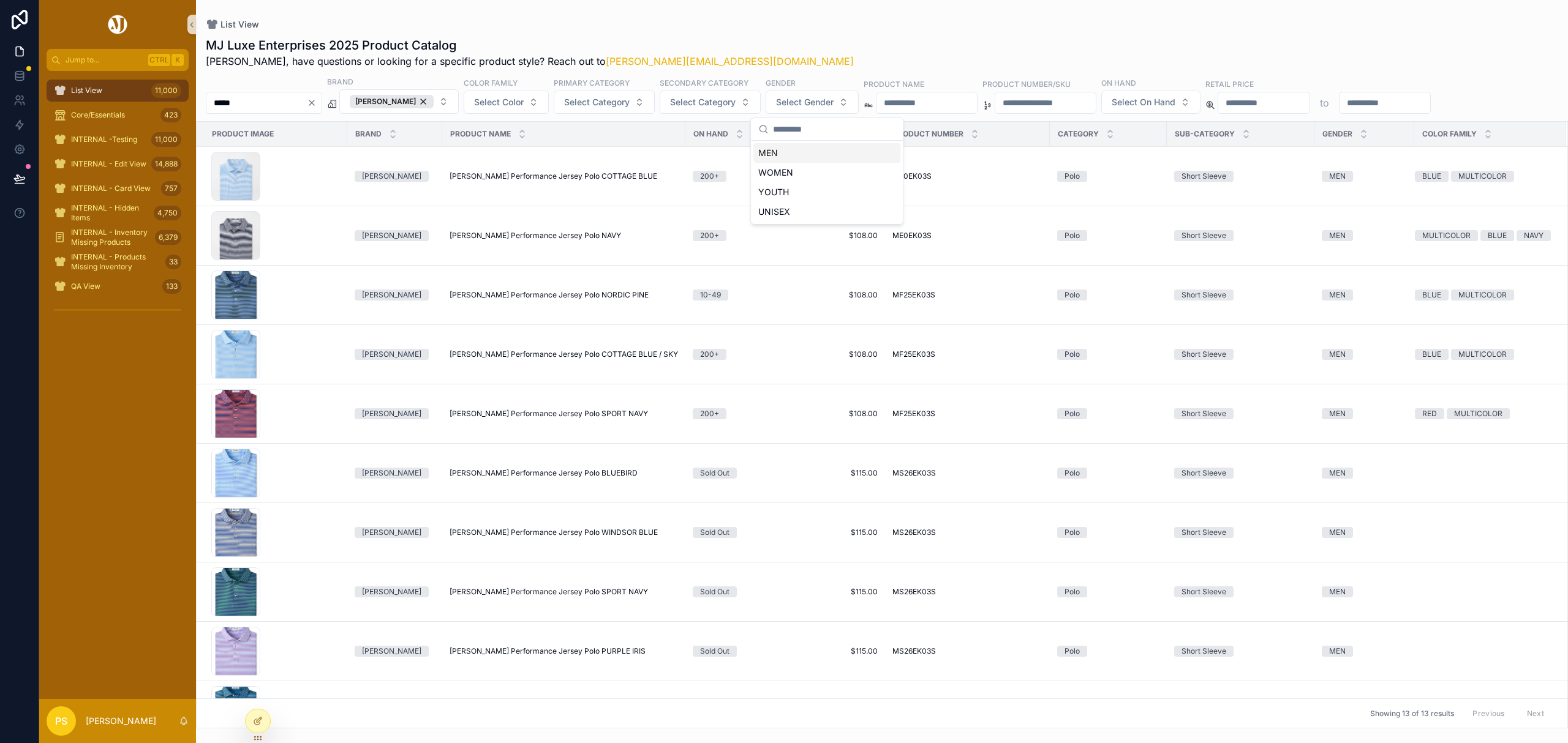
click at [790, 158] on div "MEN" at bounding box center [827, 153] width 147 height 20
click at [819, 39] on div "MJ Luxe Enterprises 2025 Product Catalog Philip, have questions or looking for …" at bounding box center [882, 55] width 1352 height 31
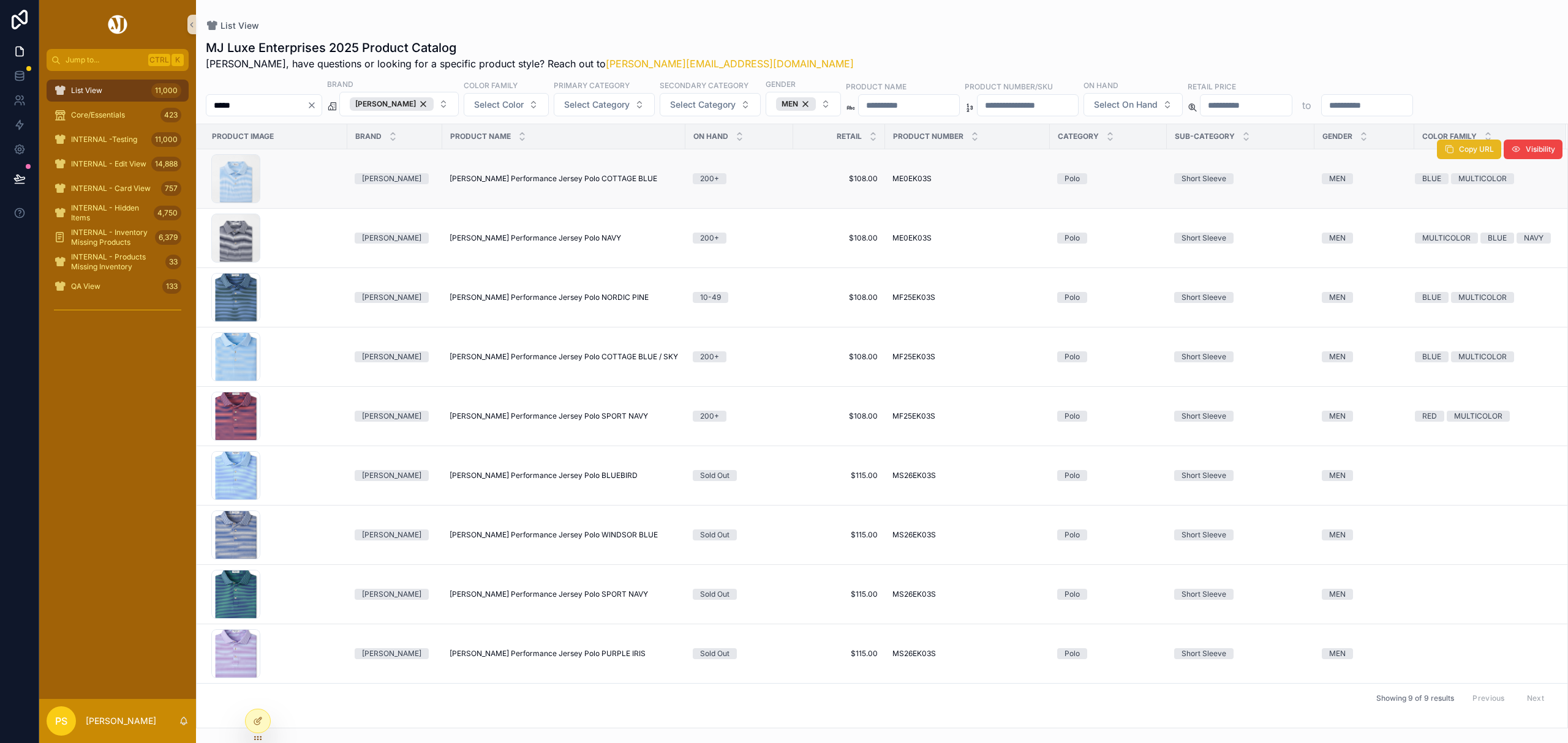
click at [1448, 151] on icon "scrollable content" at bounding box center [1449, 149] width 10 height 10
click at [1463, 217] on button "Copy URL" at bounding box center [1469, 209] width 65 height 20
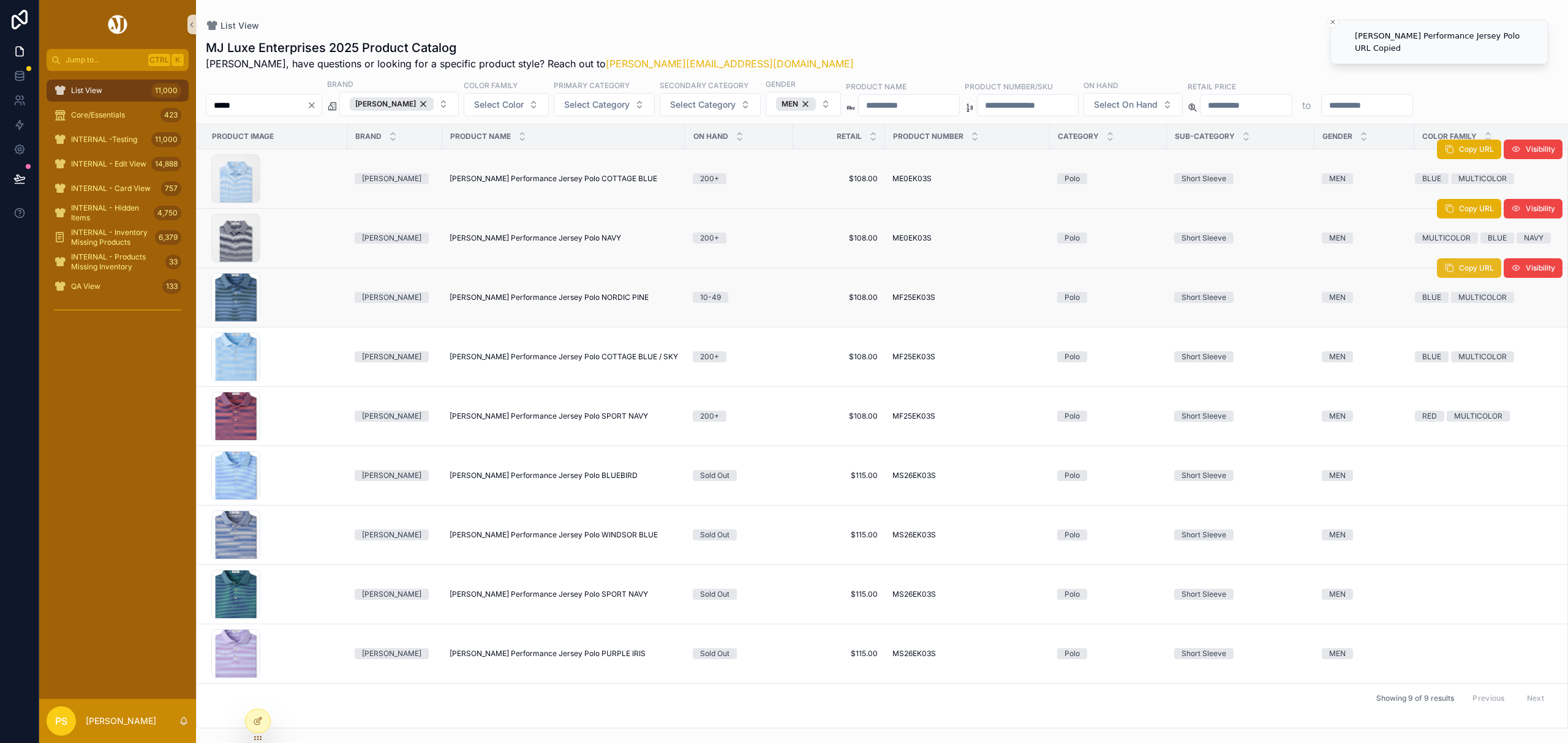
click at [1456, 267] on button "Copy URL" at bounding box center [1469, 269] width 65 height 20
click at [1460, 328] on span "Copy URL" at bounding box center [1477, 327] width 35 height 10
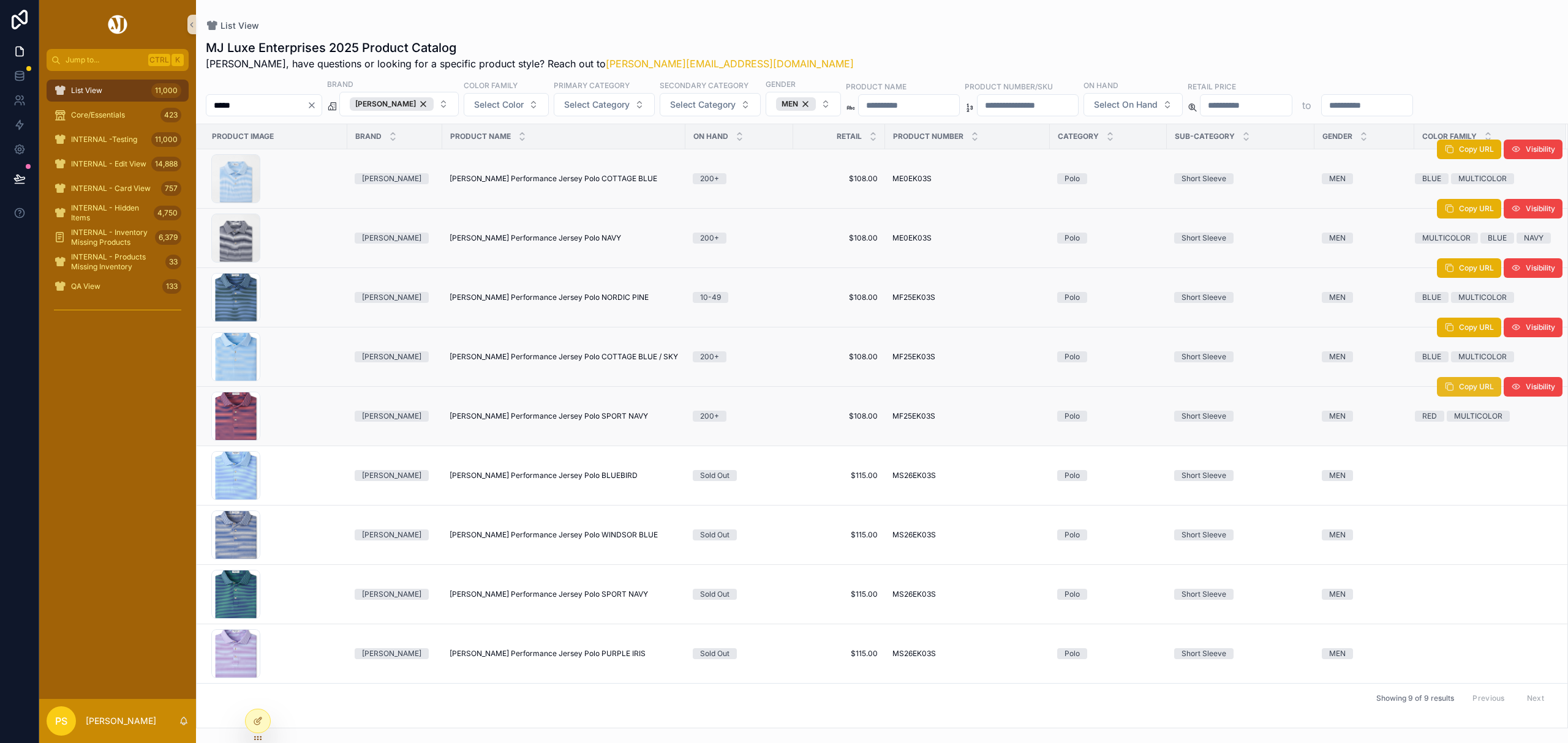
click at [1451, 395] on button "Copy URL" at bounding box center [1469, 387] width 65 height 20
click at [140, 92] on div "List View 11,000" at bounding box center [118, 90] width 127 height 20
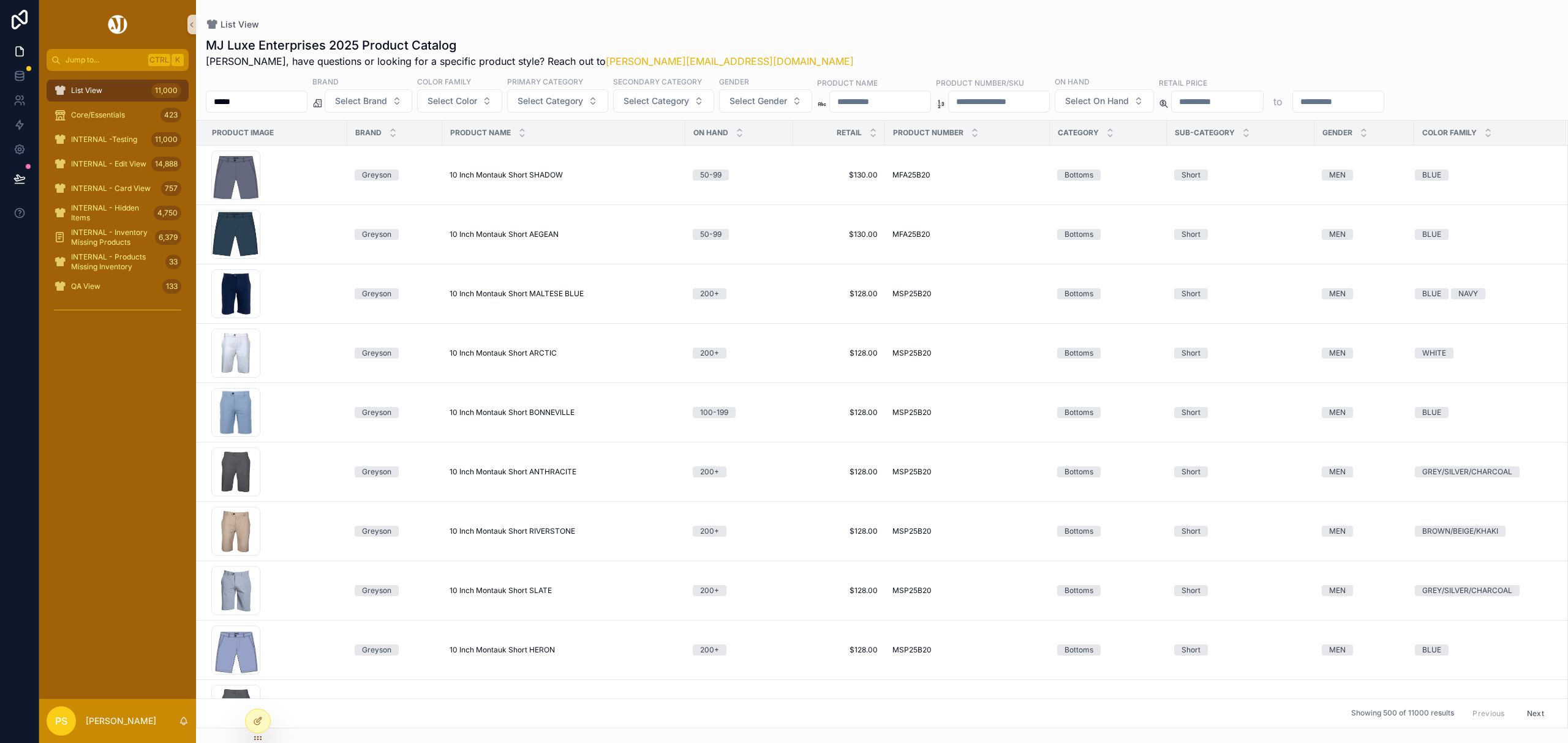
click at [267, 106] on input "*****" at bounding box center [256, 101] width 100 height 17
click at [581, 102] on span "Select Category" at bounding box center [550, 101] width 66 height 12
click at [552, 170] on div "Bottoms" at bounding box center [591, 171] width 147 height 20
click at [820, 12] on div "List View MJ Luxe Enterprises 2025 Product Catalog Philip, have questions or lo…" at bounding box center [882, 364] width 1372 height 728
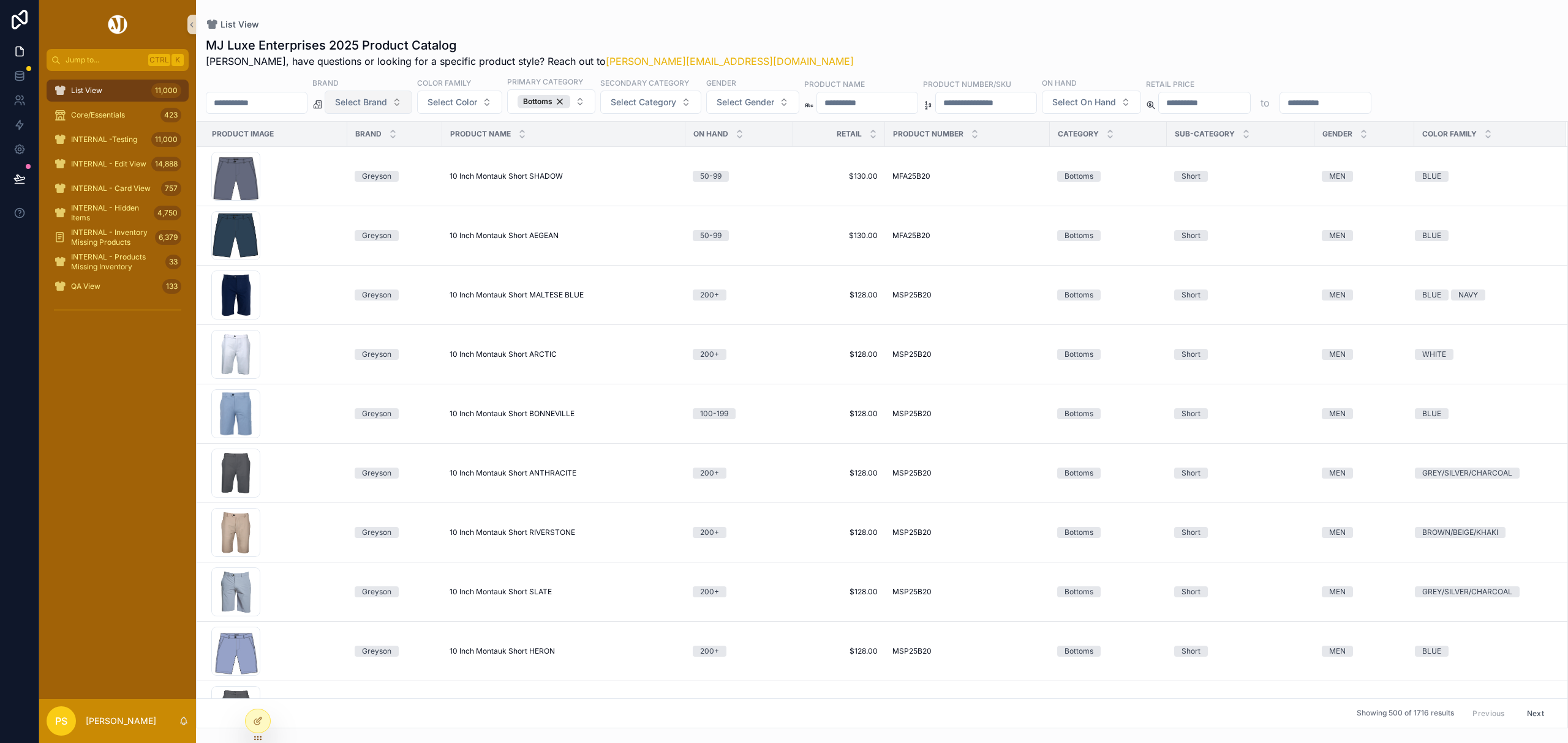
click at [387, 100] on span "Select Brand" at bounding box center [361, 102] width 52 height 12
click at [728, 25] on div "List View" at bounding box center [882, 25] width 1352 height 10
click at [478, 107] on span "Select Color" at bounding box center [452, 102] width 50 height 12
click at [477, 269] on div "GREY/SILVER/CHARCOAL" at bounding box center [492, 271] width 147 height 20
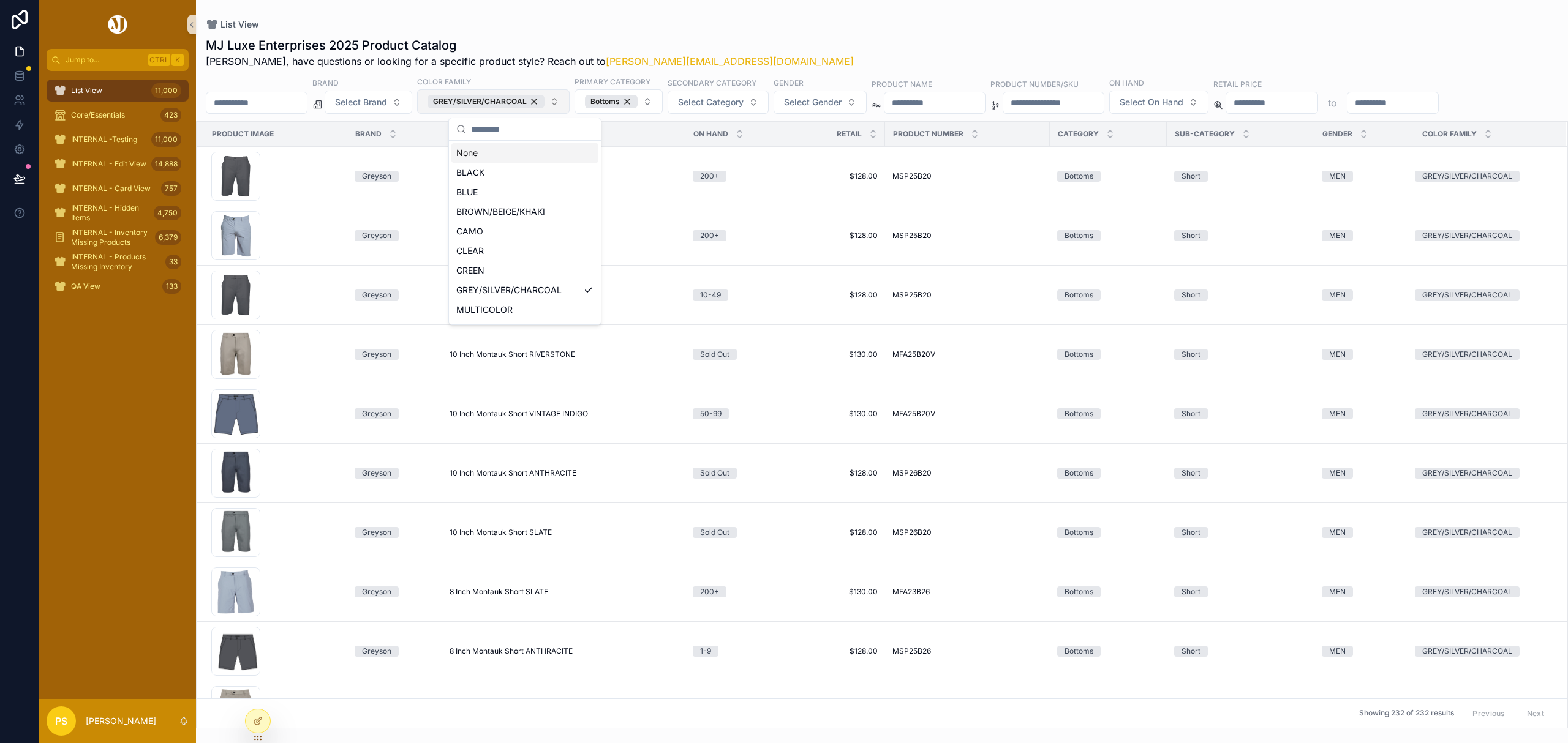
click at [570, 102] on button "GREY/SILVER/CHARCOAL" at bounding box center [493, 101] width 153 height 25
click at [528, 212] on div "BROWN/BEIGE/KHAKI" at bounding box center [525, 212] width 147 height 20
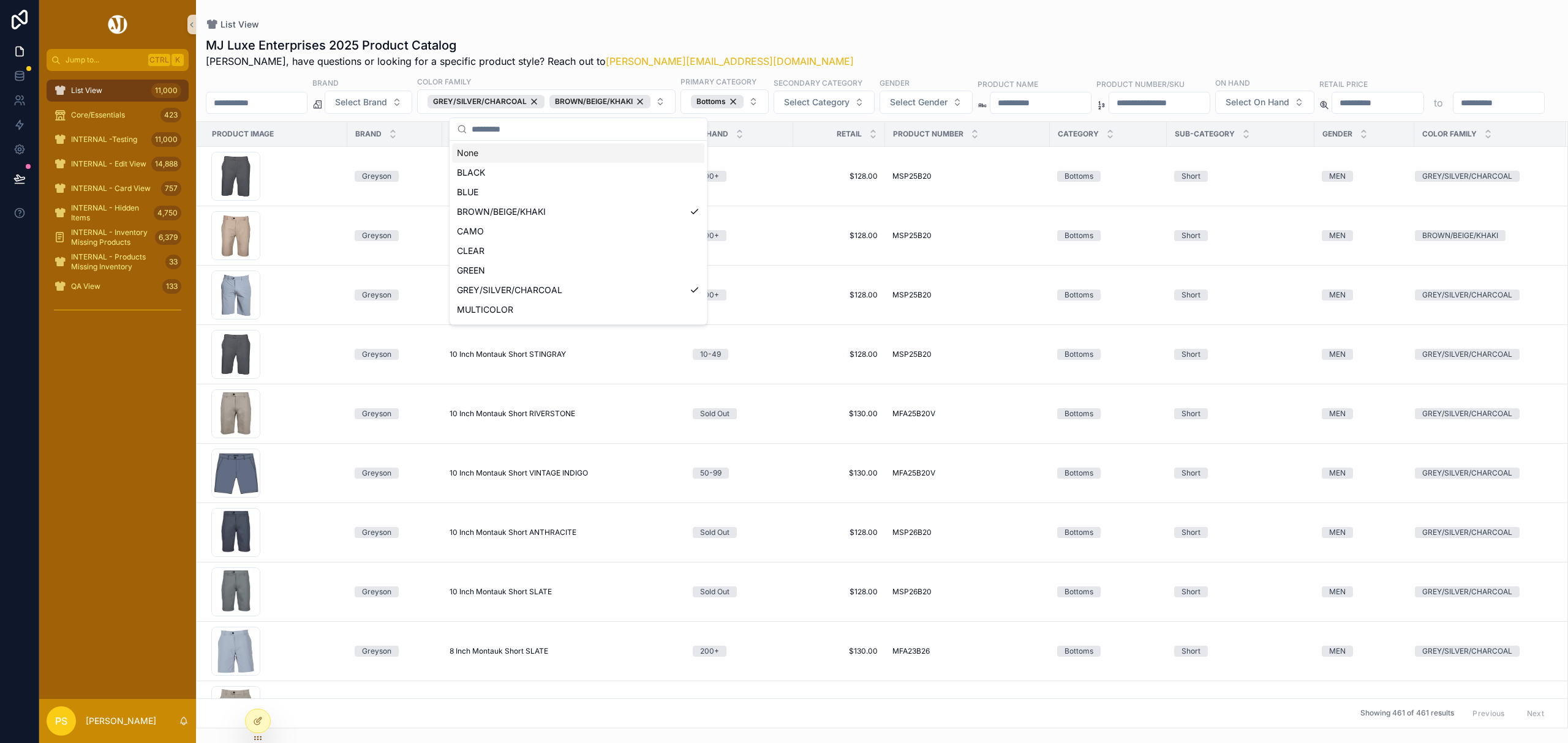
click at [815, 32] on div "MJ Luxe Enterprises 2025 Product Catalog Philip, have questions or looking for …" at bounding box center [882, 378] width 1372 height 699
click at [923, 103] on button "Select Gender" at bounding box center [926, 102] width 93 height 24
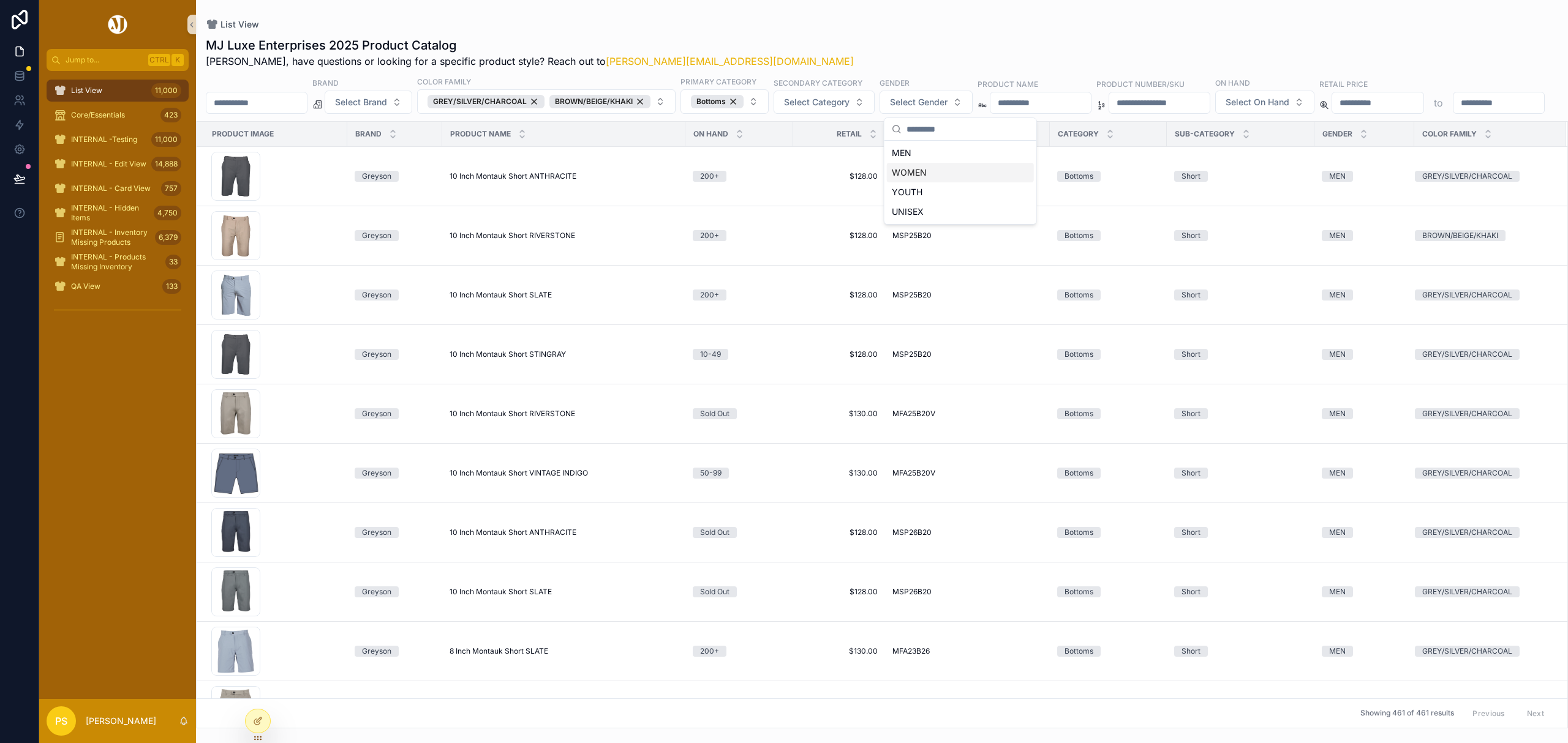
click at [917, 168] on div "WOMEN" at bounding box center [960, 173] width 147 height 20
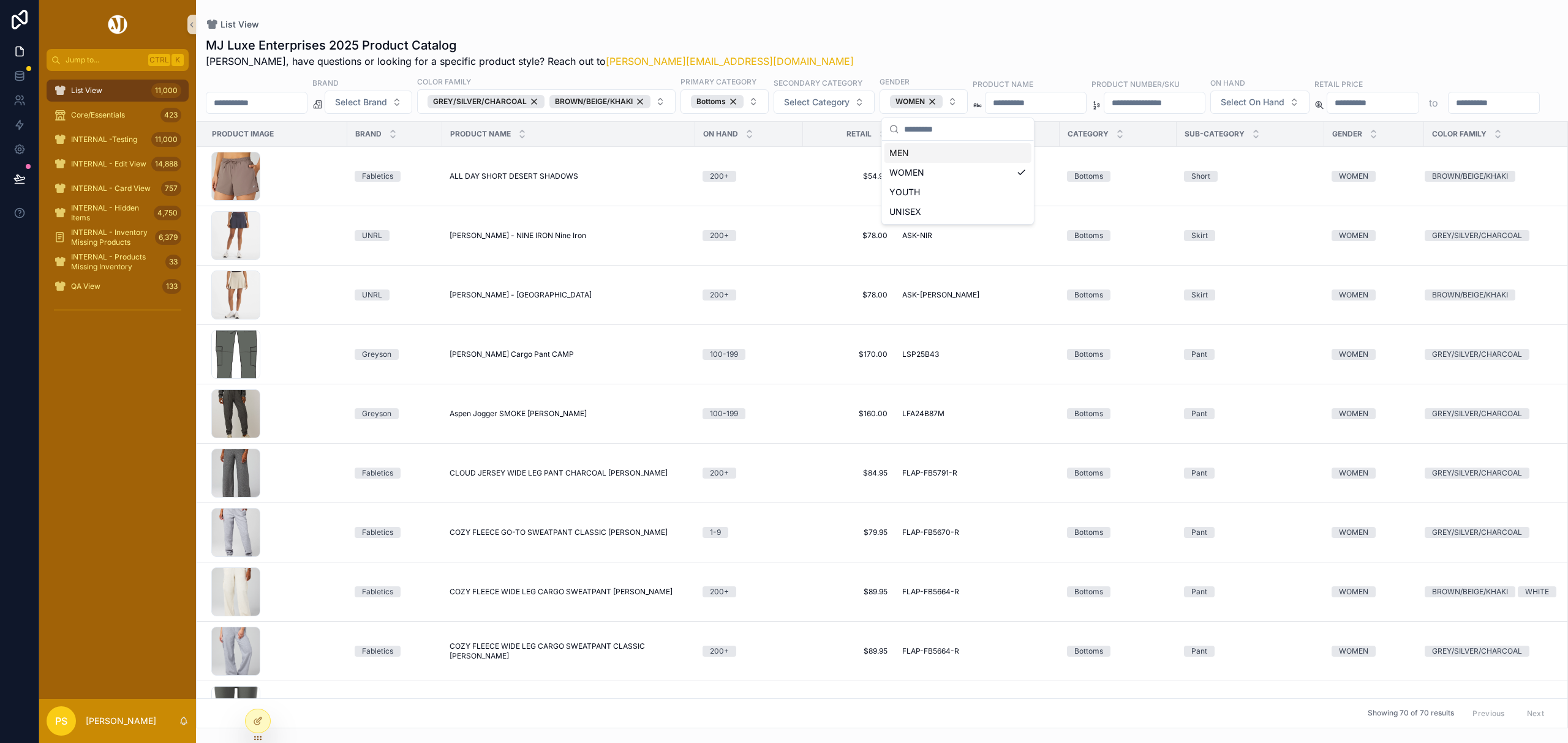
click at [982, 23] on div "List View" at bounding box center [882, 25] width 1352 height 10
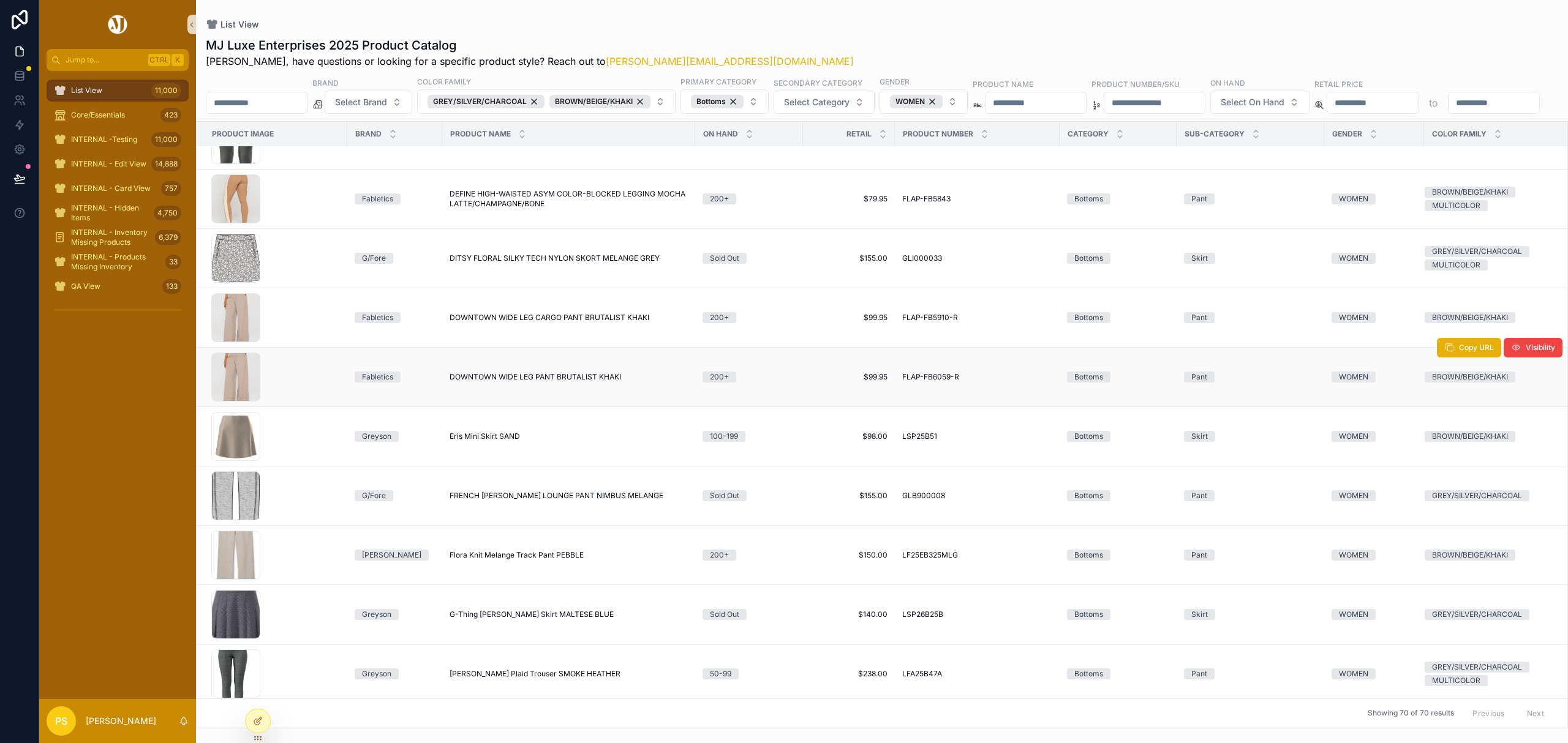
scroll to position [653, 0]
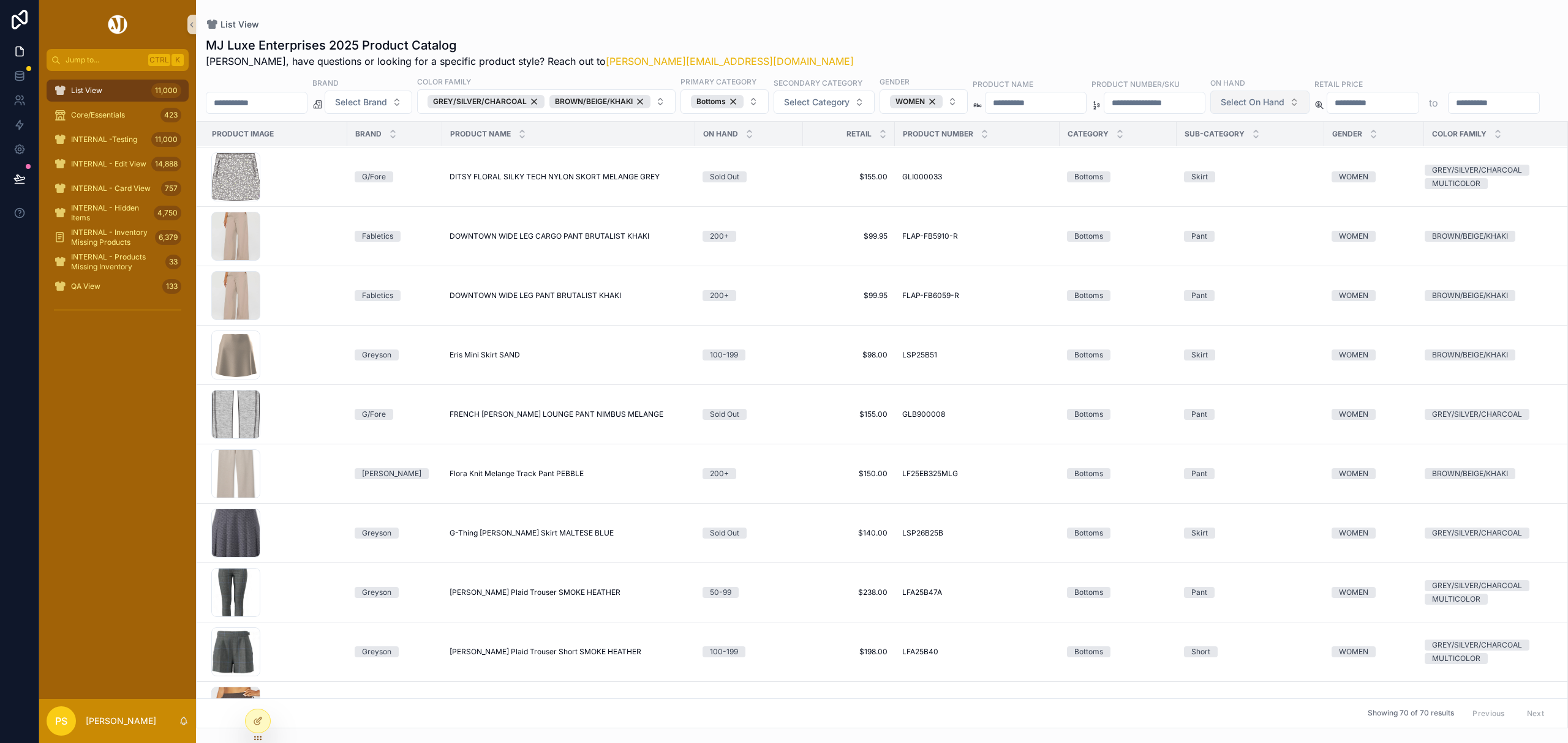
click at [1285, 109] on span "Select On Hand" at bounding box center [1252, 102] width 64 height 12
click at [1299, 254] on div "200+" at bounding box center [1358, 251] width 147 height 20
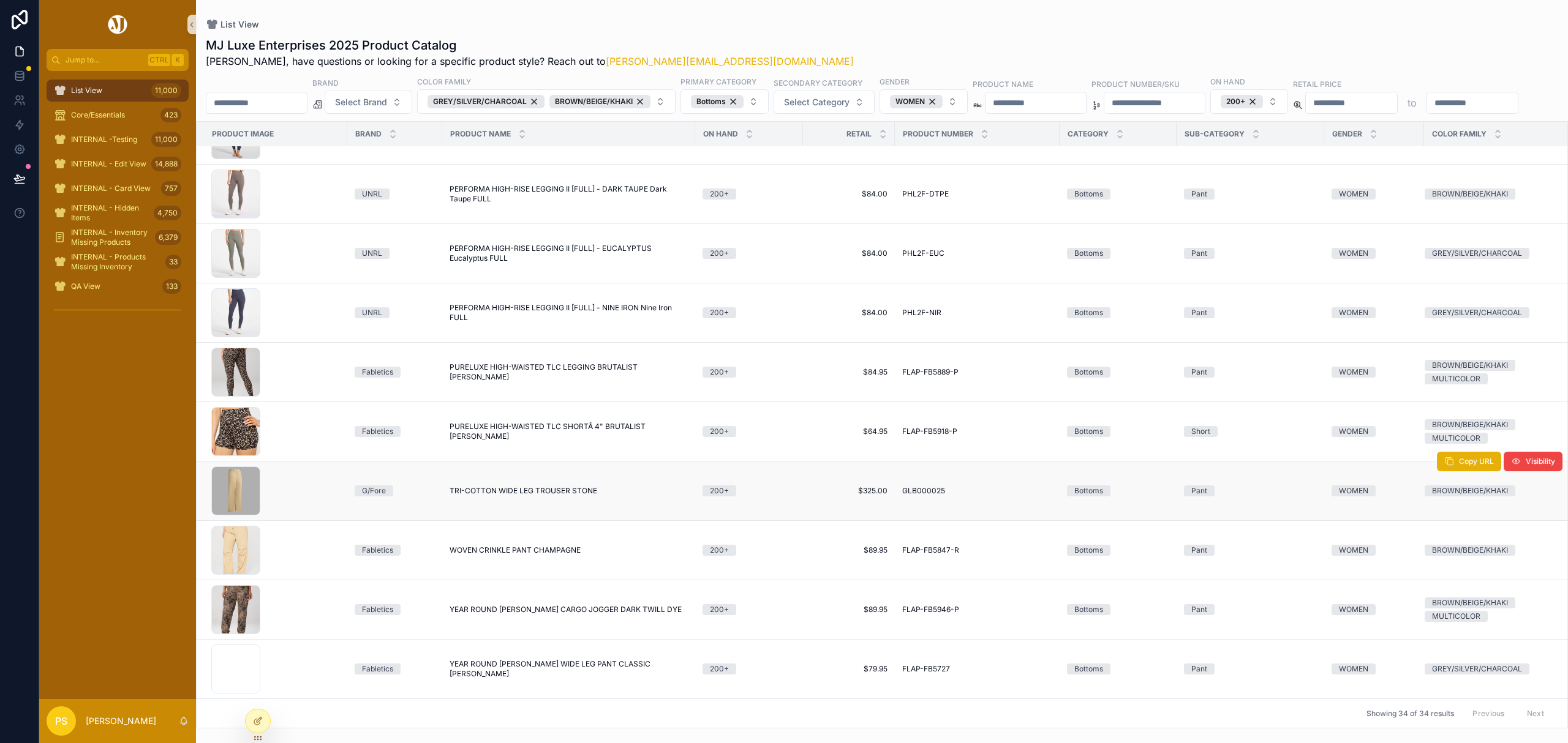
scroll to position [1524, 0]
click at [823, 104] on span "Select Category" at bounding box center [816, 102] width 66 height 12
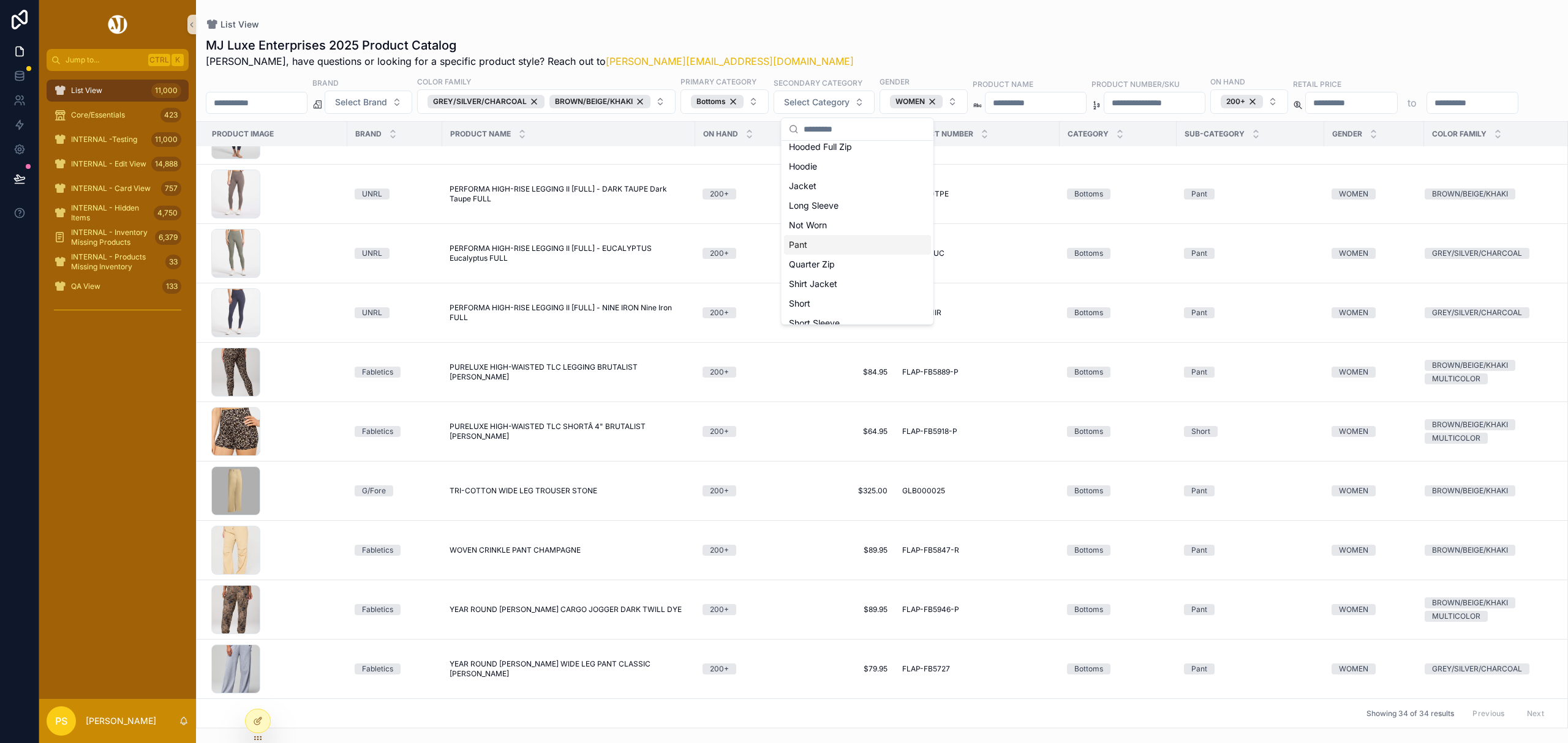
click at [839, 250] on div "Pant" at bounding box center [857, 245] width 147 height 20
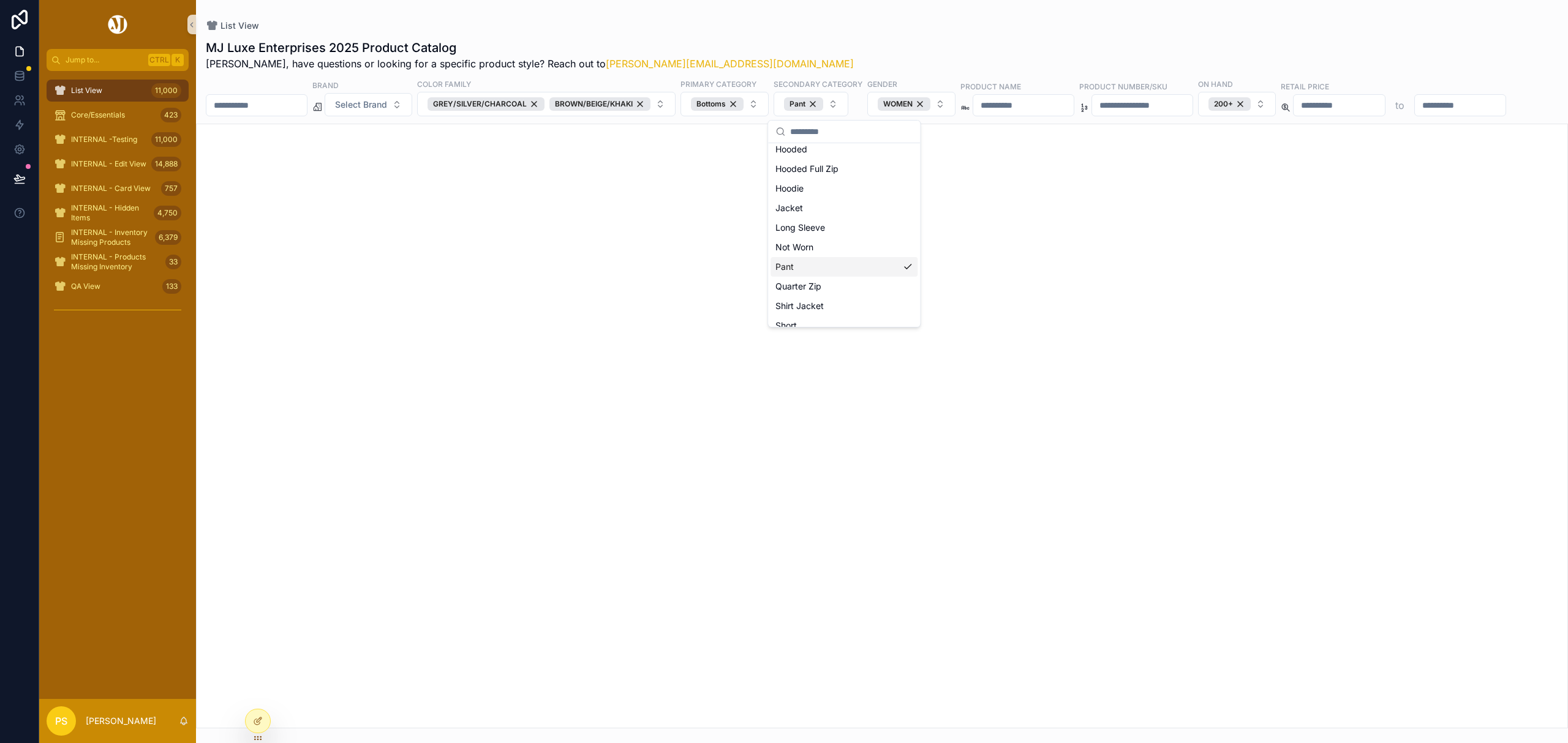
scroll to position [182, 0]
click at [908, 32] on div "MJ Luxe Enterprises 2025 Product Catalog Philip, have questions or looking for …" at bounding box center [882, 379] width 1372 height 697
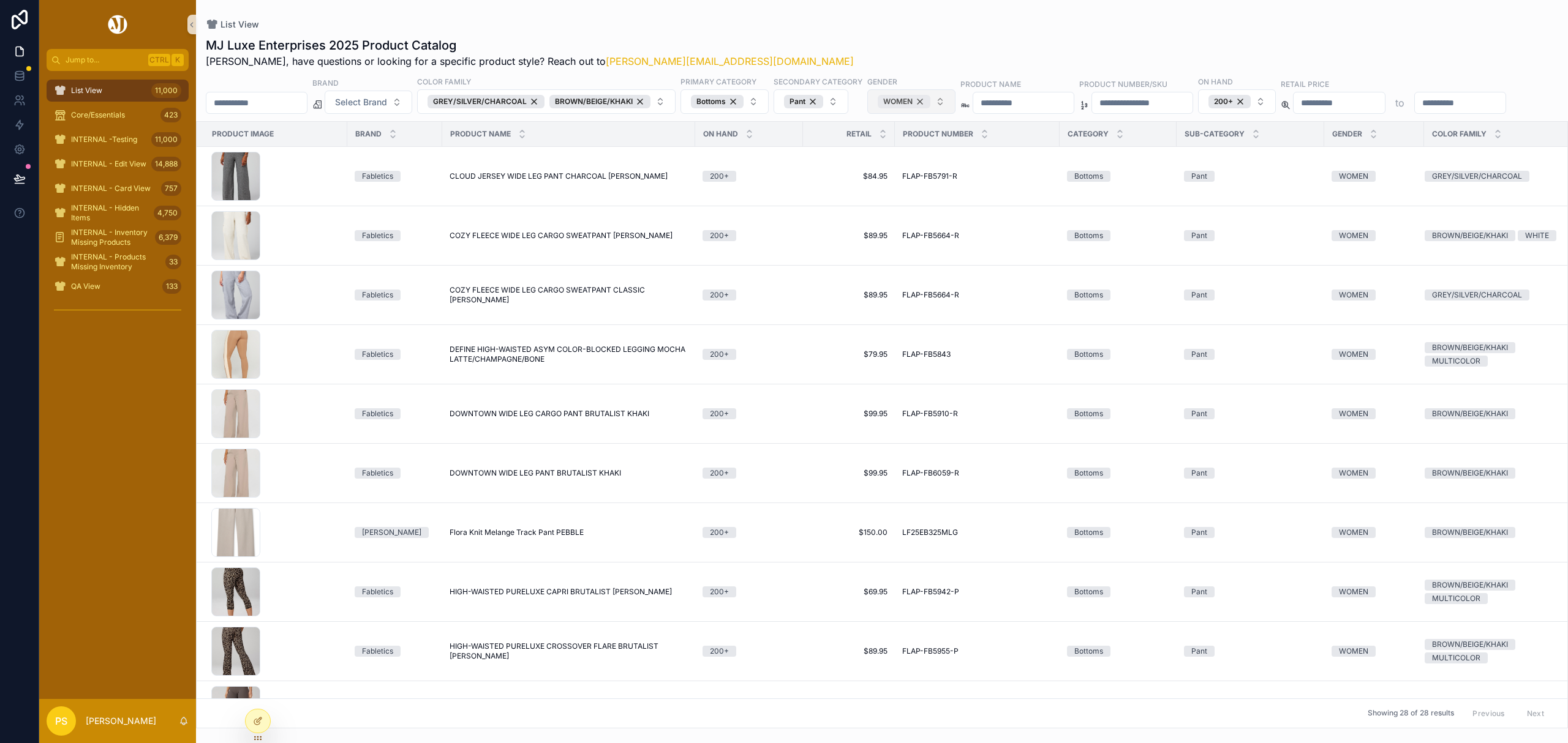
click at [931, 104] on div "WOMEN" at bounding box center [904, 102] width 53 height 14
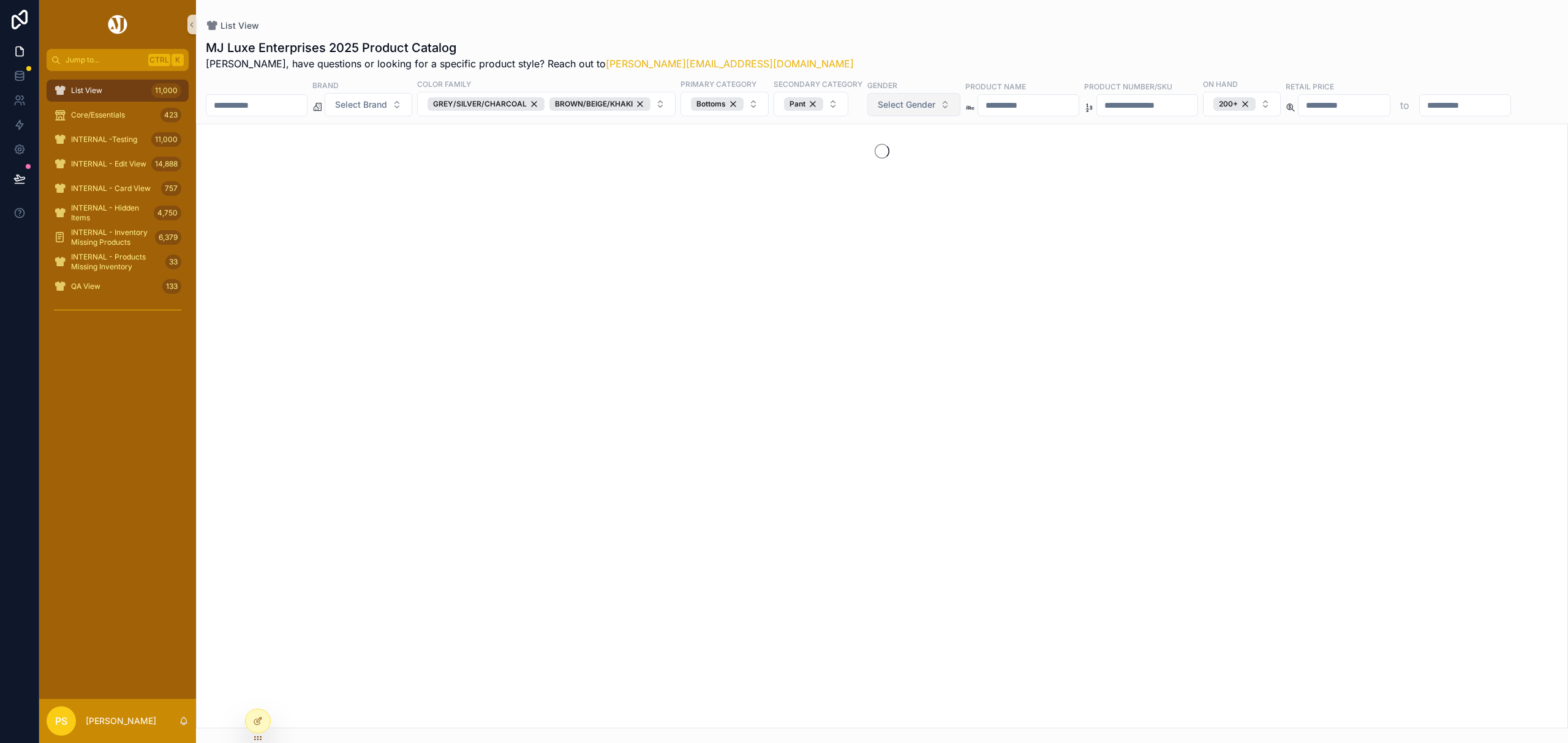
click at [936, 107] on span "Select Gender" at bounding box center [906, 105] width 58 height 12
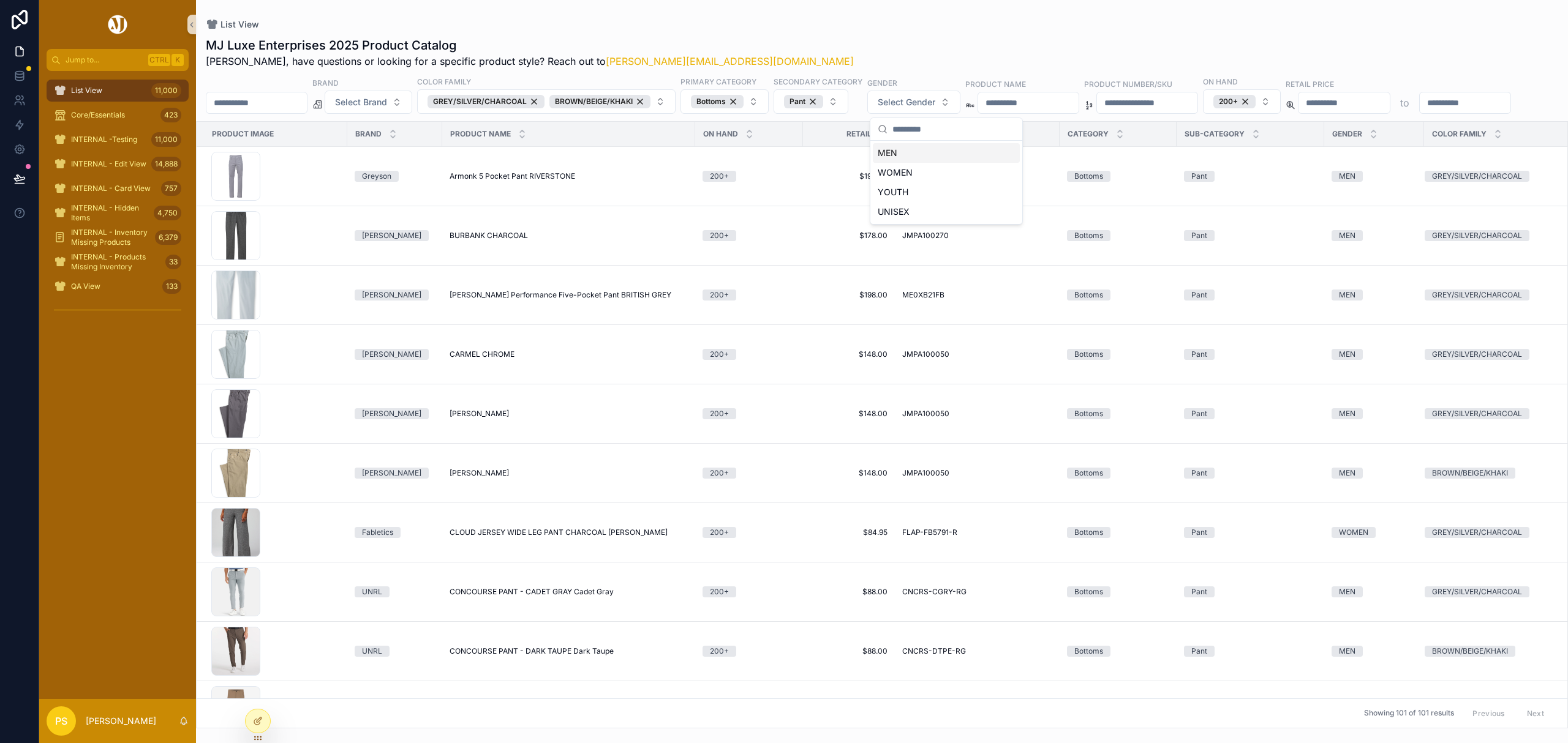
click at [908, 156] on div "MEN" at bounding box center [946, 153] width 147 height 20
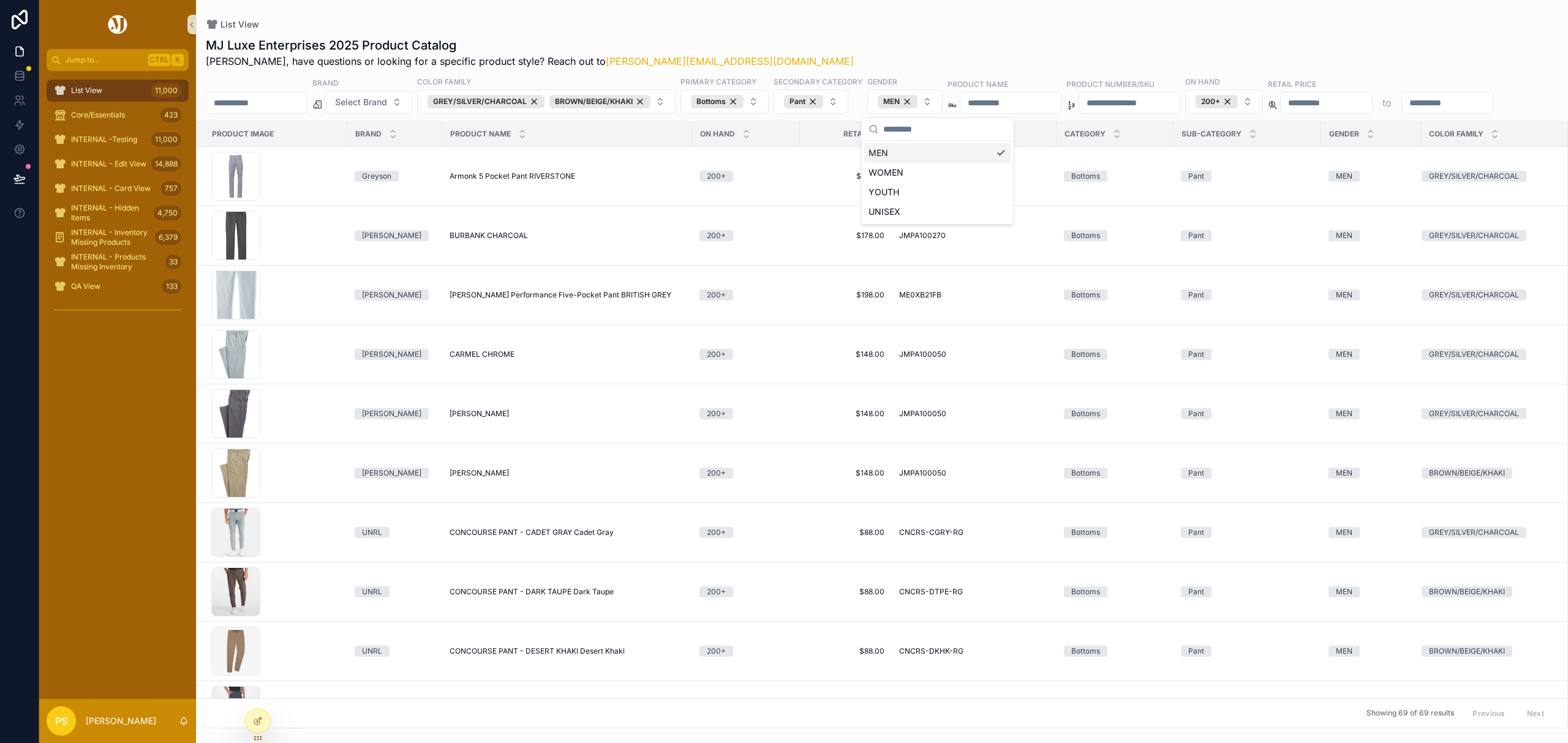
click at [915, 21] on div "List View" at bounding box center [882, 25] width 1352 height 10
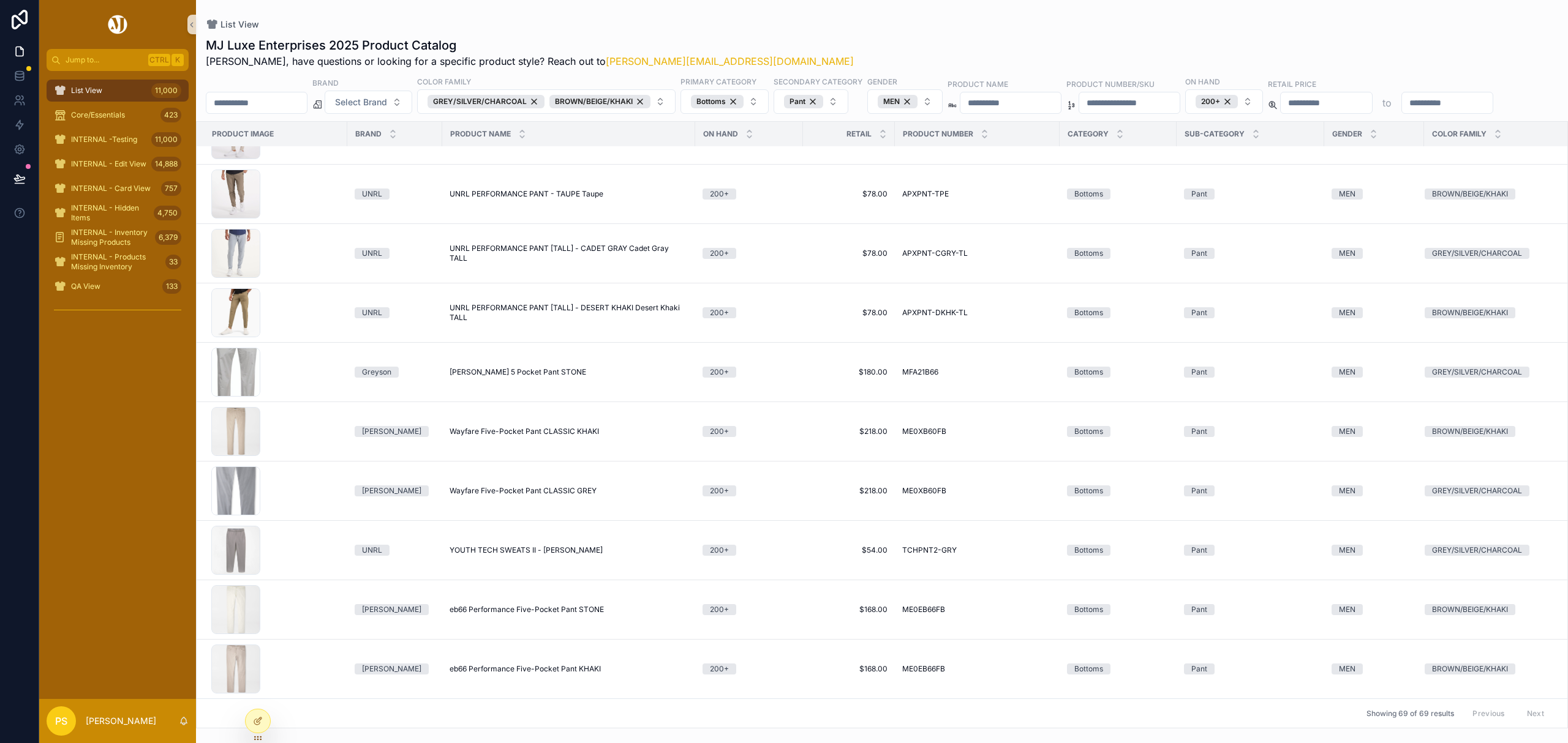
scroll to position [3564, 0]
click at [1512, 512] on button "Visibility" at bounding box center [1533, 521] width 59 height 20
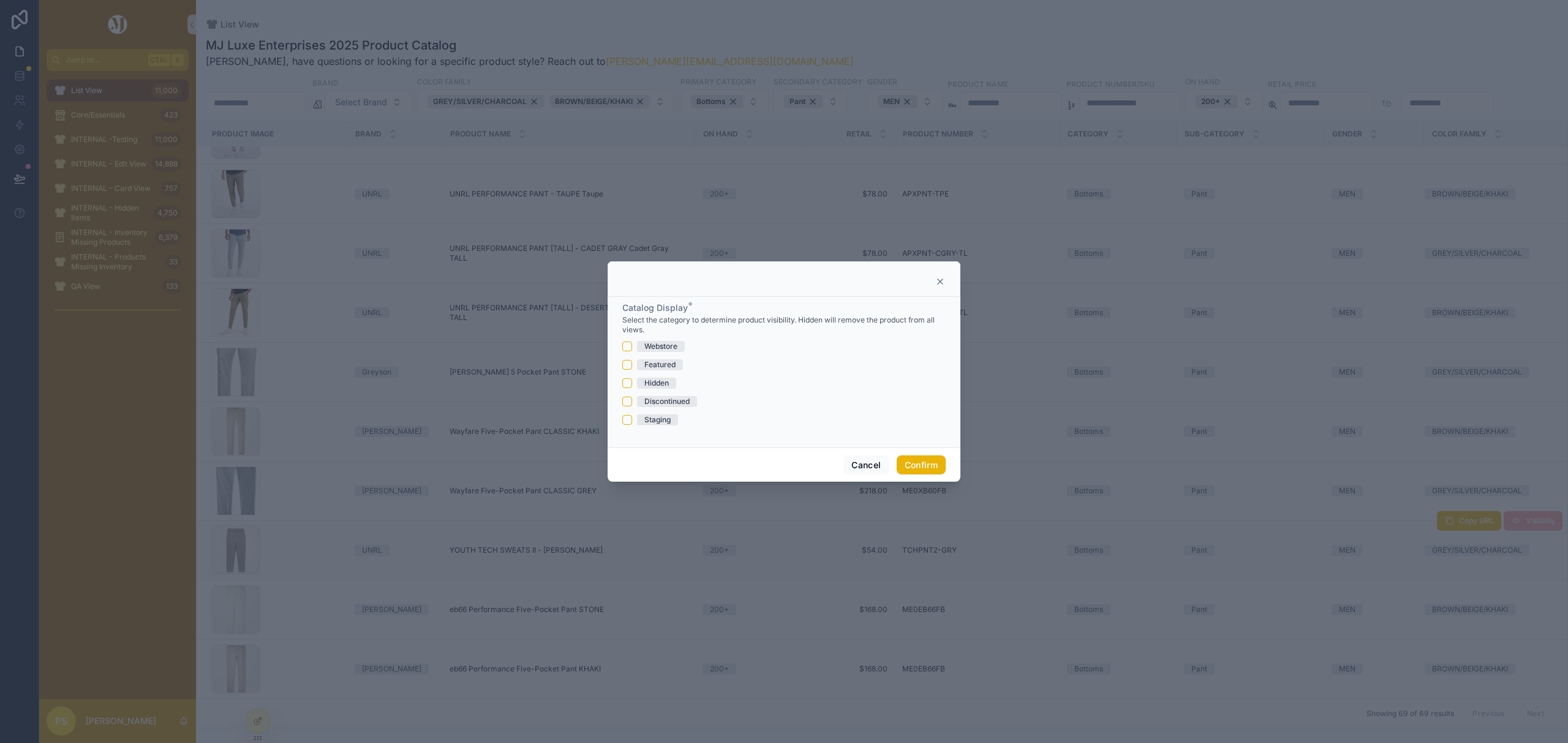
click at [650, 385] on div "Hidden" at bounding box center [656, 382] width 25 height 11
click at [632, 385] on button "Hidden" at bounding box center [628, 383] width 10 height 10
click at [929, 466] on button "Confirm" at bounding box center [921, 466] width 49 height 20
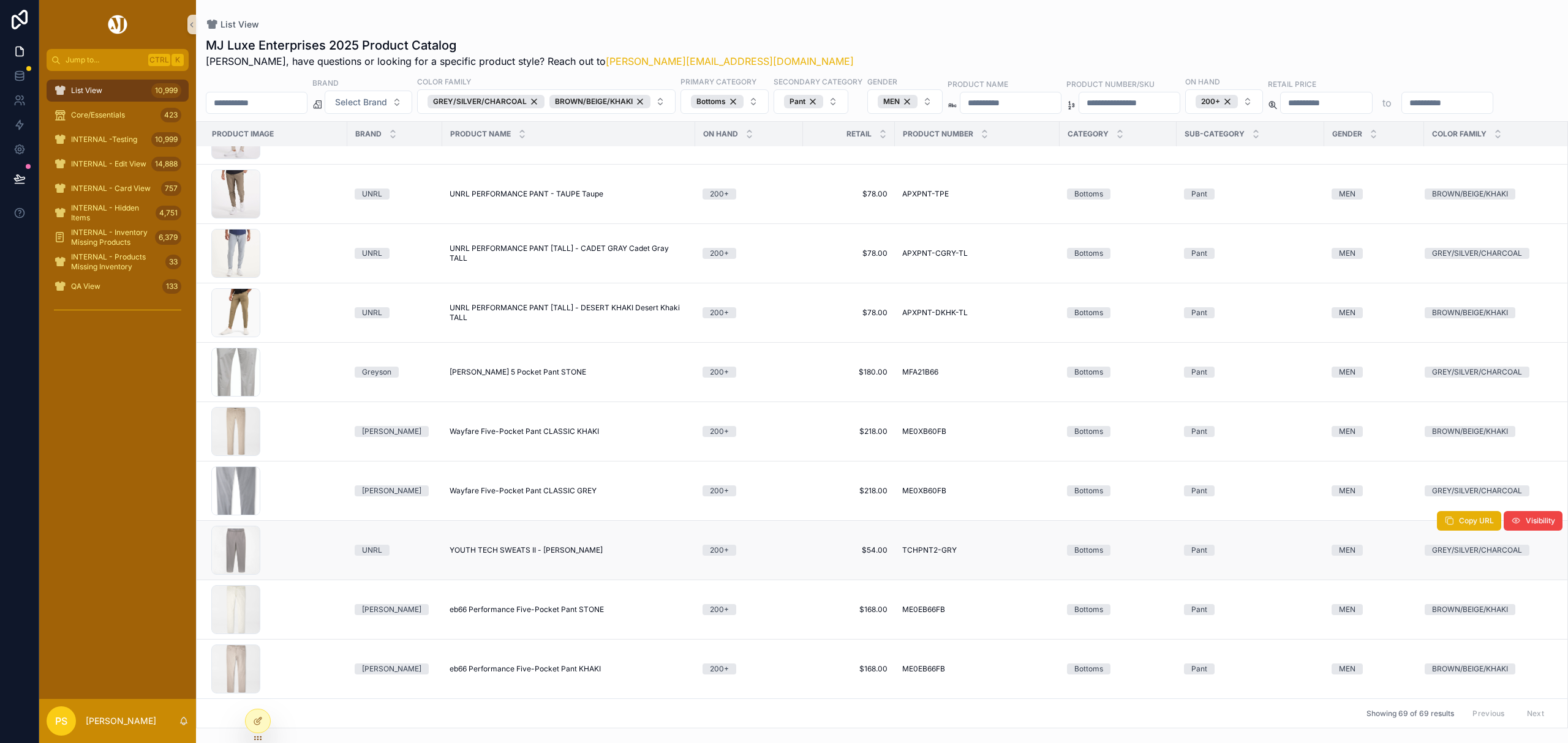
scroll to position [3505, 0]
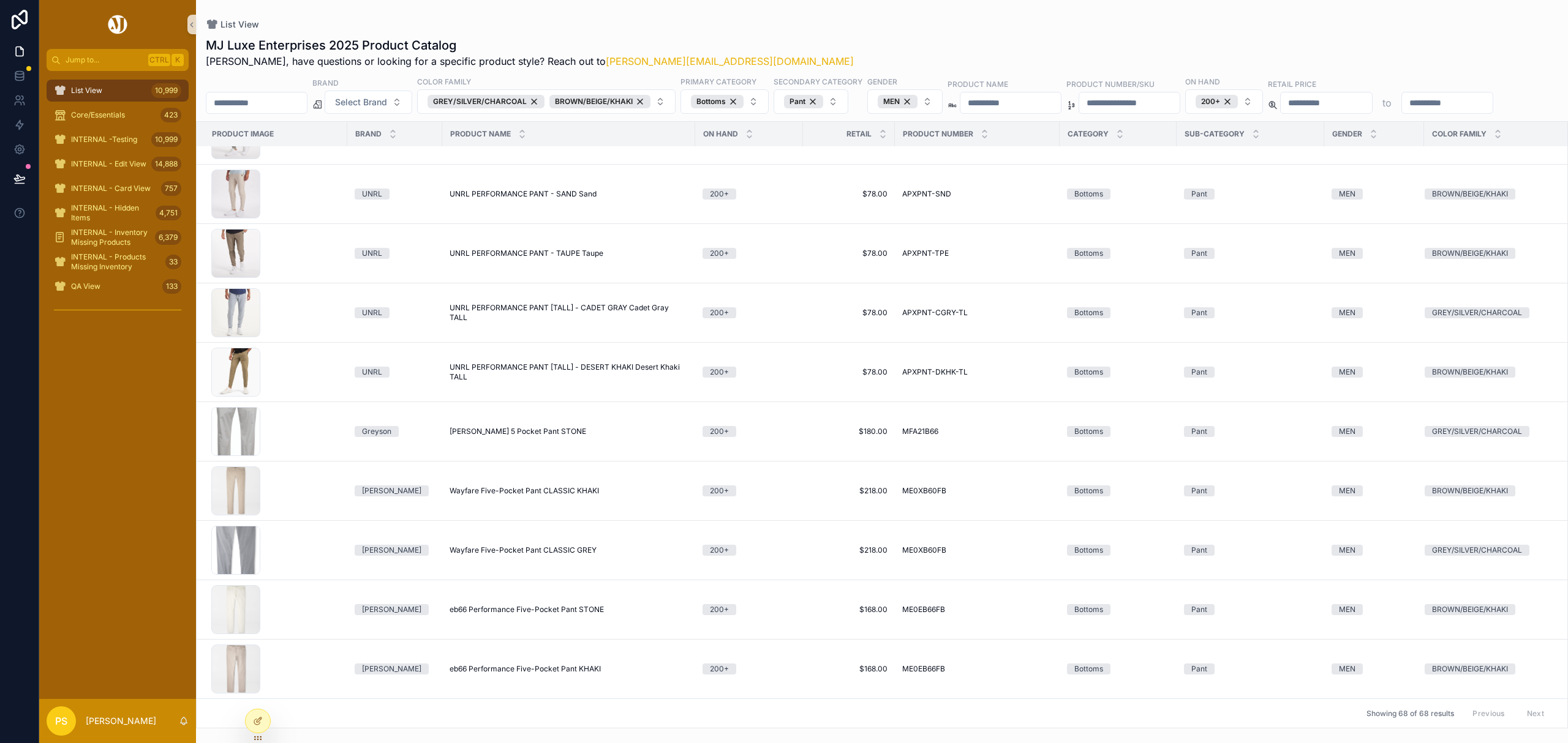
drag, startPoint x: 121, startPoint y: 94, endPoint x: 127, endPoint y: 94, distance: 6.0
click at [121, 94] on div "List View 10,999" at bounding box center [118, 90] width 127 height 20
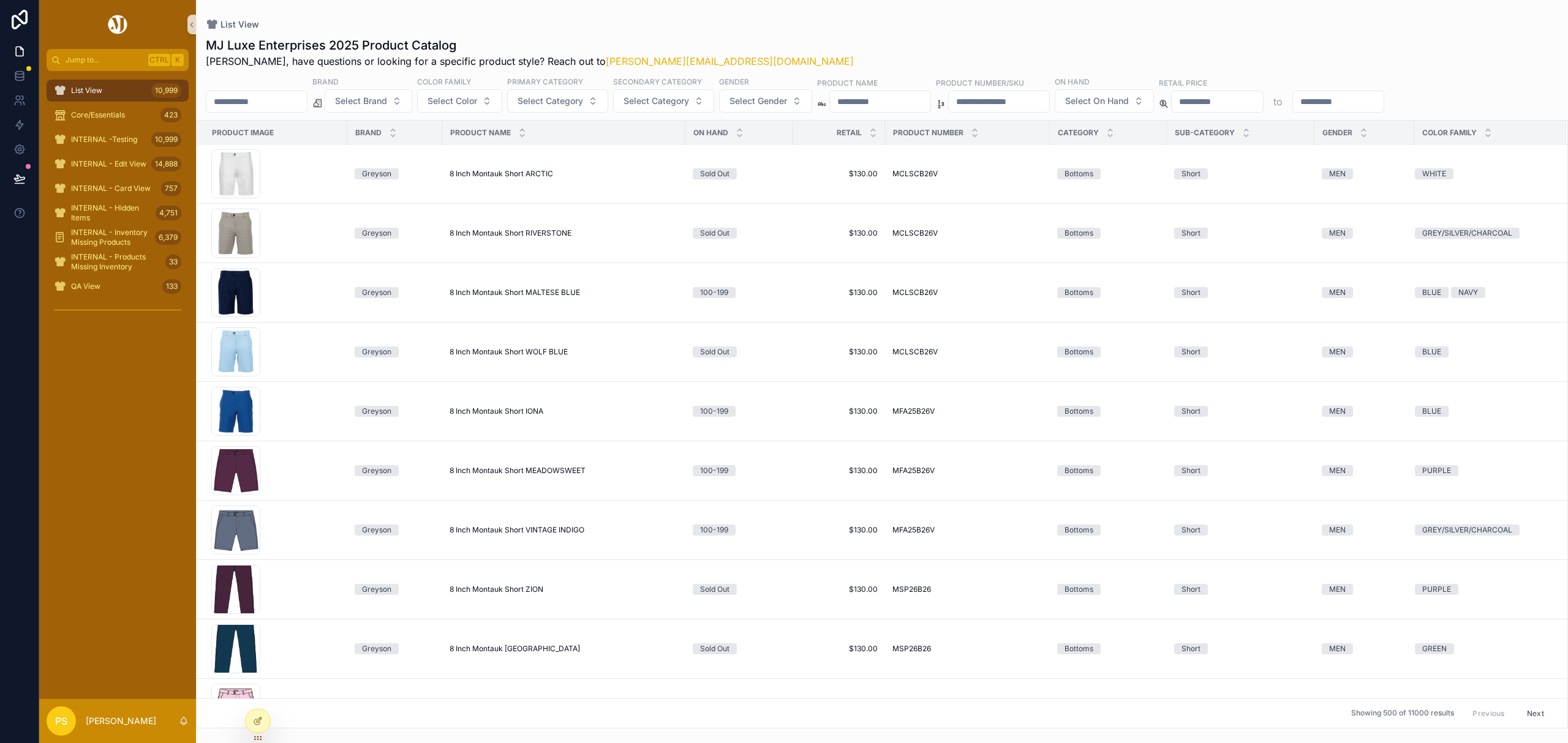
scroll to position [3543, 0]
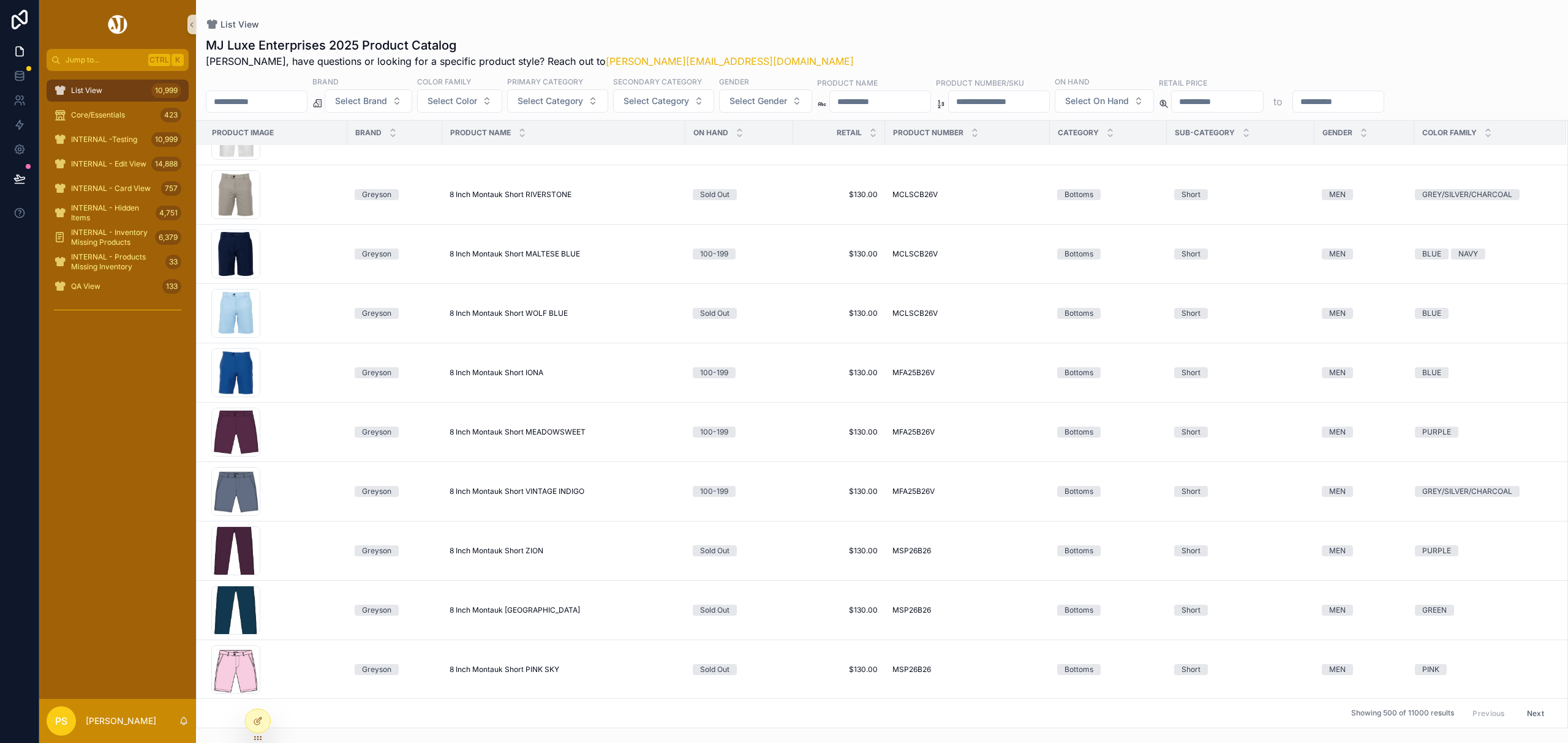
click at [260, 103] on input "scrollable content" at bounding box center [256, 101] width 100 height 17
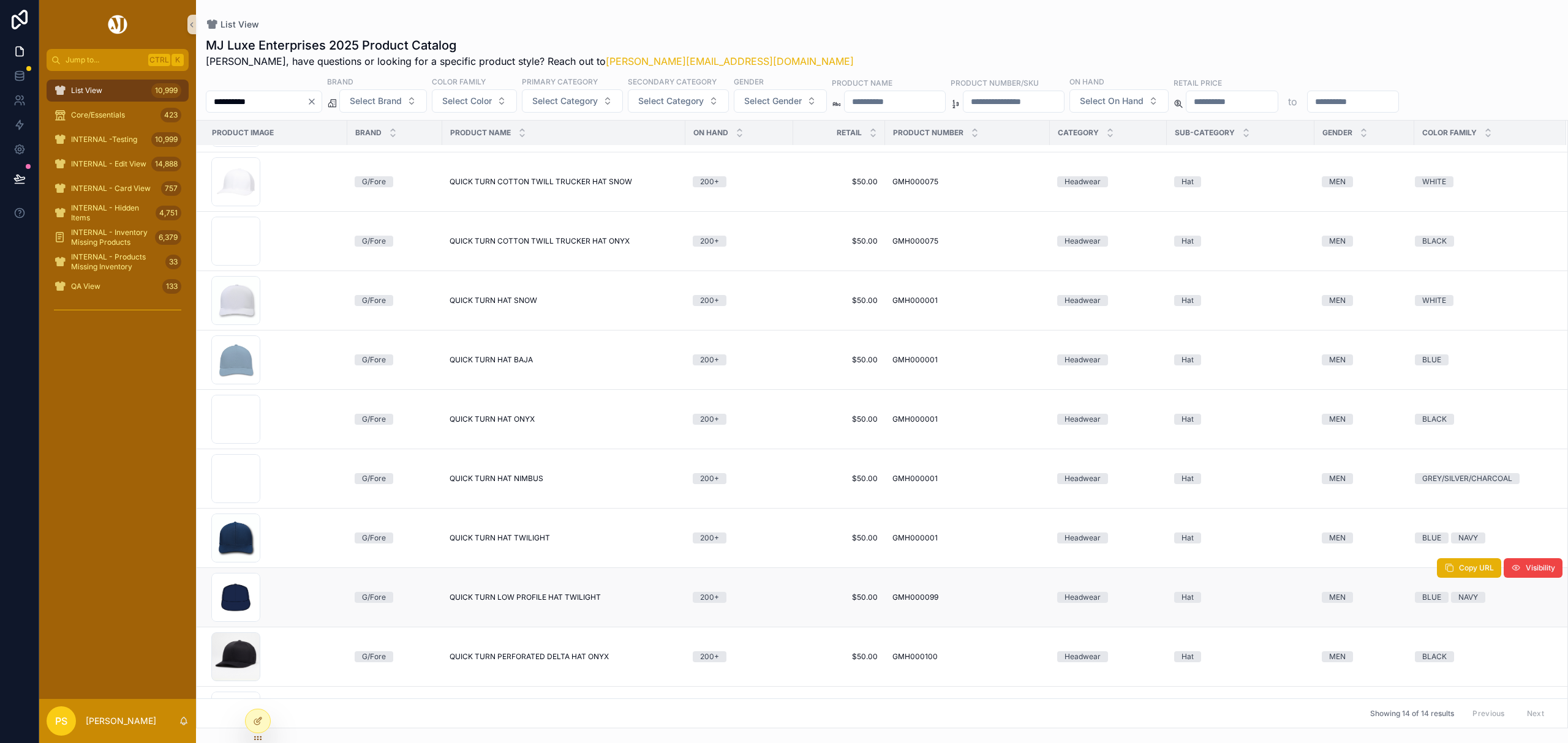
scroll to position [81, 0]
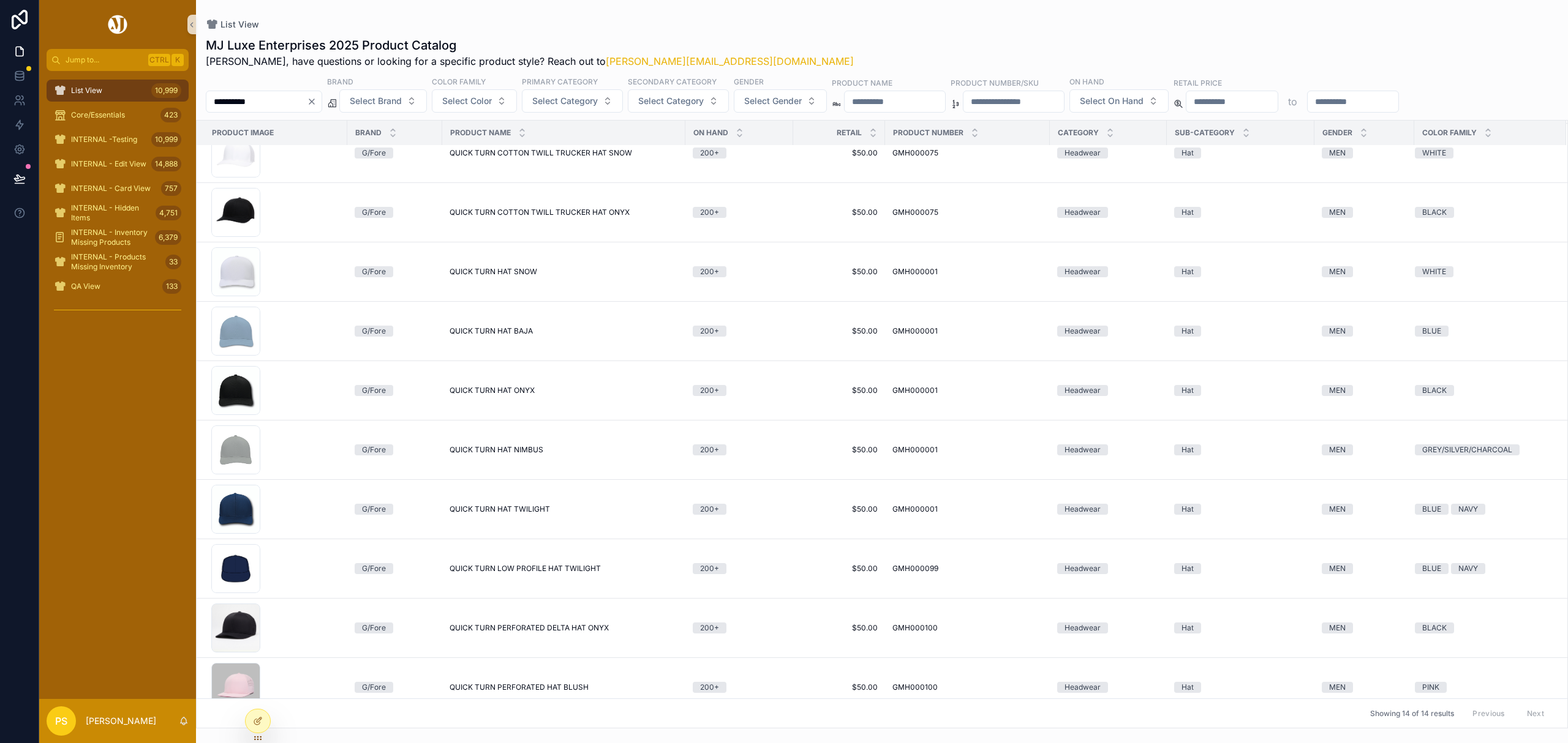
click at [275, 103] on input "**********" at bounding box center [256, 101] width 100 height 17
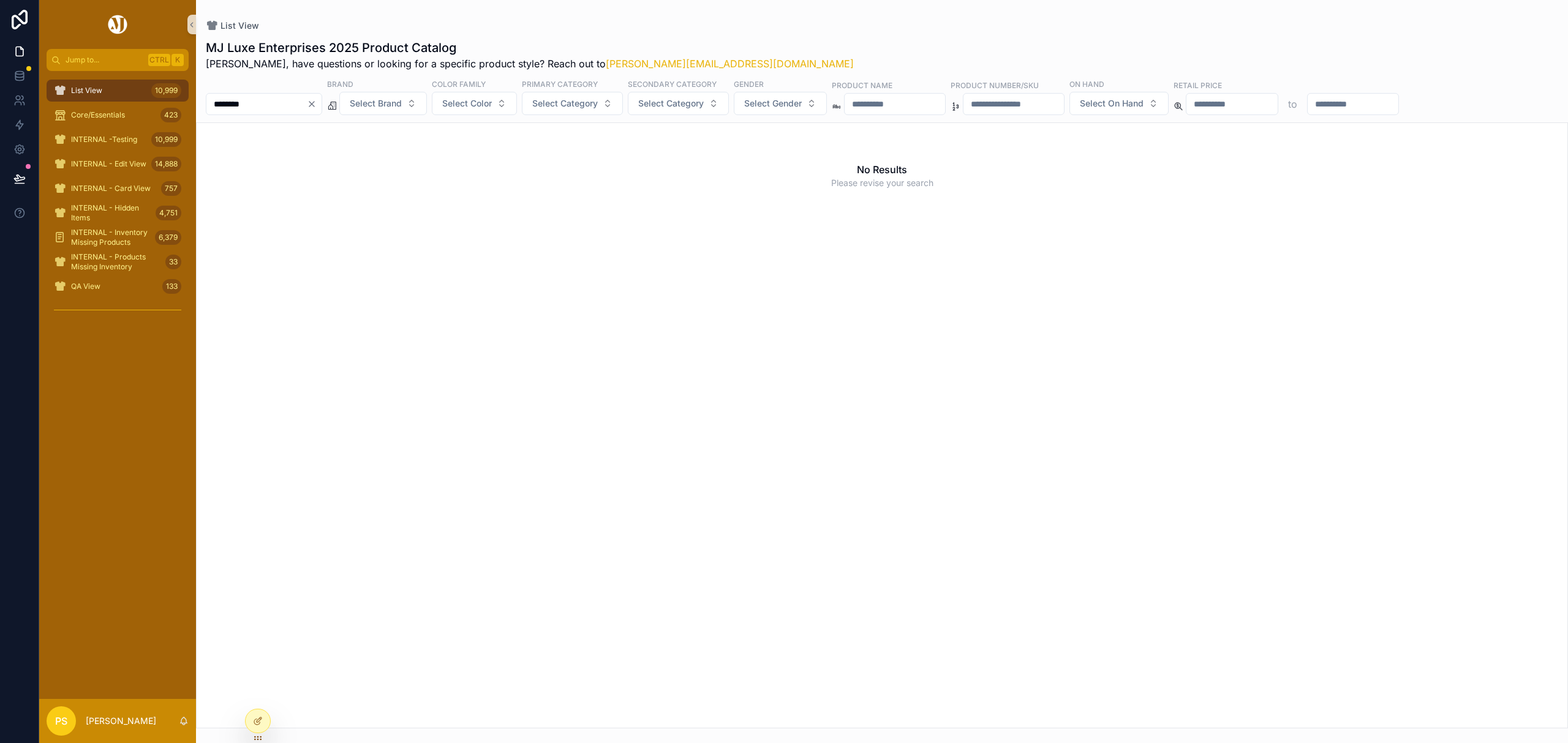
click at [270, 100] on input "********" at bounding box center [256, 103] width 100 height 17
type input "**********"
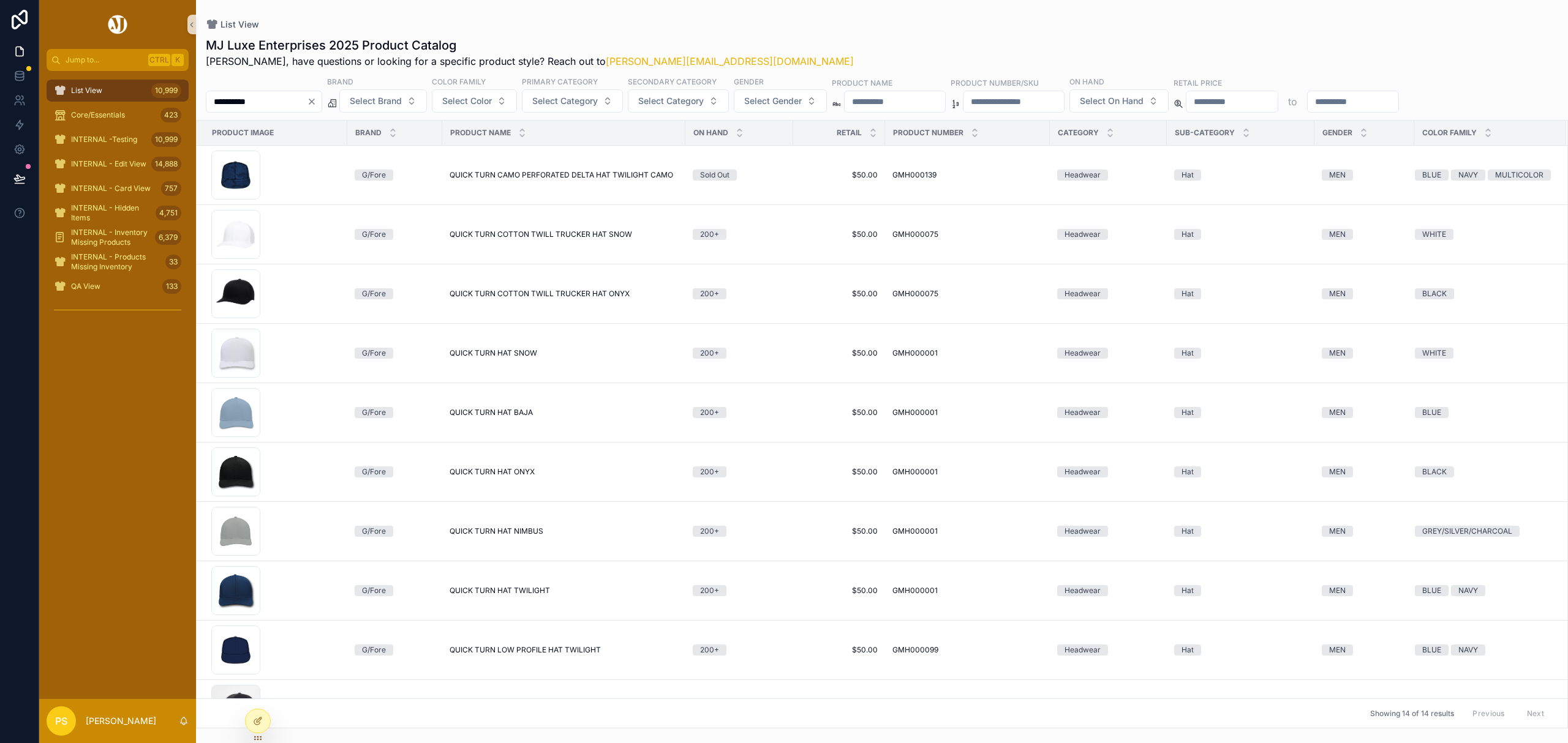
drag, startPoint x: 73, startPoint y: 90, endPoint x: 246, endPoint y: 95, distance: 173.1
click at [73, 90] on span "List View" at bounding box center [86, 90] width 31 height 10
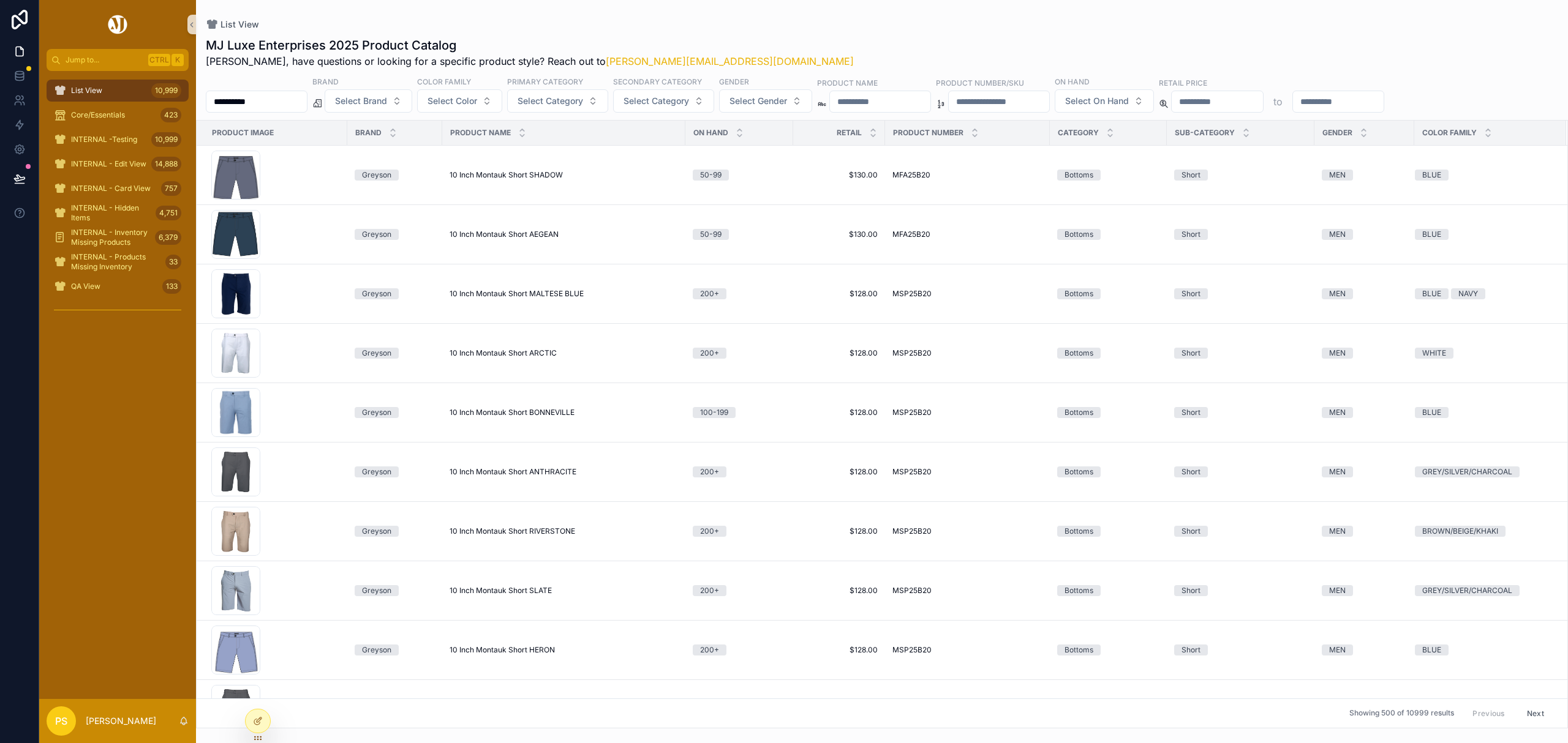
click at [287, 101] on input "**********" at bounding box center [256, 101] width 100 height 17
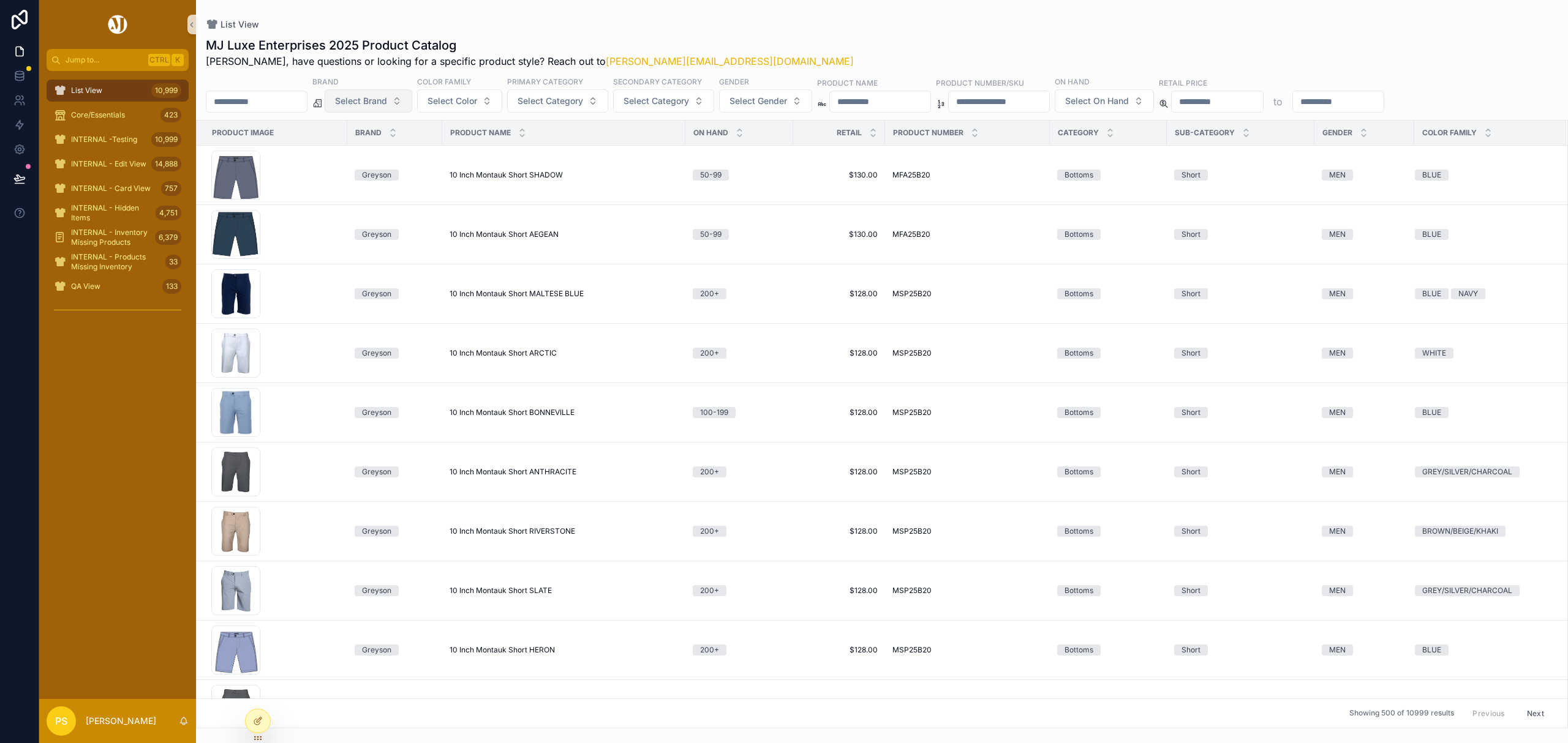
click at [378, 102] on span "Select Brand" at bounding box center [361, 101] width 52 height 12
click at [387, 191] on div "Holderness & Bourne" at bounding box center [400, 190] width 147 height 20
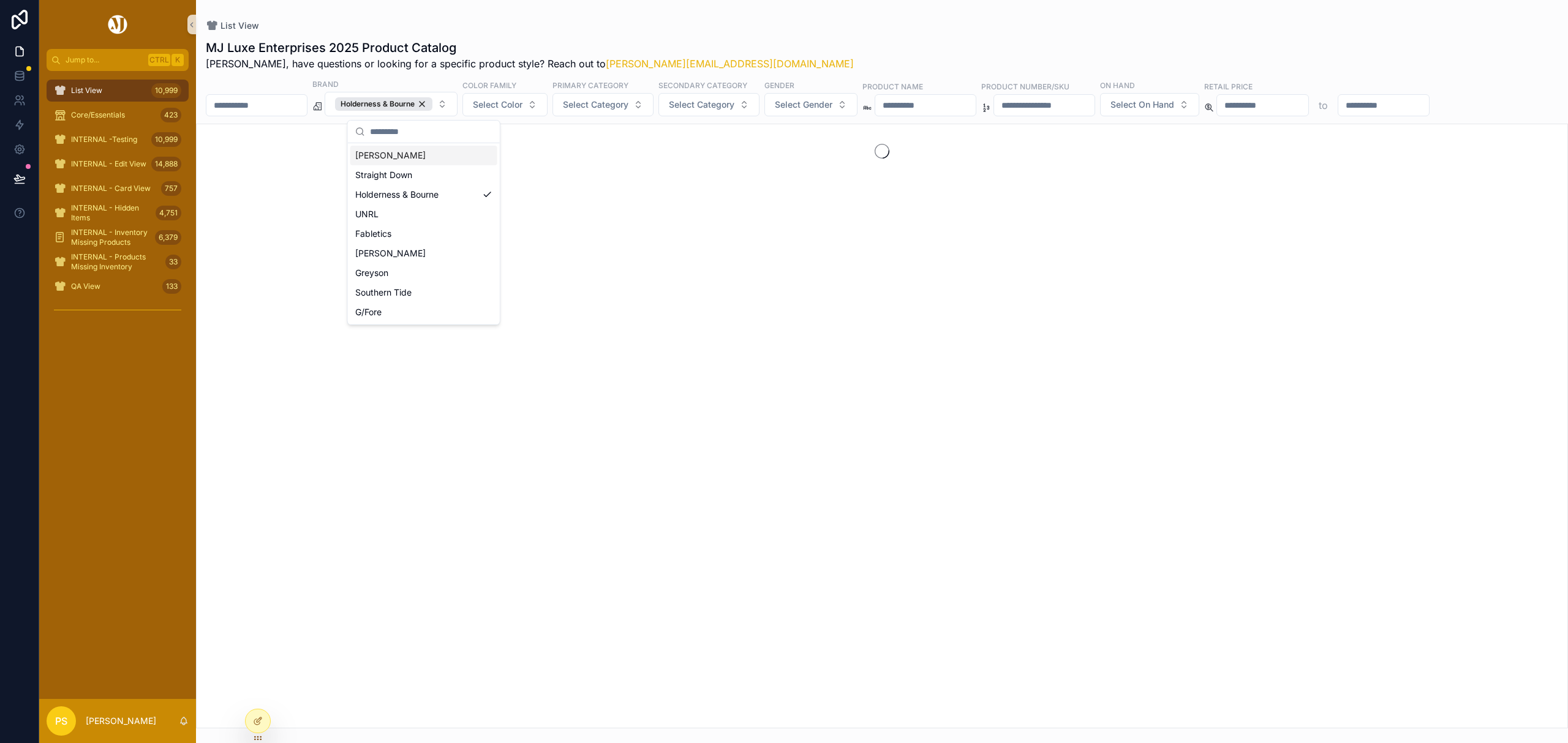
click at [773, 12] on div "List View MJ Luxe Enterprises 2025 Product Catalog Philip, have questions or lo…" at bounding box center [882, 364] width 1372 height 728
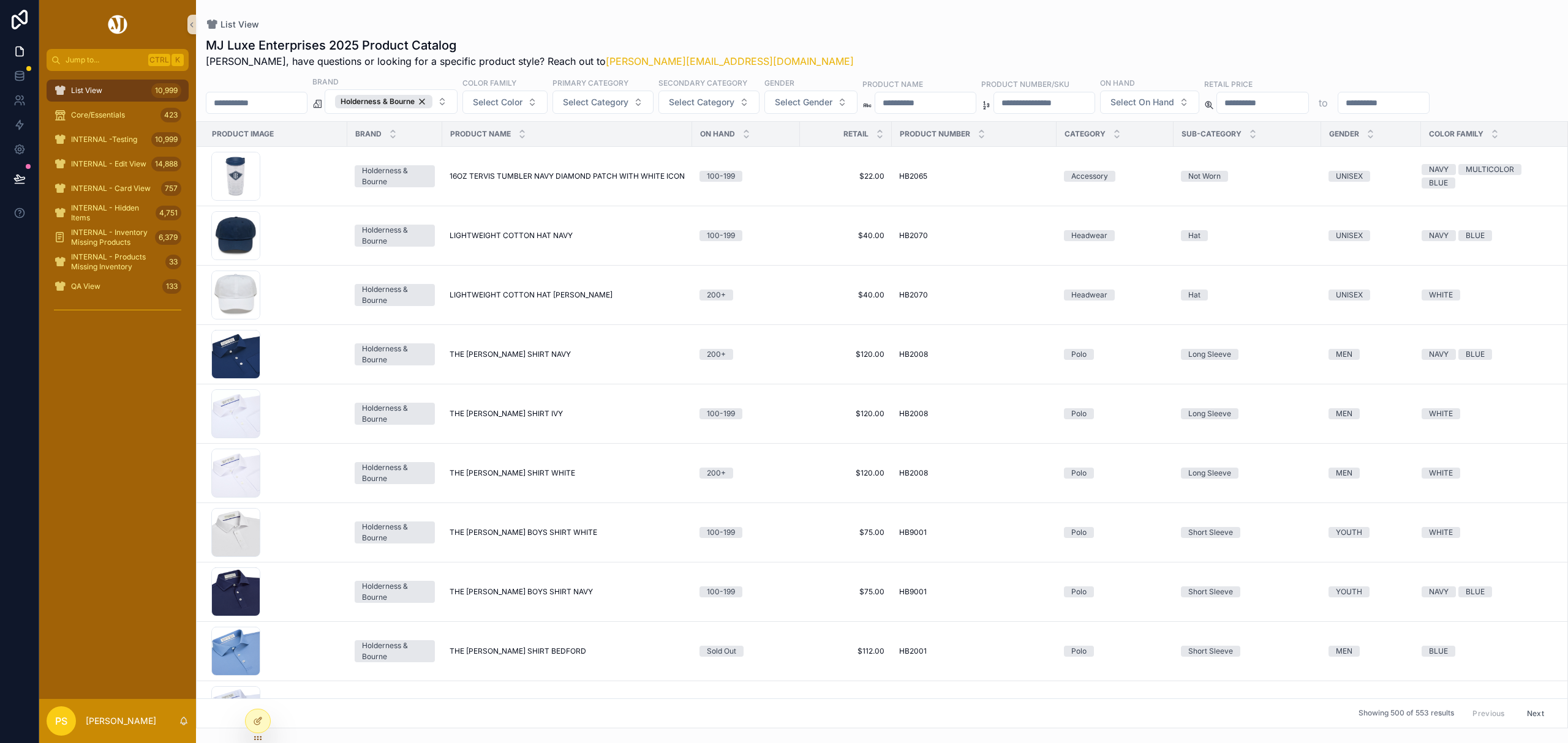
click at [284, 104] on input "scrollable content" at bounding box center [256, 102] width 100 height 17
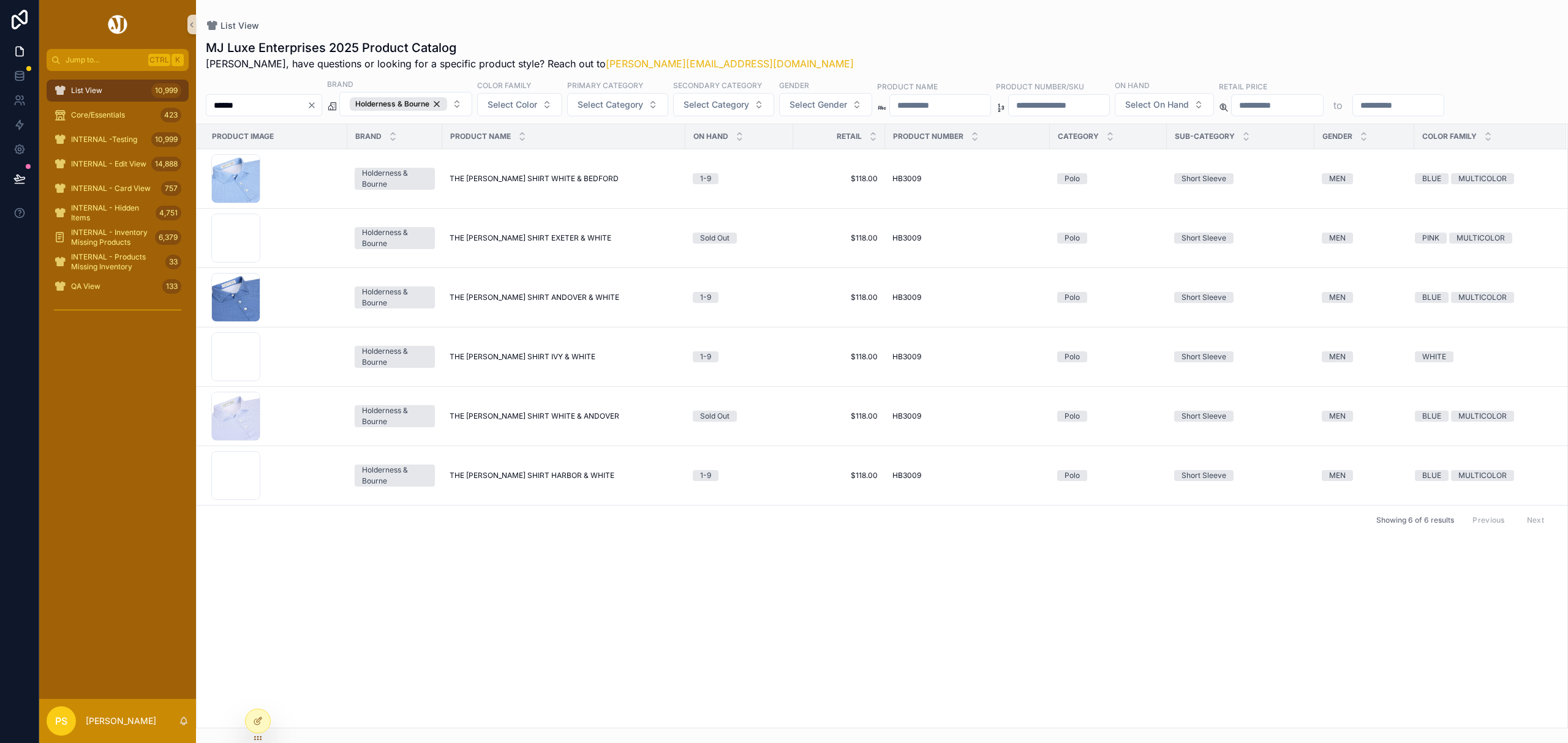
type input "******"
drag, startPoint x: 103, startPoint y: 85, endPoint x: 168, endPoint y: 96, distance: 65.9
click at [103, 85] on div "List View 10,999" at bounding box center [118, 90] width 127 height 20
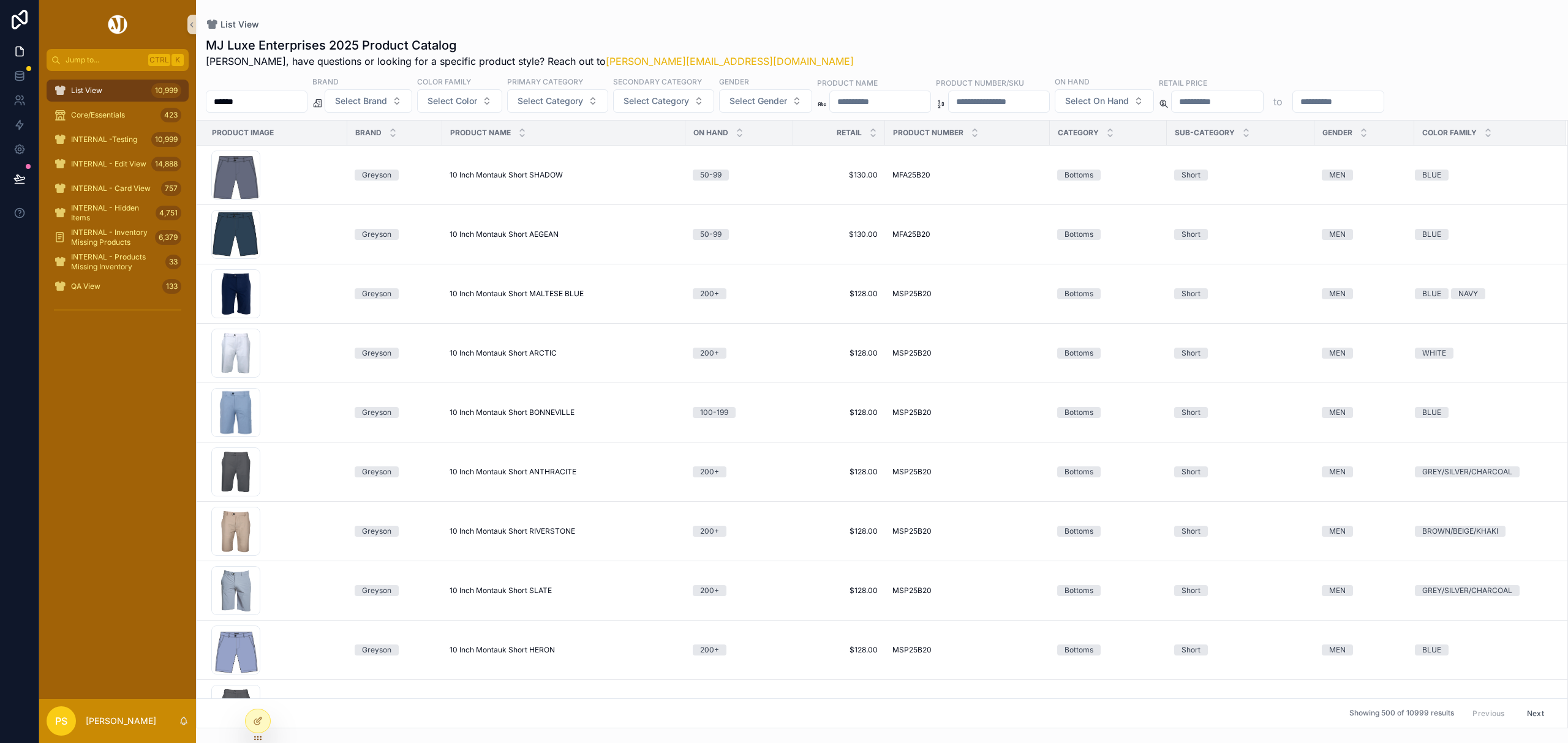
click at [297, 104] on input "******" at bounding box center [256, 101] width 100 height 17
click at [387, 100] on span "Select Brand" at bounding box center [361, 101] width 52 height 12
click at [356, 151] on div "[PERSON_NAME]" at bounding box center [400, 151] width 147 height 20
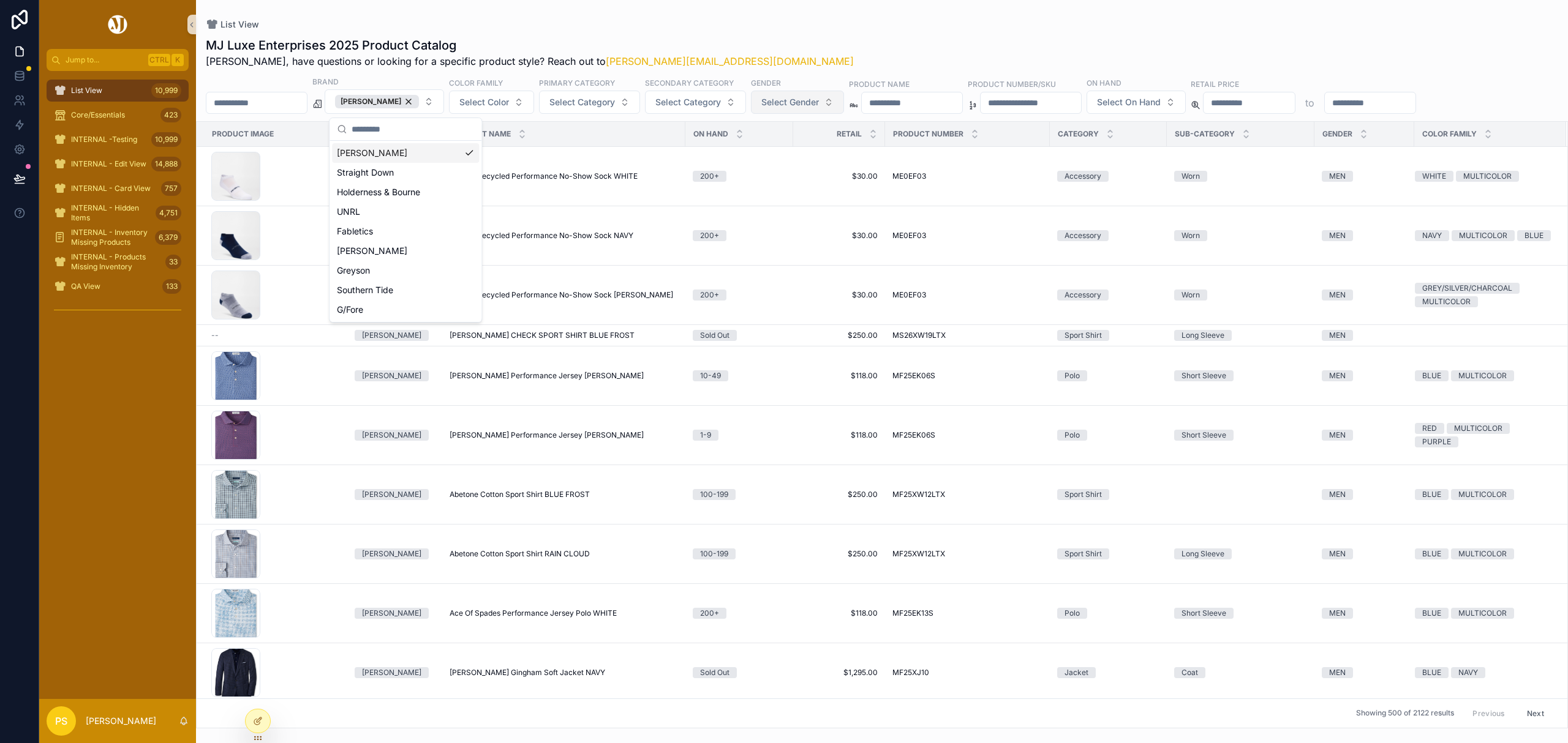
click at [819, 102] on span "Select Gender" at bounding box center [789, 102] width 58 height 12
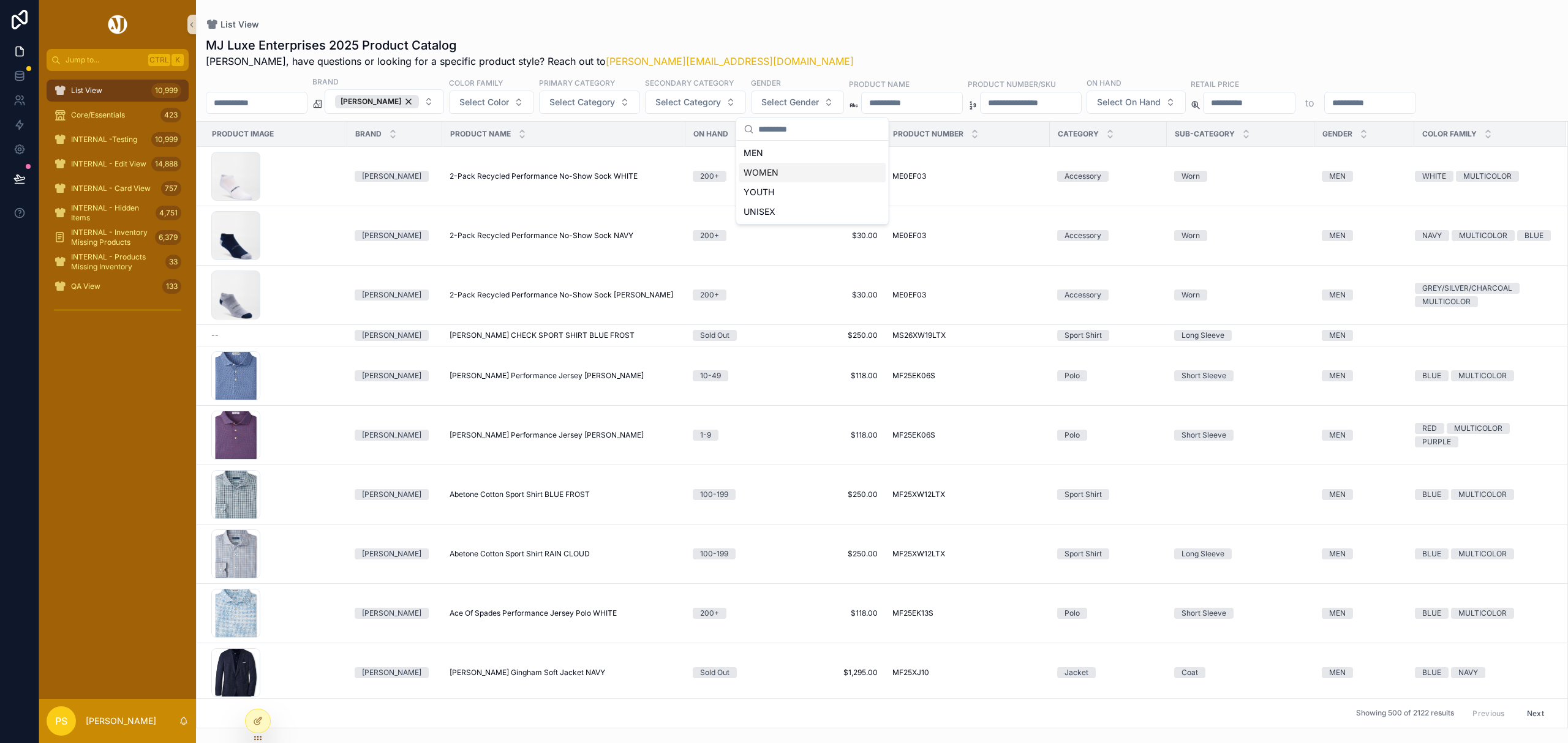
click at [770, 170] on div "WOMEN" at bounding box center [812, 173] width 147 height 20
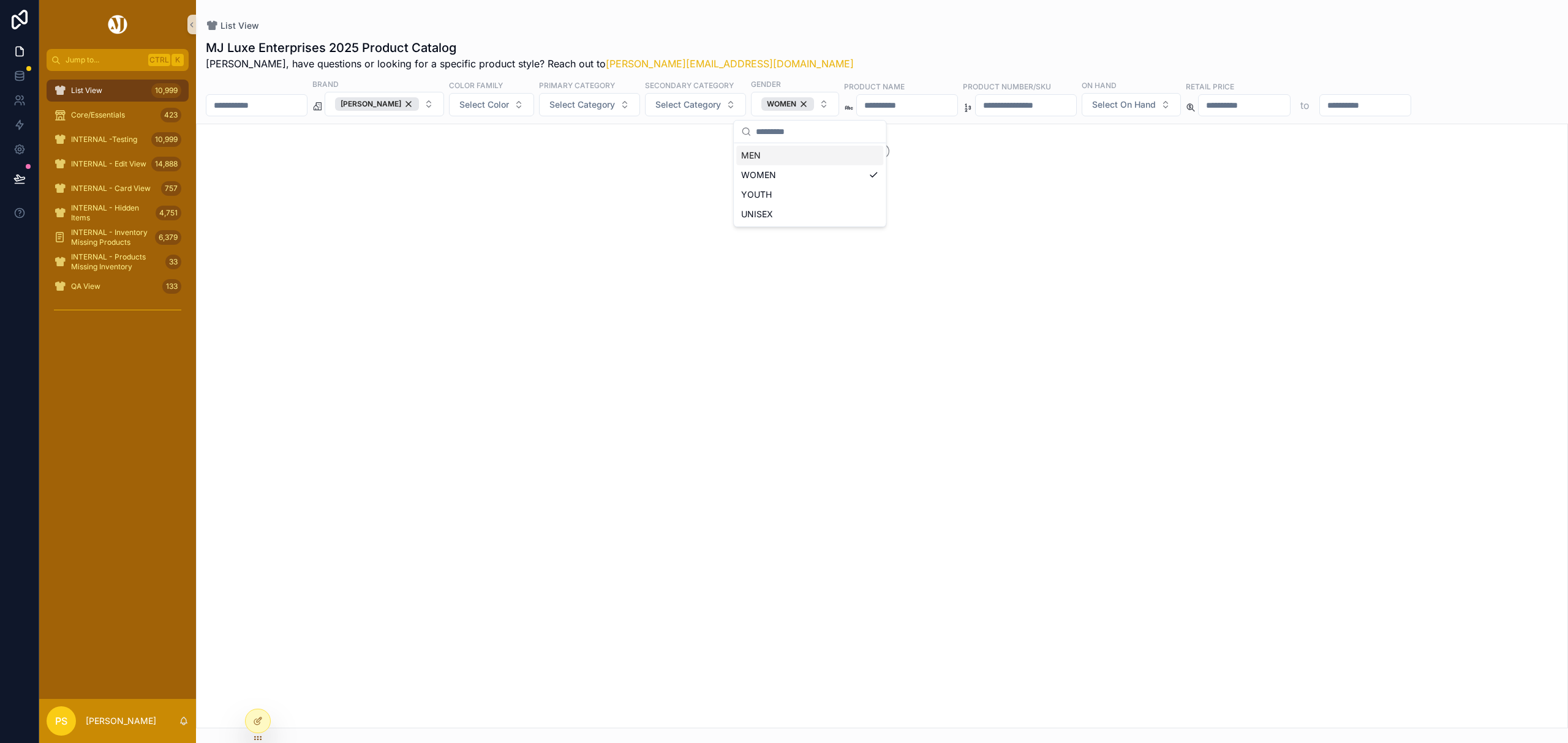
click at [880, 25] on div "List View" at bounding box center [882, 25] width 1352 height 12
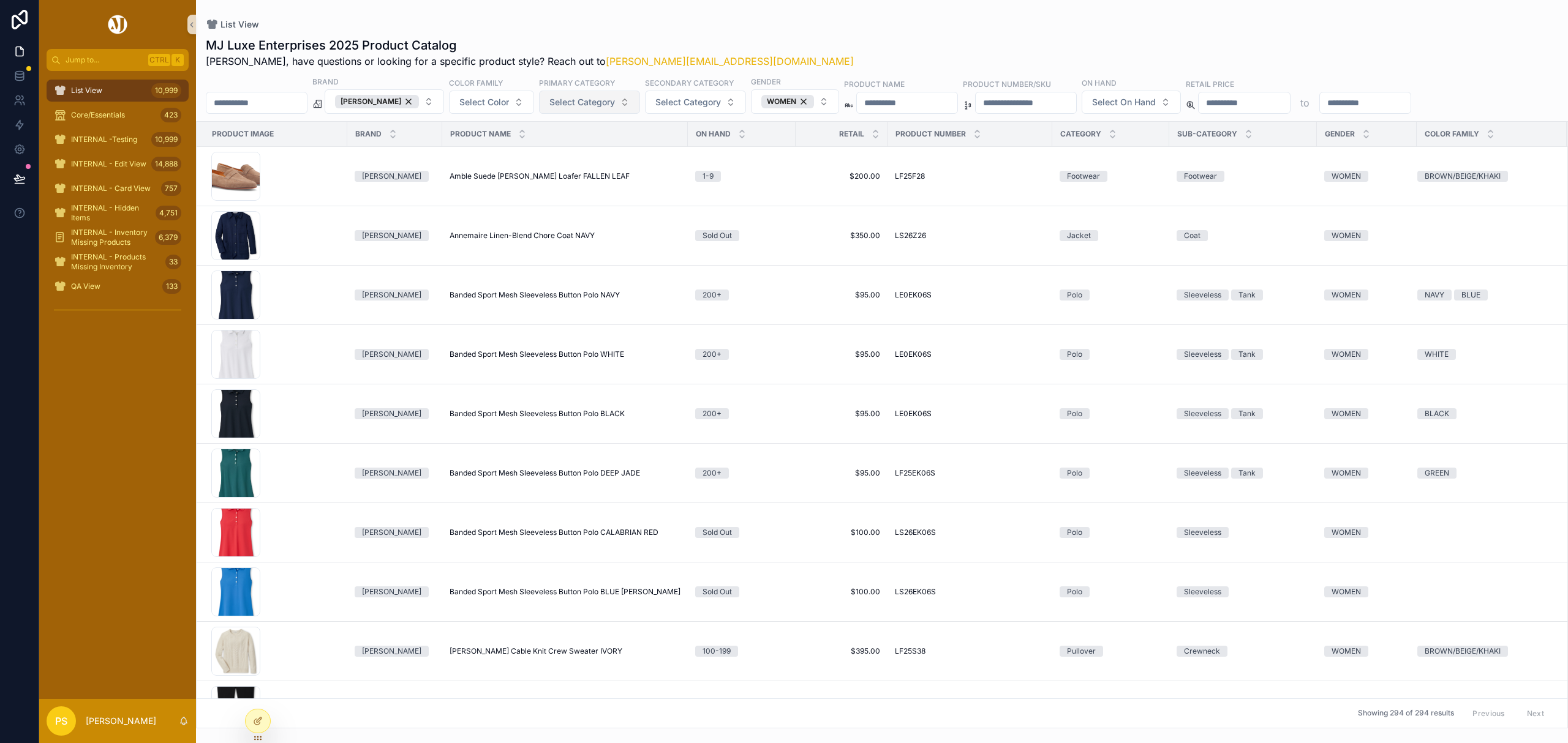
click at [588, 103] on span "Select Category" at bounding box center [582, 102] width 66 height 12
click at [557, 256] on div "Vest" at bounding box center [603, 254] width 147 height 20
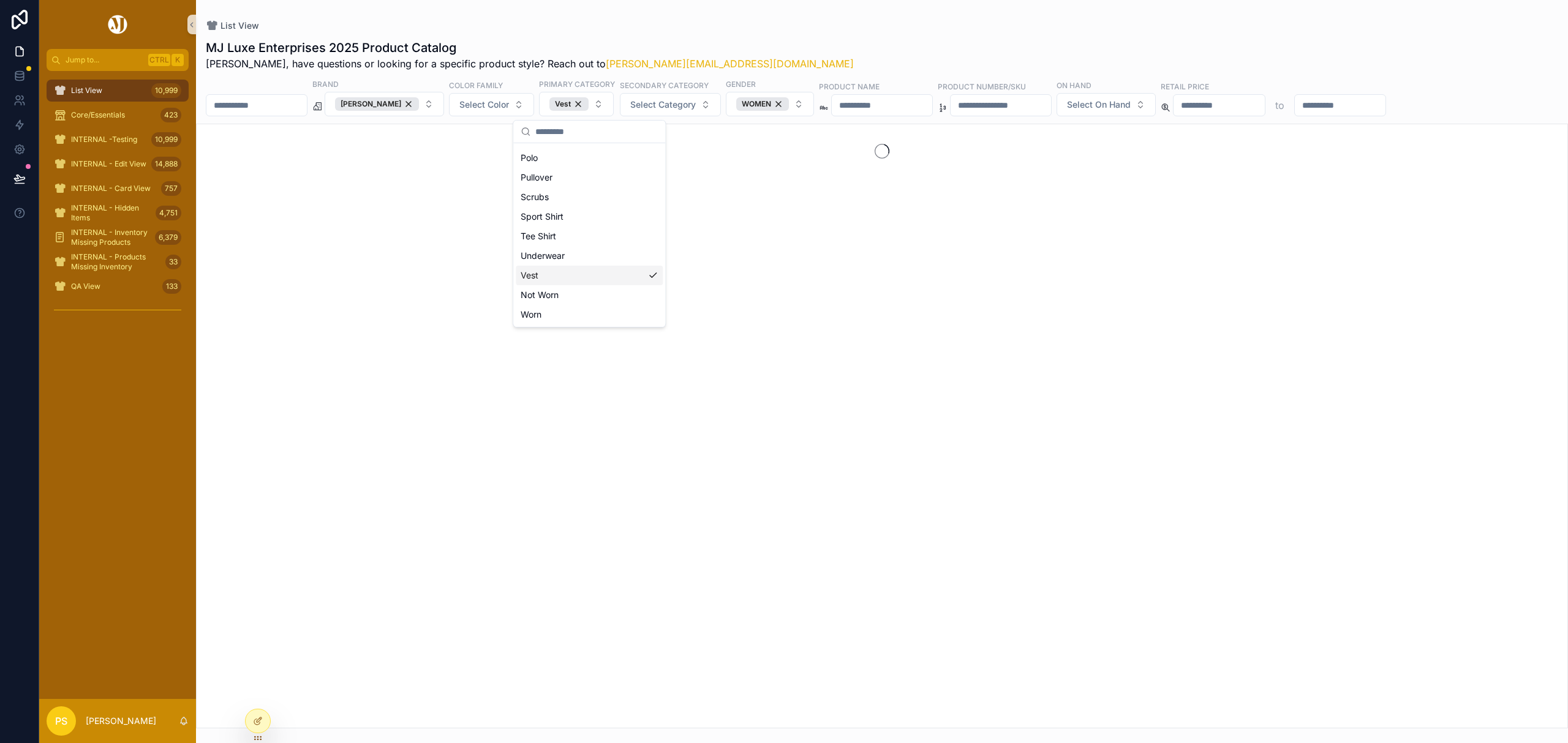
scroll to position [154, 0]
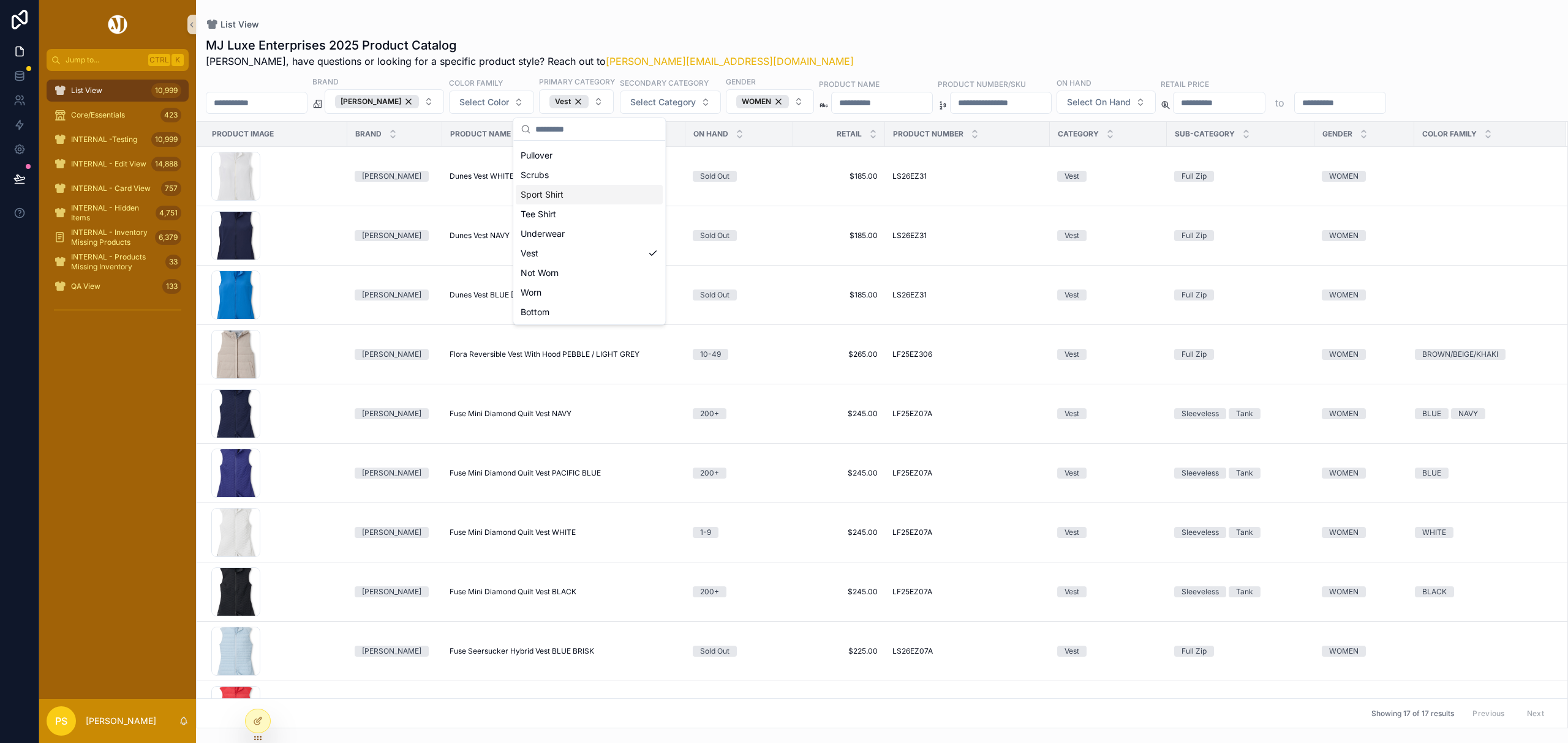
click at [851, 37] on div "MJ Luxe Enterprises 2025 Product Catalog Philip, have questions or looking for …" at bounding box center [882, 52] width 1352 height 31
click at [1437, 571] on button "Copy URL" at bounding box center [1469, 563] width 65 height 20
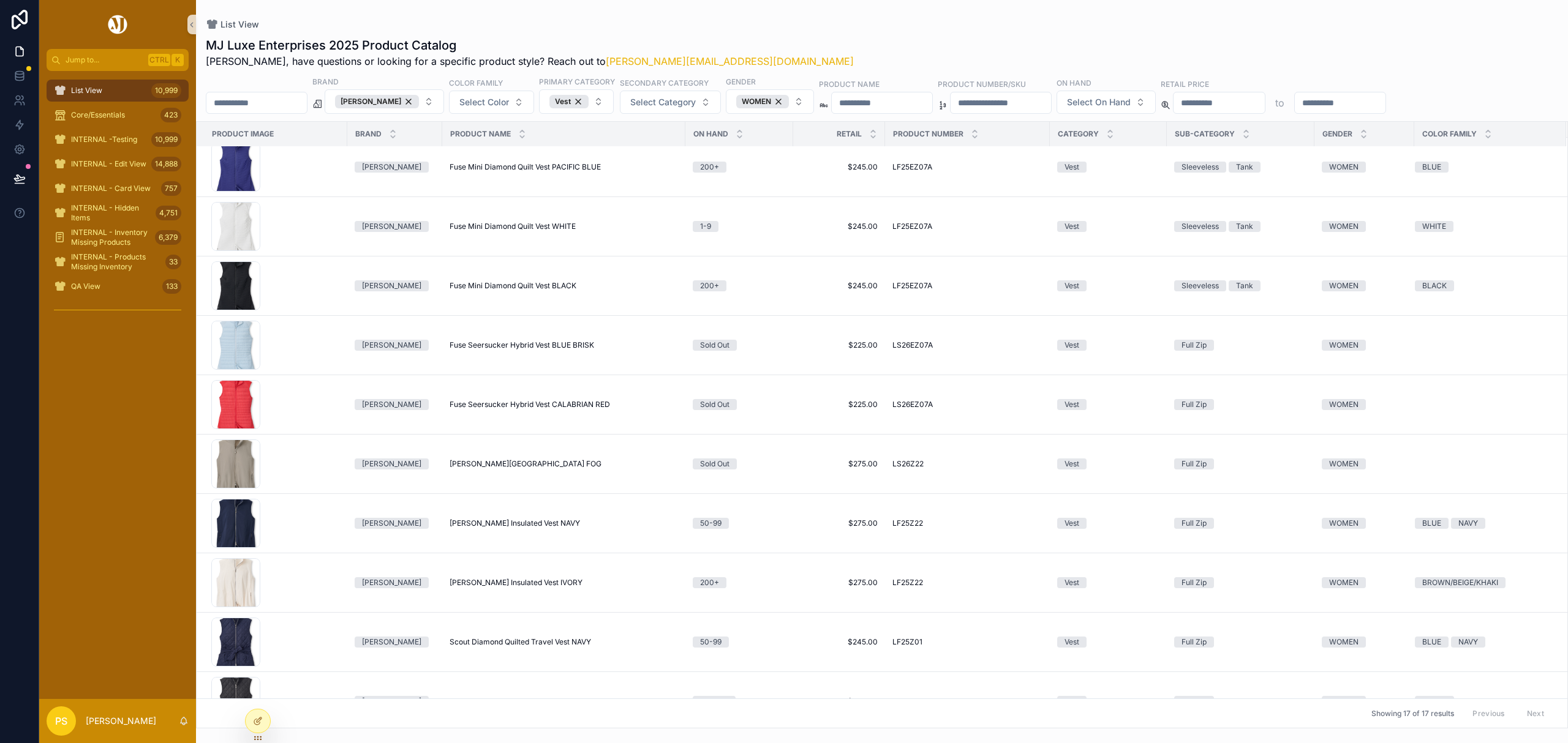
scroll to position [472, 0]
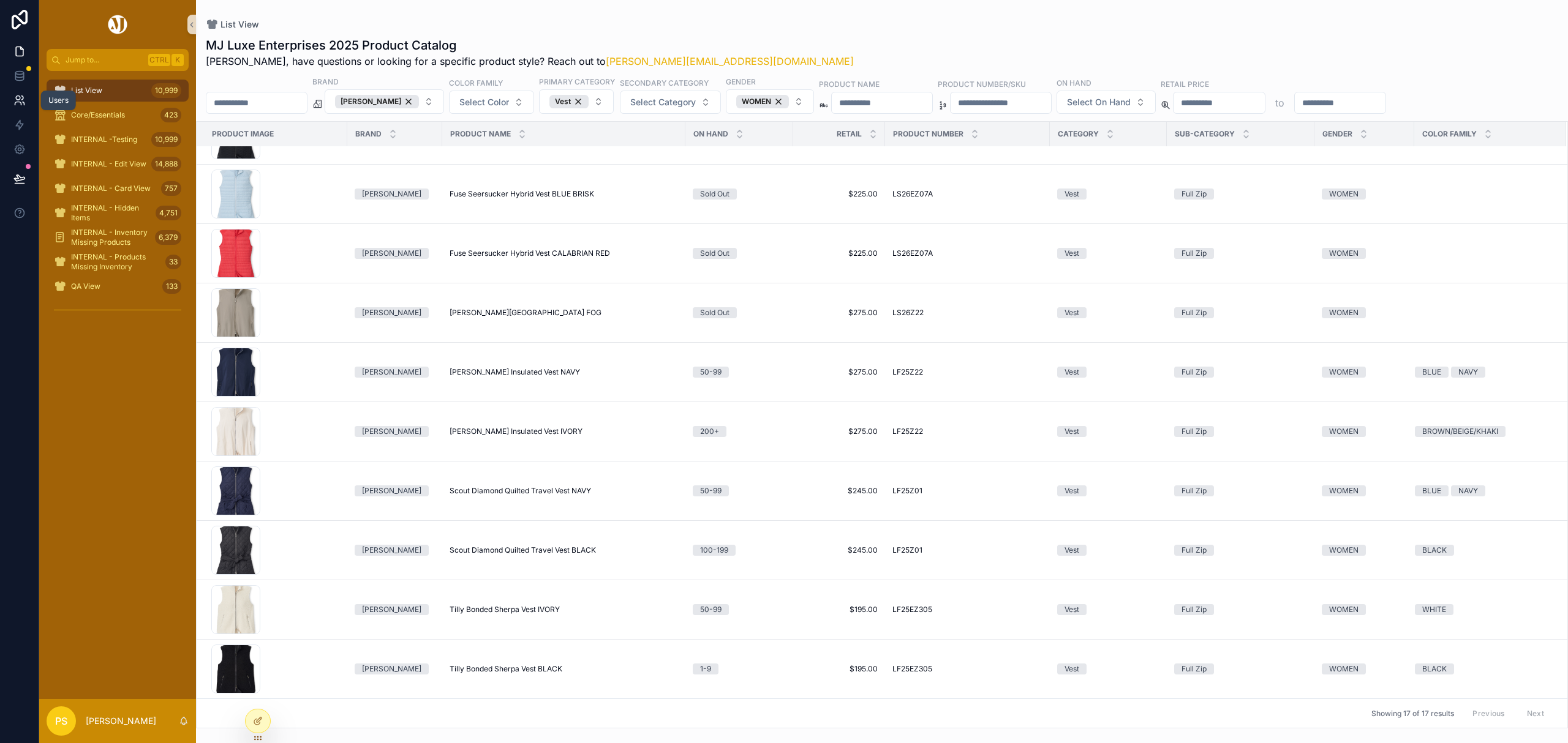
click at [9, 104] on link at bounding box center [19, 100] width 38 height 25
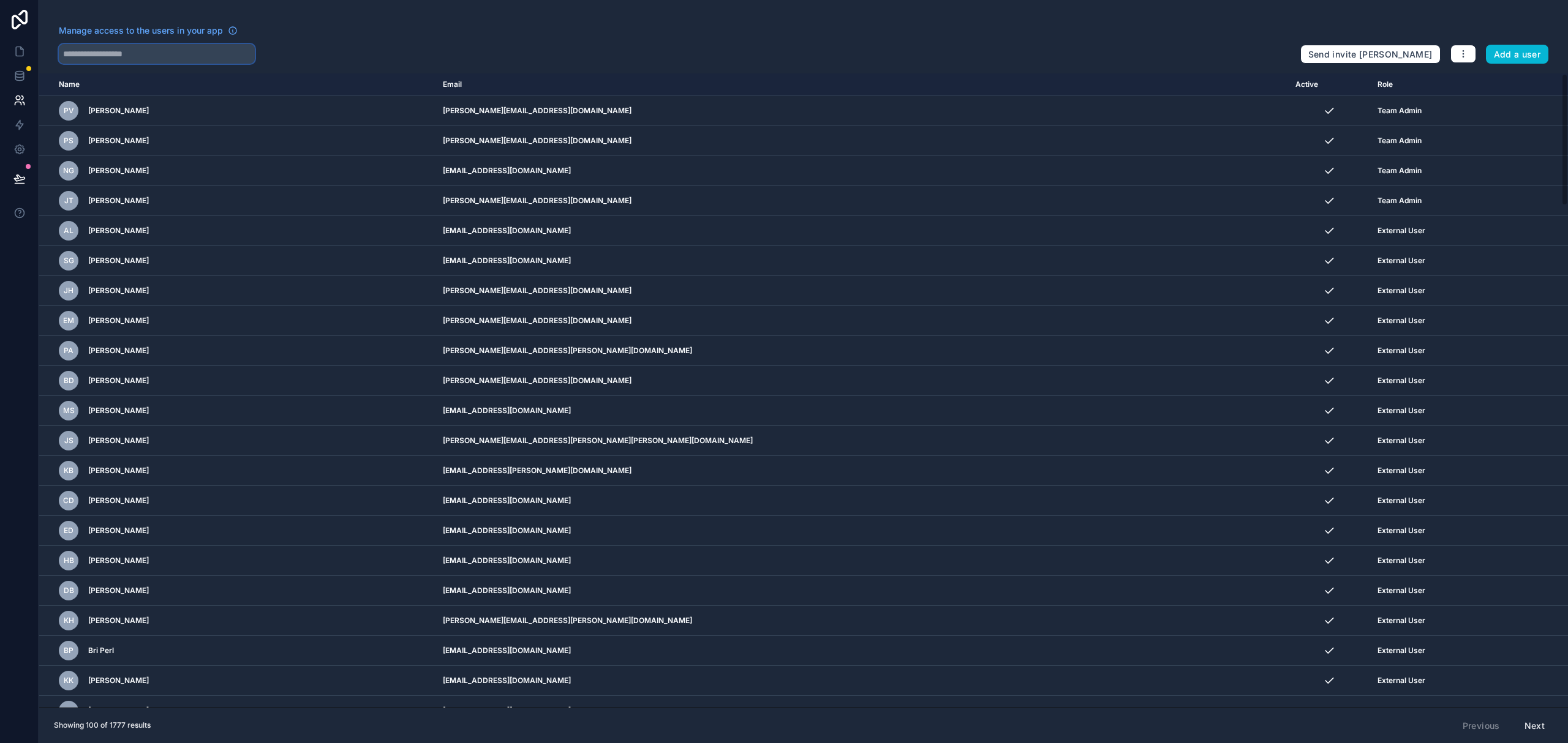
click at [117, 50] on input "text" at bounding box center [157, 54] width 196 height 20
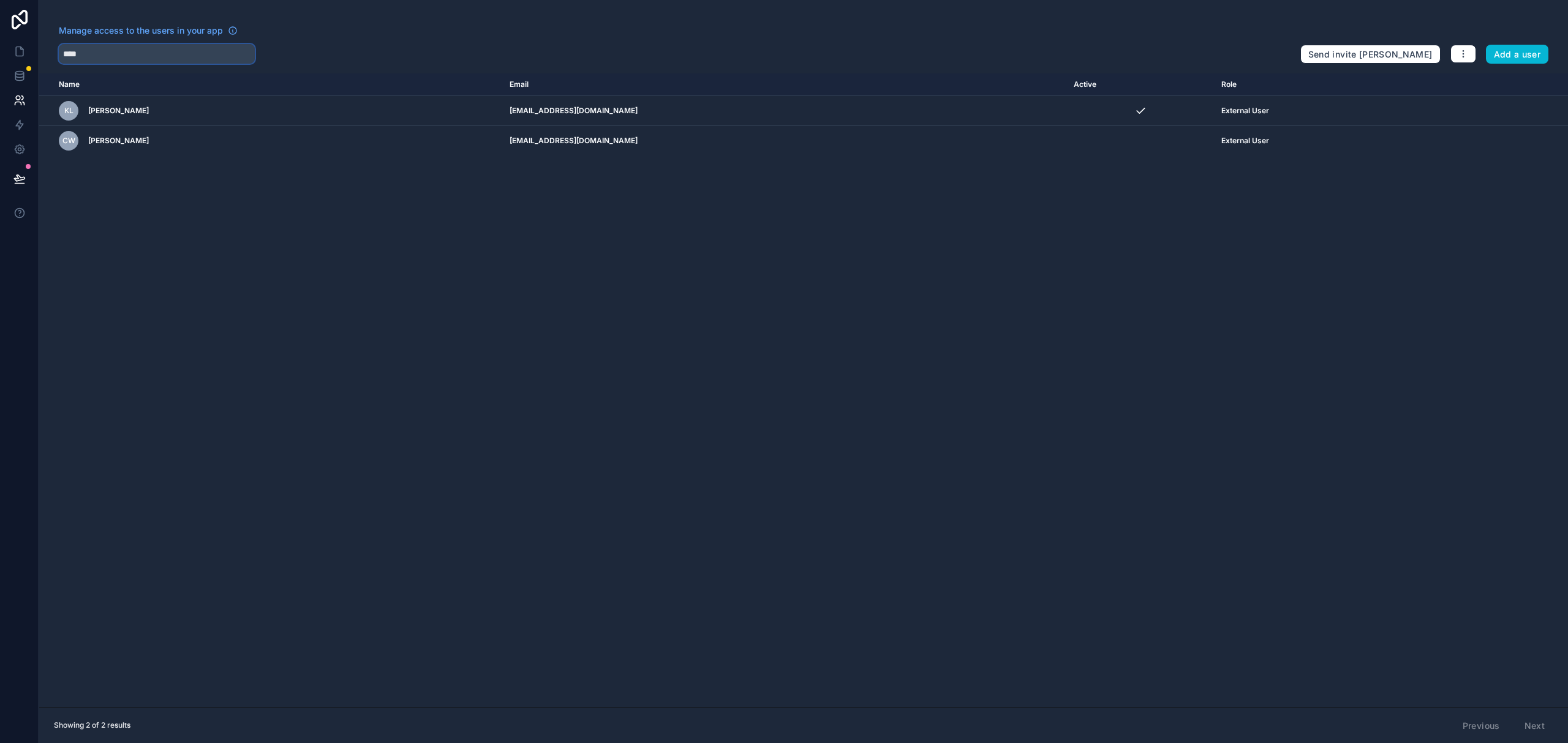
type input "****"
click at [1512, 53] on button "Add a user" at bounding box center [1517, 55] width 63 height 20
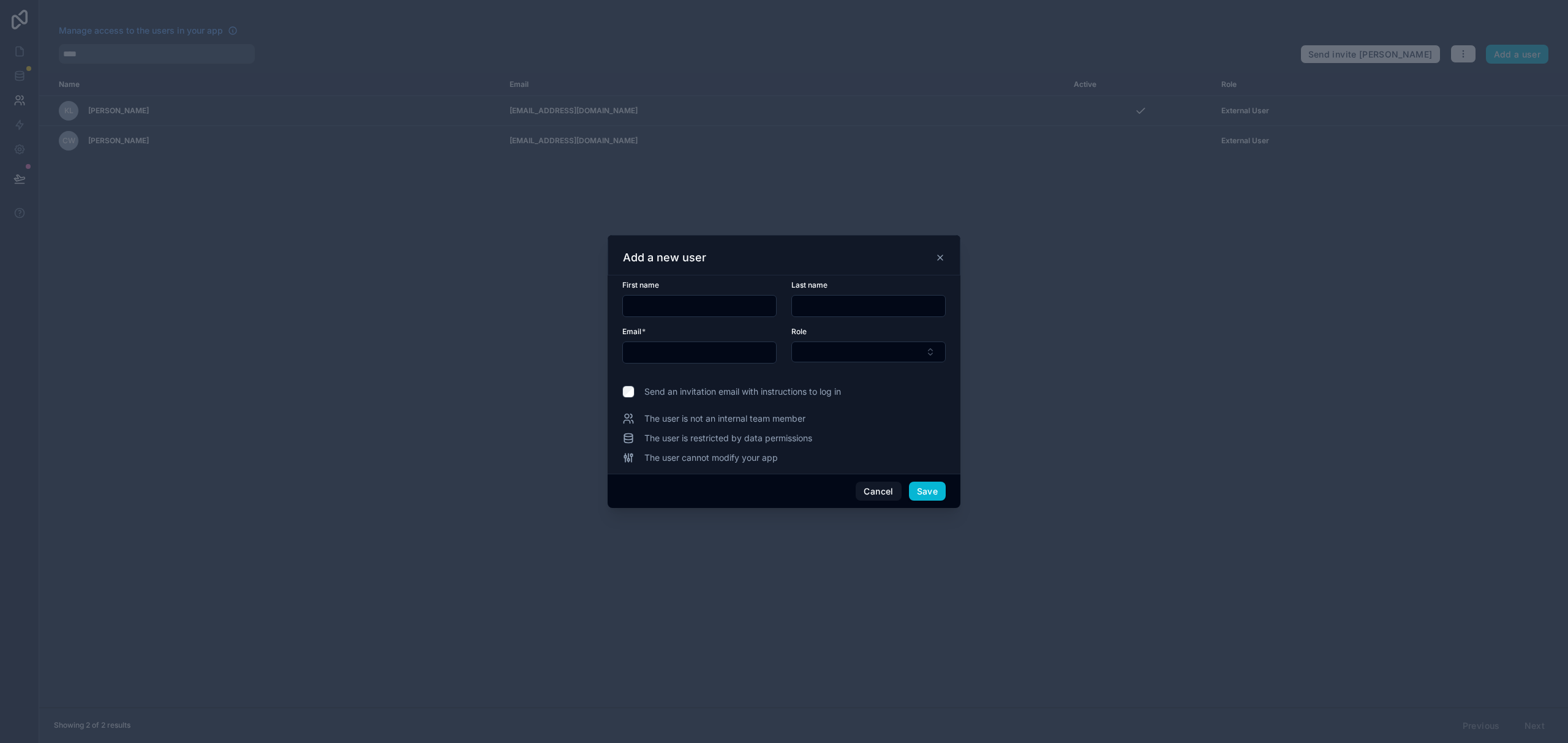
click at [745, 301] on input "text" at bounding box center [699, 306] width 153 height 17
paste input "*****"
type input "*****"
click at [835, 300] on input "text" at bounding box center [869, 306] width 153 height 17
paste input "******"
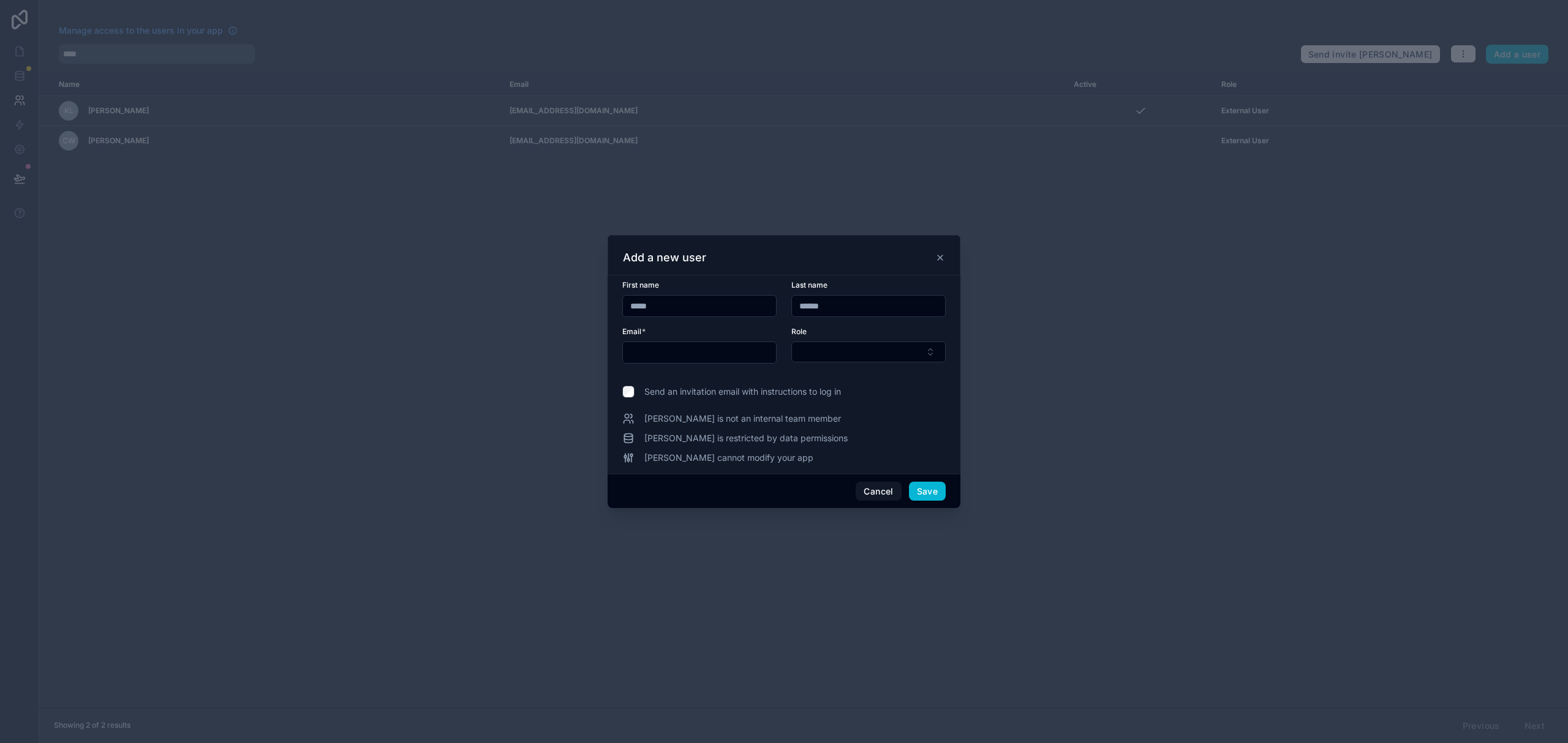
type input "******"
click at [683, 350] on input "text" at bounding box center [699, 352] width 153 height 17
paste input "**********"
type input "**********"
click at [937, 349] on button "Select Button" at bounding box center [868, 352] width 154 height 21
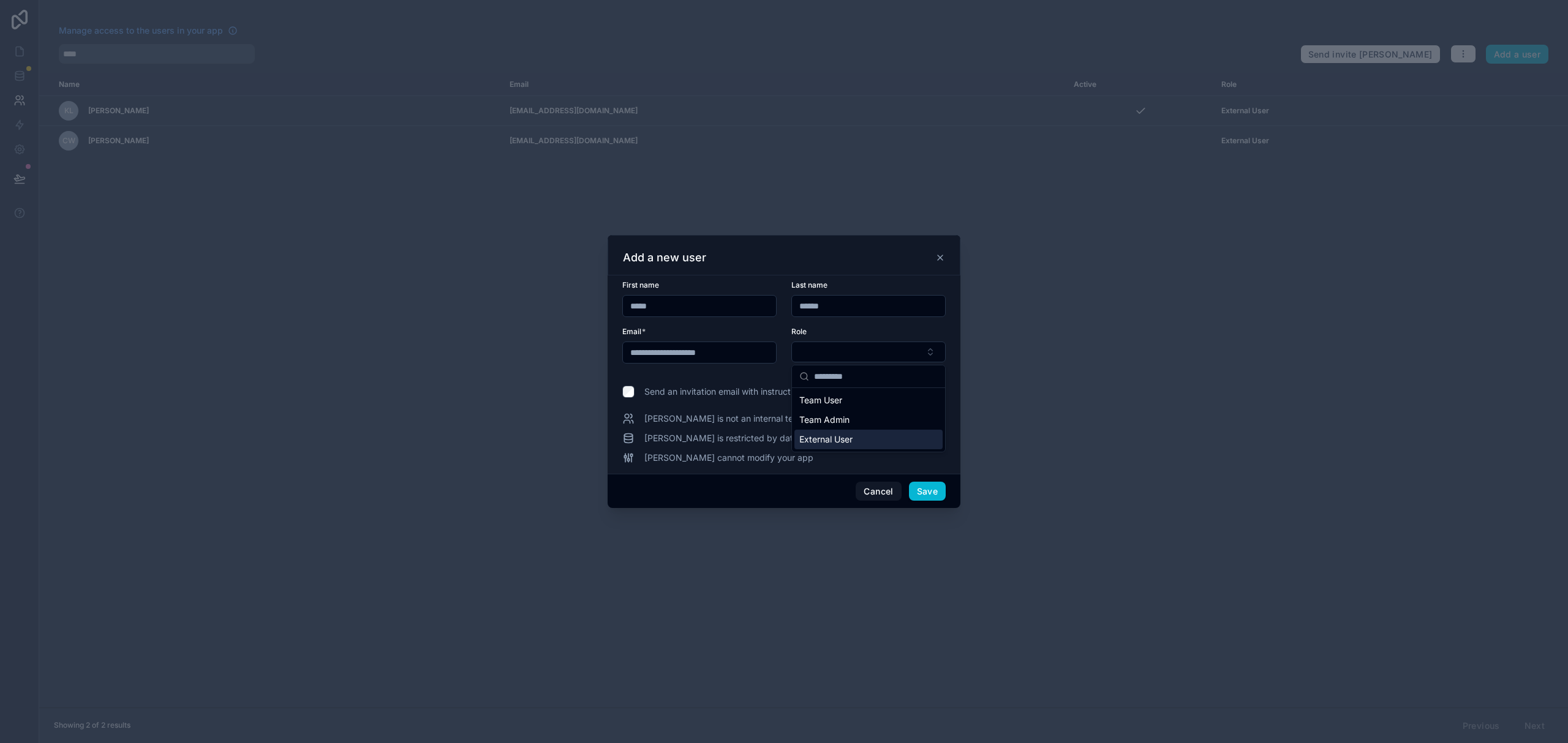
click at [846, 438] on span "External User" at bounding box center [826, 439] width 53 height 12
click at [935, 493] on button "Save" at bounding box center [927, 492] width 36 height 20
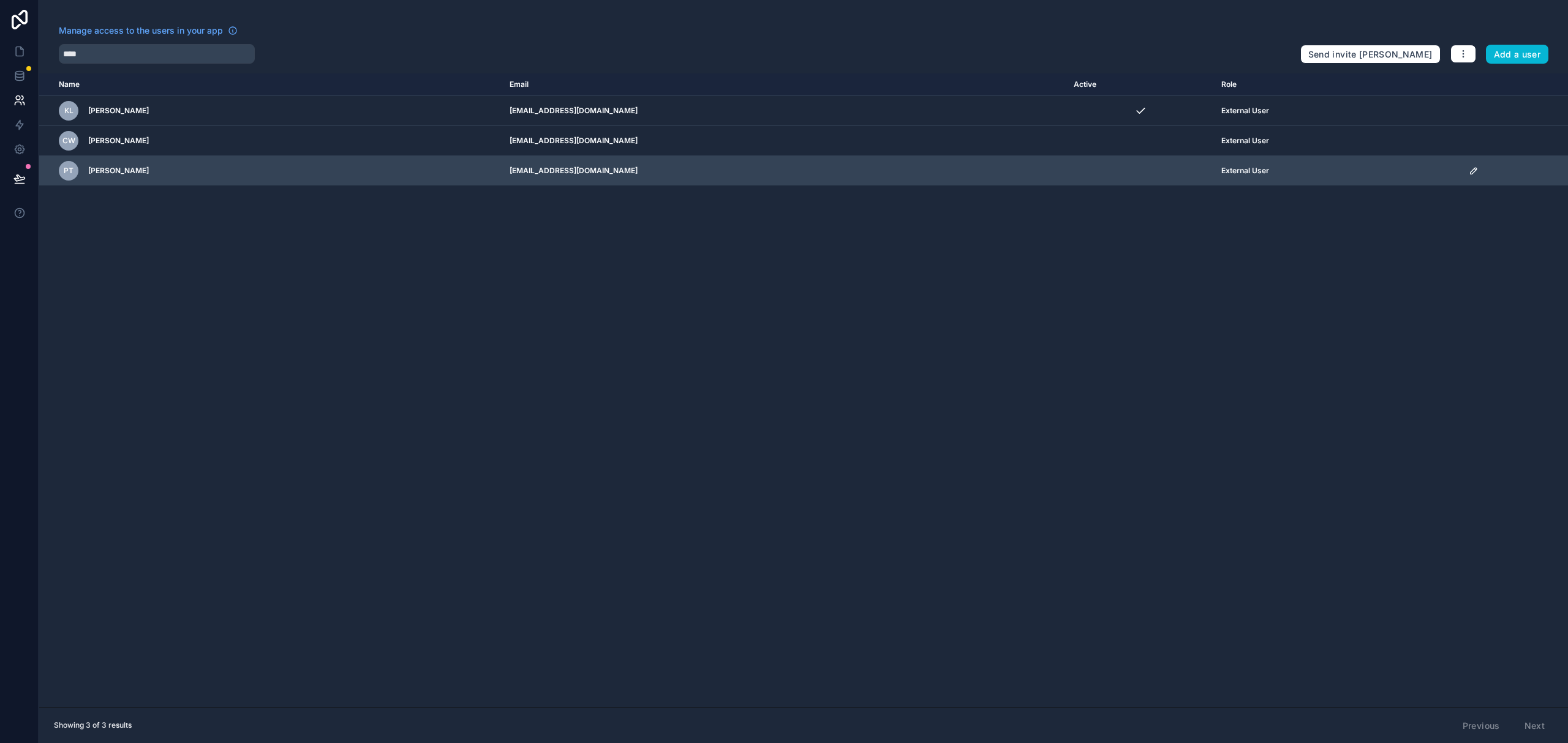
click at [1471, 173] on icon "scrollable content" at bounding box center [1474, 171] width 6 height 6
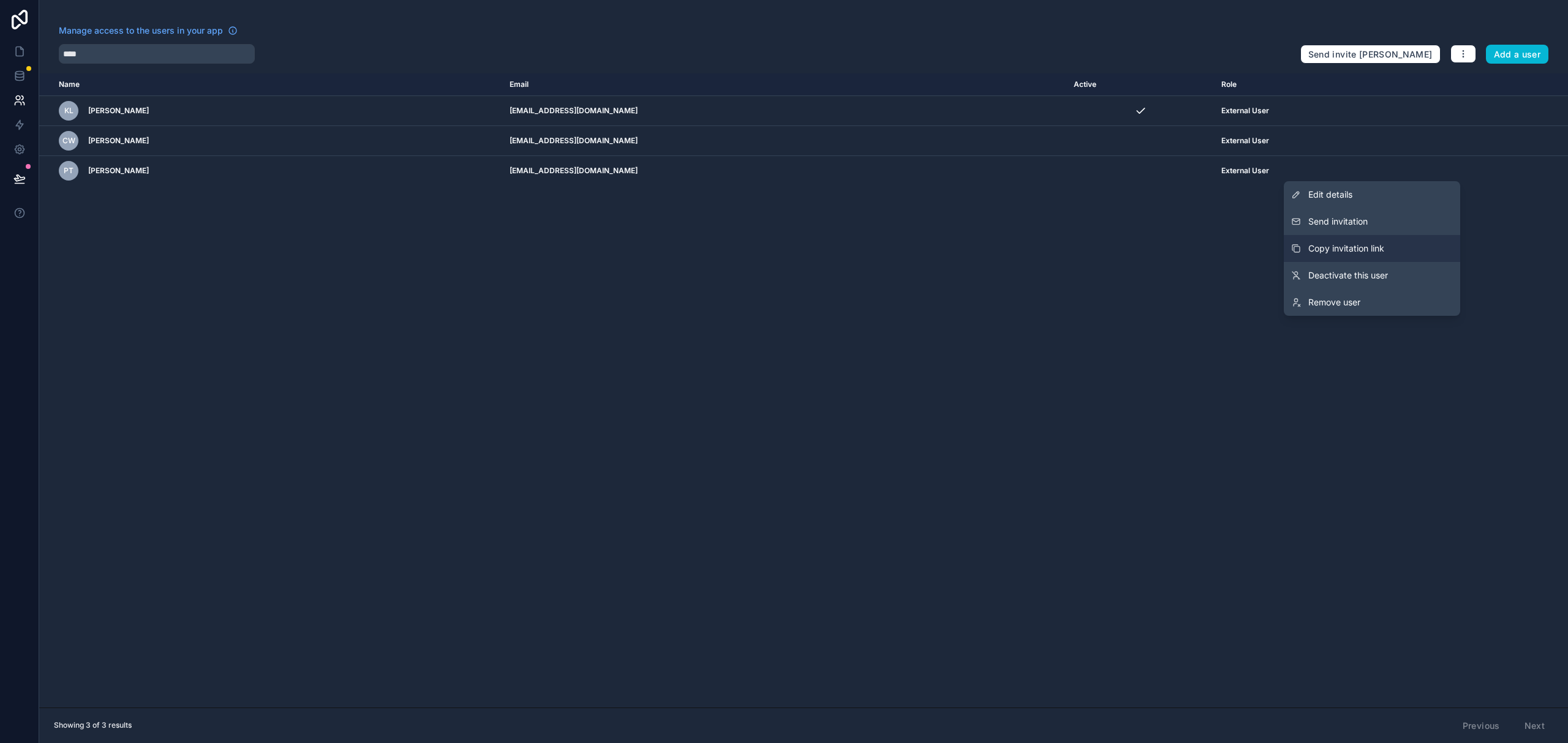
click at [1377, 245] on span "Copy invitation link" at bounding box center [1345, 248] width 76 height 12
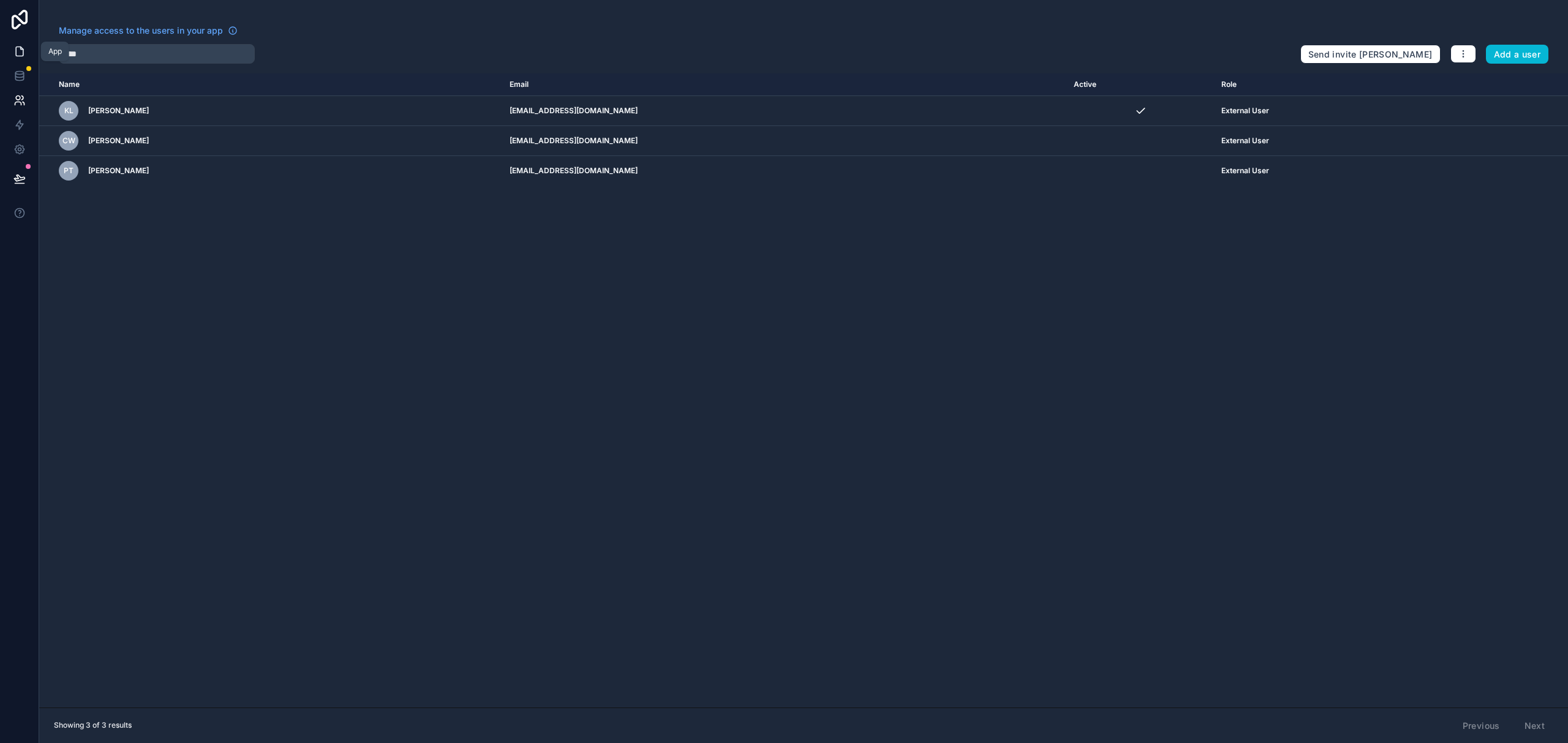
click at [19, 53] on icon at bounding box center [20, 51] width 12 height 12
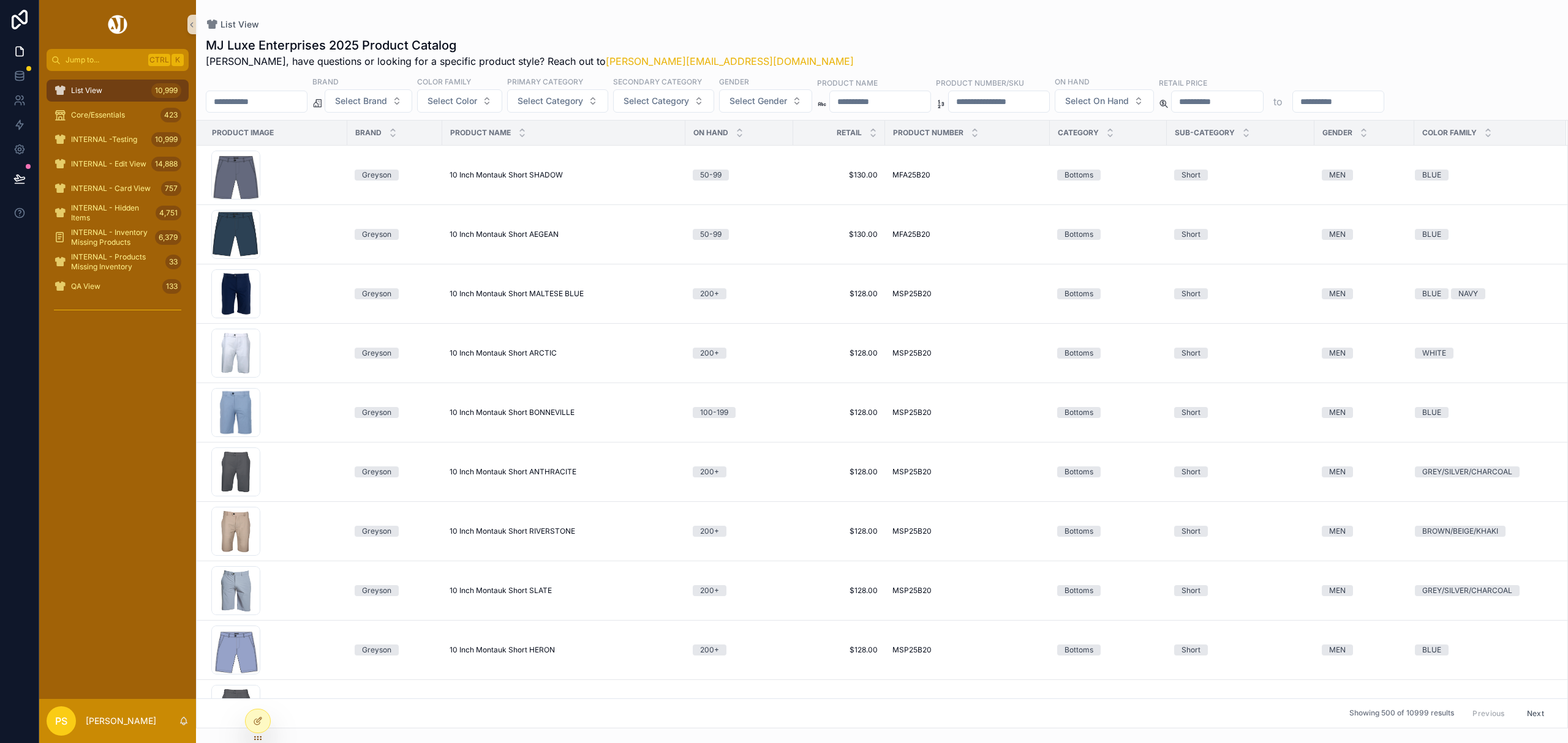
click at [253, 96] on input "scrollable content" at bounding box center [256, 101] width 100 height 17
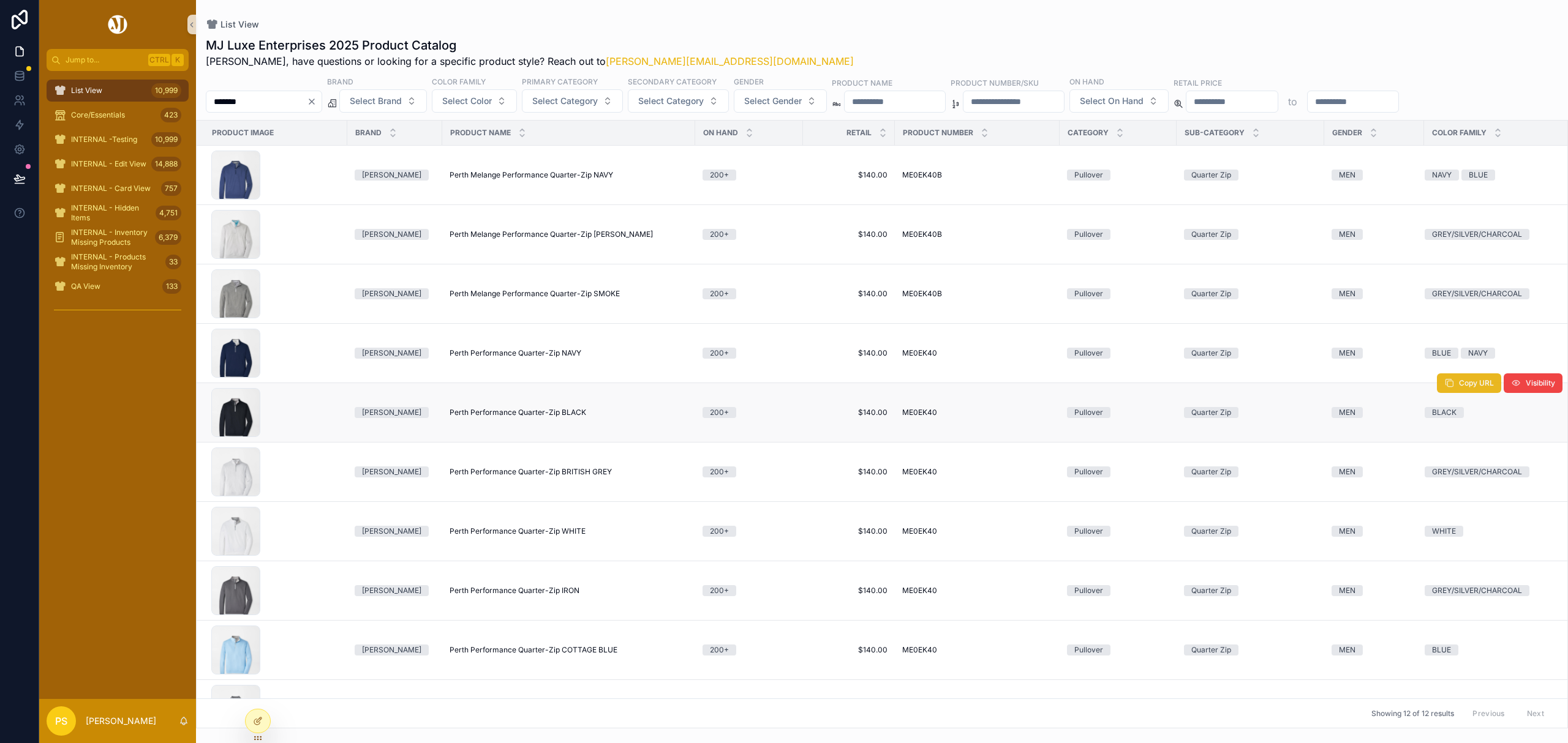
click at [1444, 382] on icon "scrollable content" at bounding box center [1449, 383] width 10 height 10
click at [1459, 388] on span "Copy URL" at bounding box center [1477, 383] width 35 height 10
click at [1451, 332] on button "Copy URL" at bounding box center [1469, 323] width 65 height 20
drag, startPoint x: 221, startPoint y: 100, endPoint x: 231, endPoint y: 101, distance: 10.0
click at [221, 100] on input "*******" at bounding box center [256, 101] width 100 height 17
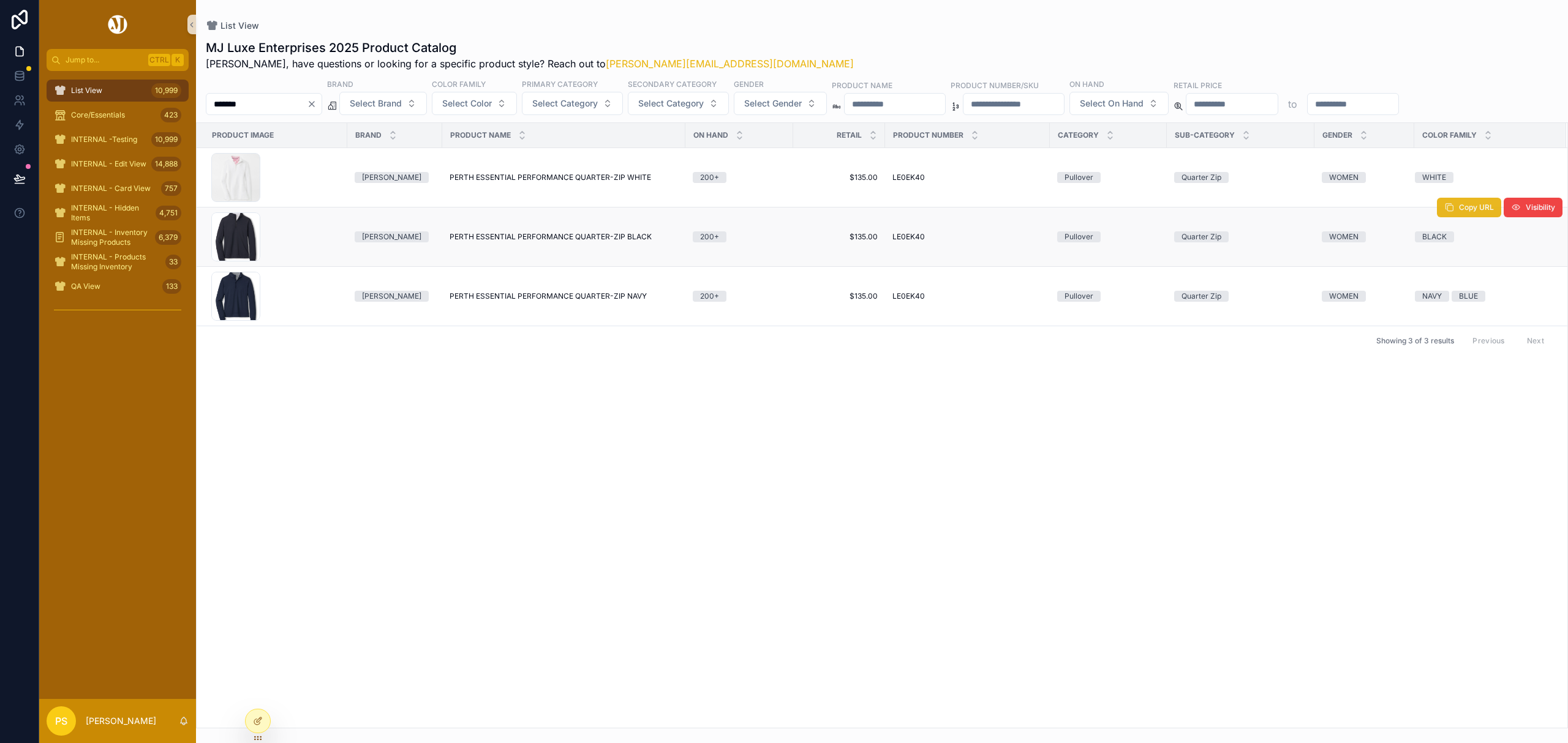
click at [1448, 209] on icon "scrollable content" at bounding box center [1449, 208] width 10 height 10
click at [1445, 269] on icon "scrollable content" at bounding box center [1449, 267] width 10 height 10
click at [128, 85] on div "List View 10,999" at bounding box center [118, 90] width 127 height 20
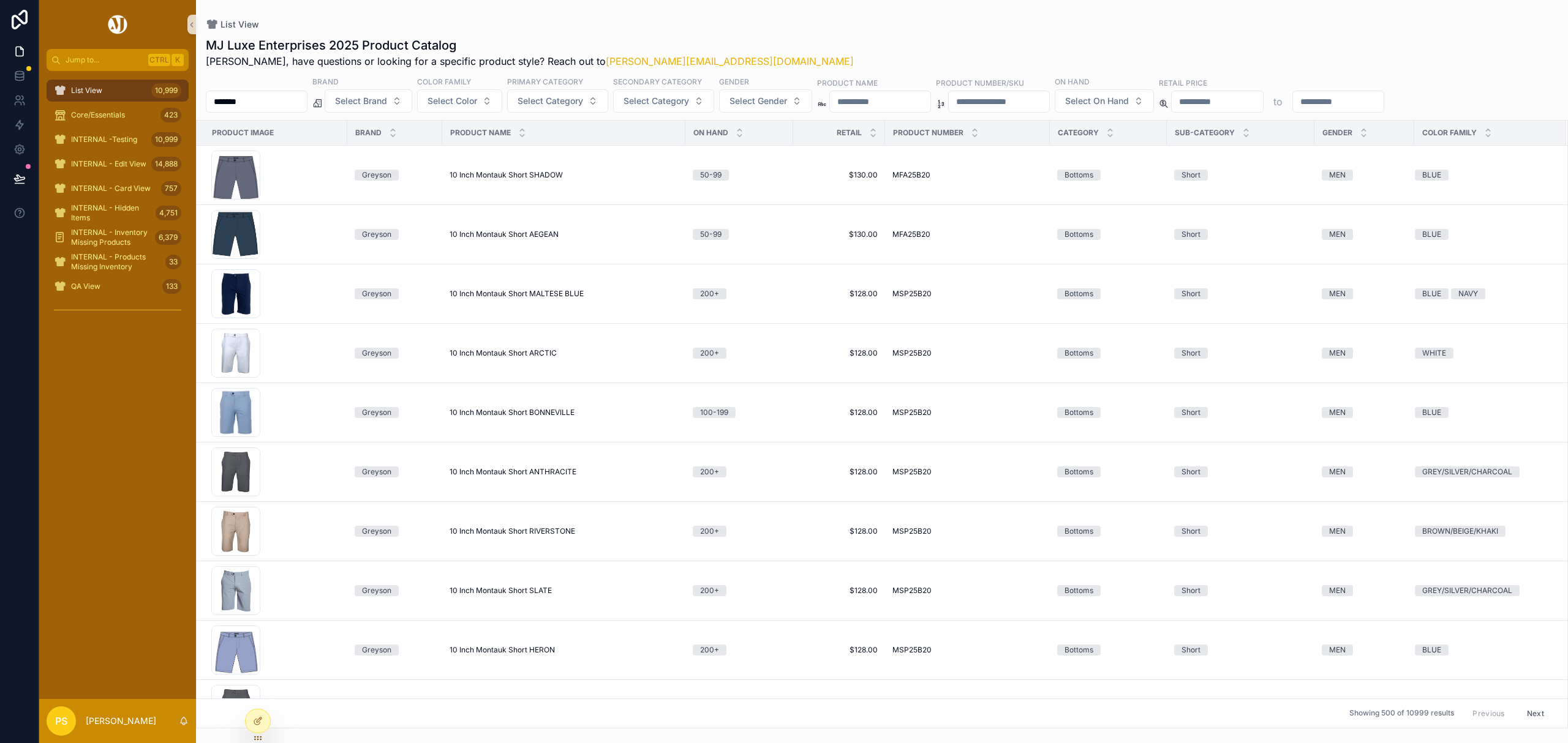
click at [264, 102] on input "*******" at bounding box center [256, 101] width 100 height 17
paste input "*"
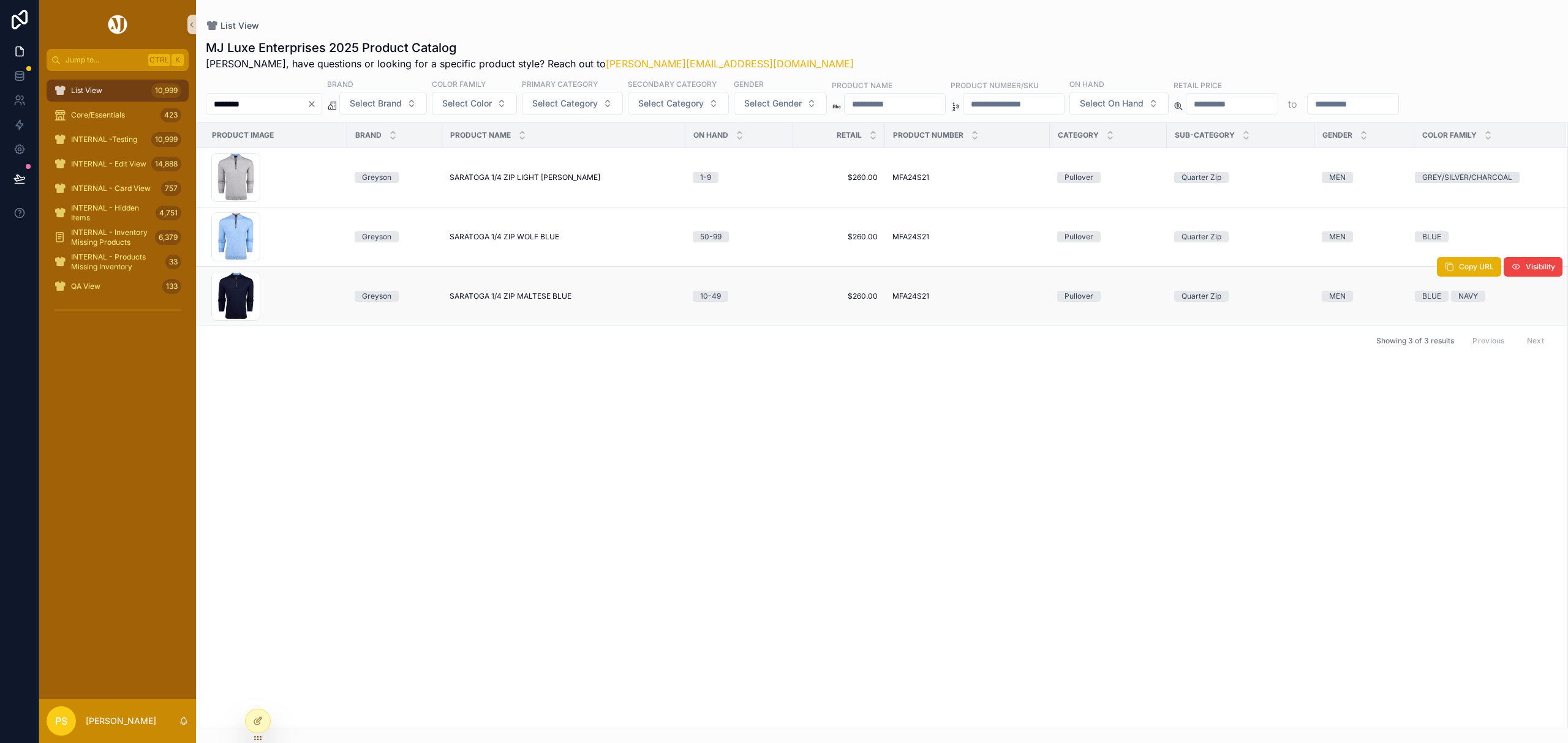
click at [508, 299] on span "SARATOGA 1/4 ZIP MALTESE BLUE" at bounding box center [510, 296] width 122 height 10
drag, startPoint x: 88, startPoint y: 88, endPoint x: 160, endPoint y: 89, distance: 72.0
click at [88, 88] on span "List View" at bounding box center [86, 90] width 31 height 10
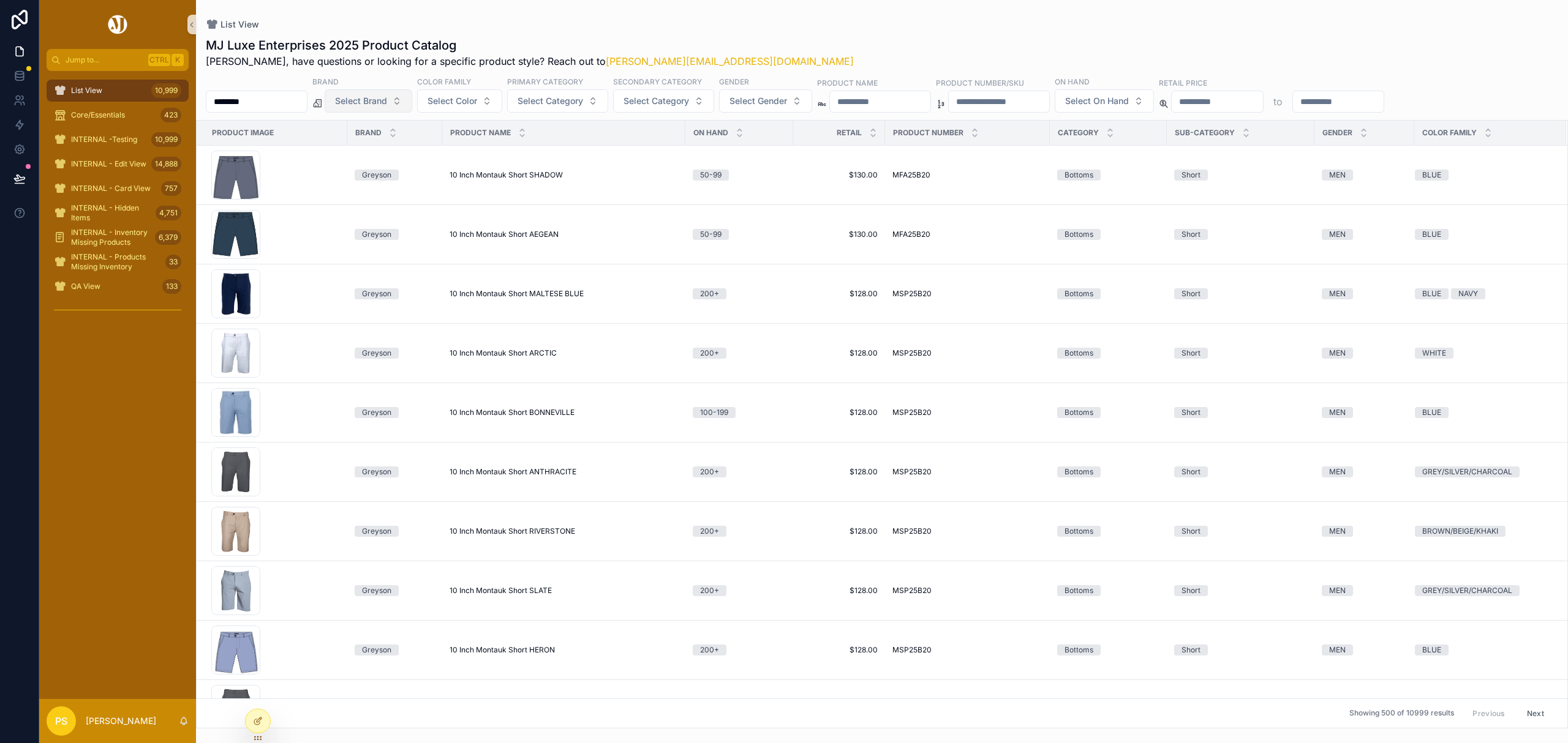
click at [387, 99] on span "Select Brand" at bounding box center [361, 101] width 52 height 12
click at [374, 271] on div "Greyson" at bounding box center [400, 269] width 147 height 20
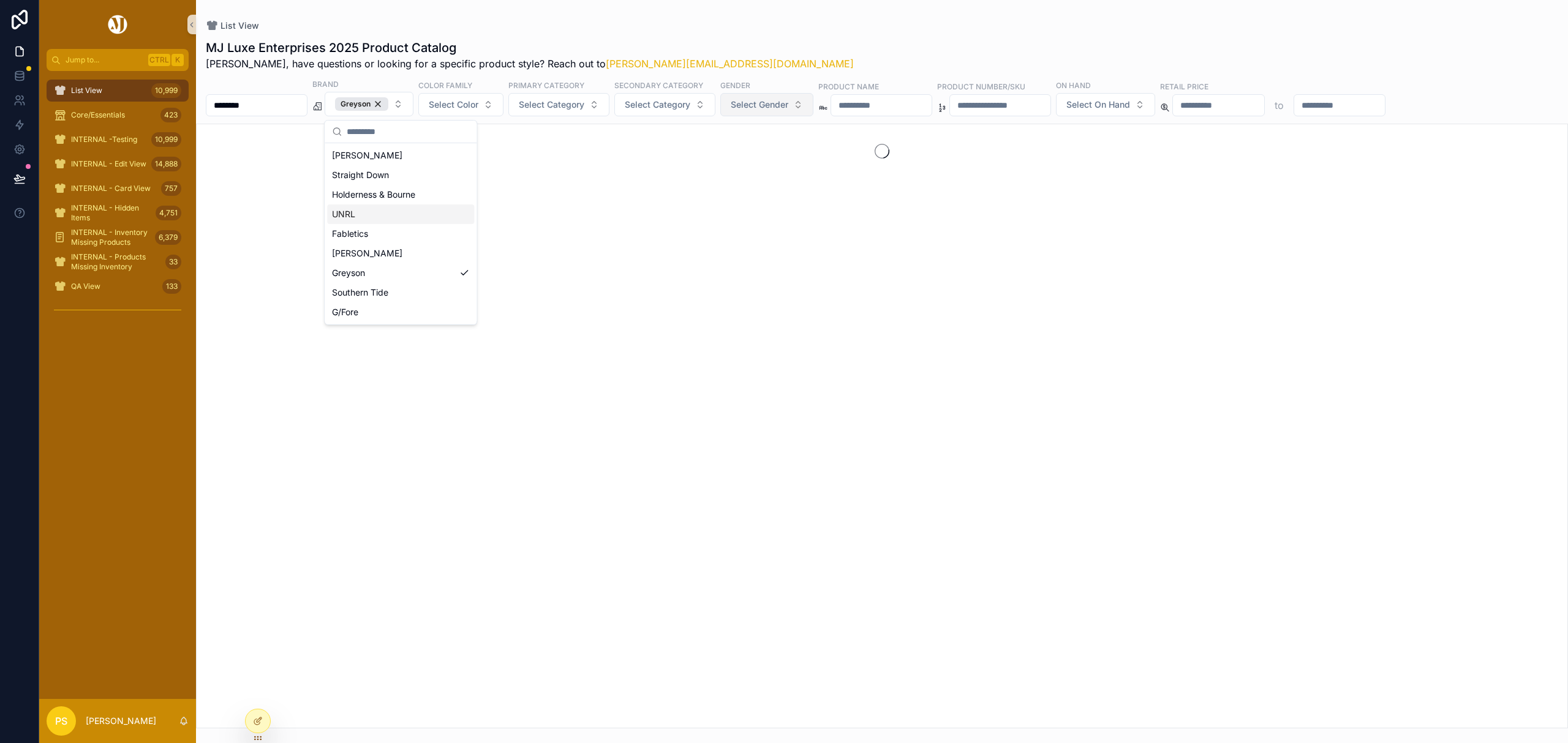
click at [788, 99] on span "Select Gender" at bounding box center [759, 105] width 58 height 12
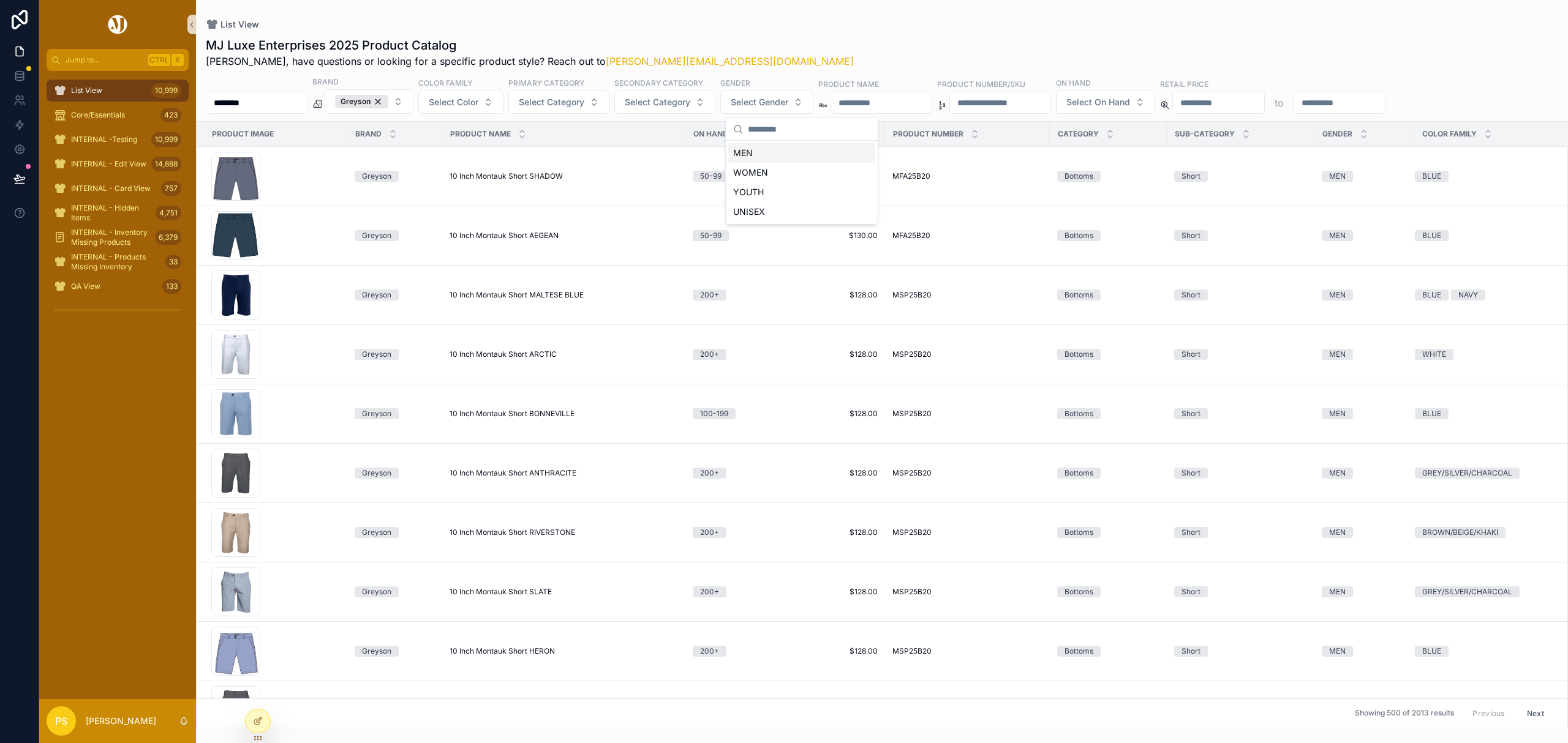
click at [757, 153] on div "MEN" at bounding box center [802, 153] width 147 height 20
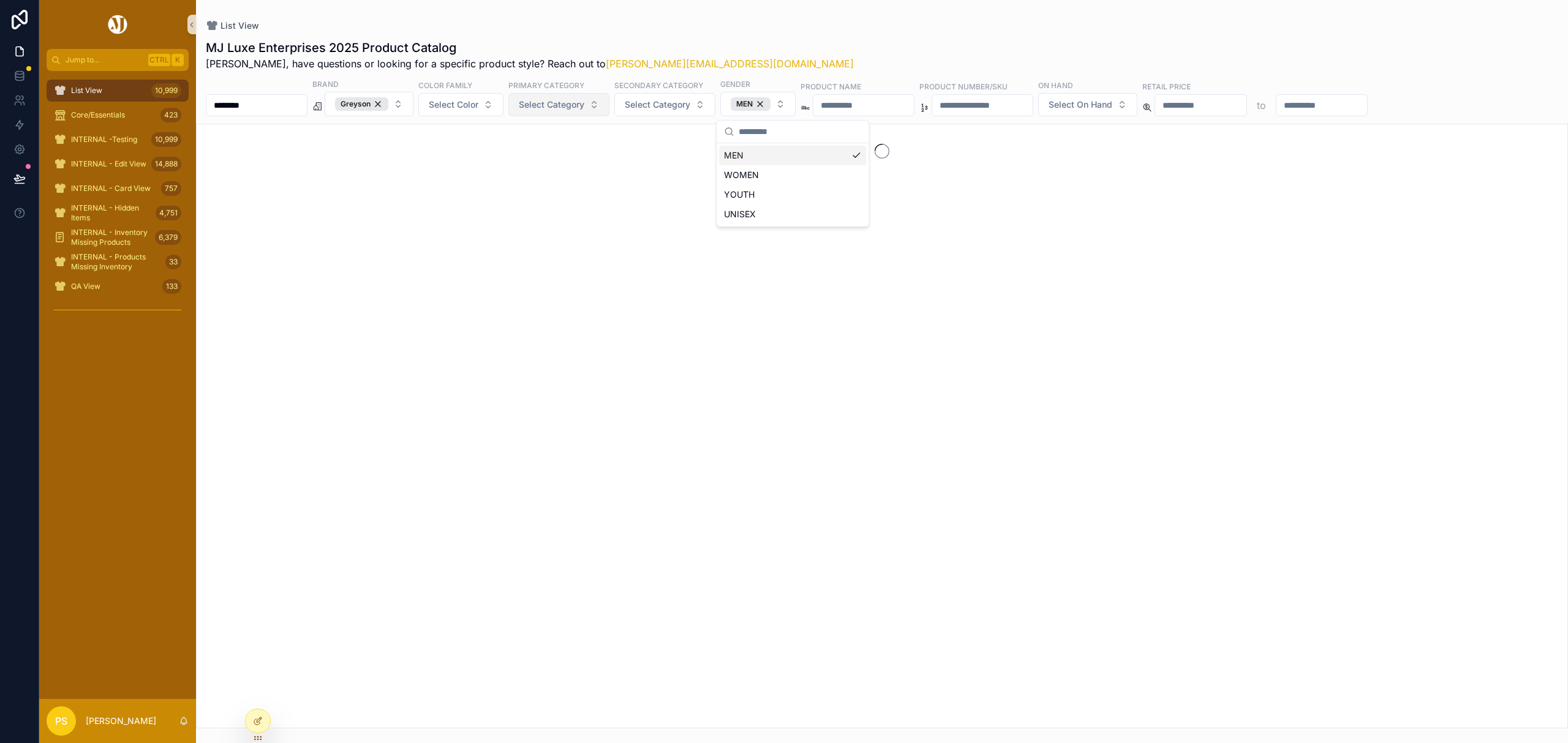
click at [584, 109] on span "Select Category" at bounding box center [551, 105] width 66 height 12
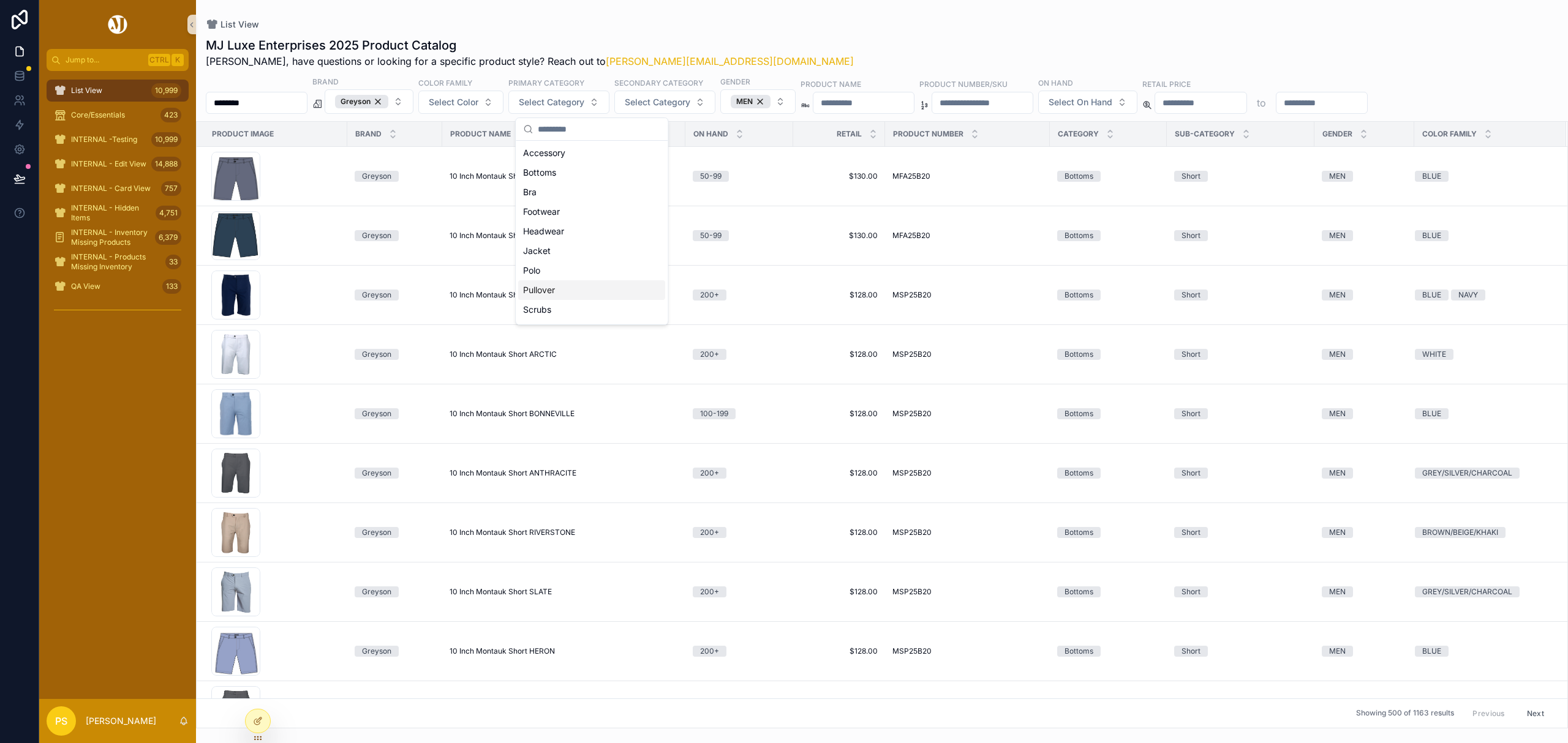
click at [575, 290] on div "Pullover" at bounding box center [591, 290] width 147 height 20
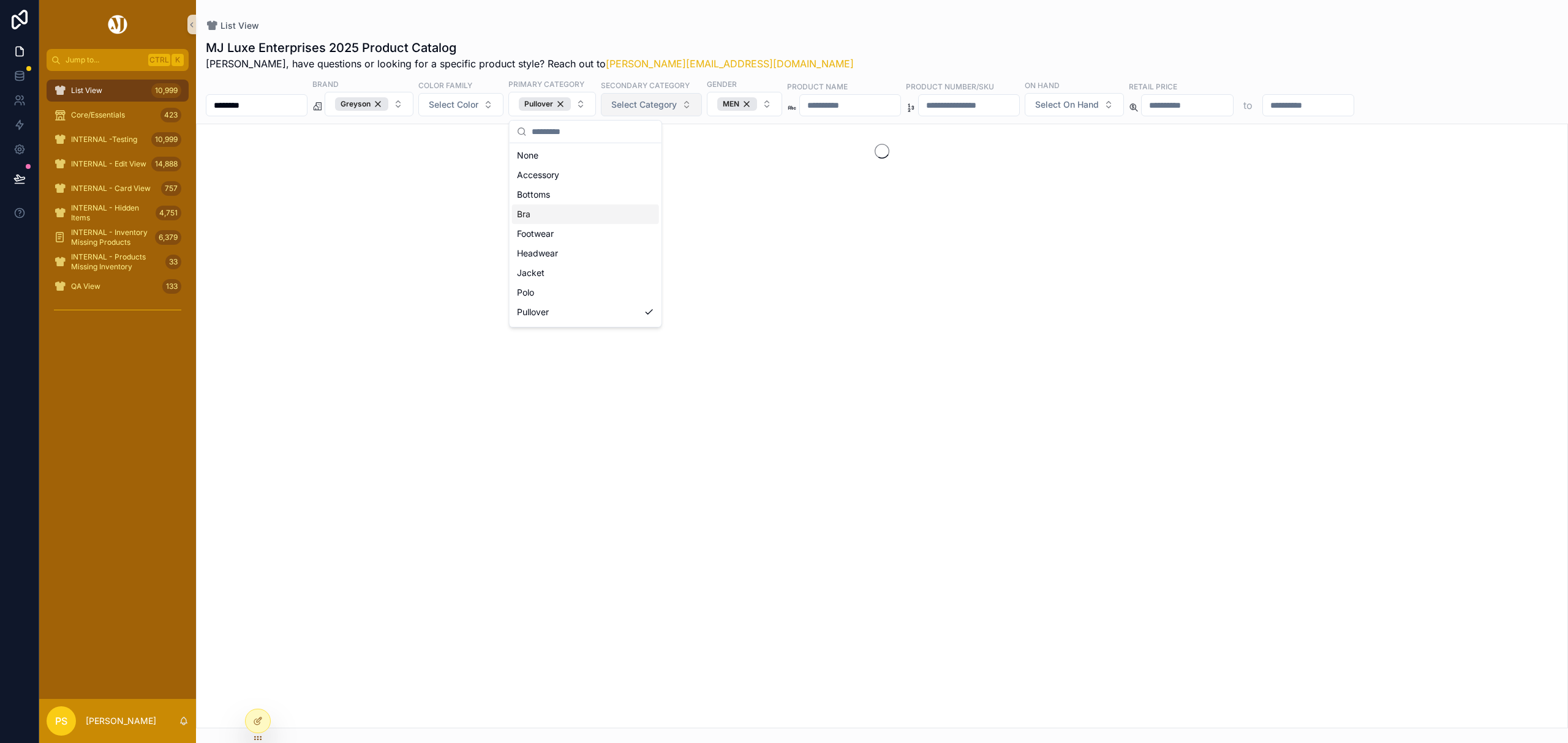
click at [677, 101] on span "Select Category" at bounding box center [643, 105] width 66 height 12
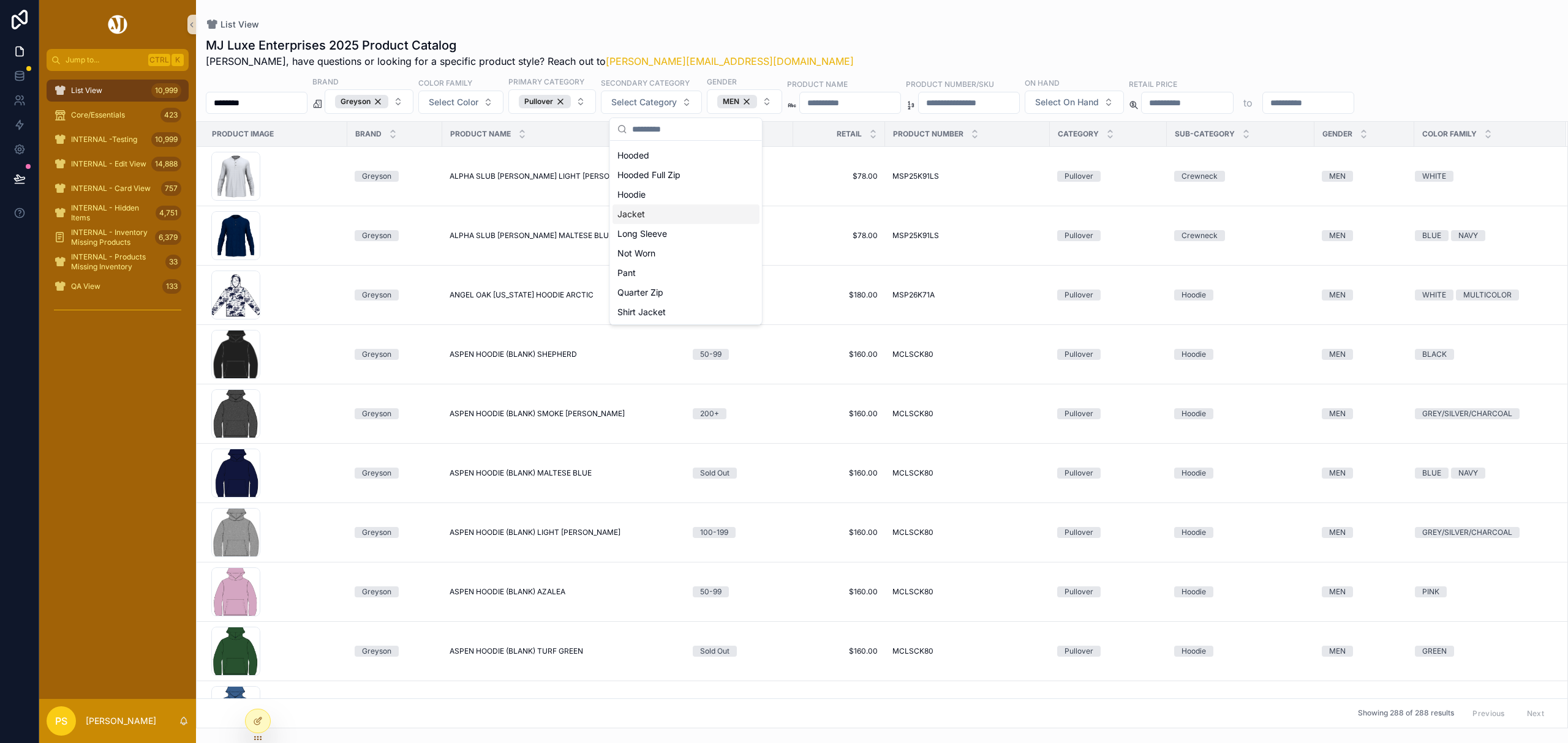
scroll to position [163, 0]
click at [693, 269] on div "Quarter Zip" at bounding box center [686, 265] width 147 height 20
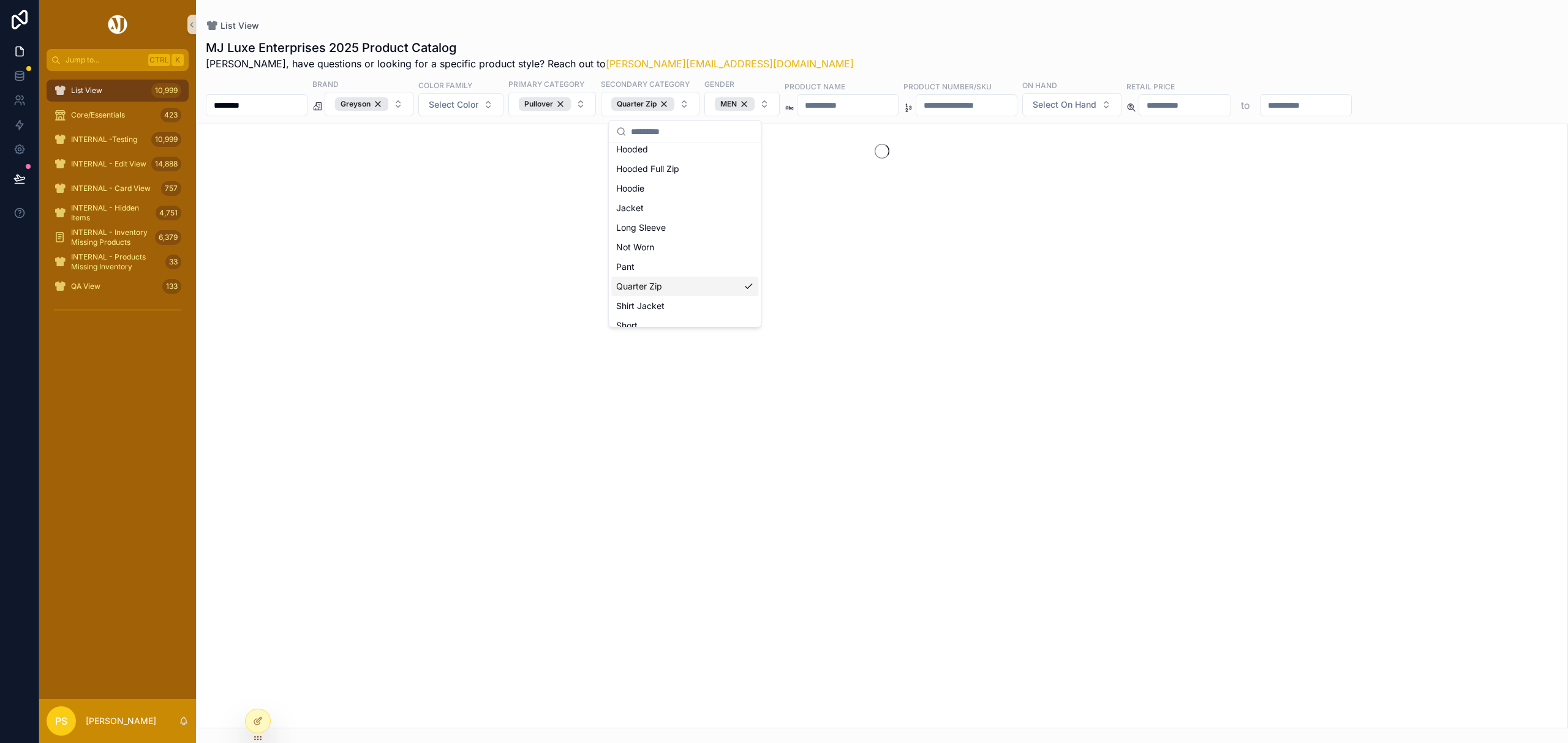
scroll to position [182, 0]
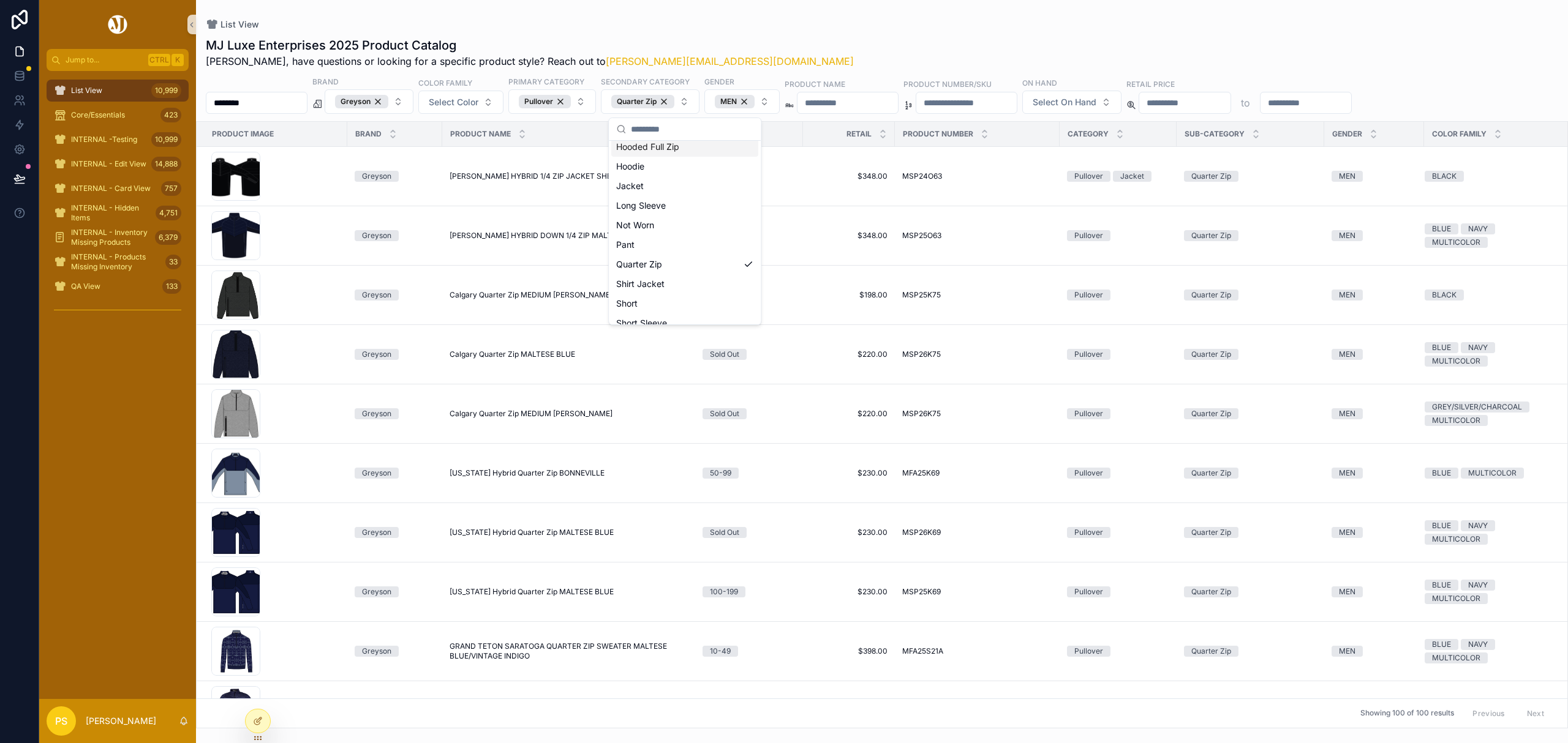
click at [920, 16] on div "List View MJ Luxe Enterprises 2025 Product Catalog Philip, have questions or lo…" at bounding box center [882, 364] width 1372 height 728
click at [503, 110] on button "Select Color" at bounding box center [461, 102] width 85 height 24
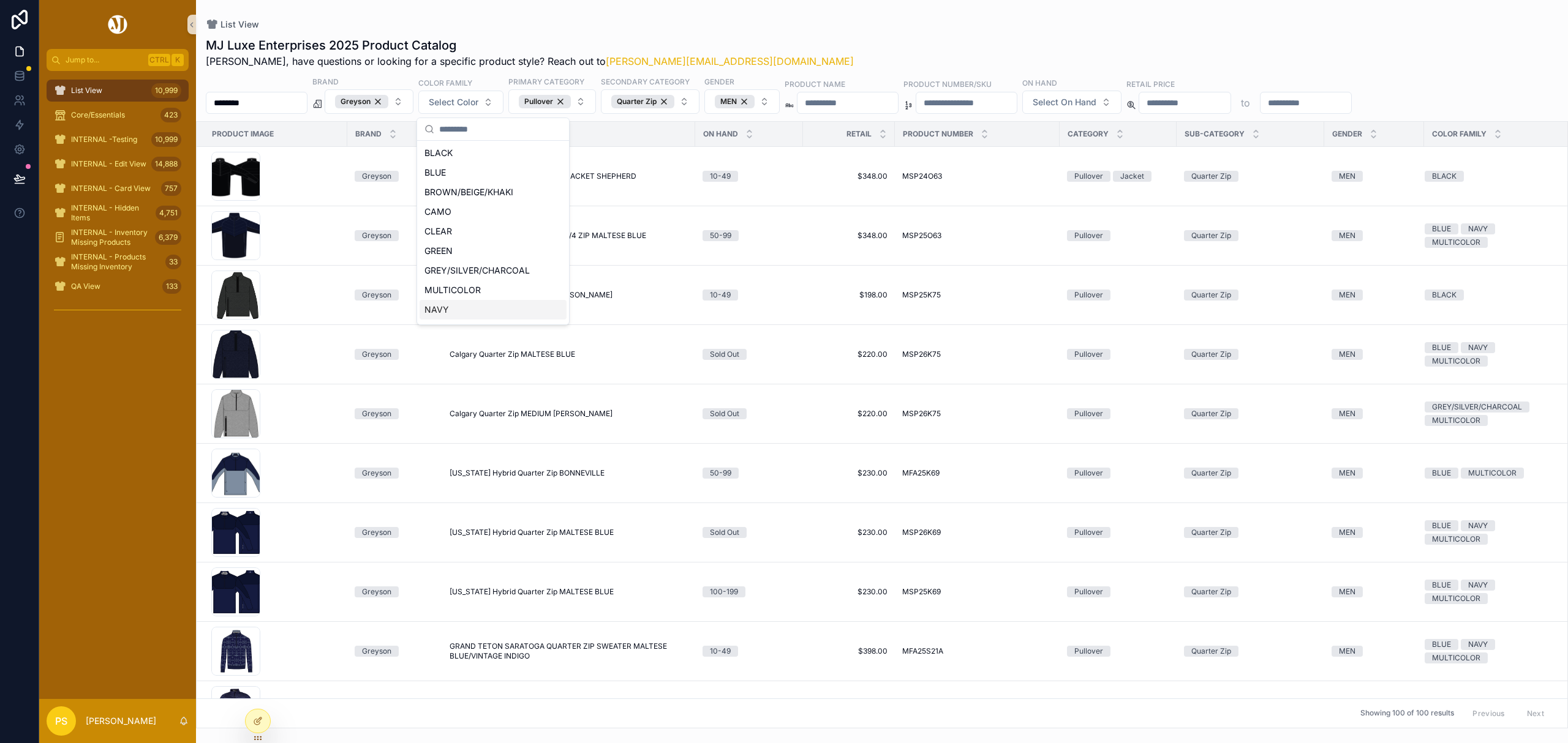
click at [483, 309] on div "NAVY" at bounding box center [493, 310] width 147 height 20
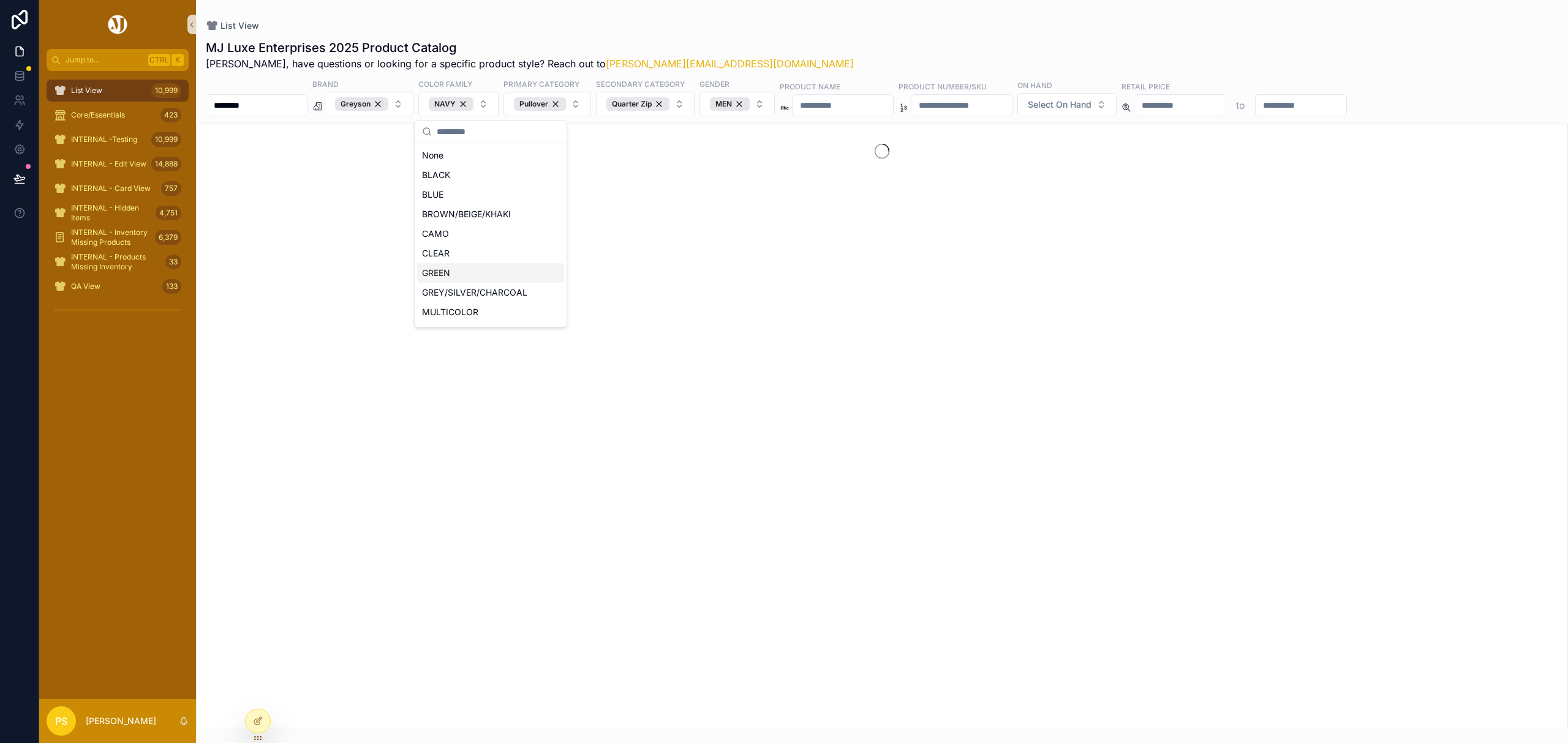
click at [916, 41] on div "MJ Luxe Enterprises 2025 Product Catalog Philip, have questions or looking for …" at bounding box center [882, 55] width 1352 height 31
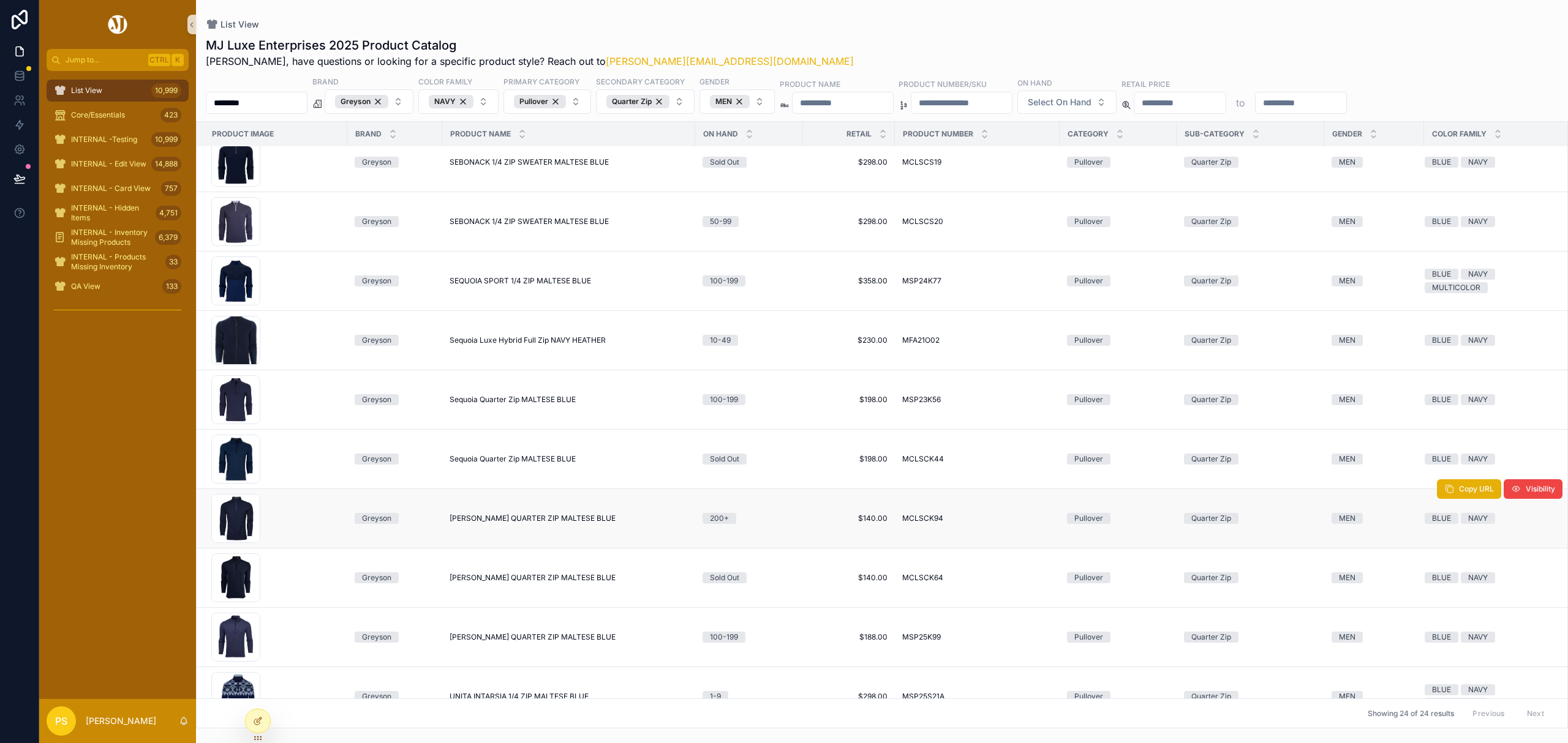
scroll to position [889, 0]
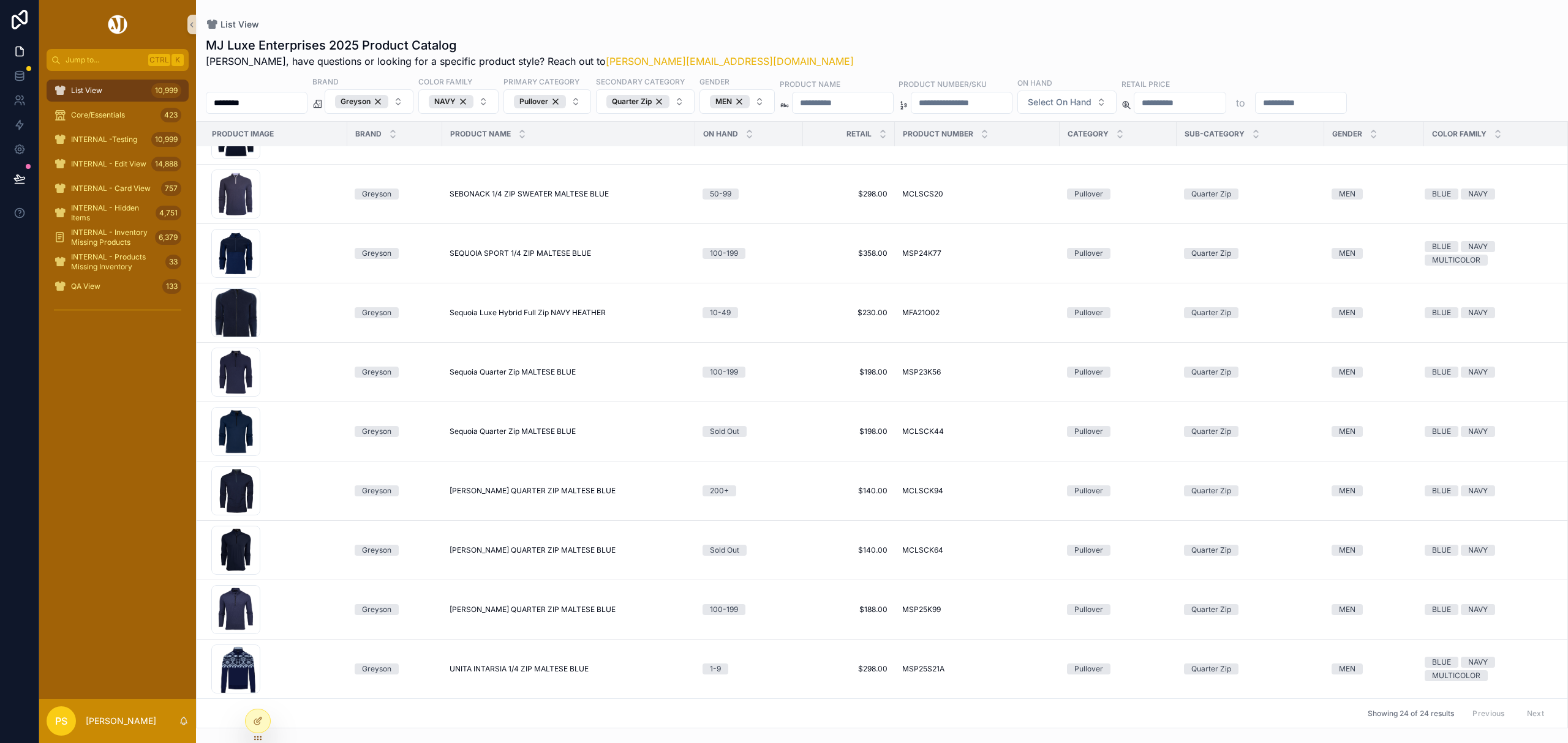
click at [122, 79] on link "List View 10,999" at bounding box center [117, 90] width 142 height 22
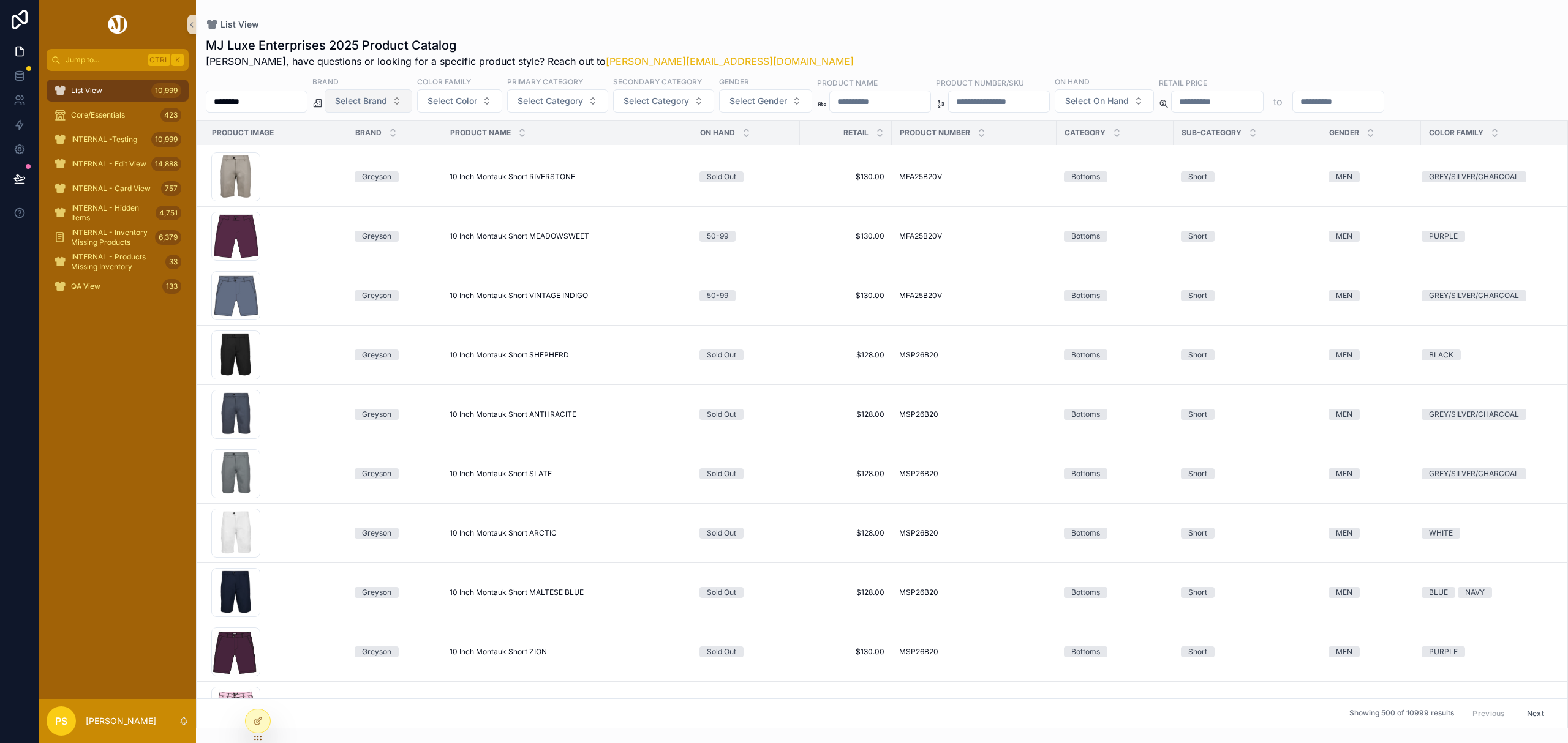
click at [387, 101] on span "Select Brand" at bounding box center [361, 101] width 52 height 12
click at [378, 188] on div "Holderness & Bourne" at bounding box center [400, 190] width 147 height 20
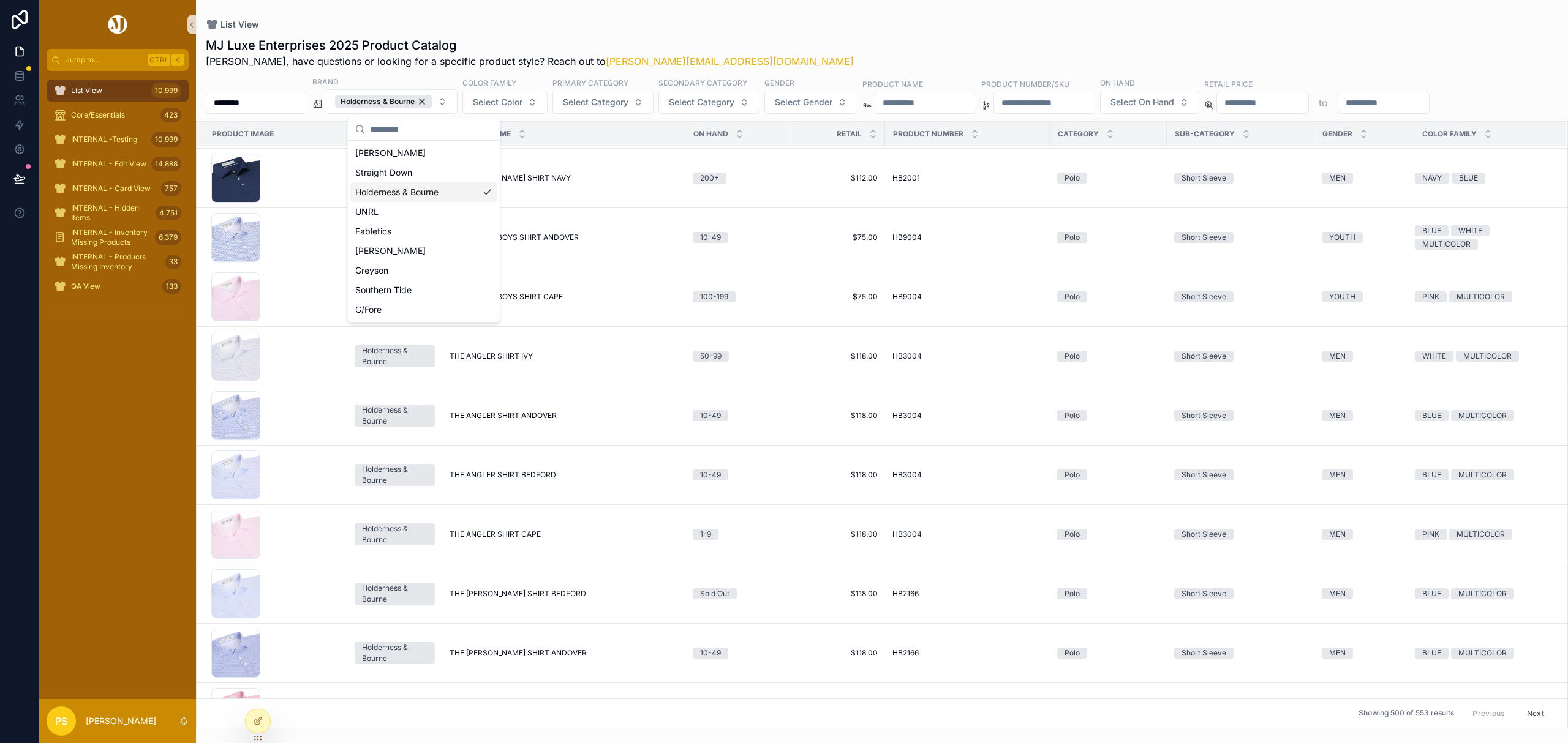
click at [284, 99] on input "********" at bounding box center [256, 102] width 100 height 17
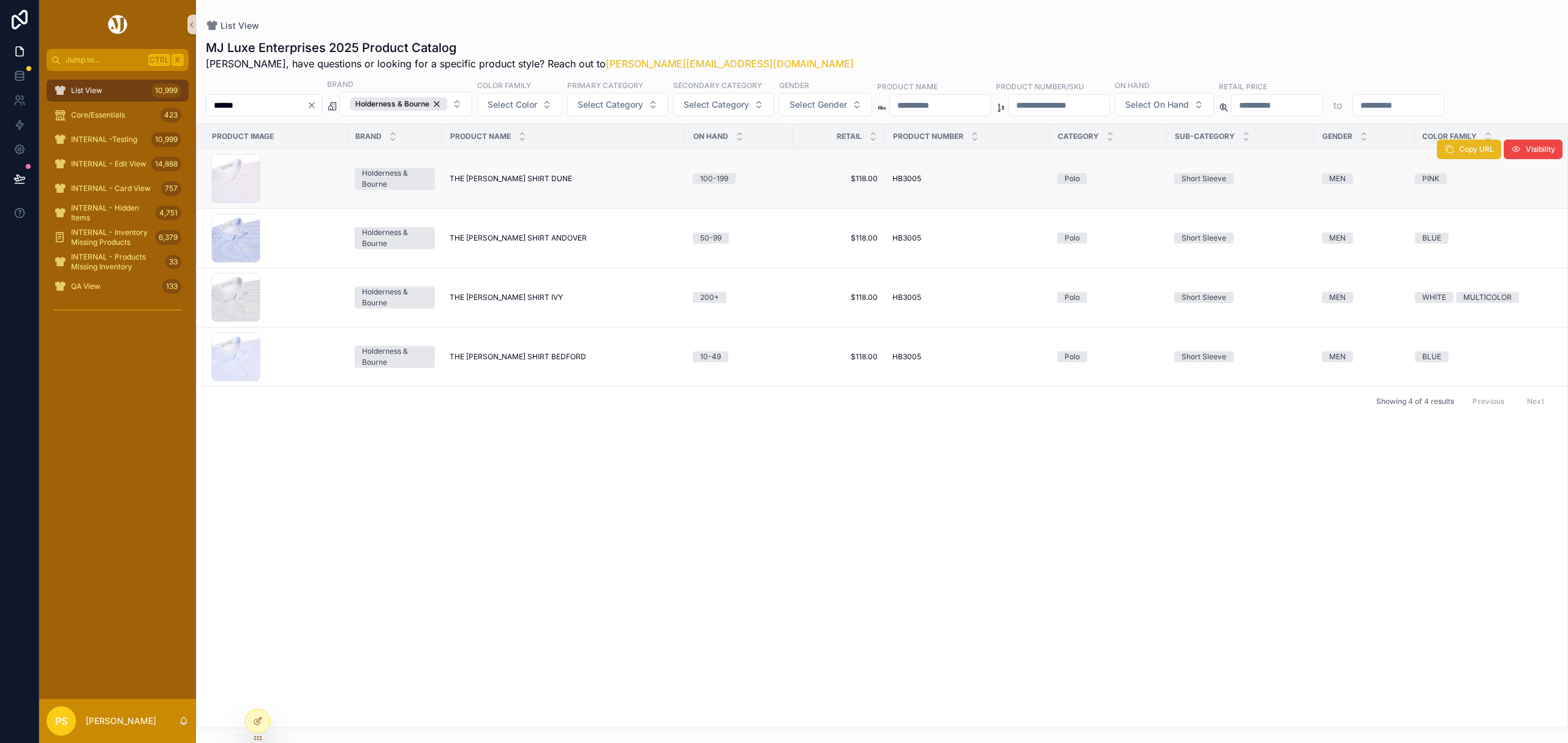
click at [1461, 154] on span "Copy URL" at bounding box center [1477, 149] width 35 height 10
click at [1479, 272] on span "Copy URL" at bounding box center [1477, 269] width 35 height 10
click at [247, 106] on input "******" at bounding box center [256, 105] width 100 height 17
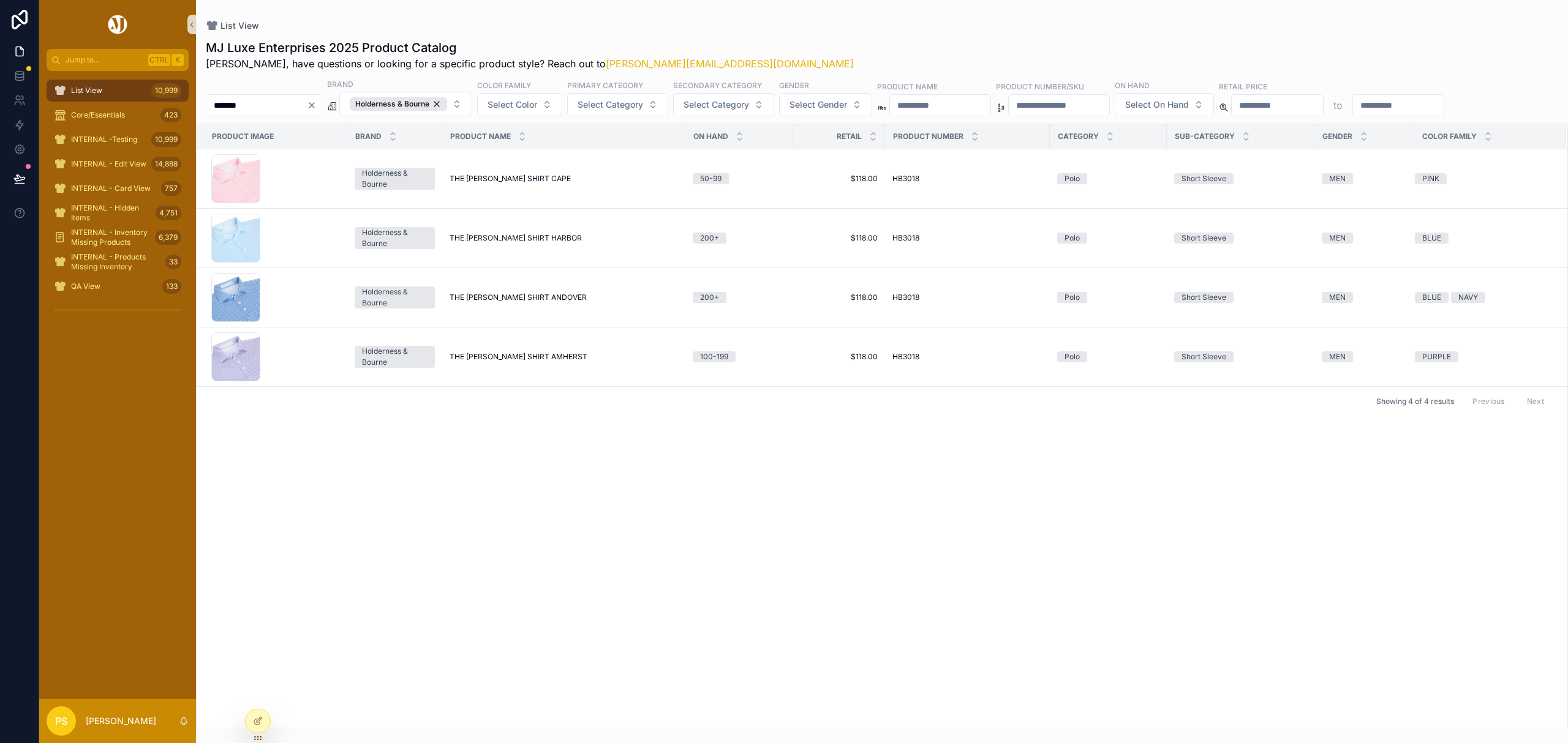
click at [255, 104] on input "*******" at bounding box center [256, 105] width 100 height 17
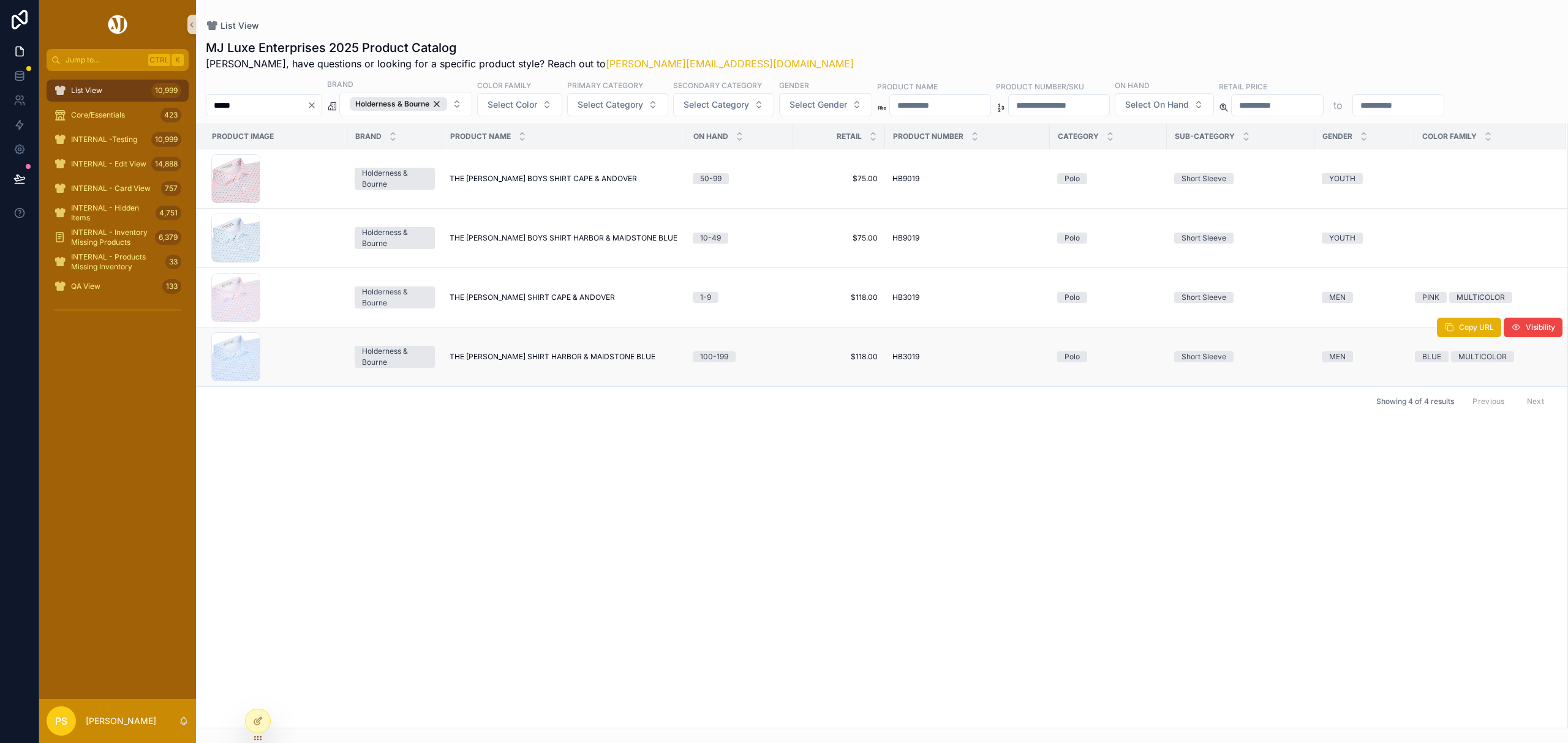
click at [487, 357] on span "THE JAMES SHIRT HARBOR & MAIDSTONE BLUE" at bounding box center [552, 357] width 206 height 10
drag, startPoint x: 104, startPoint y: 89, endPoint x: 123, endPoint y: 89, distance: 19.0
click at [104, 89] on div "List View 10,999" at bounding box center [118, 90] width 127 height 20
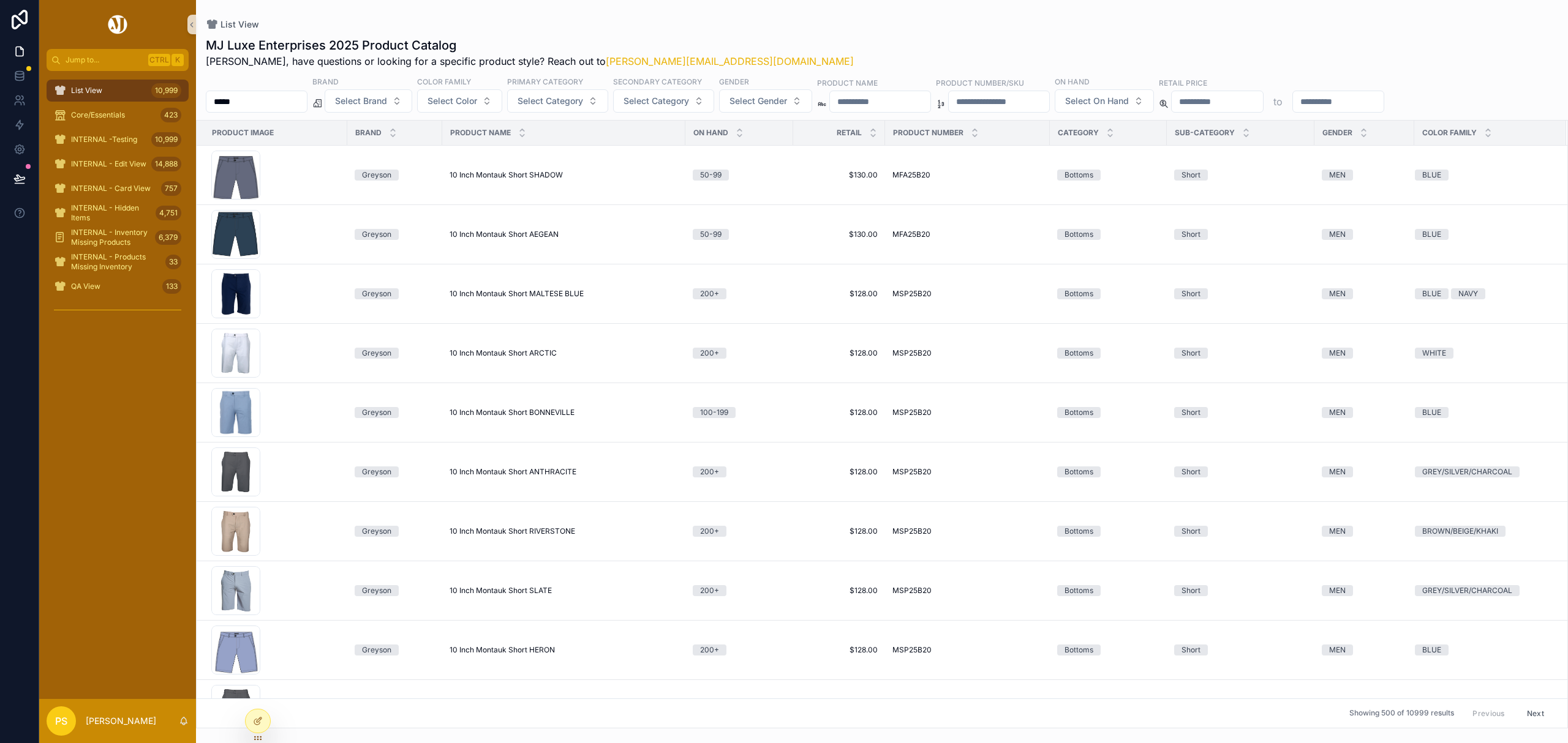
click at [271, 104] on input "*****" at bounding box center [256, 101] width 100 height 17
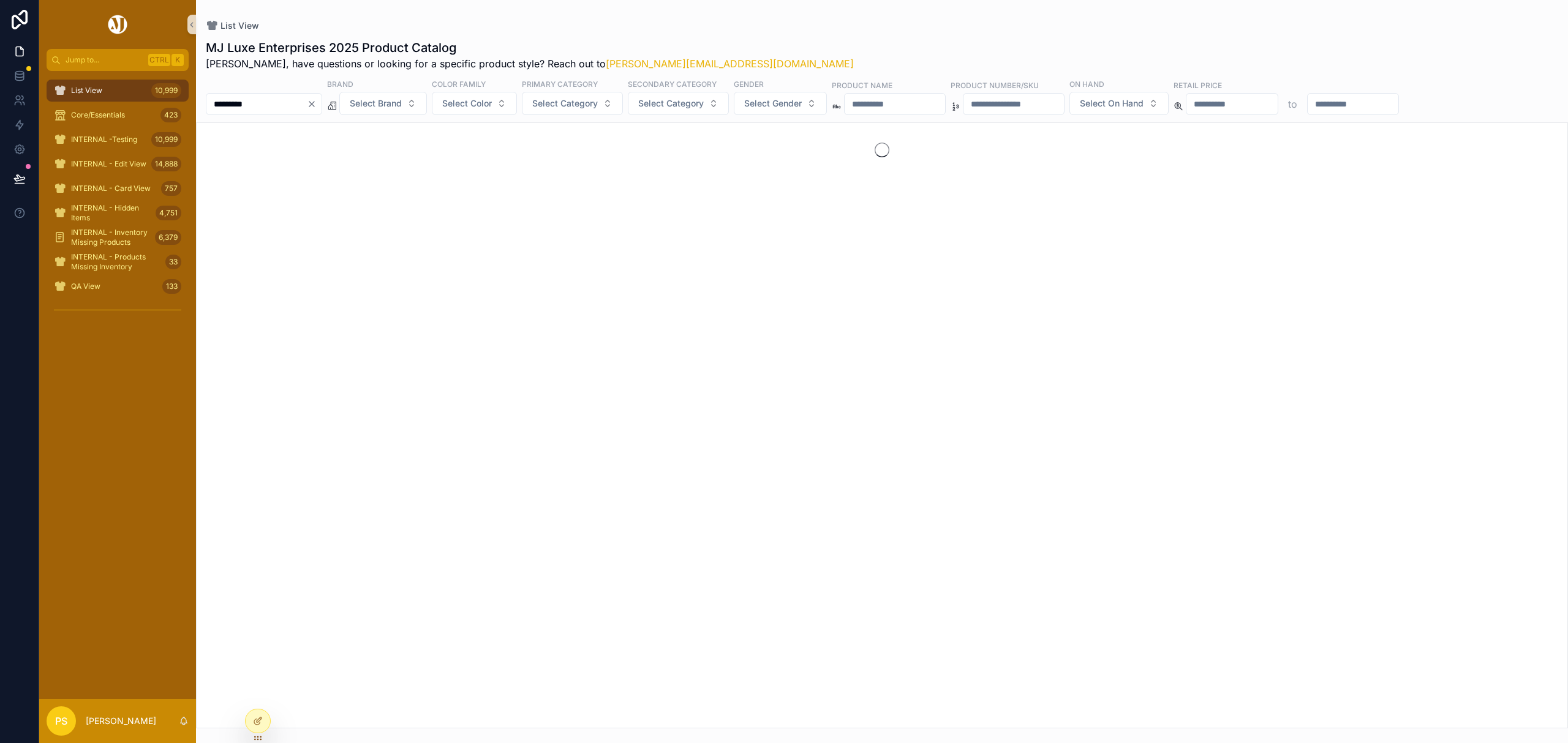
type input "*********"
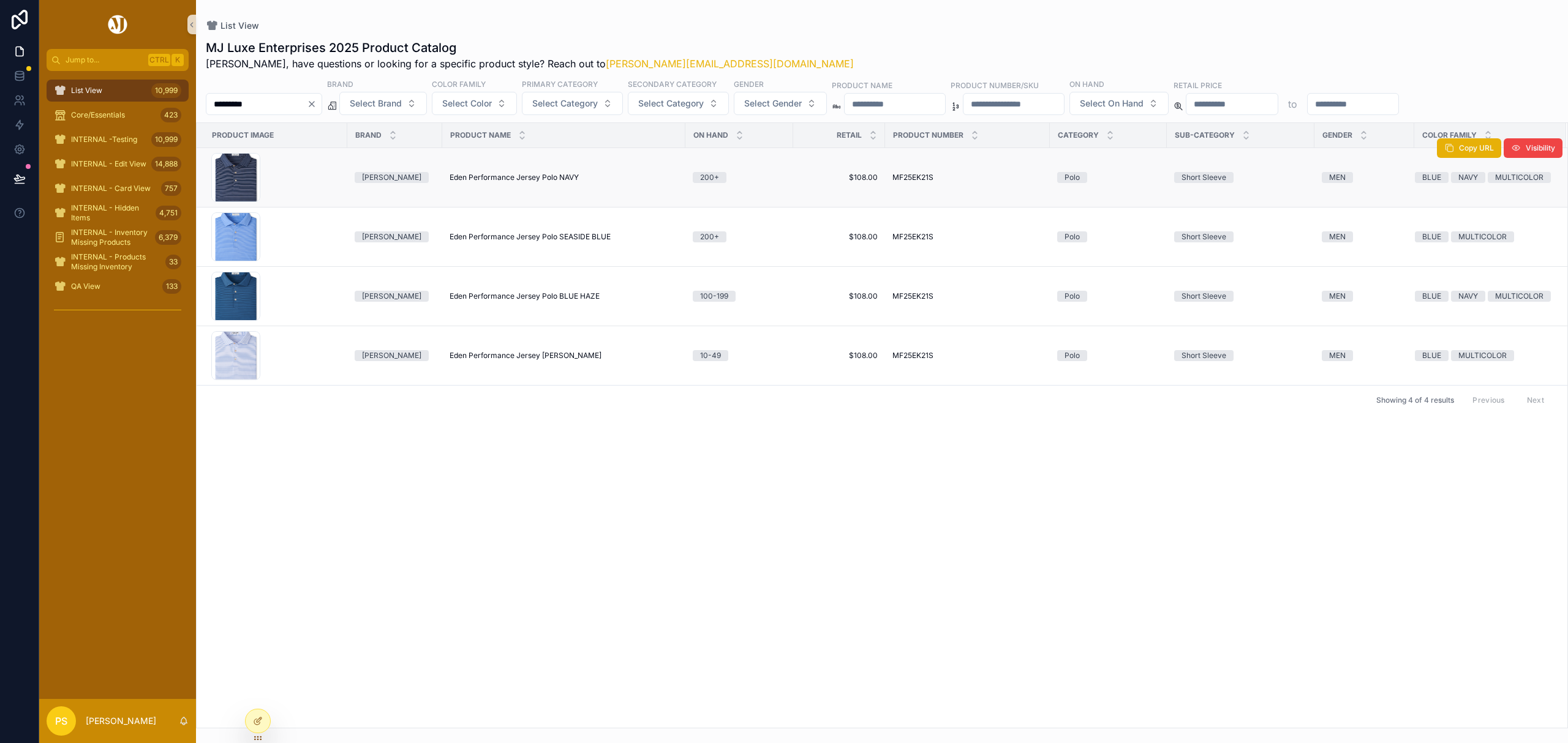
click at [500, 176] on span "Eden Performance Jersey Polo NAVY" at bounding box center [514, 177] width 129 height 10
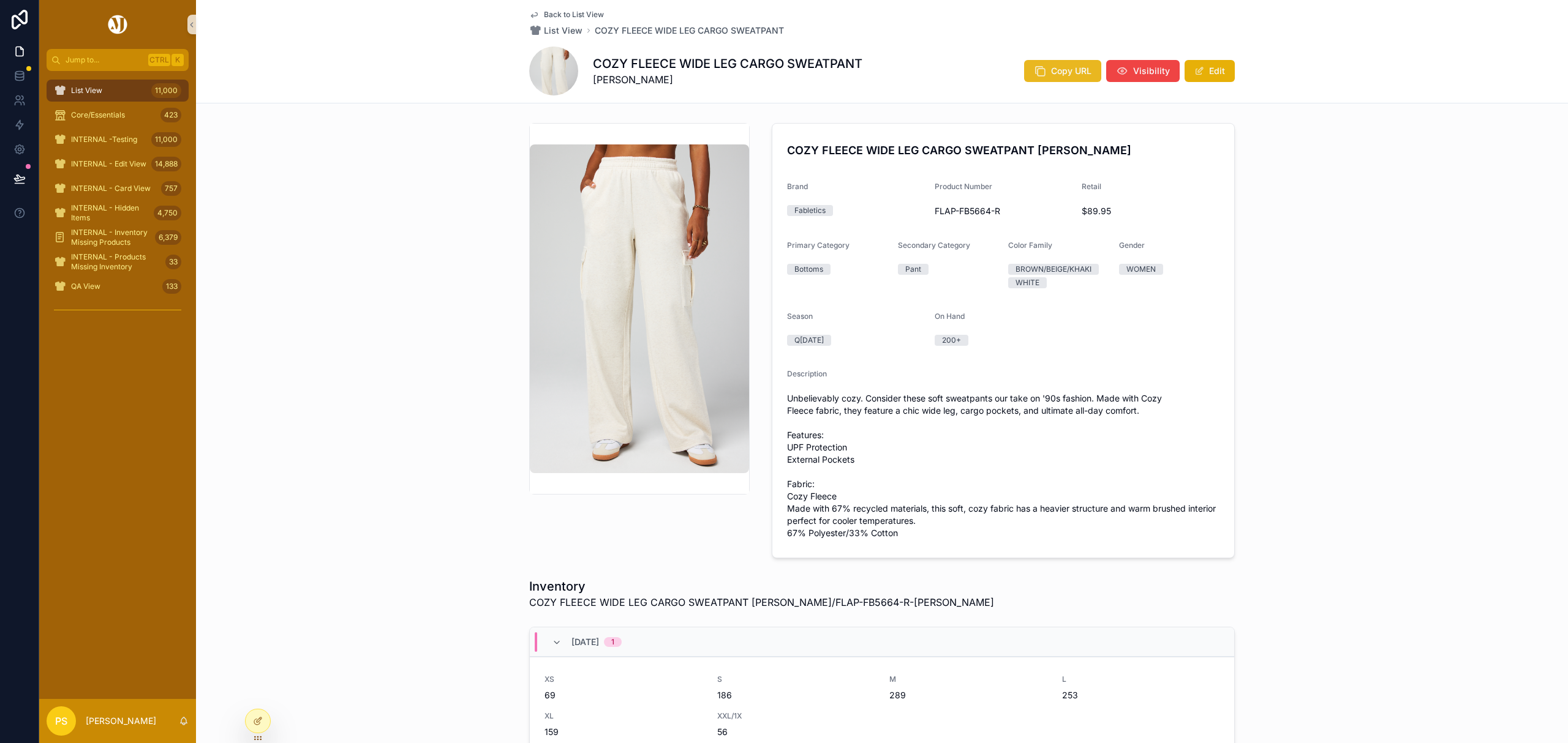
click at [1055, 75] on span "Copy URL" at bounding box center [1071, 71] width 40 height 12
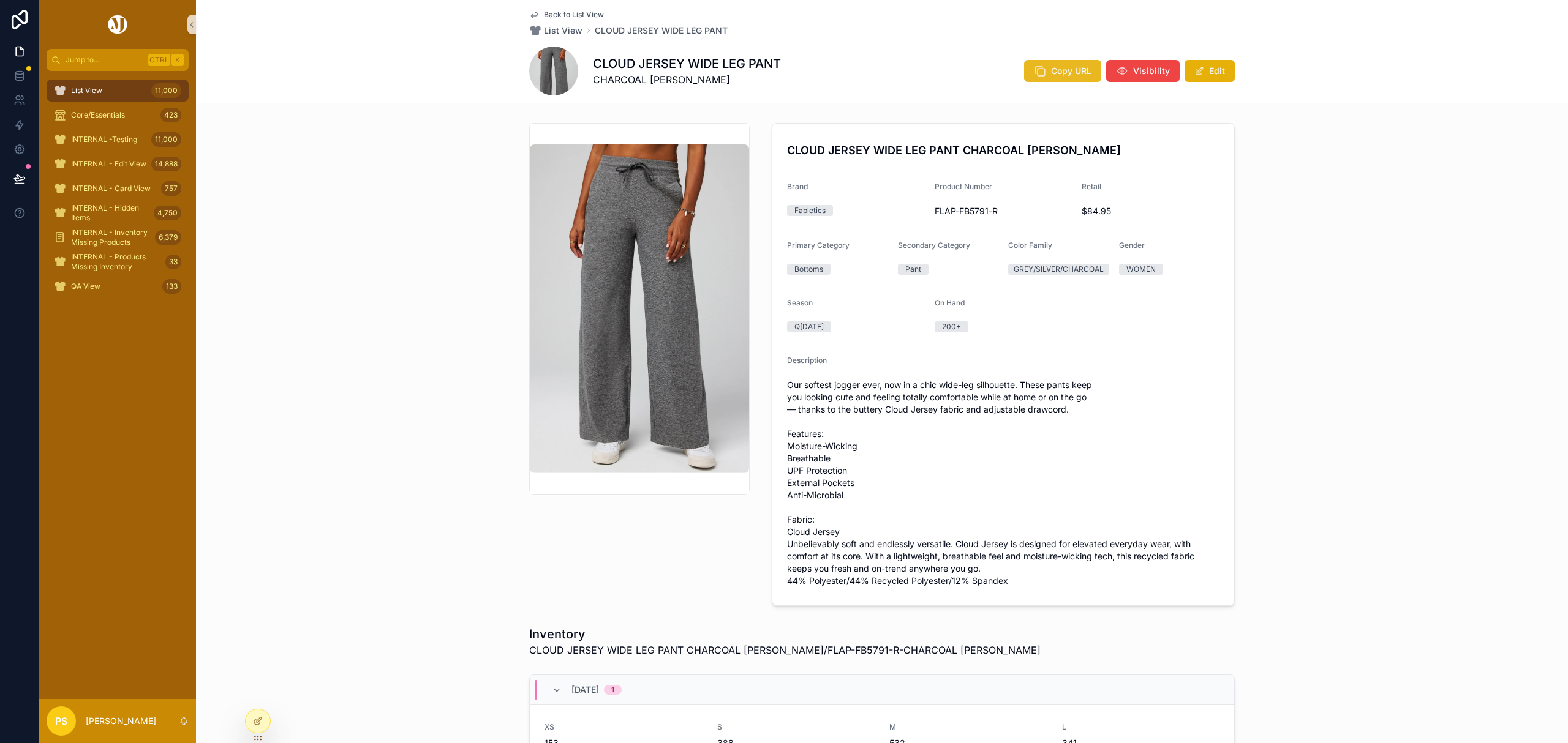
click at [1084, 71] on span "Copy URL" at bounding box center [1071, 71] width 40 height 12
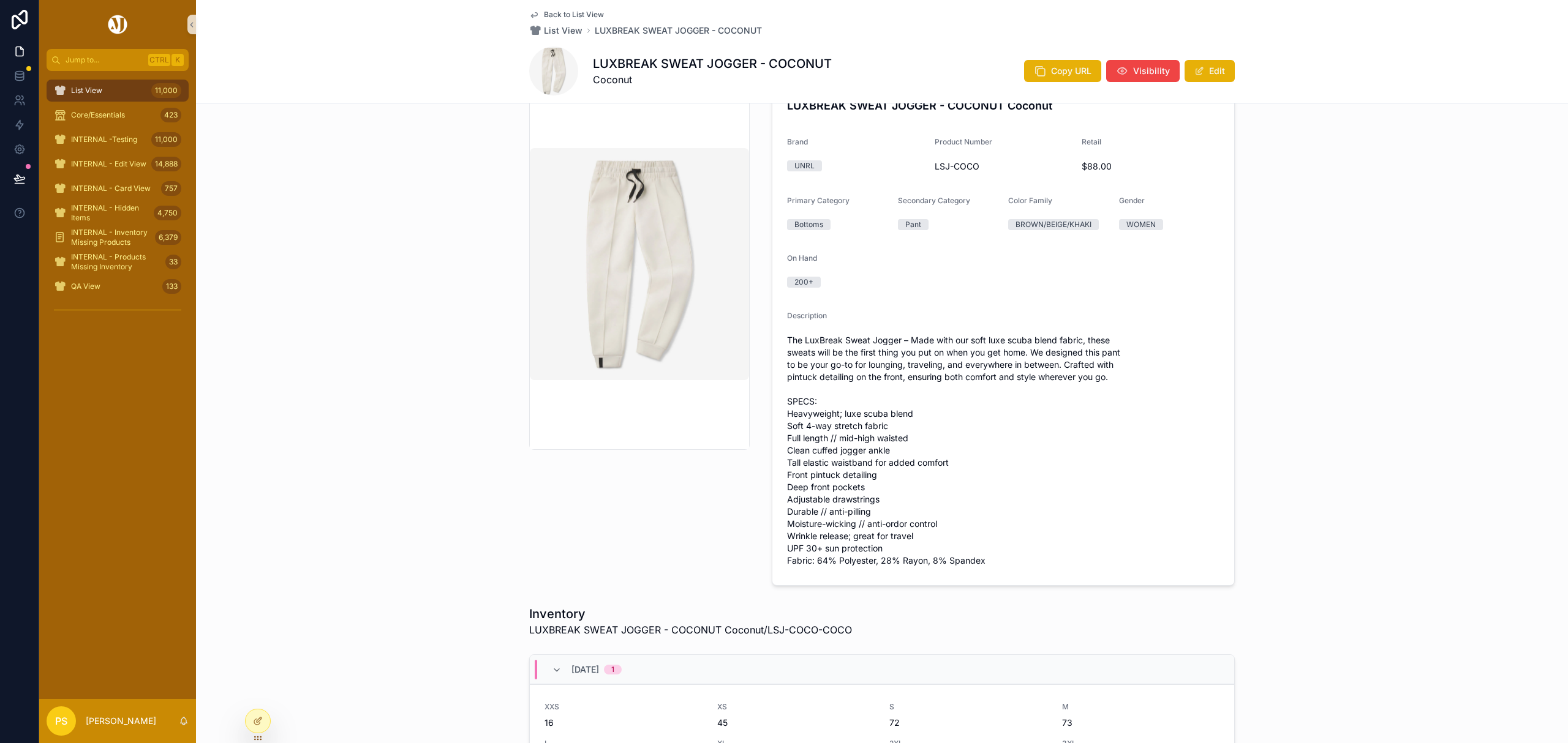
scroll to position [81, 0]
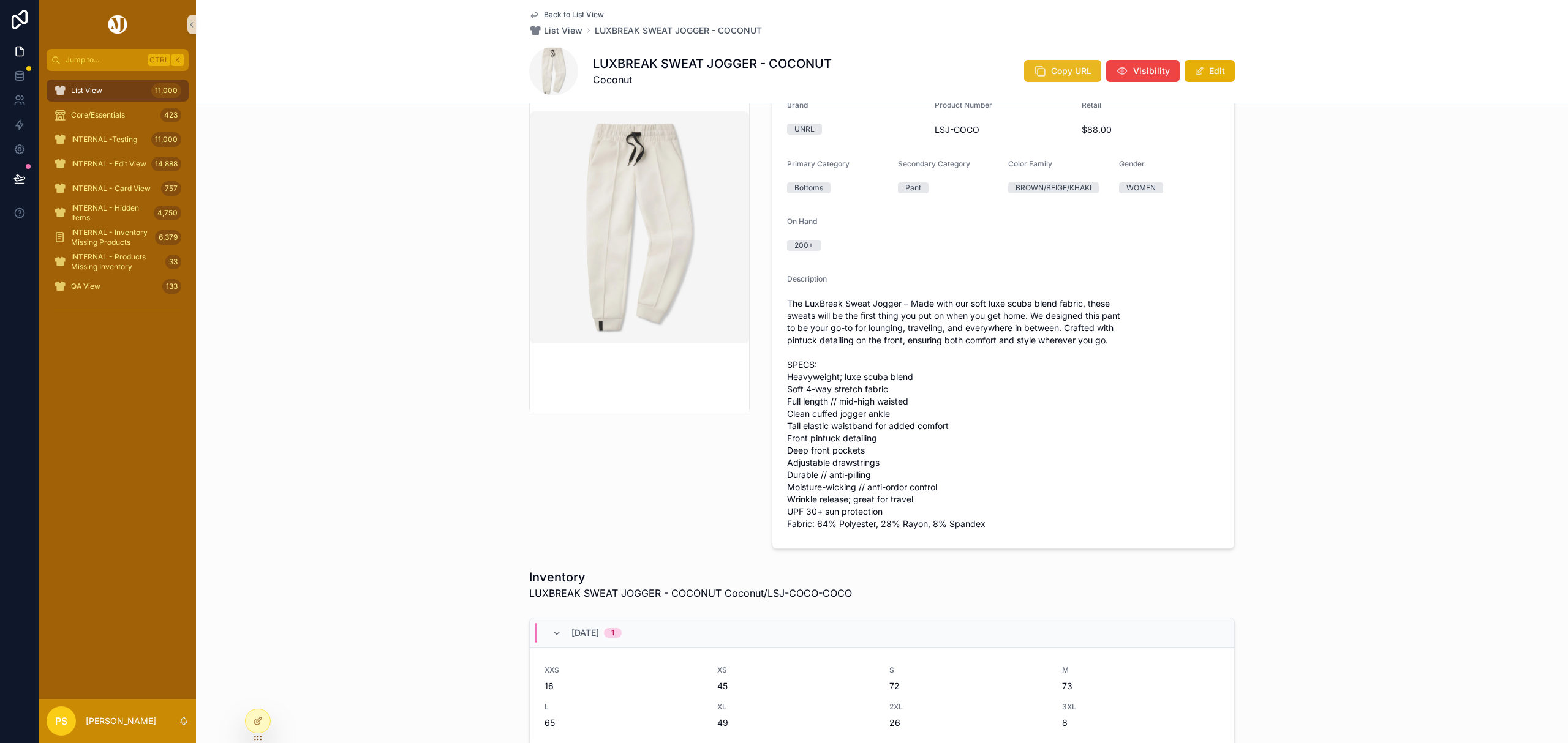
click at [1081, 75] on span "Copy URL" at bounding box center [1071, 71] width 40 height 12
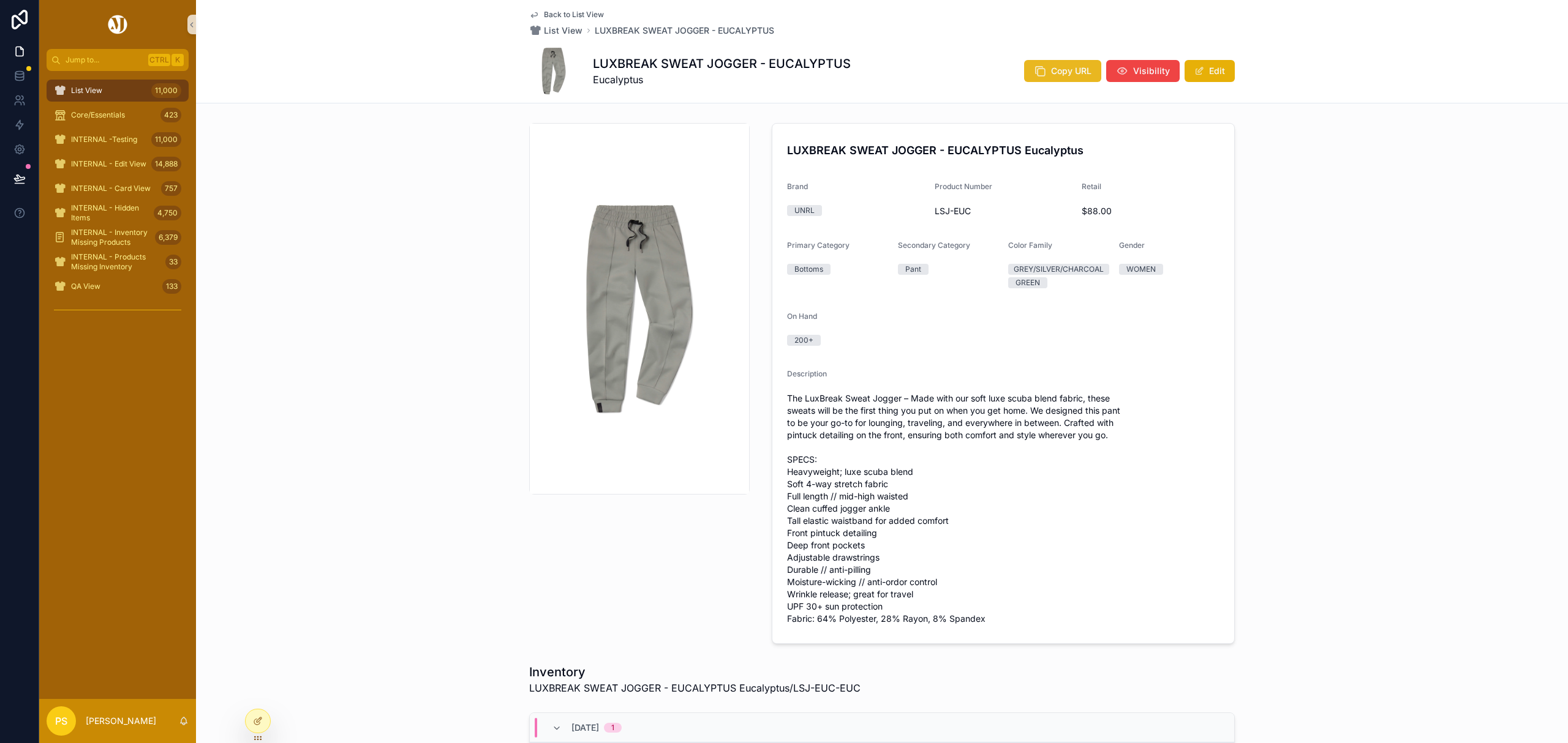
click at [1066, 73] on span "Copy URL" at bounding box center [1071, 71] width 40 height 12
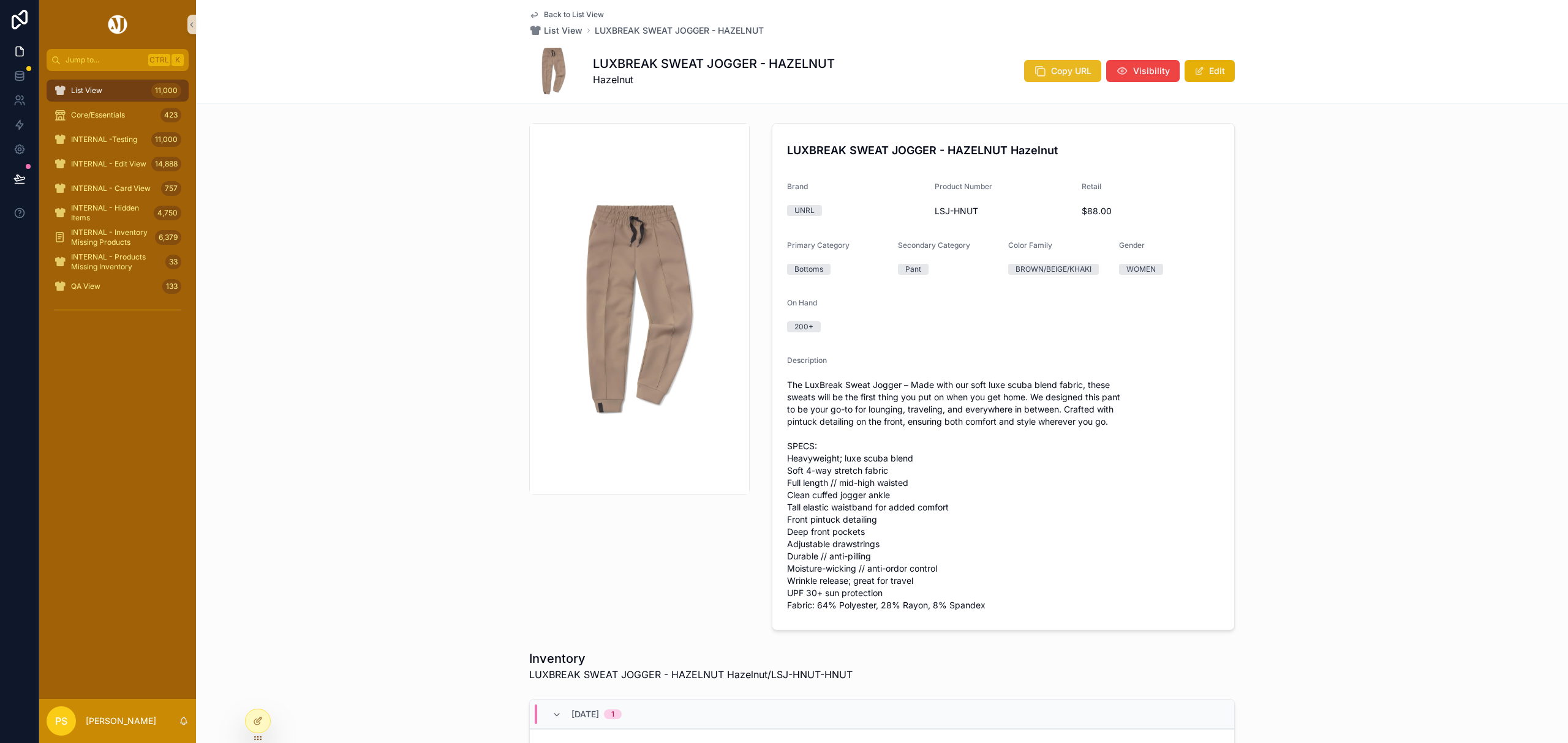
click at [1051, 74] on span "Copy URL" at bounding box center [1071, 71] width 40 height 12
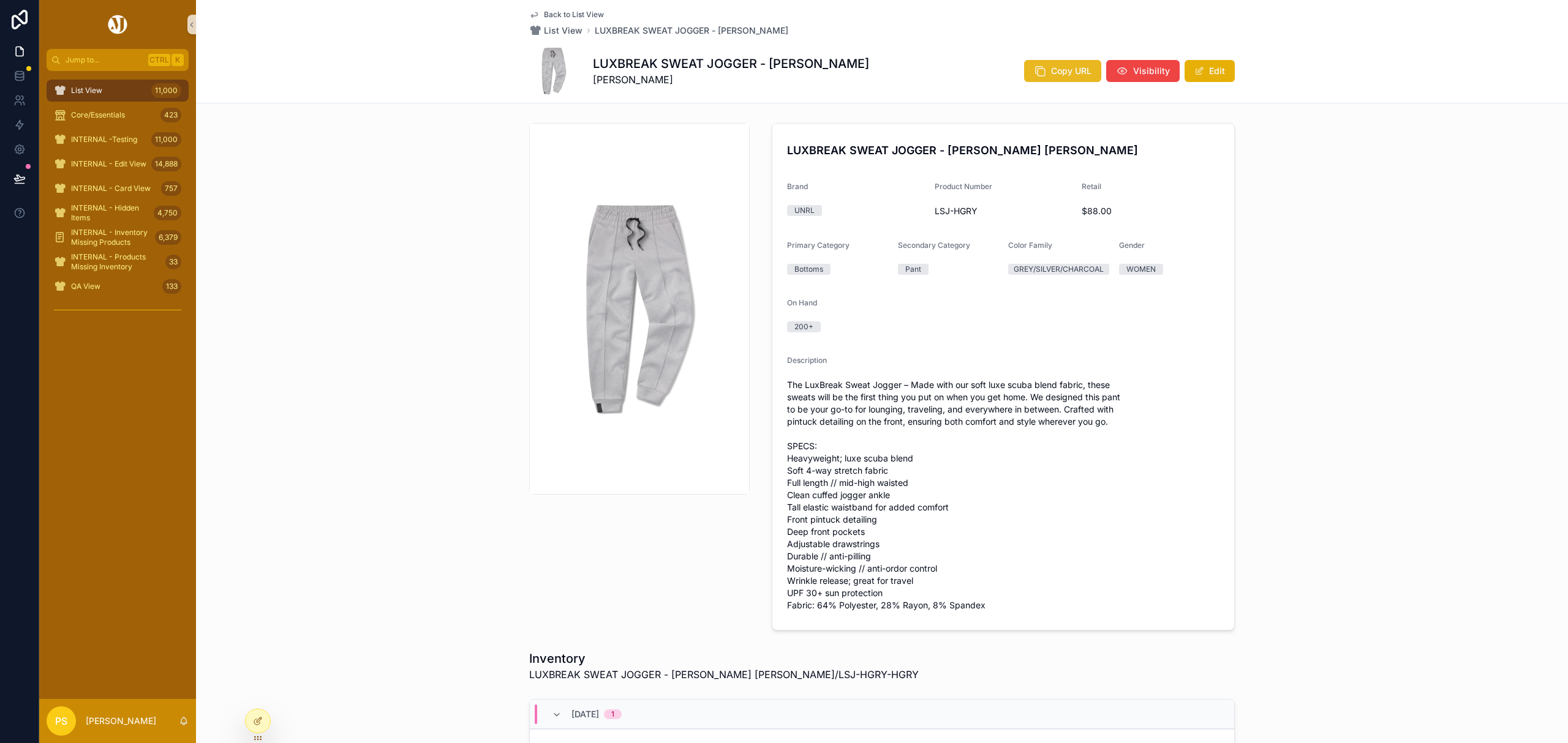
click at [1063, 74] on span "Copy URL" at bounding box center [1071, 71] width 40 height 12
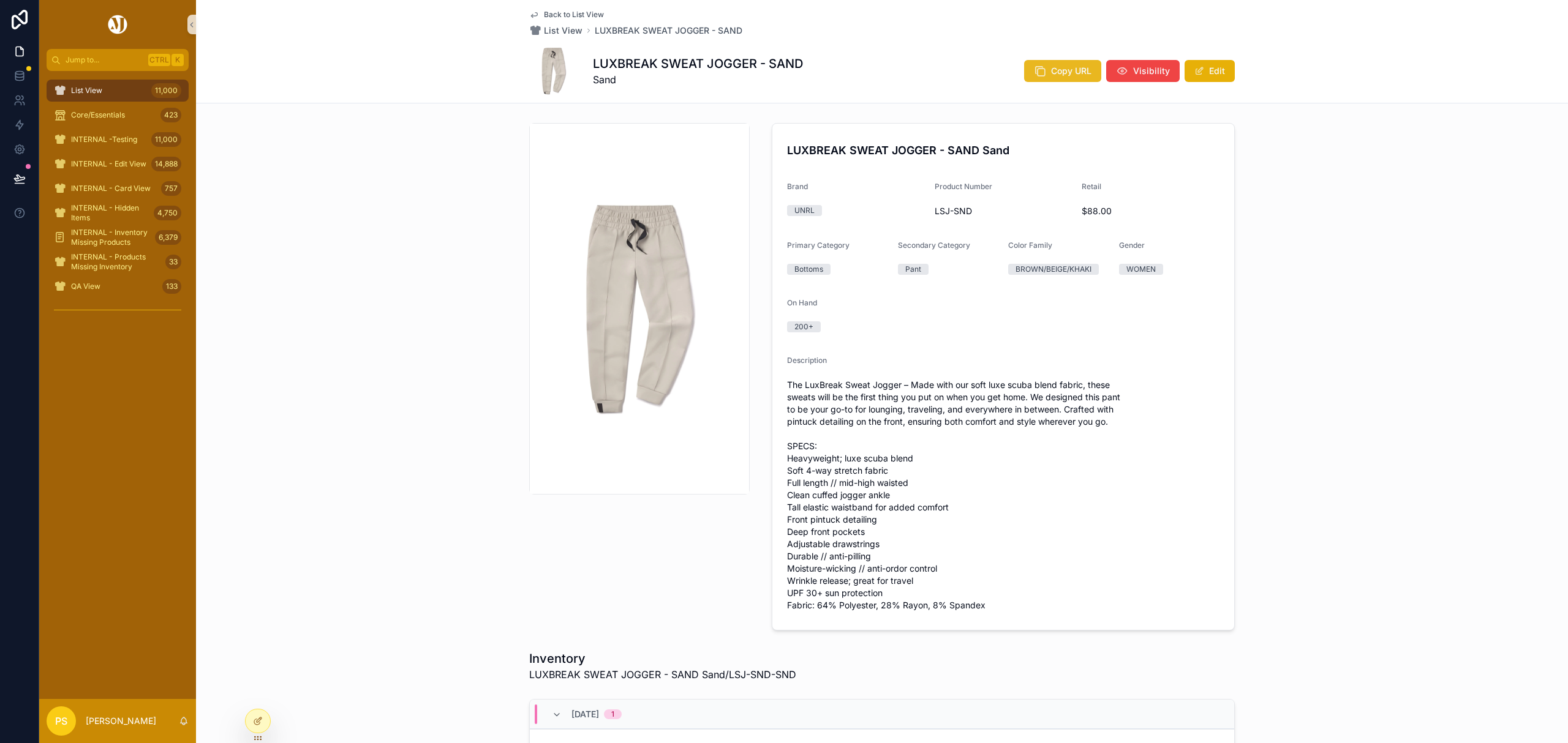
click at [1071, 72] on span "Copy URL" at bounding box center [1071, 71] width 40 height 12
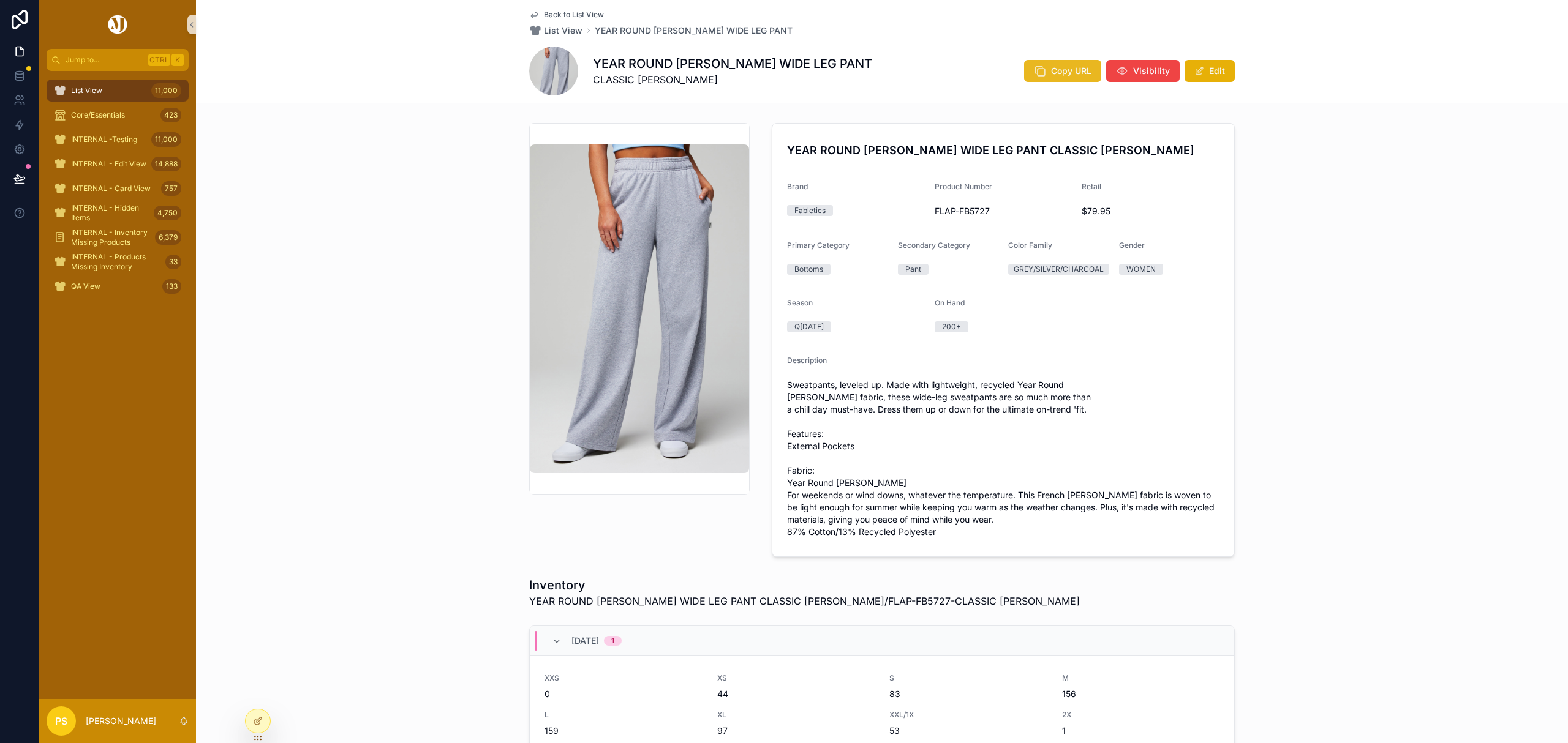
click at [1056, 73] on span "Copy URL" at bounding box center [1071, 71] width 40 height 12
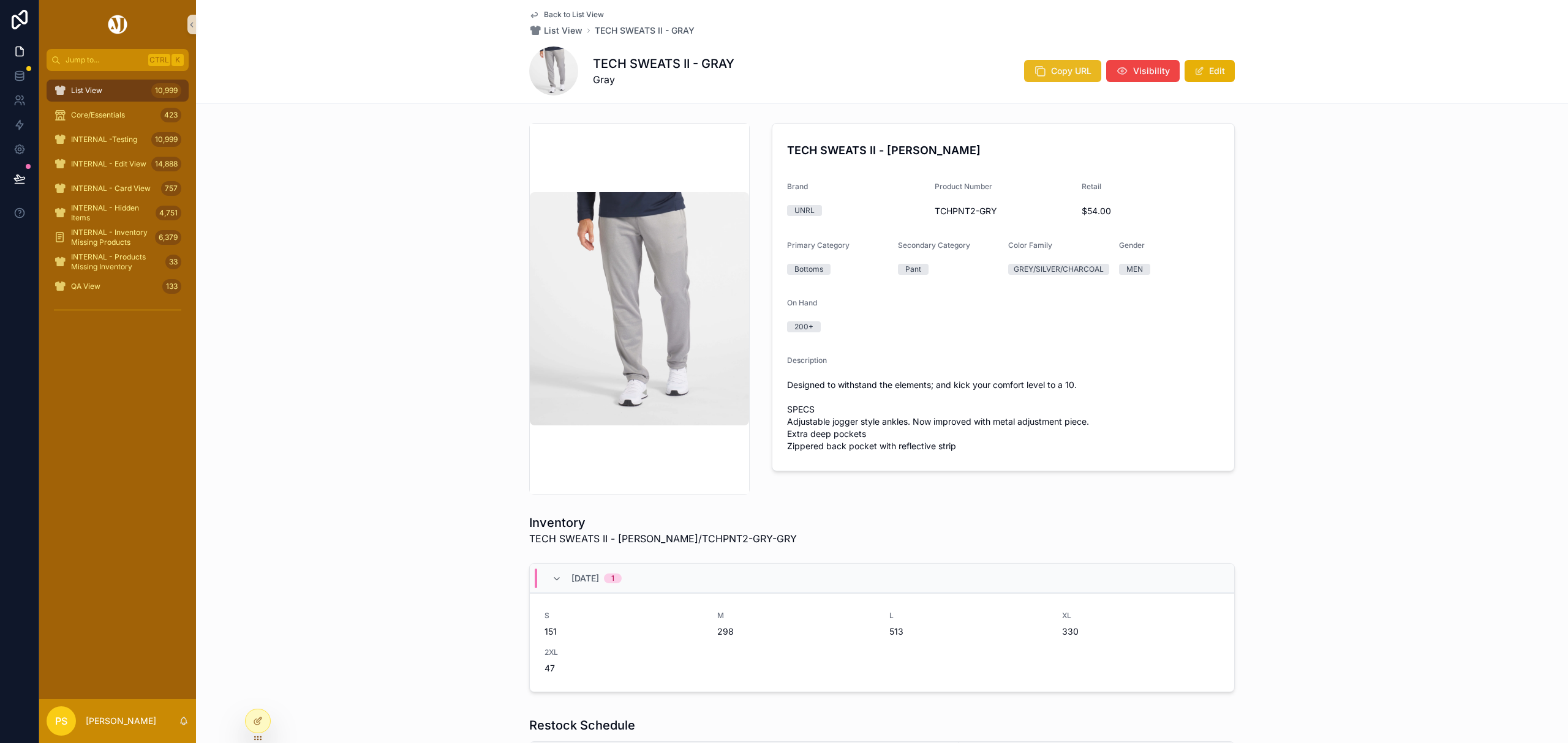
click at [1046, 65] on button "Copy URL" at bounding box center [1062, 71] width 77 height 22
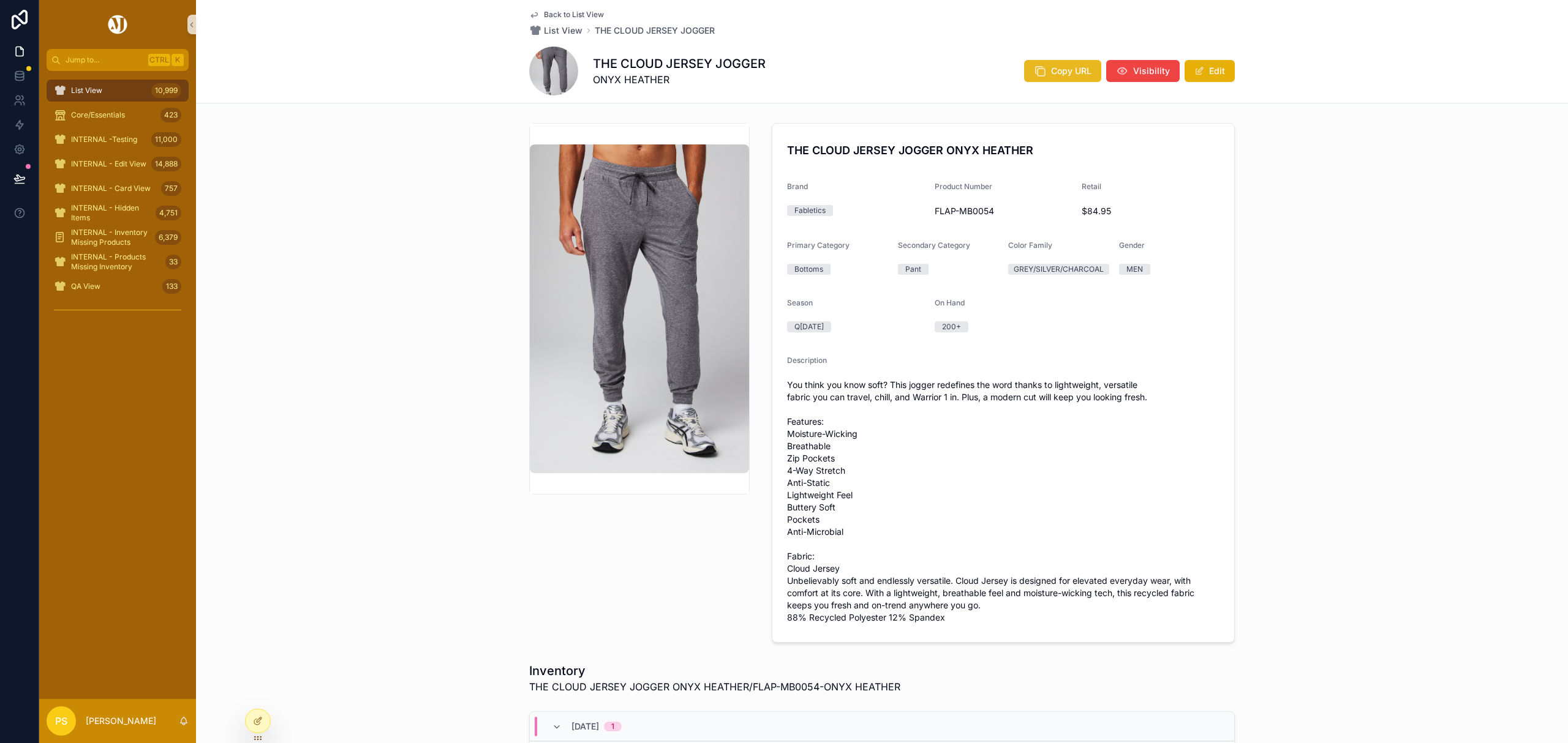
click at [1060, 74] on span "Copy URL" at bounding box center [1071, 71] width 40 height 12
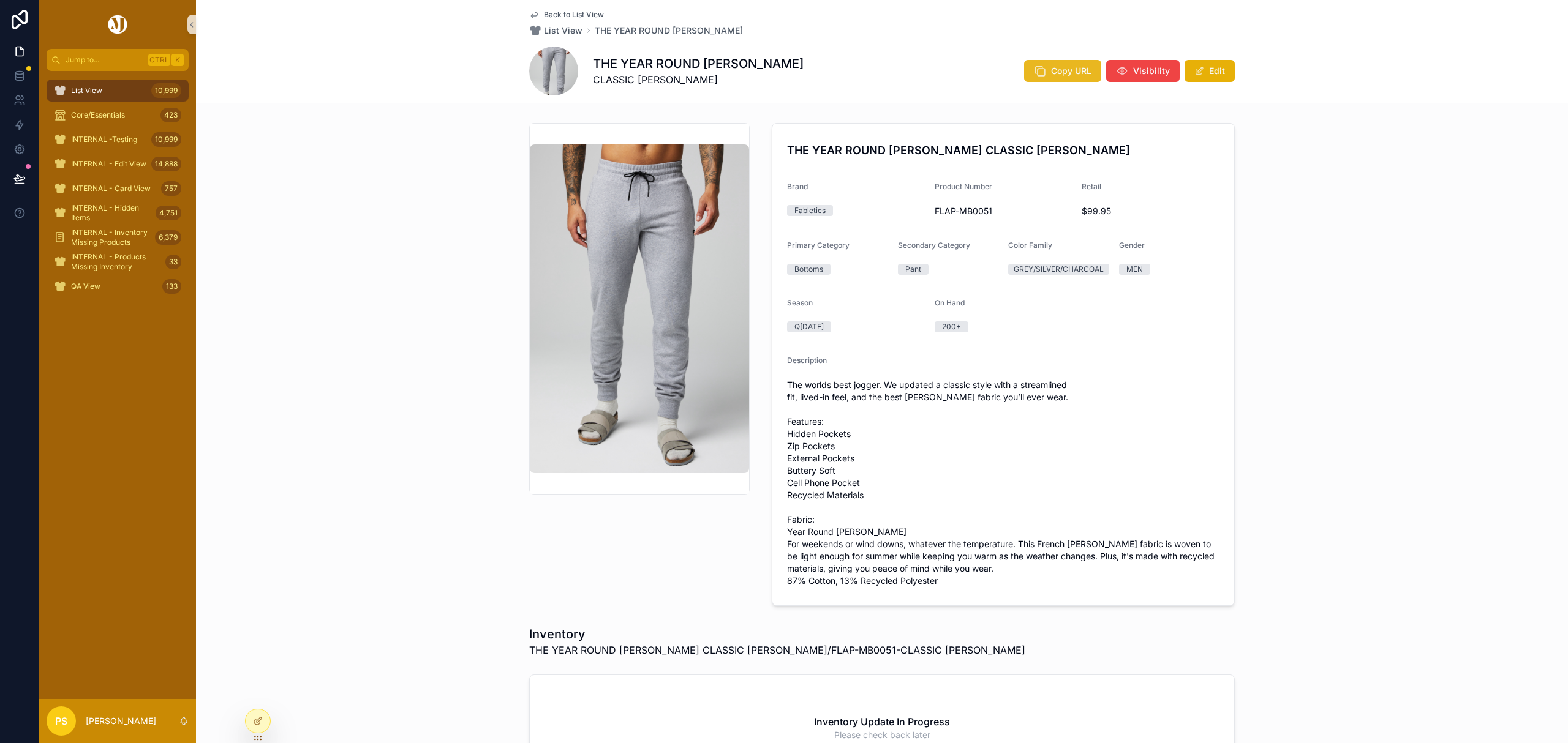
click at [1070, 70] on span "Copy URL" at bounding box center [1071, 71] width 40 height 12
click at [14, 103] on icon at bounding box center [20, 100] width 12 height 12
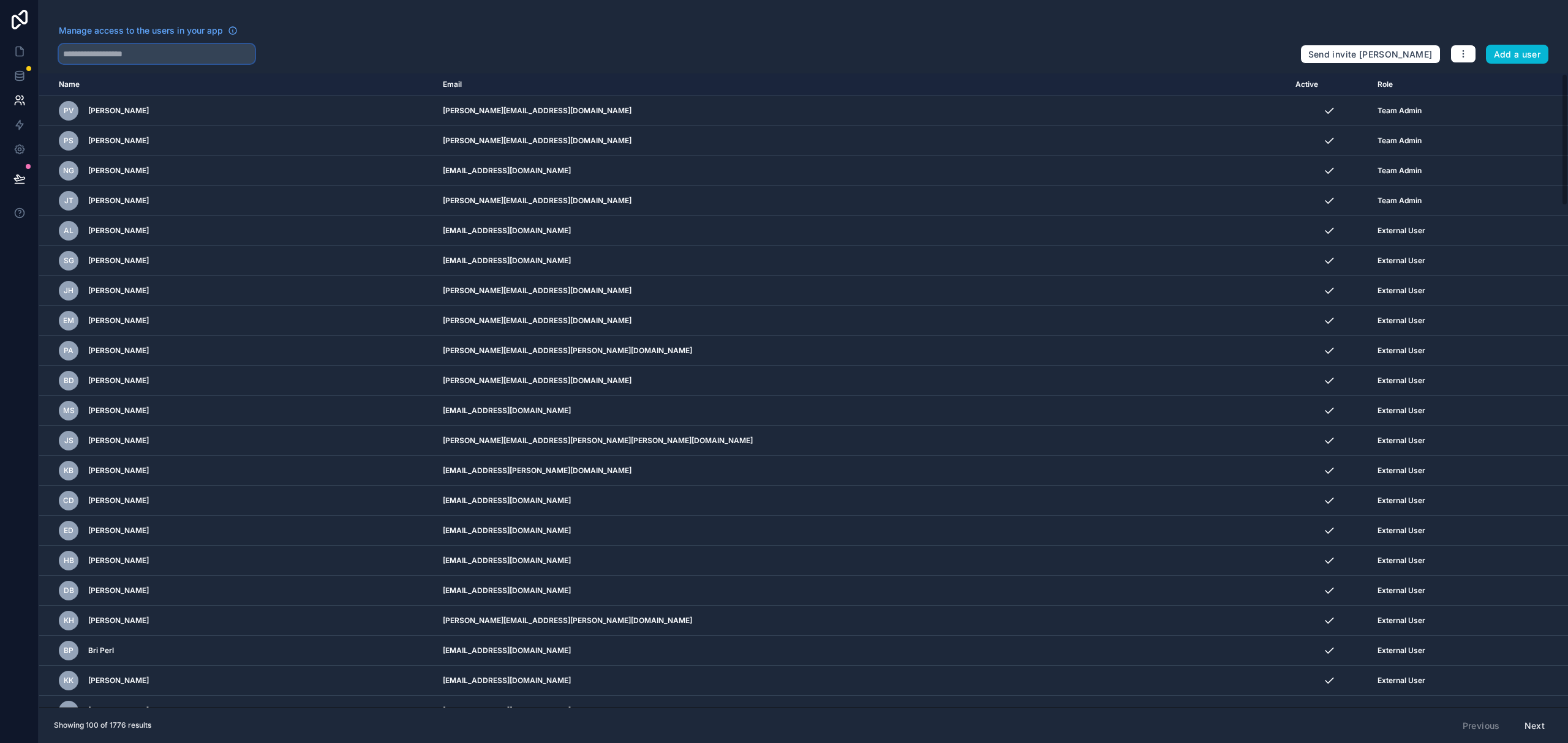
click at [89, 50] on input "text" at bounding box center [157, 54] width 196 height 20
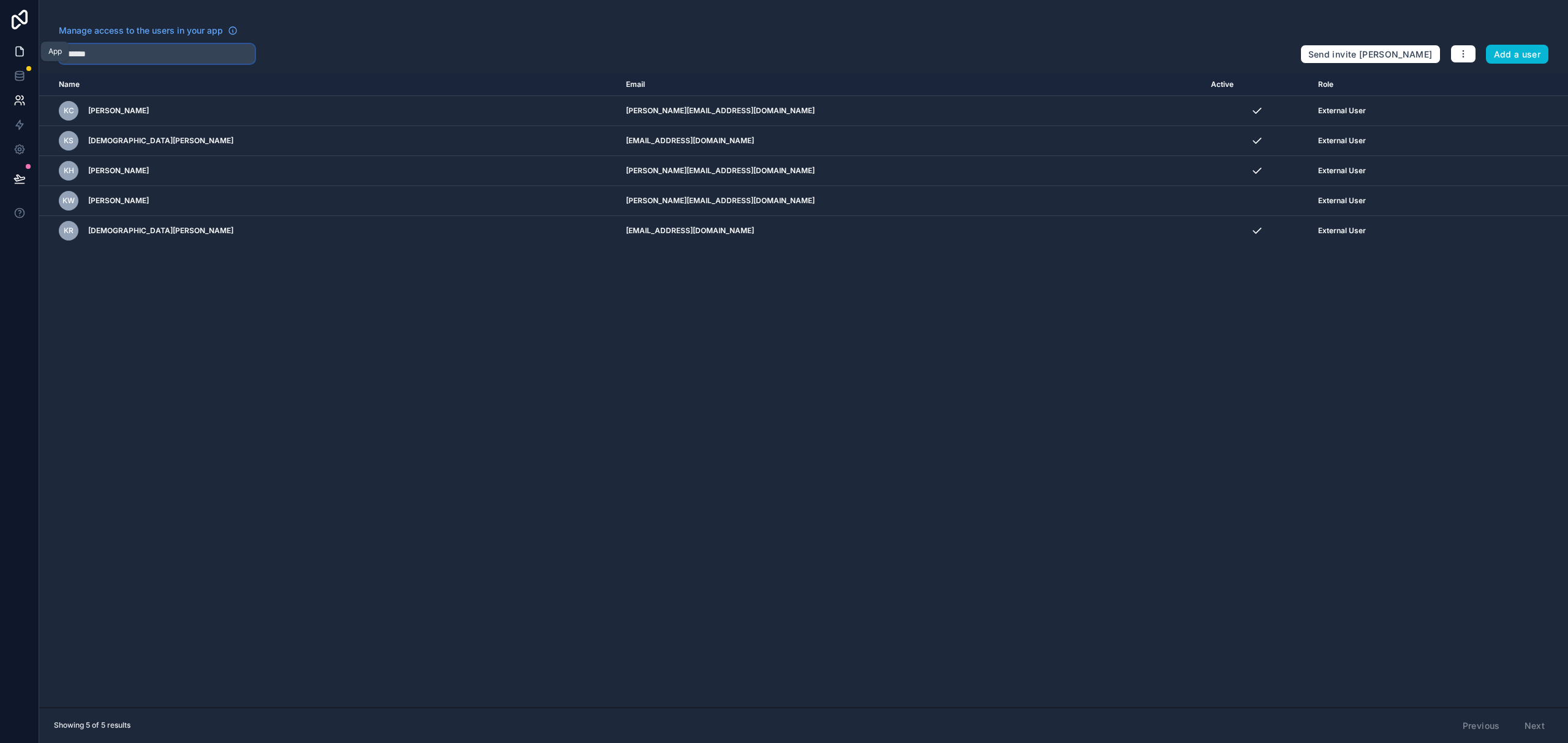
type input "*******"
click at [21, 49] on icon at bounding box center [22, 48] width 2 height 2
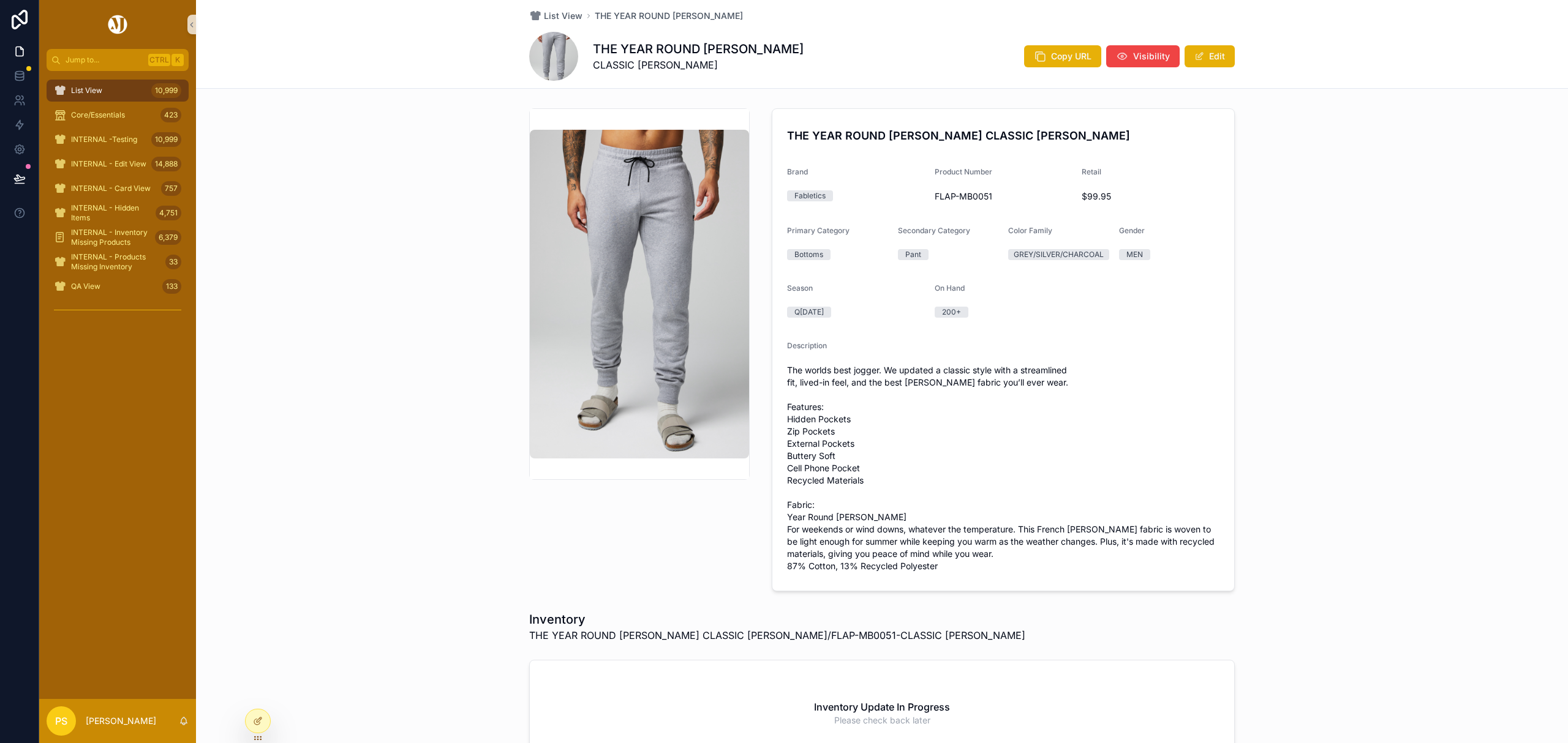
click at [125, 89] on div "List View 10,999" at bounding box center [118, 90] width 127 height 20
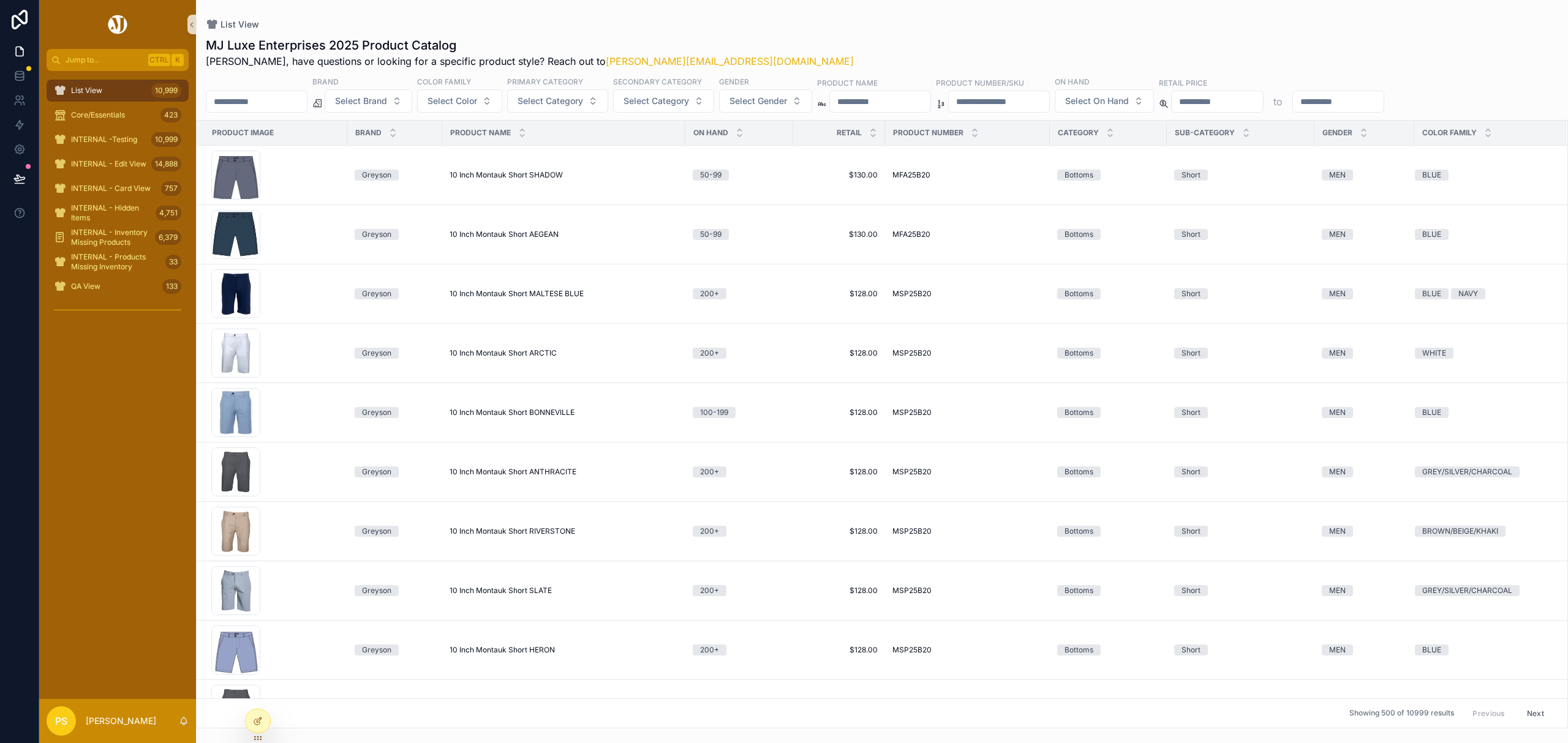
click at [249, 109] on input "scrollable content" at bounding box center [256, 101] width 100 height 17
paste input "********"
type input "********"
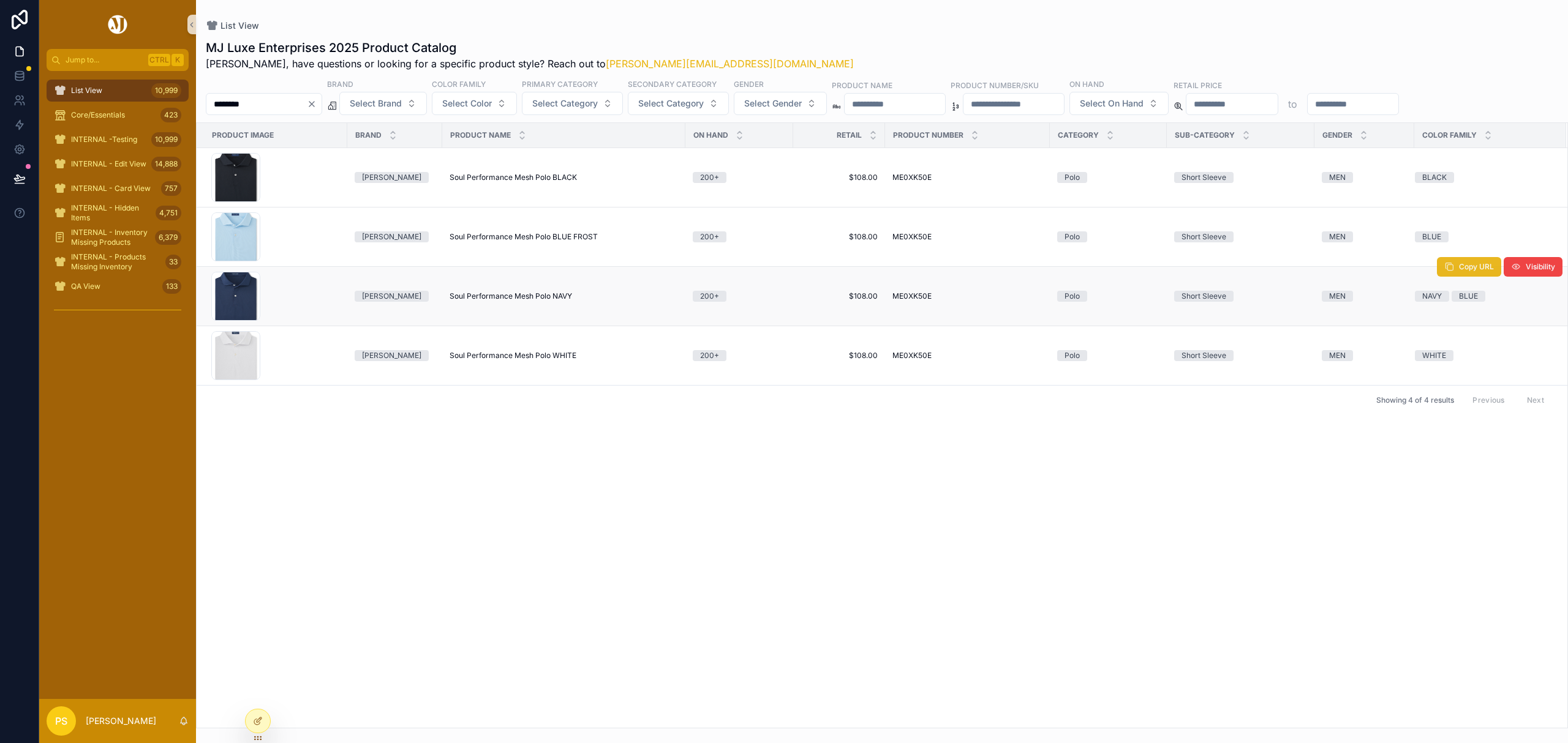
click at [1455, 272] on button "Copy URL" at bounding box center [1469, 267] width 65 height 20
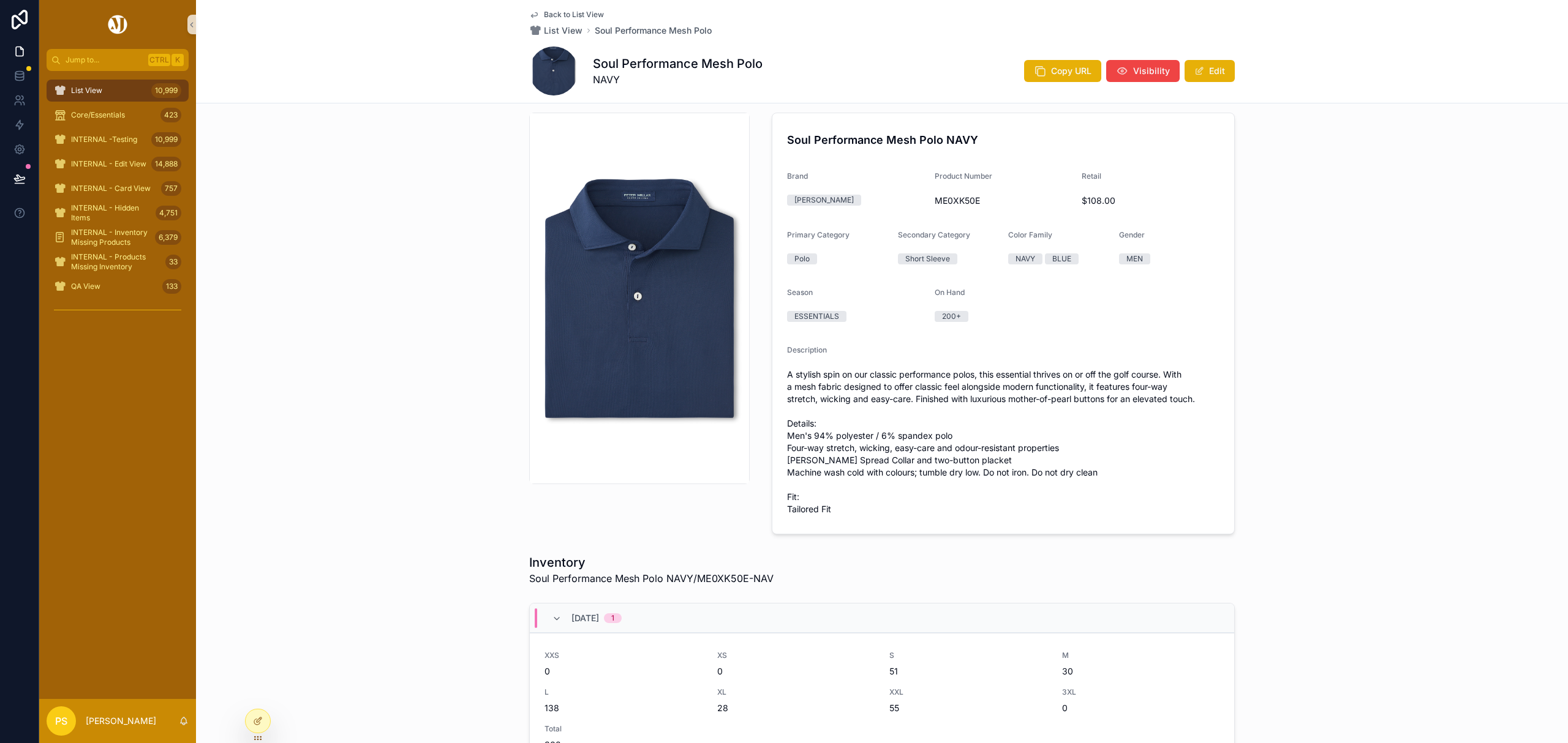
scroll to position [16, 0]
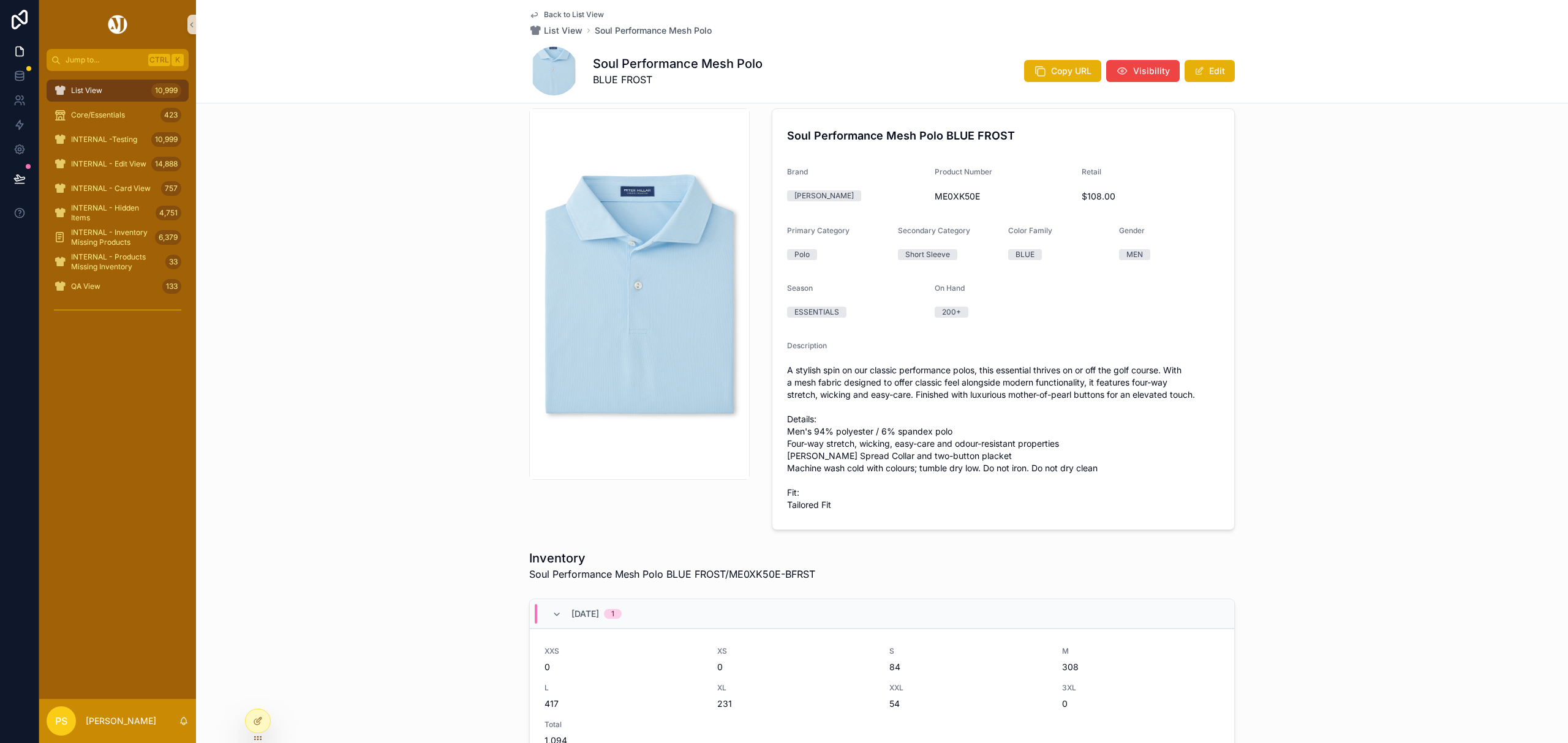
scroll to position [13, 0]
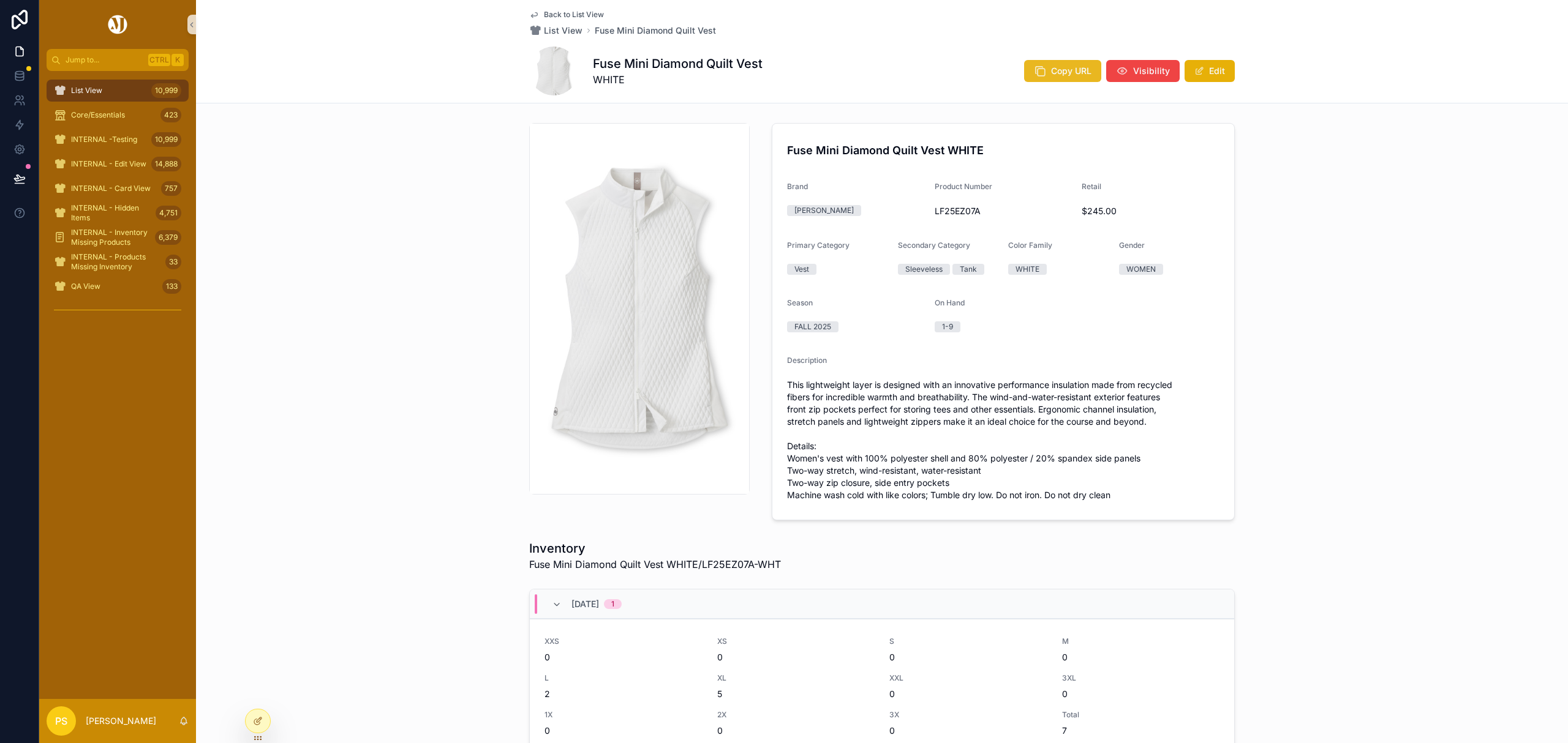
click at [1071, 70] on span "Copy URL" at bounding box center [1071, 71] width 40 height 12
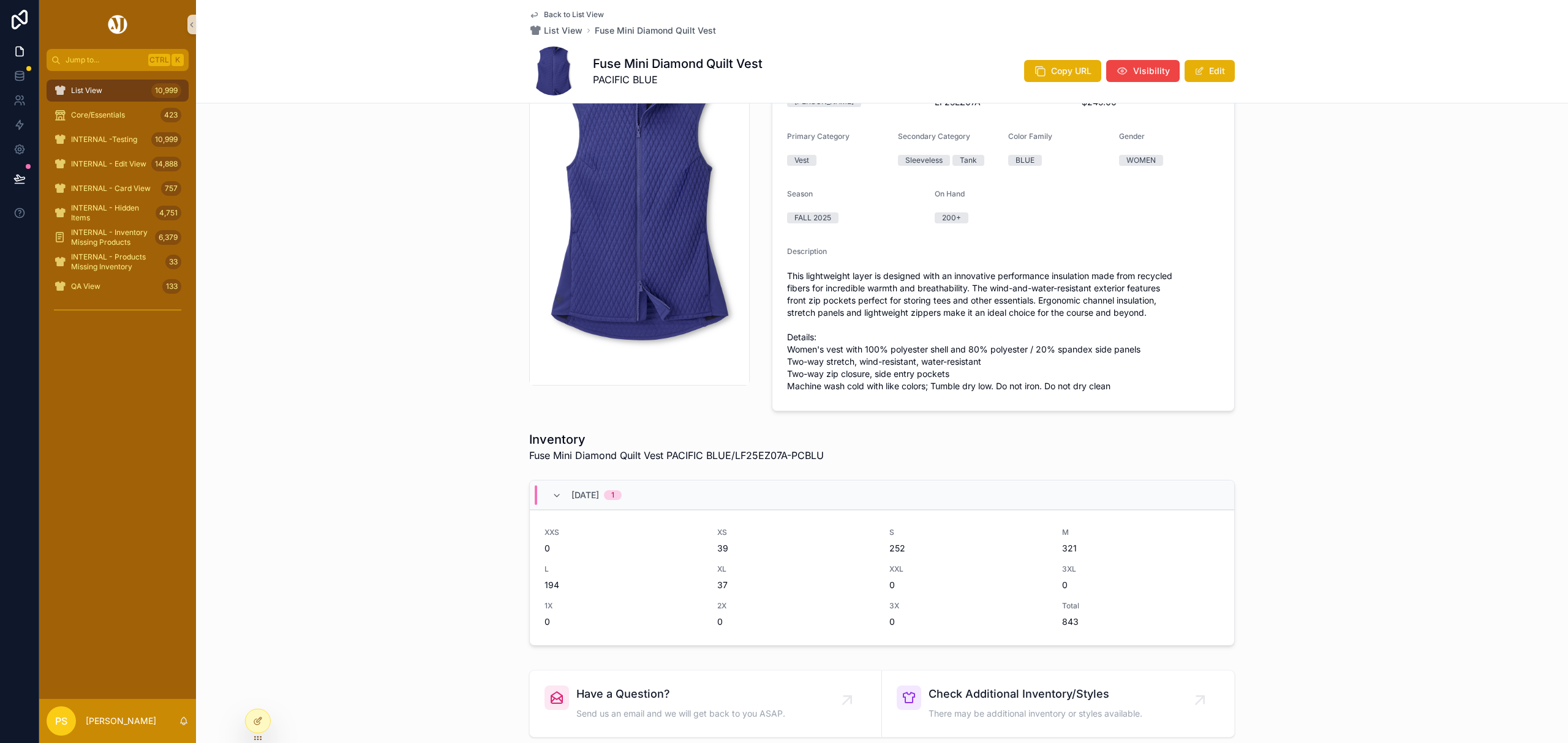
scroll to position [81, 0]
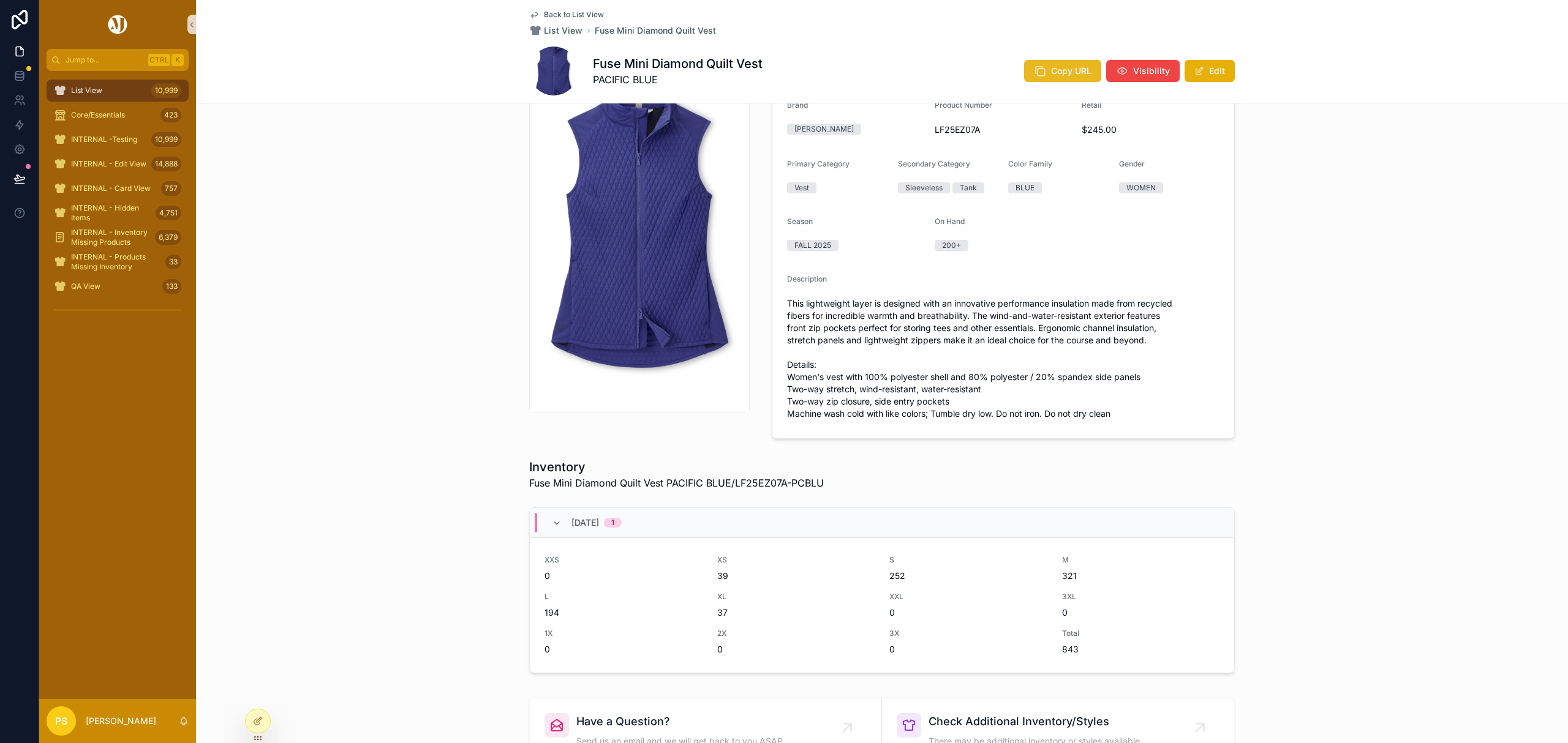
click at [1071, 69] on span "Copy URL" at bounding box center [1071, 71] width 40 height 12
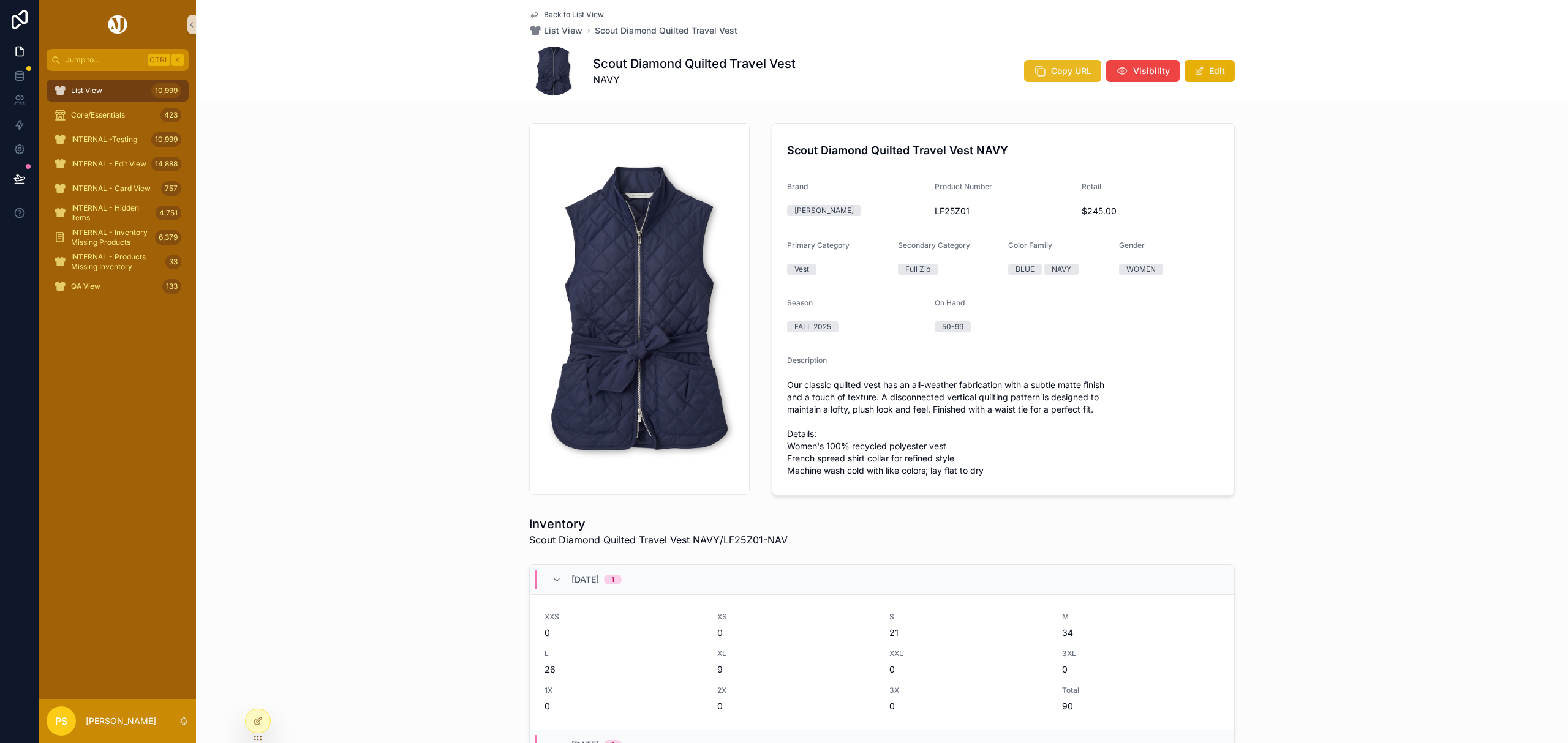
click at [1041, 67] on icon "scrollable content" at bounding box center [1039, 71] width 12 height 12
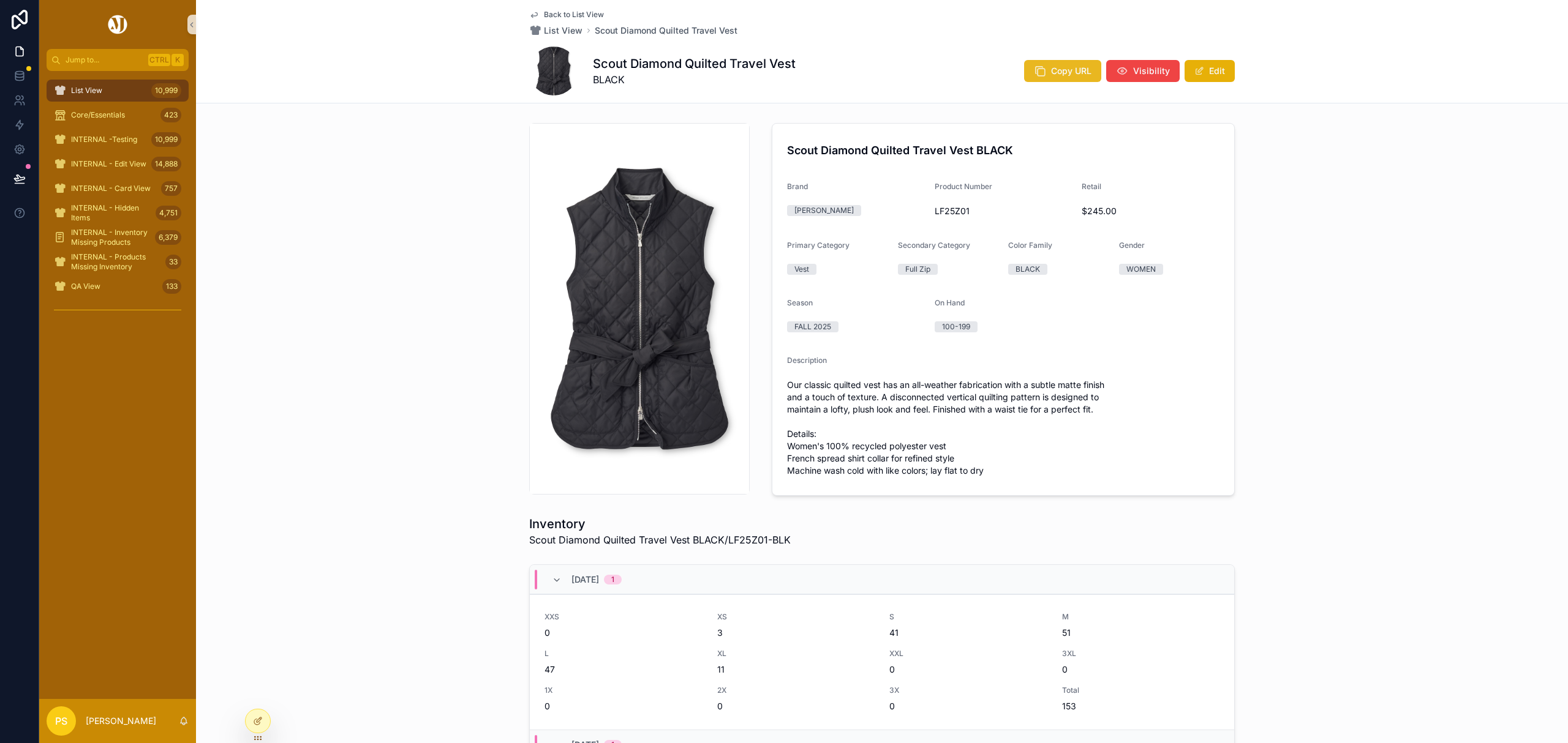
click at [1071, 75] on span "Copy URL" at bounding box center [1071, 71] width 40 height 12
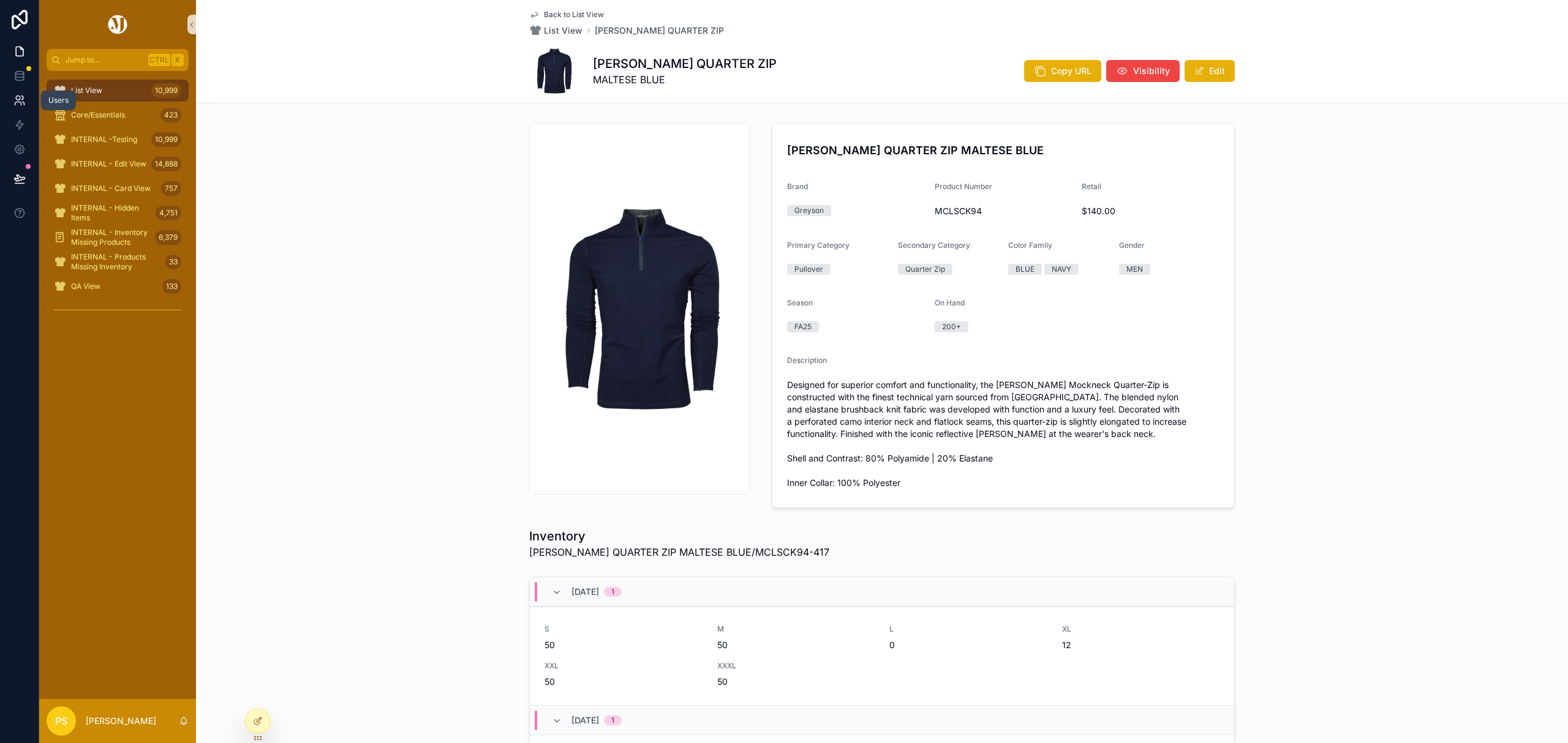
drag, startPoint x: 15, startPoint y: 107, endPoint x: 21, endPoint y: 101, distance: 8.5
click at [15, 107] on link at bounding box center [19, 100] width 38 height 25
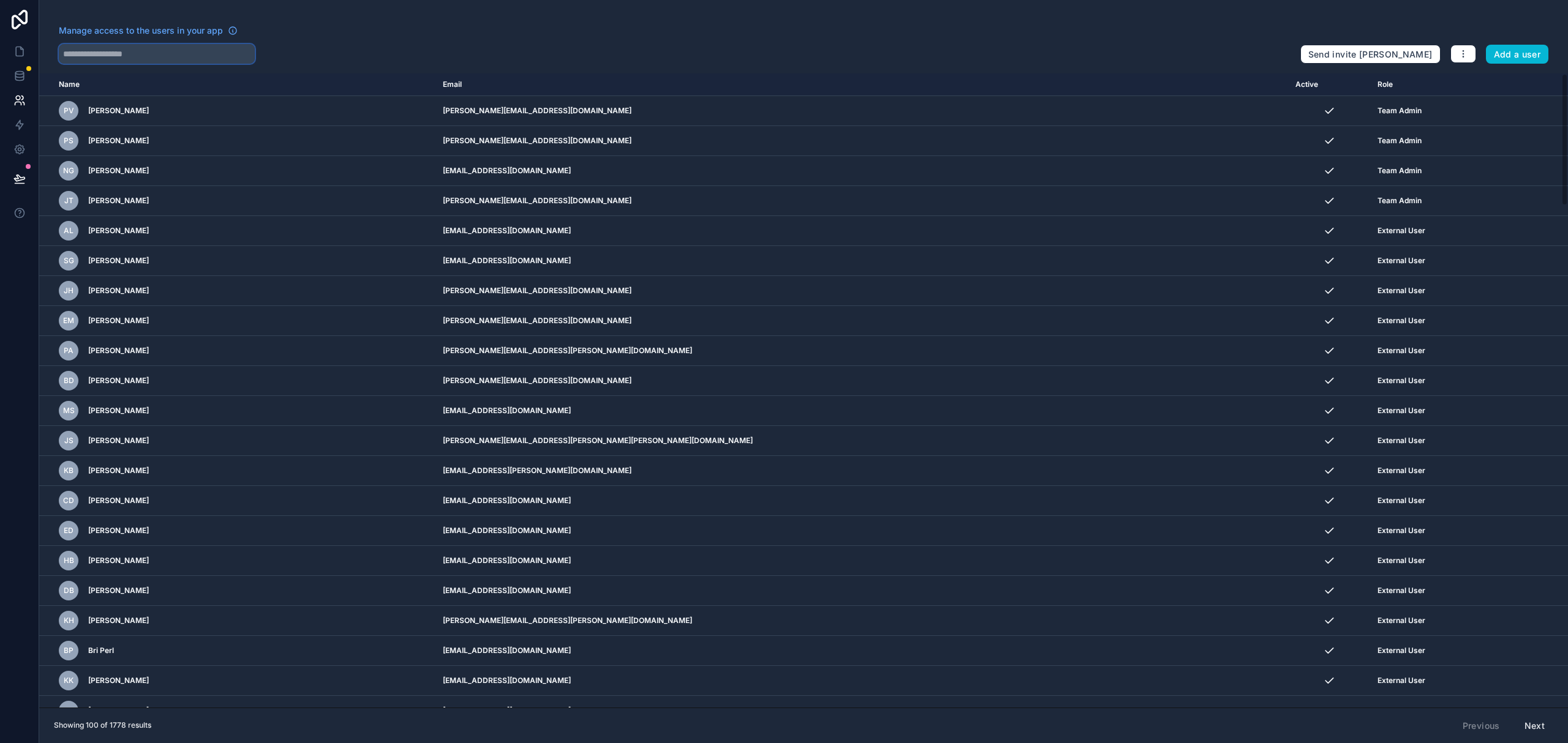
click at [195, 60] on input "text" at bounding box center [157, 54] width 196 height 20
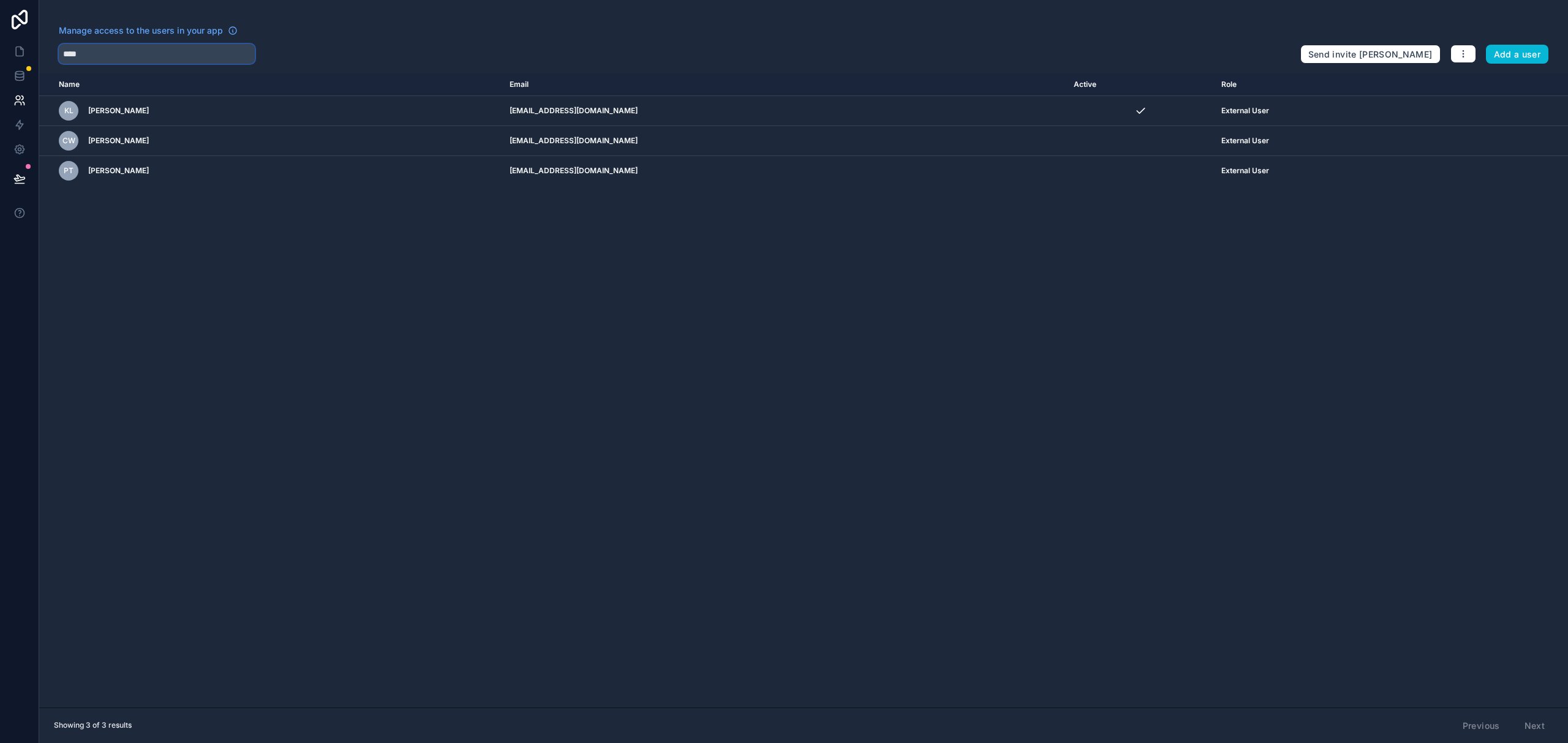
type input "****"
click at [17, 47] on icon at bounding box center [19, 51] width 7 height 9
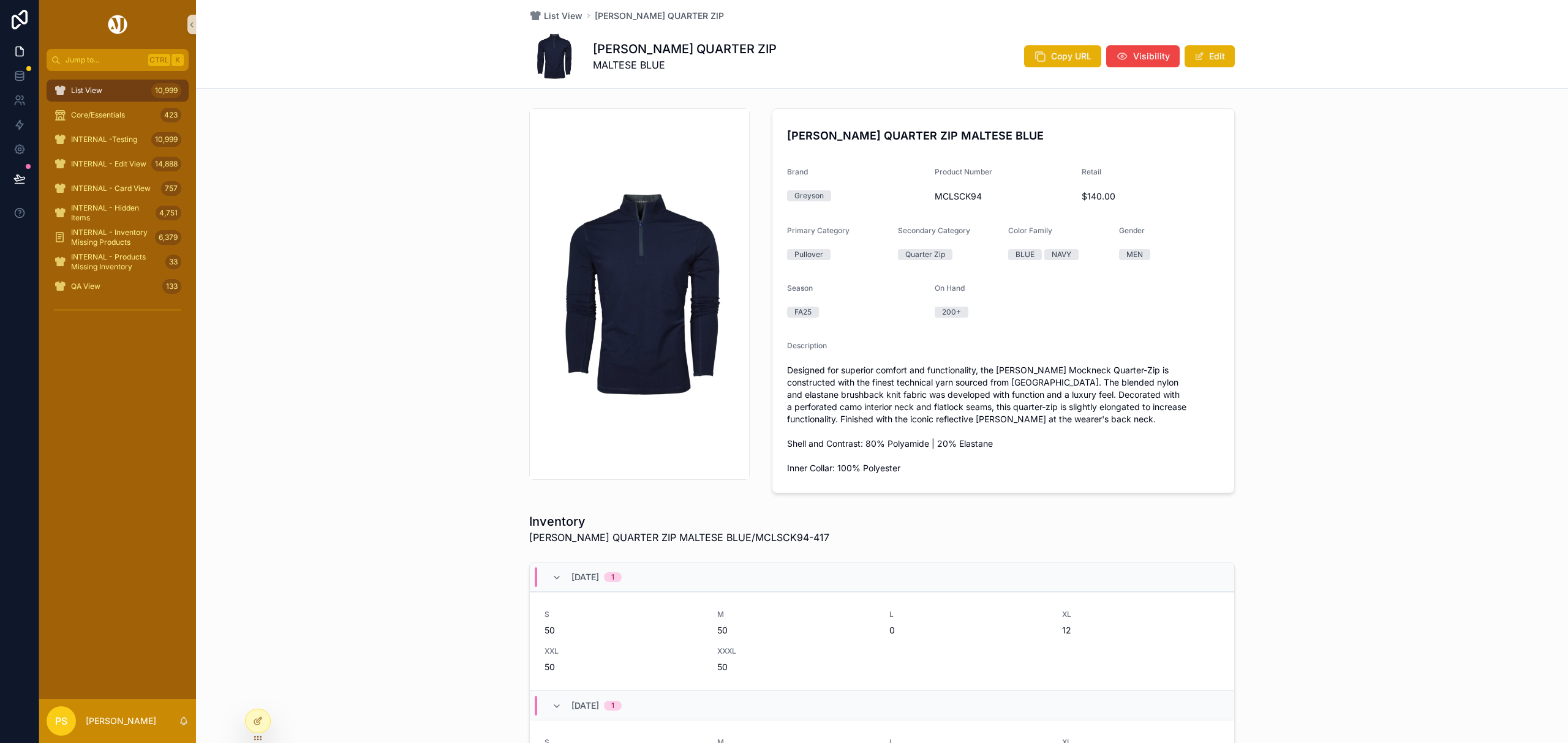
click at [107, 88] on div "List View 10,999" at bounding box center [118, 90] width 127 height 20
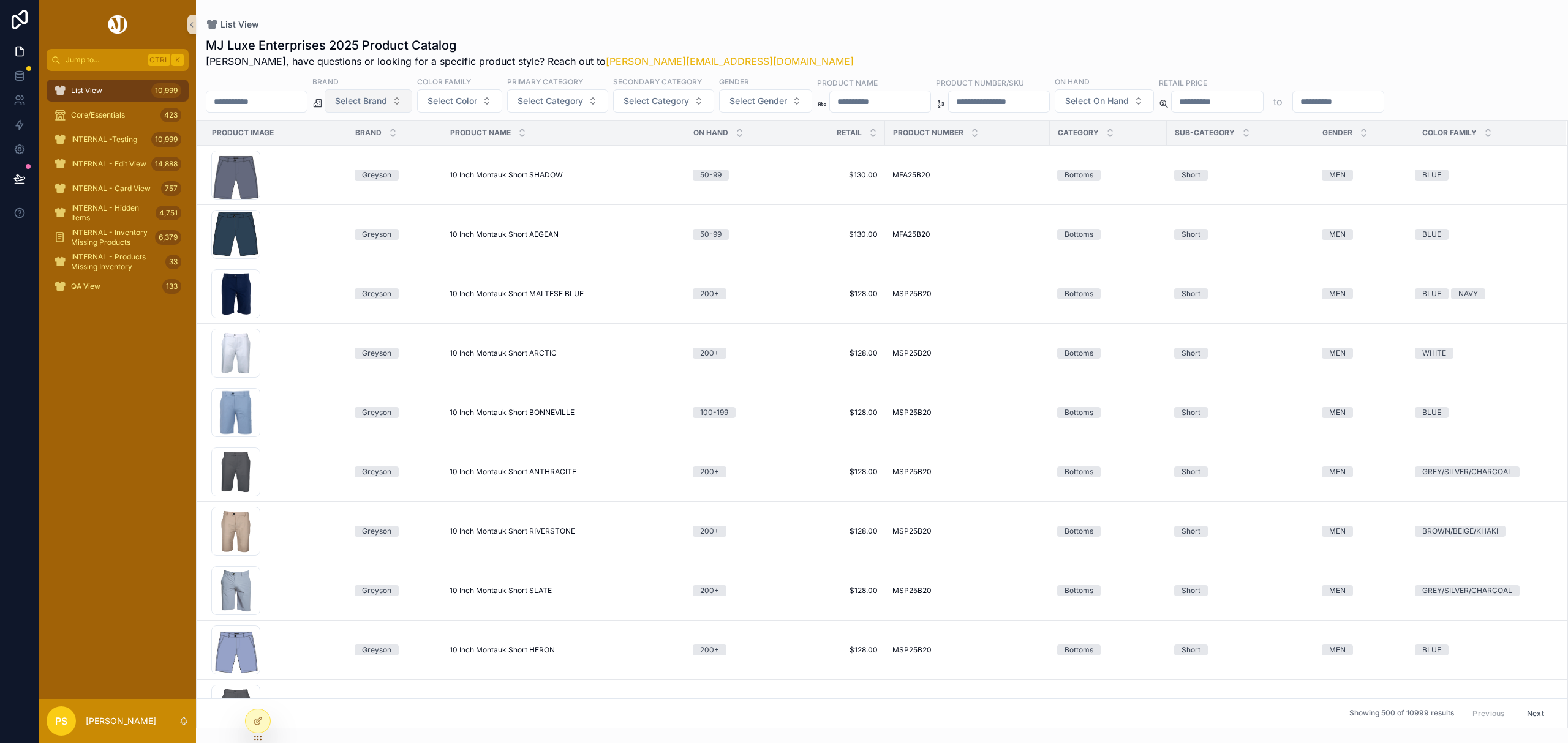
click at [387, 107] on span "Select Brand" at bounding box center [361, 101] width 52 height 12
click at [378, 190] on div "Holderness & Bourne" at bounding box center [400, 190] width 147 height 20
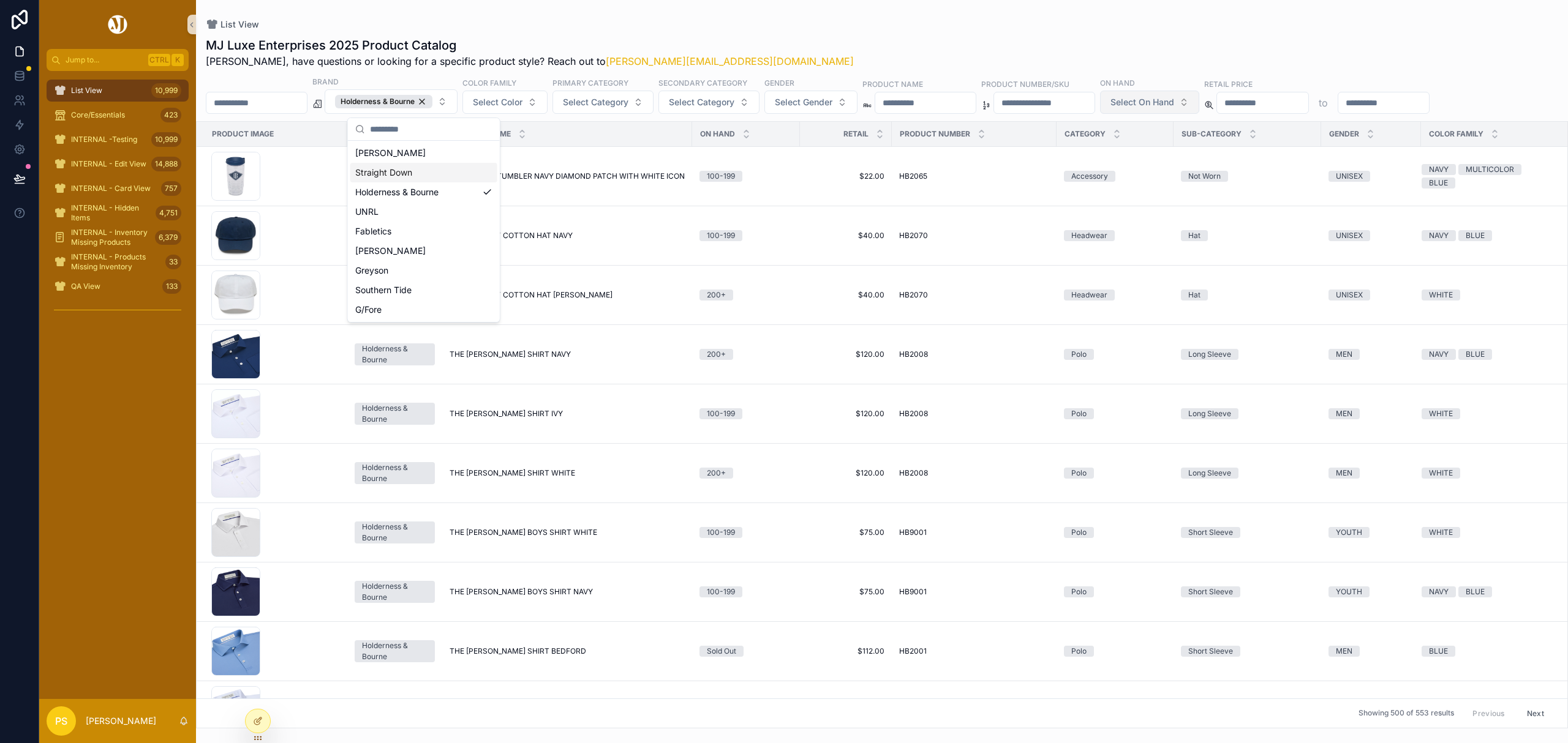
click at [1174, 107] on span "Select On Hand" at bounding box center [1141, 102] width 64 height 12
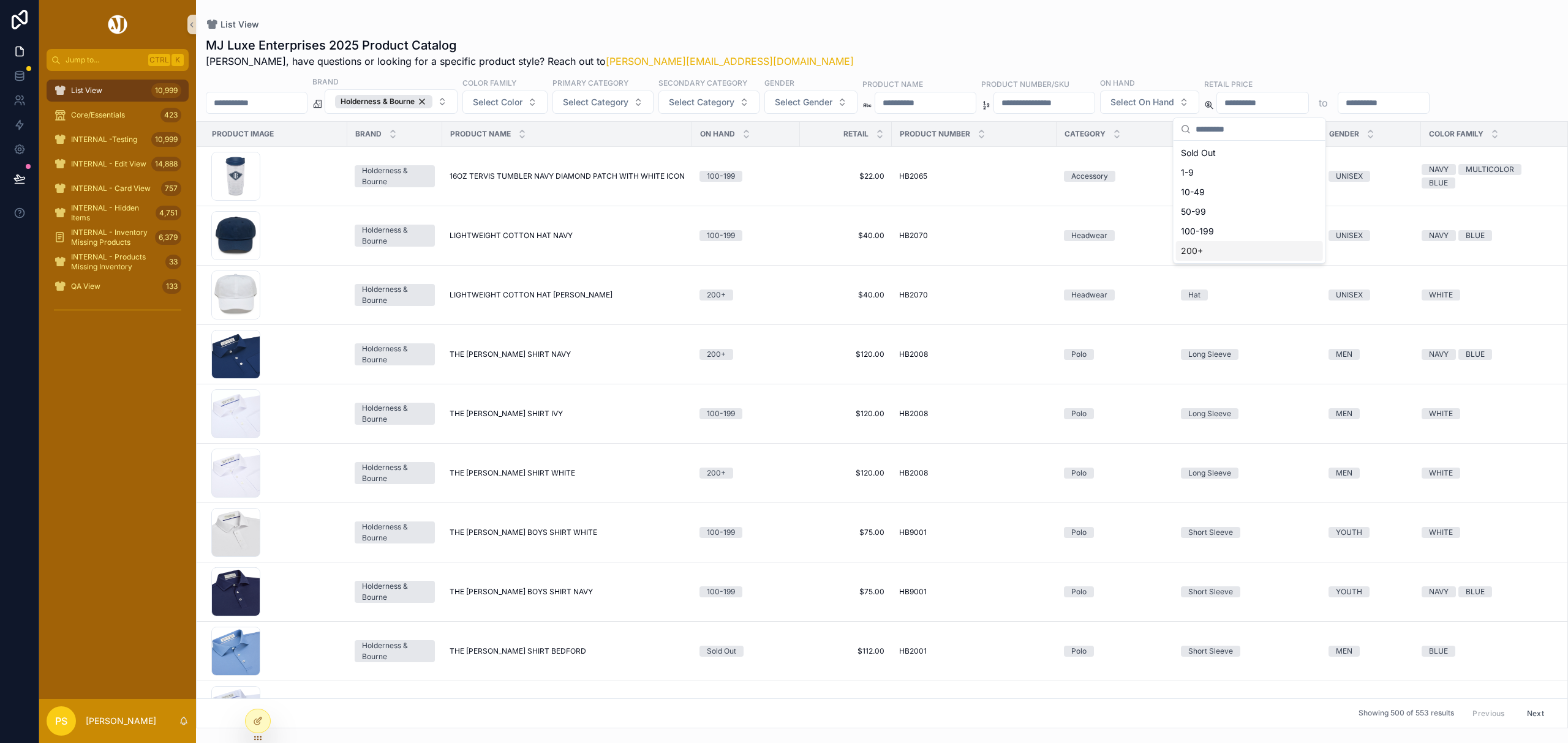
click at [1191, 244] on div "200+" at bounding box center [1249, 251] width 147 height 20
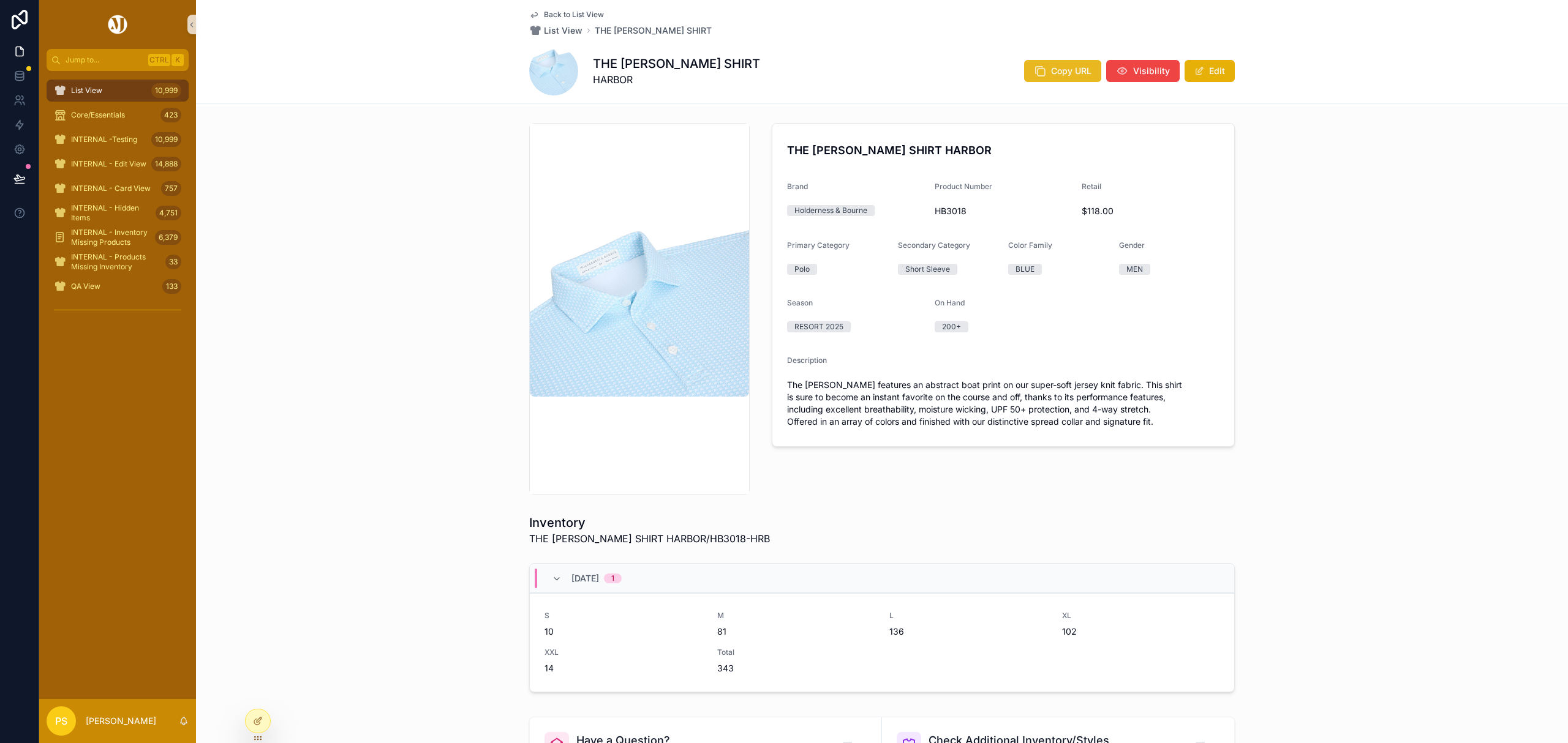
click at [1045, 75] on button "Copy URL" at bounding box center [1062, 71] width 77 height 22
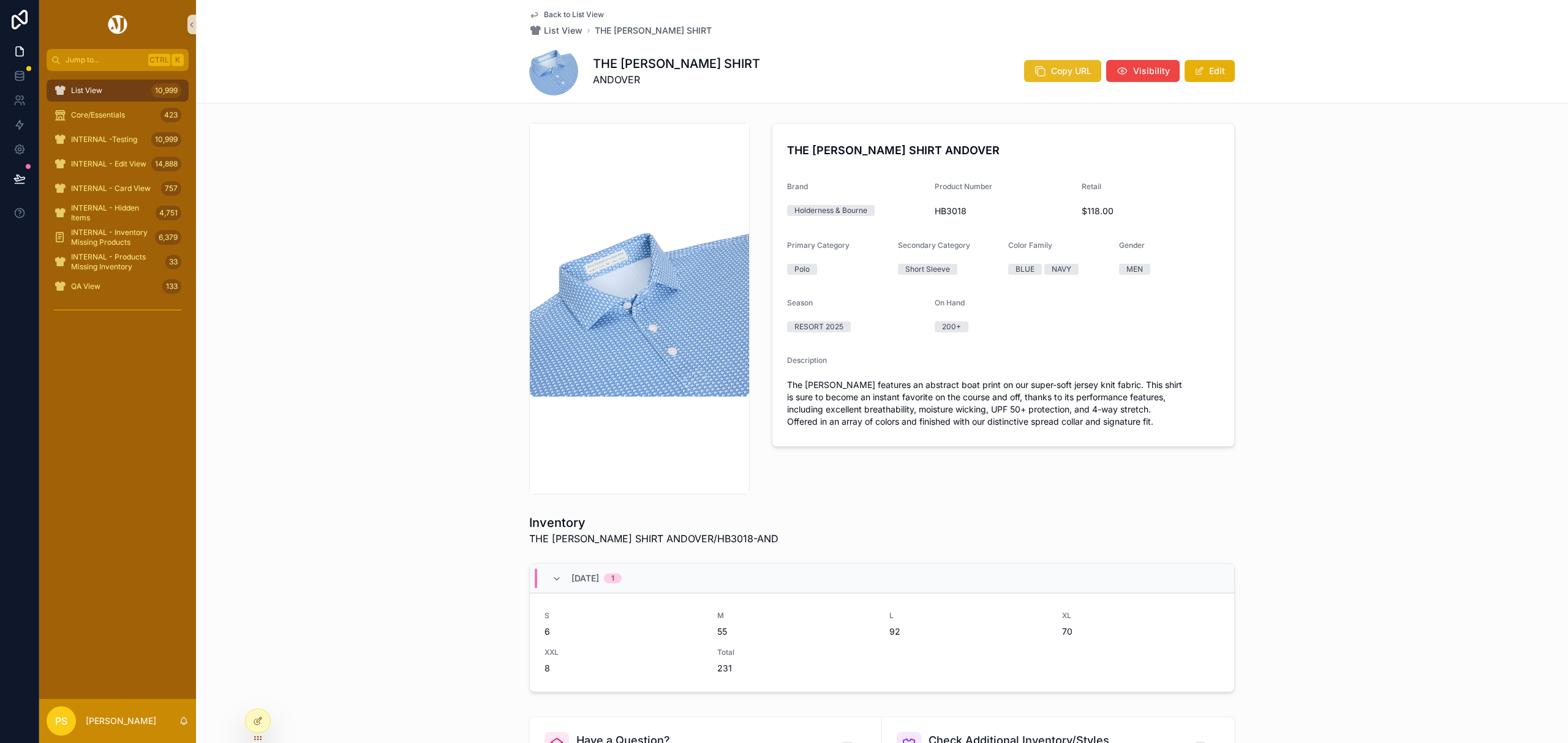
click at [1051, 67] on span "Copy URL" at bounding box center [1071, 71] width 40 height 12
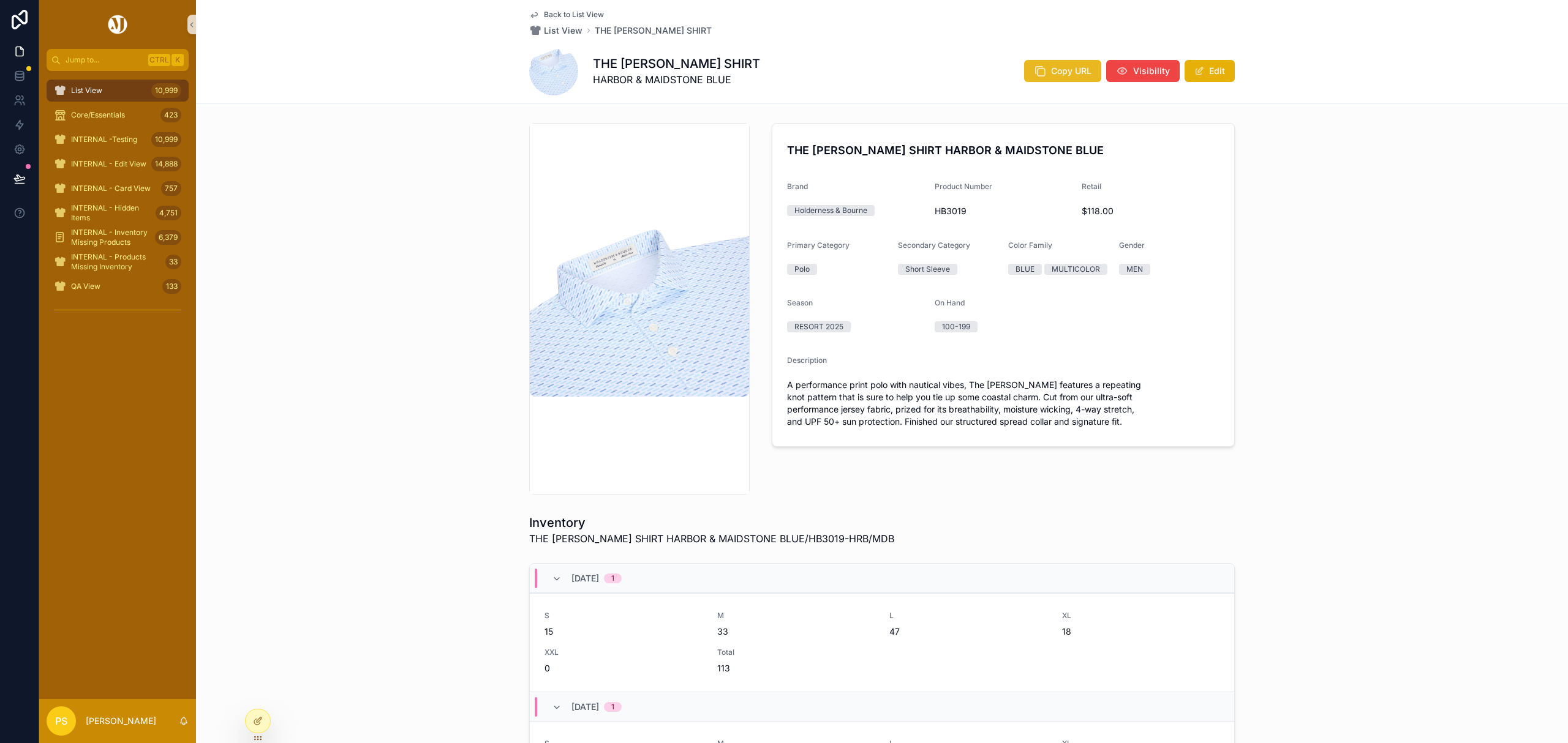
click at [1068, 75] on span "Copy URL" at bounding box center [1071, 71] width 40 height 12
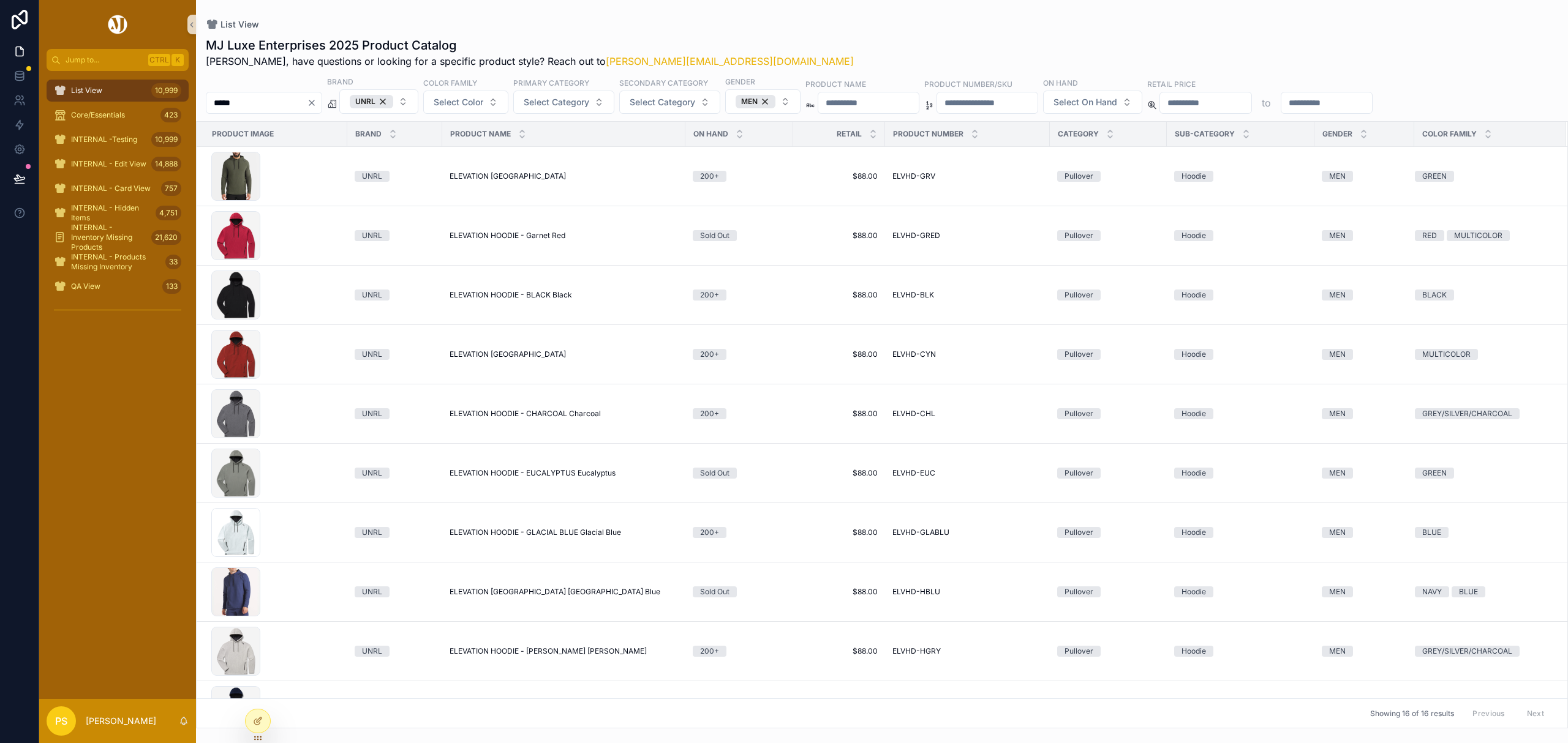
scroll to position [375, 0]
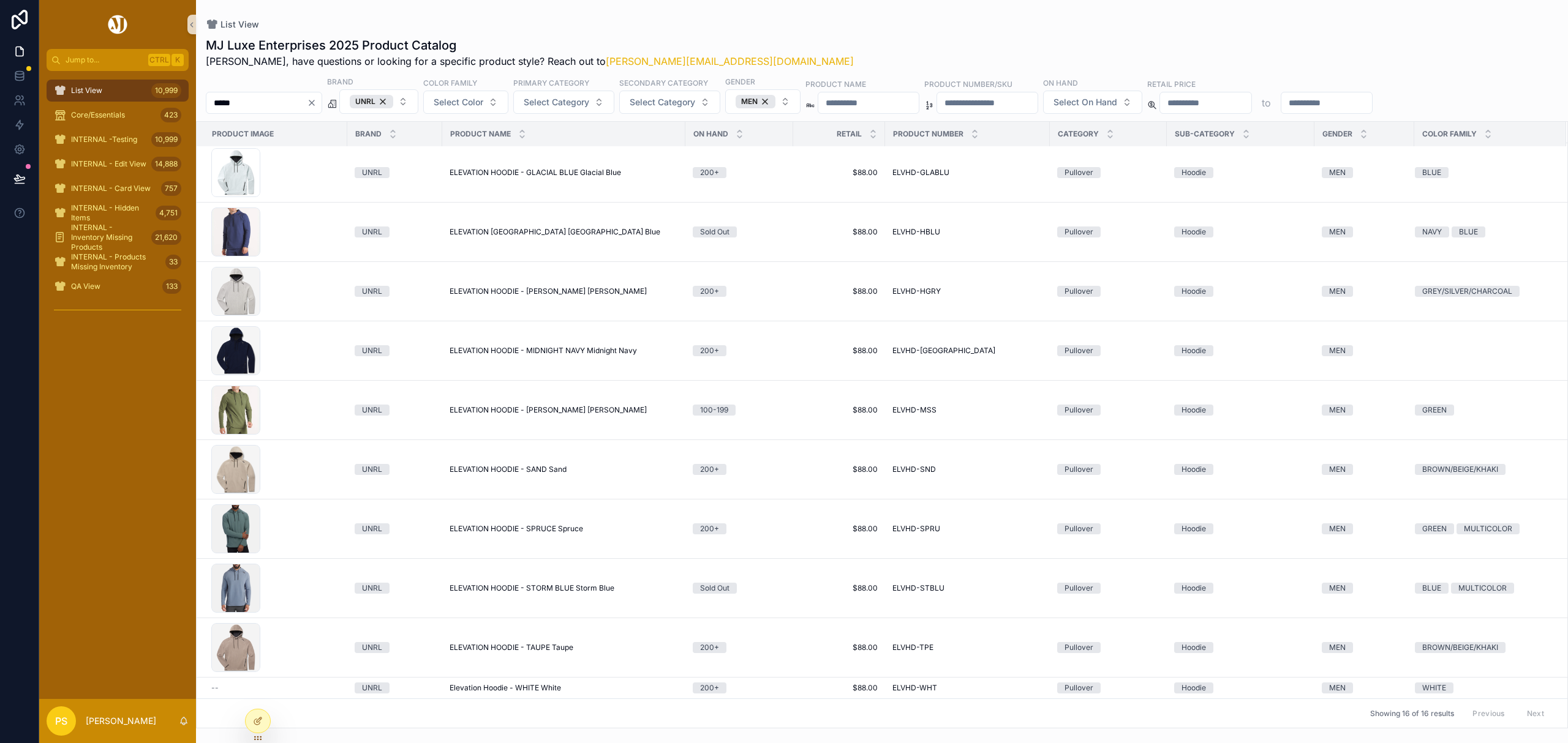
click at [285, 109] on input "*****" at bounding box center [256, 102] width 100 height 17
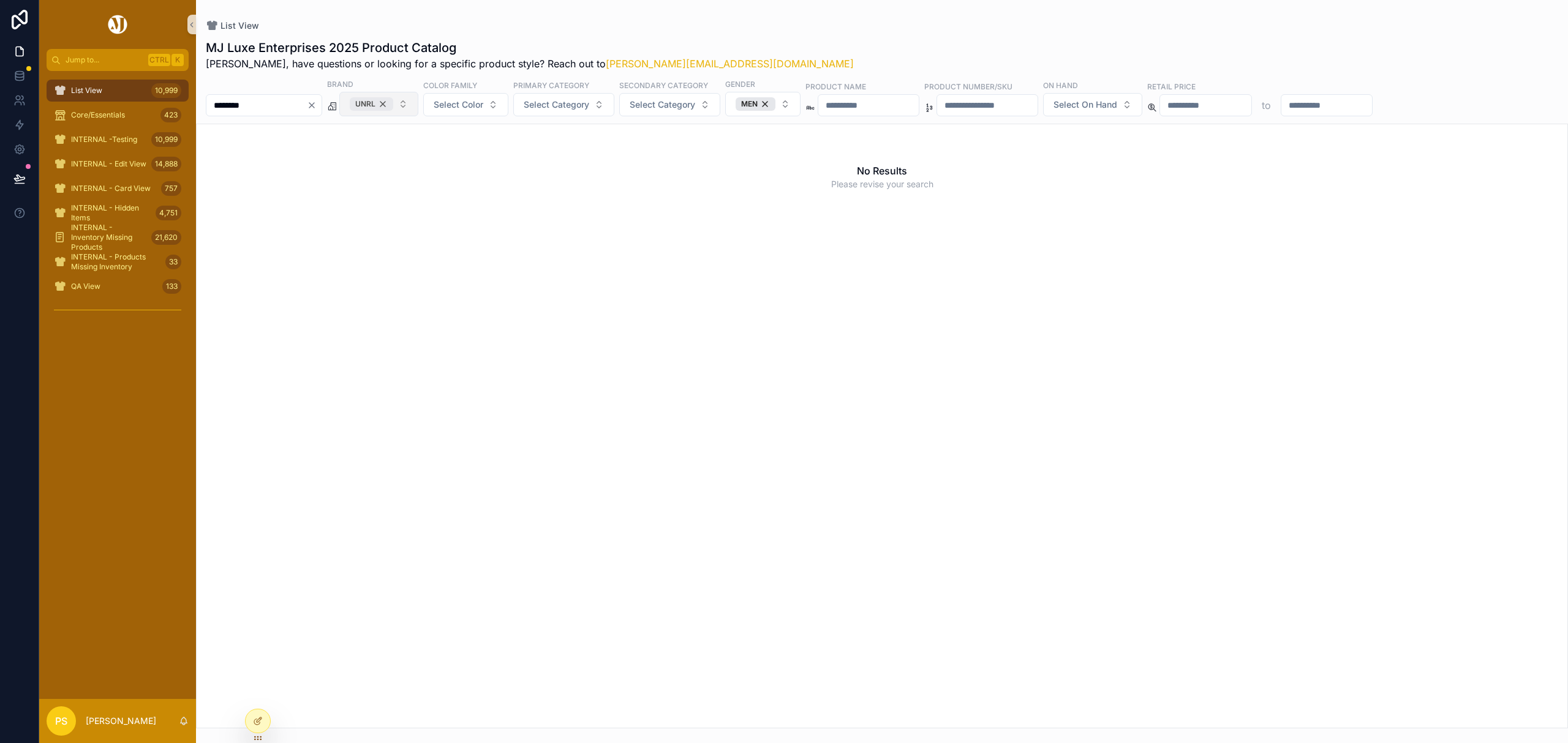
type input "********"
click at [393, 104] on div "UNRL" at bounding box center [372, 104] width 43 height 14
click at [784, 106] on div "MEN" at bounding box center [764, 104] width 40 height 14
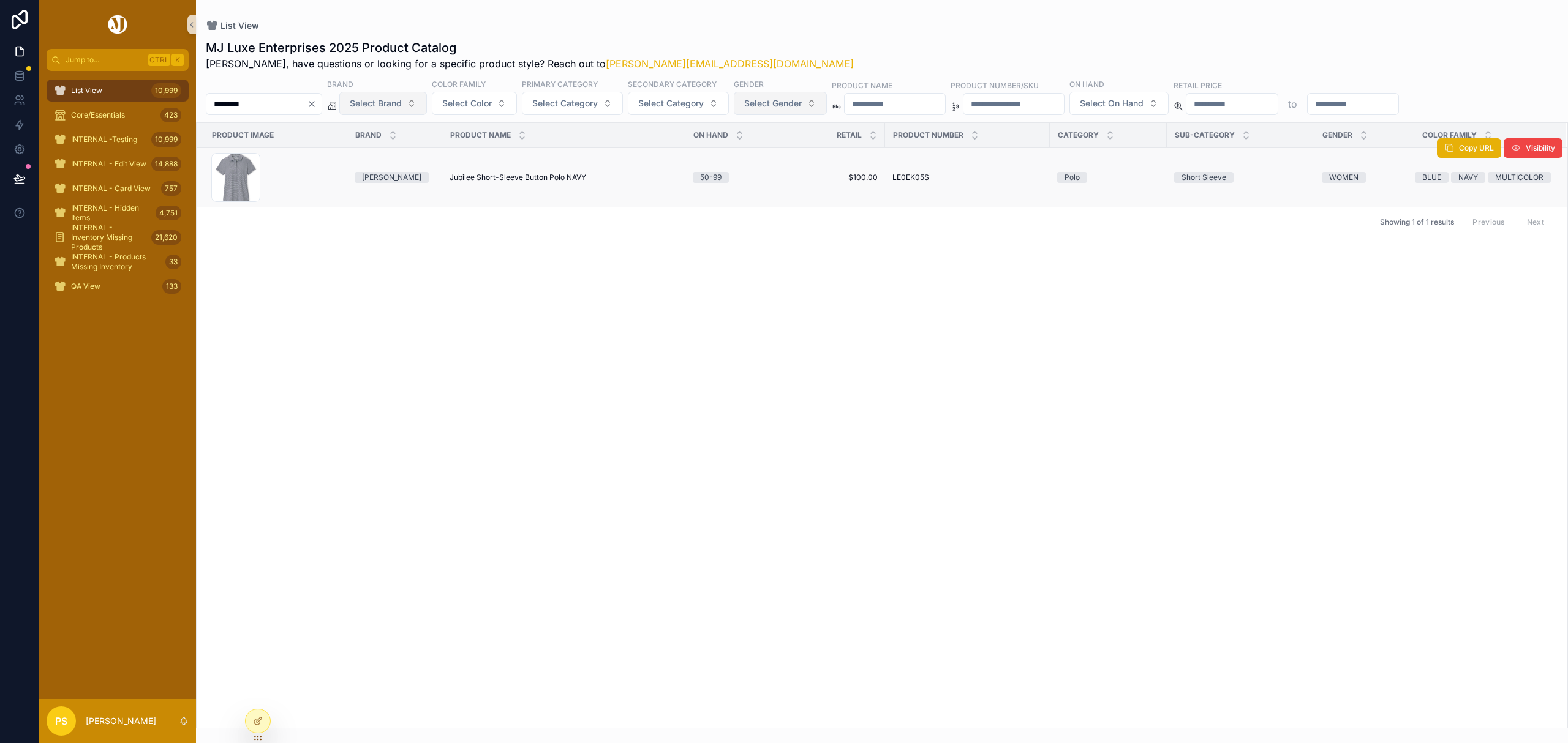
click at [549, 181] on span "Jubilee Short-Sleeve Button Polo NAVY" at bounding box center [517, 177] width 136 height 10
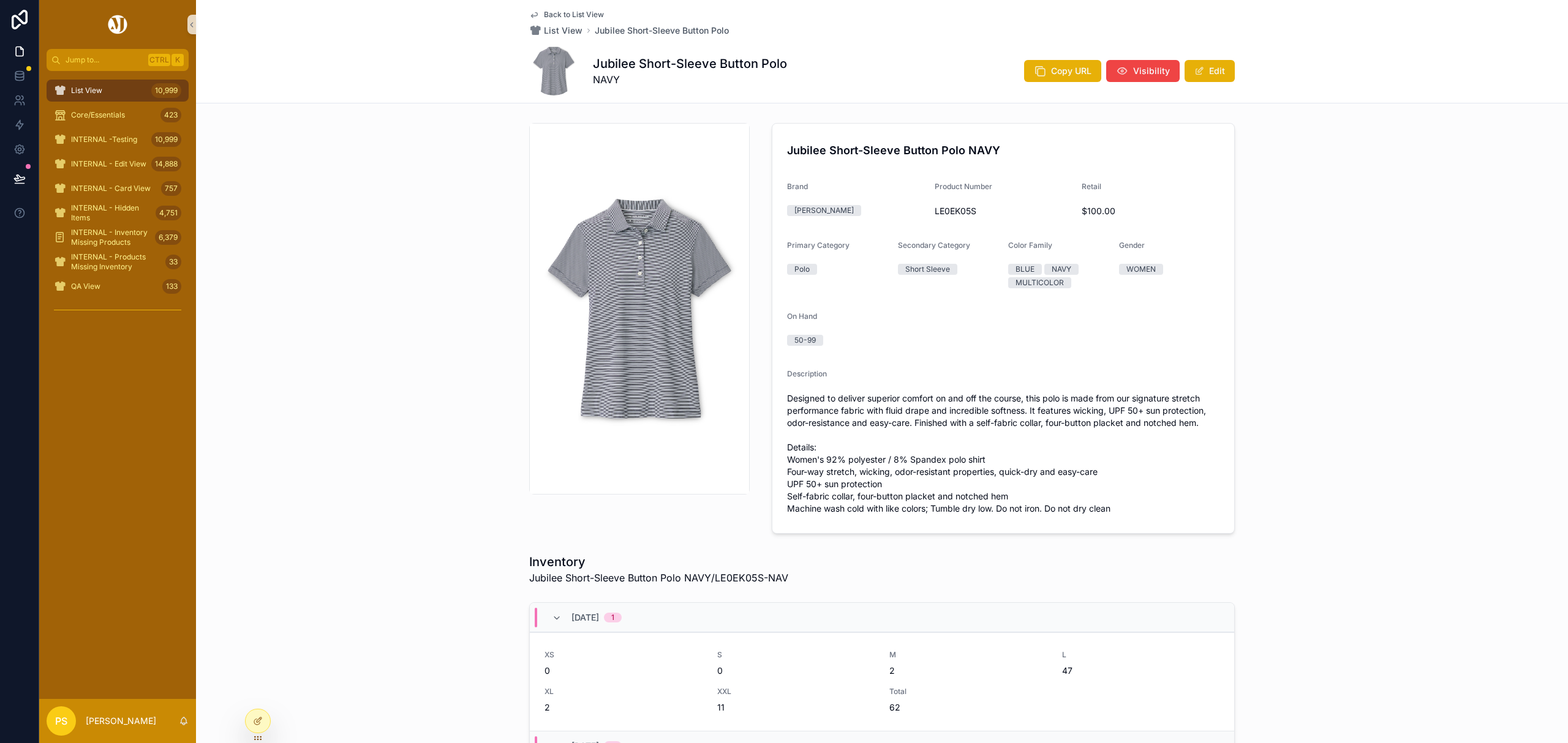
click at [119, 88] on div "List View 10,999" at bounding box center [118, 90] width 127 height 20
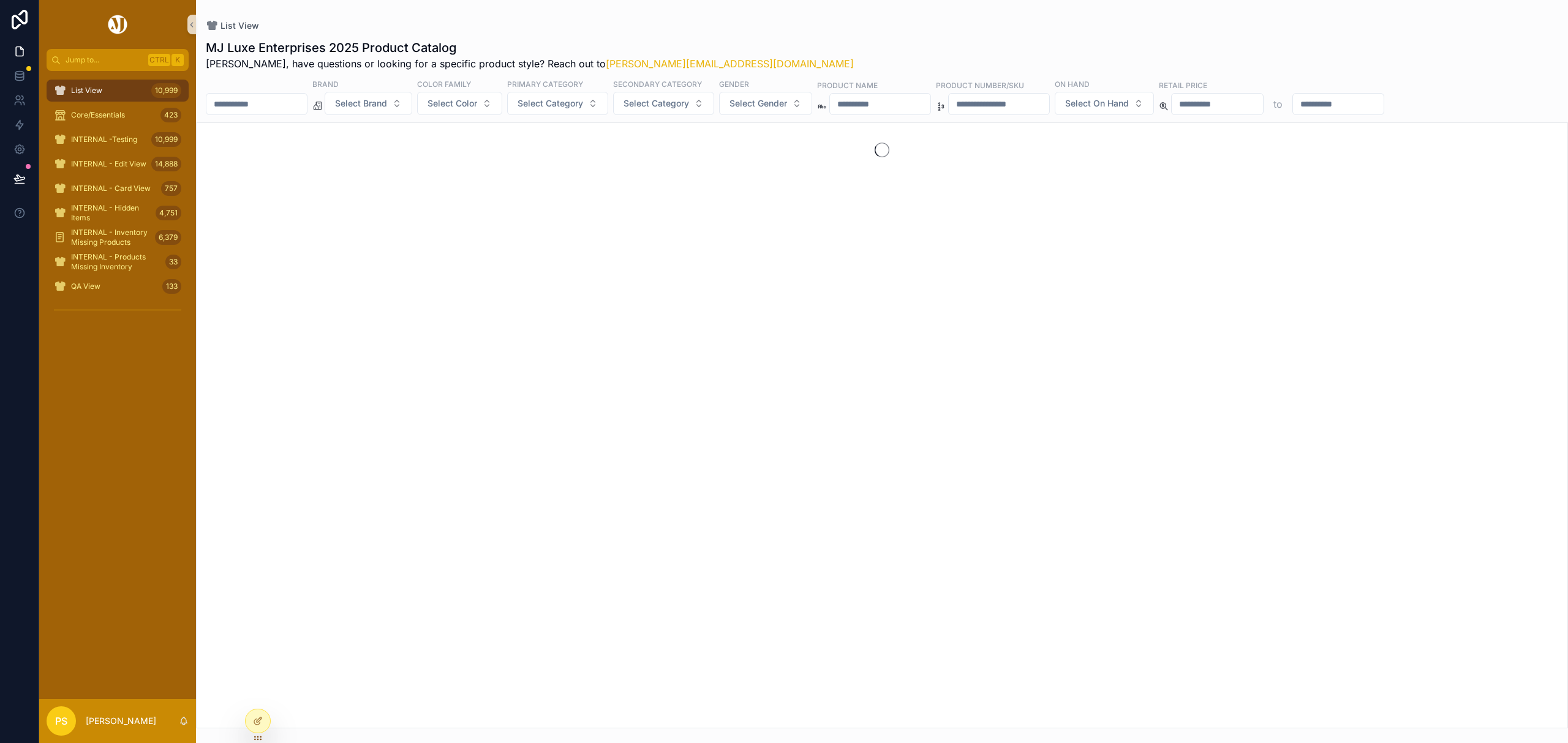
click at [300, 97] on input "scrollable content" at bounding box center [256, 103] width 100 height 17
type input "********"
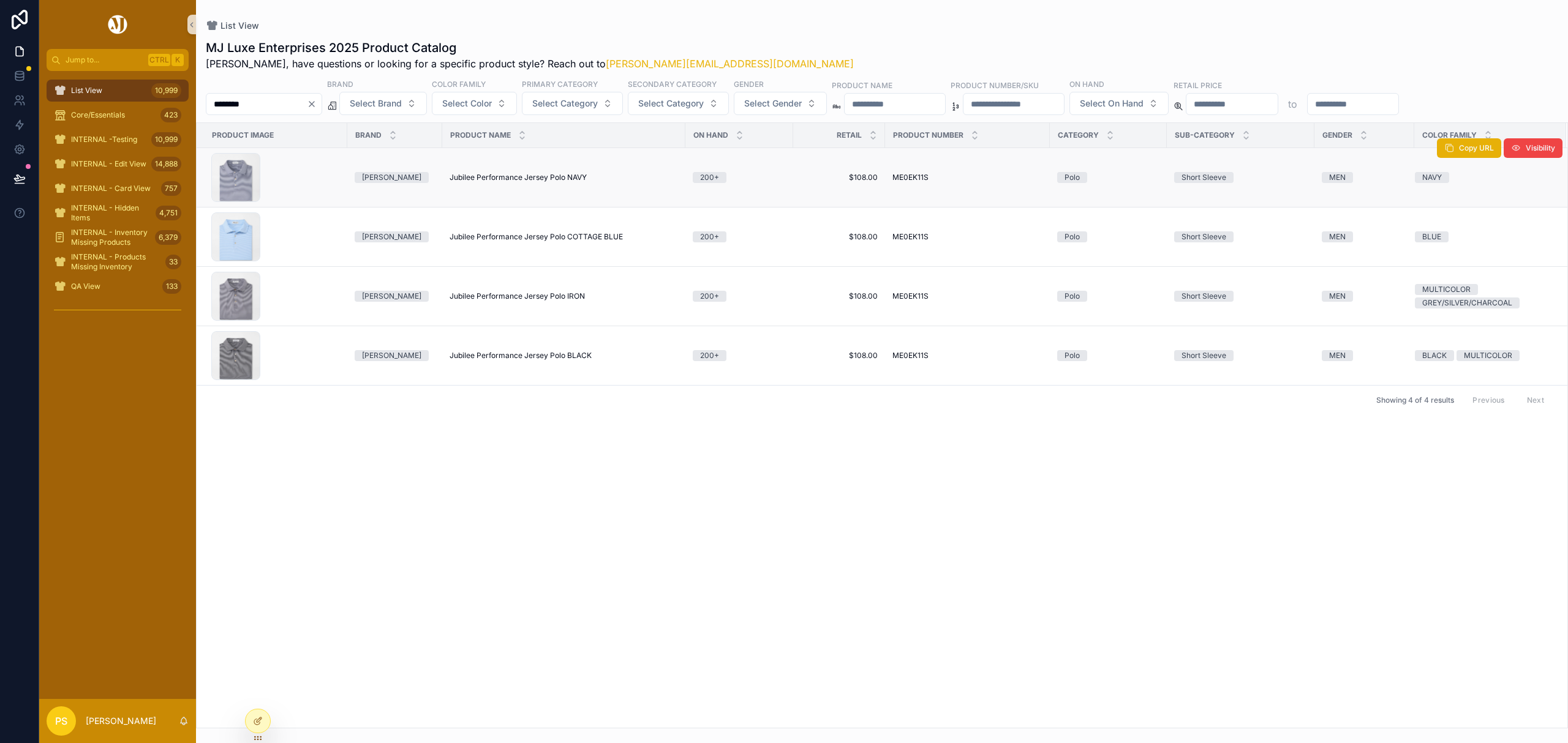
click at [493, 180] on span "Jubilee Performance Jersey Polo NAVY" at bounding box center [518, 177] width 137 height 10
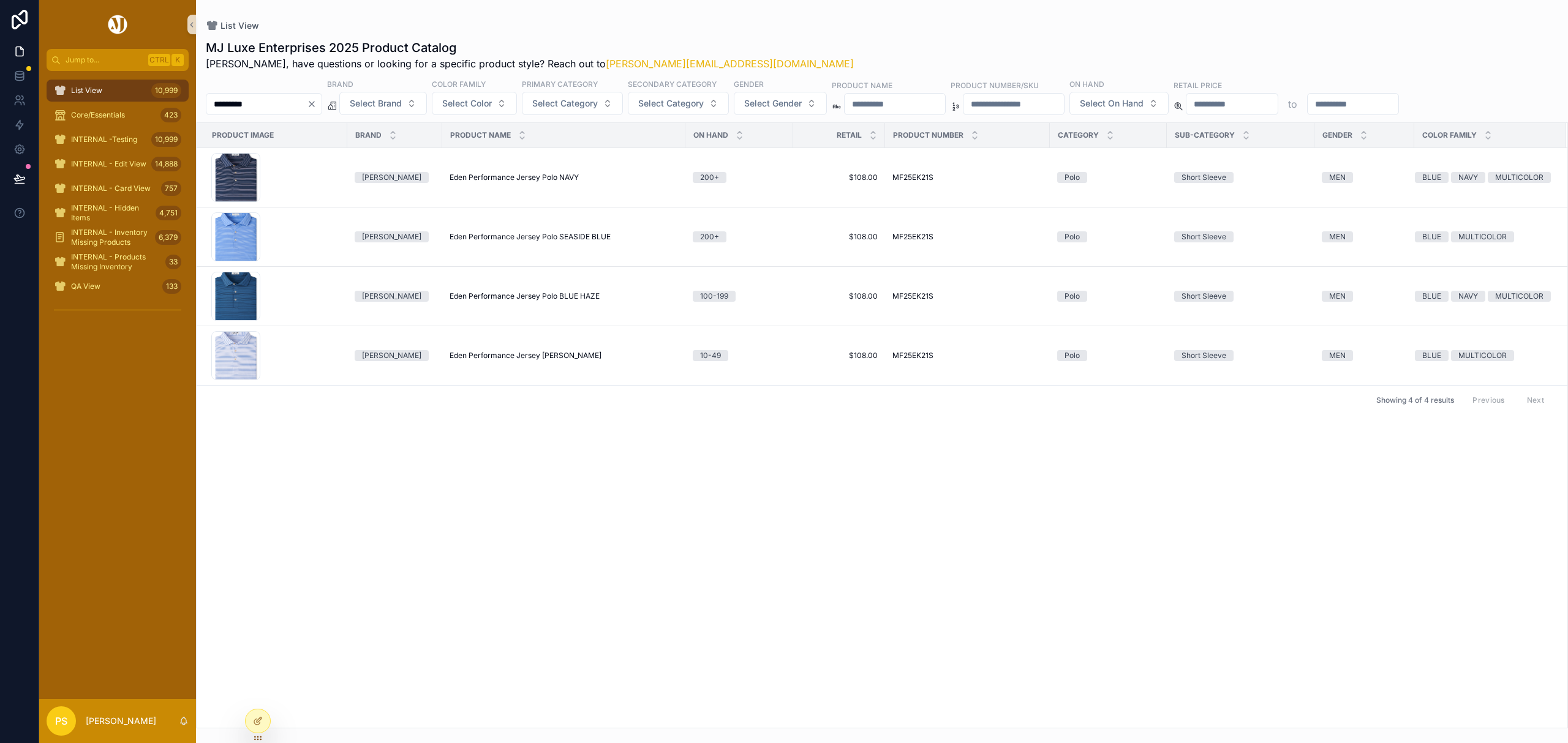
click at [116, 89] on div "List View 10,999" at bounding box center [118, 90] width 127 height 20
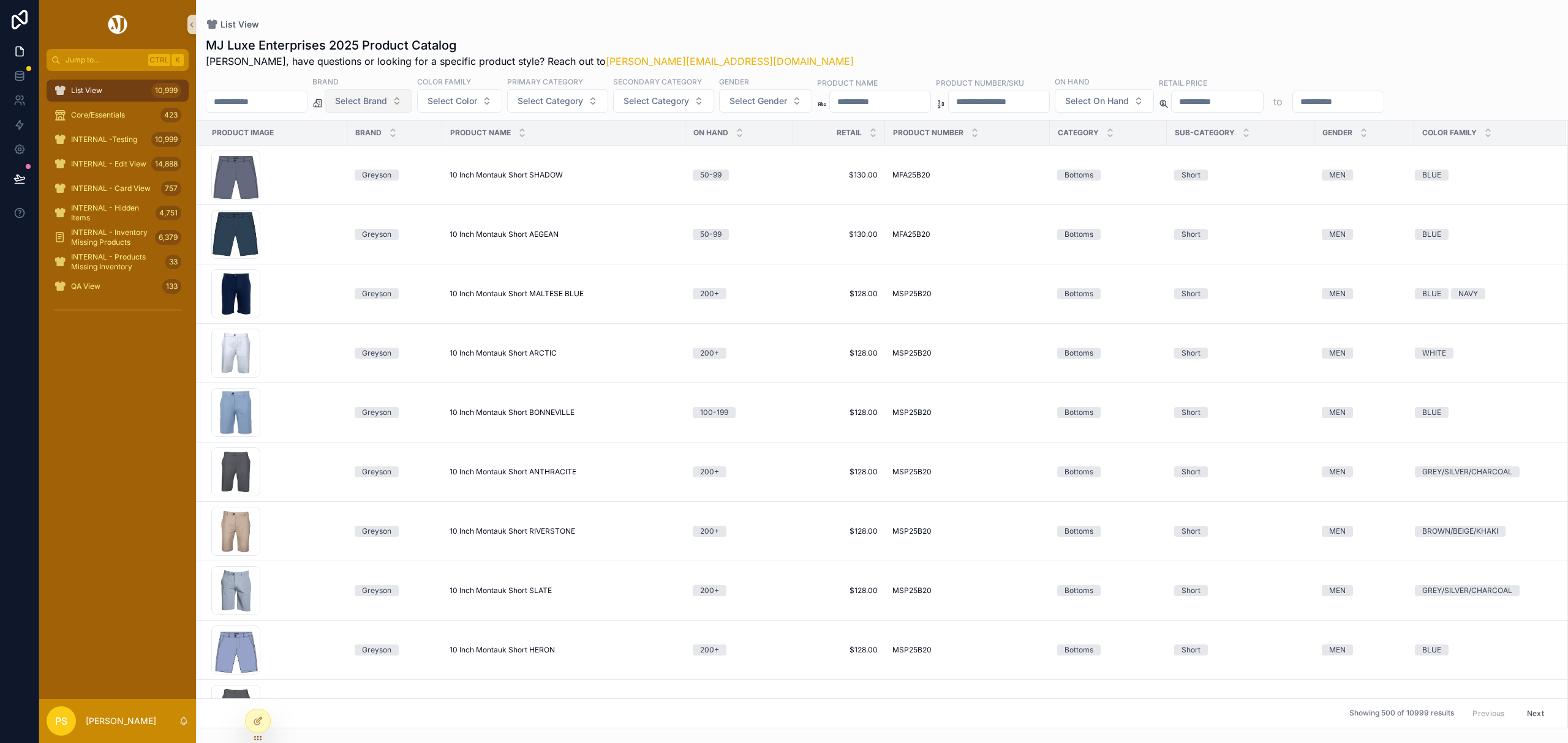
click at [387, 105] on span "Select Brand" at bounding box center [361, 101] width 52 height 12
click at [378, 153] on div "[PERSON_NAME]" at bounding box center [400, 151] width 147 height 20
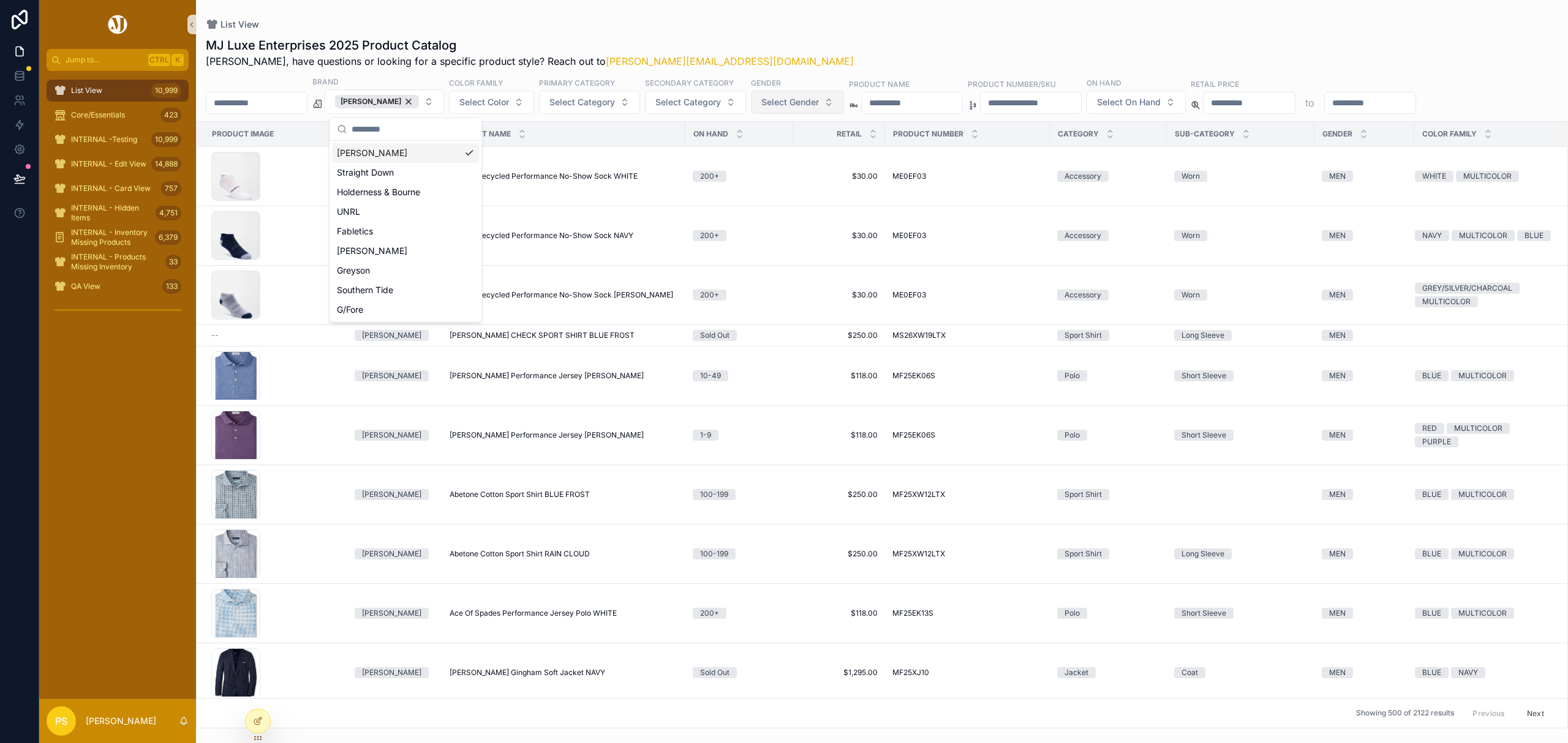
click at [817, 106] on span "Select Gender" at bounding box center [789, 102] width 58 height 12
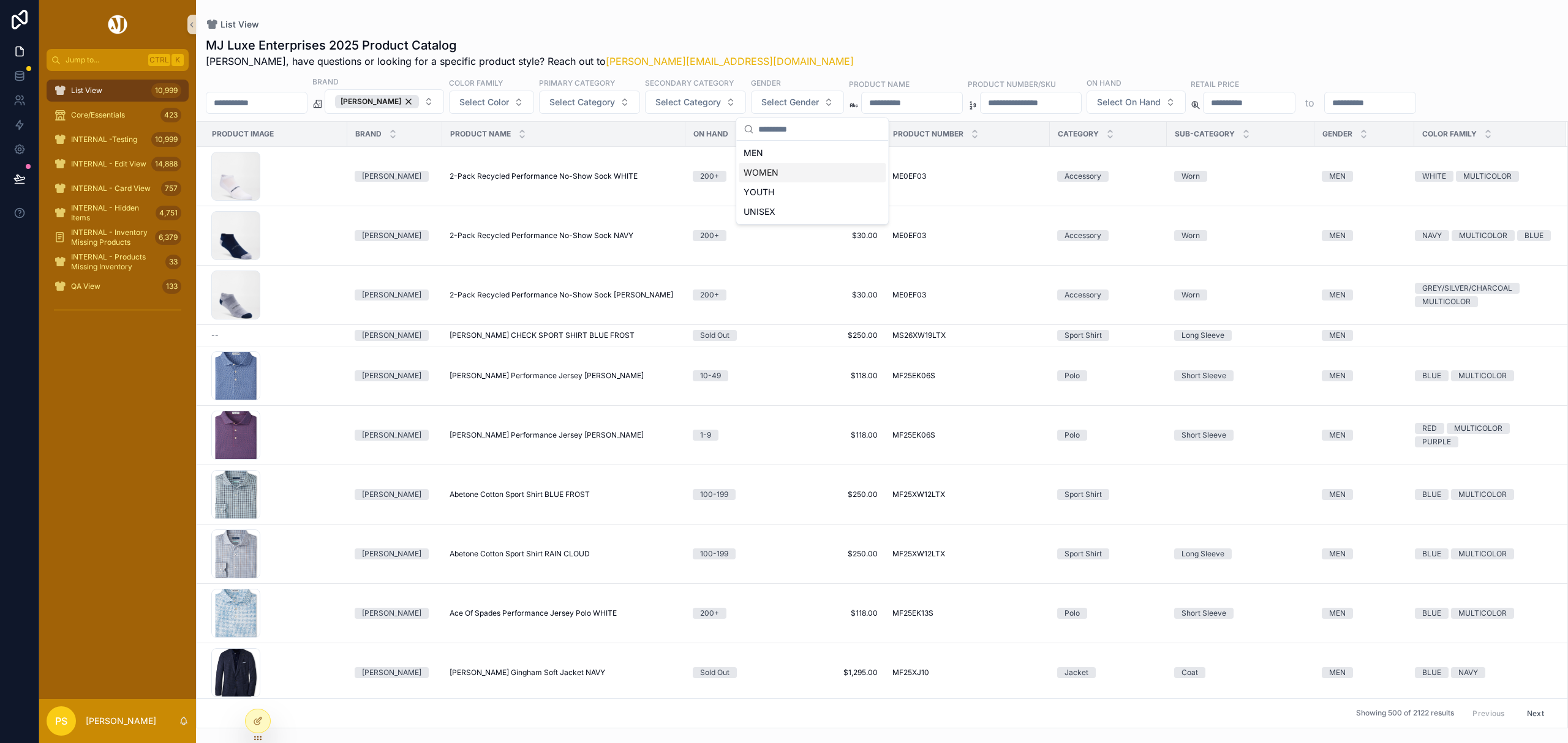
click at [773, 170] on div "WOMEN" at bounding box center [812, 173] width 147 height 20
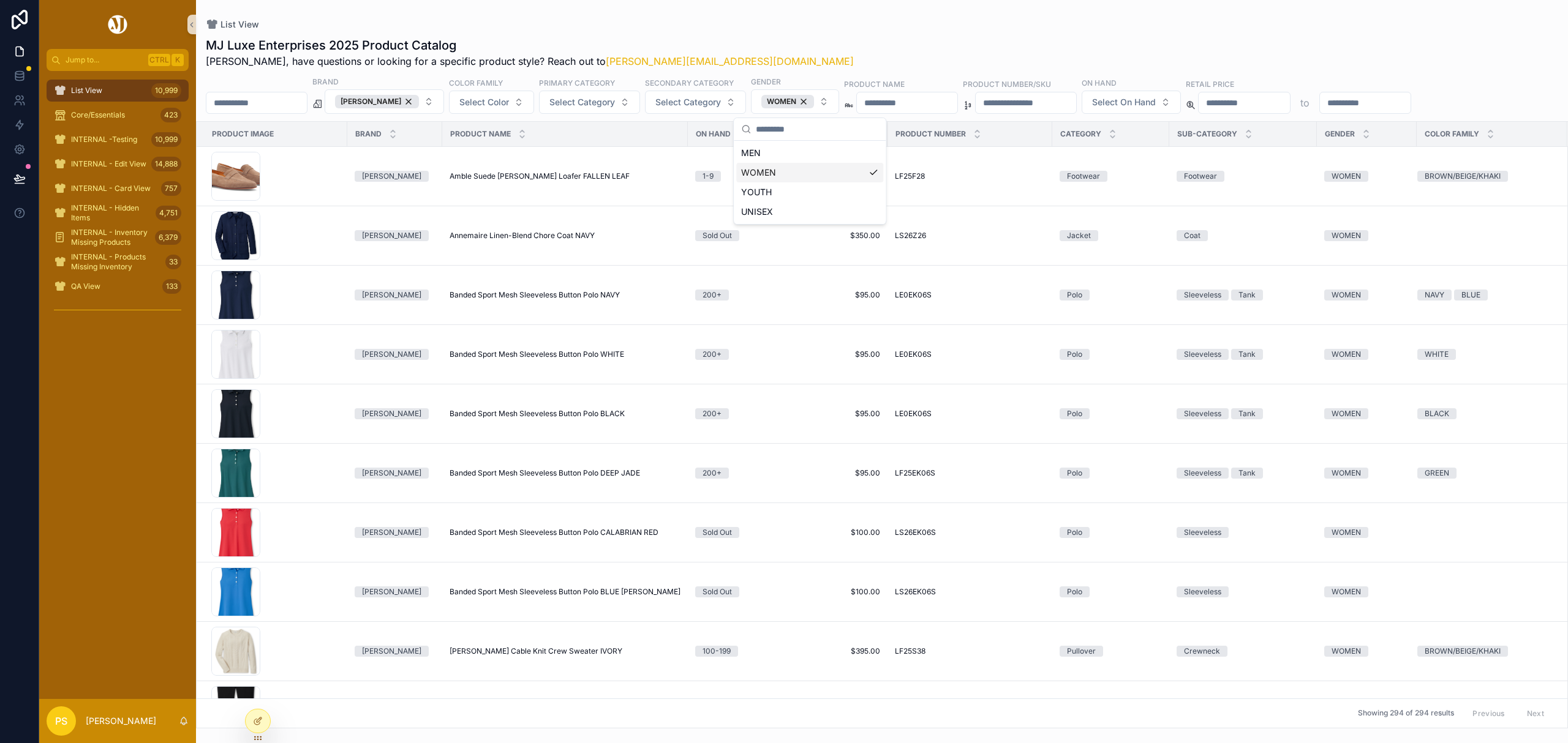
click at [307, 97] on input "*********" at bounding box center [256, 102] width 100 height 17
type input "****"
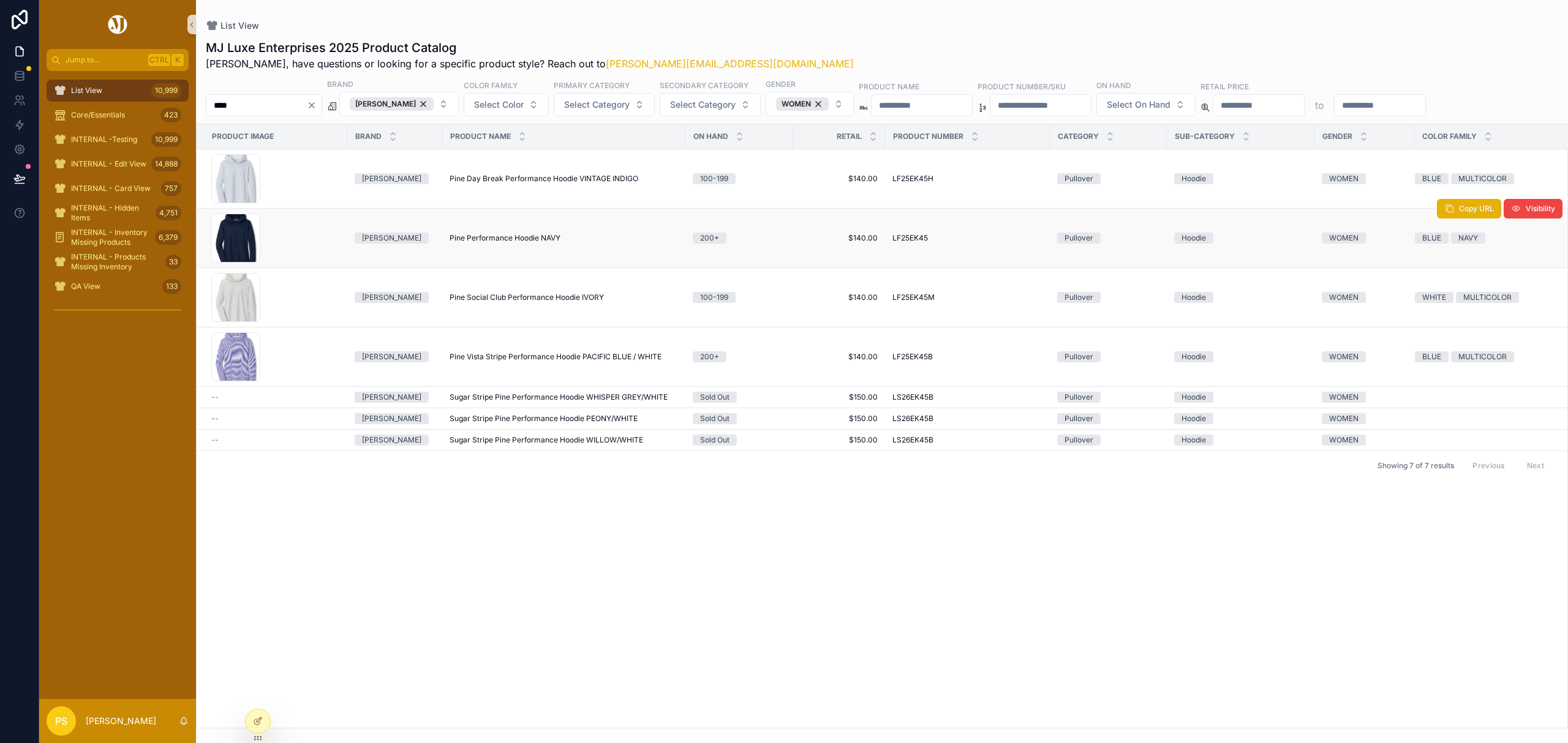
click at [459, 242] on span "Pine Performance Hoodie NAVY" at bounding box center [504, 238] width 111 height 10
click at [17, 98] on icon at bounding box center [20, 100] width 12 height 12
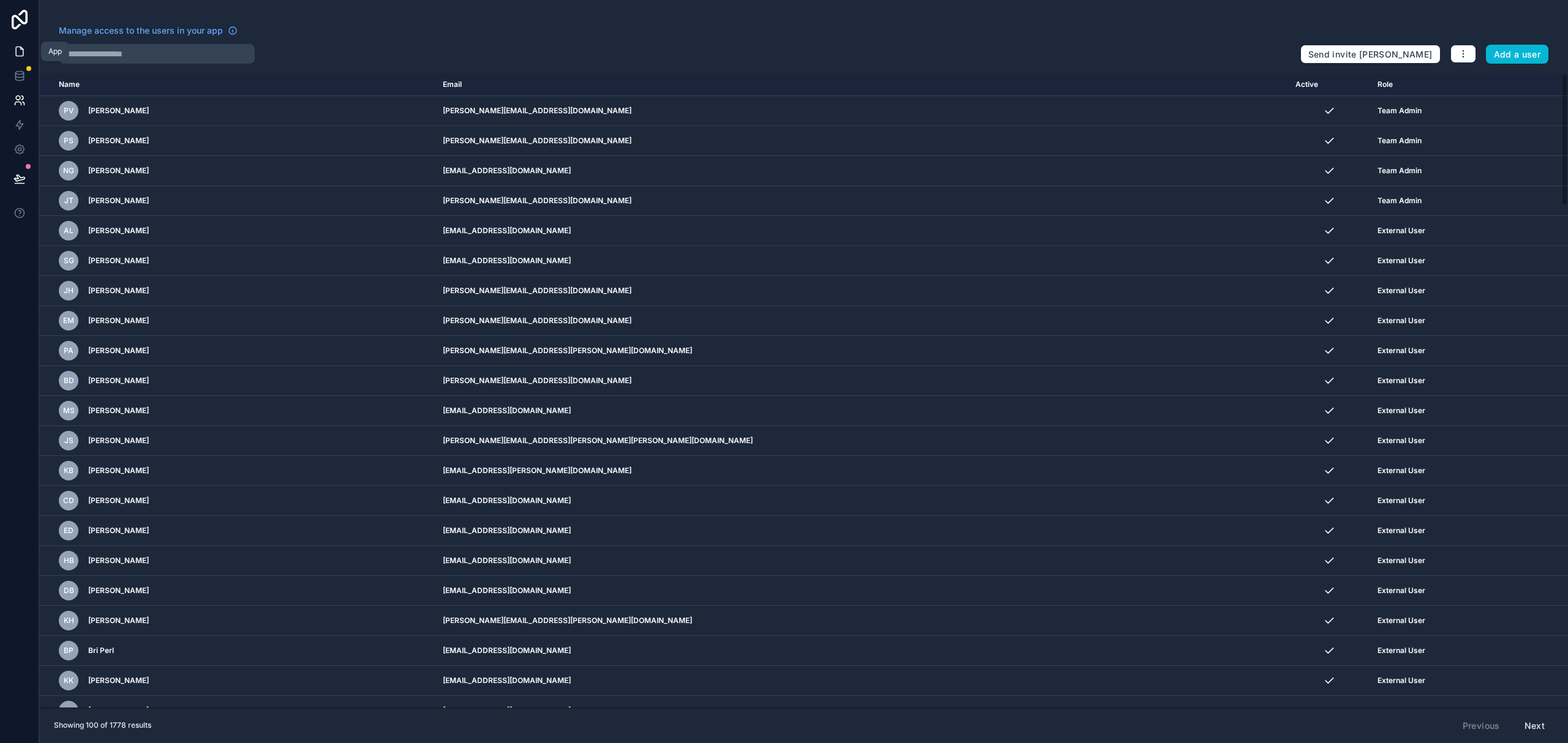
click at [21, 50] on icon at bounding box center [22, 48] width 2 height 2
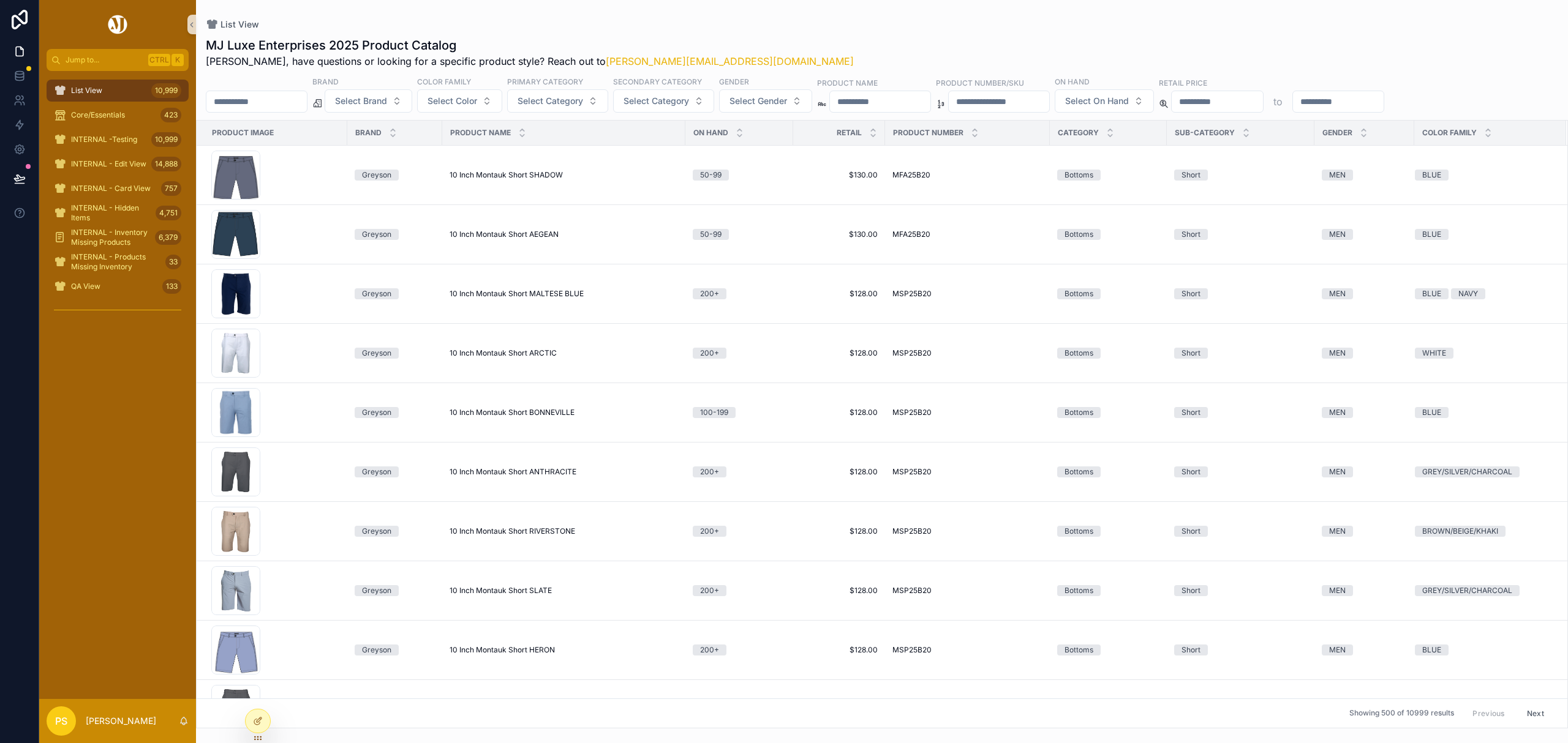
click at [275, 95] on input "scrollable content" at bounding box center [256, 101] width 100 height 17
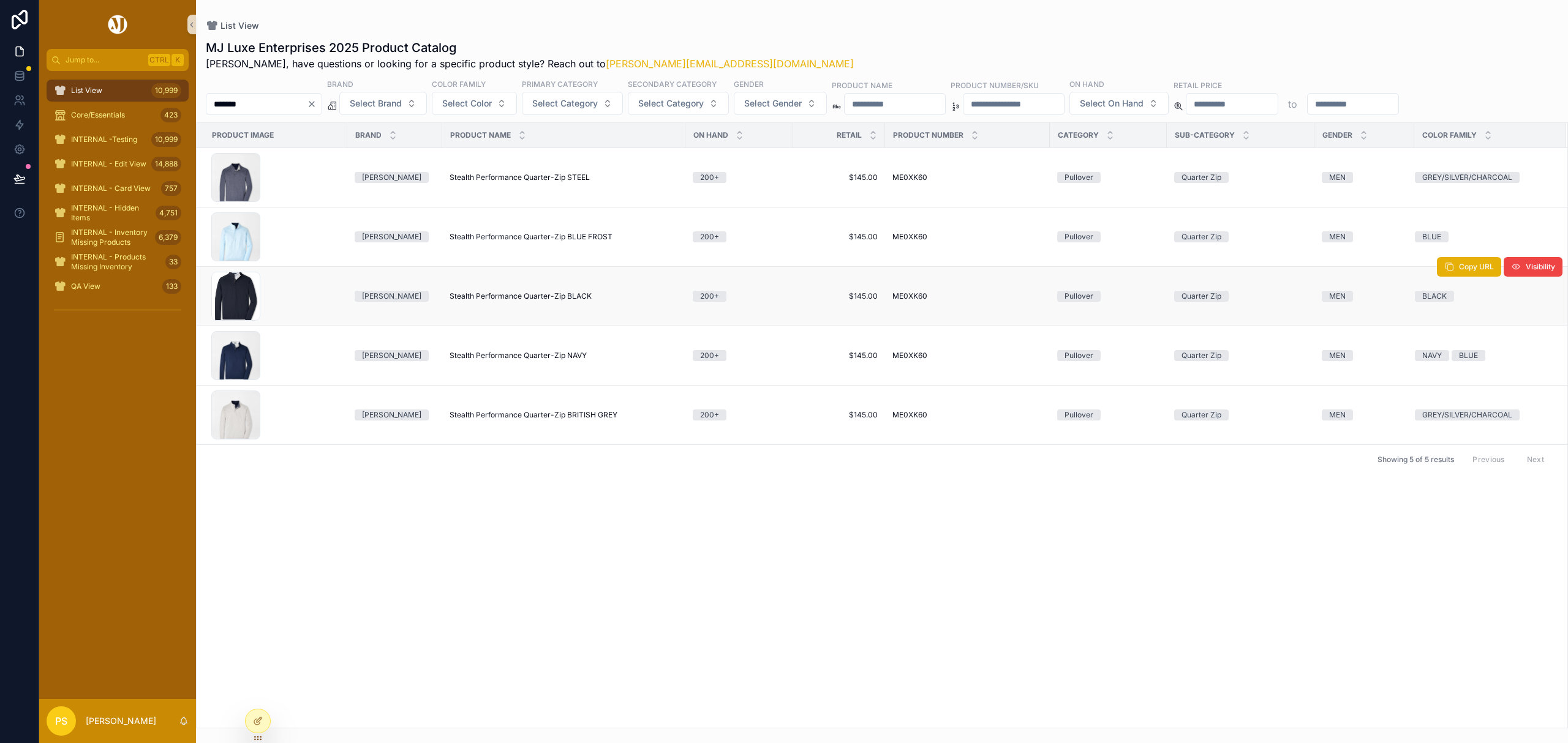
click at [492, 298] on span "Stealth Performance Quarter-Zip BLACK" at bounding box center [520, 296] width 142 height 10
drag, startPoint x: 113, startPoint y: 82, endPoint x: 203, endPoint y: 92, distance: 90.6
click at [113, 82] on div "List View 10,999" at bounding box center [118, 90] width 127 height 20
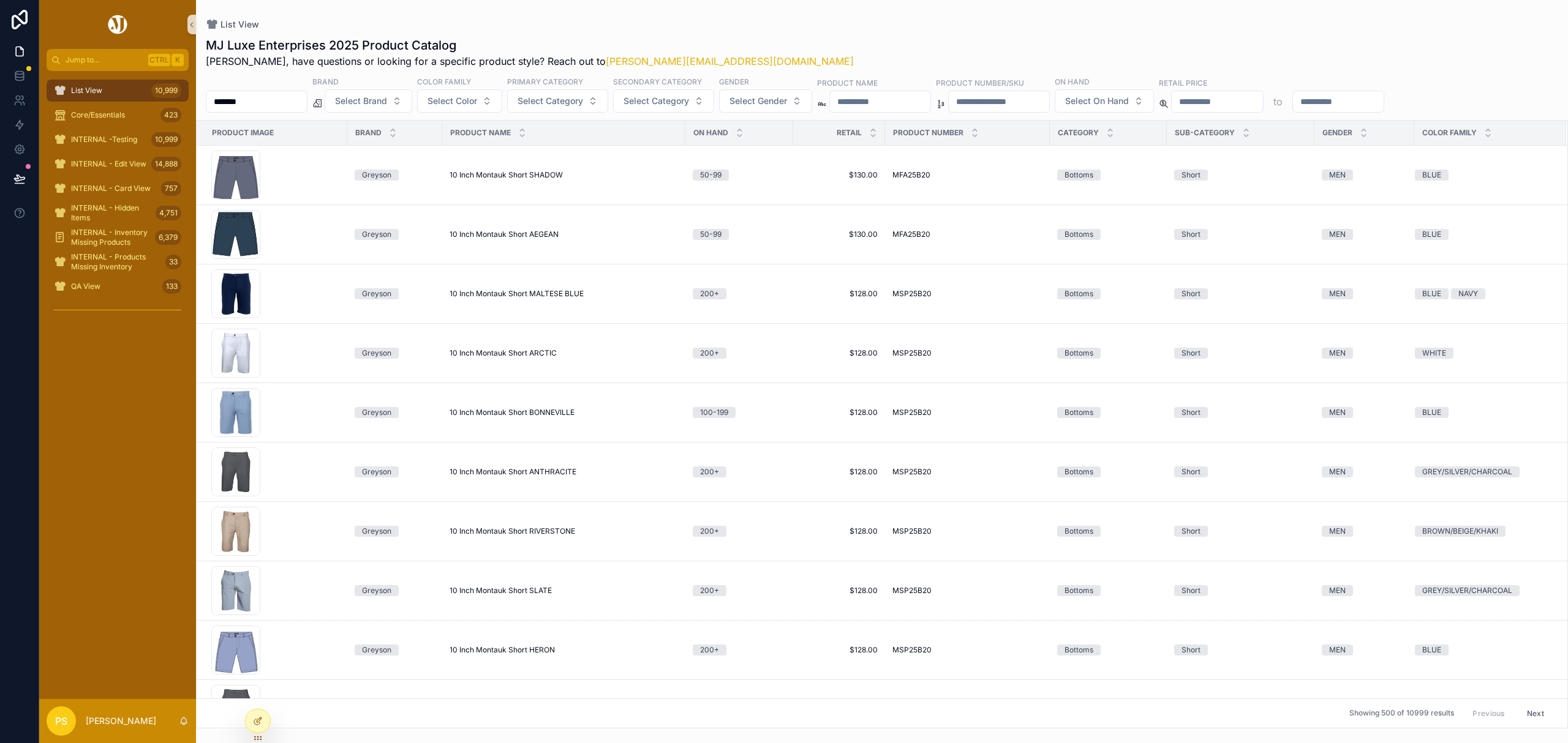
click at [279, 104] on input "*******" at bounding box center [256, 101] width 100 height 17
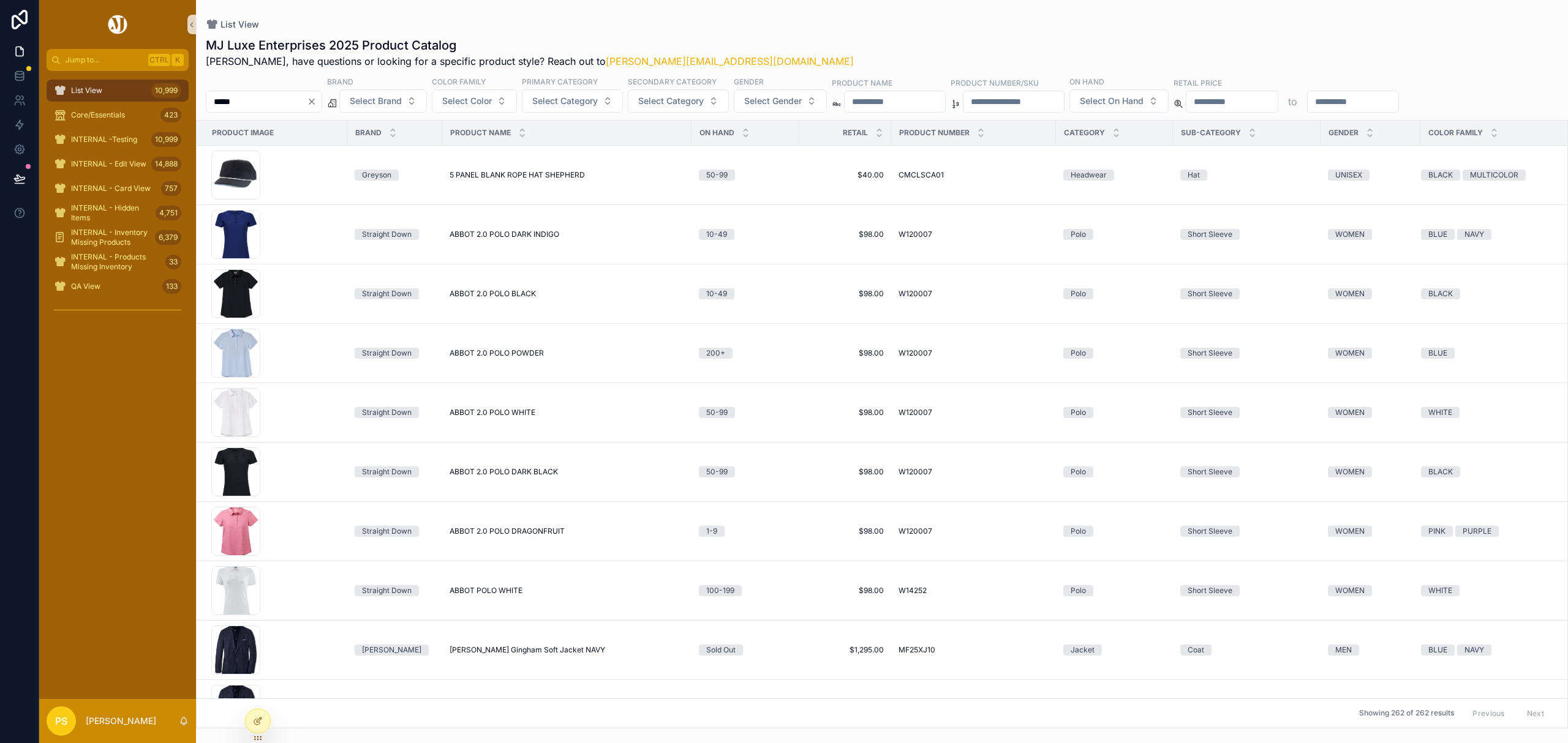
click at [250, 111] on div "*****" at bounding box center [264, 101] width 117 height 22
click at [245, 100] on input "*****" at bounding box center [256, 101] width 100 height 17
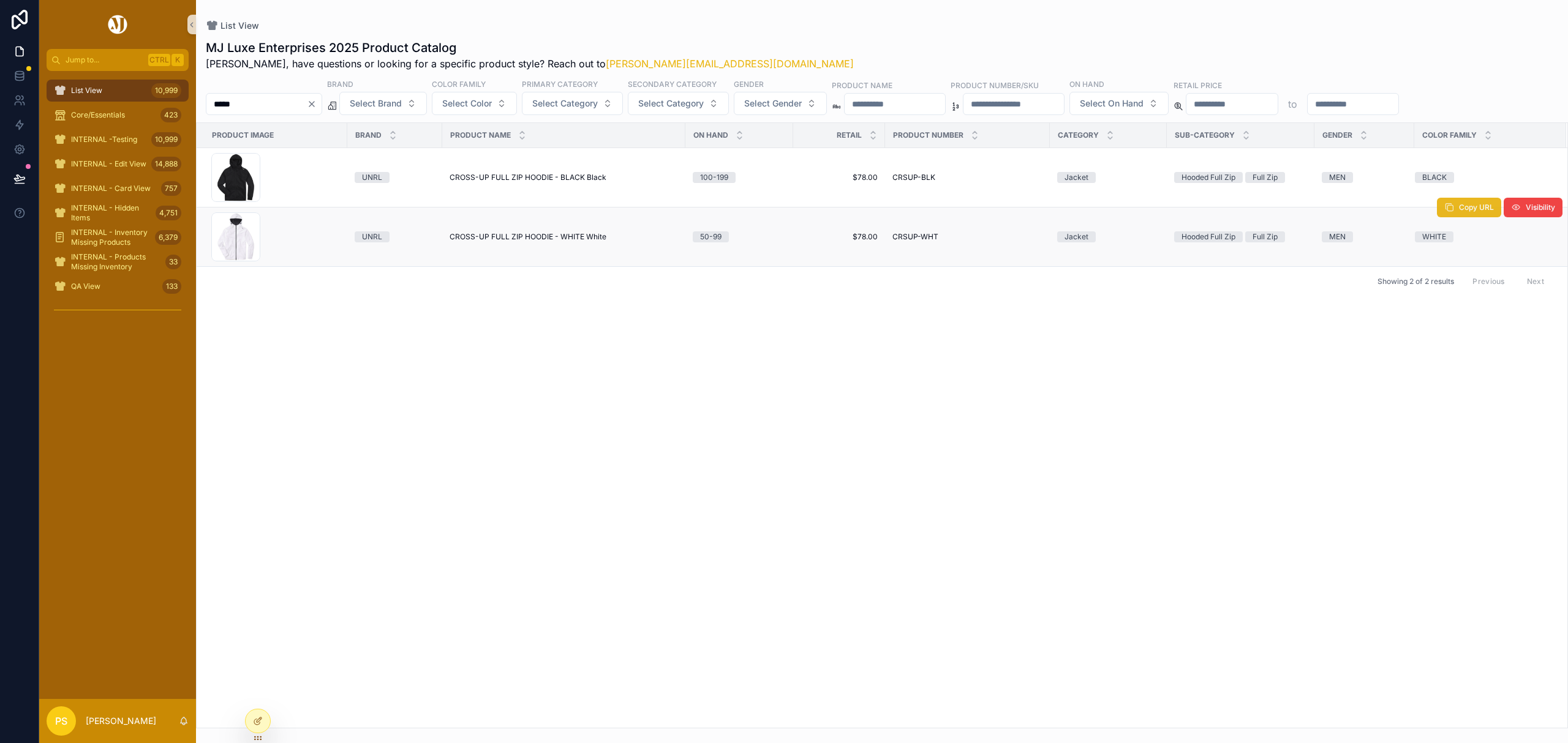
click at [1444, 213] on span "scrollable content" at bounding box center [1449, 208] width 10 height 10
drag, startPoint x: 121, startPoint y: 90, endPoint x: 233, endPoint y: 104, distance: 112.9
click at [121, 90] on div "List View 10,999" at bounding box center [118, 90] width 127 height 20
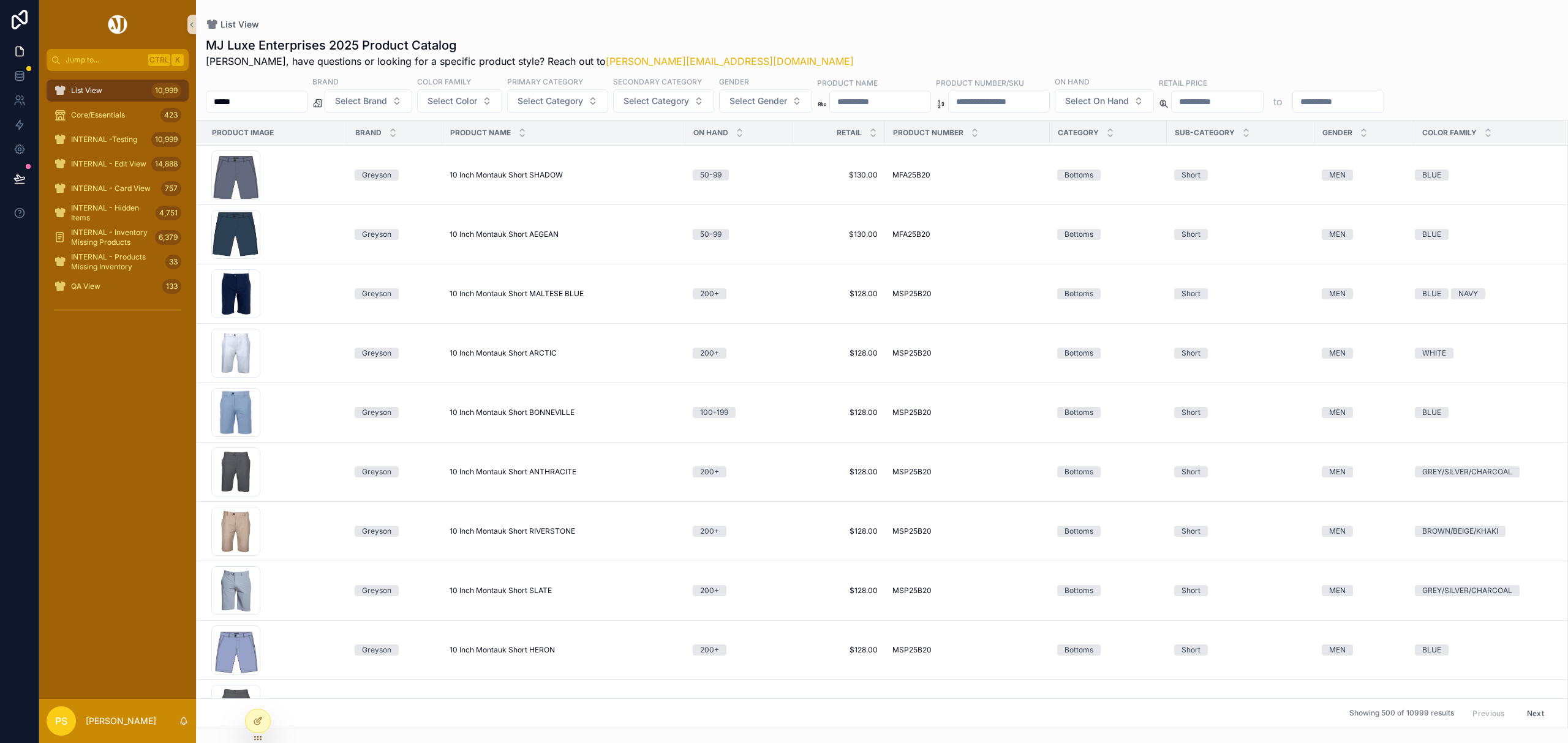
click at [270, 107] on input "*****" at bounding box center [256, 101] width 100 height 17
paste input "scrollable content"
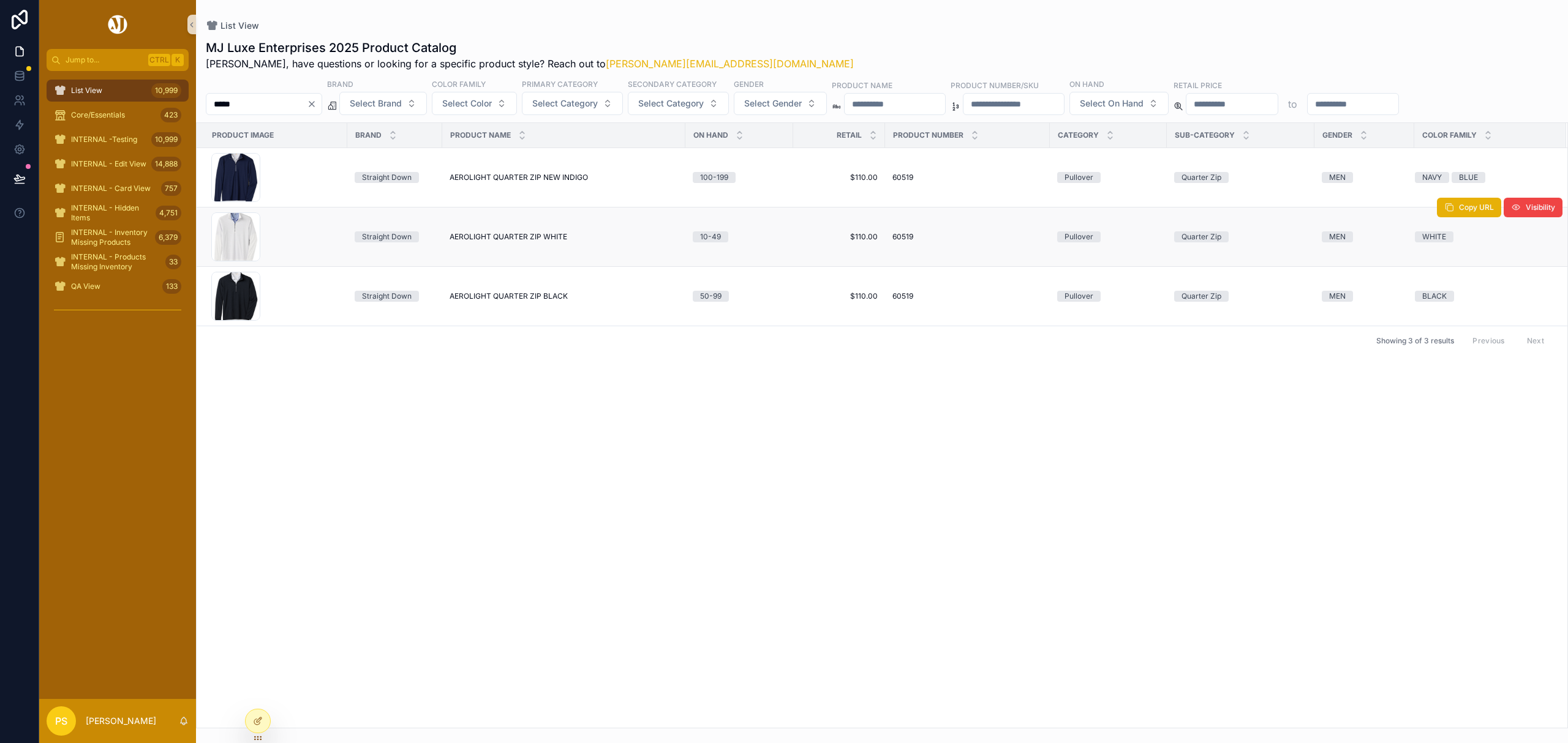
click at [503, 233] on span "AEROLIGHT QUARTER ZIP WHITE" at bounding box center [508, 237] width 118 height 10
click at [83, 89] on span "List View" at bounding box center [86, 90] width 31 height 10
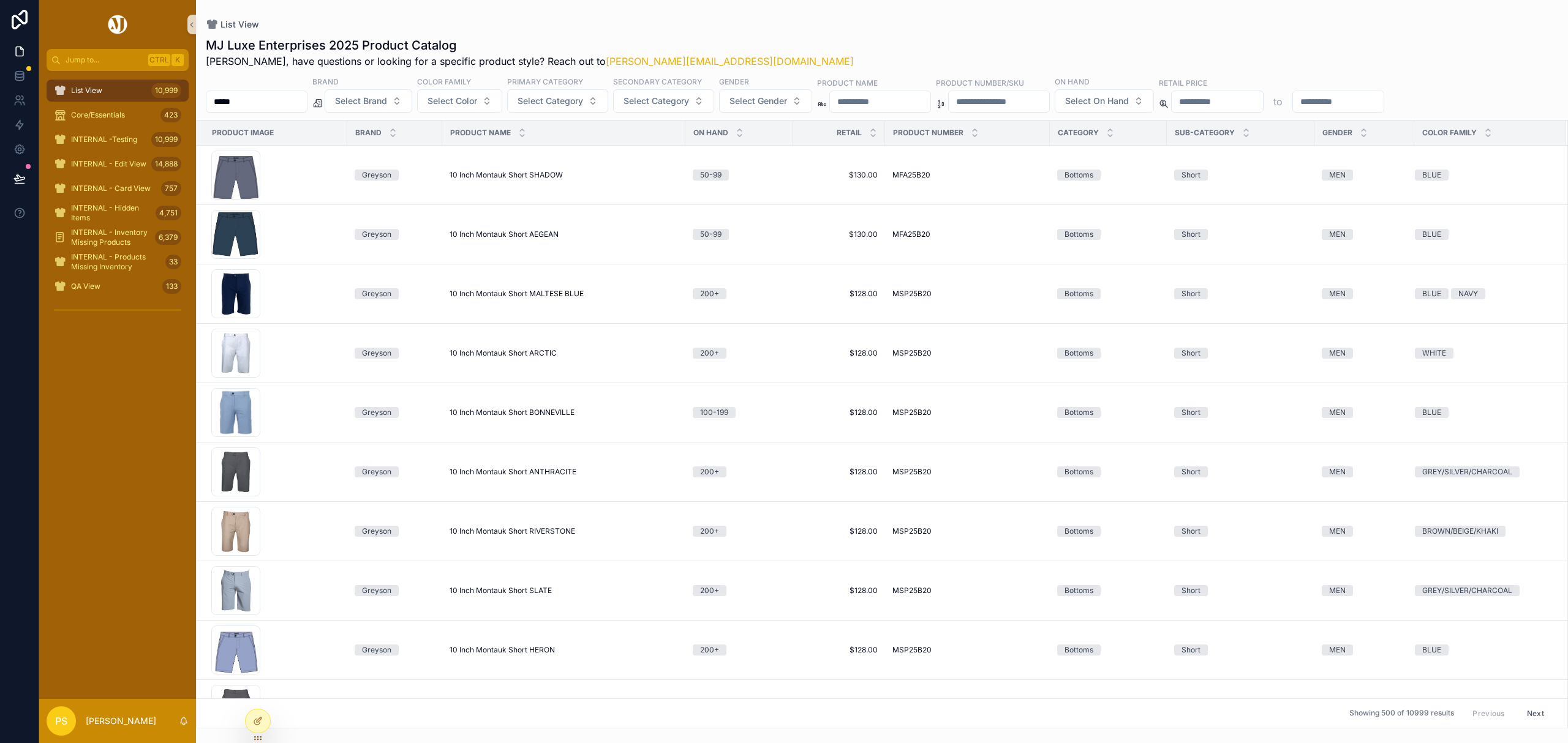
click at [292, 94] on input "*****" at bounding box center [256, 101] width 100 height 17
type input "*******"
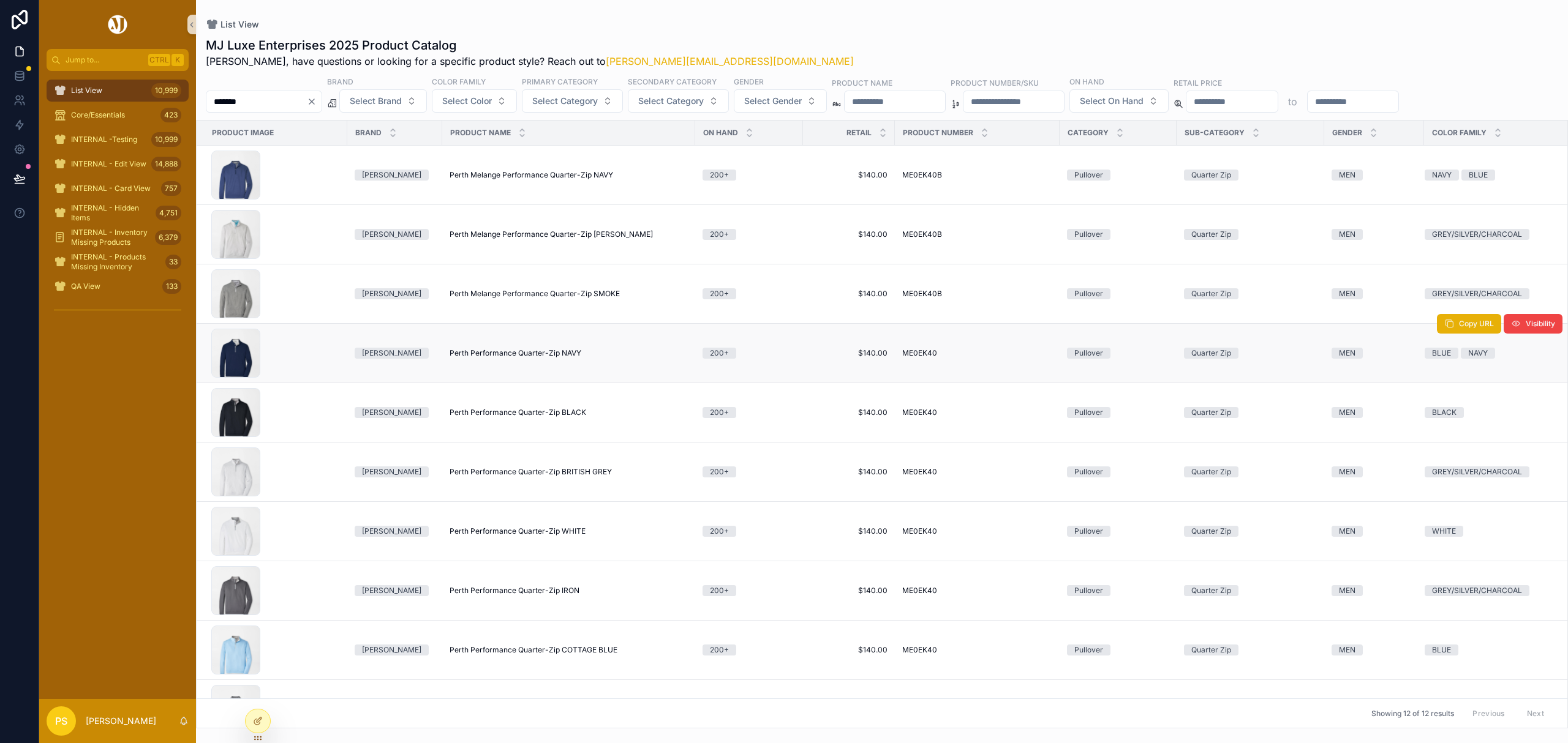
click at [508, 354] on span "Perth Performance Quarter-Zip NAVY" at bounding box center [515, 353] width 131 height 10
drag, startPoint x: 21, startPoint y: 97, endPoint x: 35, endPoint y: 97, distance: 14.0
click at [21, 97] on icon at bounding box center [20, 100] width 12 height 12
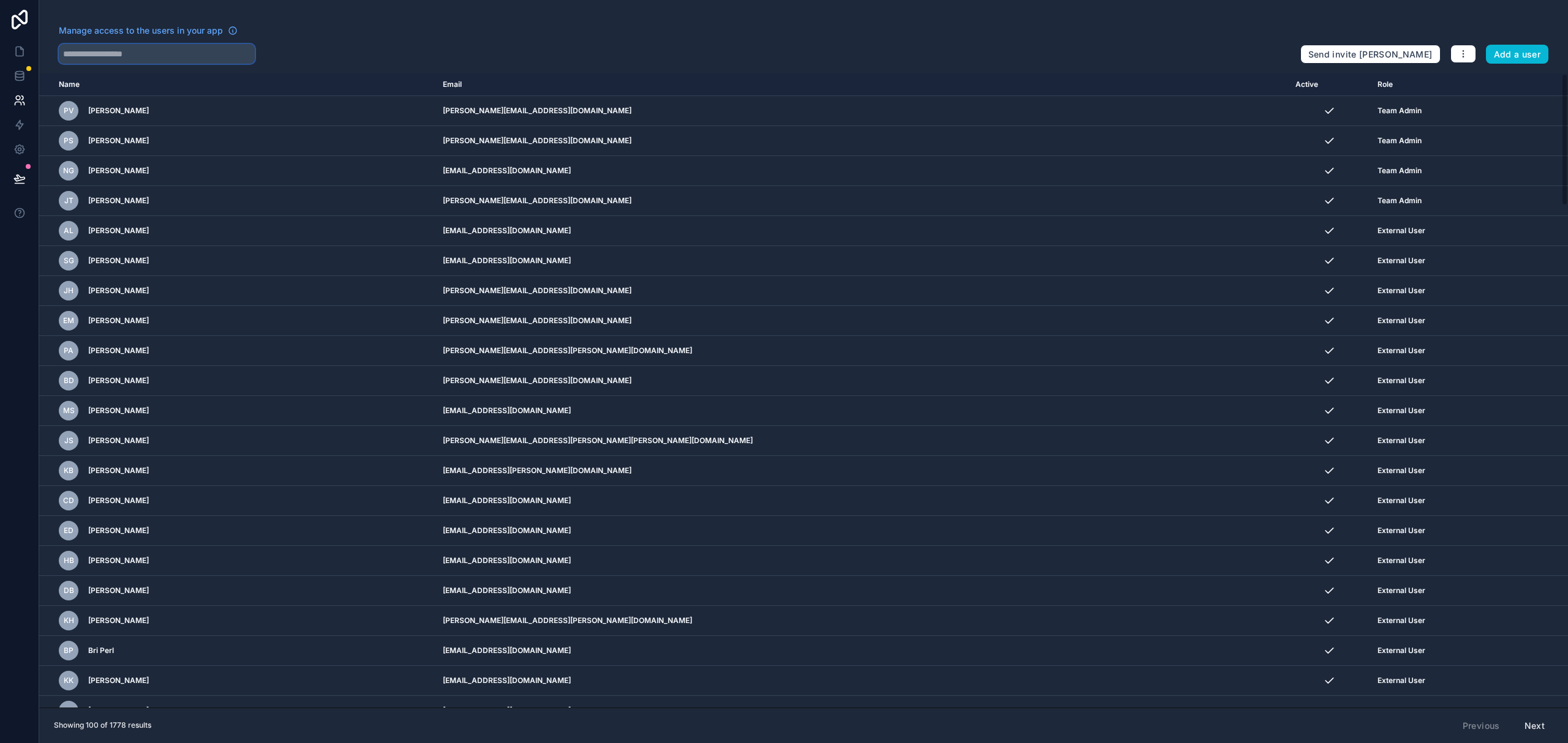
click at [191, 58] on input "text" at bounding box center [157, 54] width 196 height 20
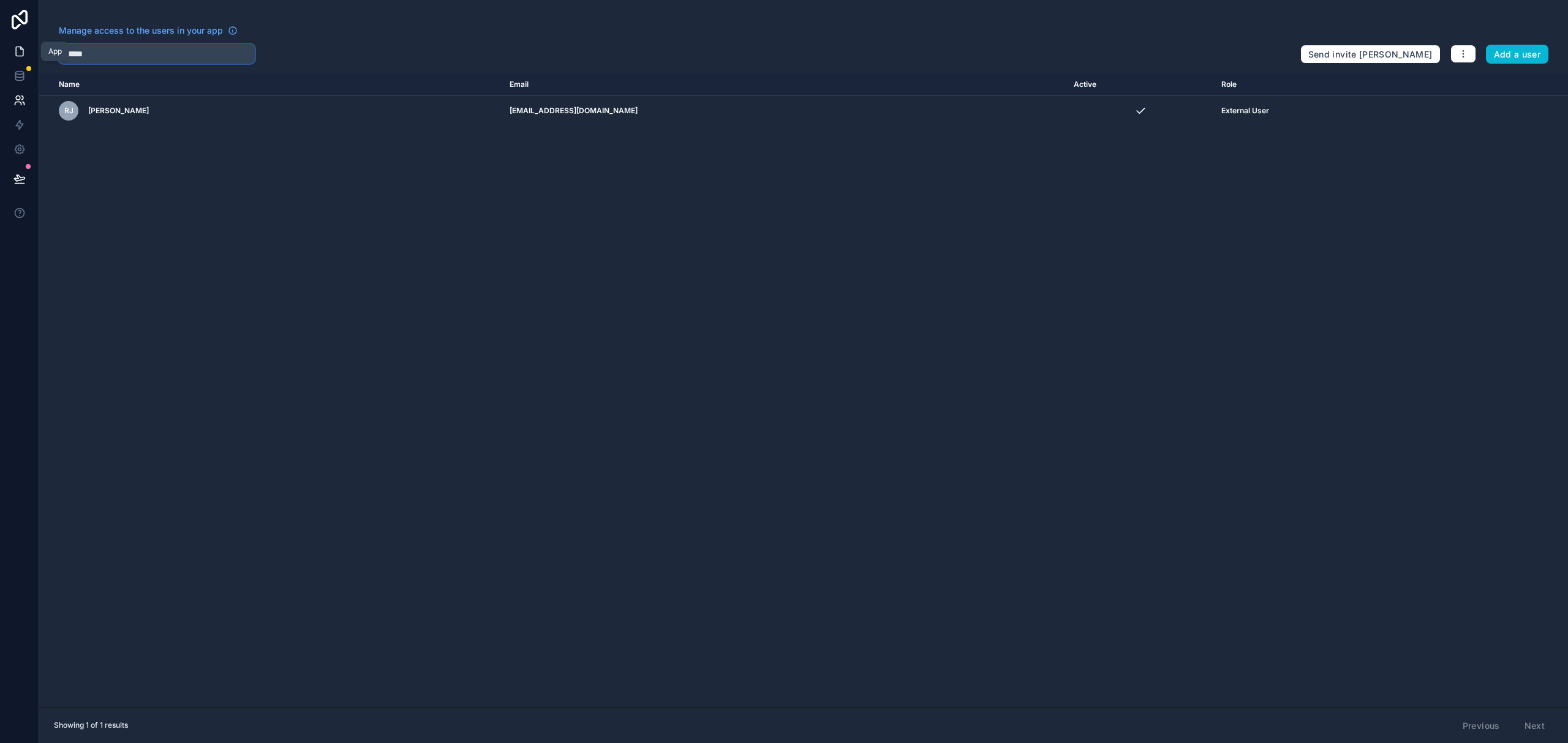
type input "******"
click at [14, 52] on icon at bounding box center [20, 51] width 12 height 12
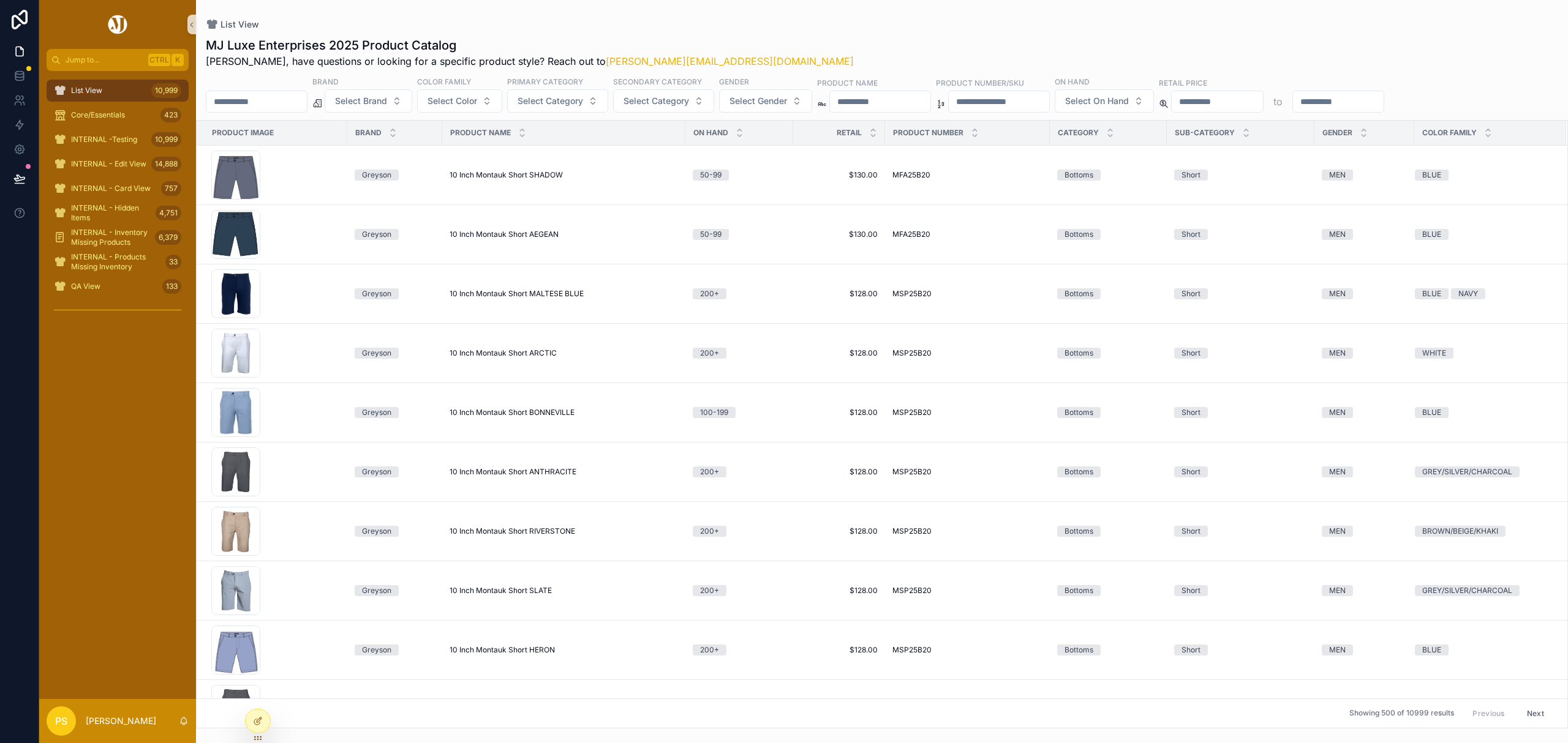
click at [294, 110] on input "scrollable content" at bounding box center [256, 101] width 100 height 17
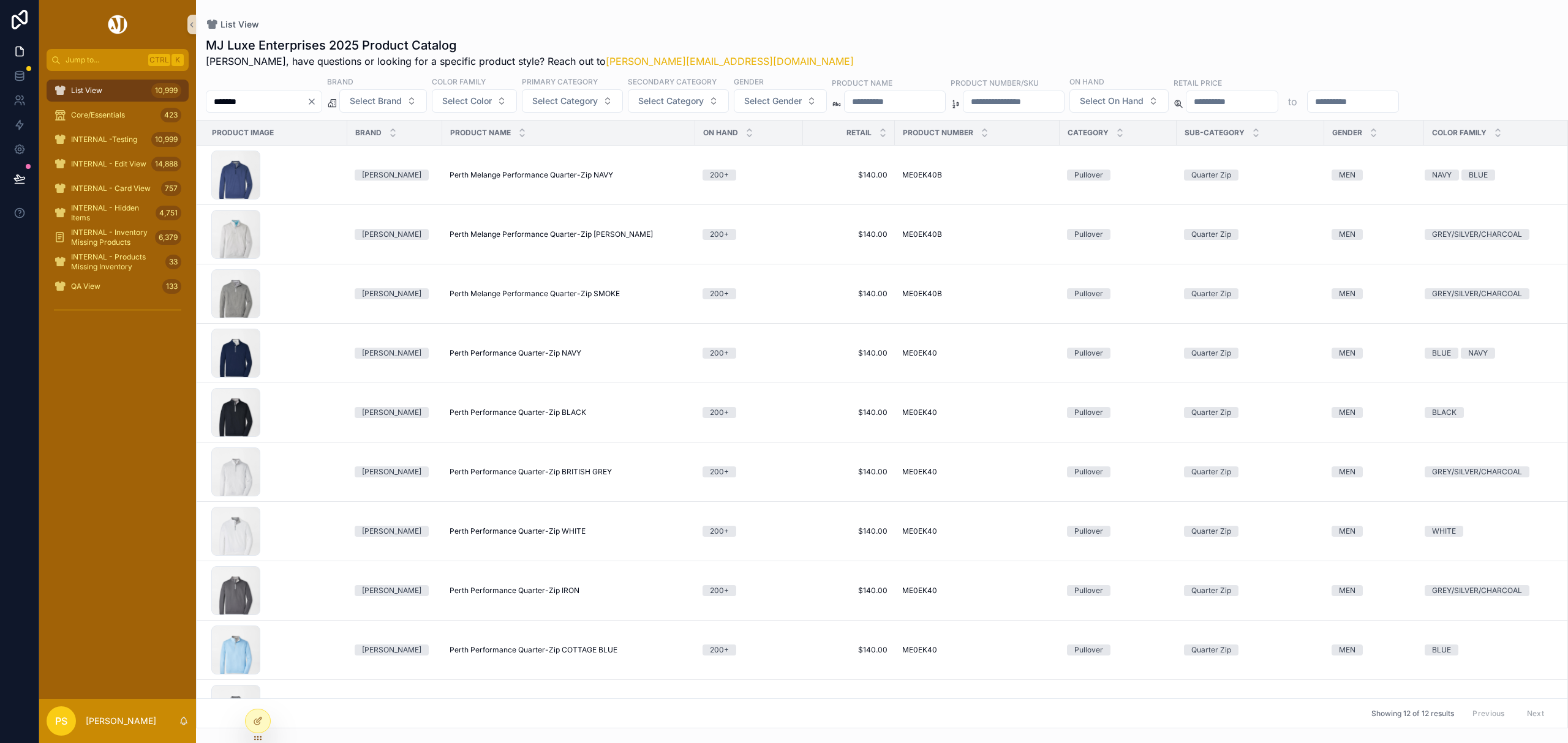
click at [221, 101] on input "*******" at bounding box center [256, 101] width 100 height 17
type input "*******"
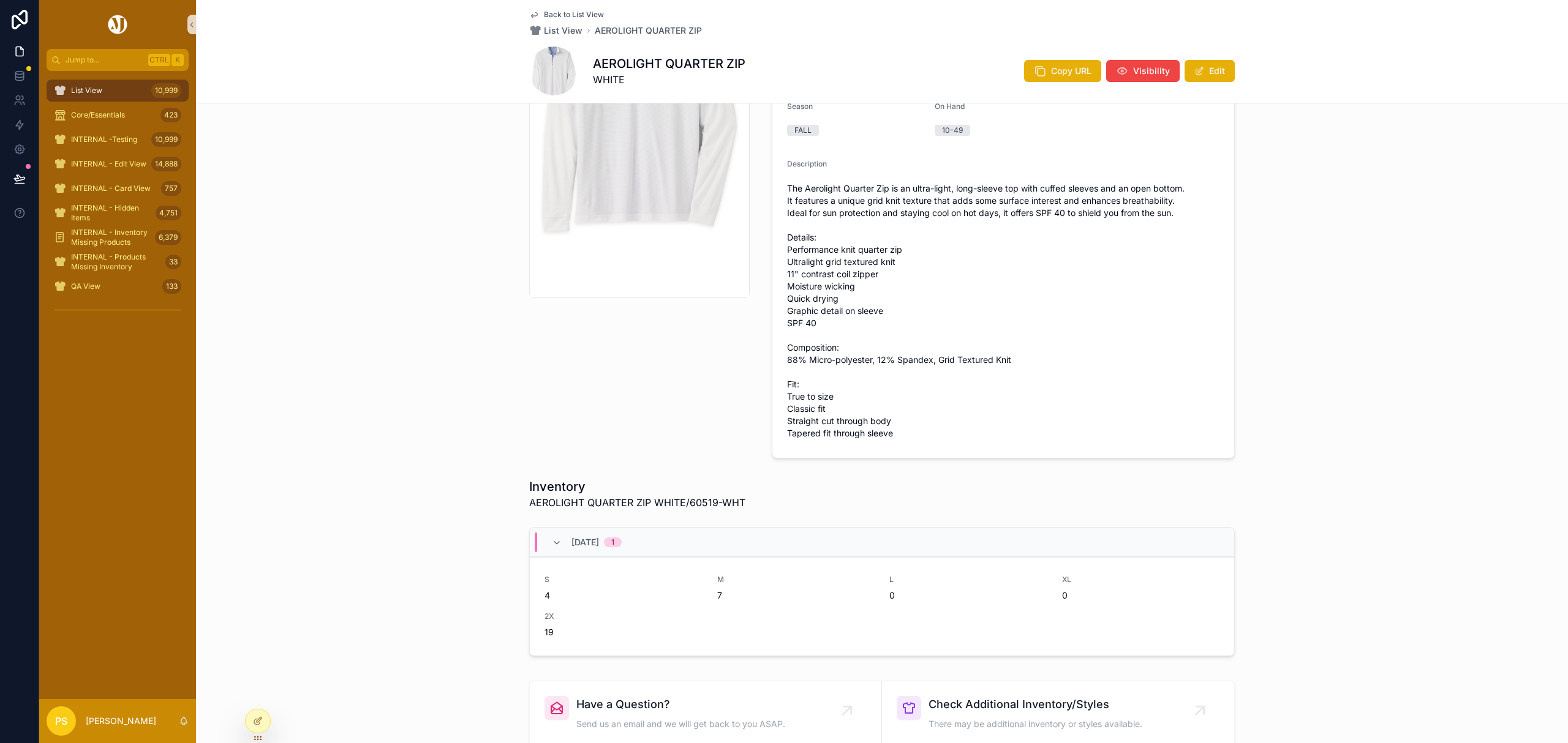
scroll to position [245, 0]
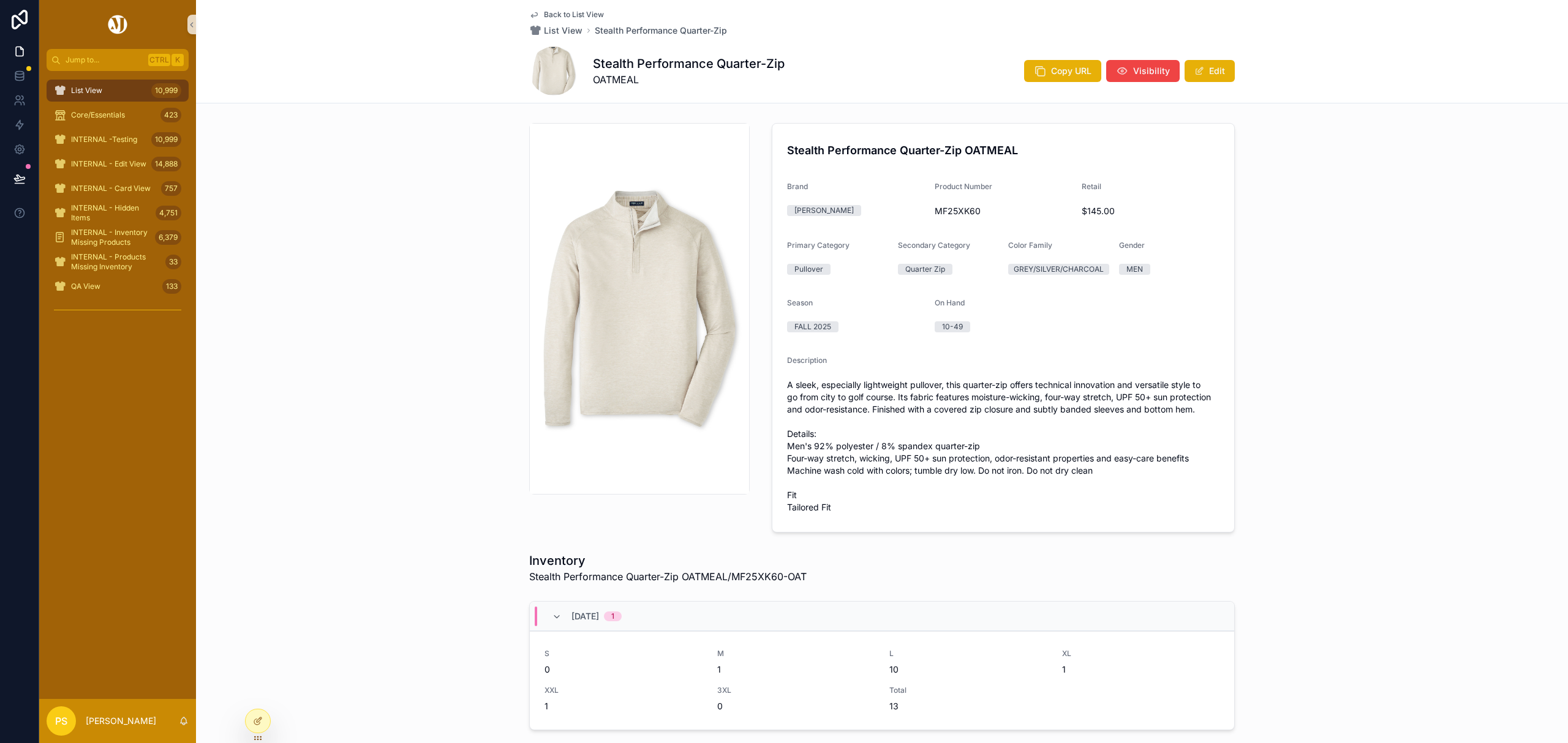
click at [135, 95] on div "List View 10,999" at bounding box center [118, 90] width 127 height 20
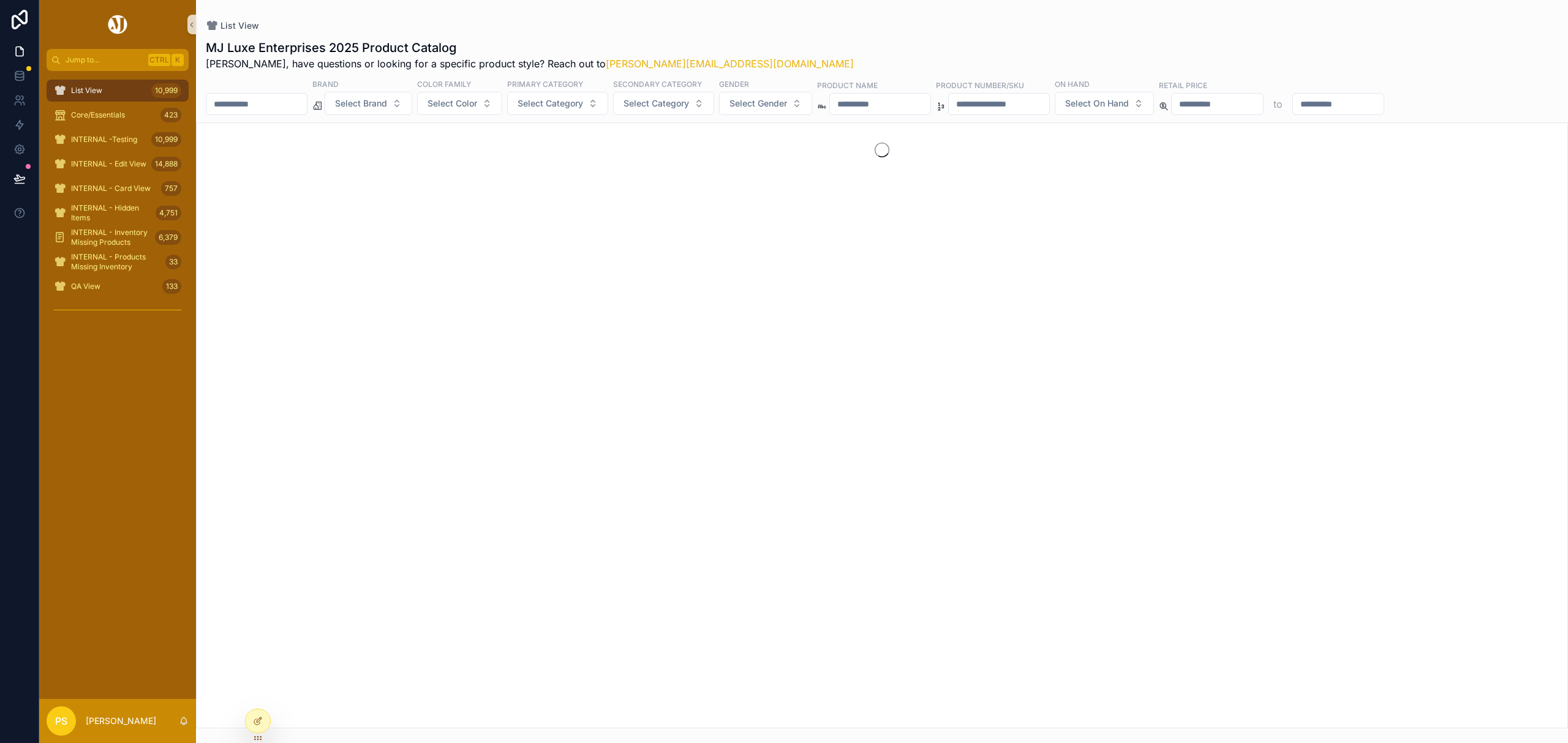
click at [265, 104] on input "scrollable content" at bounding box center [256, 103] width 100 height 17
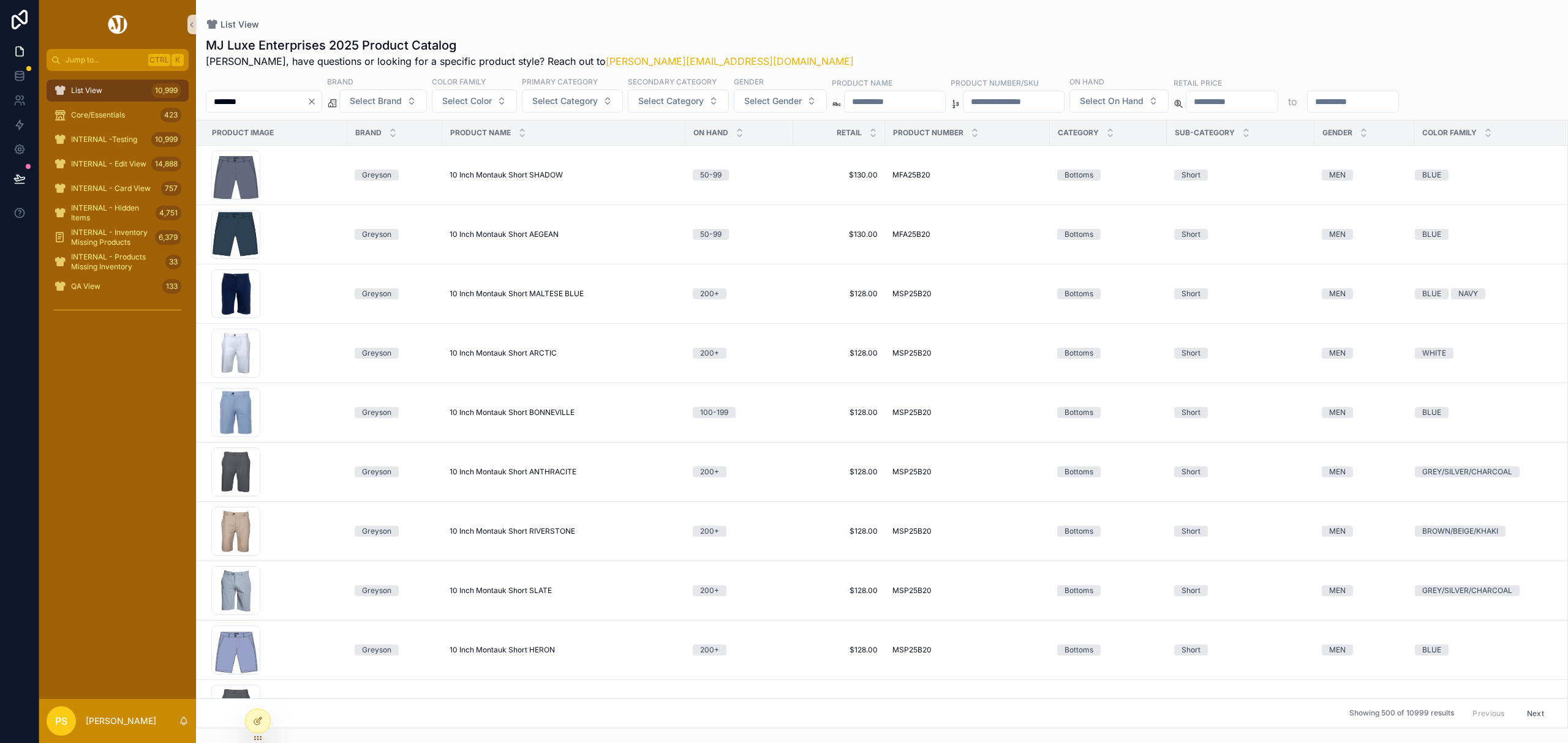
type input "*******"
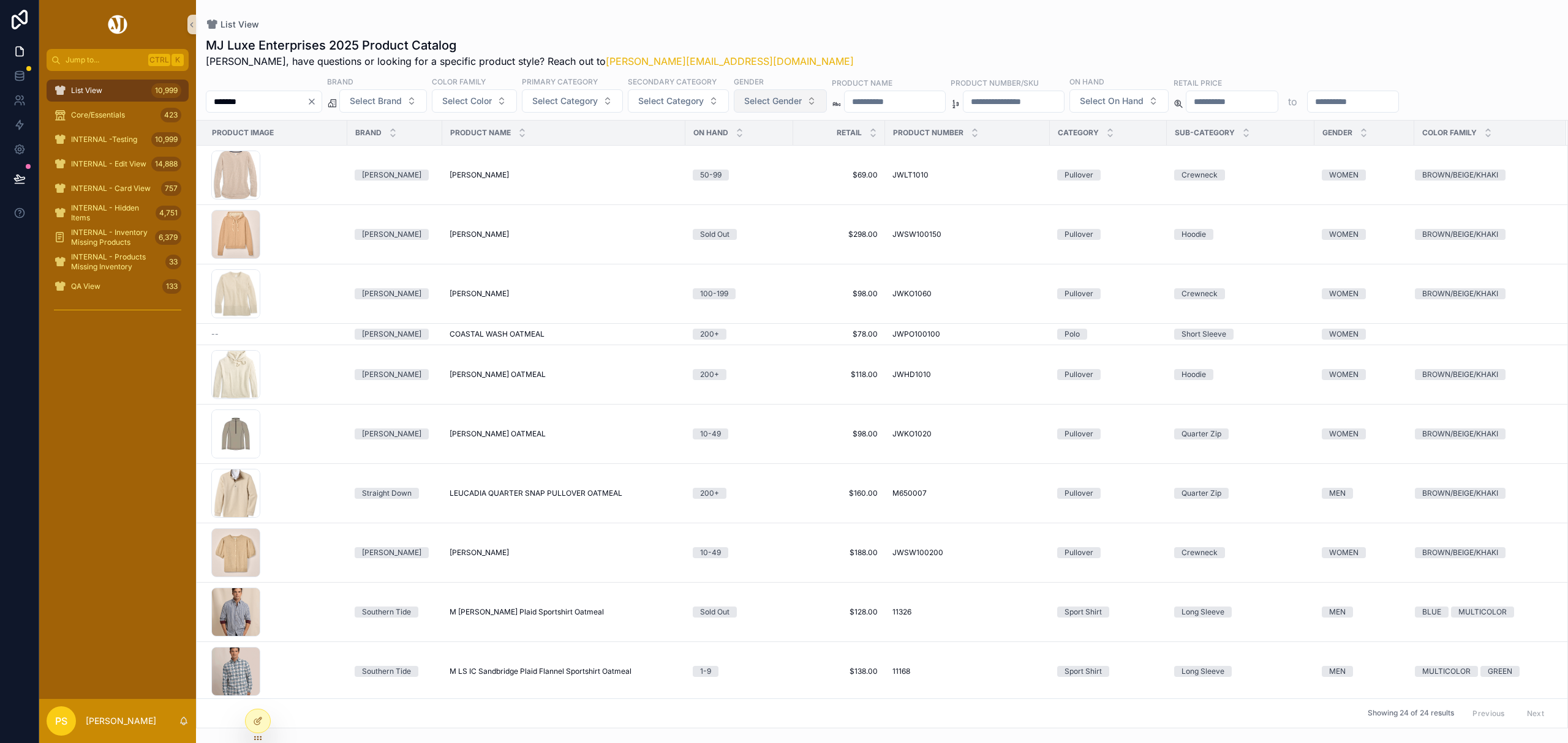
click at [796, 99] on span "Select Gender" at bounding box center [773, 101] width 58 height 12
click at [776, 149] on div "MEN" at bounding box center [815, 151] width 147 height 20
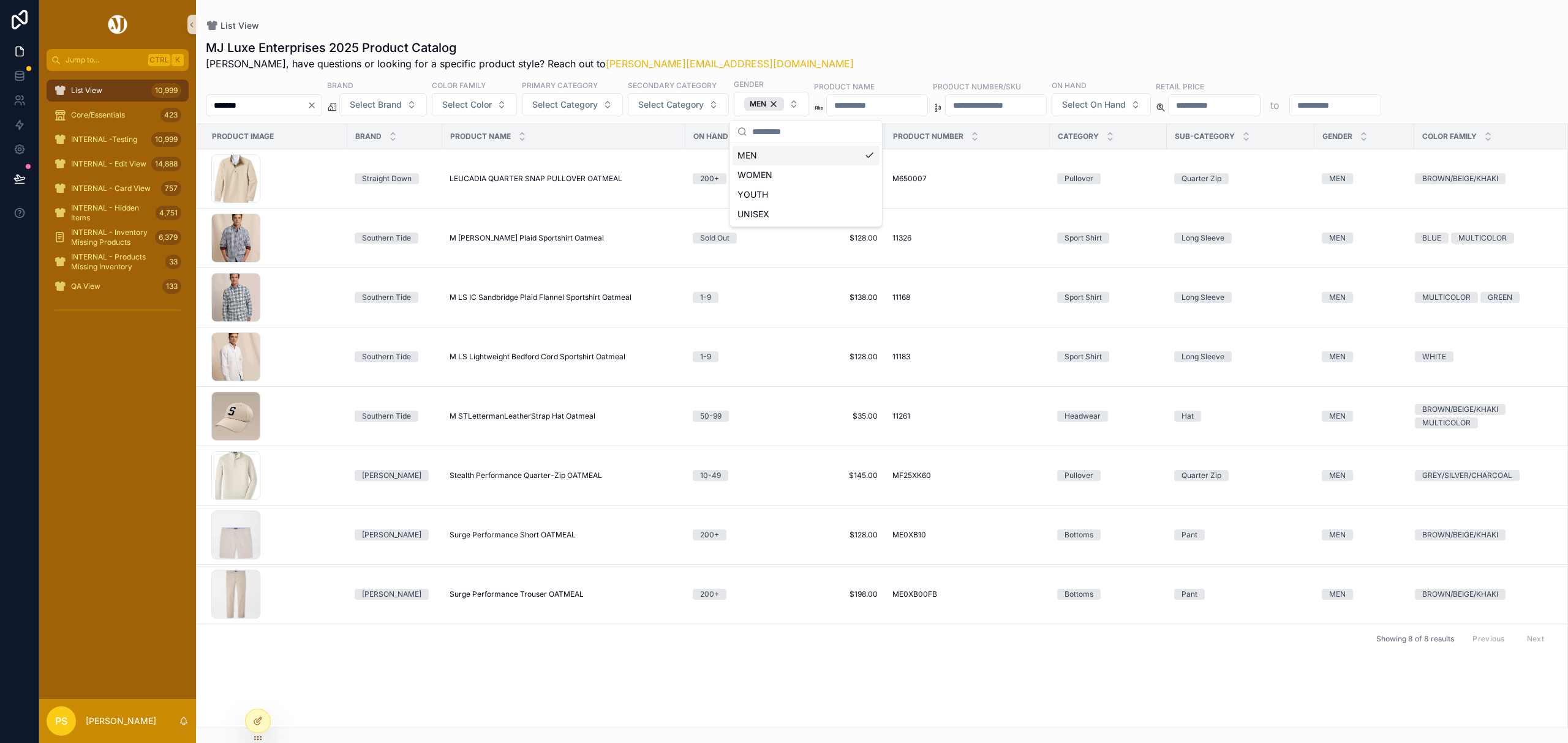
click at [802, 32] on div "MJ Luxe Enterprises 2025 Product Catalog [PERSON_NAME], have questions or looki…" at bounding box center [882, 379] width 1372 height 697
click at [547, 173] on td "LEUCADIA QUARTER SNAP PULLOVER OATMEAL LEUCADIA QUARTER SNAP PULLOVER OATMEAL" at bounding box center [564, 178] width 243 height 60
click at [537, 181] on span "LEUCADIA QUARTER SNAP PULLOVER OATMEAL" at bounding box center [535, 178] width 173 height 10
click at [85, 86] on span "List View" at bounding box center [86, 90] width 31 height 10
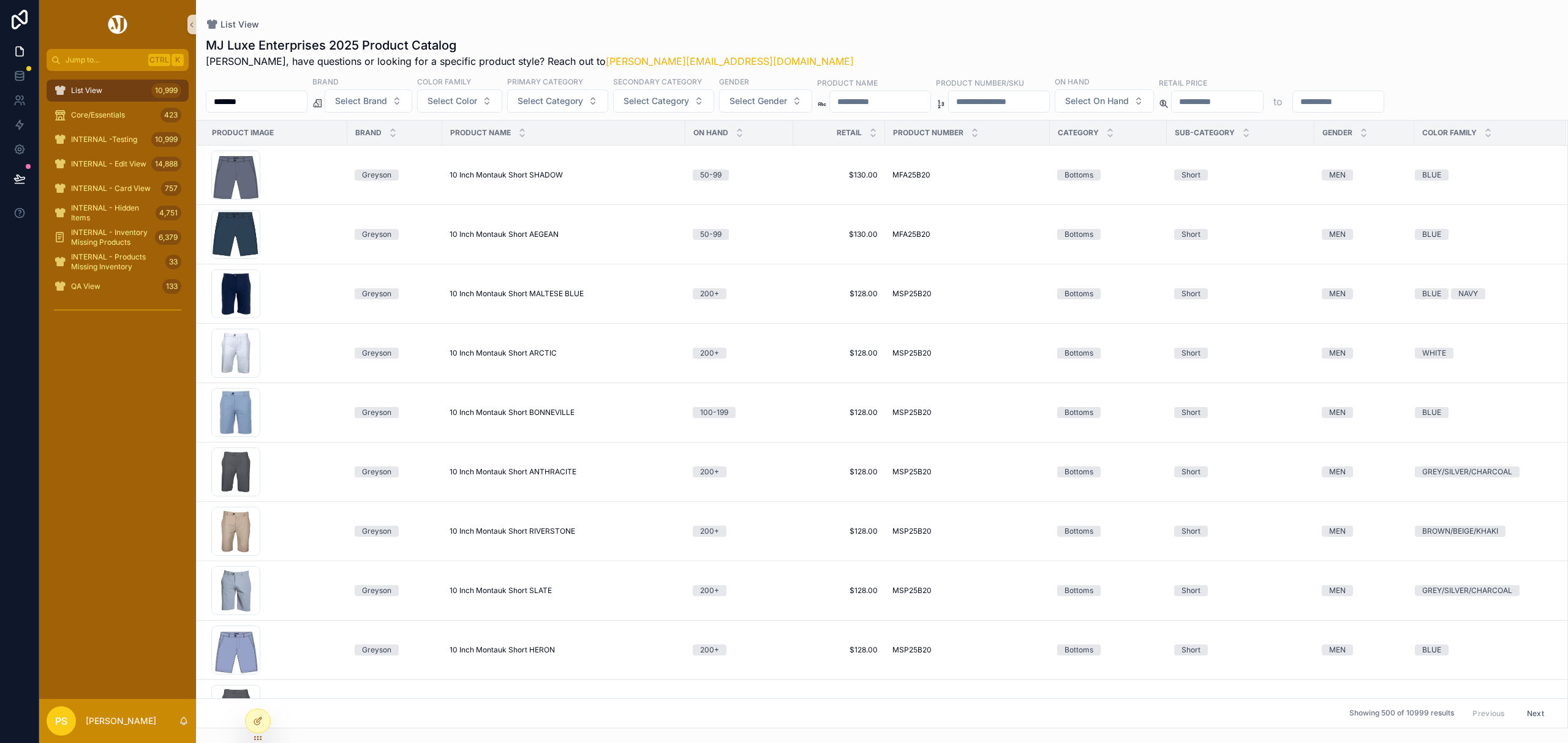
click at [296, 89] on div "******* Brand Select Brand Color Family Select Color Primary Category Select Ca…" at bounding box center [882, 93] width 1372 height 36
click at [293, 108] on input "*******" at bounding box center [256, 101] width 100 height 17
click at [782, 98] on span "Select Gender" at bounding box center [758, 101] width 58 height 12
click at [753, 148] on div "MEN" at bounding box center [800, 151] width 147 height 20
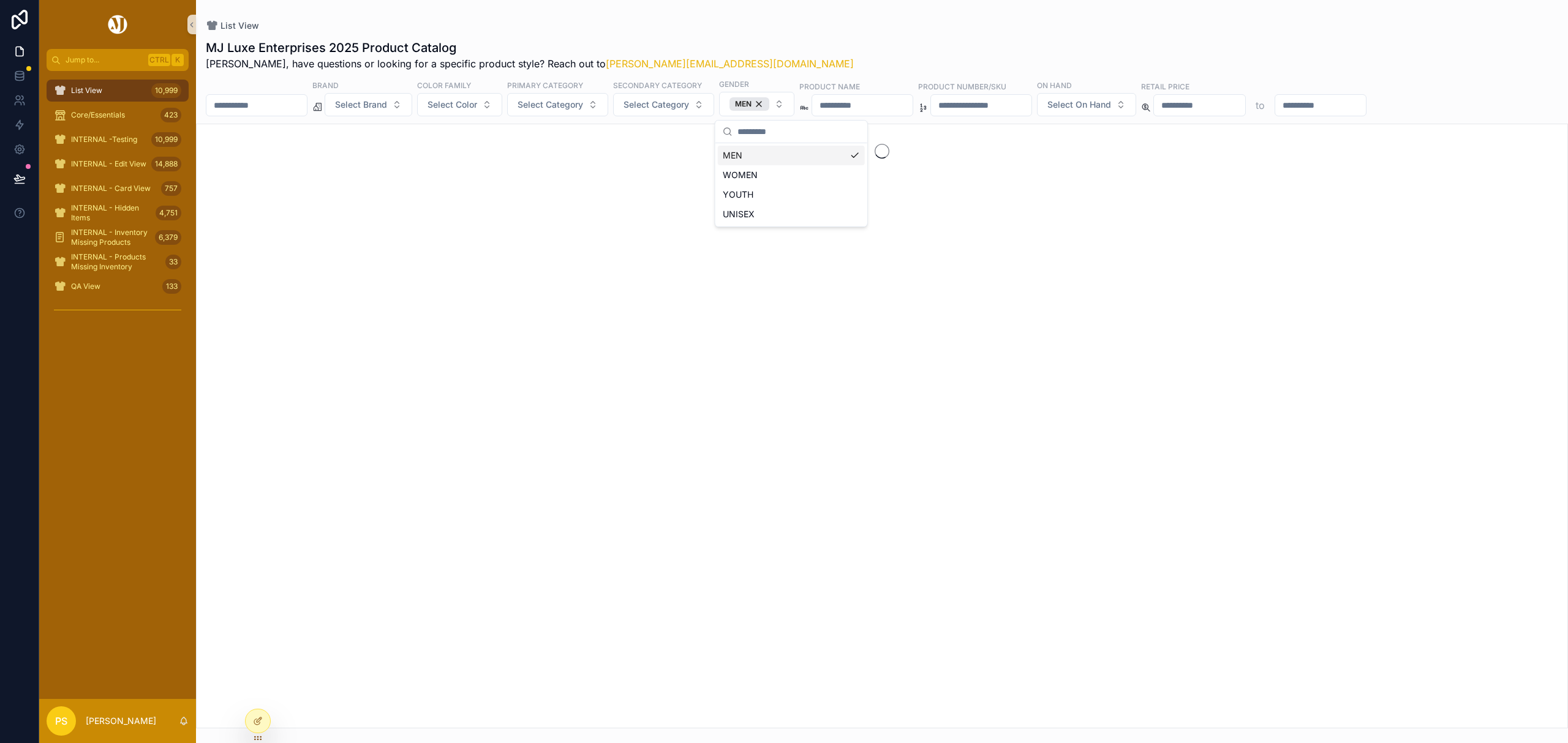
click at [861, 35] on div "MJ Luxe Enterprises 2025 Product Catalog [PERSON_NAME], have questions or looki…" at bounding box center [882, 379] width 1372 height 697
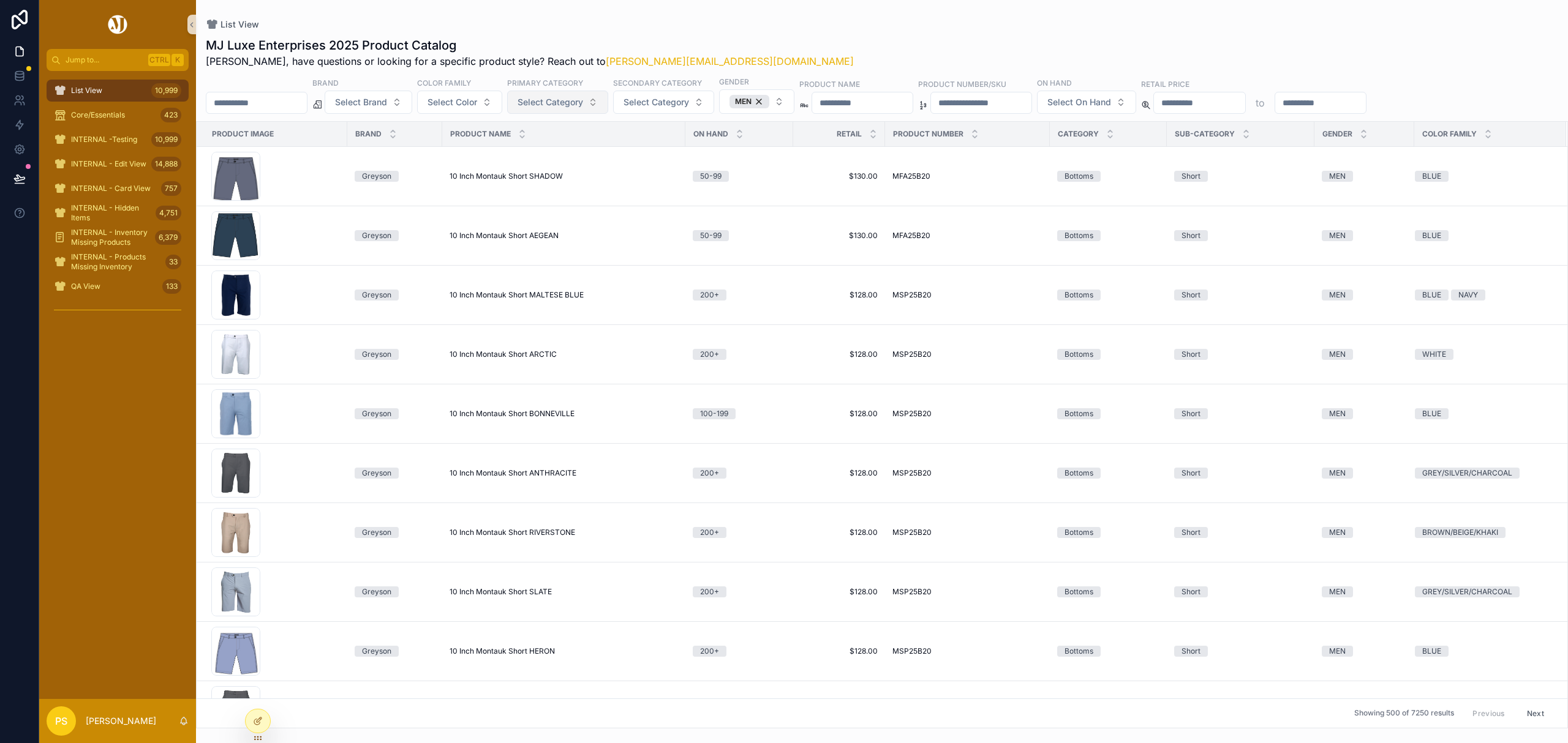
click at [577, 104] on span "Select Category" at bounding box center [550, 102] width 66 height 12
click at [557, 289] on div "Pullover" at bounding box center [591, 290] width 147 height 20
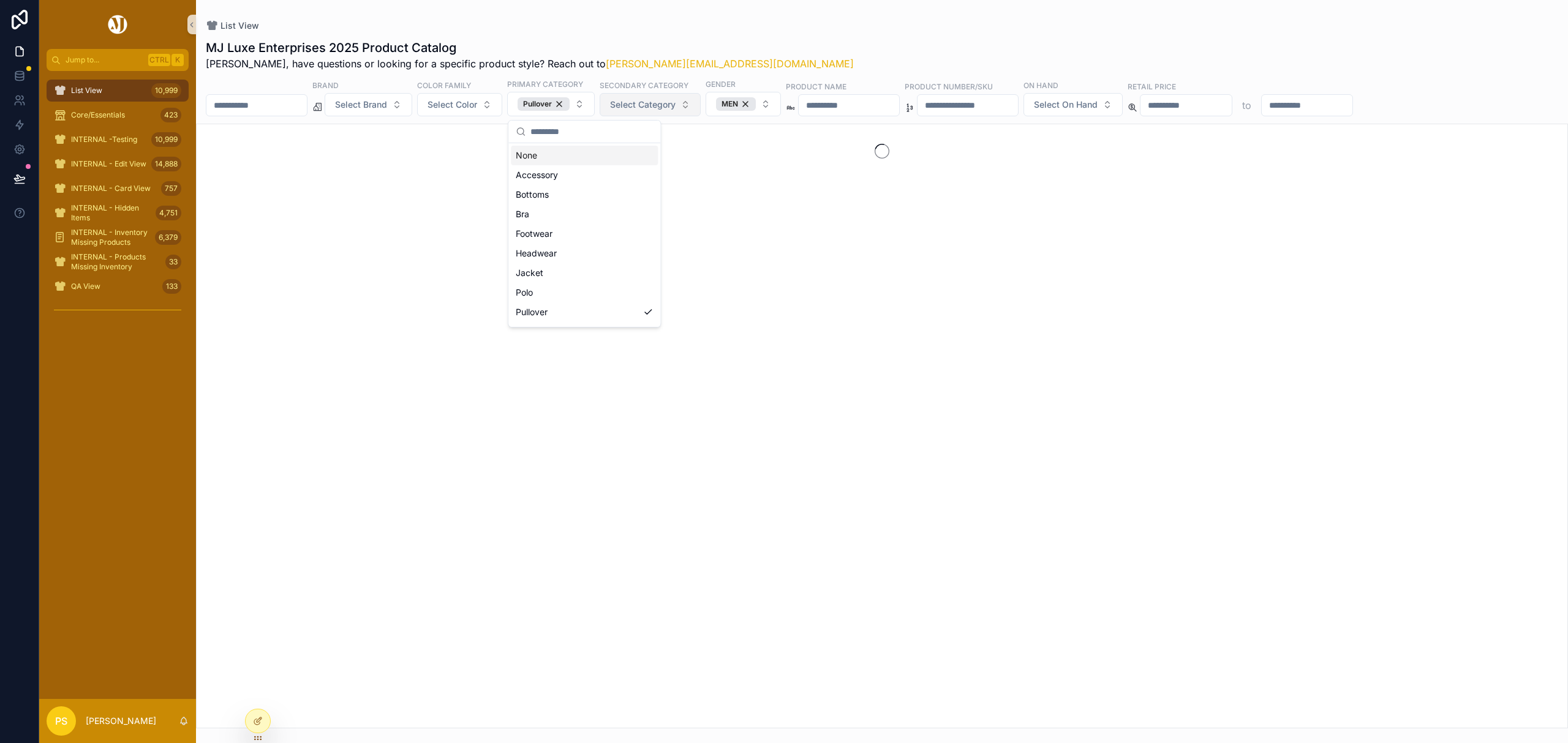
click at [667, 109] on span "Select Category" at bounding box center [642, 105] width 66 height 12
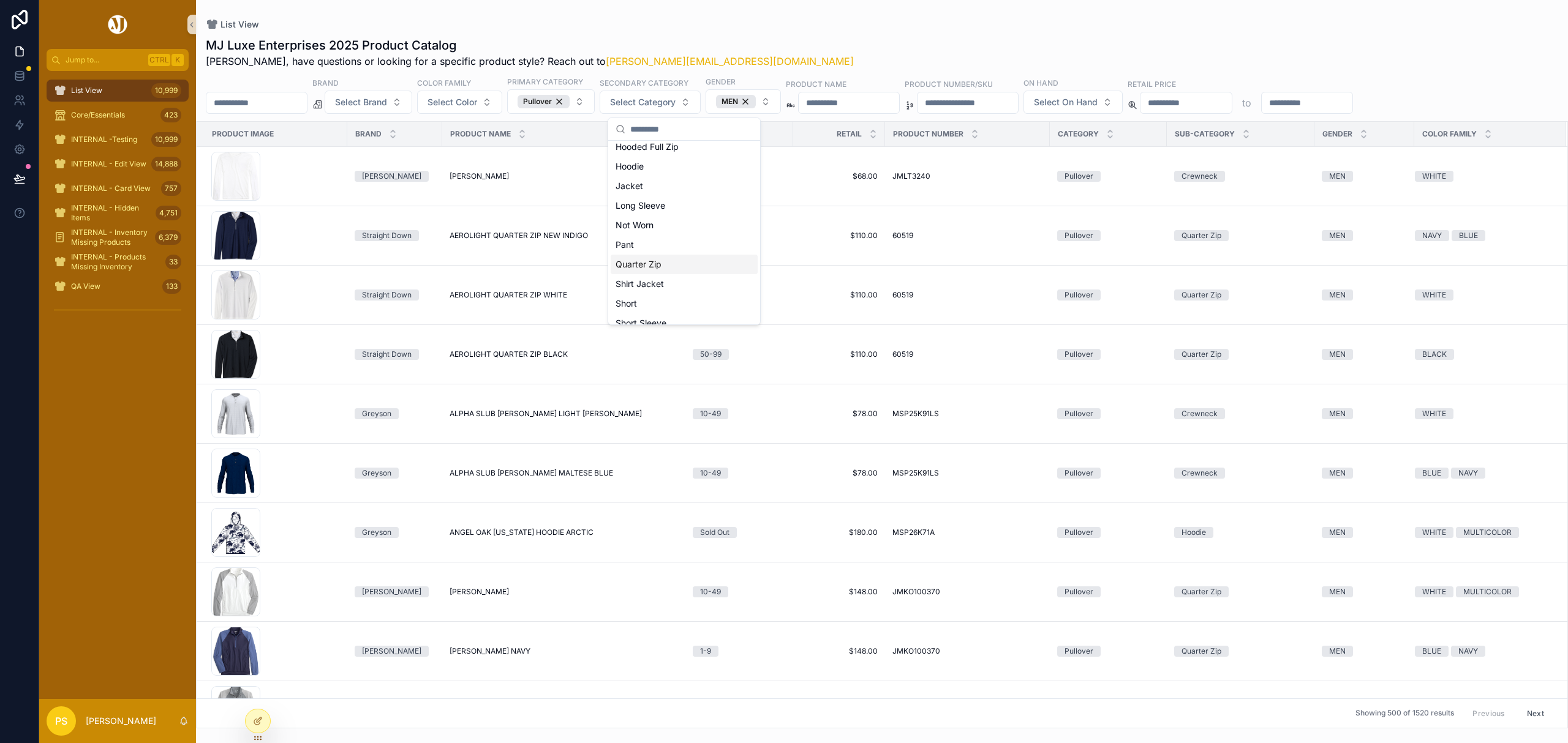
click at [654, 262] on div "Quarter Zip" at bounding box center [684, 265] width 147 height 20
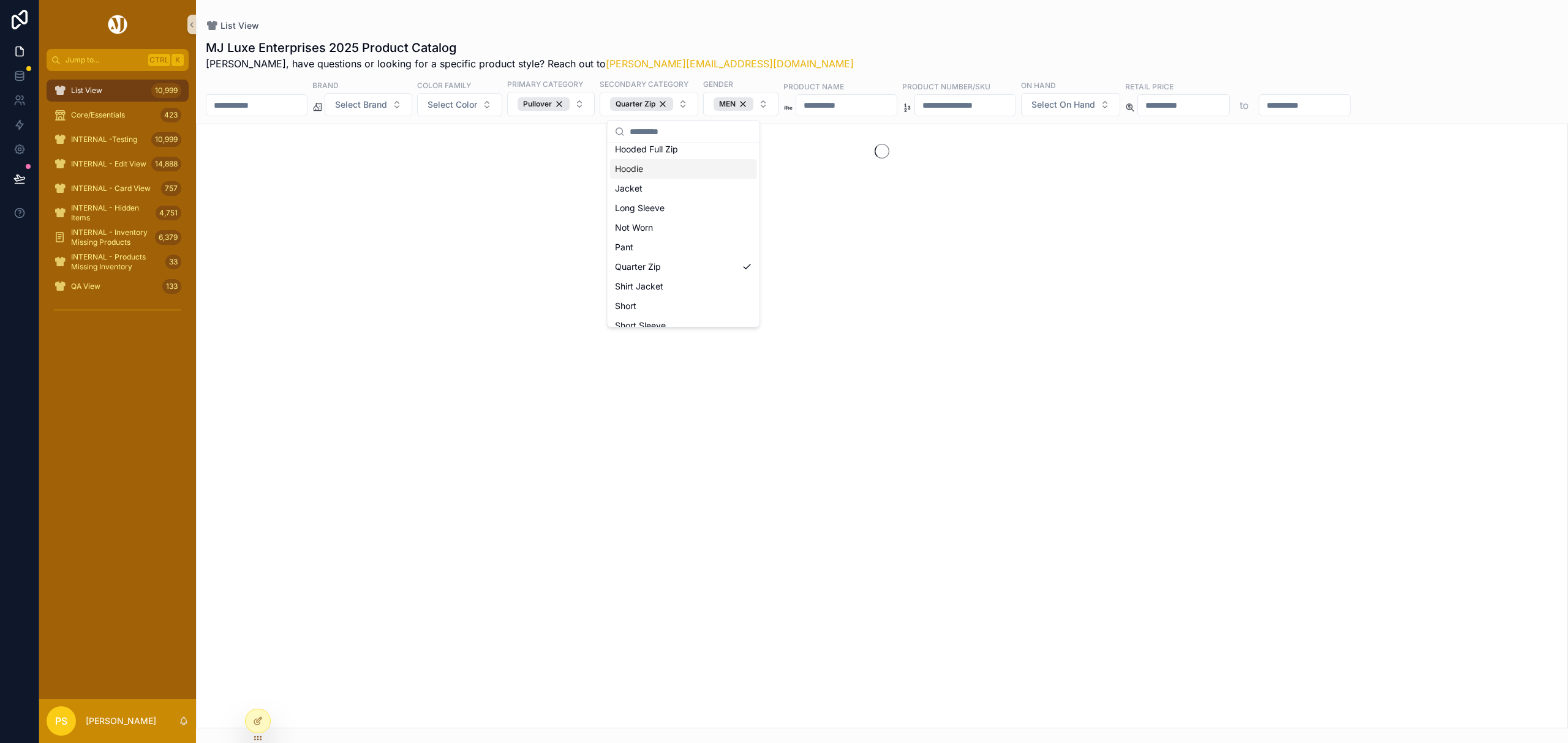
click at [862, 19] on div "List View MJ Luxe Enterprises 2025 Product Catalog Philip, have questions or lo…" at bounding box center [882, 364] width 1372 height 728
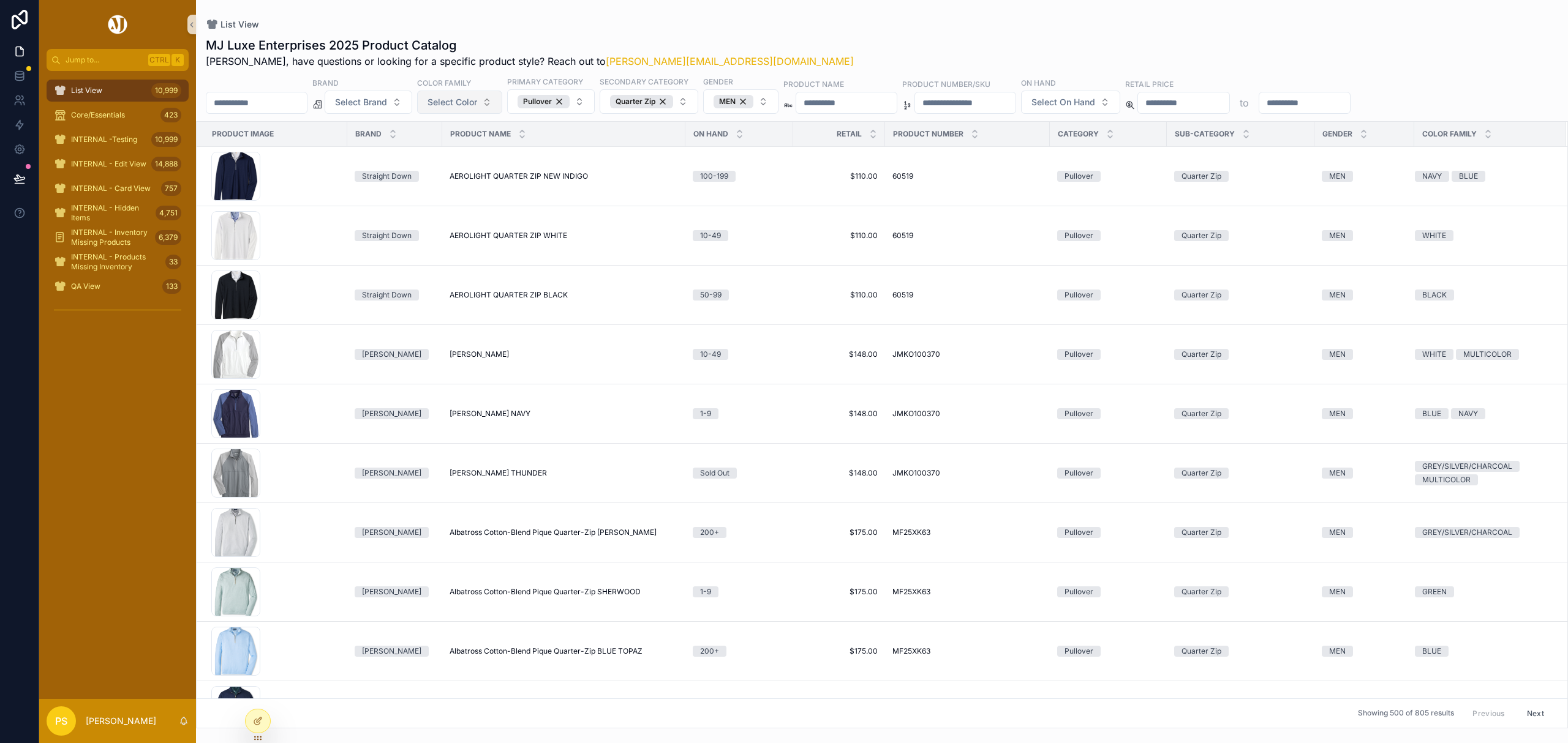
click at [478, 101] on span "Select Color" at bounding box center [452, 102] width 50 height 12
click at [824, 18] on div "List View MJ Luxe Enterprises 2025 Product Catalog Philip, have questions or lo…" at bounding box center [882, 364] width 1372 height 728
click at [412, 111] on button "Select Brand" at bounding box center [368, 102] width 87 height 24
click at [373, 157] on div "[PERSON_NAME]" at bounding box center [400, 153] width 147 height 20
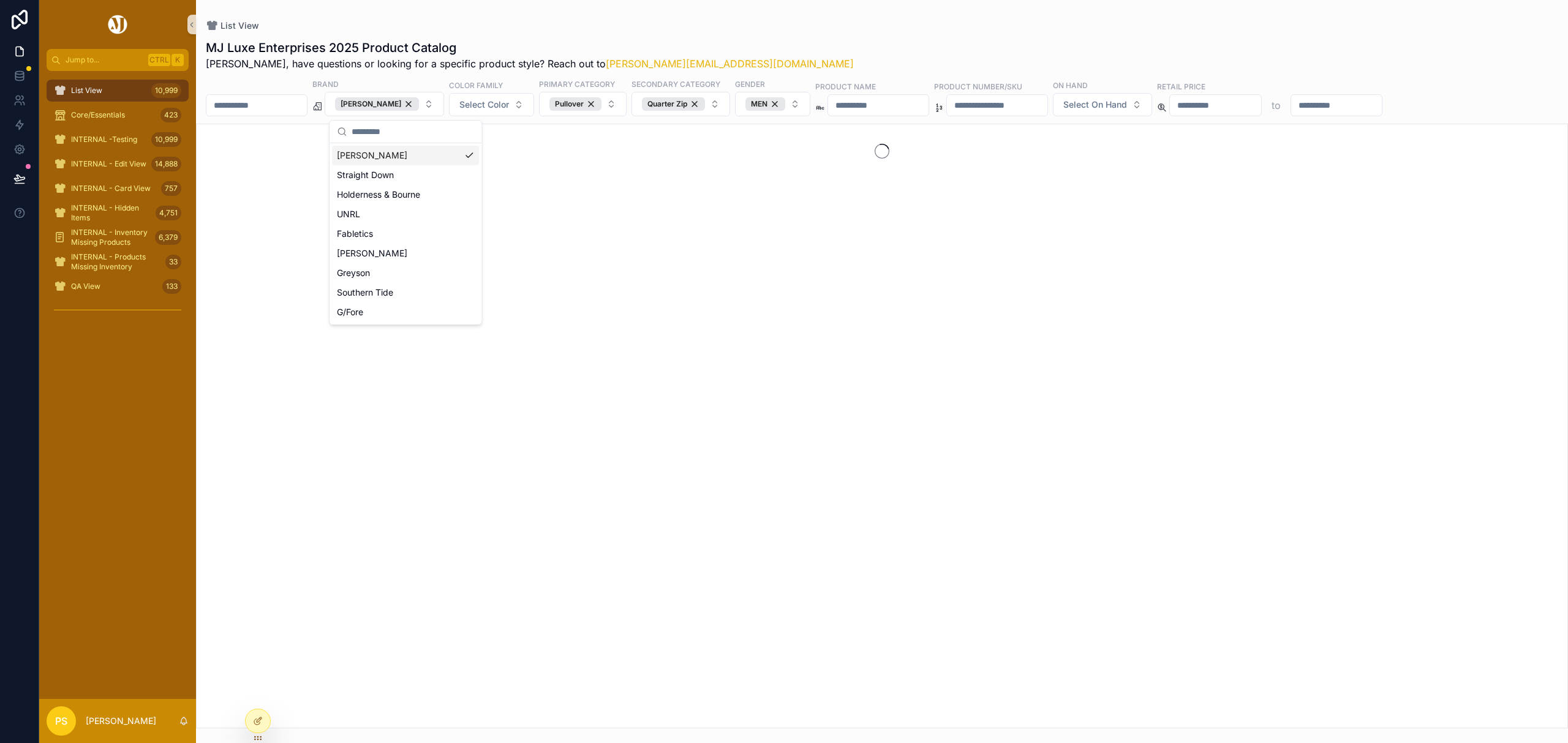
click at [811, 35] on div "MJ Luxe Enterprises 2025 Product Catalog Philip, have questions or looking for …" at bounding box center [882, 379] width 1372 height 697
click at [501, 109] on span "Select Color" at bounding box center [483, 105] width 50 height 12
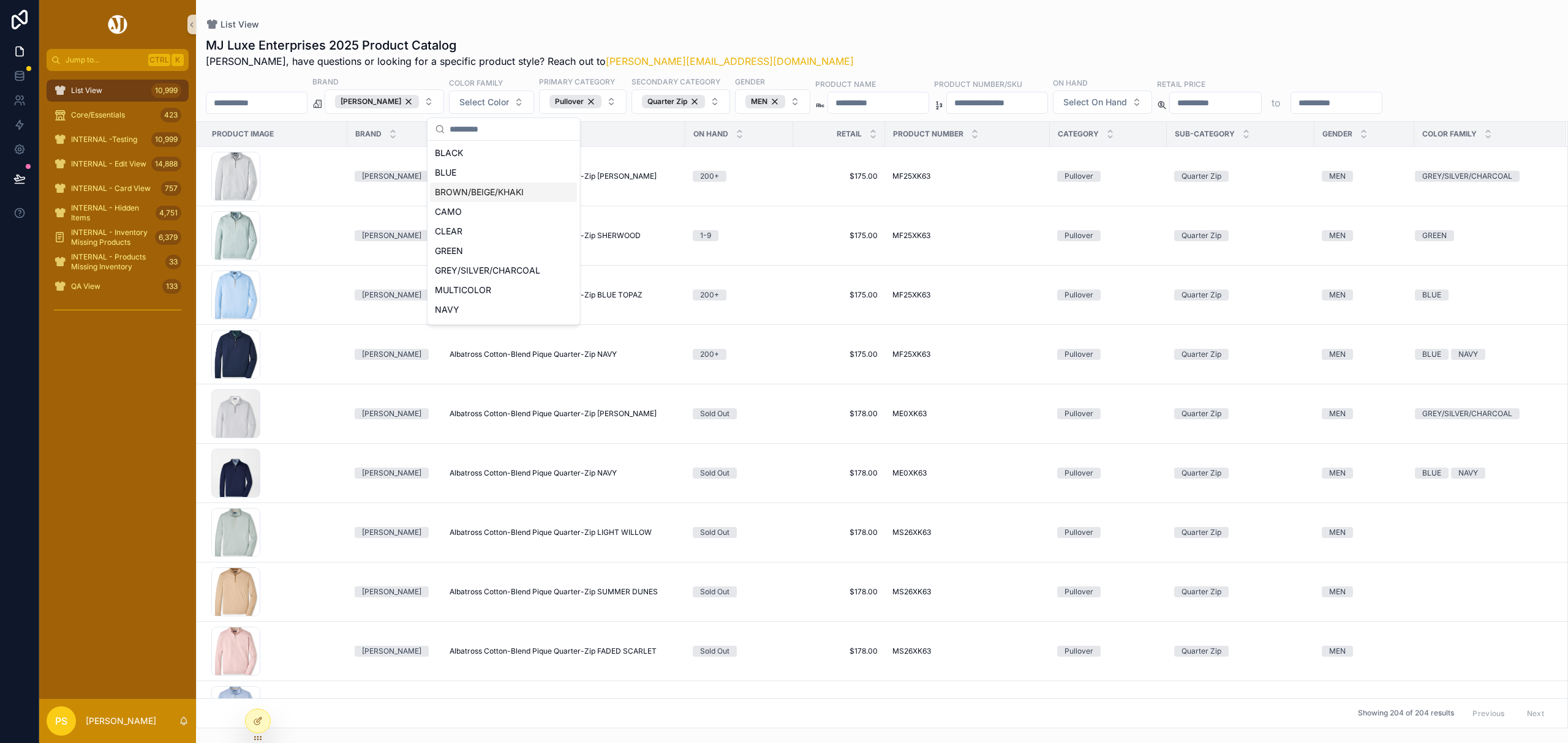
click at [488, 191] on div "BROWN/BEIGE/KHAKI" at bounding box center [503, 192] width 147 height 20
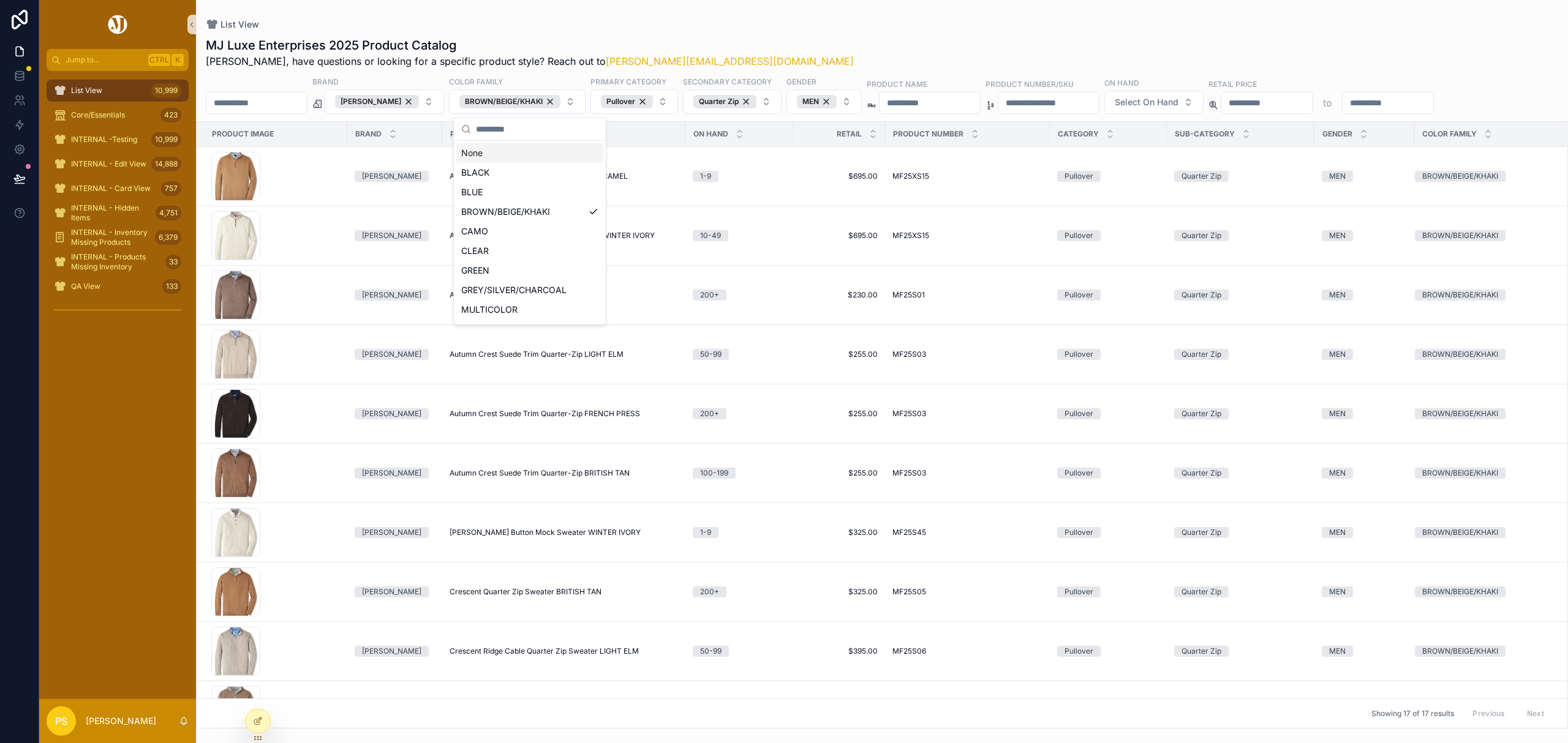
click at [805, 25] on div "List View" at bounding box center [882, 25] width 1352 height 10
drag, startPoint x: 562, startPoint y: 103, endPoint x: 478, endPoint y: 103, distance: 84.0
click at [561, 103] on div "BROWN/BEIGE/KHAKI" at bounding box center [509, 102] width 101 height 14
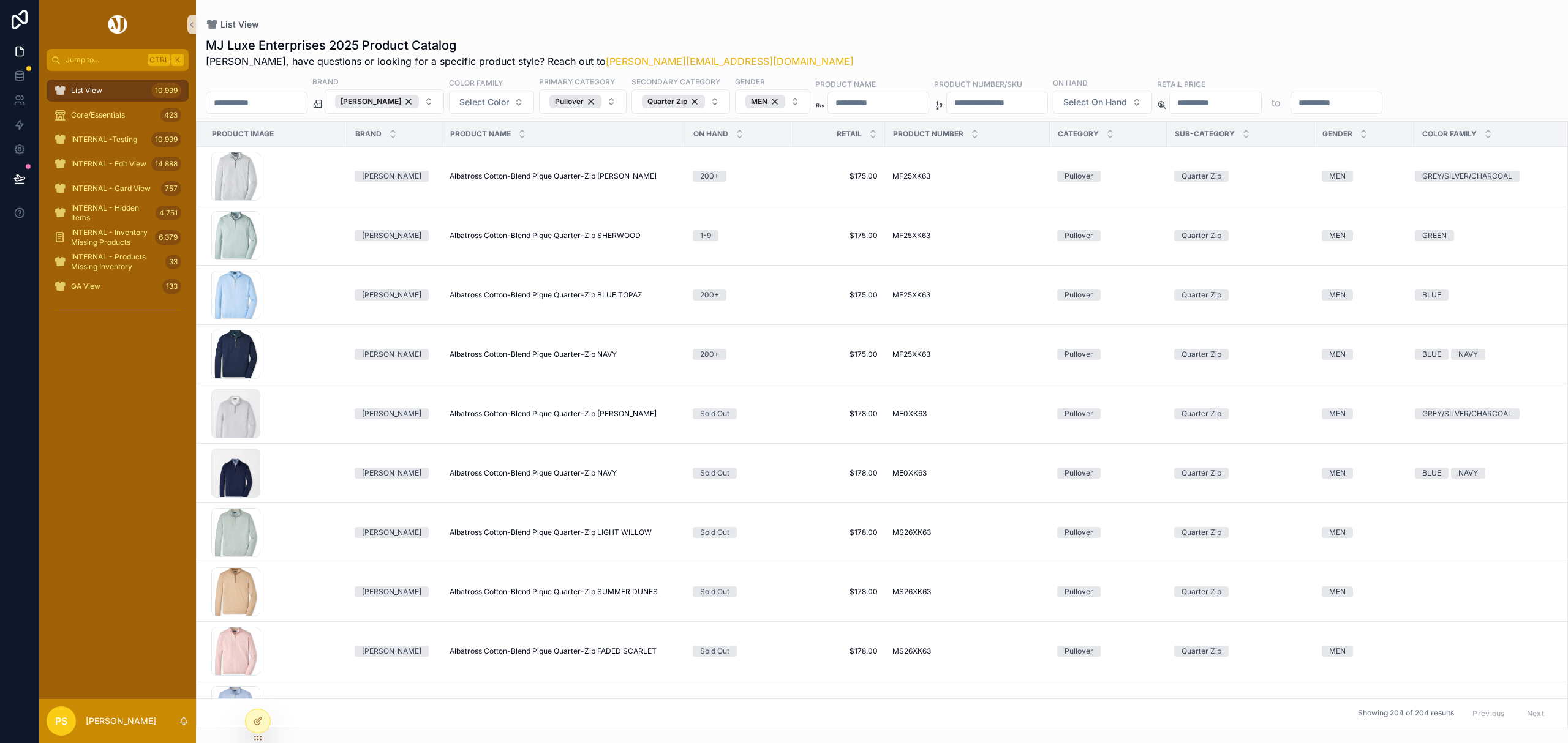
click at [297, 99] on input "scrollable content" at bounding box center [256, 102] width 100 height 17
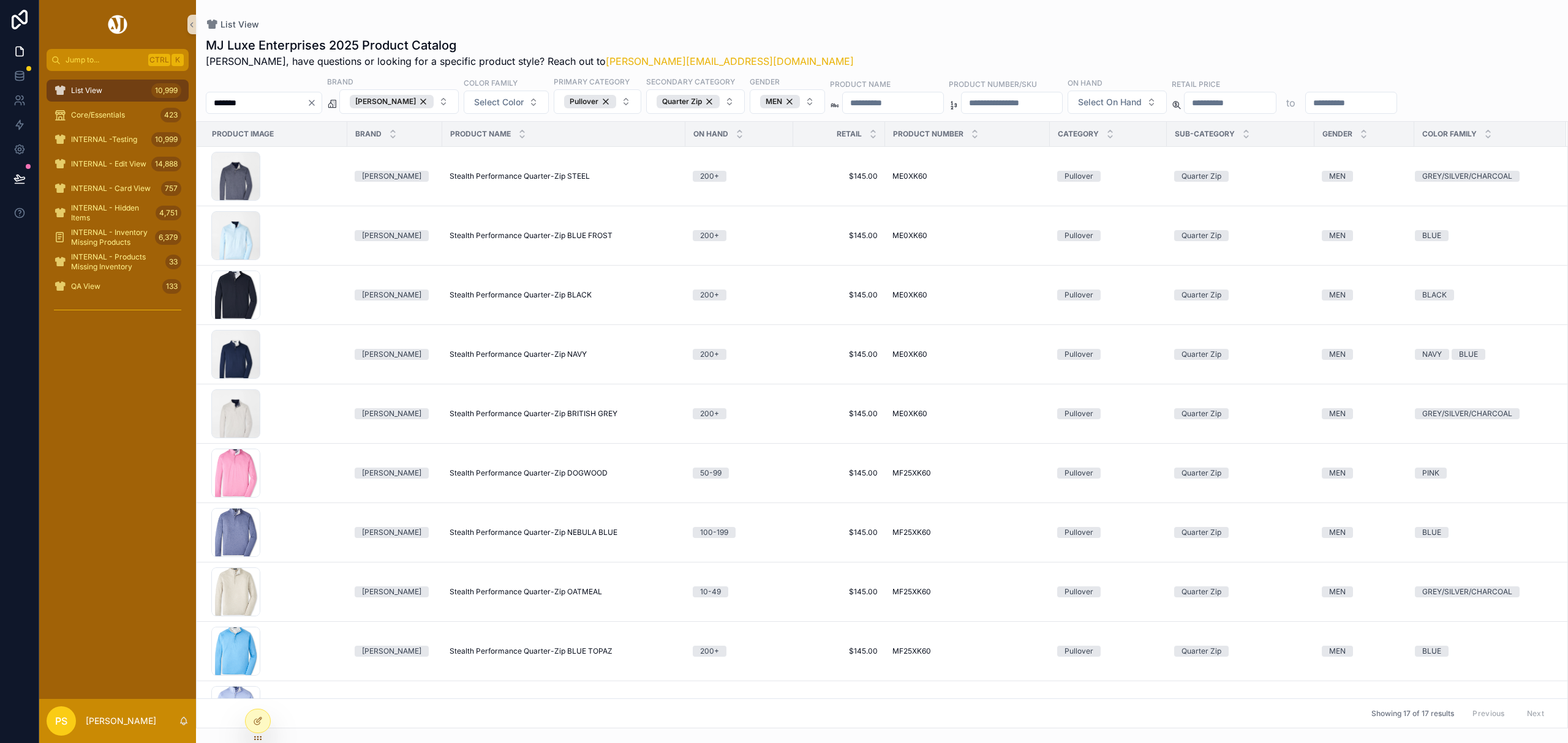
click at [263, 102] on input "*******" at bounding box center [256, 102] width 100 height 17
type input "*******"
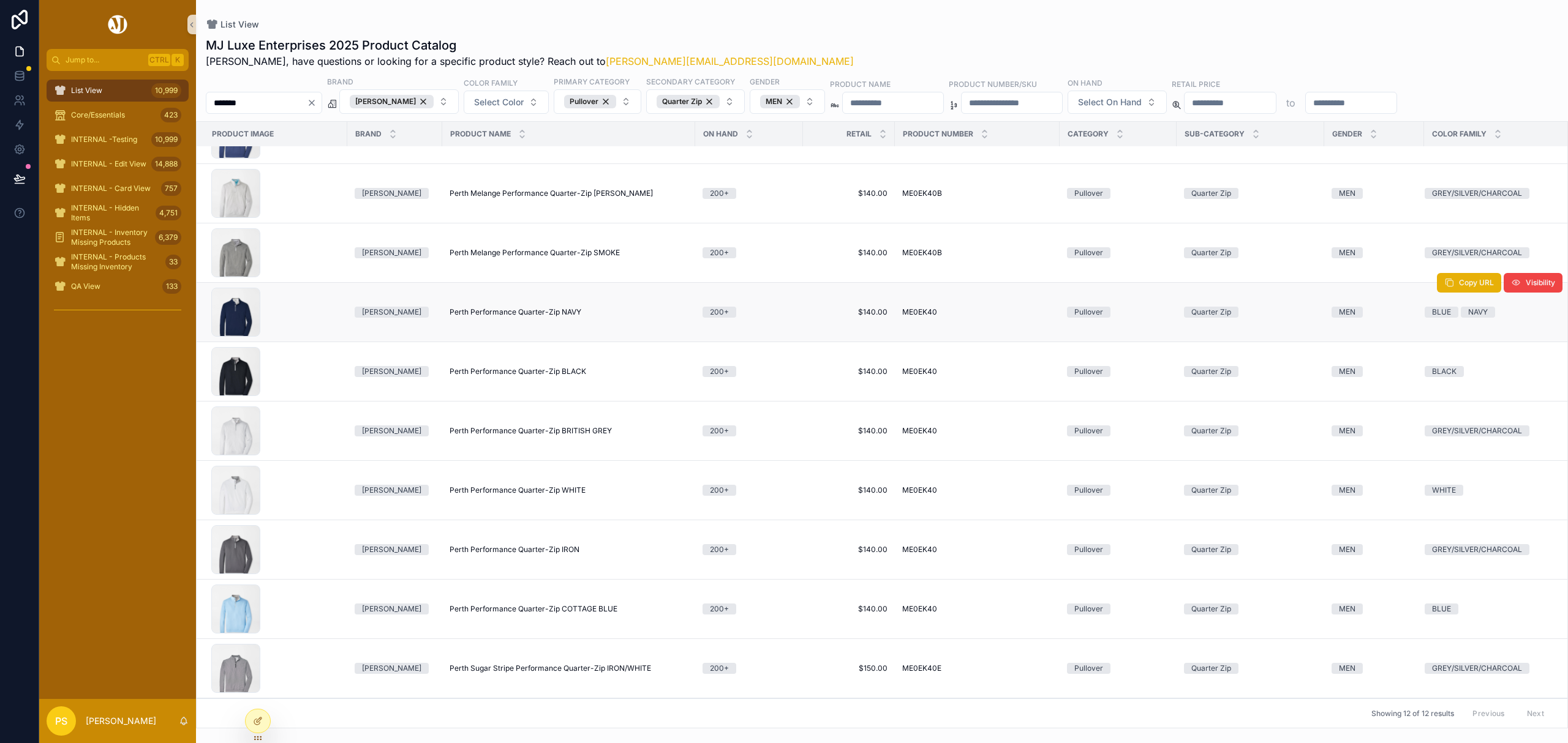
scroll to position [81, 0]
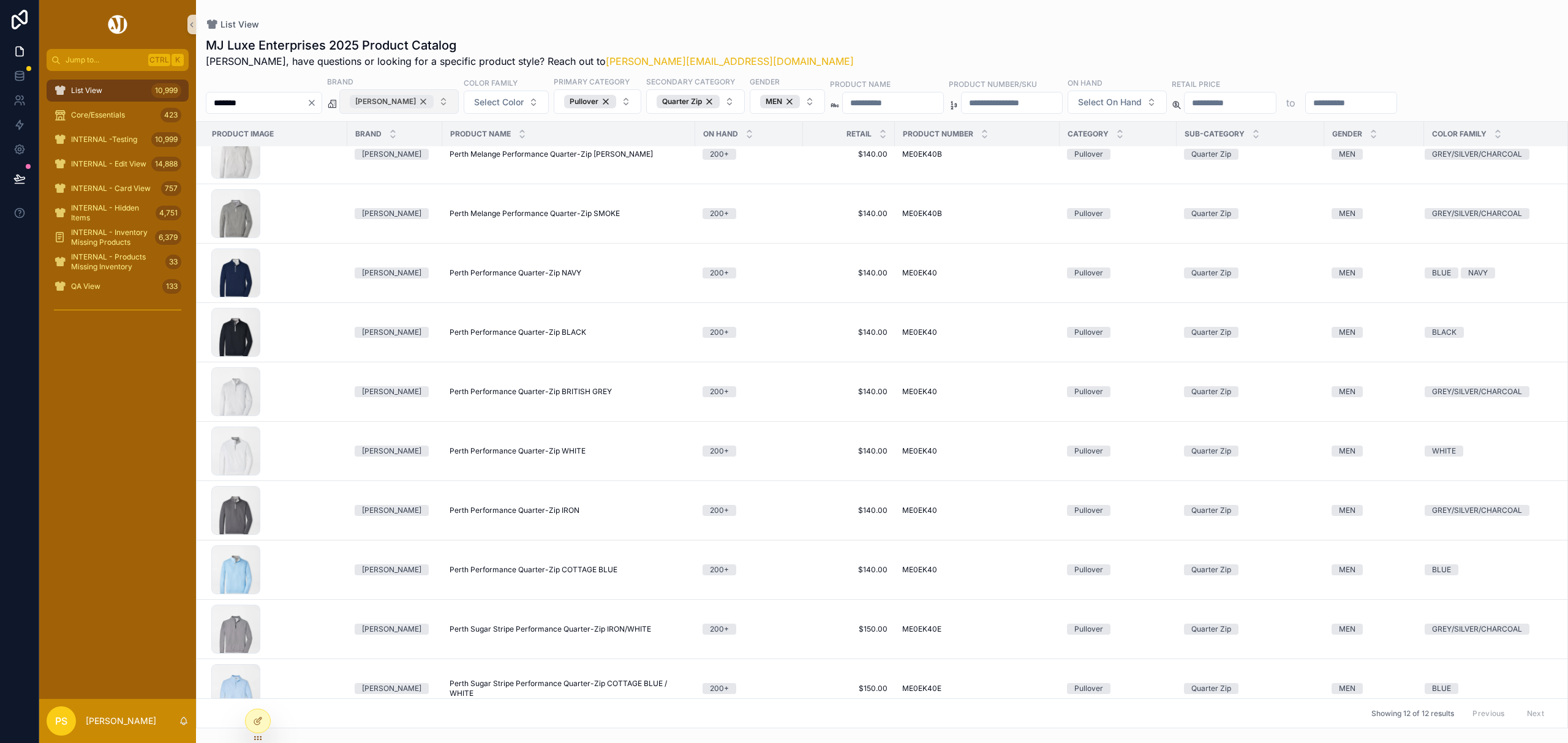
click at [433, 99] on div "[PERSON_NAME]" at bounding box center [392, 102] width 84 height 14
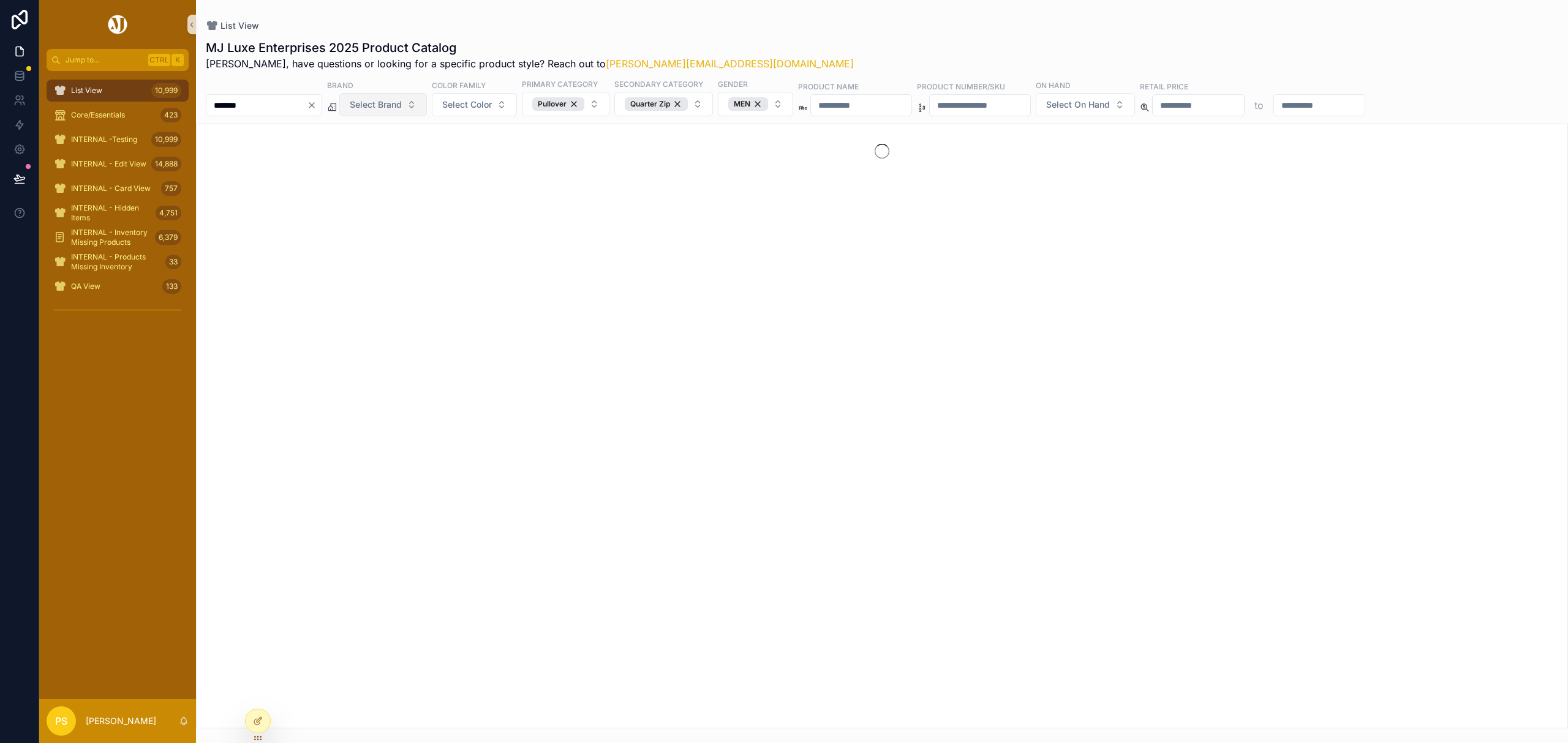
click at [265, 102] on input "*******" at bounding box center [256, 105] width 100 height 17
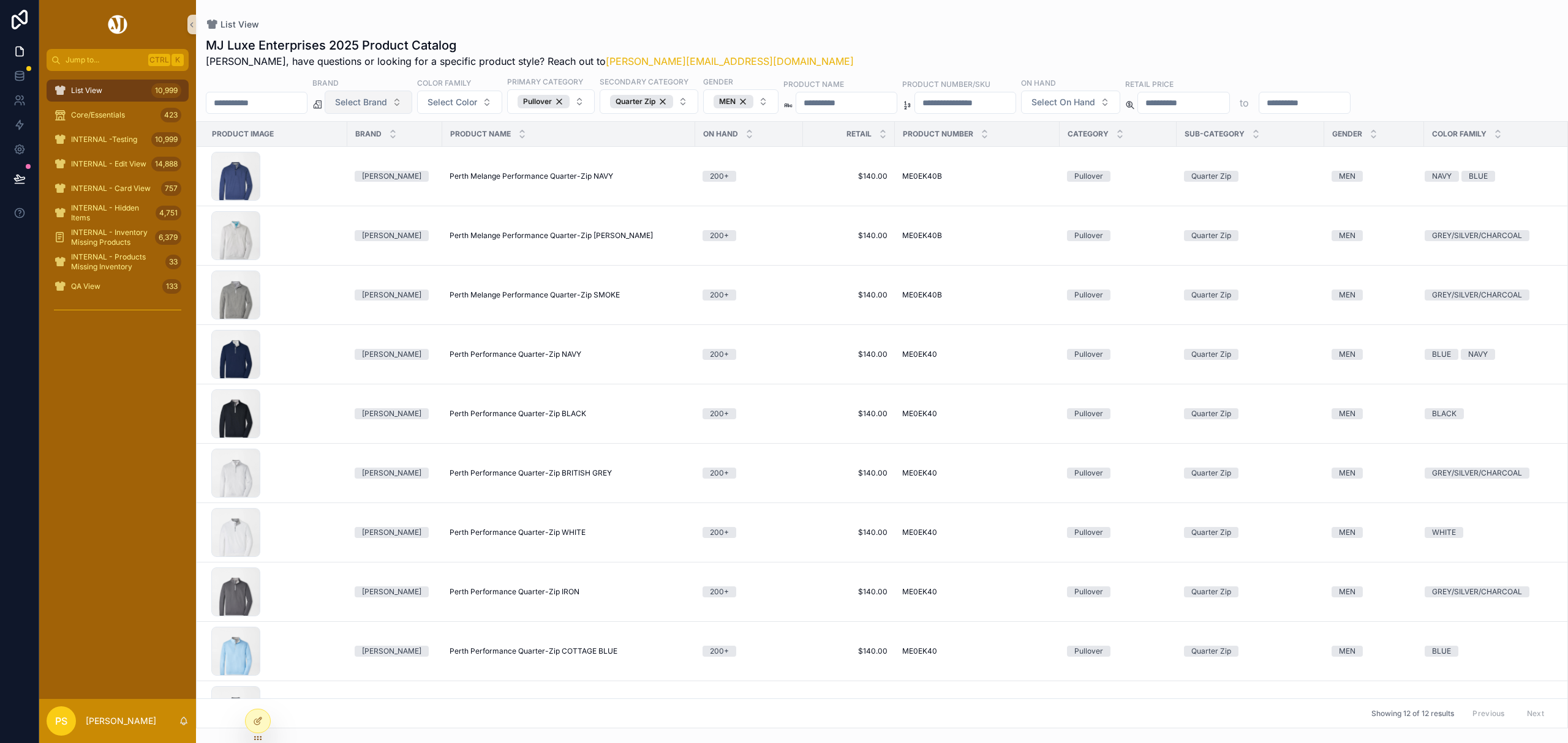
click at [933, 31] on div "MJ Luxe Enterprises 2025 Product Catalog Philip, have questions or looking for …" at bounding box center [882, 378] width 1372 height 699
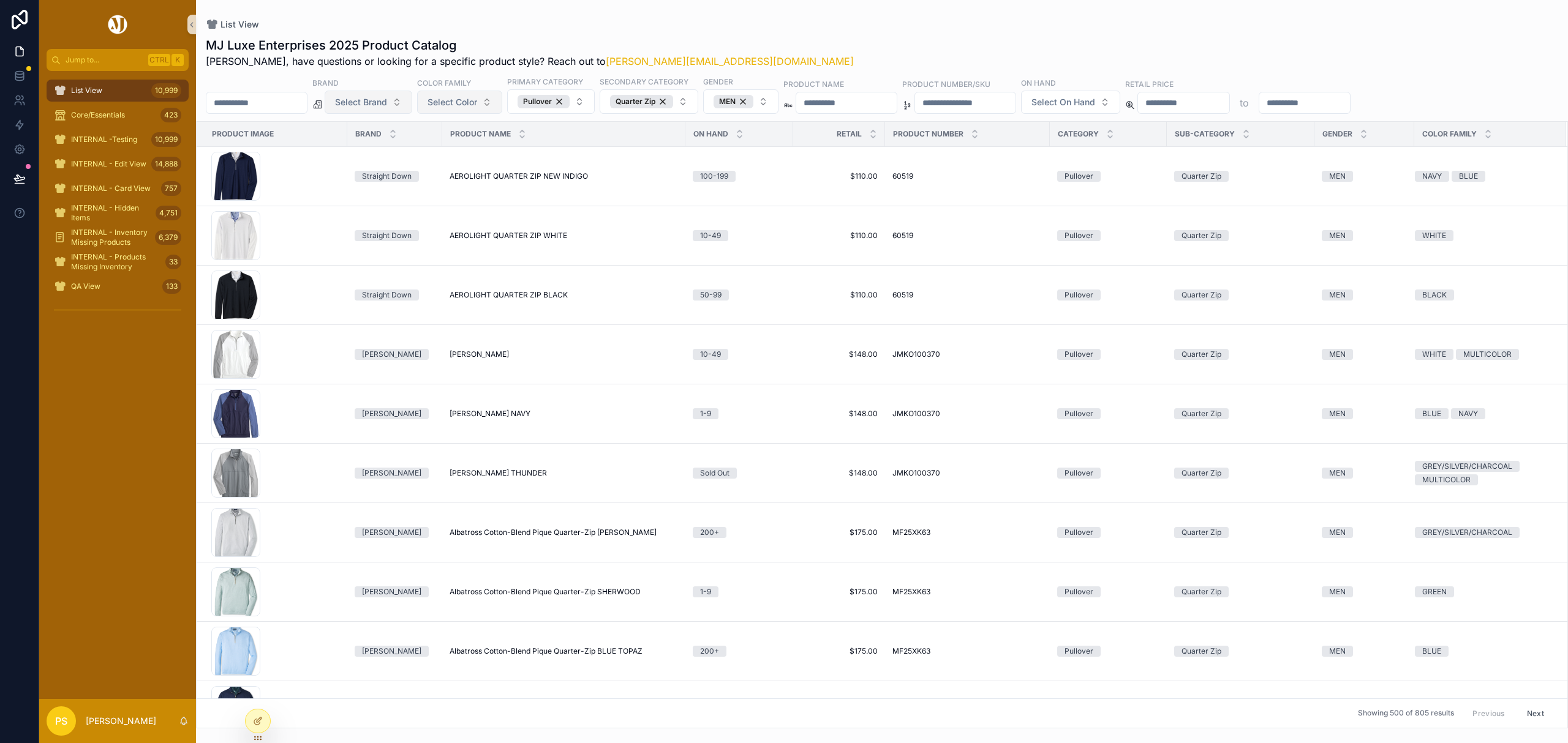
click at [500, 109] on button "Select Color" at bounding box center [459, 102] width 85 height 24
click at [468, 192] on div "BROWN/BEIGE/KHAKI" at bounding box center [492, 192] width 147 height 20
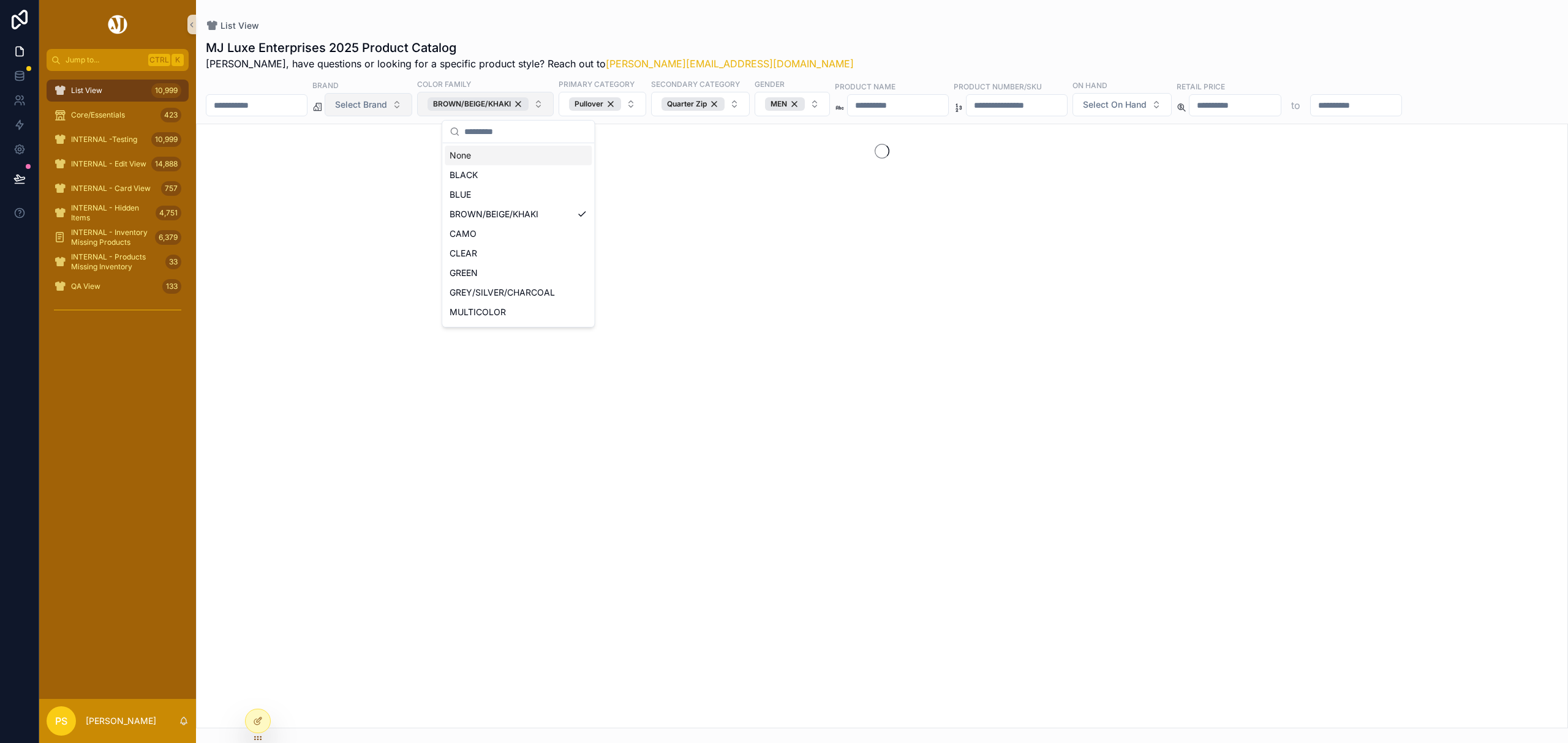
click at [554, 104] on button "BROWN/BEIGE/KHAKI" at bounding box center [484, 104] width 136 height 25
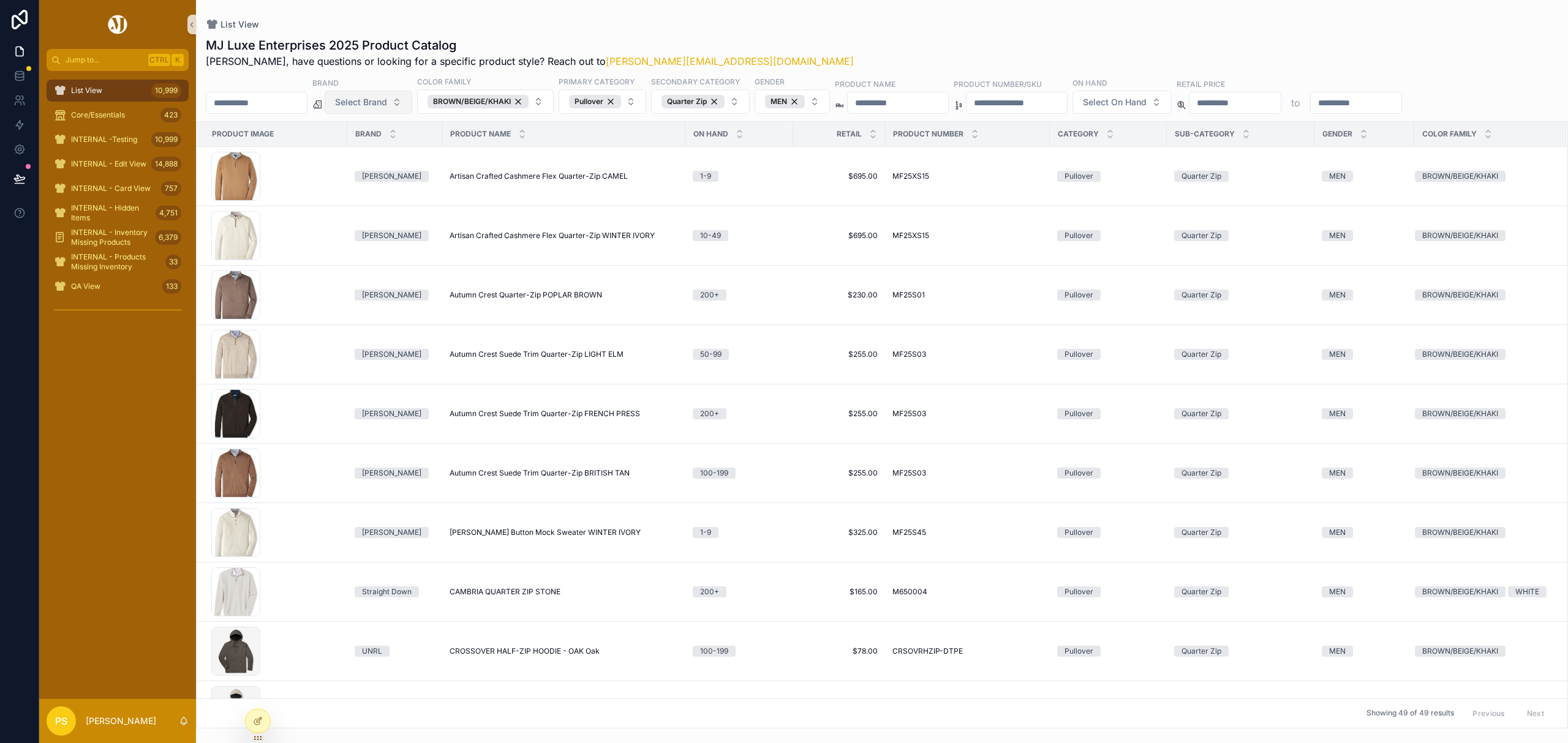
click at [731, 20] on div "List View" at bounding box center [882, 25] width 1352 height 10
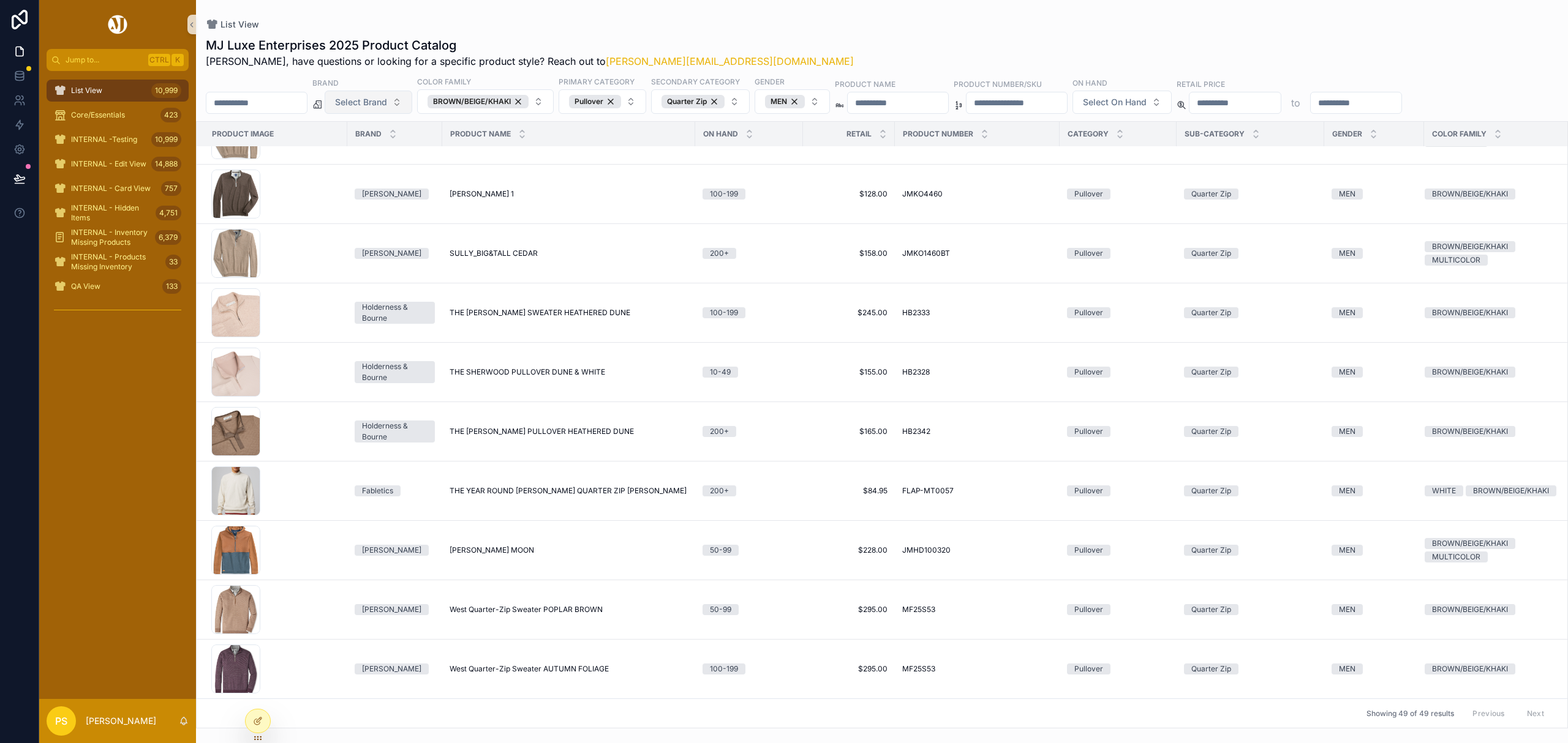
scroll to position [2374, 0]
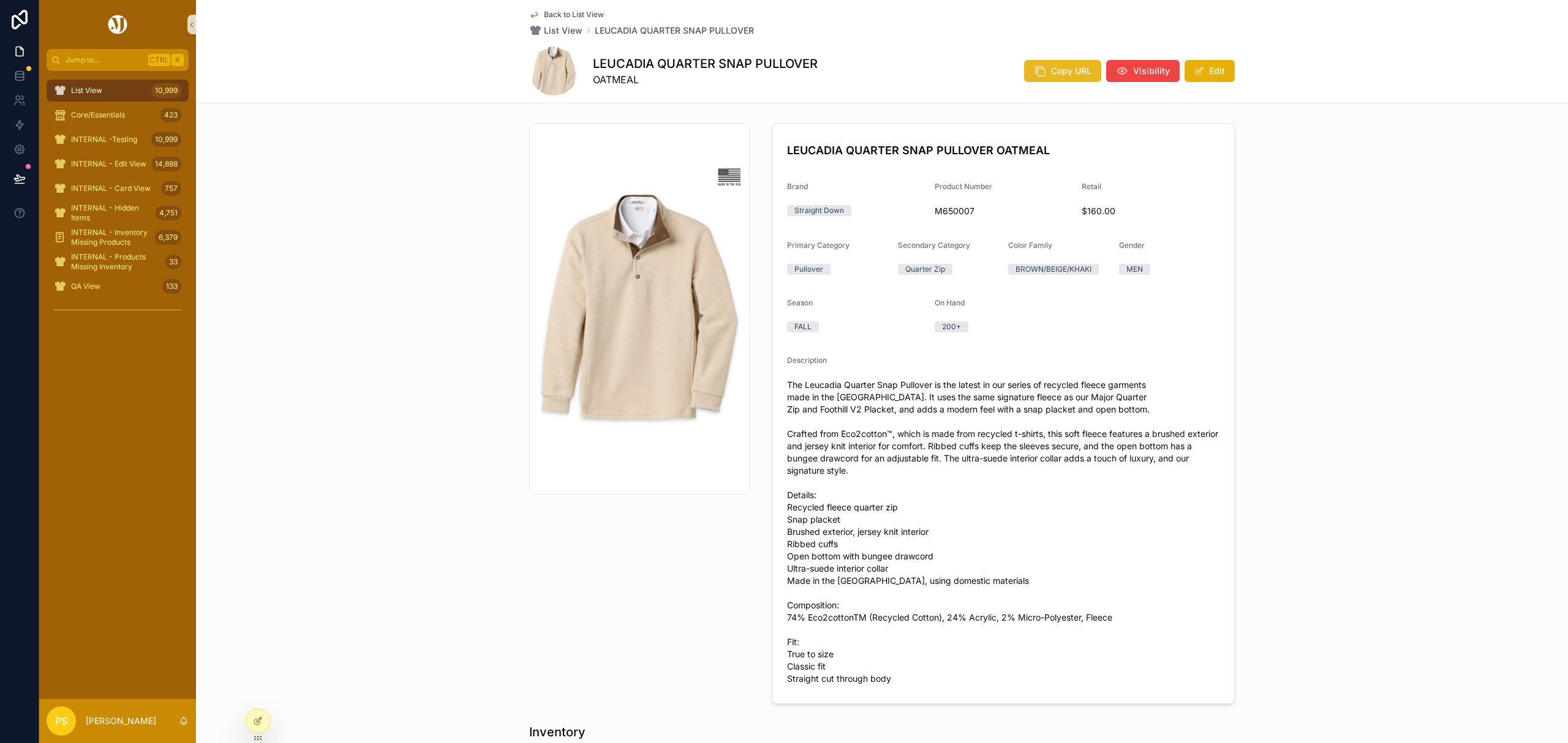
click at [1070, 70] on span "Copy URL" at bounding box center [1071, 71] width 40 height 12
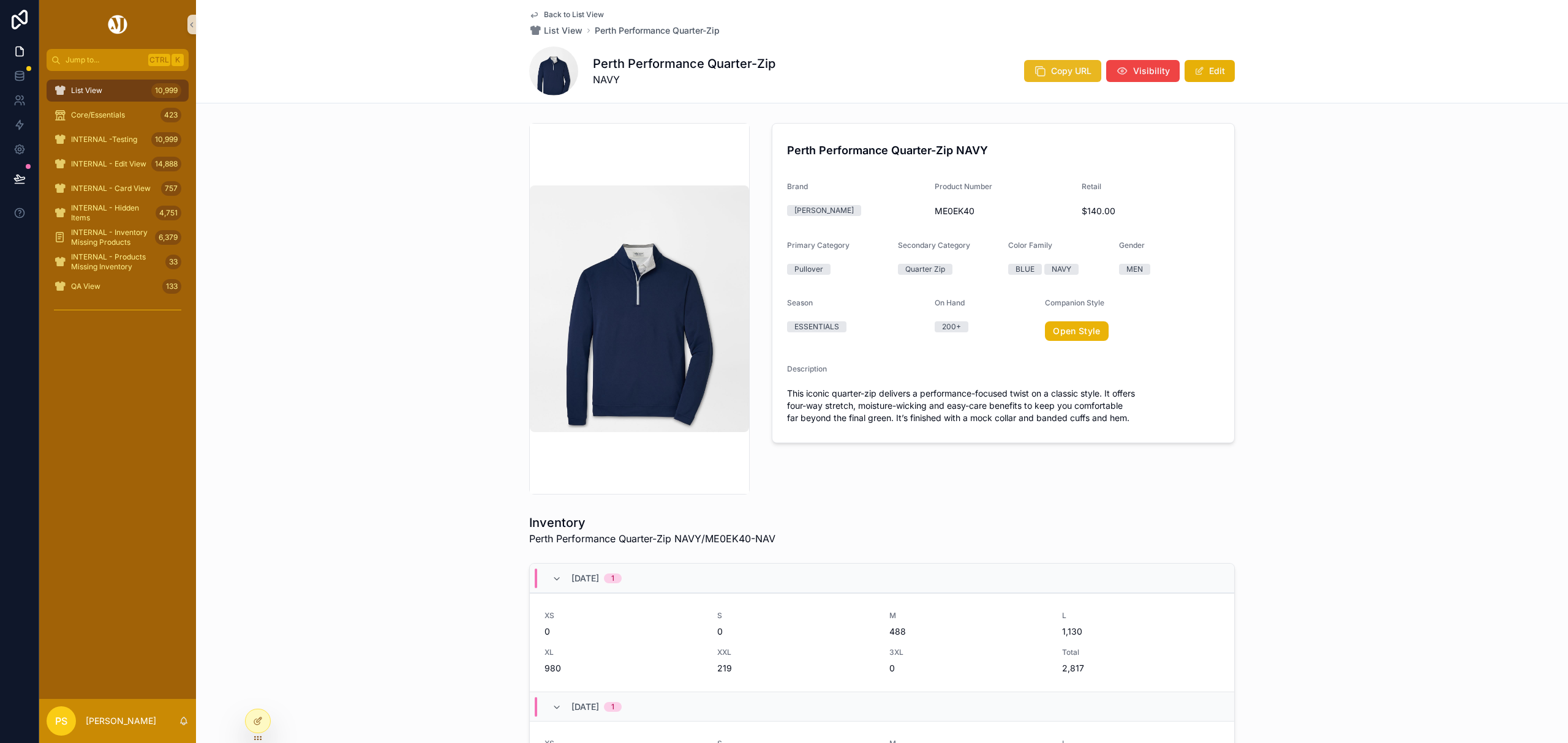
click at [1051, 72] on span "Copy URL" at bounding box center [1071, 71] width 40 height 12
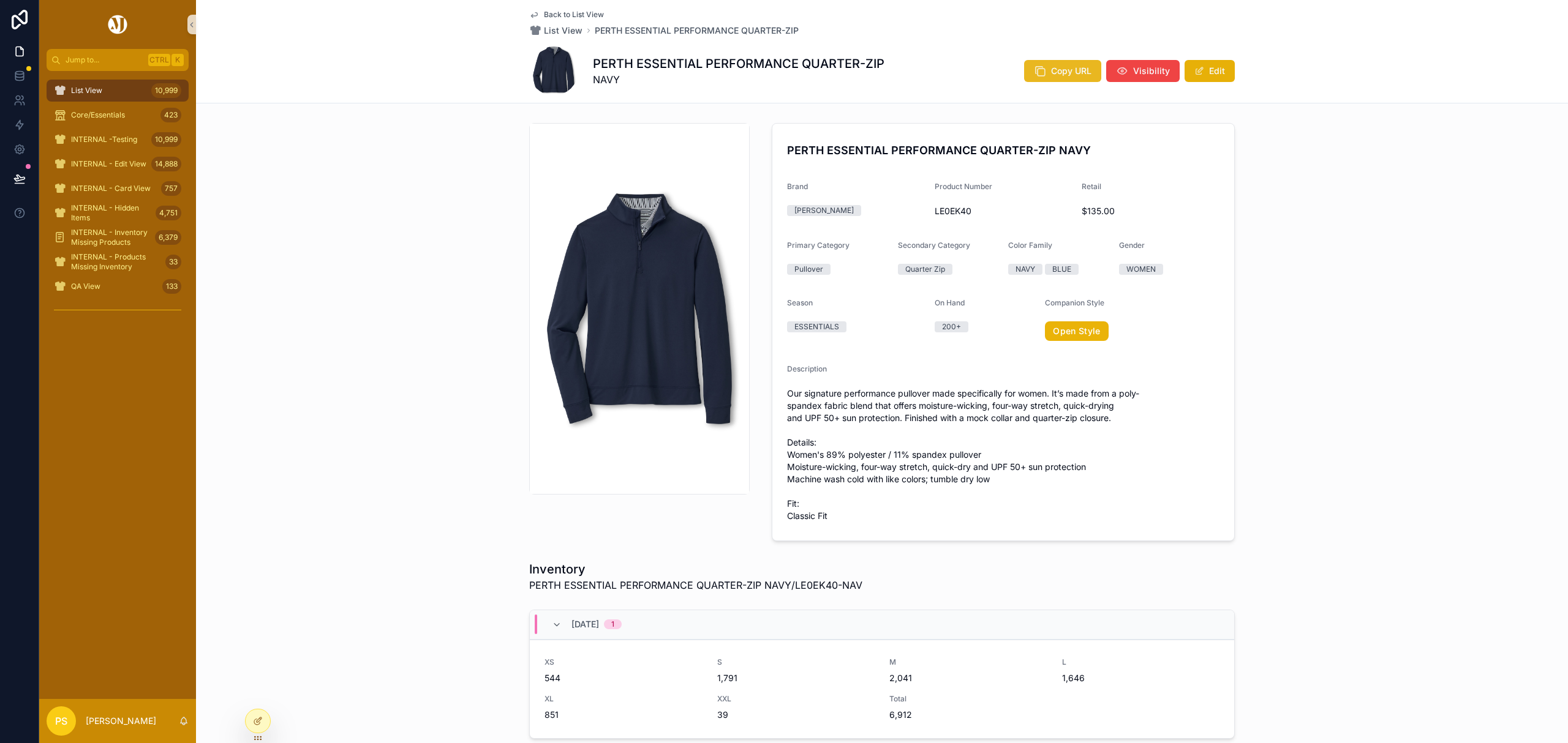
click at [1066, 77] on button "Copy URL" at bounding box center [1062, 71] width 77 height 22
